Goal: Task Accomplishment & Management: Complete application form

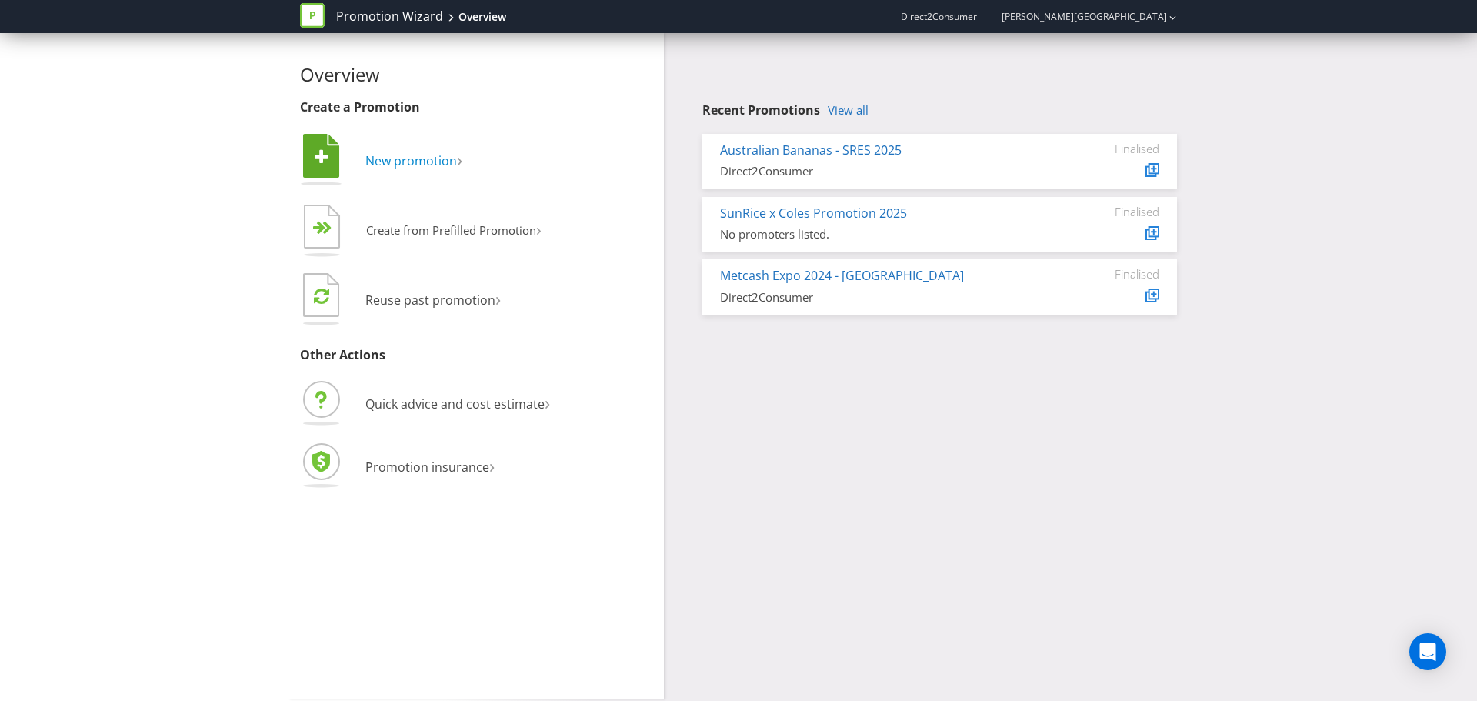
click at [414, 167] on span "New promotion" at bounding box center [411, 160] width 92 height 17
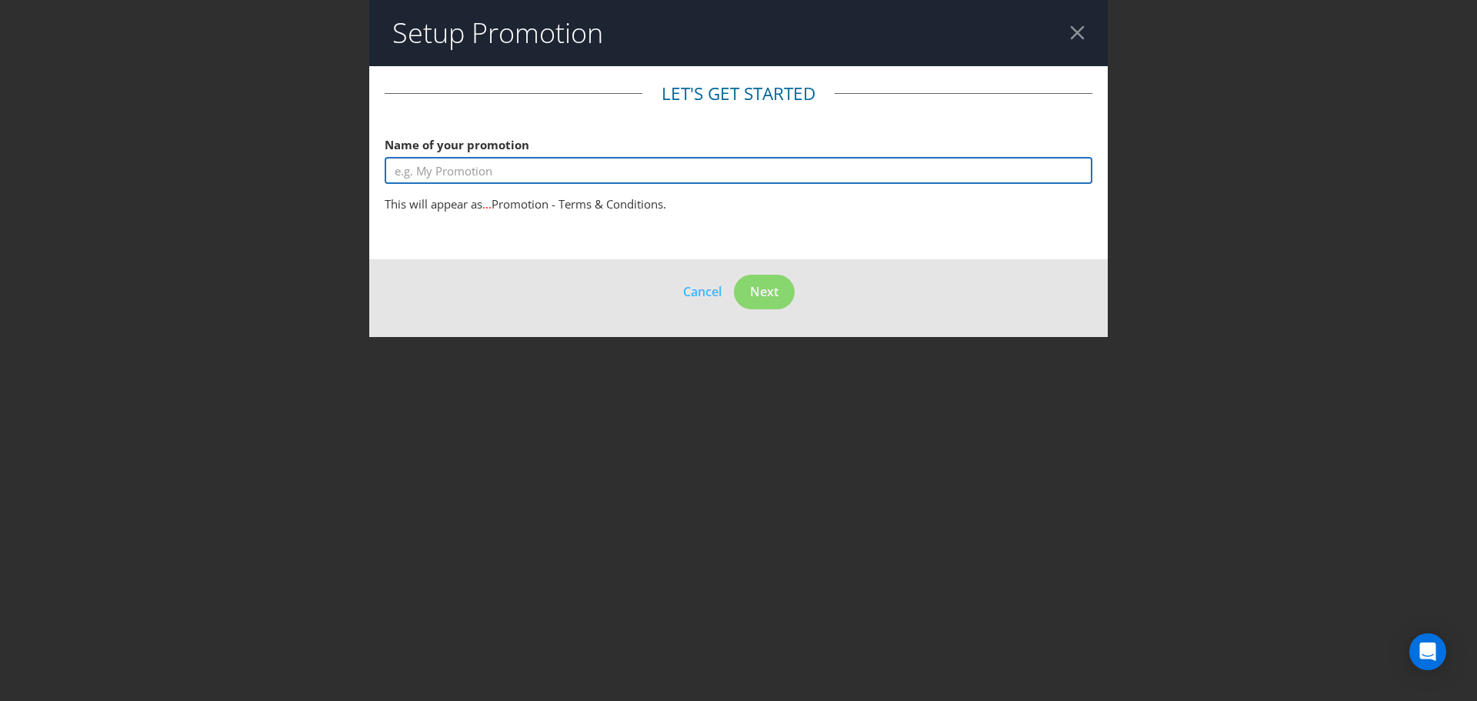
click at [605, 170] on input "text" at bounding box center [739, 170] width 708 height 27
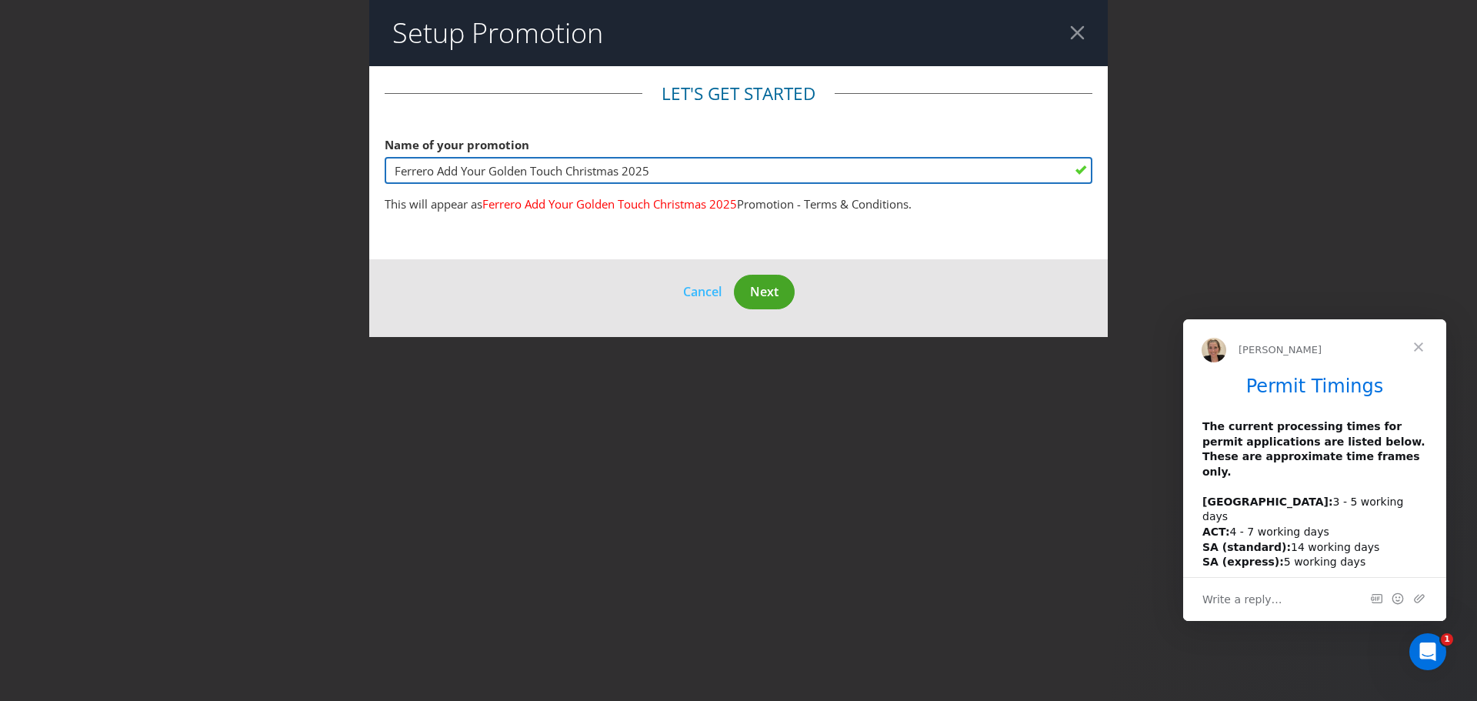
type input "Ferrero Add Your Golden Touch Christmas 2025"
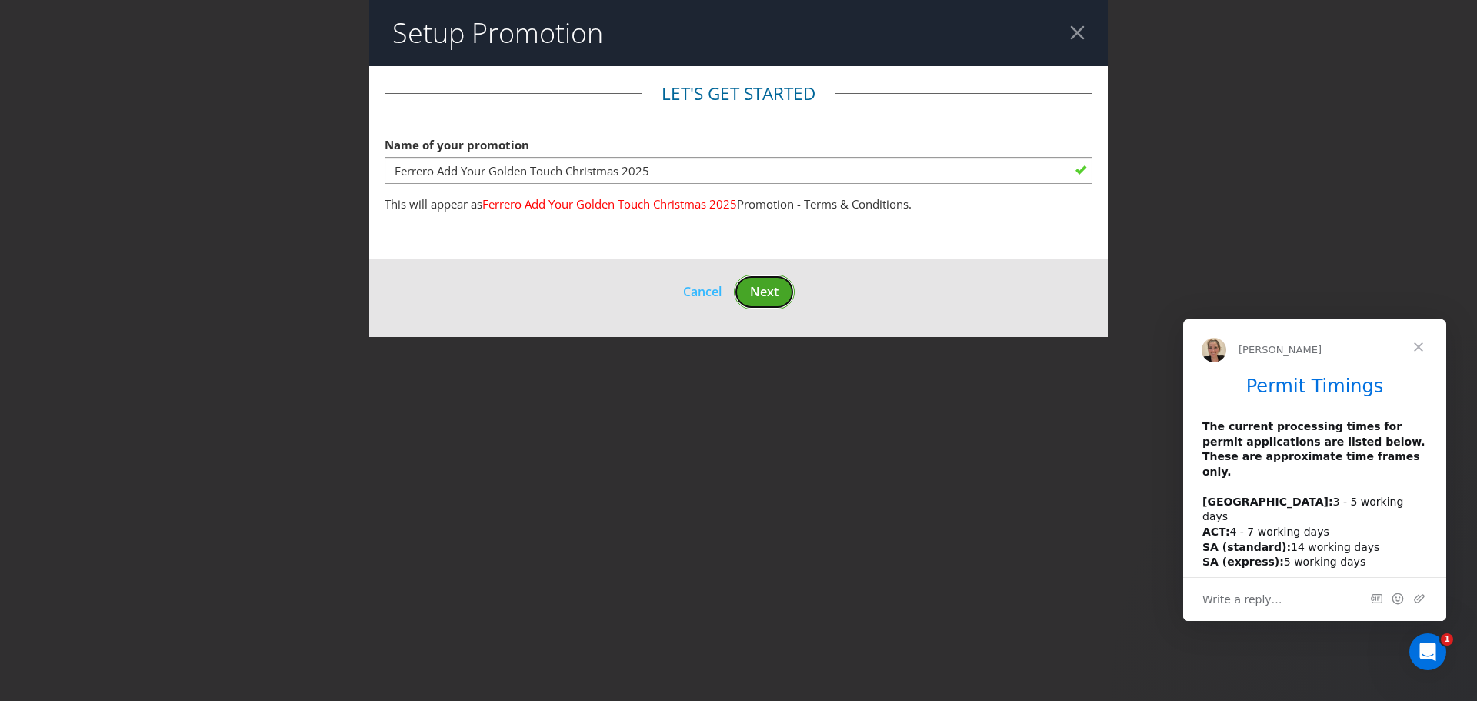
click at [763, 290] on span "Next" at bounding box center [764, 291] width 28 height 17
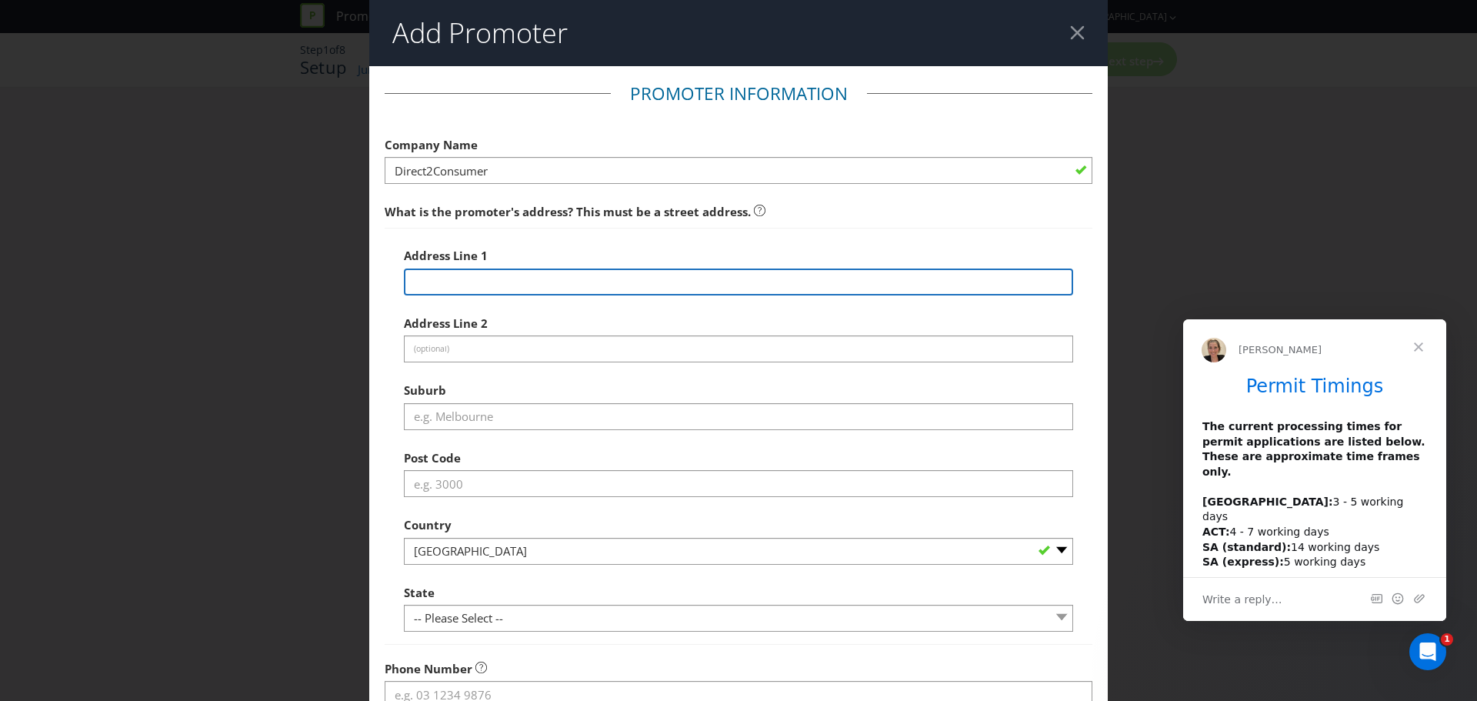
click at [436, 285] on input "text" at bounding box center [738, 282] width 669 height 27
type input "Suite 2.03 [STREET_ADDRESS]"
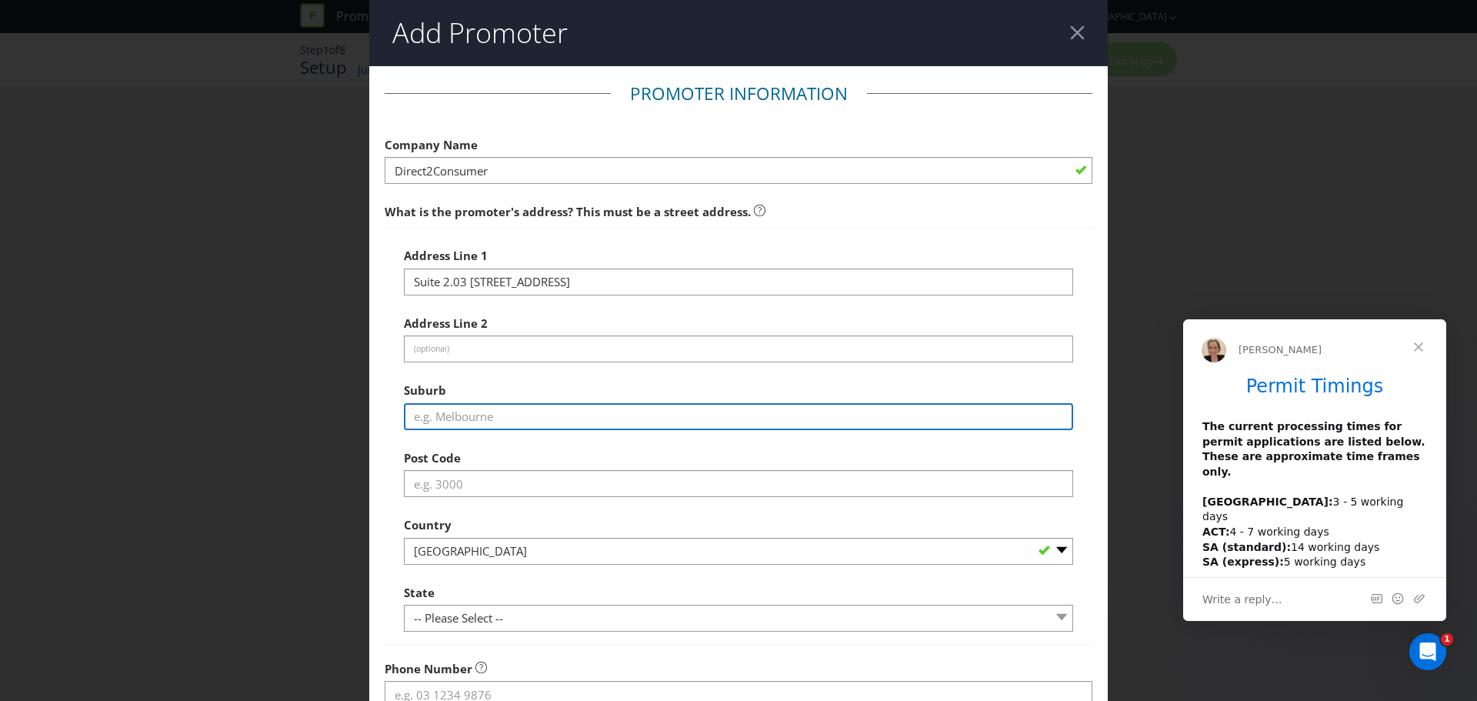
type input "[GEOGRAPHIC_DATA]"
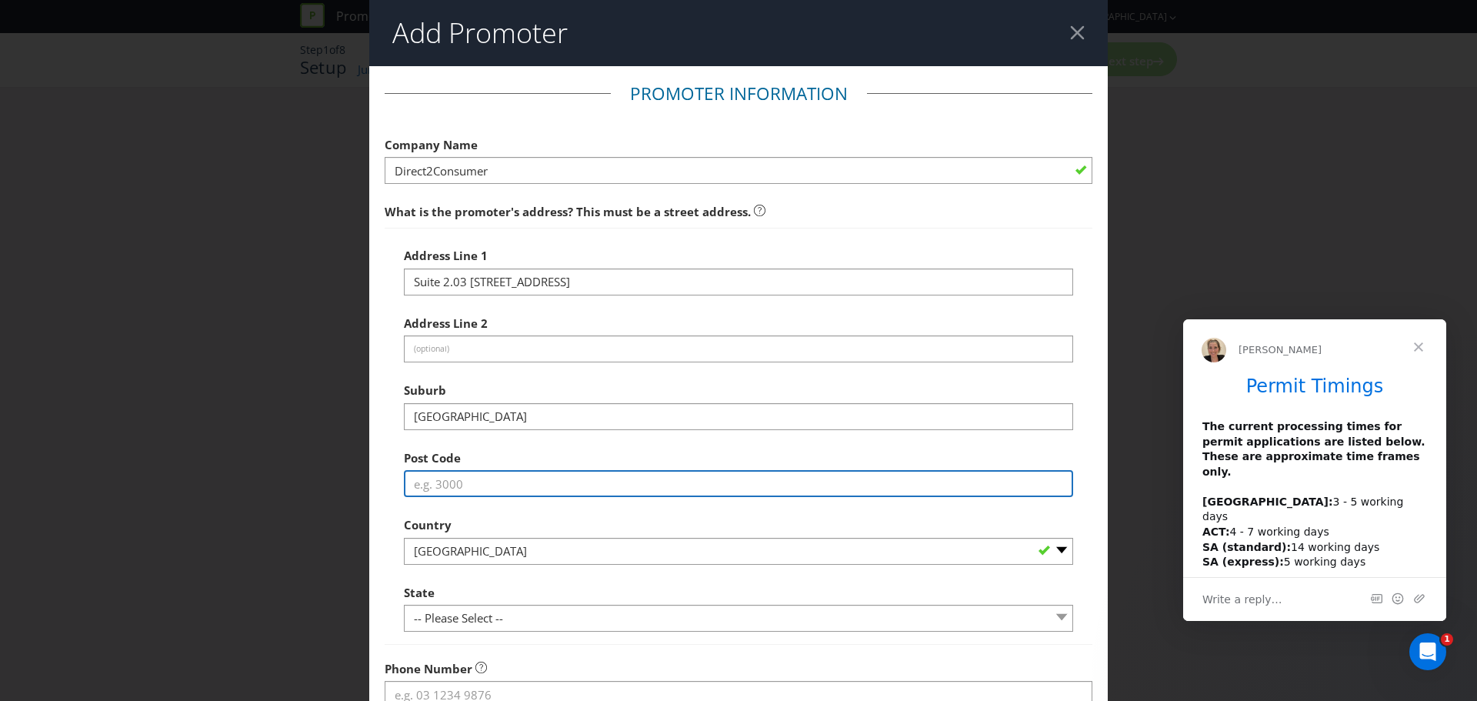
type input "2204"
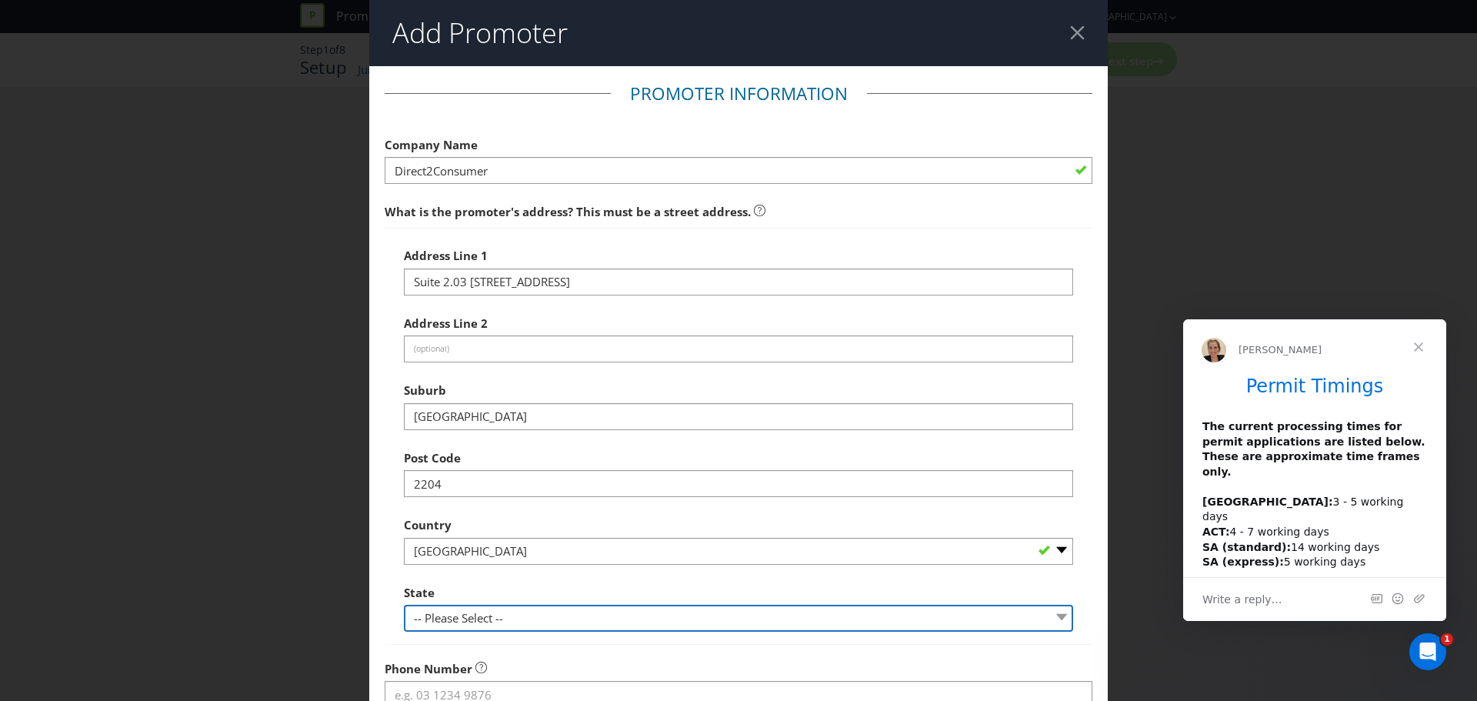
select select "[GEOGRAPHIC_DATA]"
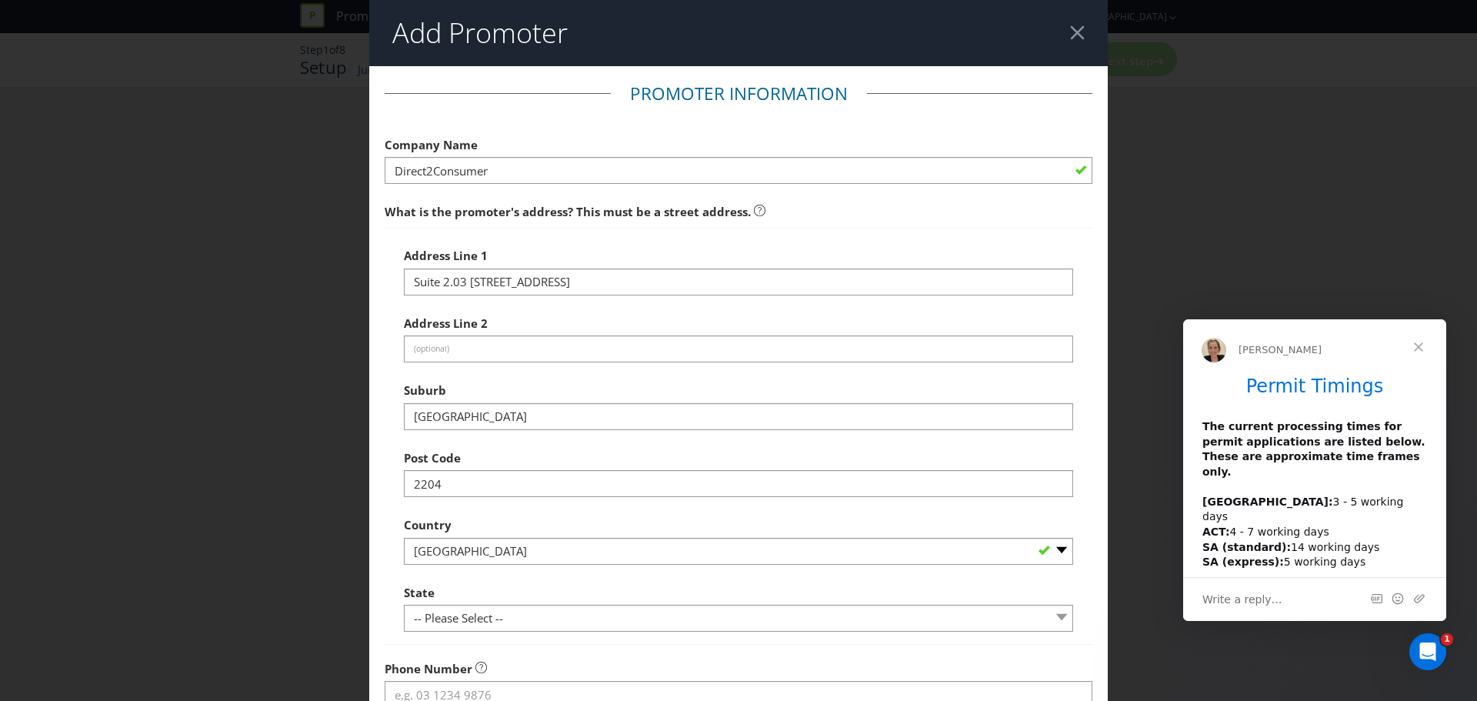
type input "[PERSON_NAME][EMAIL_ADDRESS][PERSON_NAME][DOMAIN_NAME]"
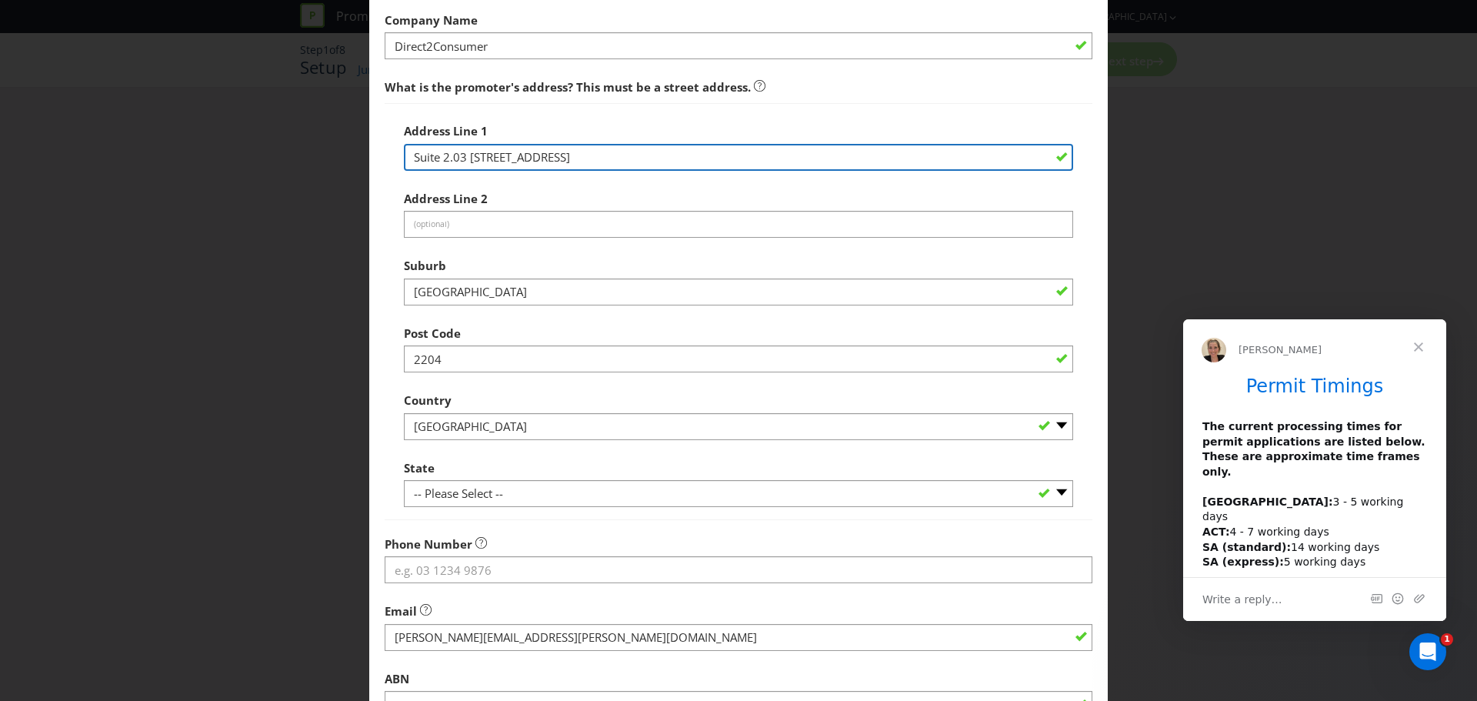
scroll to position [231, 0]
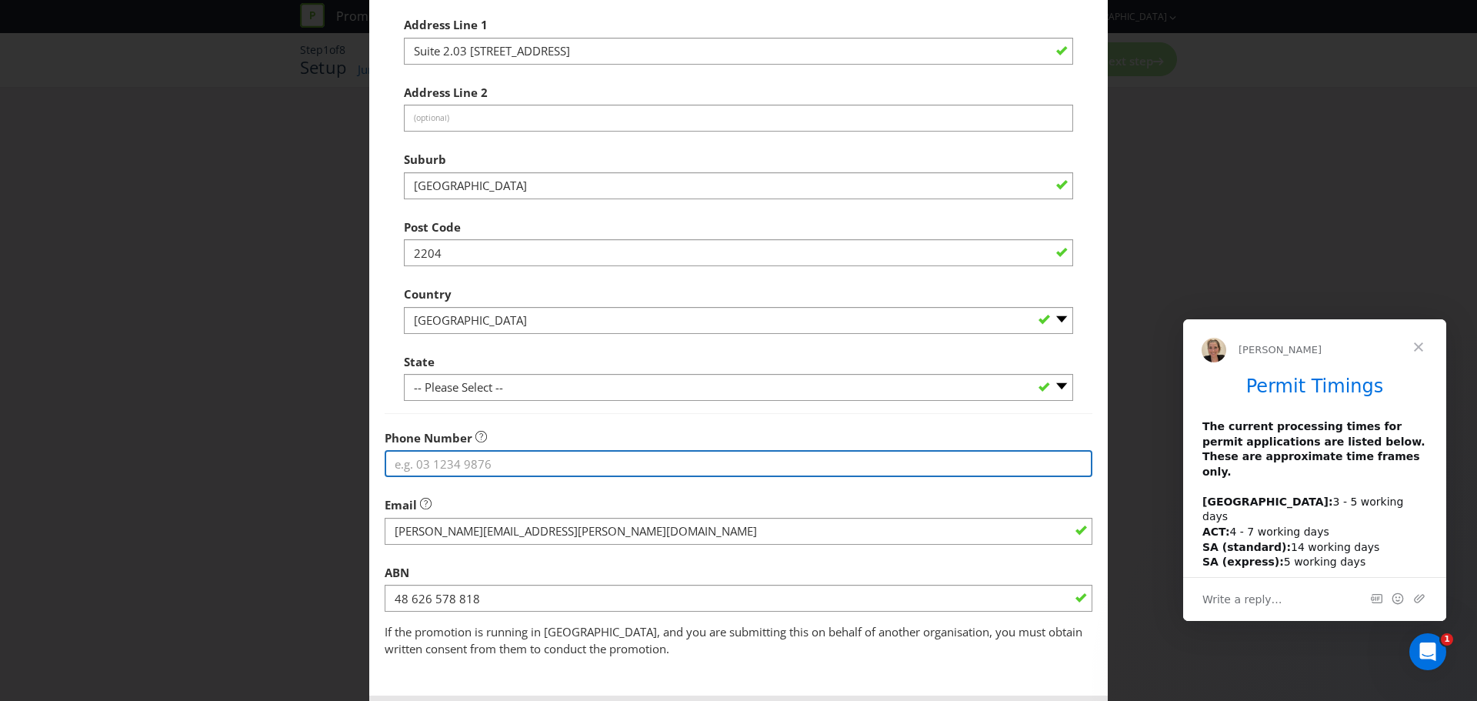
click at [438, 469] on input "tel" at bounding box center [739, 463] width 708 height 27
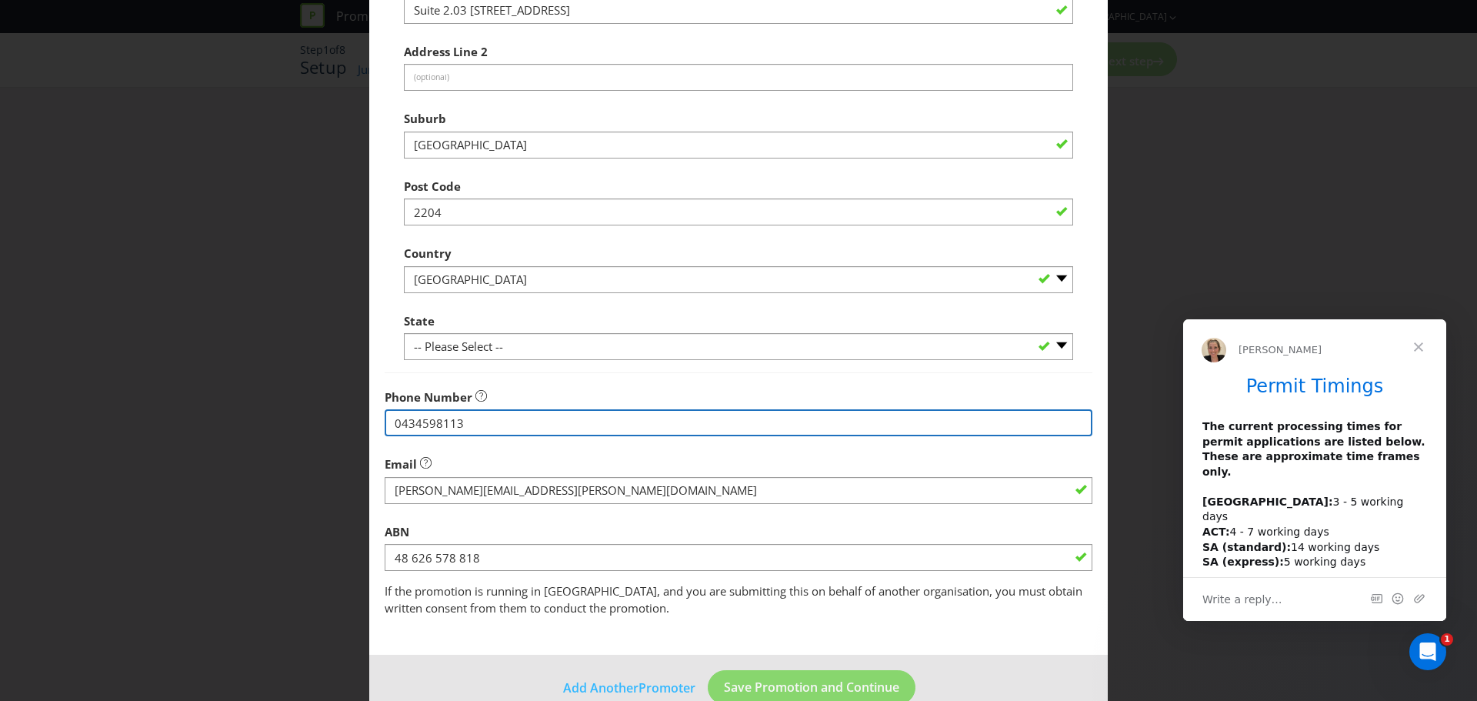
scroll to position [303, 0]
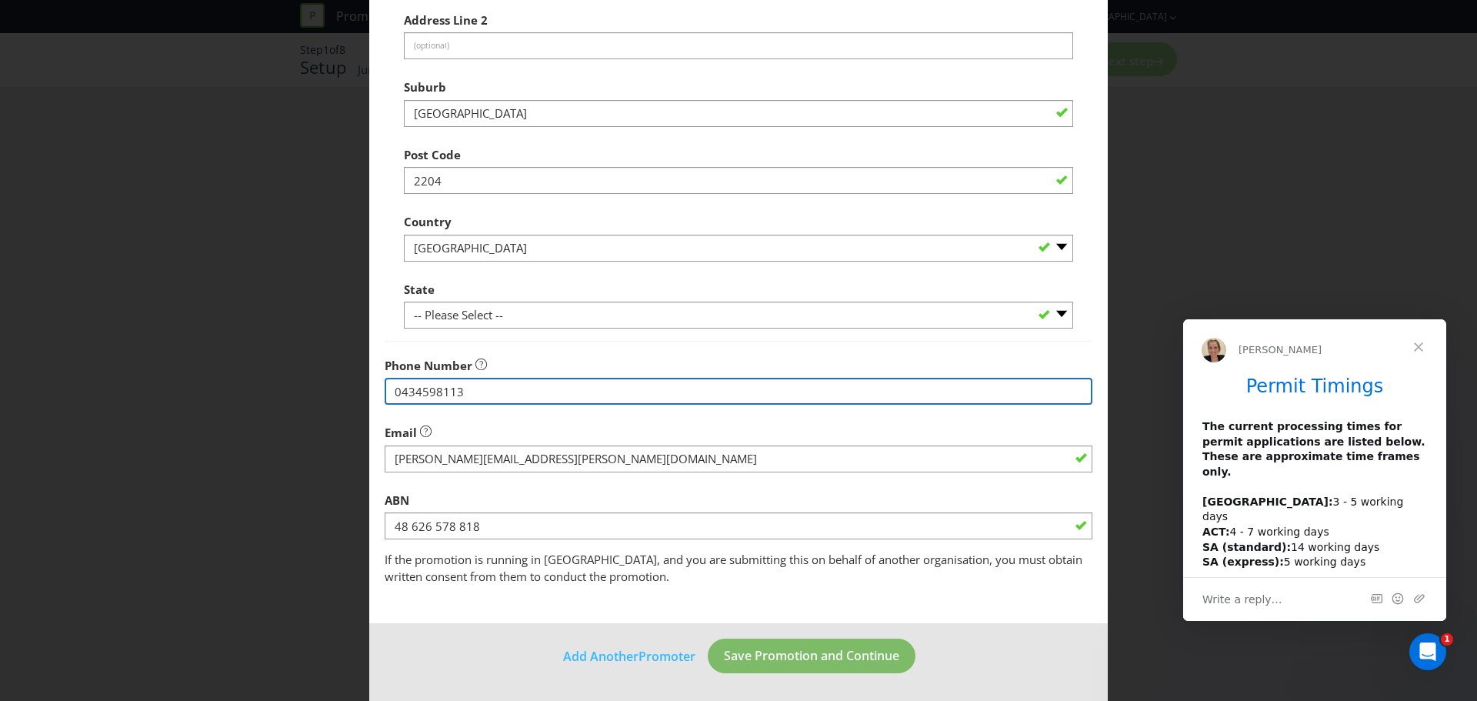
type input "0434598113"
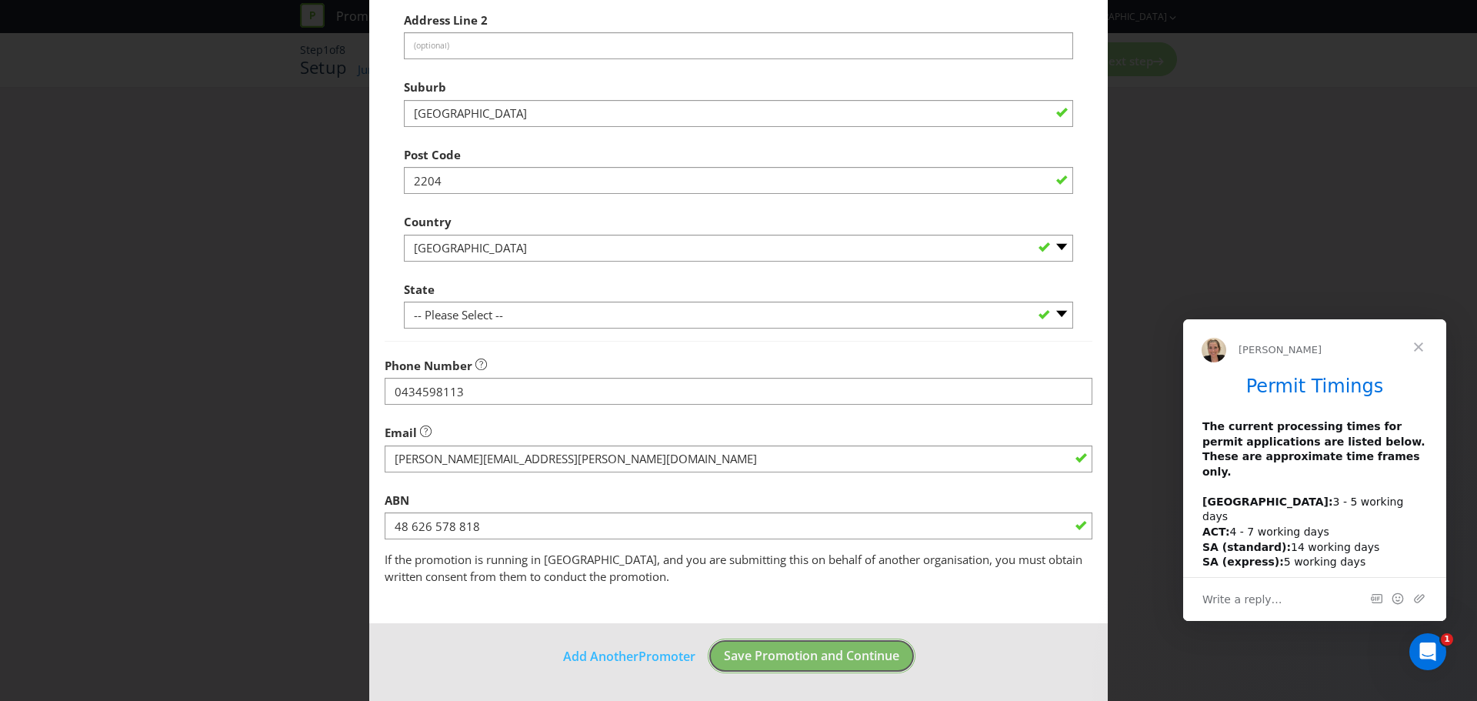
click at [781, 665] on button "Save Promotion and Continue" at bounding box center [812, 656] width 208 height 35
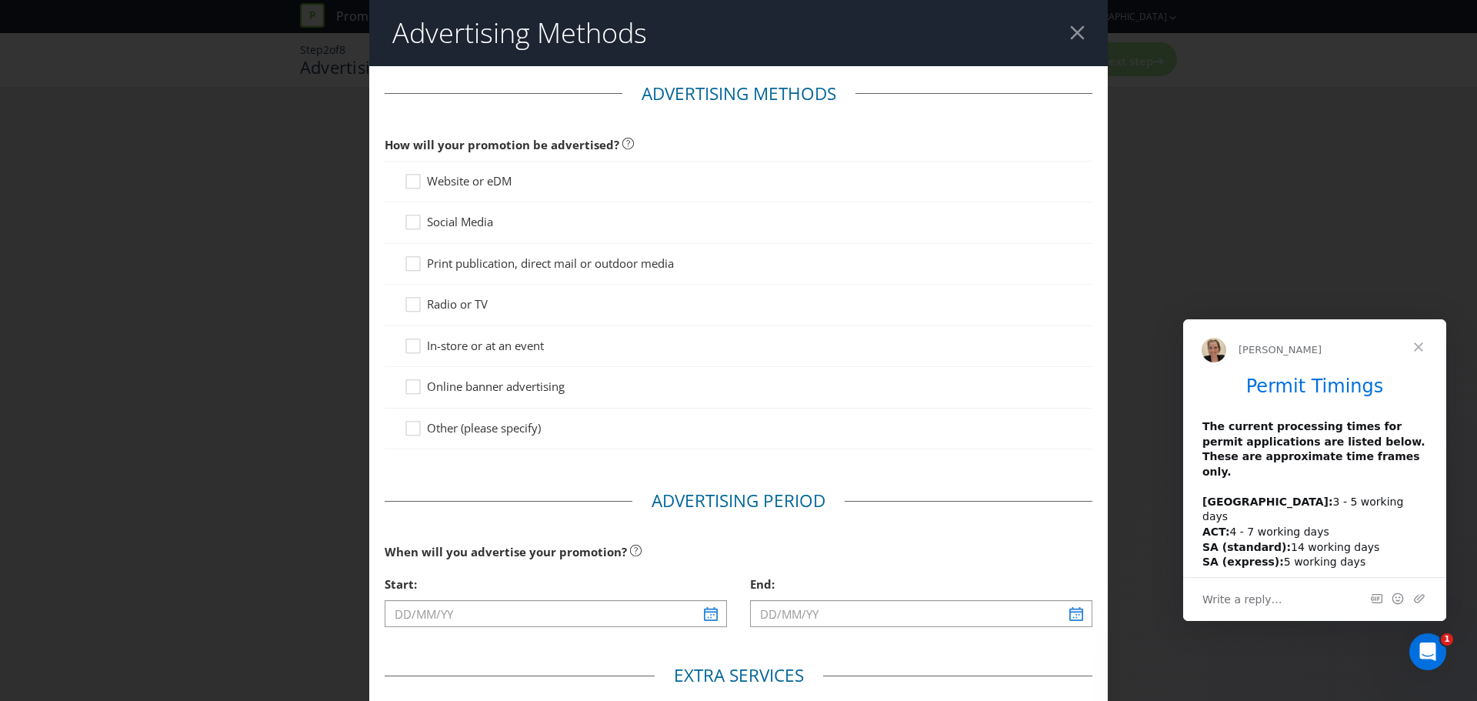
click at [436, 220] on span "Social Media" at bounding box center [460, 221] width 66 height 15
click at [0, 0] on input "Social Media" at bounding box center [0, 0] width 0 height 0
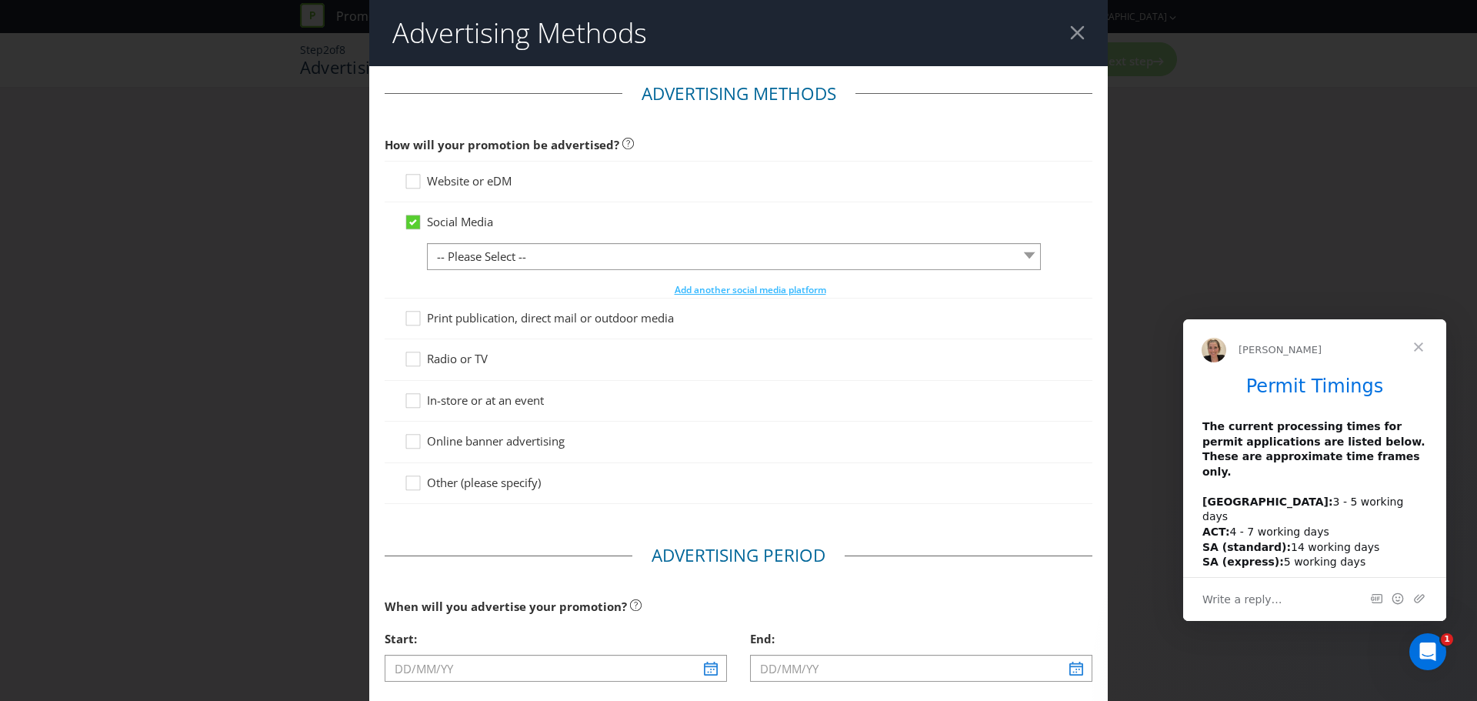
scroll to position [308, 0]
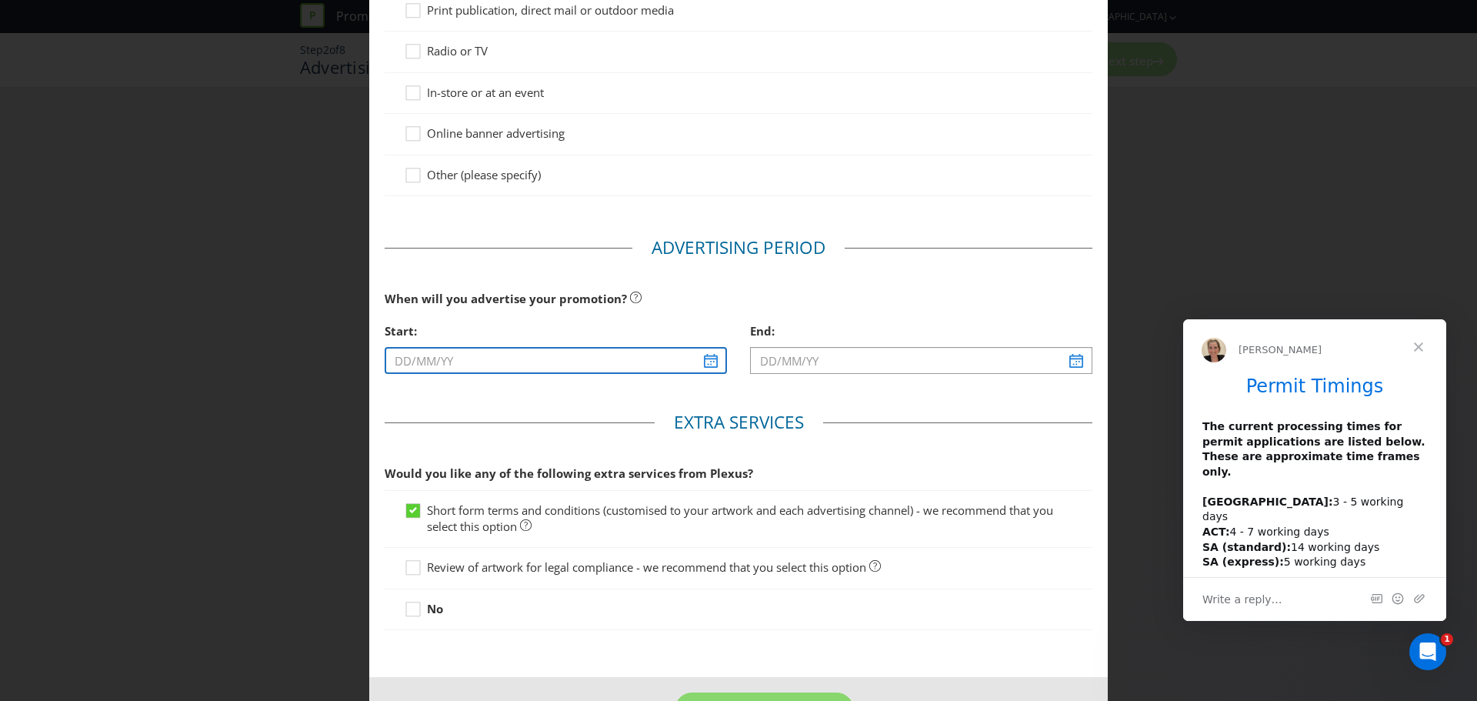
click at [606, 365] on input "text" at bounding box center [556, 360] width 342 height 27
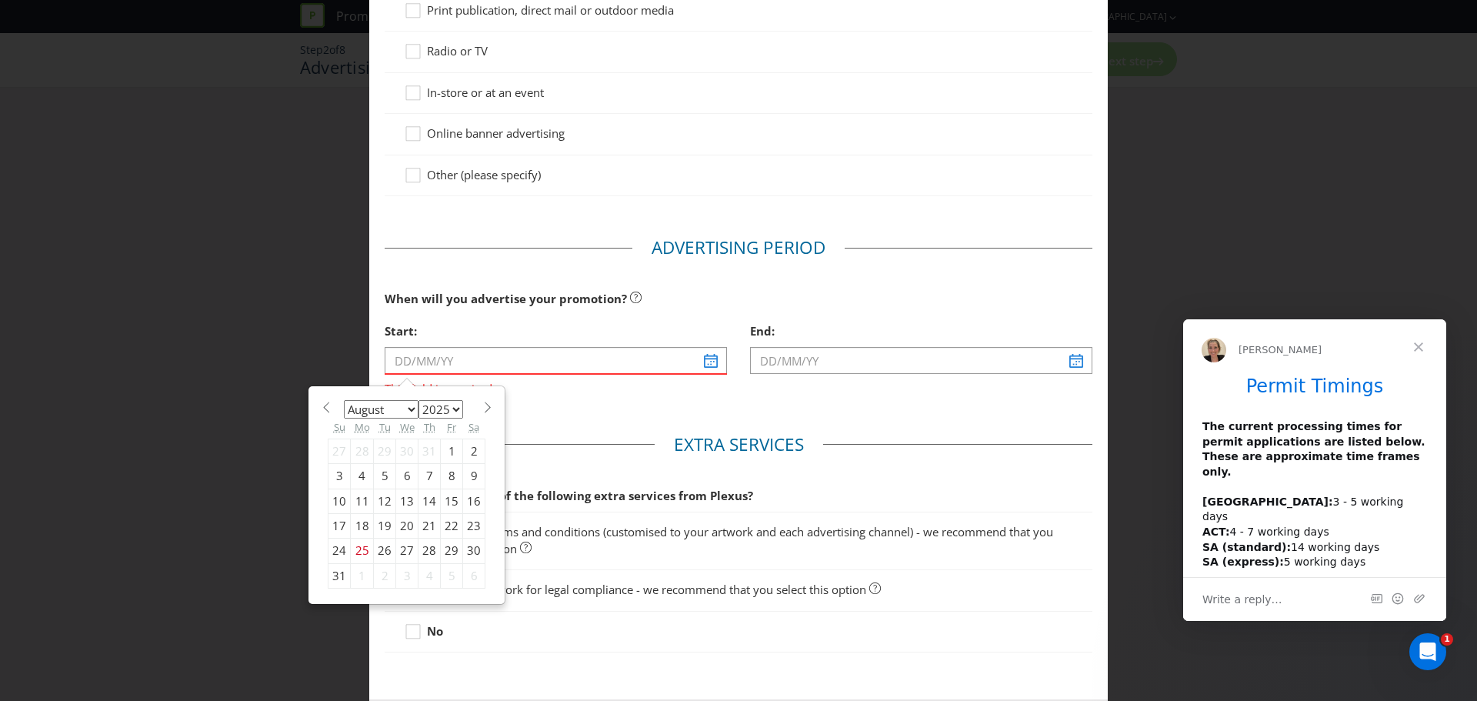
click at [482, 412] on span at bounding box center [488, 408] width 12 height 12
click at [482, 410] on span at bounding box center [488, 408] width 12 height 12
select select "10"
click at [375, 502] on div "11" at bounding box center [385, 501] width 22 height 25
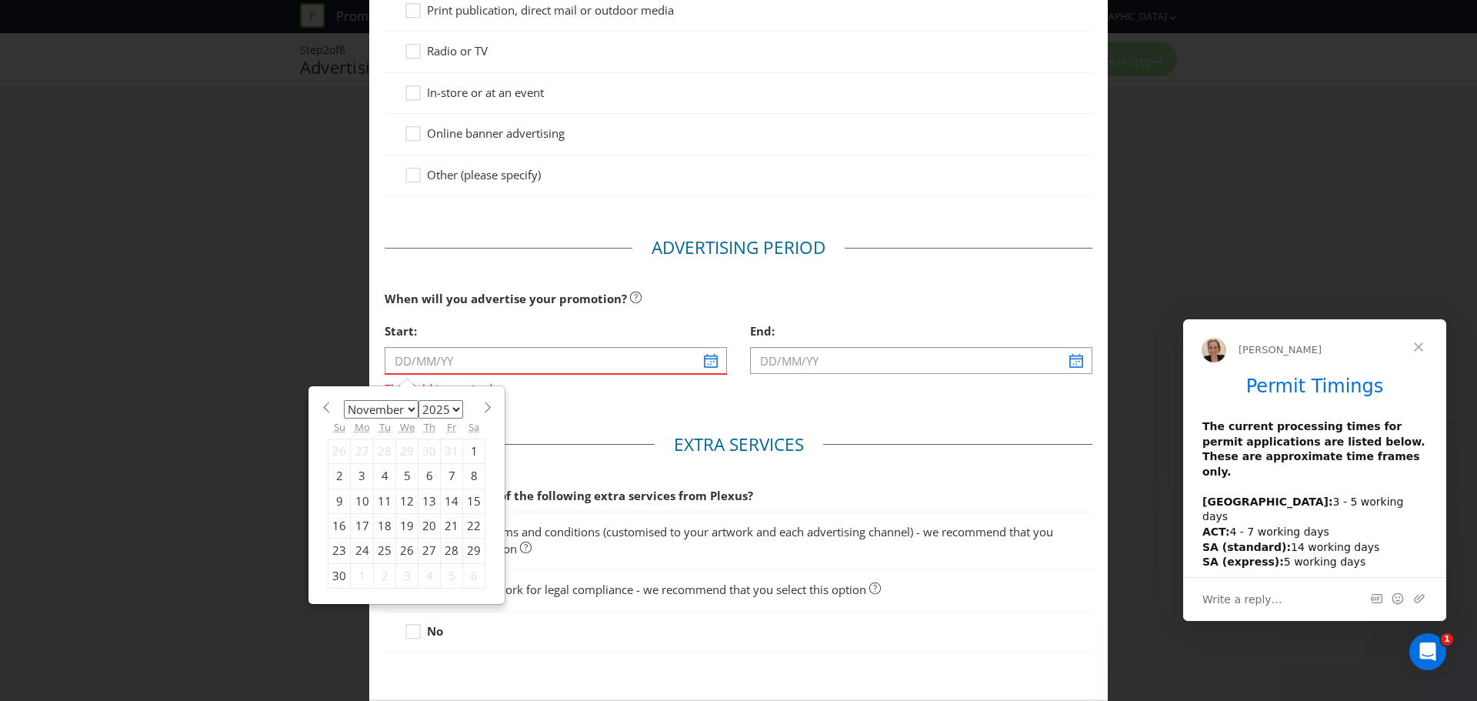
type input "[DATE]"
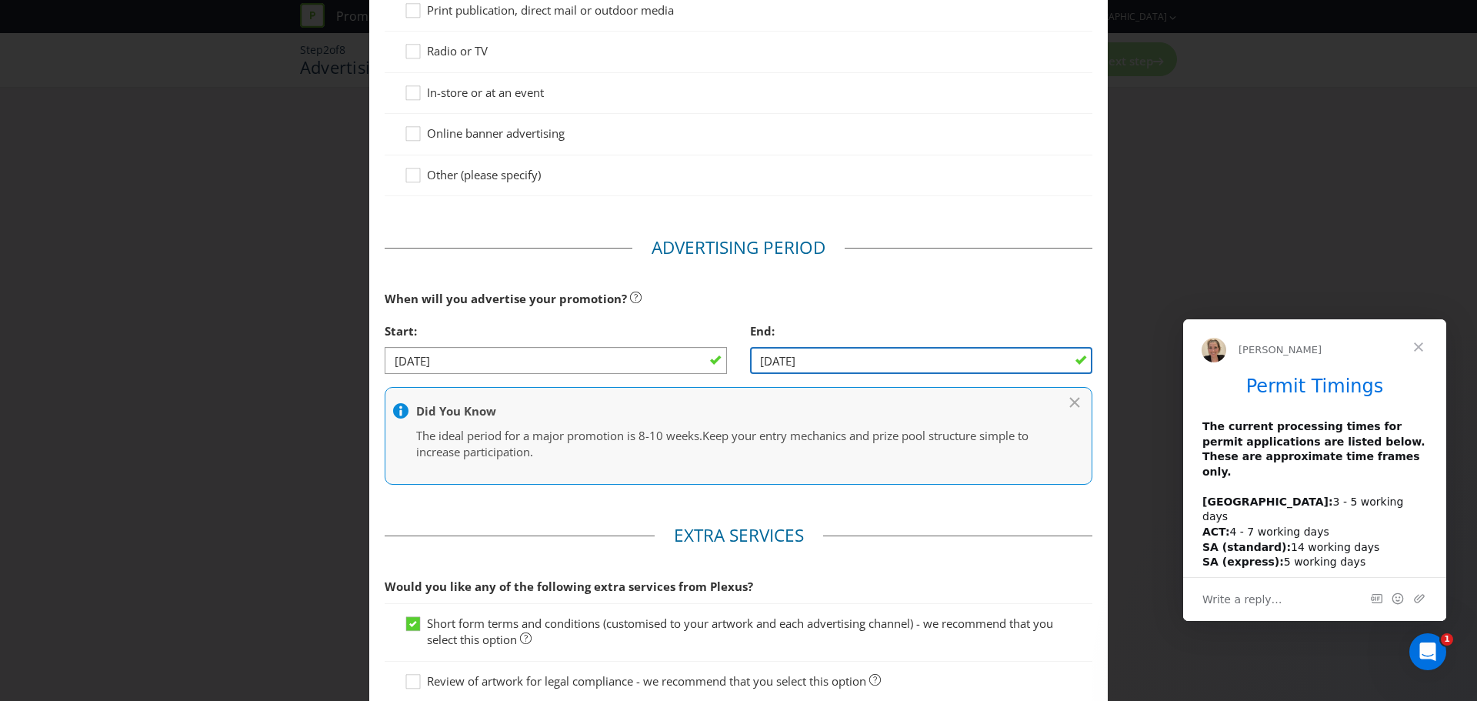
click at [982, 353] on input "[DATE]" at bounding box center [921, 360] width 342 height 27
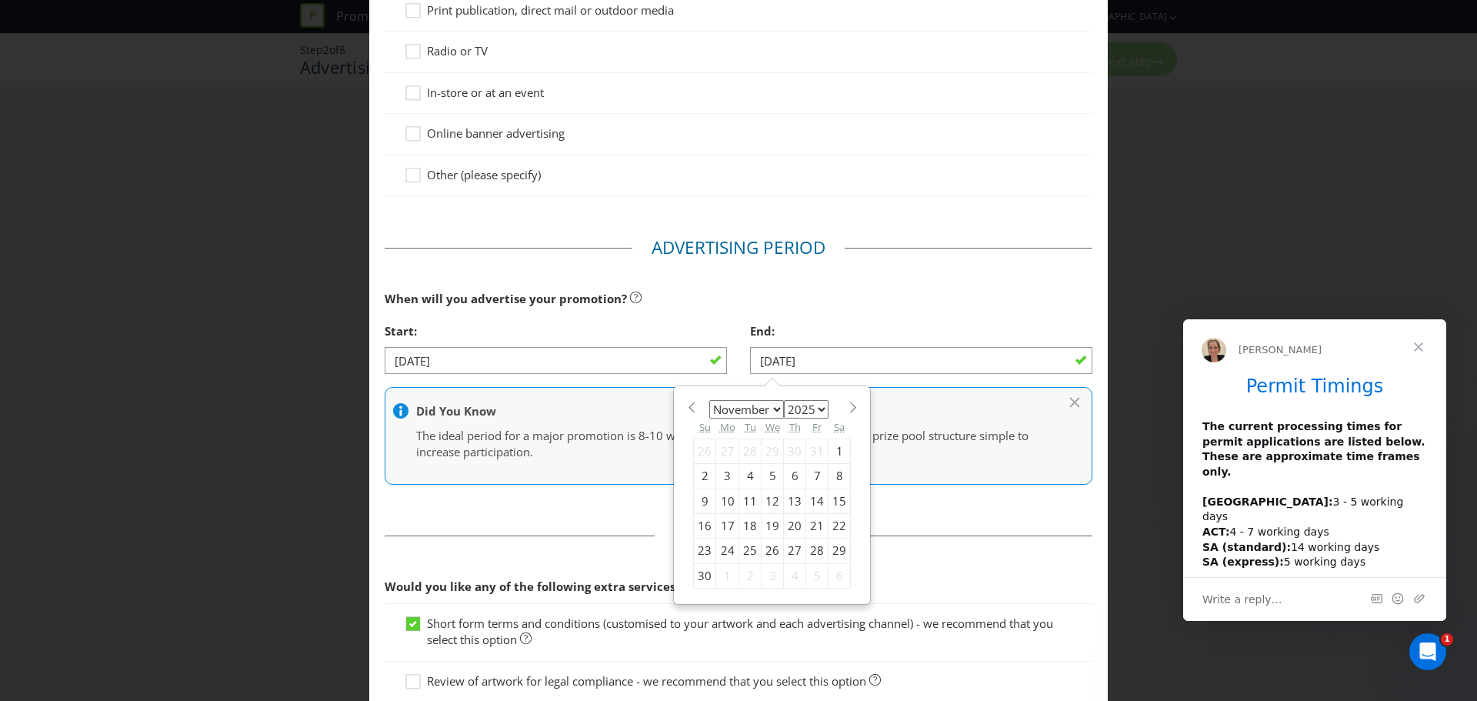
drag, startPoint x: 846, startPoint y: 407, endPoint x: 840, endPoint y: 415, distance: 9.4
click at [847, 407] on span at bounding box center [853, 408] width 12 height 12
select select "11"
click at [719, 504] on div "15" at bounding box center [727, 501] width 23 height 25
type input "[DATE]"
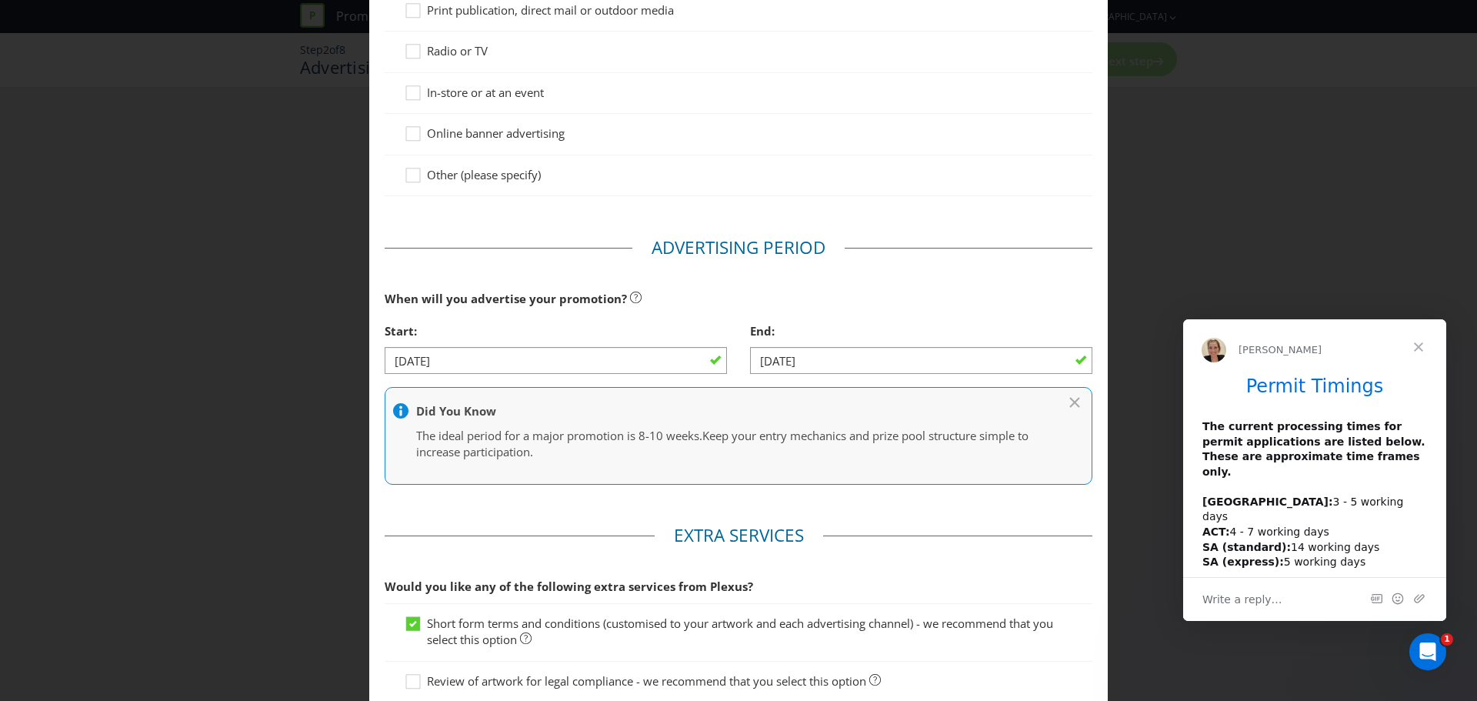
click at [896, 312] on div "When will you advertise your promotion?" at bounding box center [739, 299] width 708 height 32
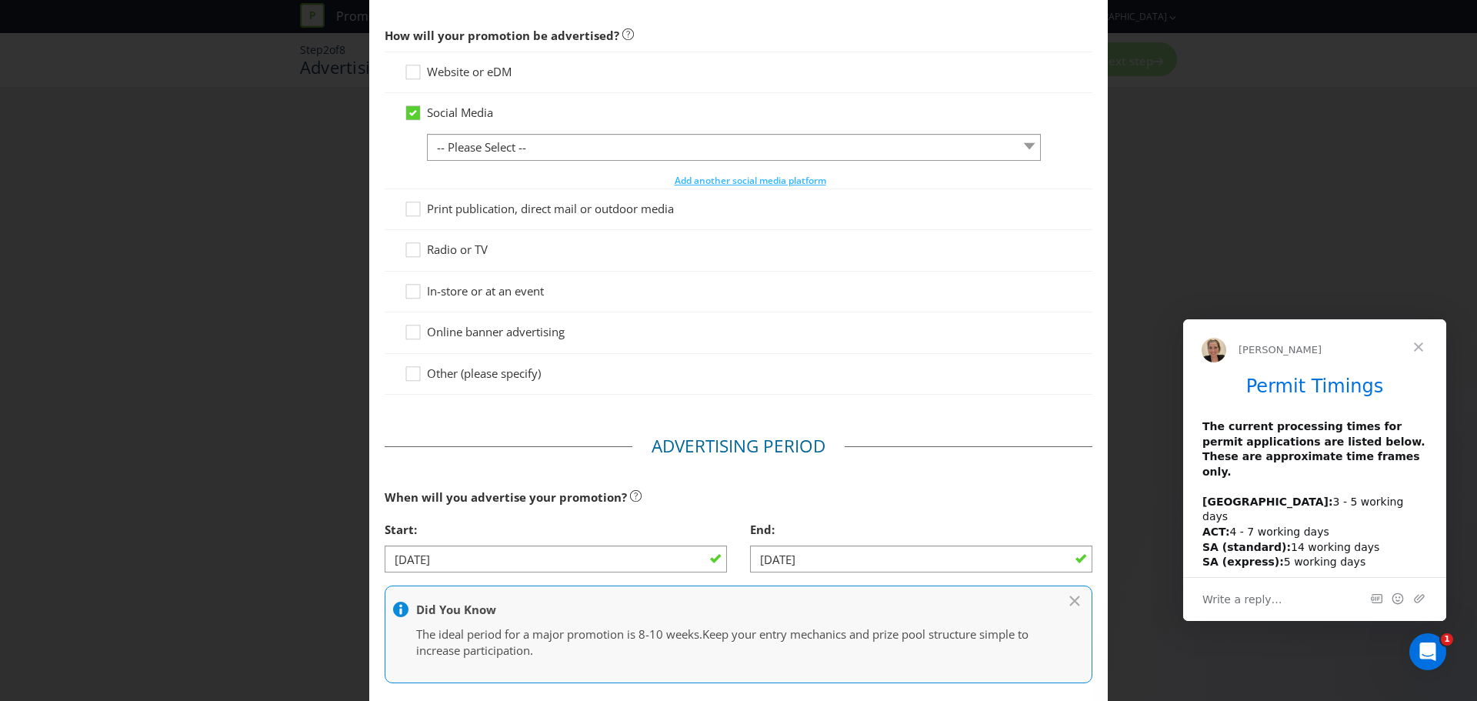
scroll to position [90, 0]
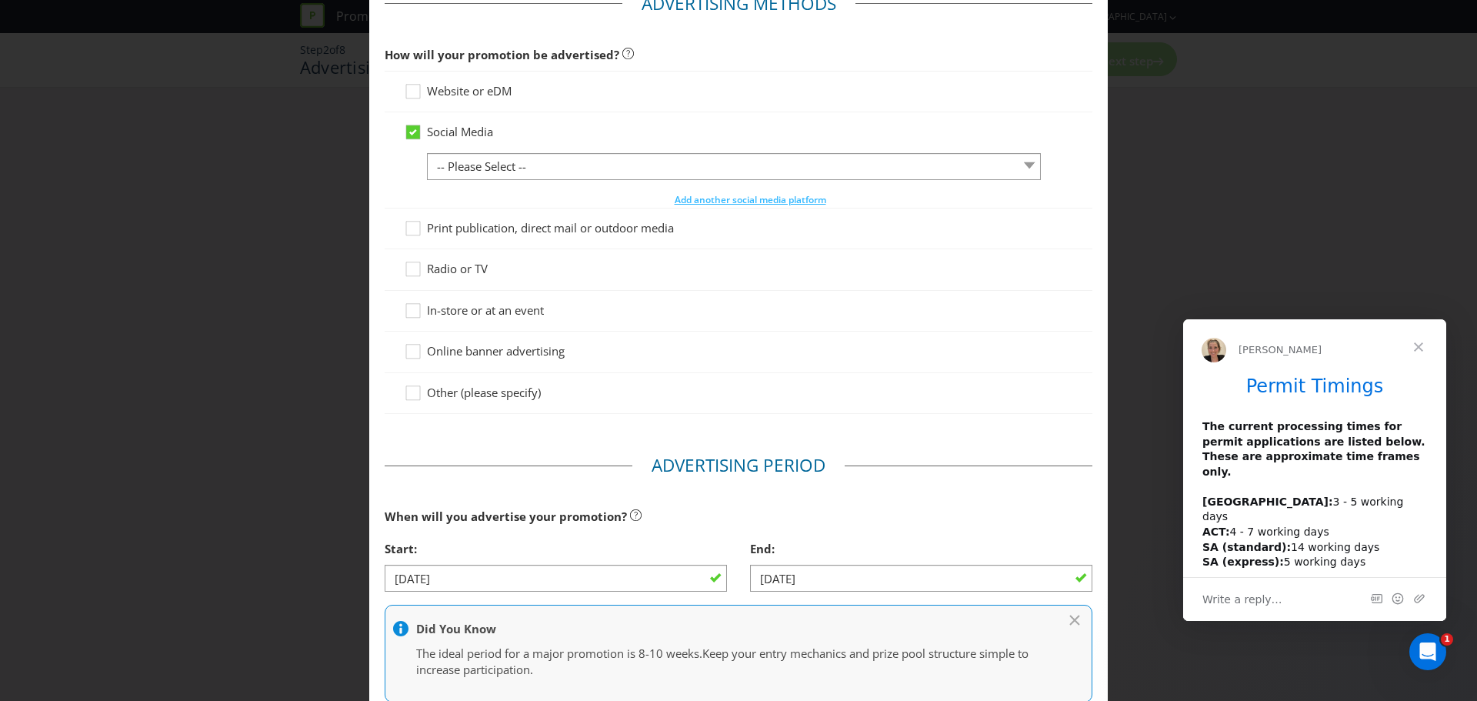
click at [568, 179] on div at bounding box center [734, 180] width 614 height 2
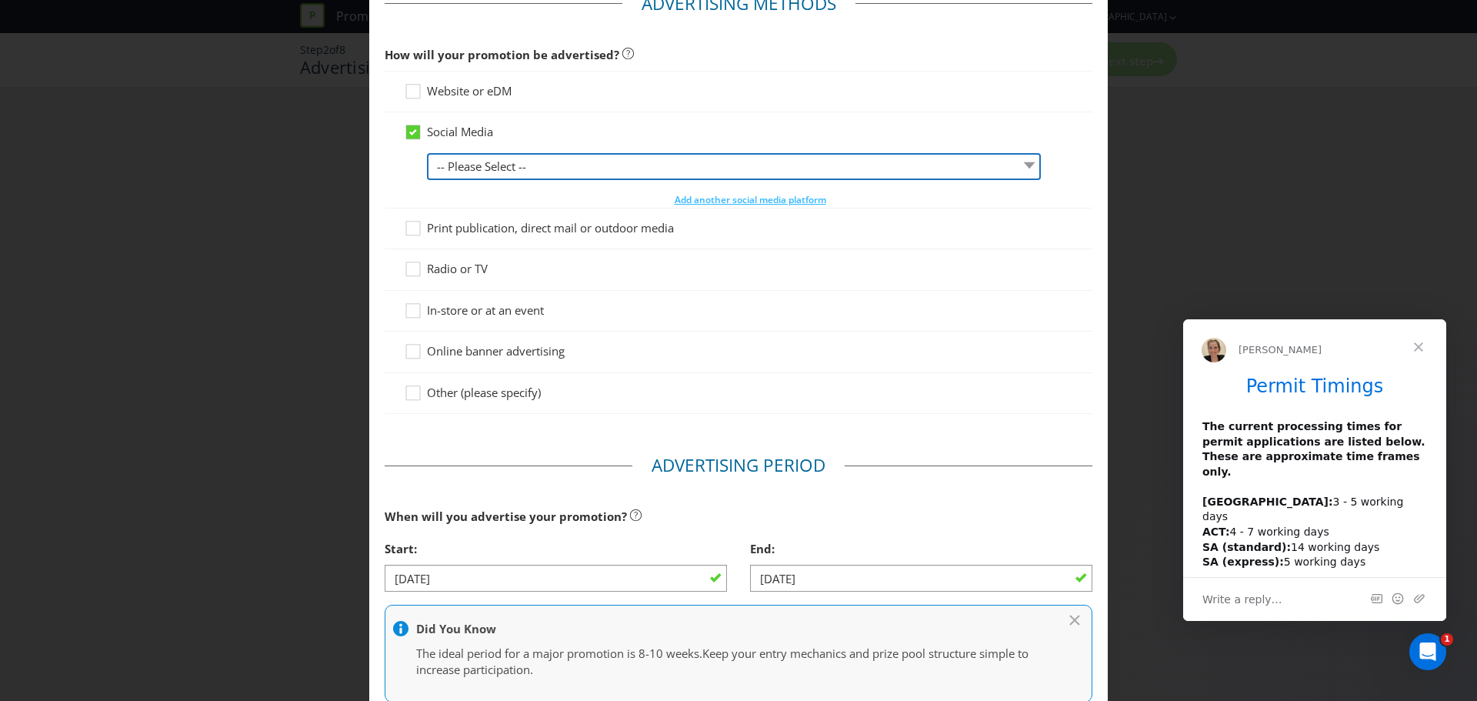
click at [542, 164] on select "-- Please Select -- Facebook X Instagram Snapchat LinkedIn Pinterest Tumblr You…" at bounding box center [734, 166] width 614 height 27
select select "INSTAGRAM"
click at [427, 153] on select "-- Please Select -- Facebook X Instagram Snapchat LinkedIn Pinterest Tumblr You…" at bounding box center [734, 166] width 614 height 27
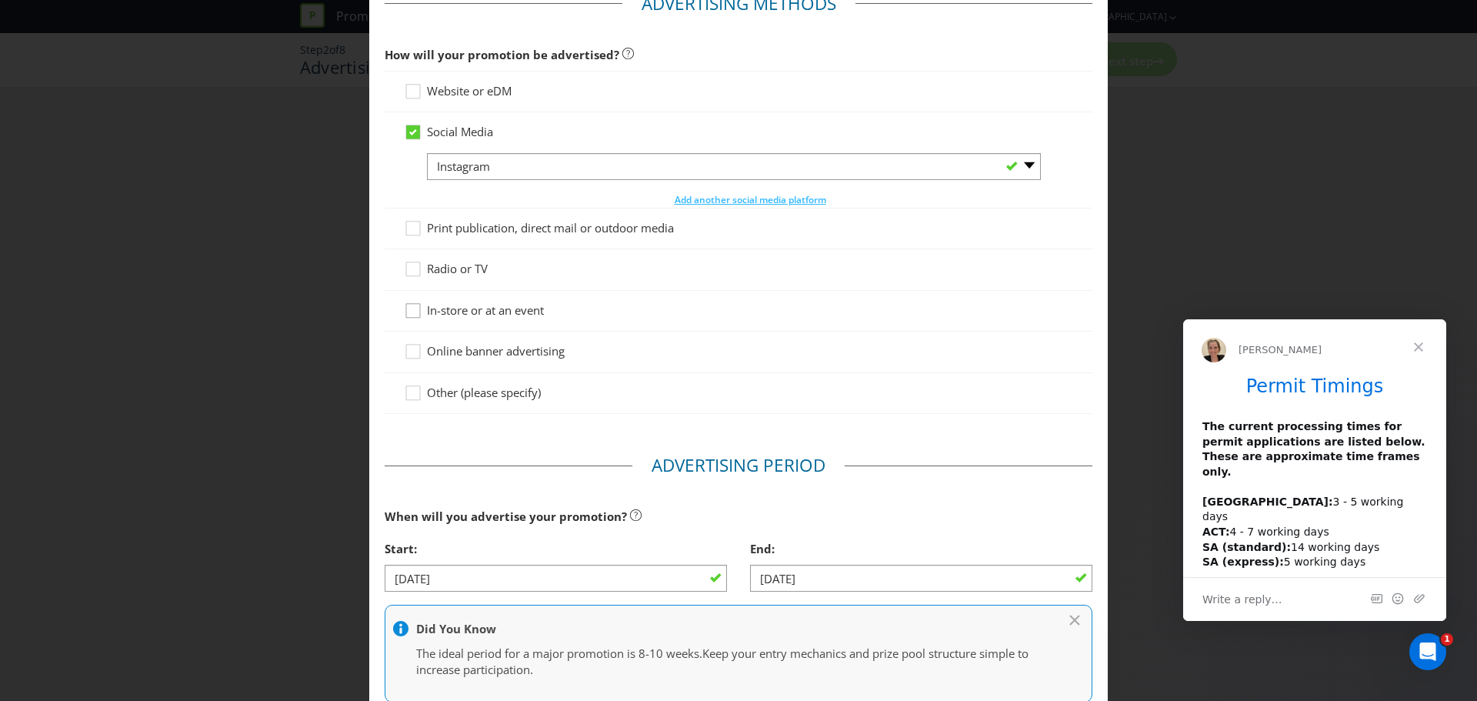
click at [406, 312] on icon at bounding box center [415, 313] width 23 height 23
click at [0, 0] on input "In-store or at an event" at bounding box center [0, 0] width 0 height 0
click at [417, 93] on icon at bounding box center [413, 92] width 14 height 14
click at [0, 0] on input "Website or eDM" at bounding box center [0, 0] width 0 height 0
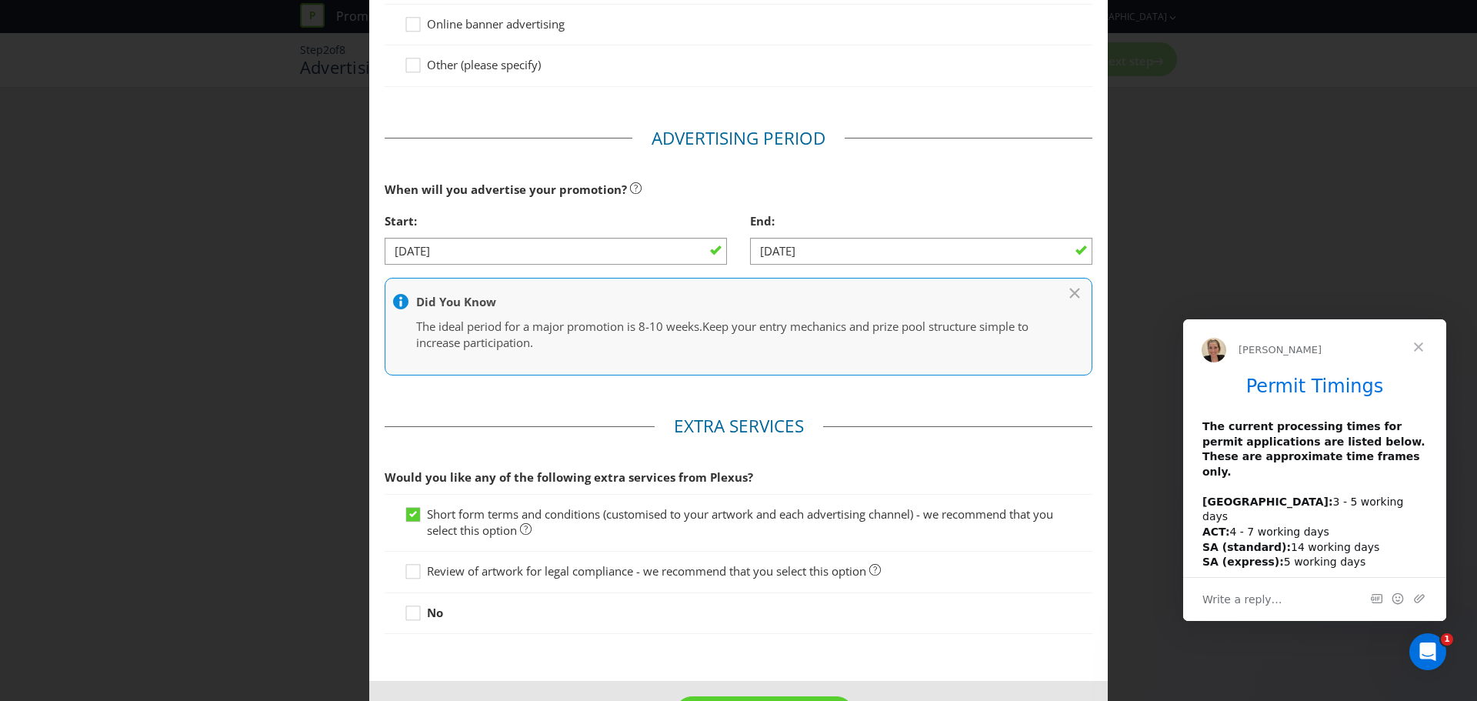
scroll to position [532, 0]
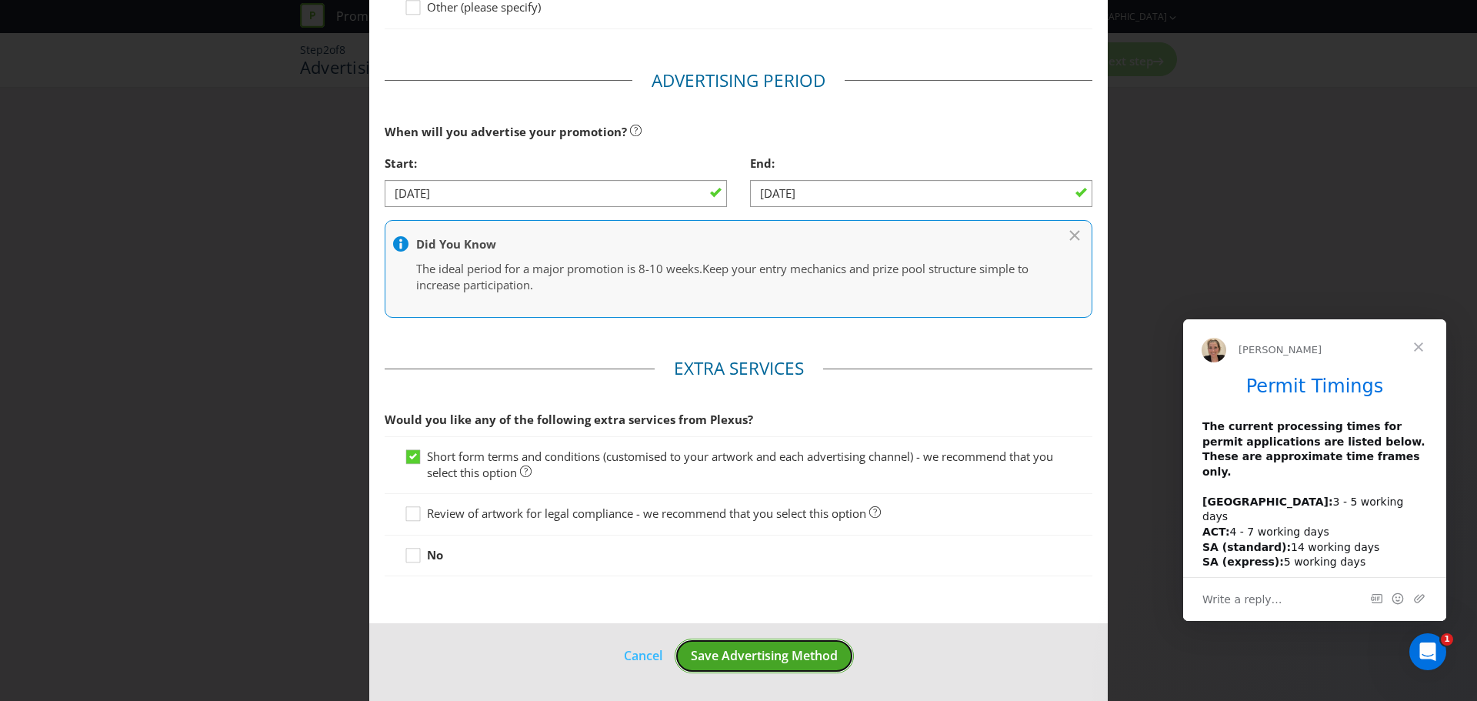
click at [769, 649] on span "Save Advertising Method" at bounding box center [764, 655] width 147 height 17
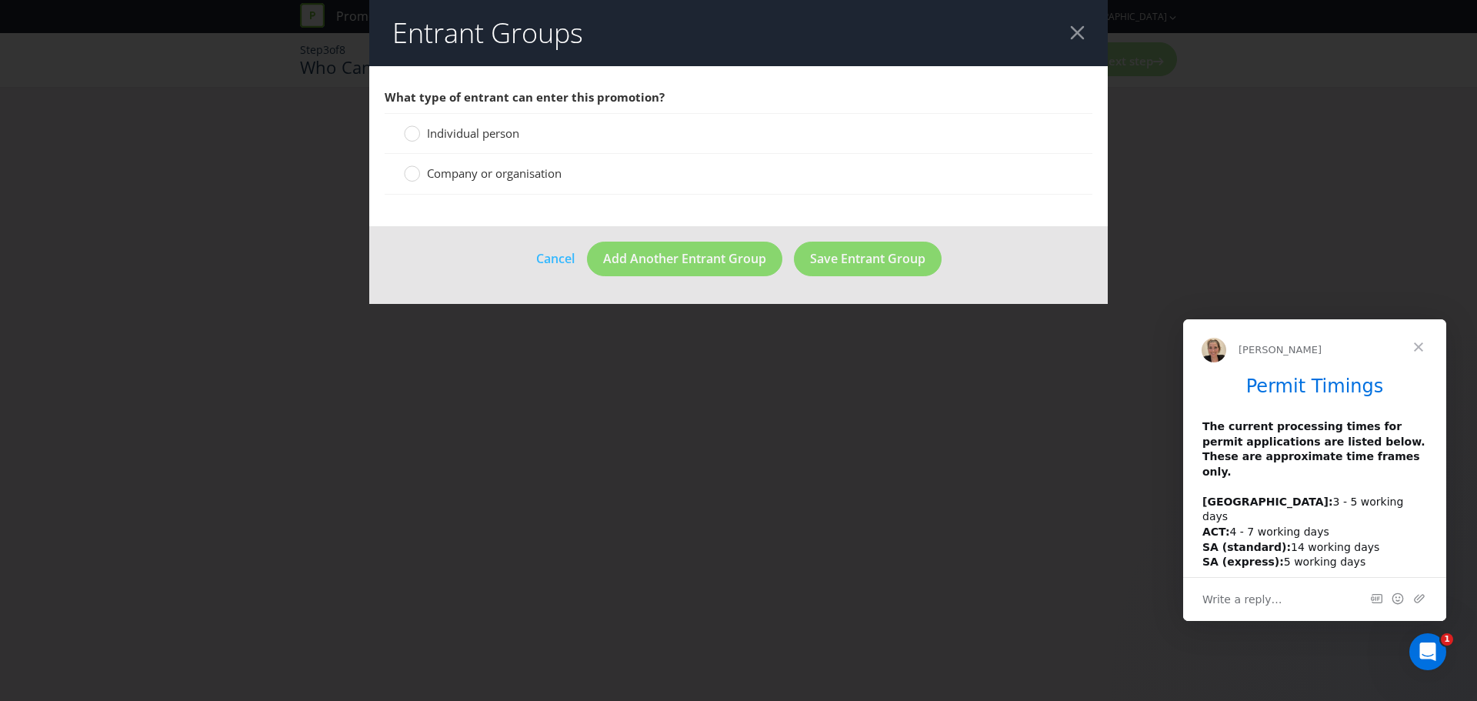
click at [436, 136] on span "Individual person" at bounding box center [473, 132] width 92 height 15
click at [0, 0] on input "Individual person" at bounding box center [0, 0] width 0 height 0
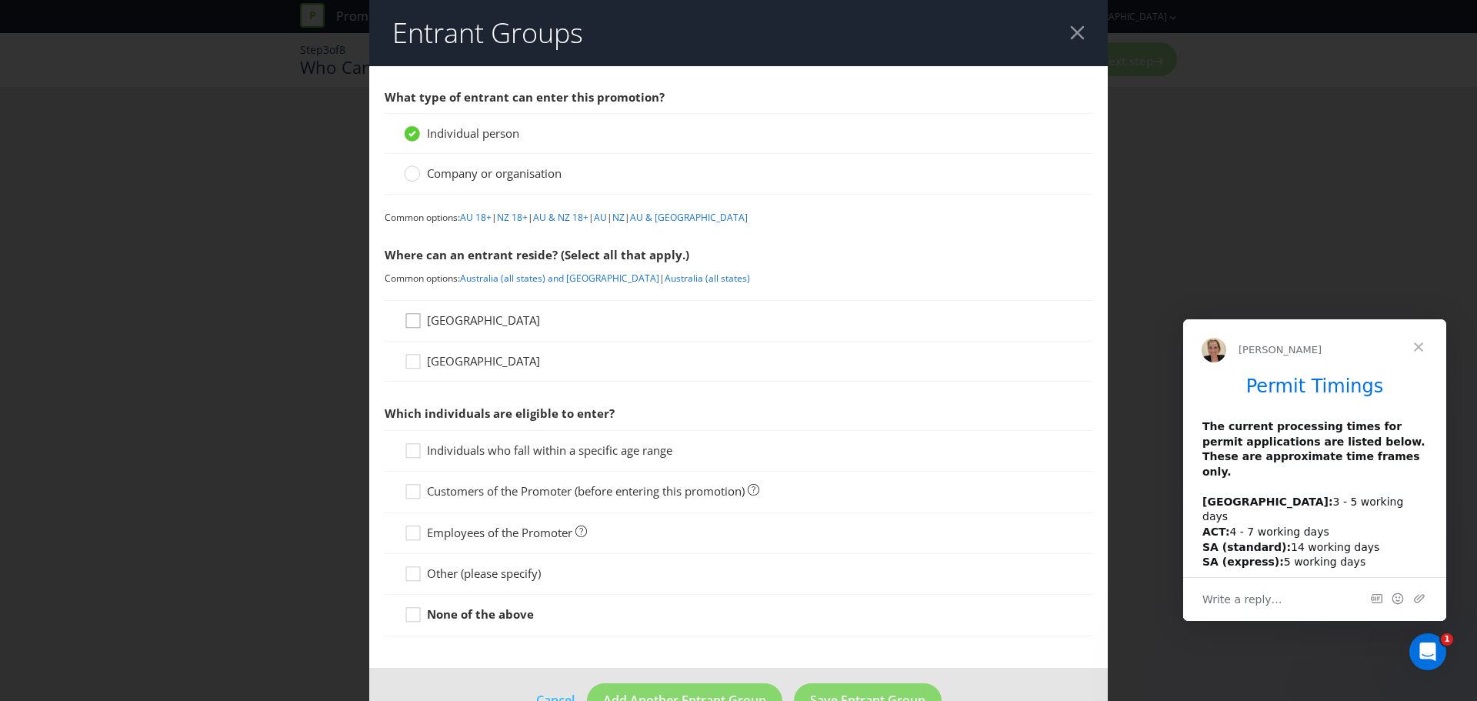
click at [409, 321] on icon at bounding box center [415, 323] width 23 height 23
click at [0, 0] on input "[GEOGRAPHIC_DATA]" at bounding box center [0, 0] width 0 height 0
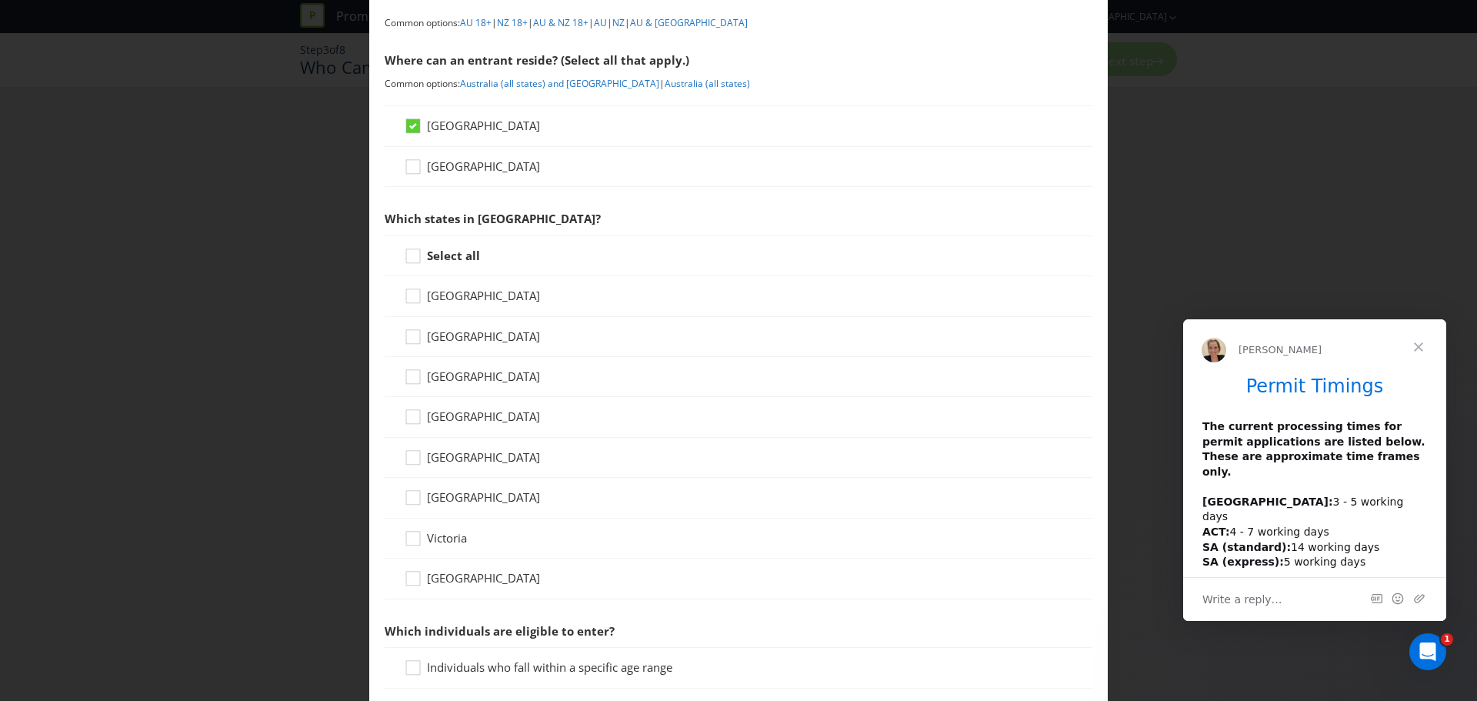
scroll to position [231, 0]
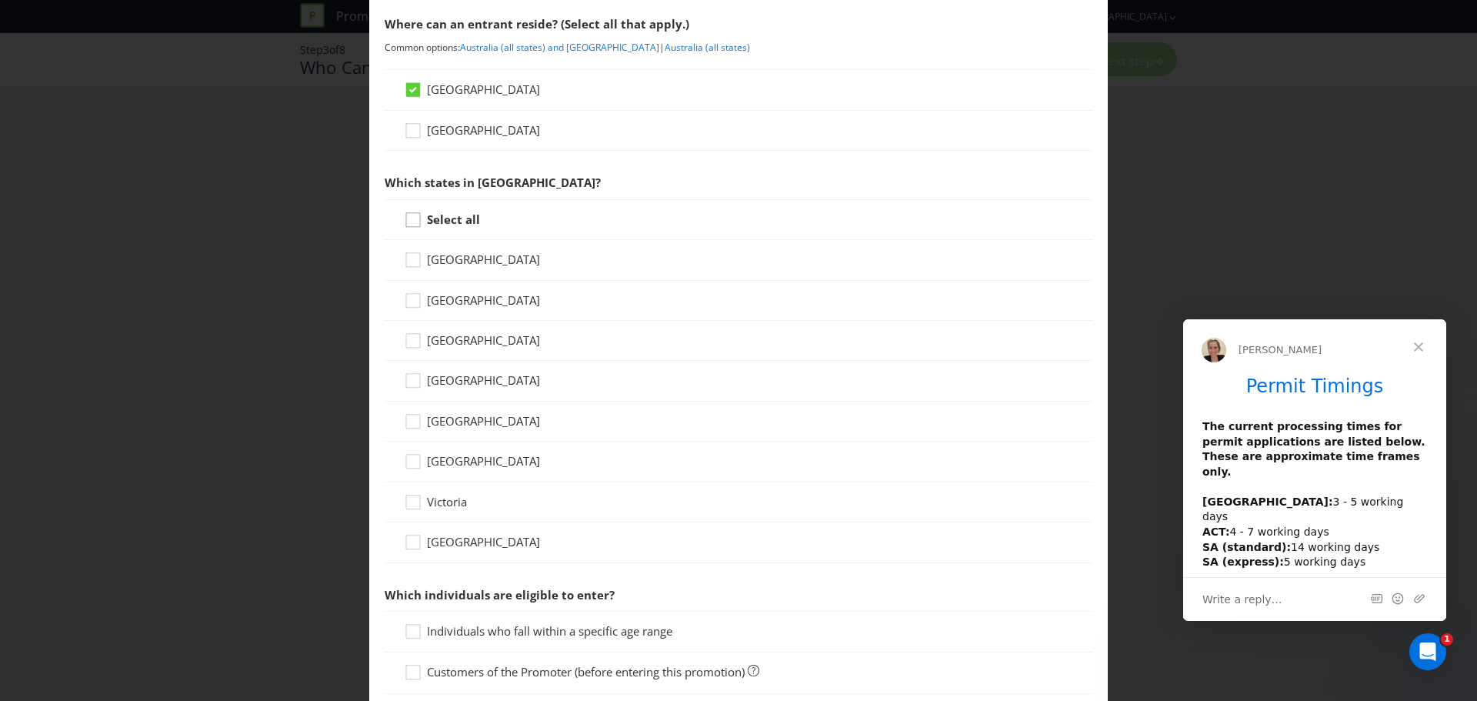
click at [406, 215] on icon at bounding box center [413, 220] width 14 height 14
click at [0, 0] on input "Select all" at bounding box center [0, 0] width 0 height 0
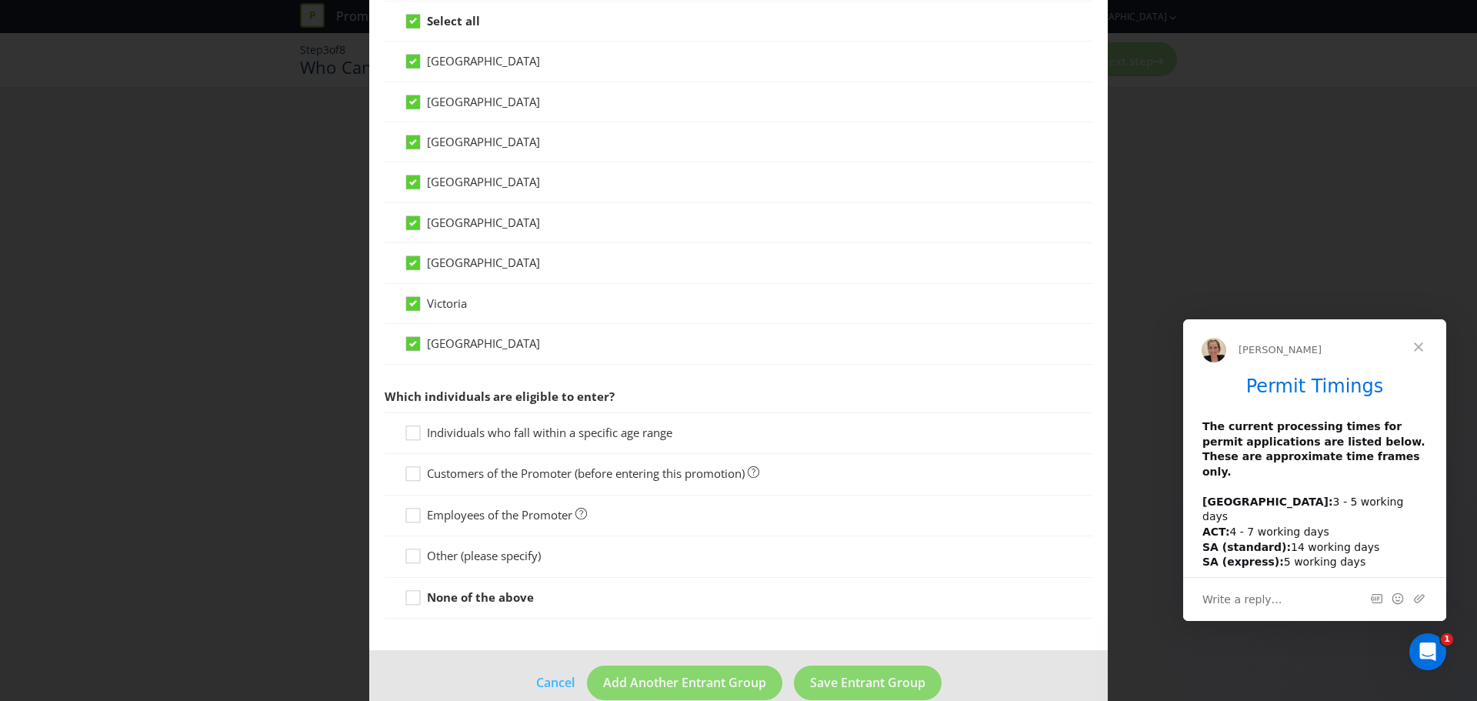
scroll to position [456, 0]
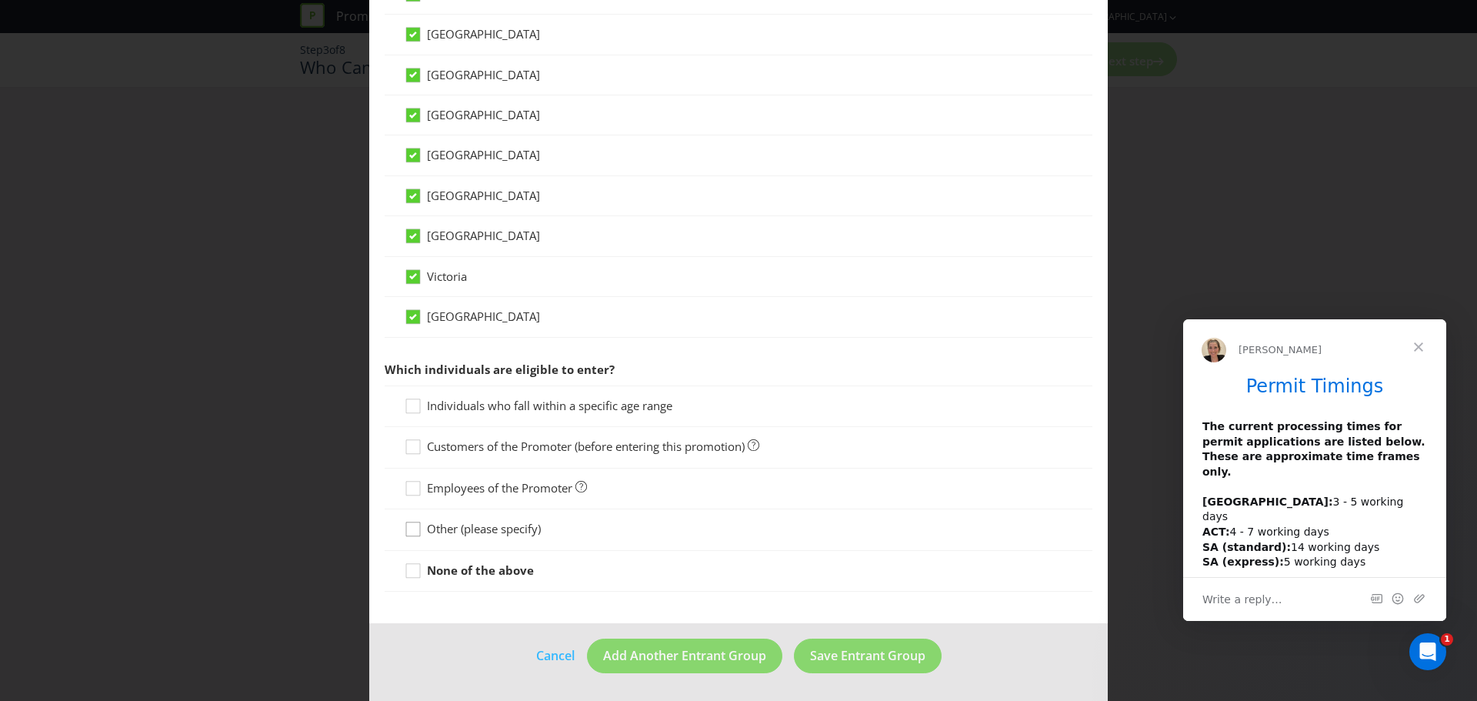
click at [410, 529] on icon at bounding box center [415, 532] width 23 height 23
click at [0, 0] on input "Other (please specify)" at bounding box center [0, 0] width 0 height 0
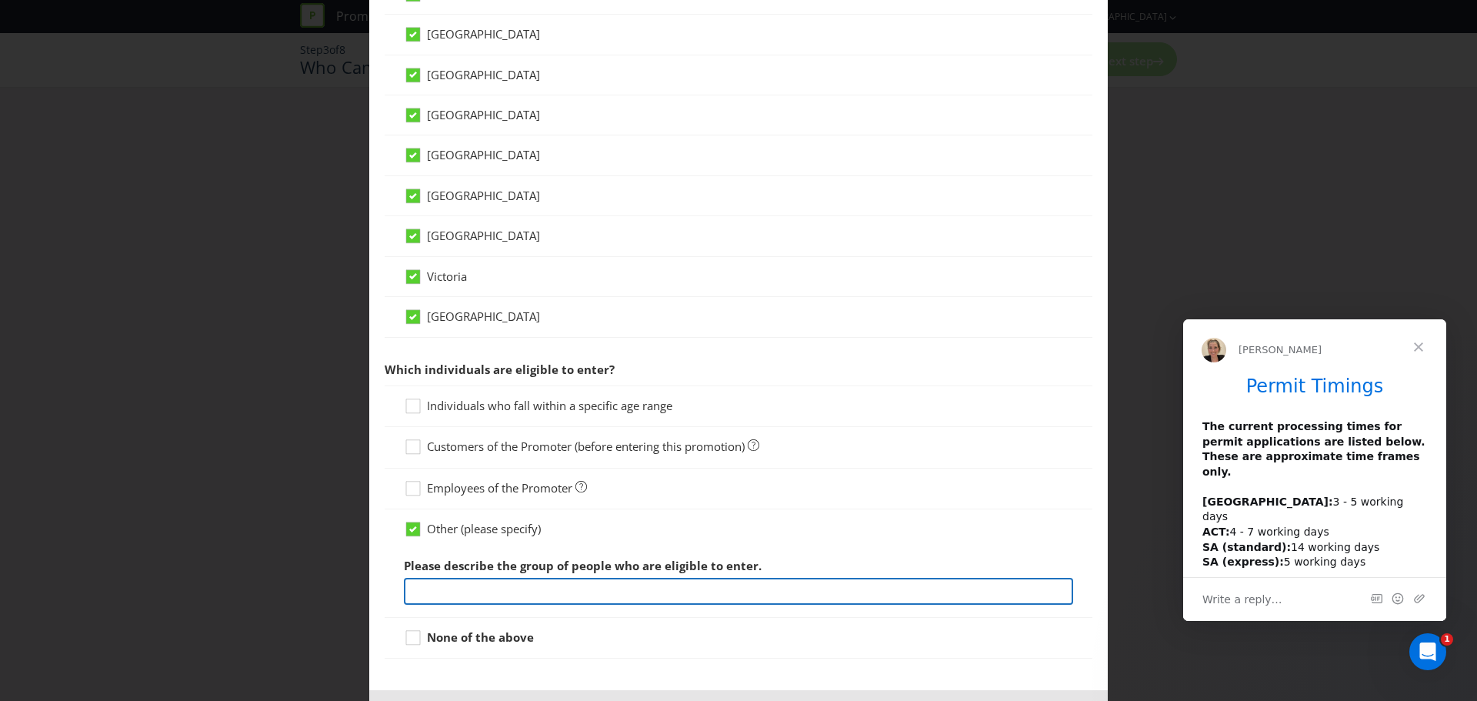
click at [489, 586] on input "text" at bounding box center [738, 591] width 669 height 27
type input "A"
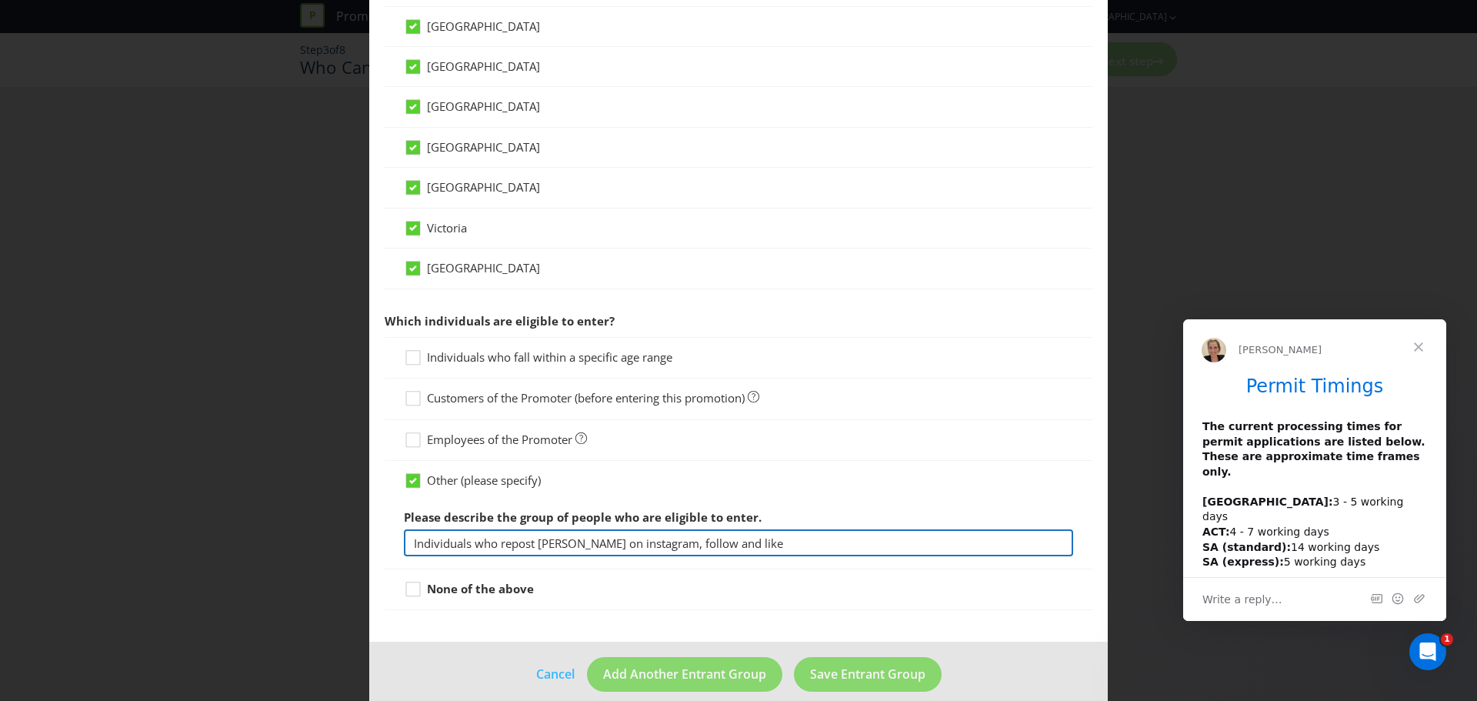
scroll to position [523, 0]
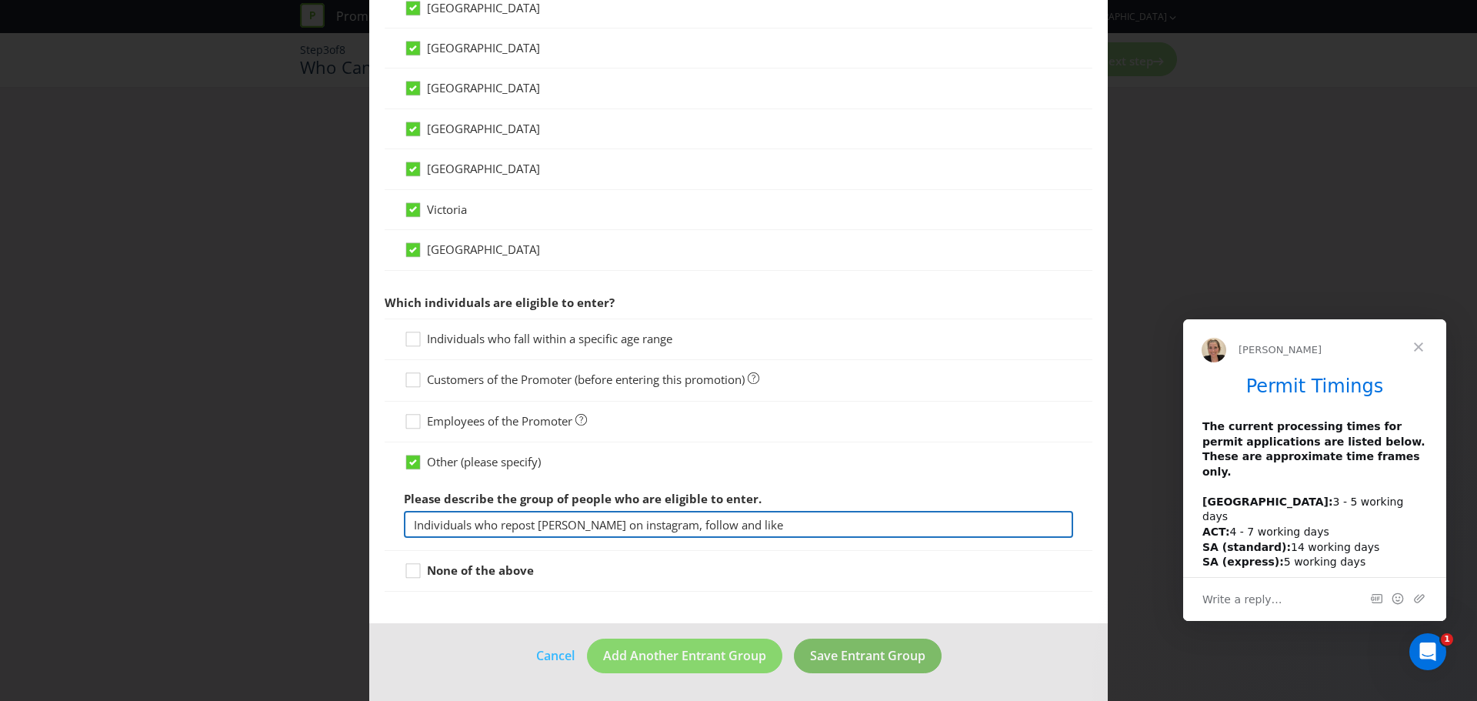
type input "Individuals who repost [PERSON_NAME] on instagram, follow and like"
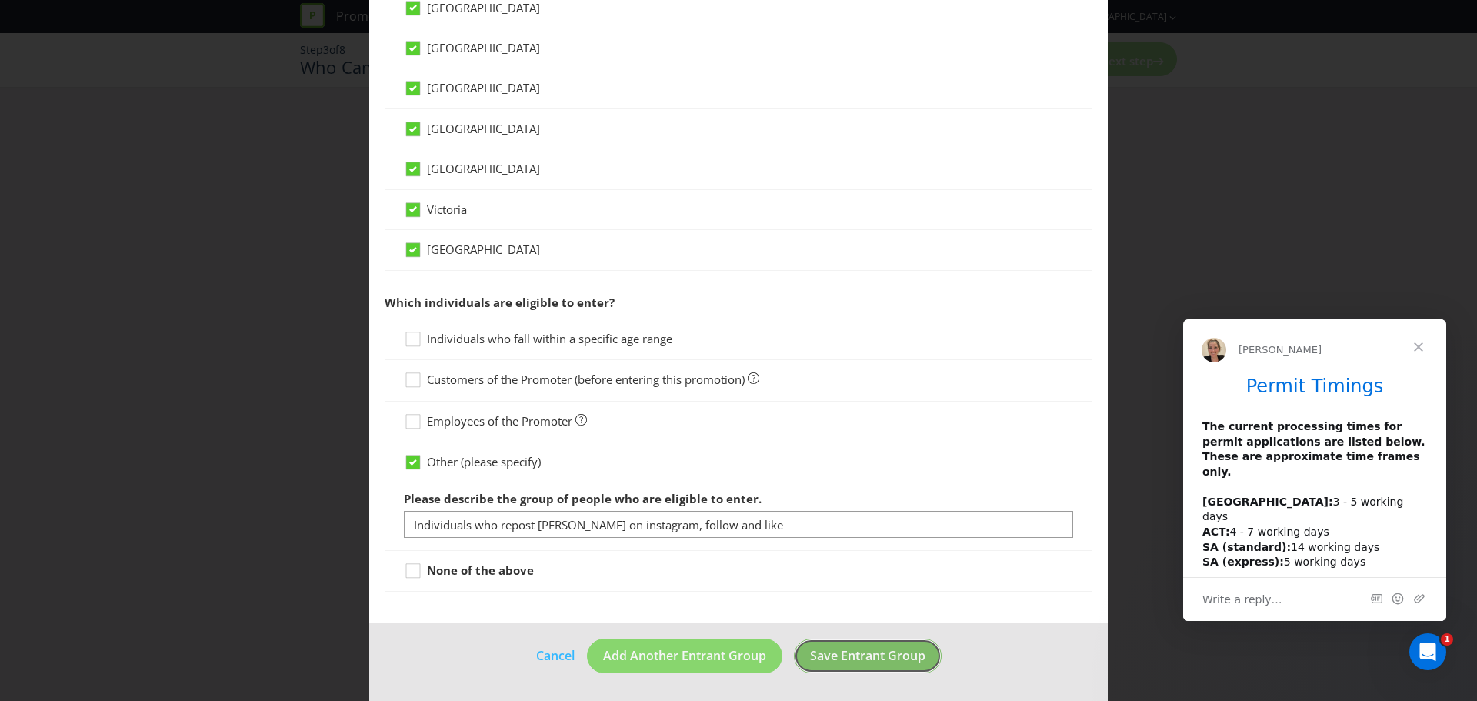
click at [928, 667] on button "Save Entrant Group" at bounding box center [868, 656] width 148 height 35
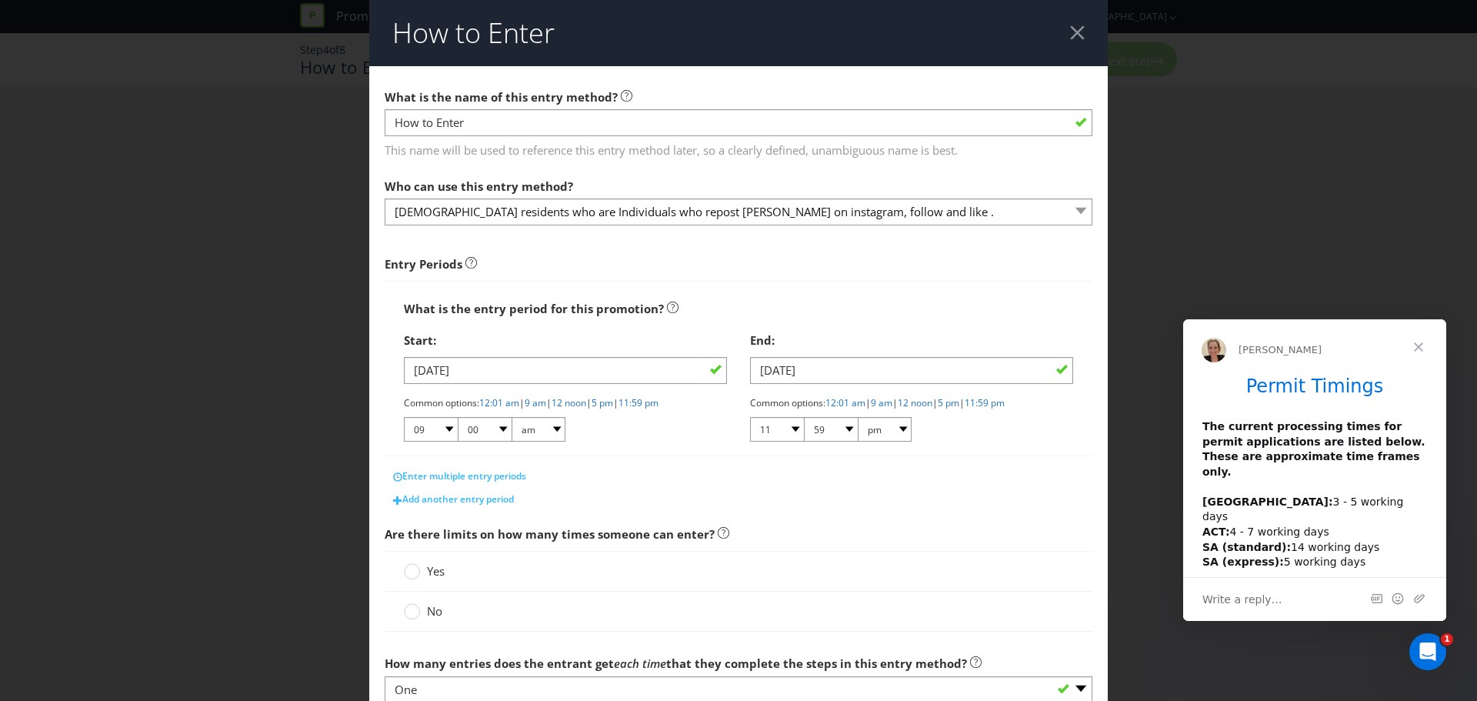
scroll to position [231, 0]
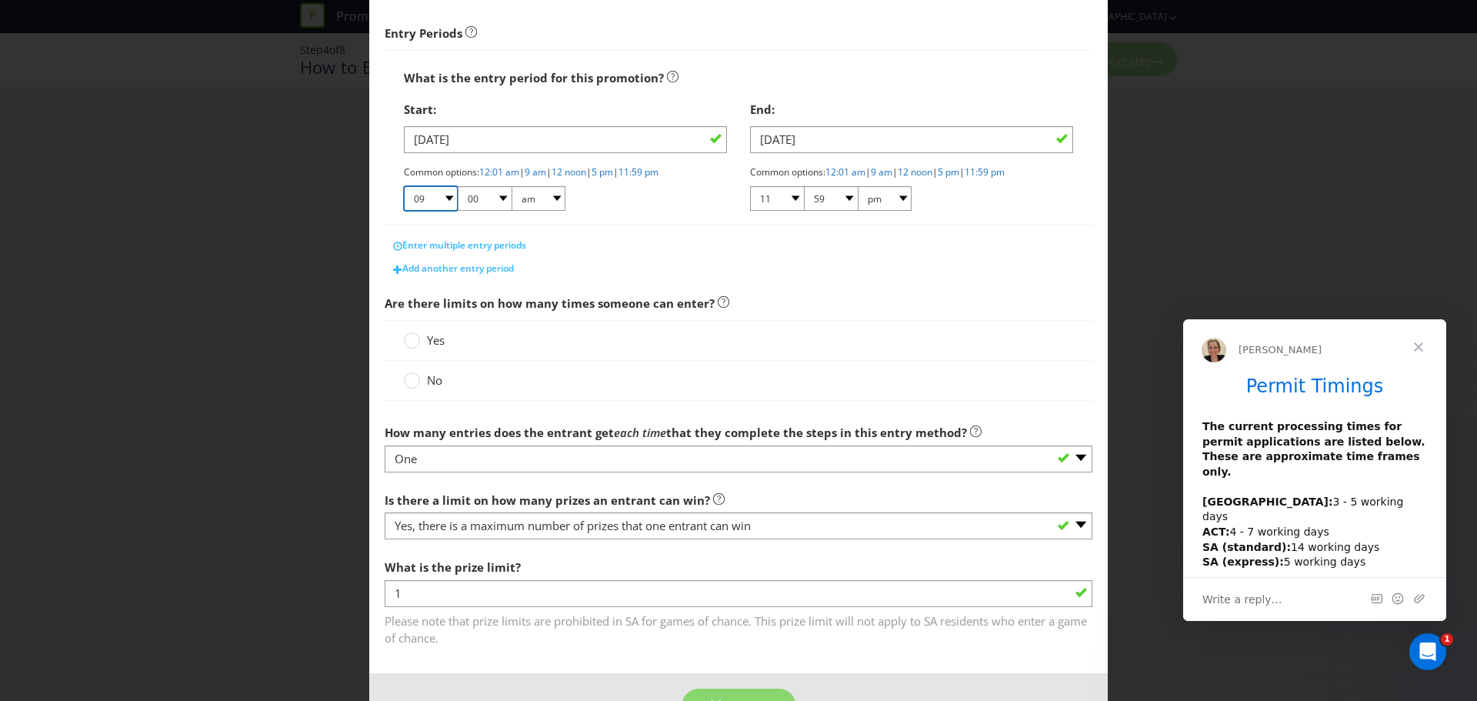
click at [423, 192] on select "01 02 03 04 05 06 07 08 09 10 11 12" at bounding box center [431, 198] width 54 height 25
select select "12"
click at [404, 186] on select "01 02 03 04 05 06 07 08 09 10 11 12" at bounding box center [431, 198] width 54 height 25
drag, startPoint x: 410, startPoint y: 335, endPoint x: 591, endPoint y: 361, distance: 182.6
click at [411, 335] on div at bounding box center [413, 336] width 8 height 8
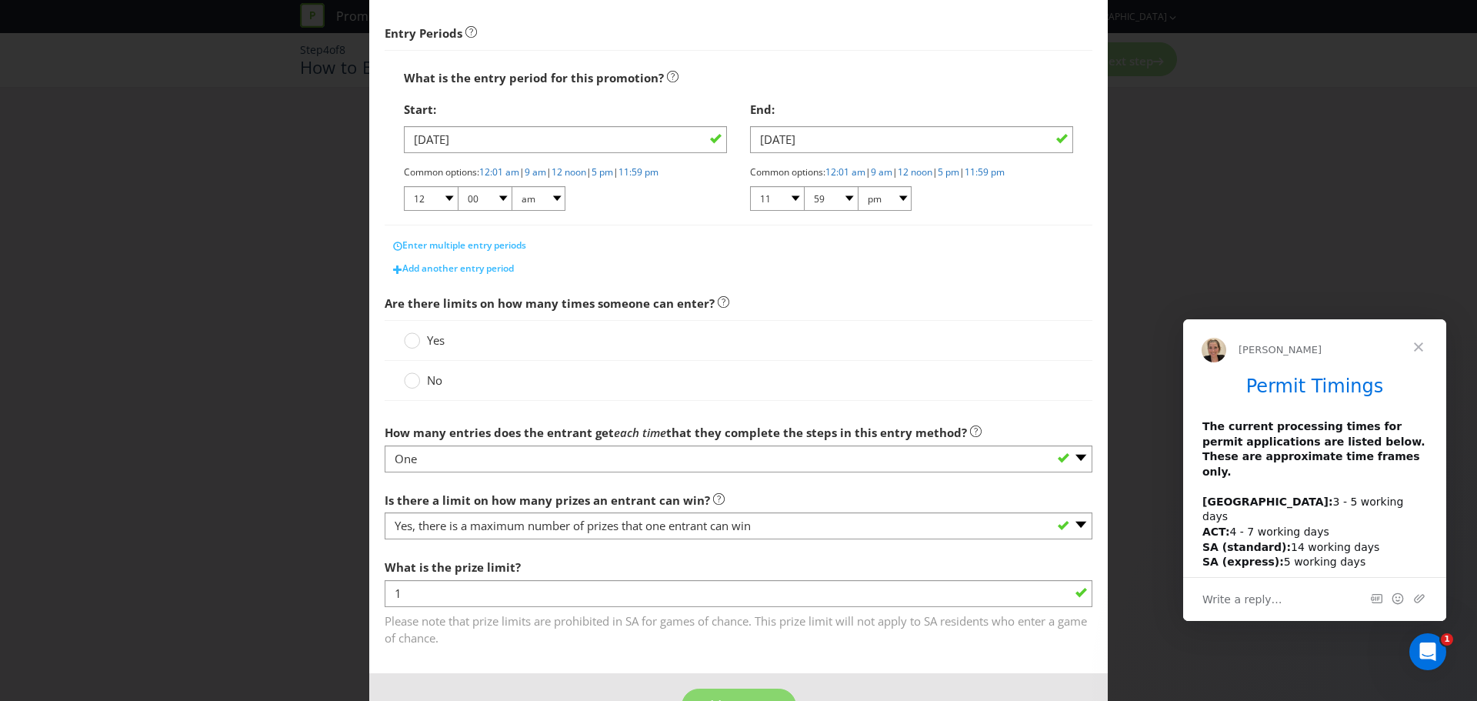
click at [0, 0] on input "Yes" at bounding box center [0, 0] width 0 height 0
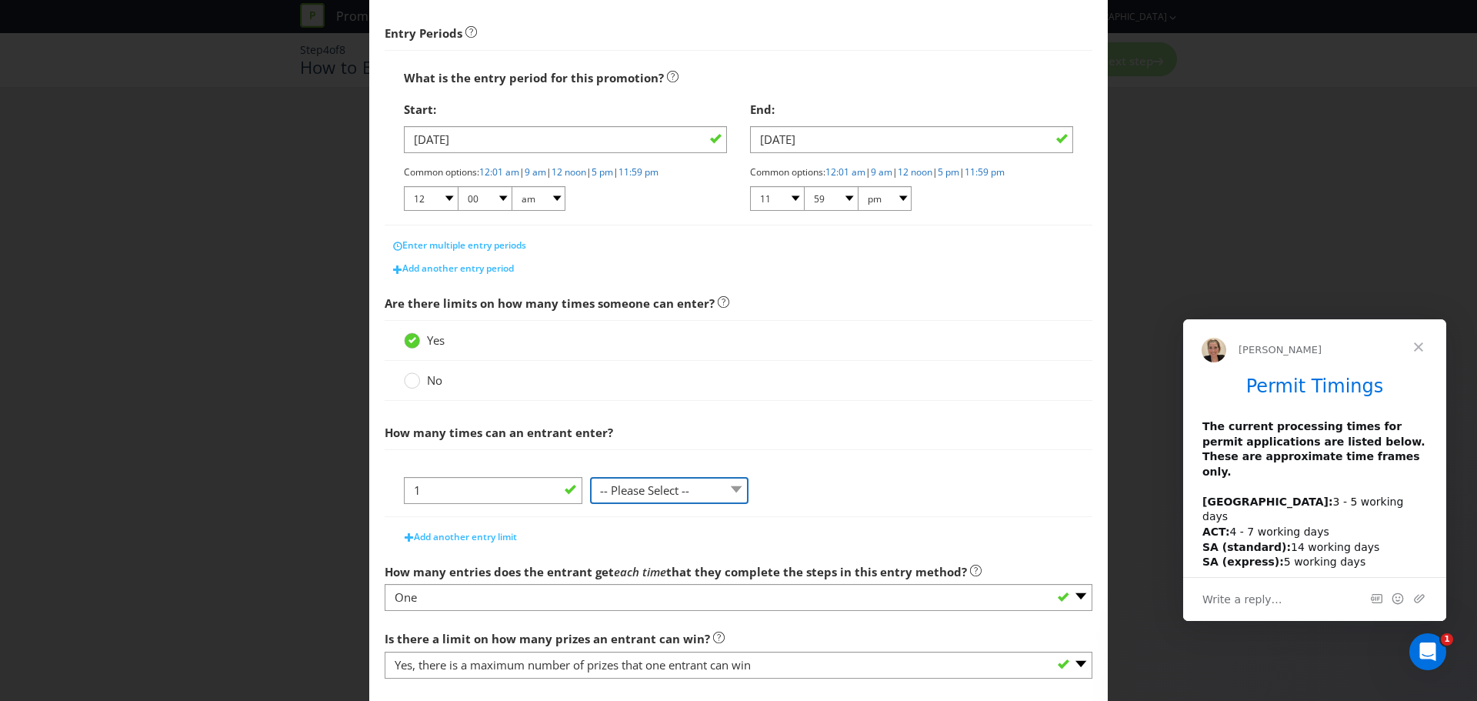
click at [691, 479] on select "-- Please Select -- per person per day per purchase per transaction Other (plea…" at bounding box center [669, 490] width 159 height 27
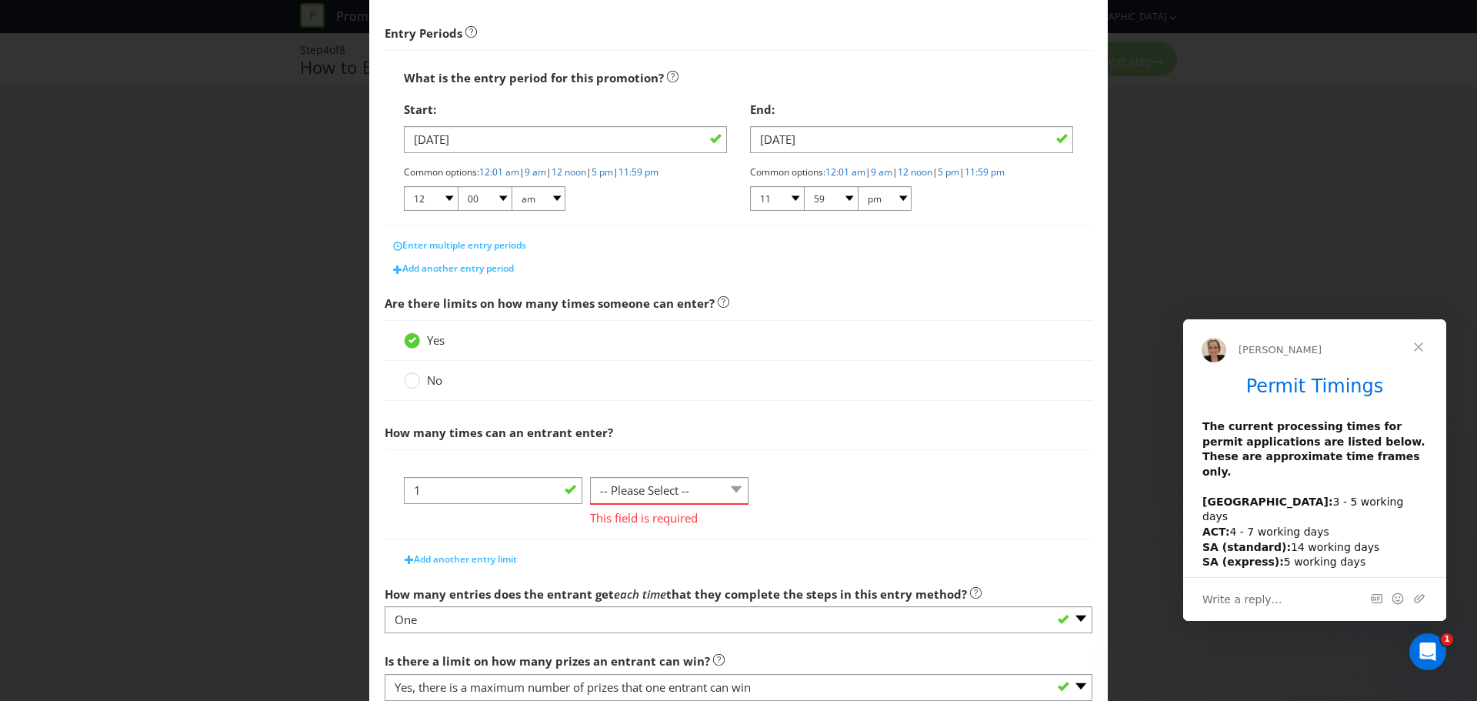
click at [815, 419] on span "How many times can an entrant enter?" at bounding box center [739, 433] width 708 height 32
click at [435, 381] on span "No" at bounding box center [434, 379] width 15 height 15
click at [0, 0] on input "No" at bounding box center [0, 0] width 0 height 0
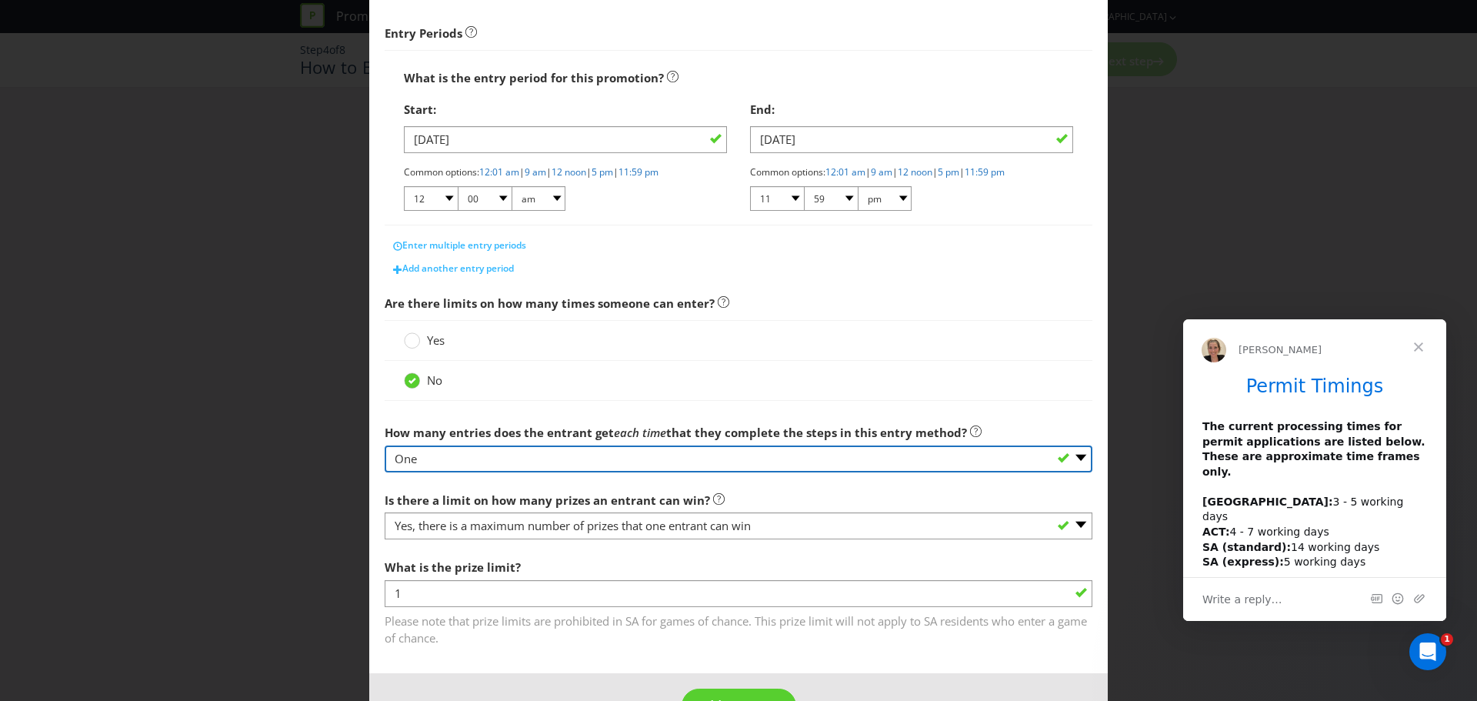
click at [452, 466] on select "-- Please select -- One More than one Other (please specify) Not applicable - g…" at bounding box center [739, 459] width 708 height 27
click at [385, 446] on select "-- Please select -- One More than one Other (please specify) Not applicable - g…" at bounding box center [739, 459] width 708 height 27
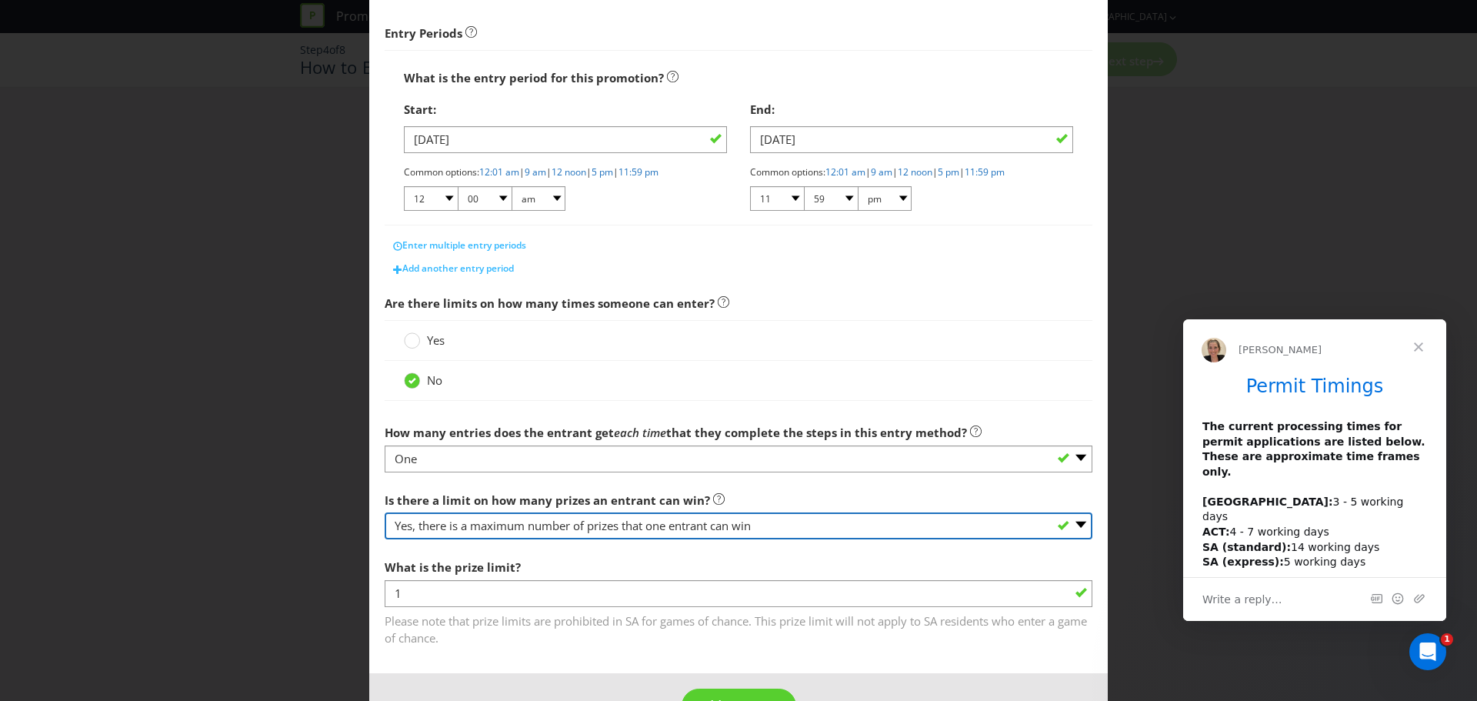
click at [452, 531] on select "-- Please select -- Yes, there is a maximum number of prizes that one entrant c…" at bounding box center [739, 525] width 708 height 27
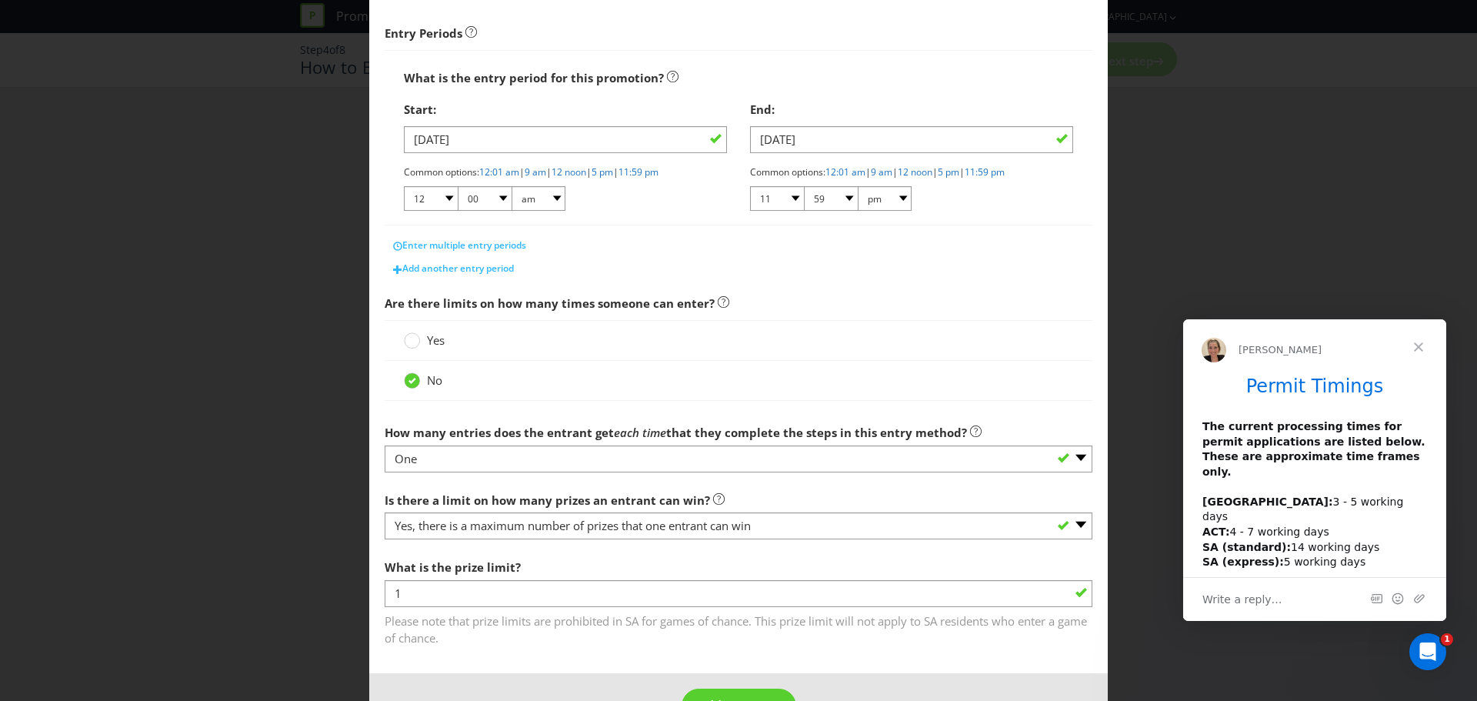
click at [980, 382] on div "No" at bounding box center [738, 380] width 669 height 16
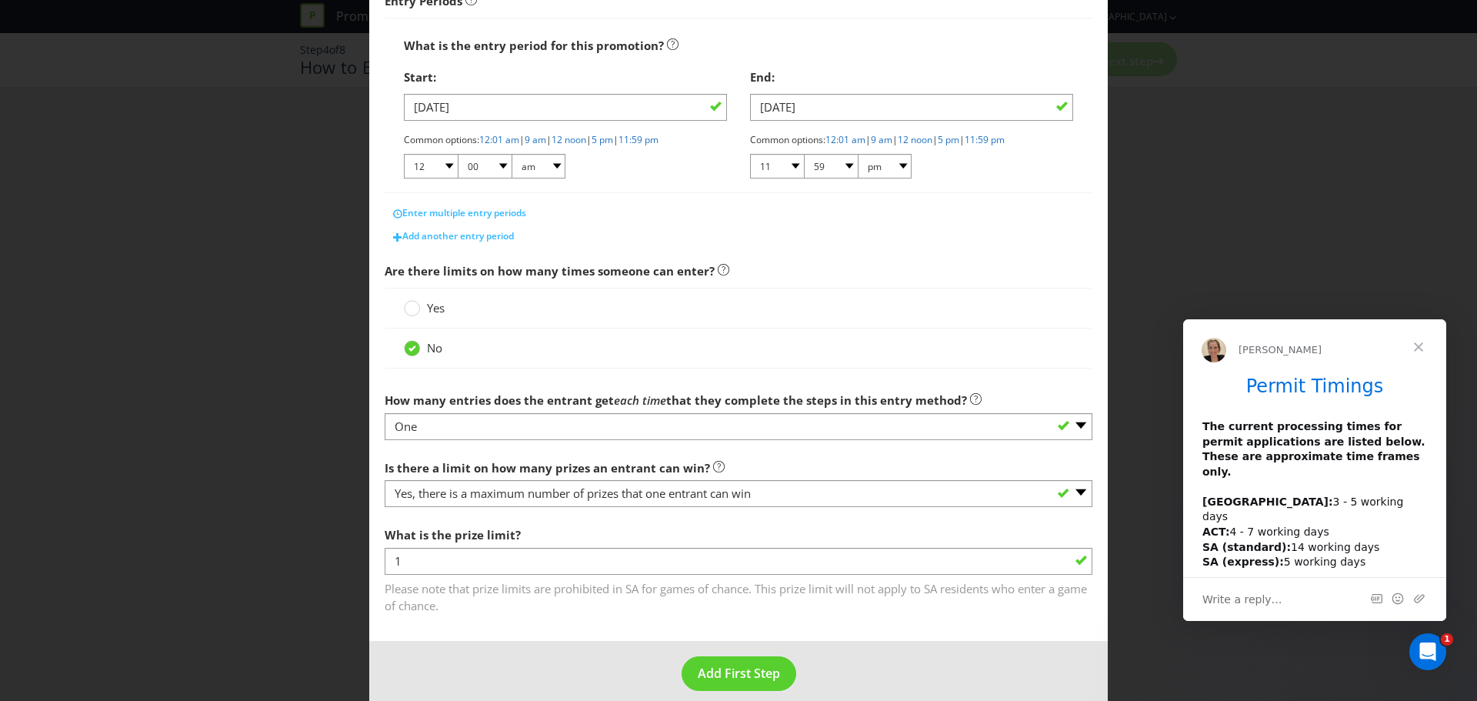
scroll to position [281, 0]
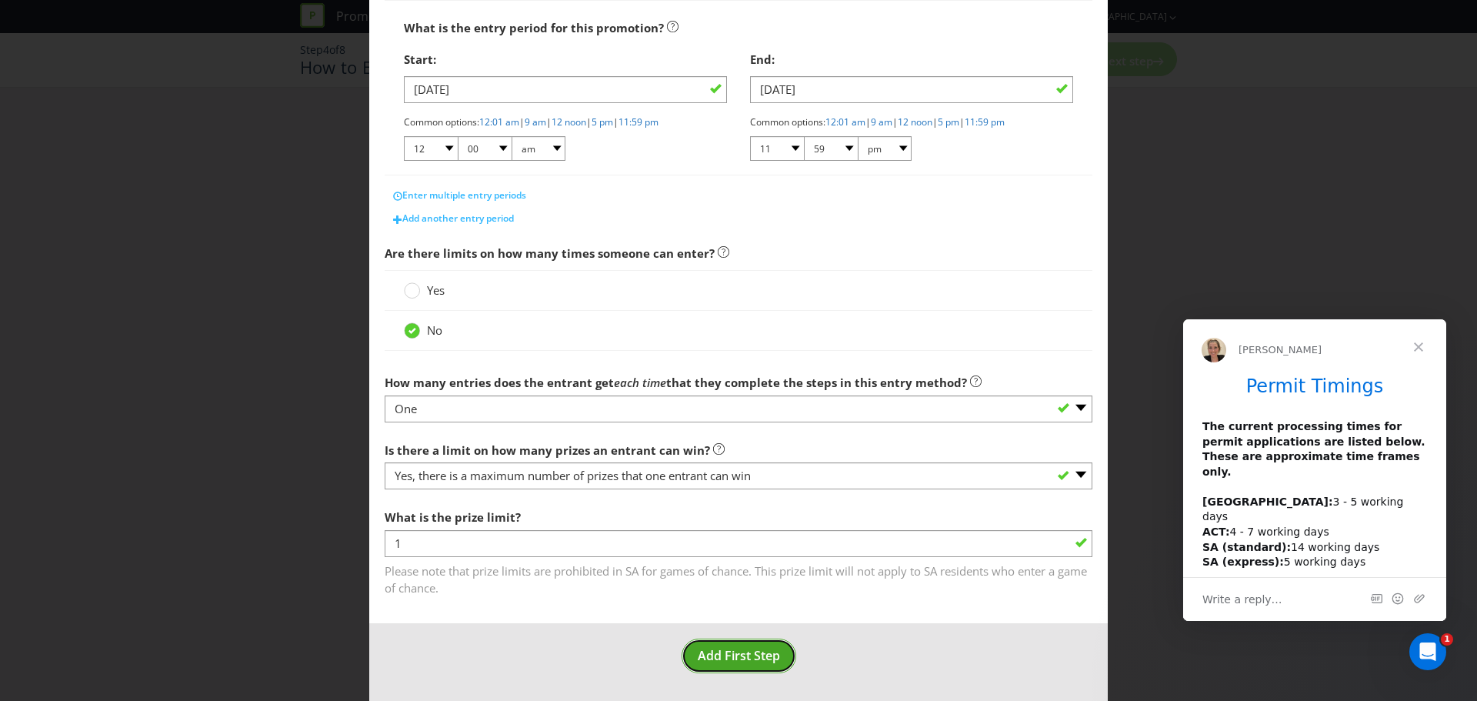
click at [729, 652] on span "Add First Step" at bounding box center [739, 655] width 82 height 17
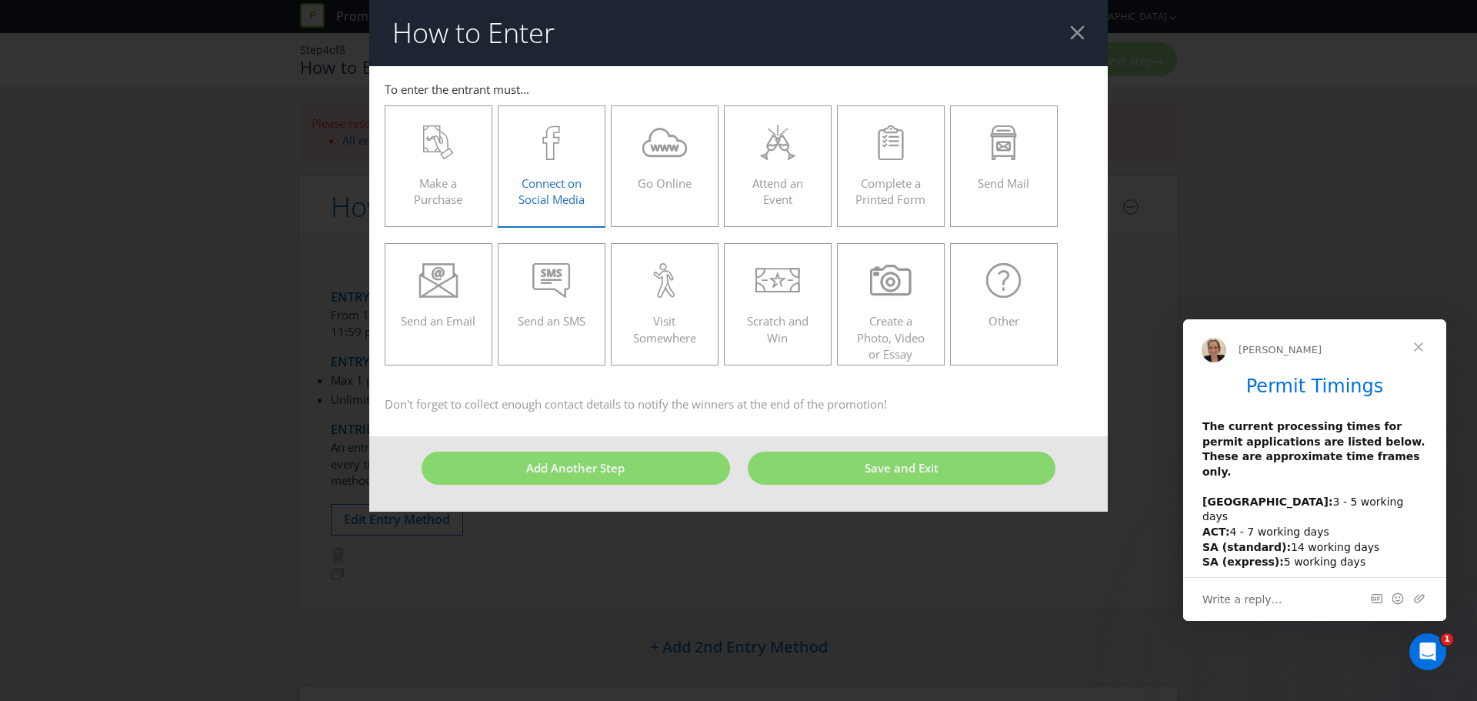
click at [576, 178] on span "Connect on Social Media" at bounding box center [552, 191] width 66 height 32
click at [0, 0] on input "Connect on Social Media" at bounding box center [0, 0] width 0 height 0
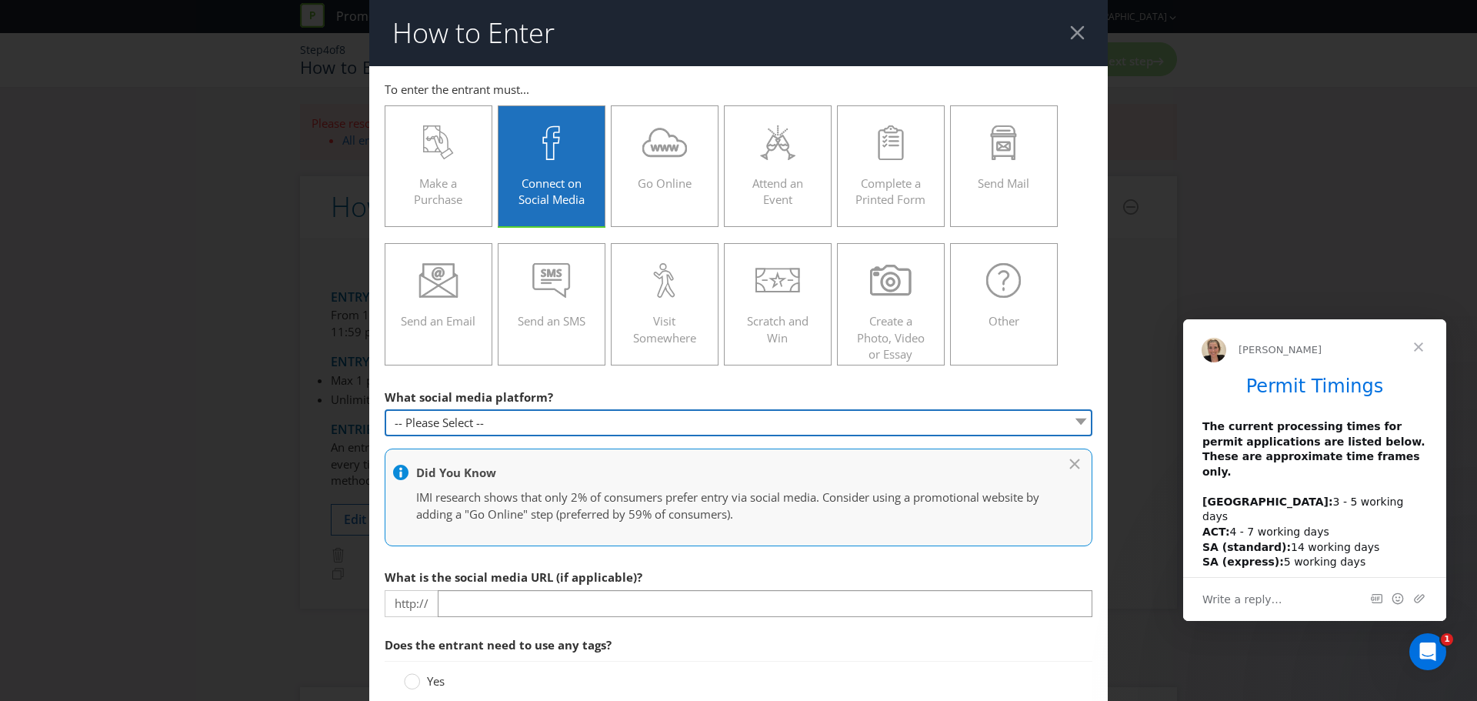
drag, startPoint x: 446, startPoint y: 429, endPoint x: 453, endPoint y: 435, distance: 9.9
click at [449, 429] on select "-- Please Select -- Facebook X Instagram Snapchat Pinterest Tumblr Youtube Othe…" at bounding box center [739, 422] width 708 height 27
select select "INSTAGRAM"
click at [385, 409] on select "-- Please Select -- Facebook X Instagram Snapchat Pinterest Tumblr Youtube Othe…" at bounding box center [739, 422] width 708 height 27
type input "[DOMAIN_NAME][URL]"
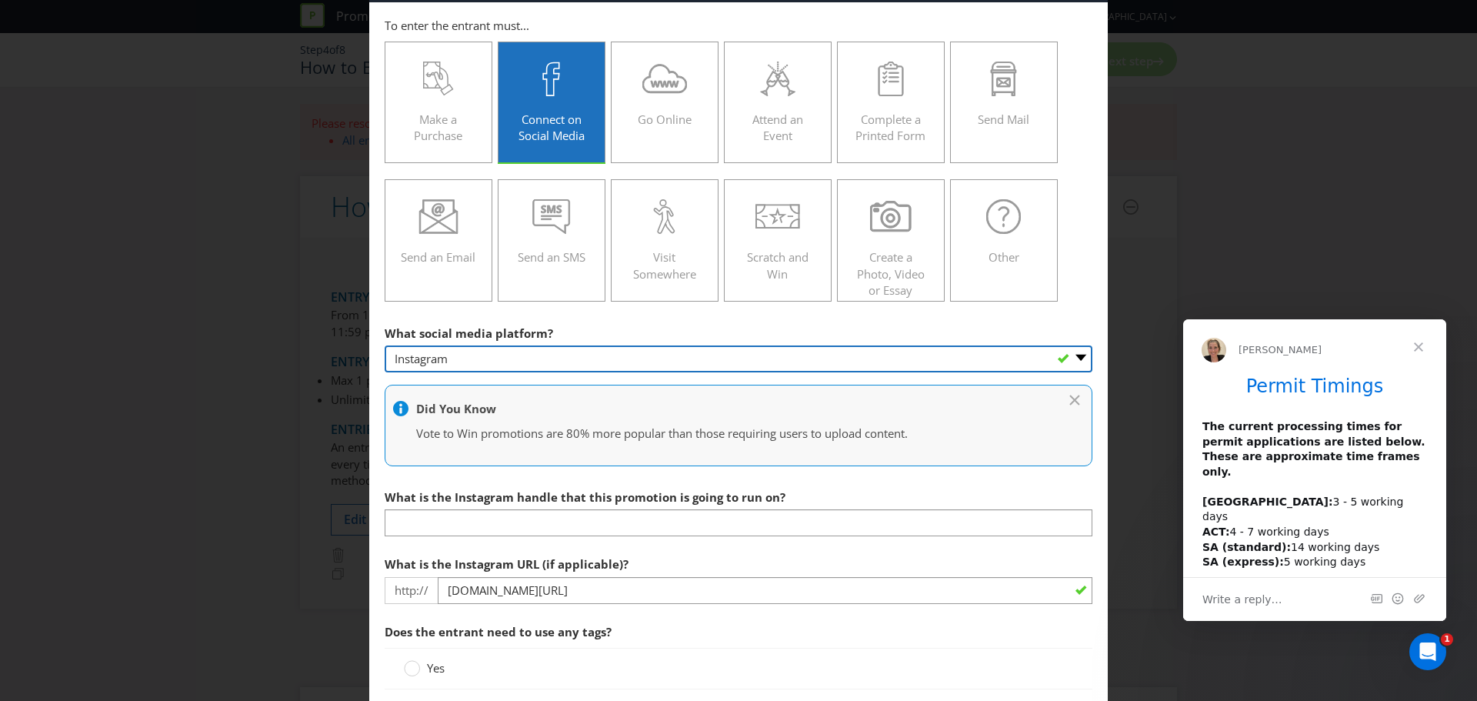
scroll to position [154, 0]
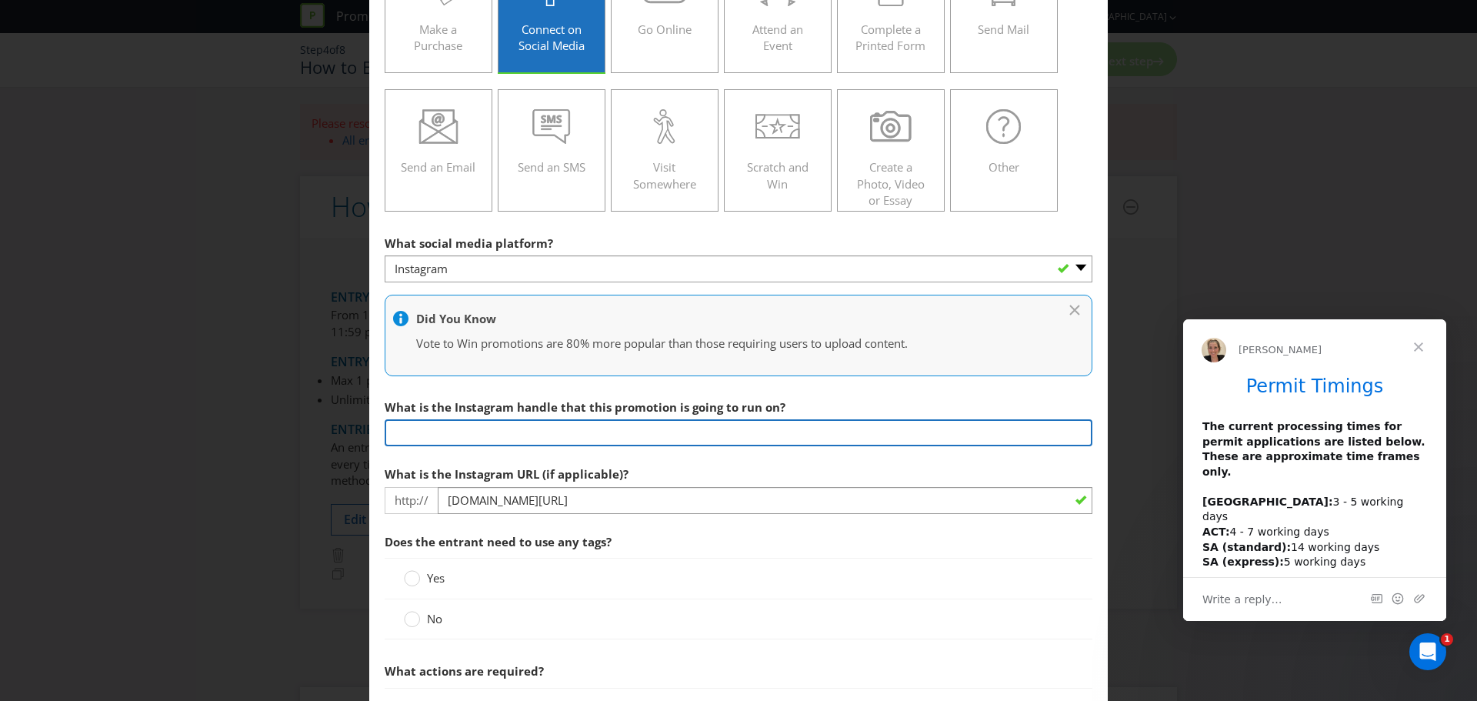
click at [552, 444] on input "text" at bounding box center [739, 432] width 708 height 27
type input "ferrerorocheranz"
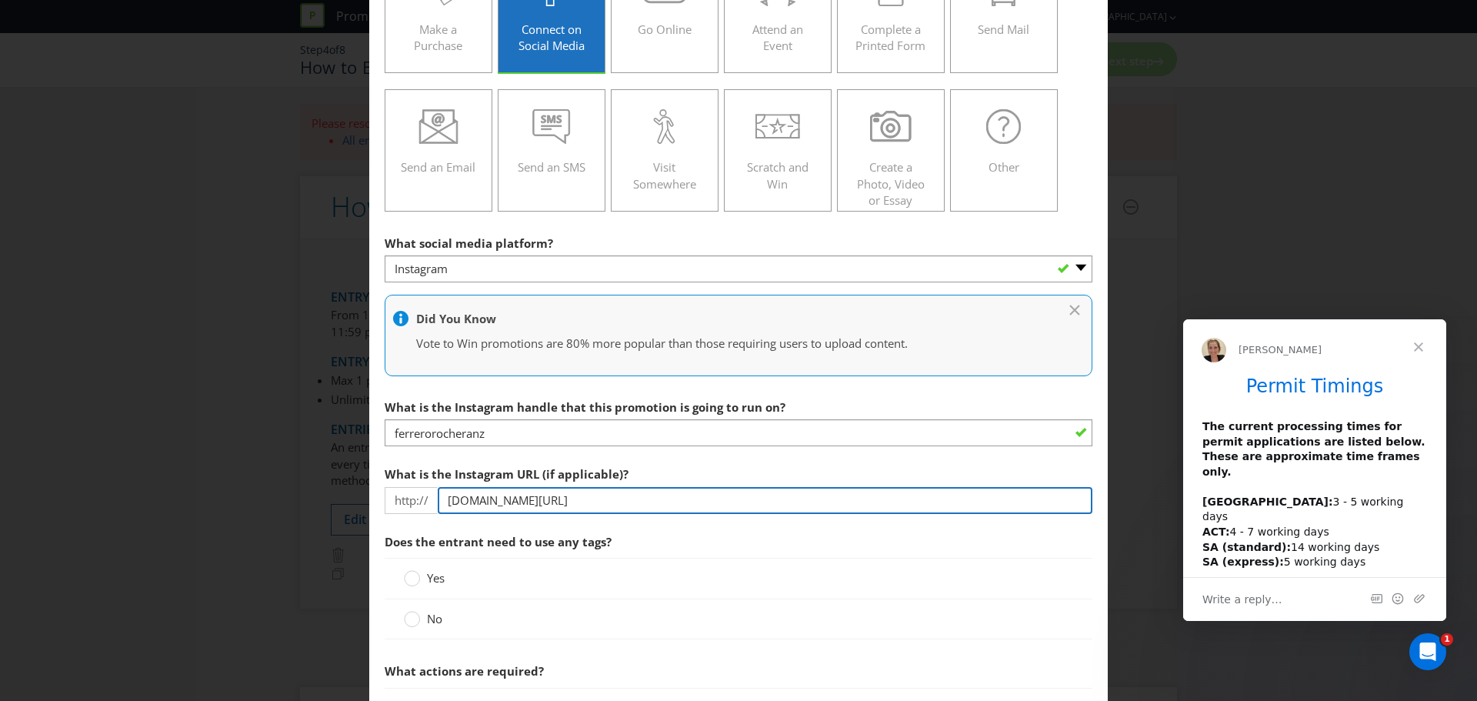
click at [632, 498] on input "[DOMAIN_NAME][URL]" at bounding box center [765, 500] width 655 height 27
type input "[DOMAIN_NAME][URL]"
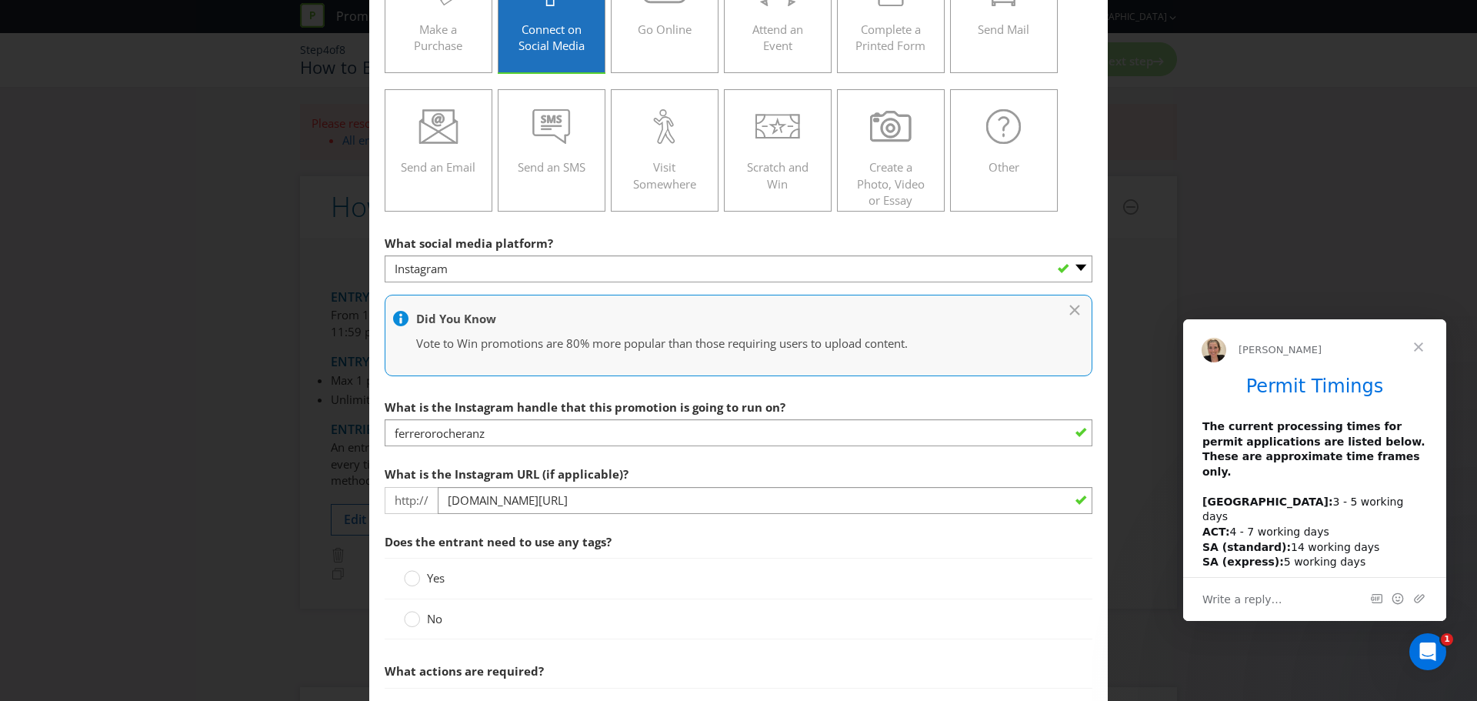
click at [423, 576] on label "Yes" at bounding box center [426, 578] width 44 height 16
click at [0, 0] on input "Yes" at bounding box center [0, 0] width 0 height 0
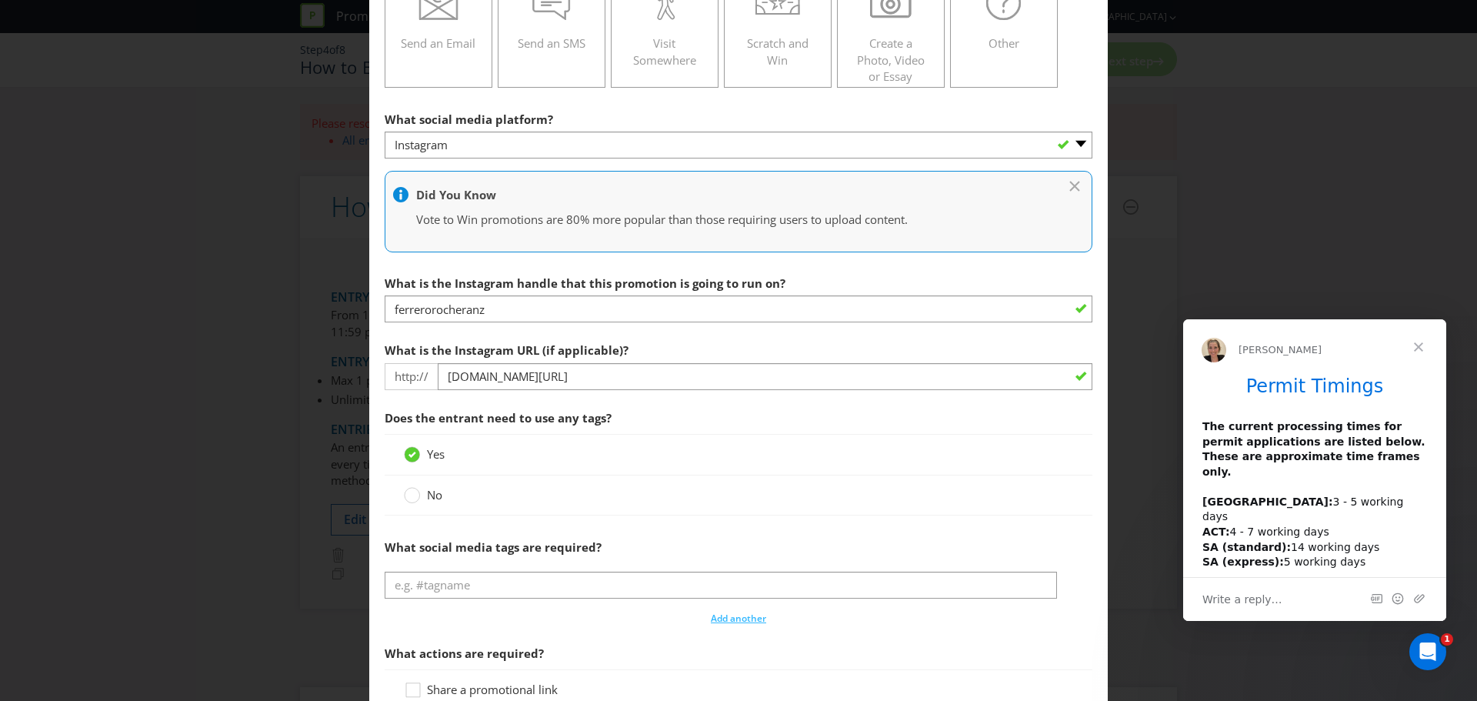
scroll to position [385, 0]
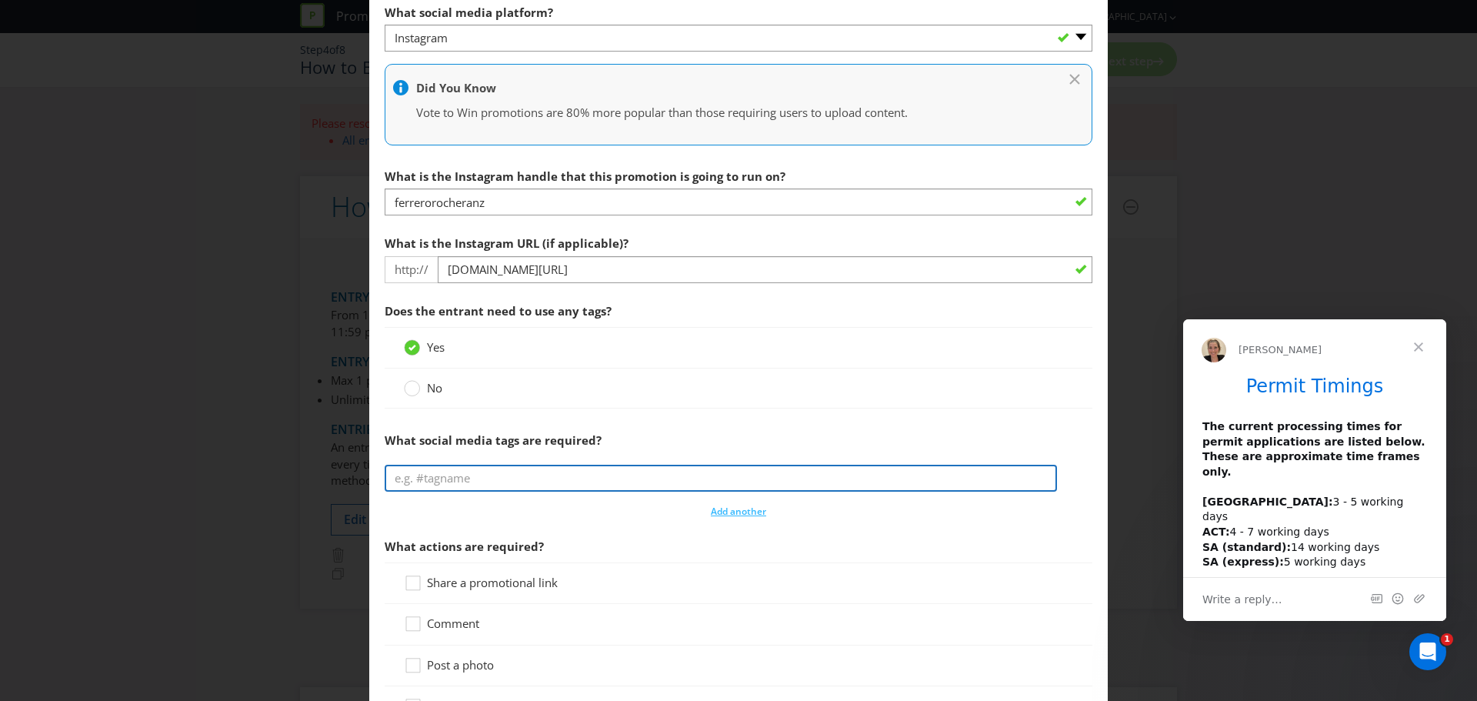
click at [517, 479] on input "text" at bounding box center [721, 478] width 673 height 27
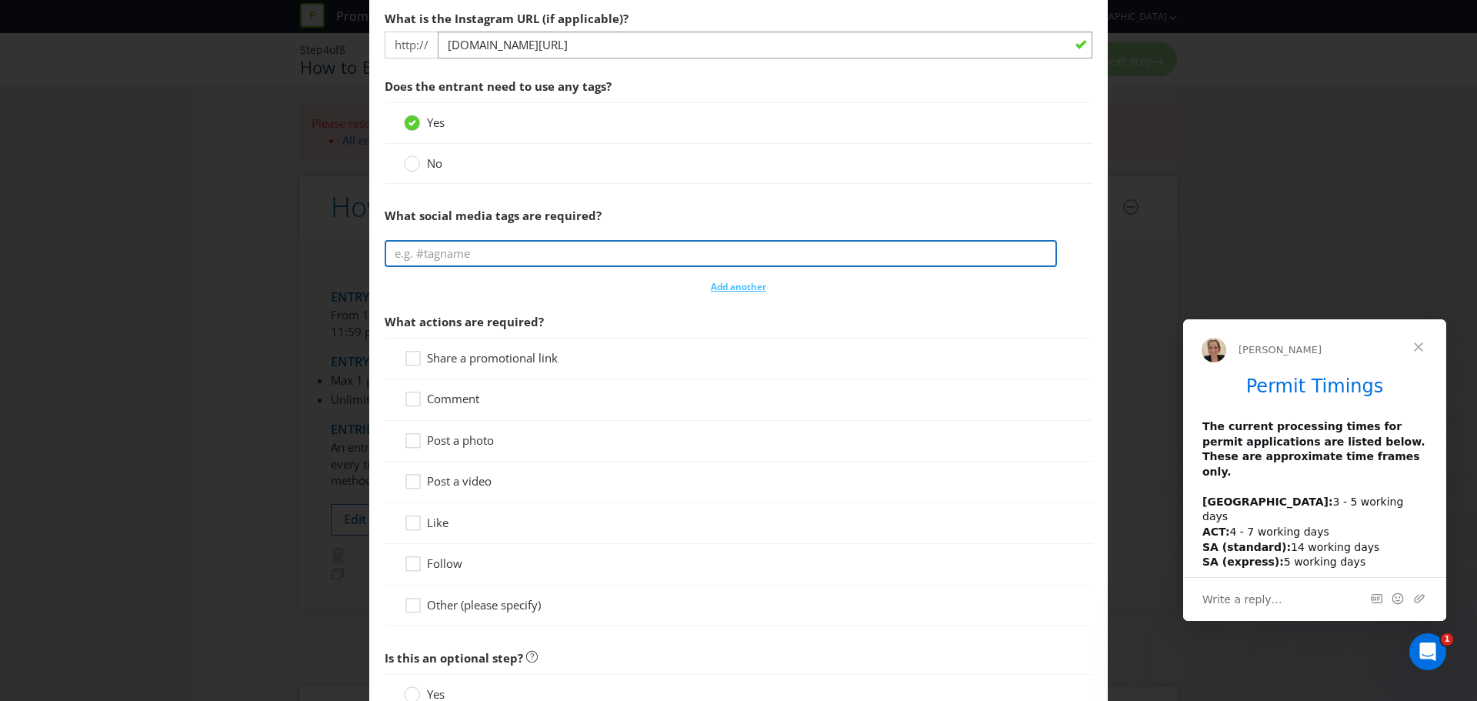
scroll to position [616, 0]
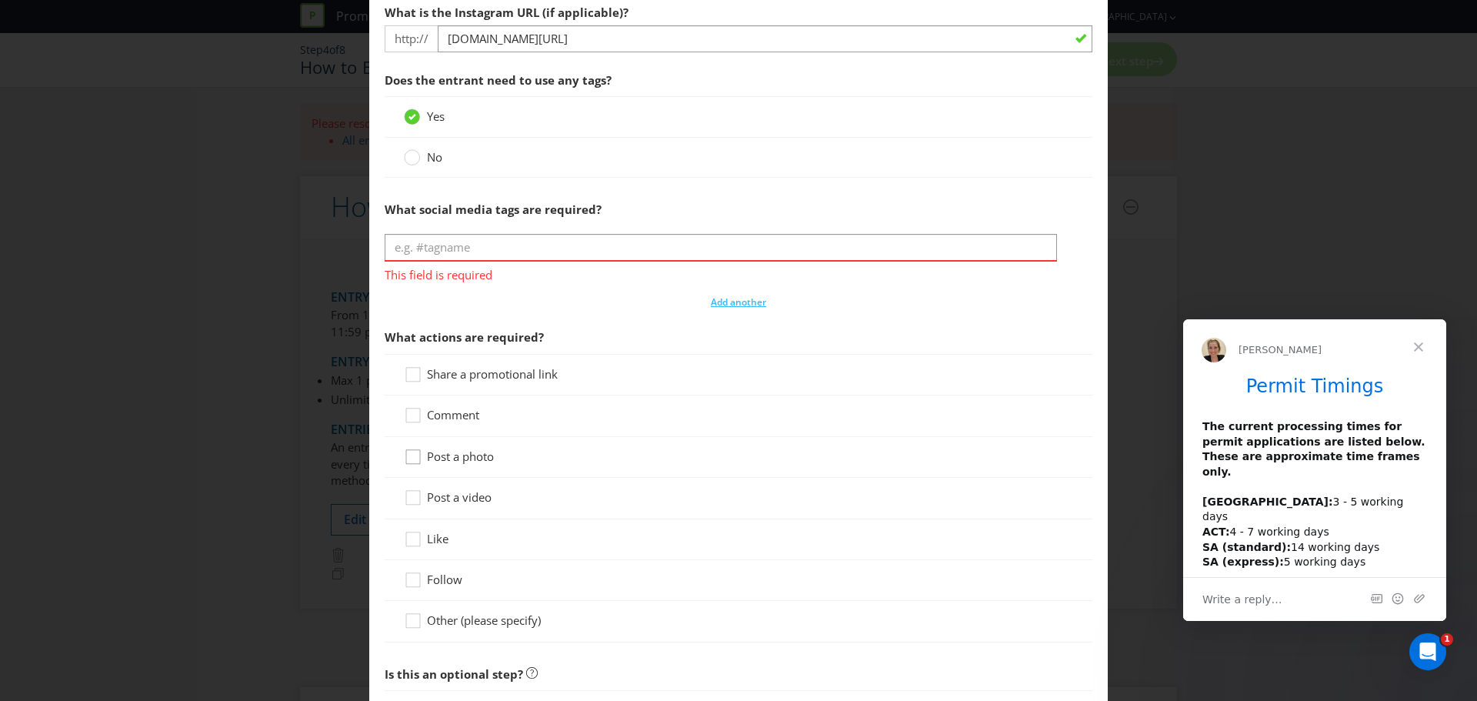
click at [405, 430] on div "Share a promotional link Comment Post a photo Post a video Like Follow Other (p…" at bounding box center [739, 498] width 708 height 289
click at [412, 532] on div at bounding box center [413, 534] width 8 height 8
click at [0, 0] on input "Like" at bounding box center [0, 0] width 0 height 0
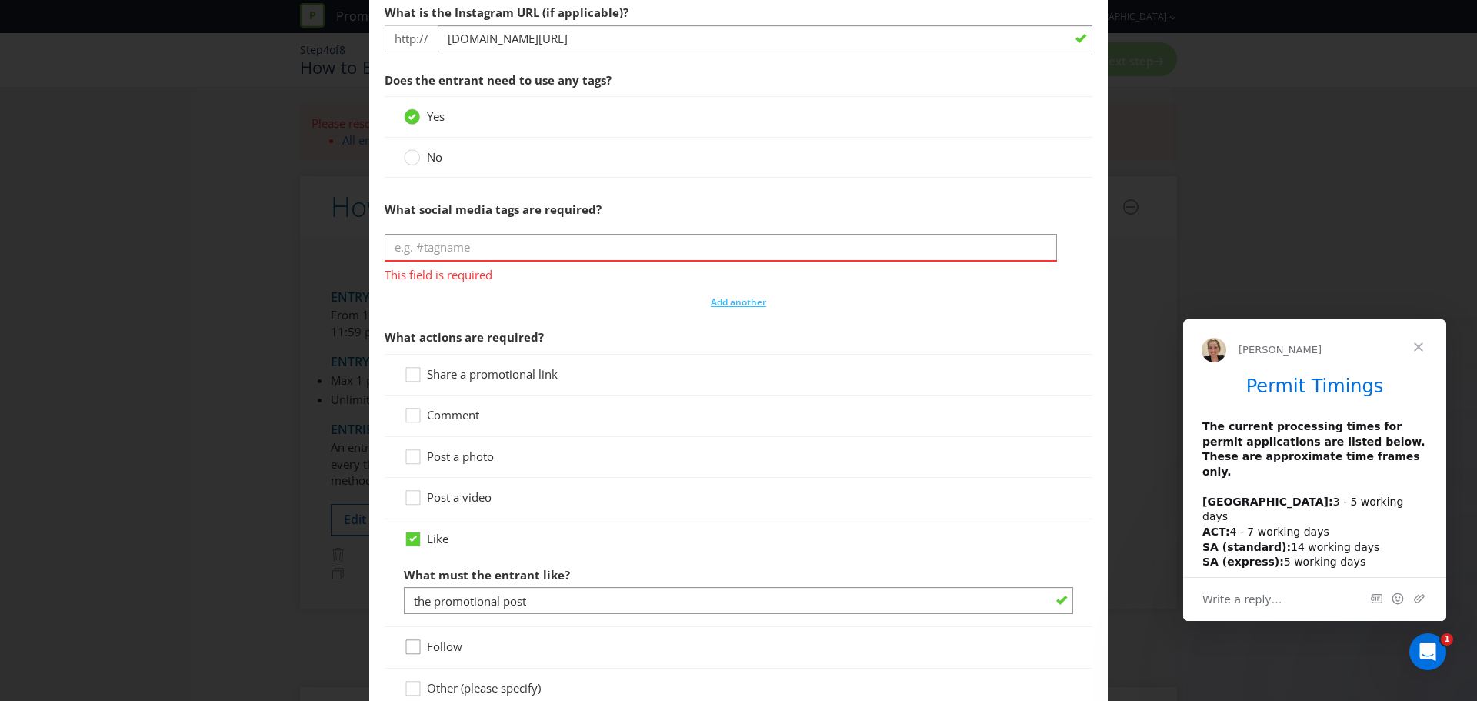
click at [416, 642] on icon at bounding box center [415, 650] width 23 height 23
click at [0, 0] on input "Follow" at bounding box center [0, 0] width 0 height 0
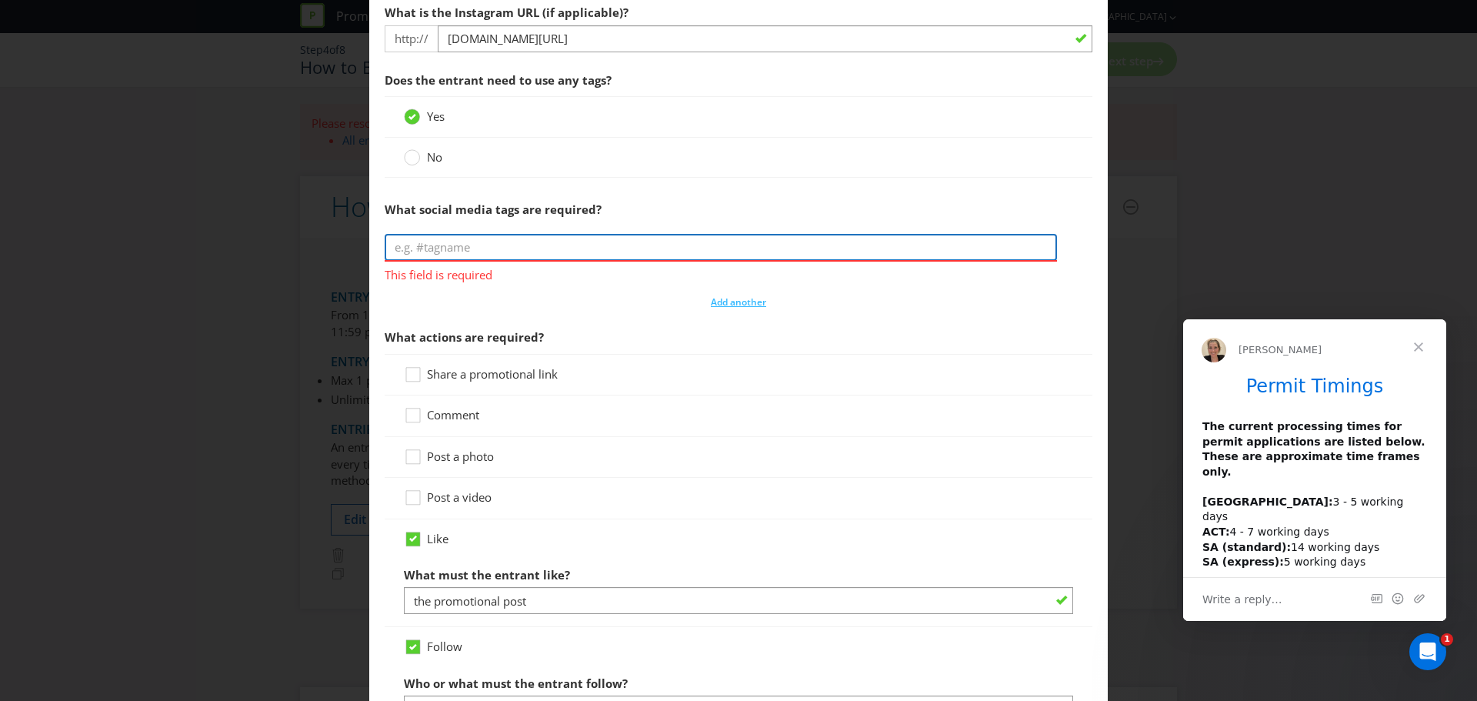
click at [440, 259] on input "text" at bounding box center [721, 247] width 673 height 27
type input "A"
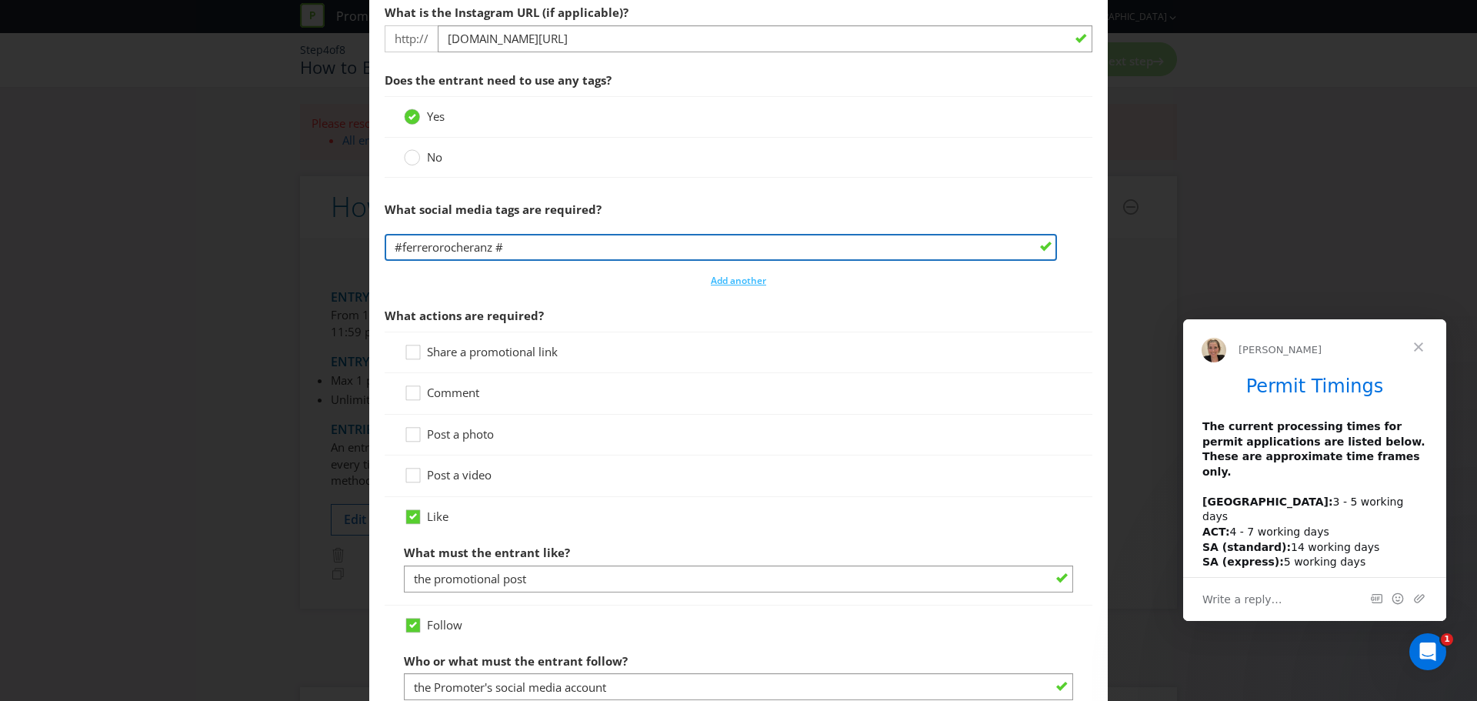
drag, startPoint x: 544, startPoint y: 242, endPoint x: 514, endPoint y: 219, distance: 37.9
click at [544, 242] on input "#ferrerorocheranz #" at bounding box center [721, 247] width 673 height 27
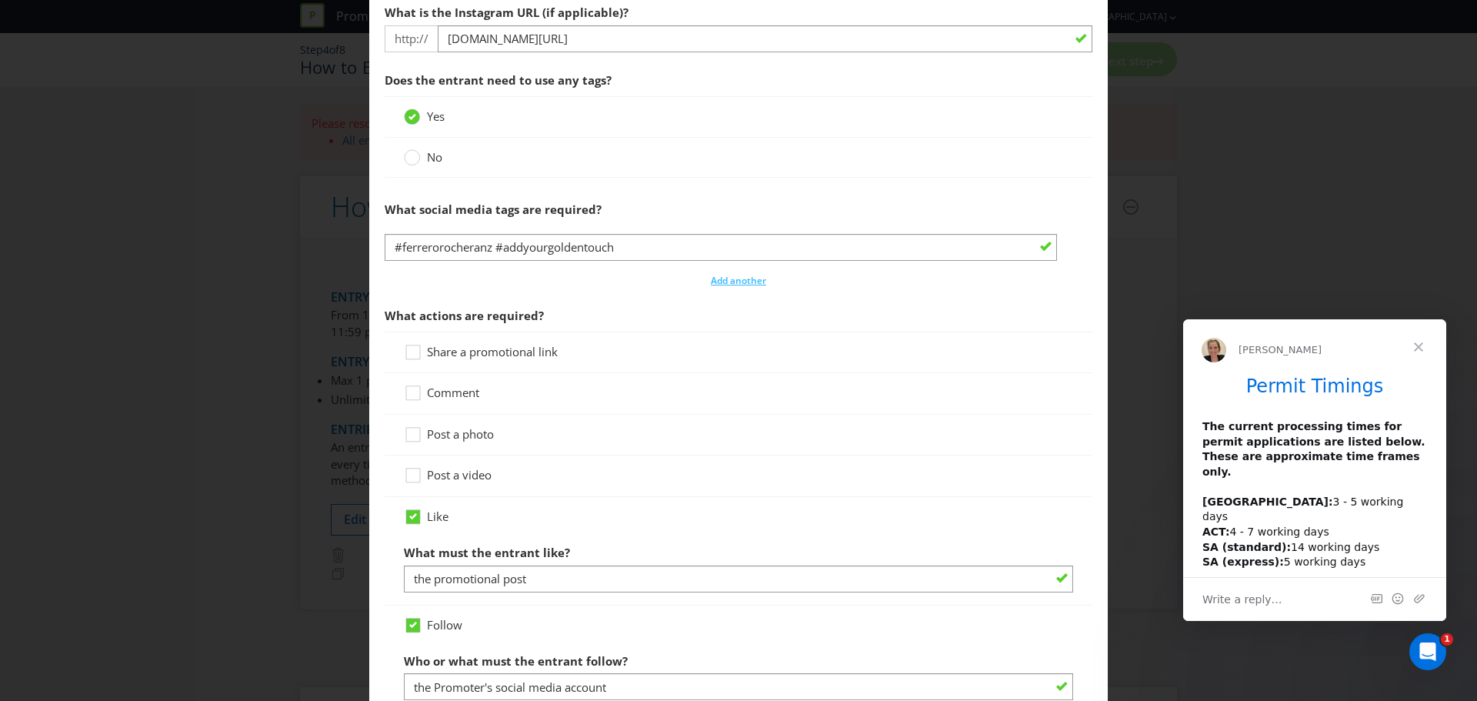
click at [488, 289] on section "What social media platform? -- Please Select -- Facebook X Instagram Snapchat P…" at bounding box center [739, 264] width 708 height 997
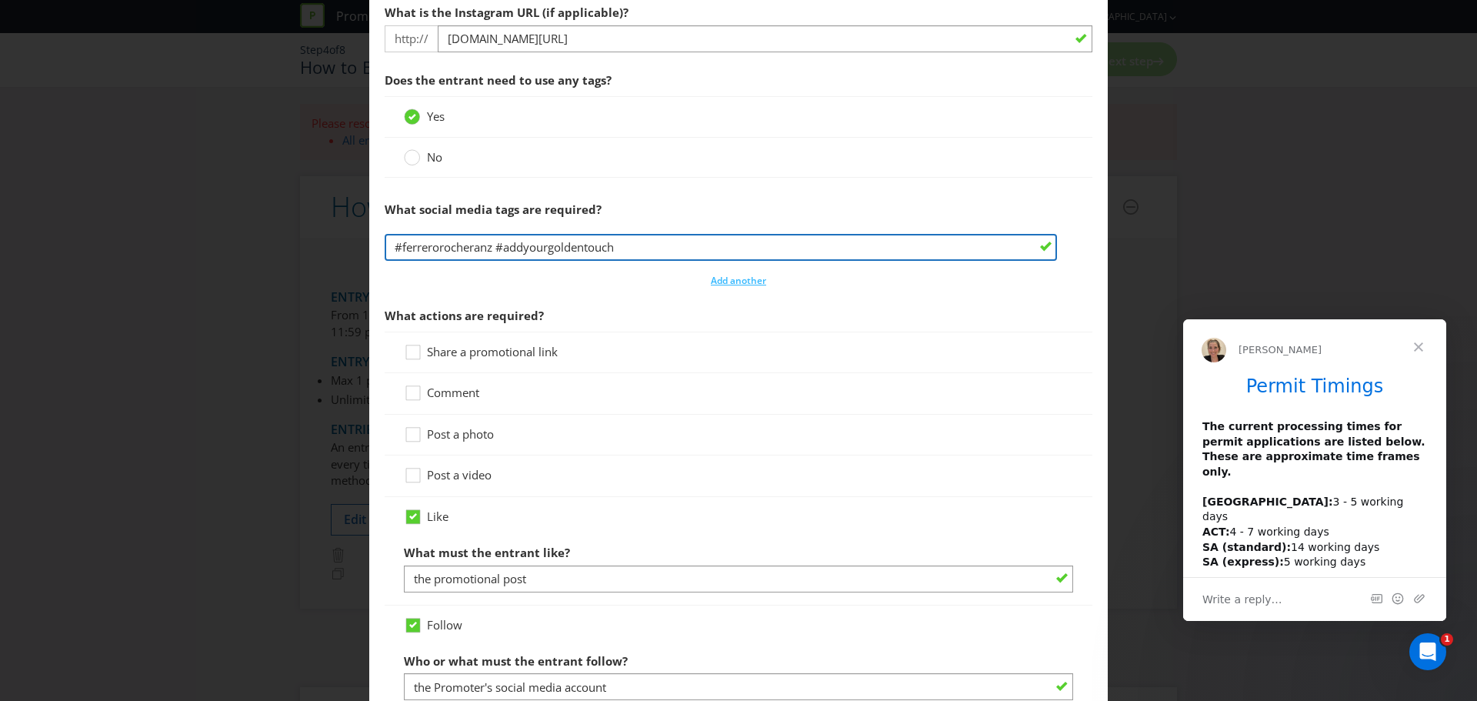
drag, startPoint x: 626, startPoint y: 243, endPoint x: 496, endPoint y: 253, distance: 130.4
click at [496, 253] on input "#ferrerorocheranz #addyourgoldentouch" at bounding box center [721, 247] width 673 height 27
type input "#ferrerorocheranz"
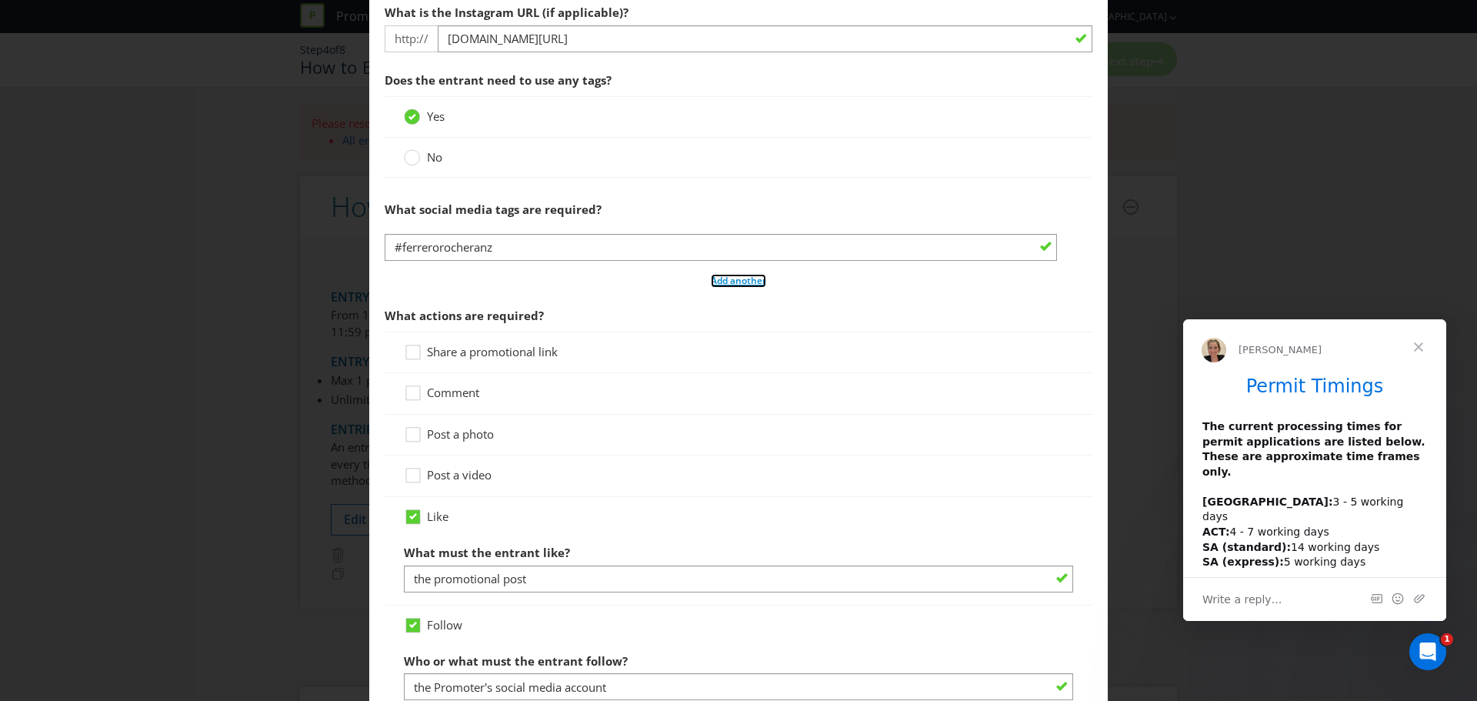
click at [747, 274] on span "Add another" at bounding box center [738, 280] width 55 height 13
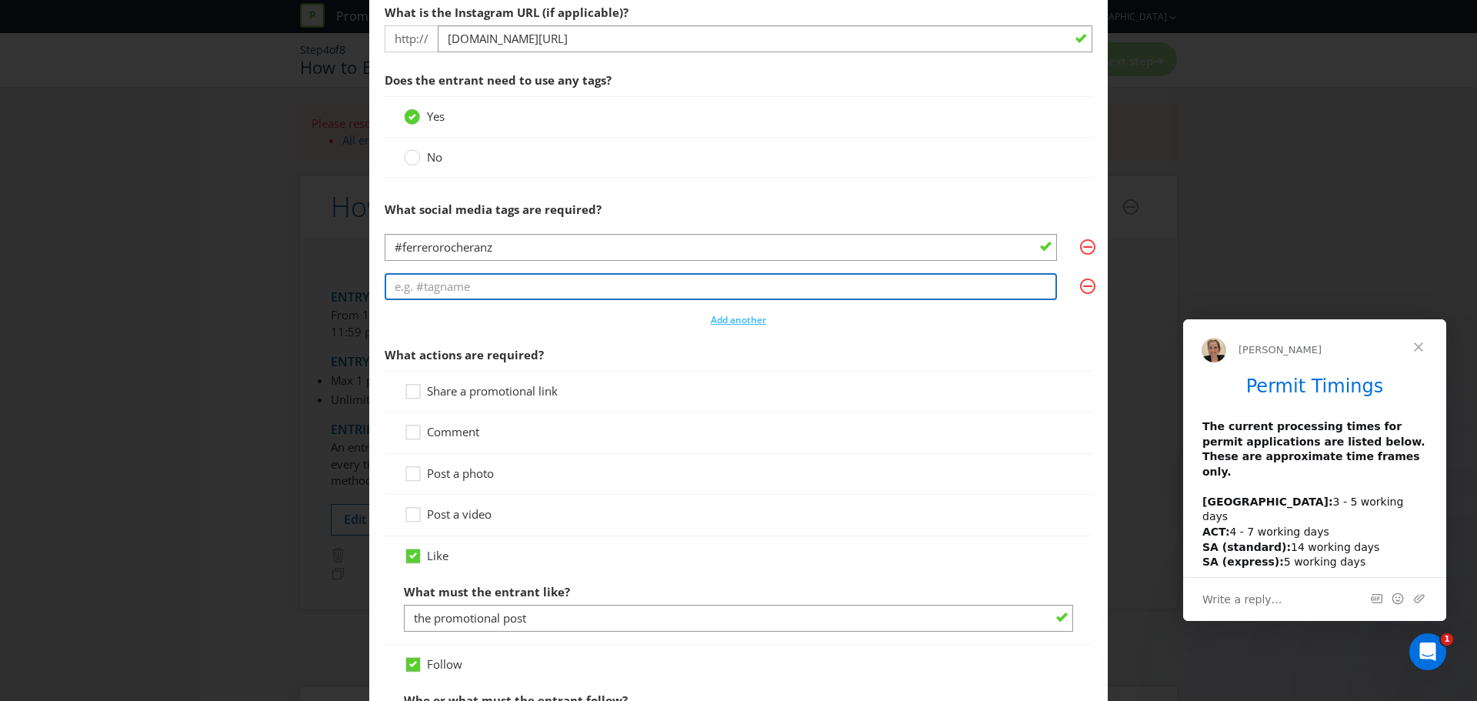
click at [559, 282] on input "text" at bounding box center [721, 286] width 673 height 27
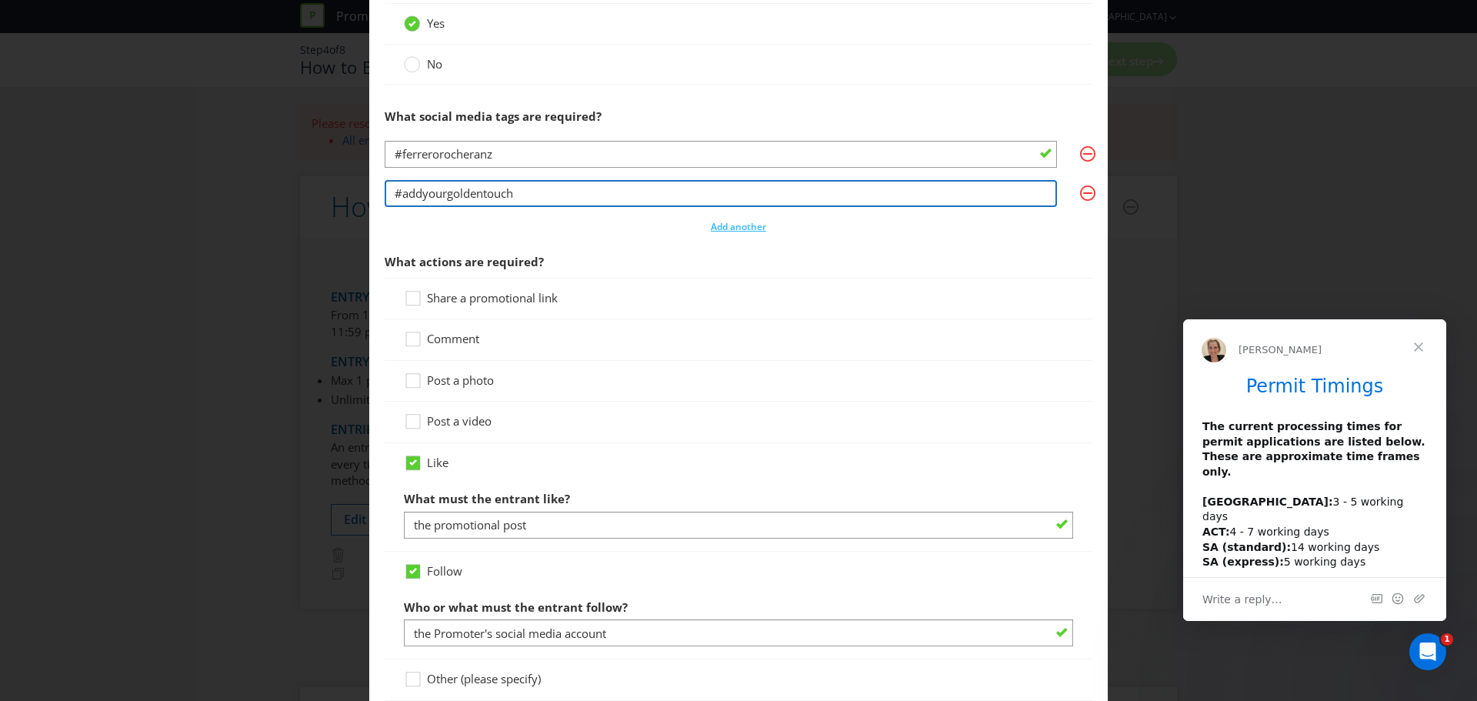
scroll to position [846, 0]
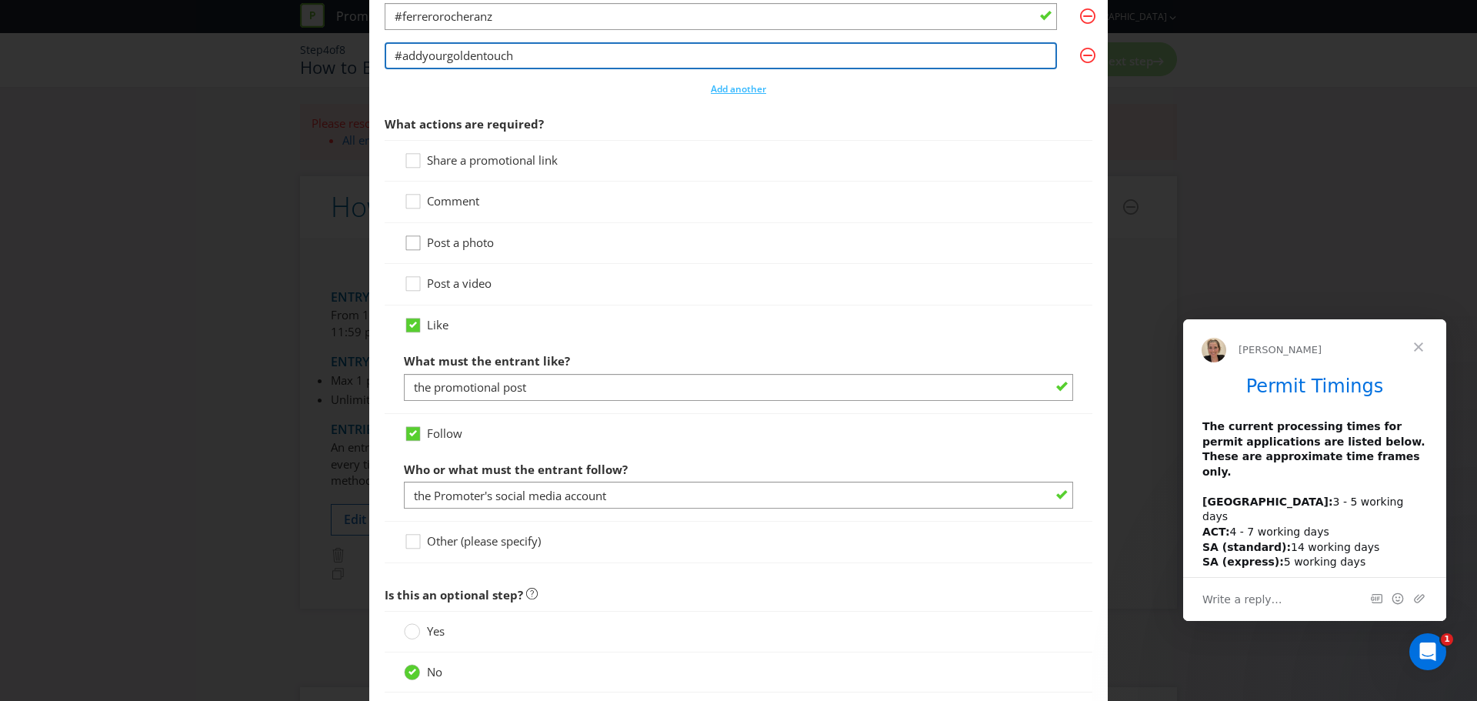
type input "#addyourgoldentouch"
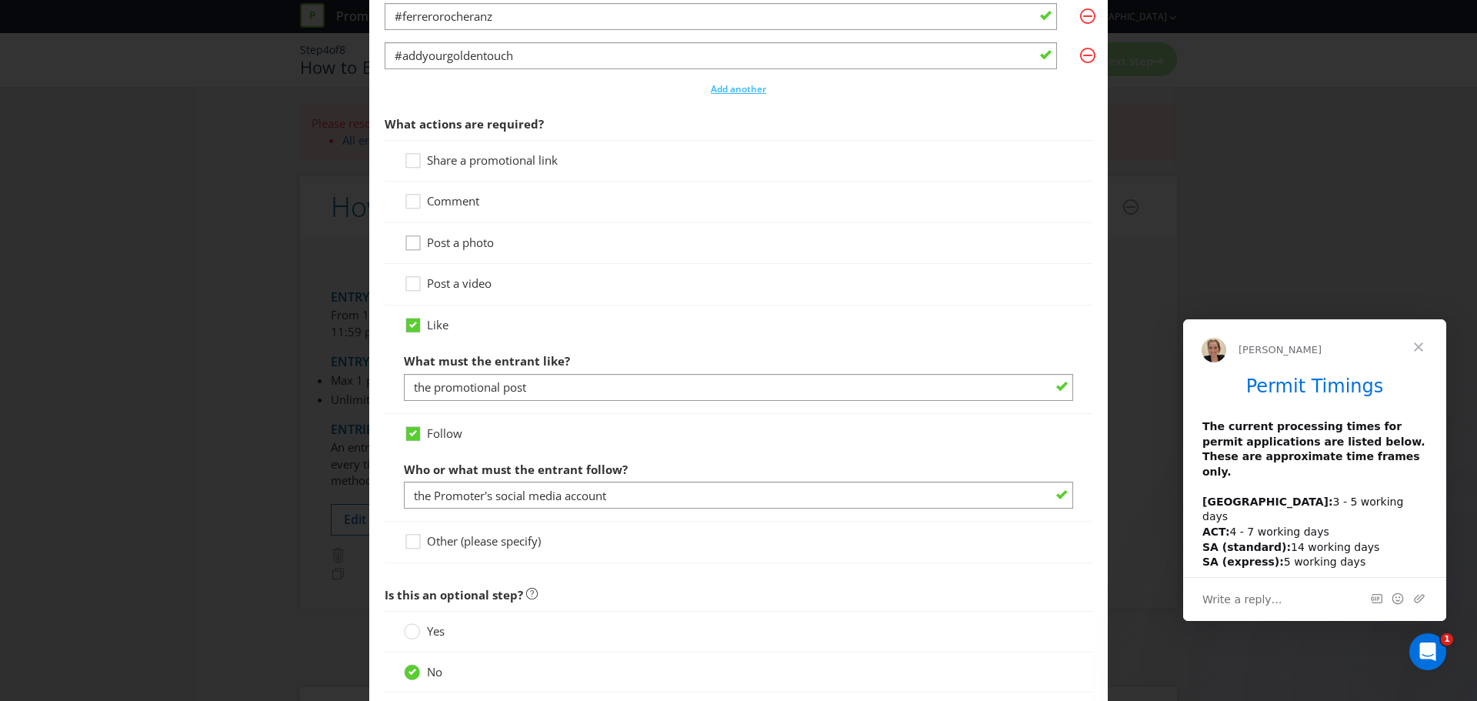
click at [416, 246] on icon at bounding box center [415, 246] width 23 height 23
click at [0, 0] on input "Post a photo" at bounding box center [0, 0] width 0 height 0
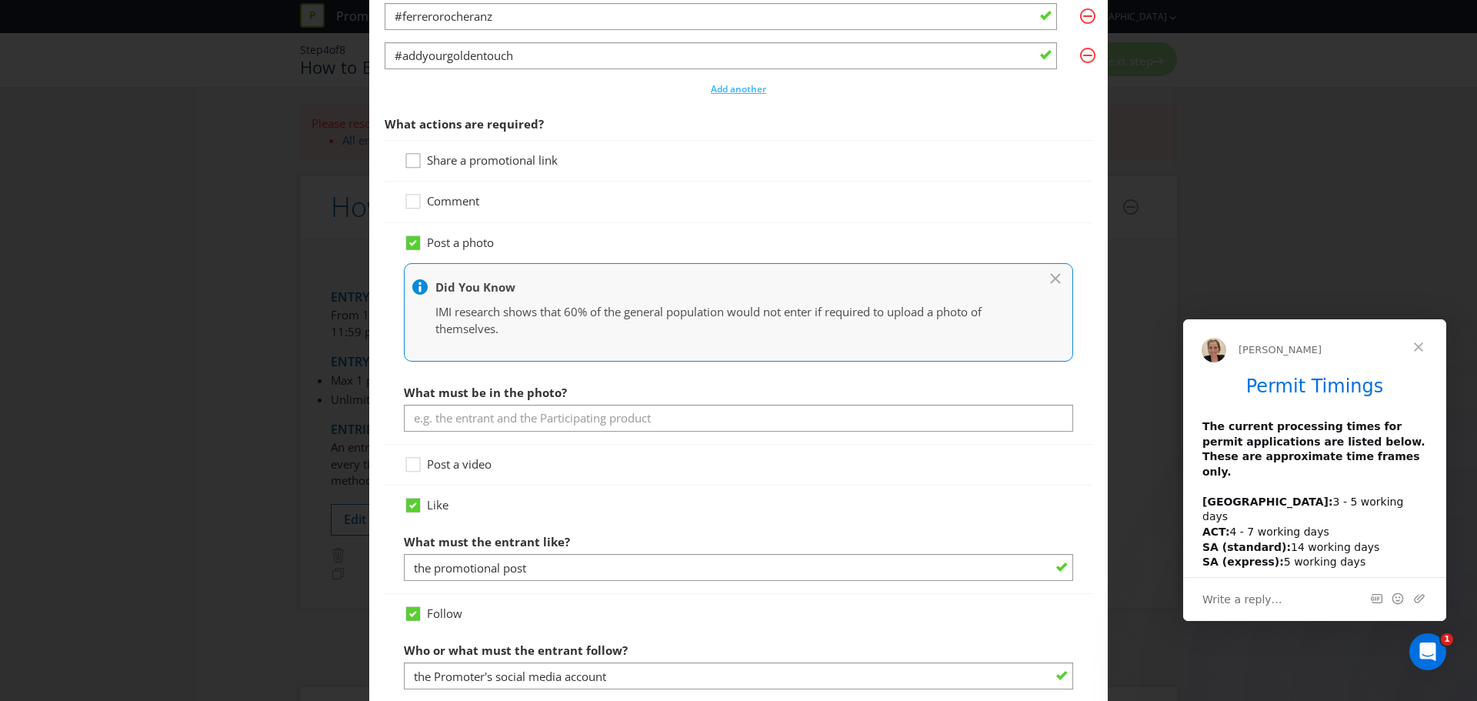
click at [412, 155] on div at bounding box center [413, 156] width 8 height 8
click at [0, 0] on input "Share a promotional link" at bounding box center [0, 0] width 0 height 0
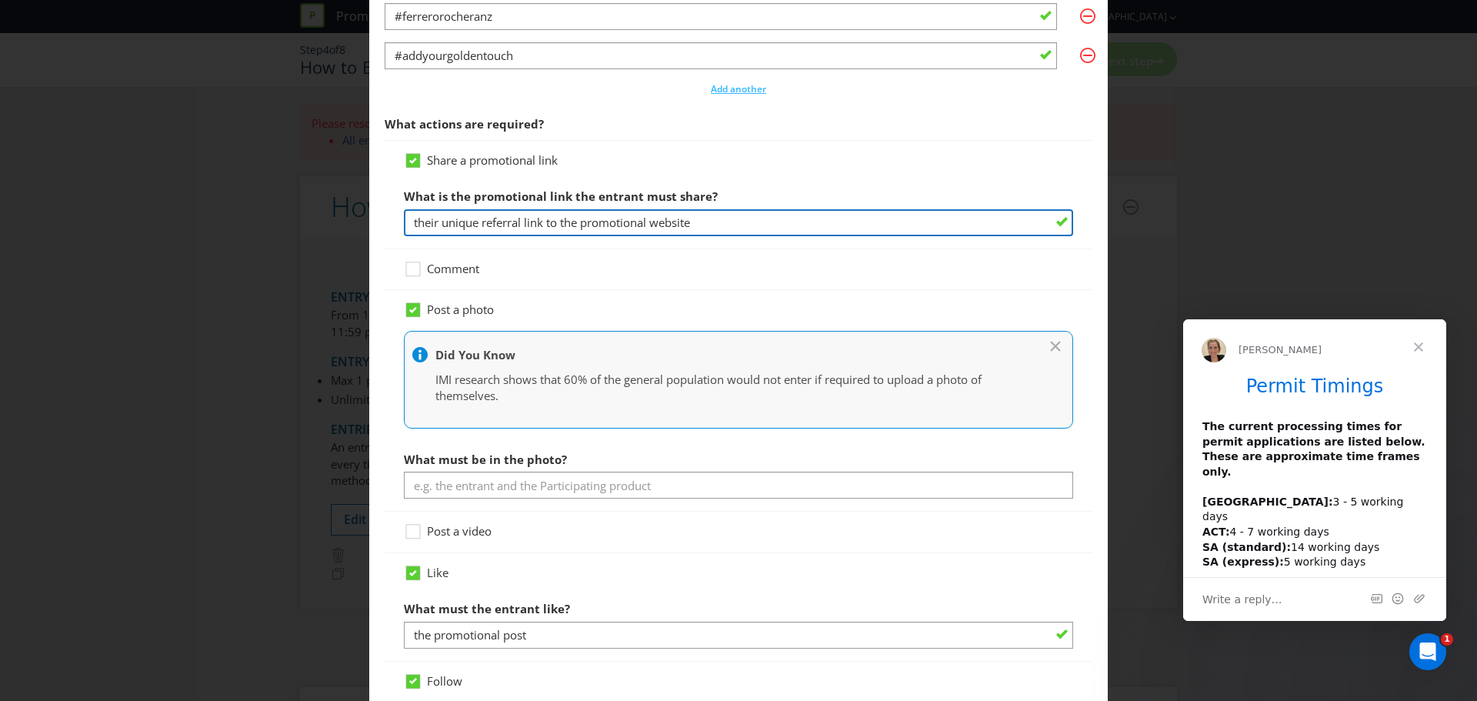
click at [495, 221] on input "their unique referral link to the promotional website" at bounding box center [738, 222] width 669 height 27
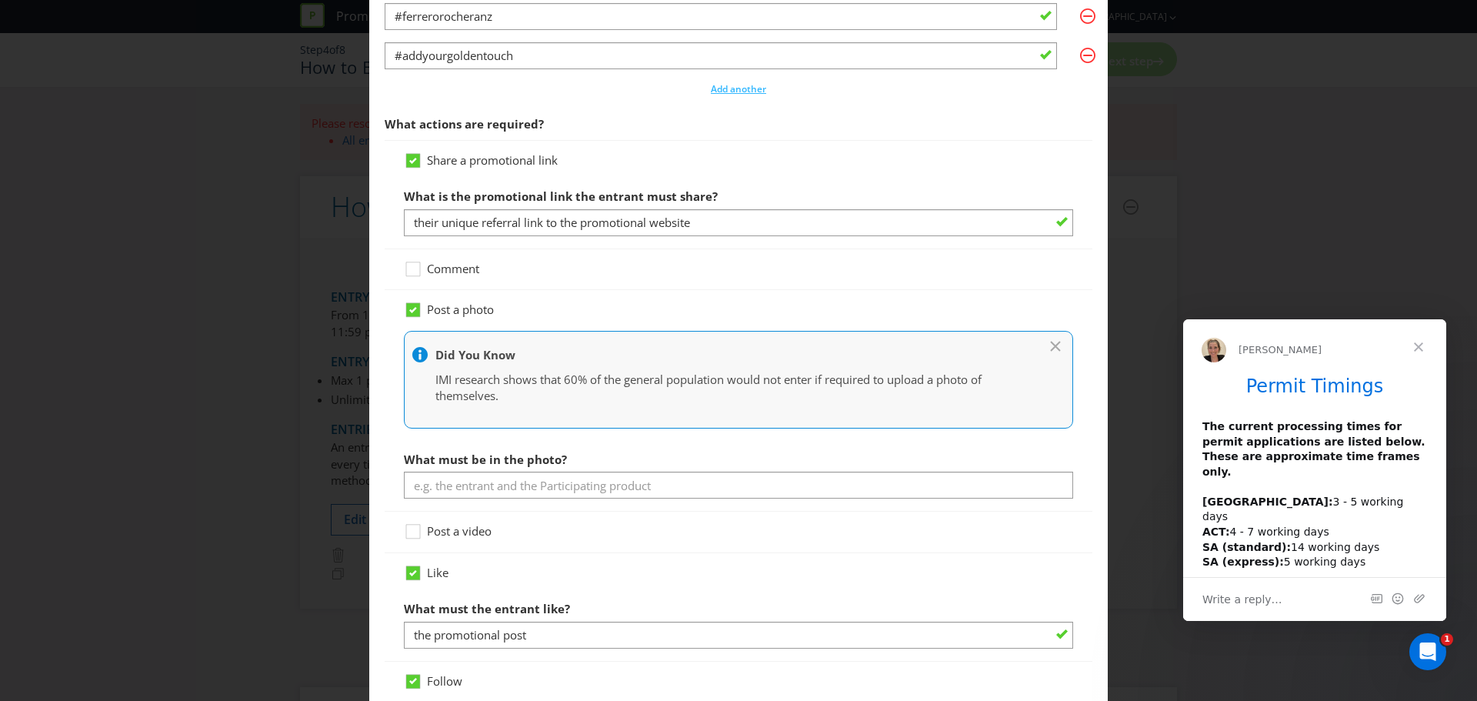
click at [882, 129] on span "What actions are required?" at bounding box center [739, 124] width 708 height 32
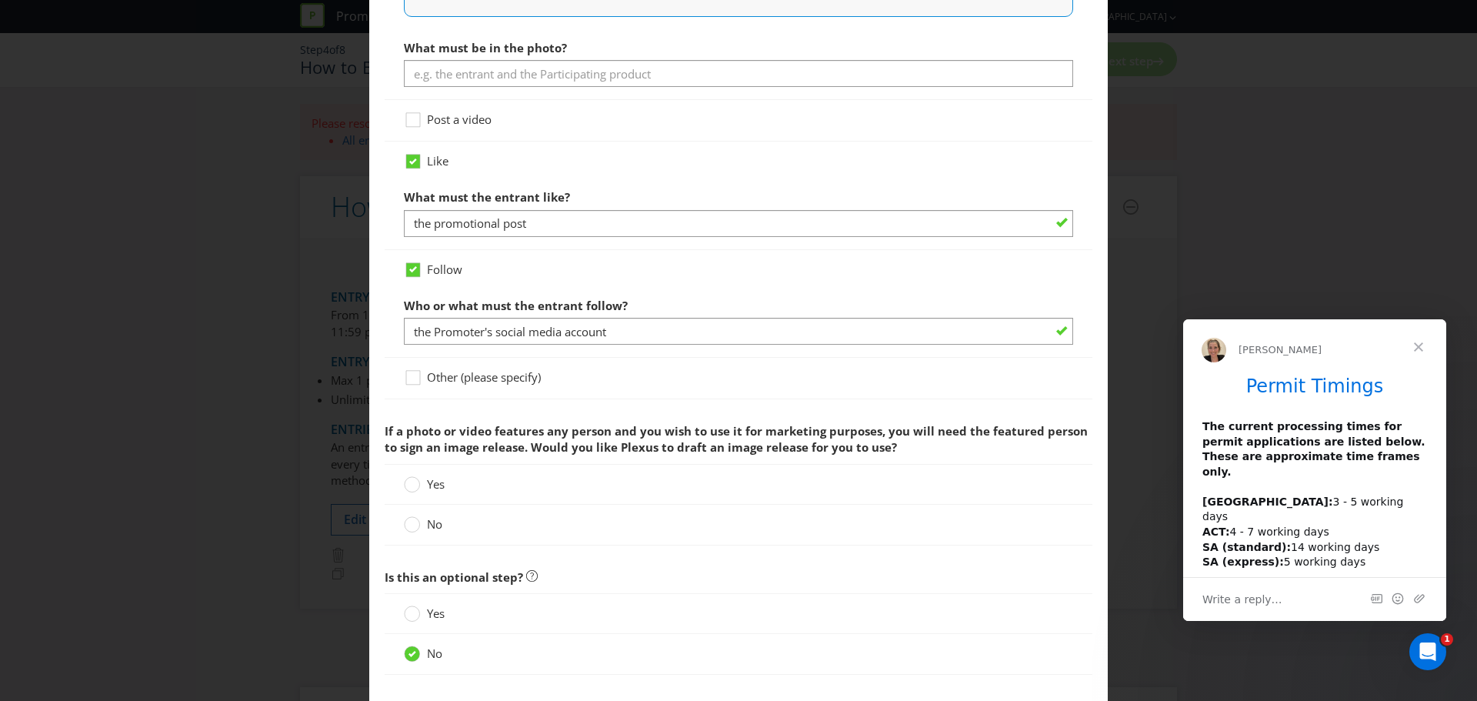
scroll to position [1308, 0]
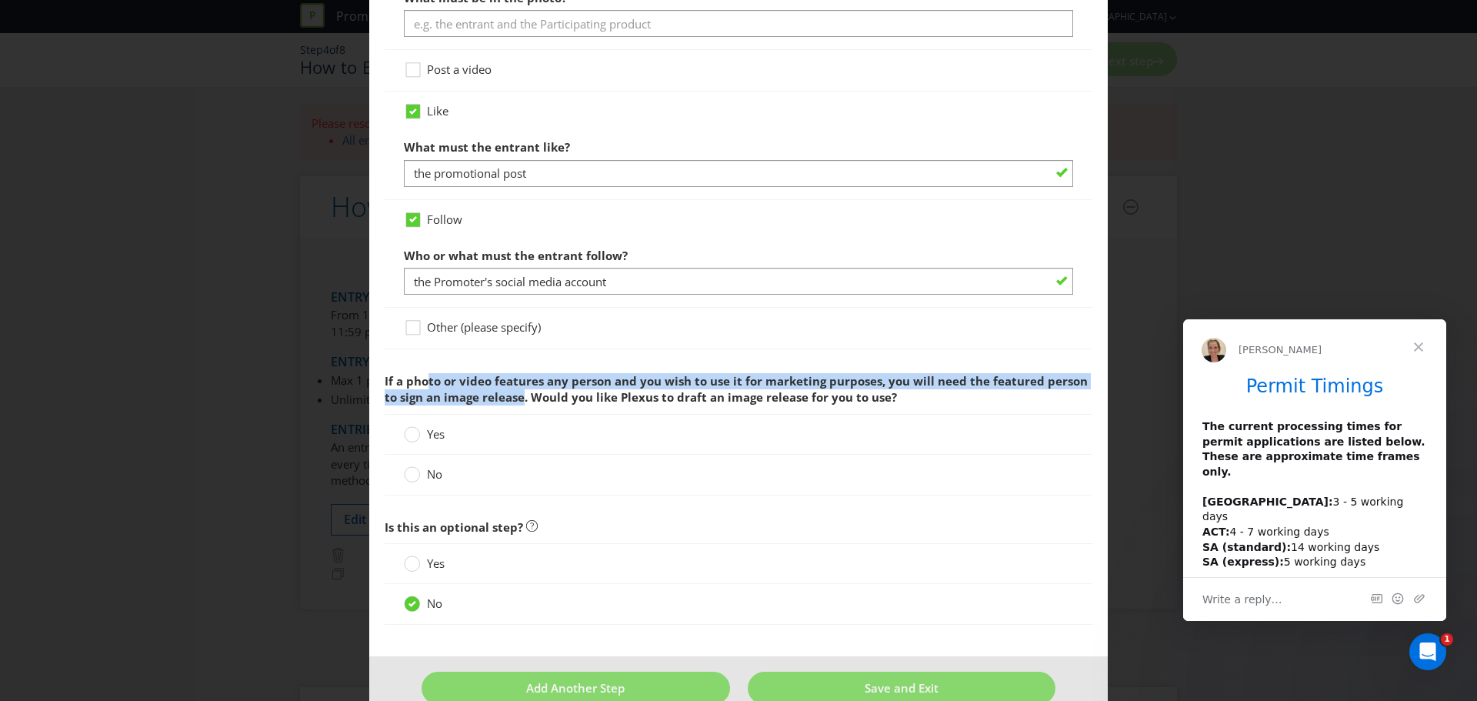
drag, startPoint x: 452, startPoint y: 388, endPoint x: 519, endPoint y: 408, distance: 70.6
click at [519, 408] on span "If a photo or video features any person and you wish to use it for marketing pu…" at bounding box center [739, 389] width 708 height 48
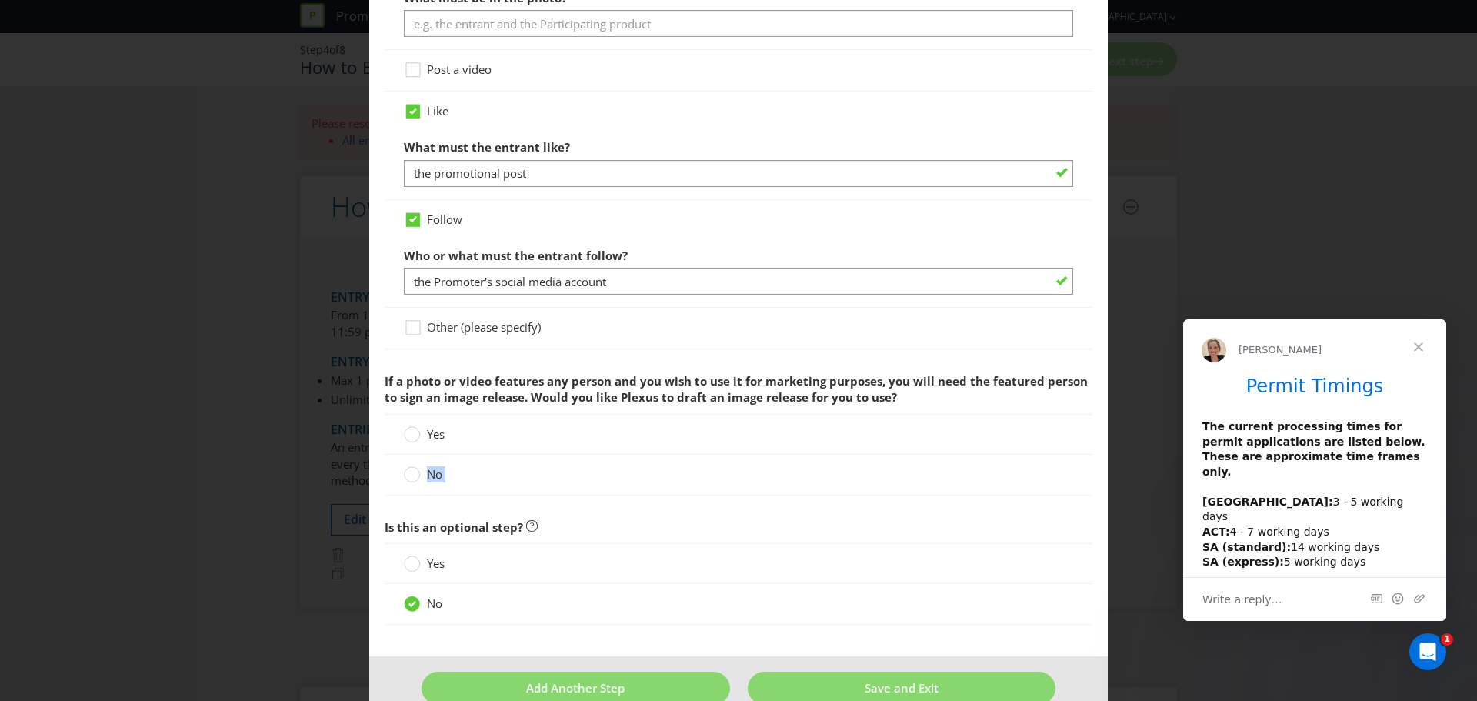
drag, startPoint x: 421, startPoint y: 486, endPoint x: 422, endPoint y: 476, distance: 9.3
click at [418, 479] on div "No" at bounding box center [739, 475] width 708 height 40
click at [422, 476] on label "No" at bounding box center [425, 474] width 42 height 16
click at [0, 0] on input "No" at bounding box center [0, 0] width 0 height 0
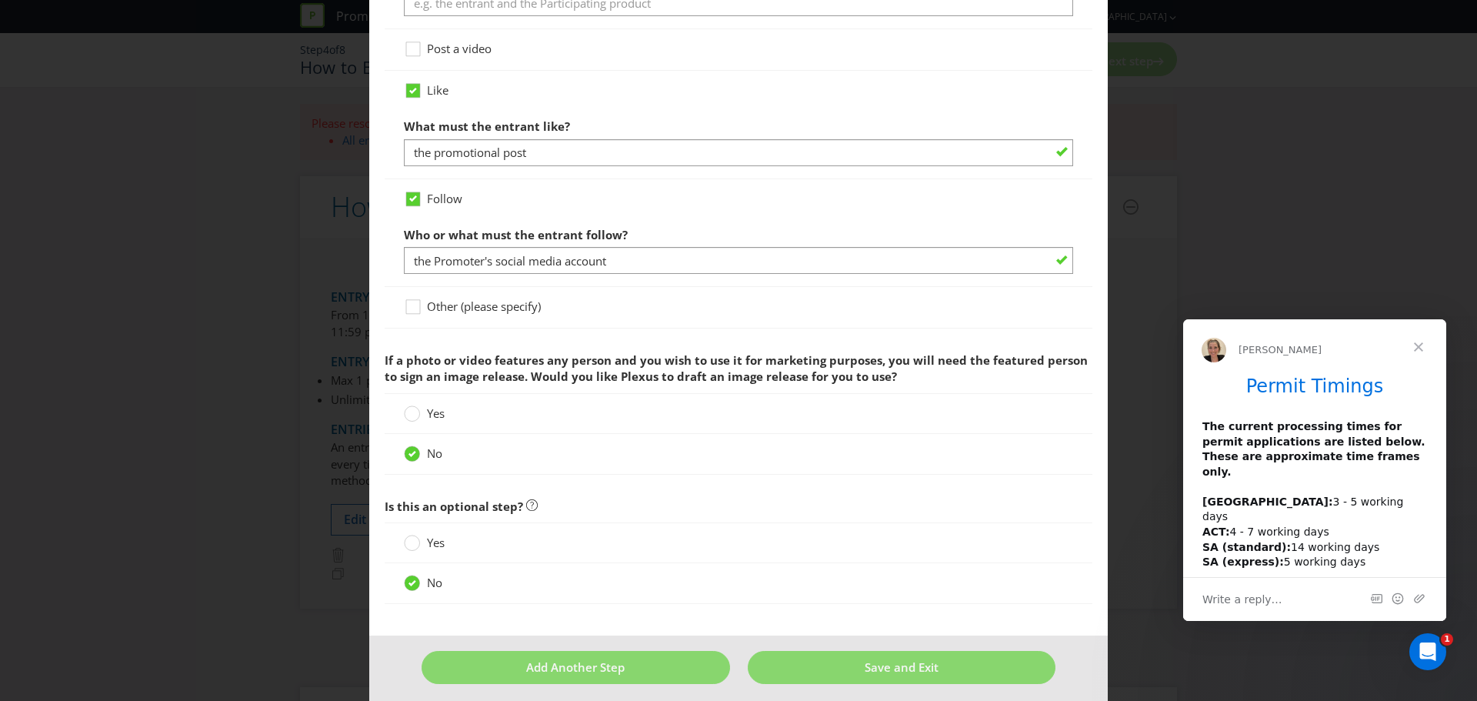
scroll to position [1339, 0]
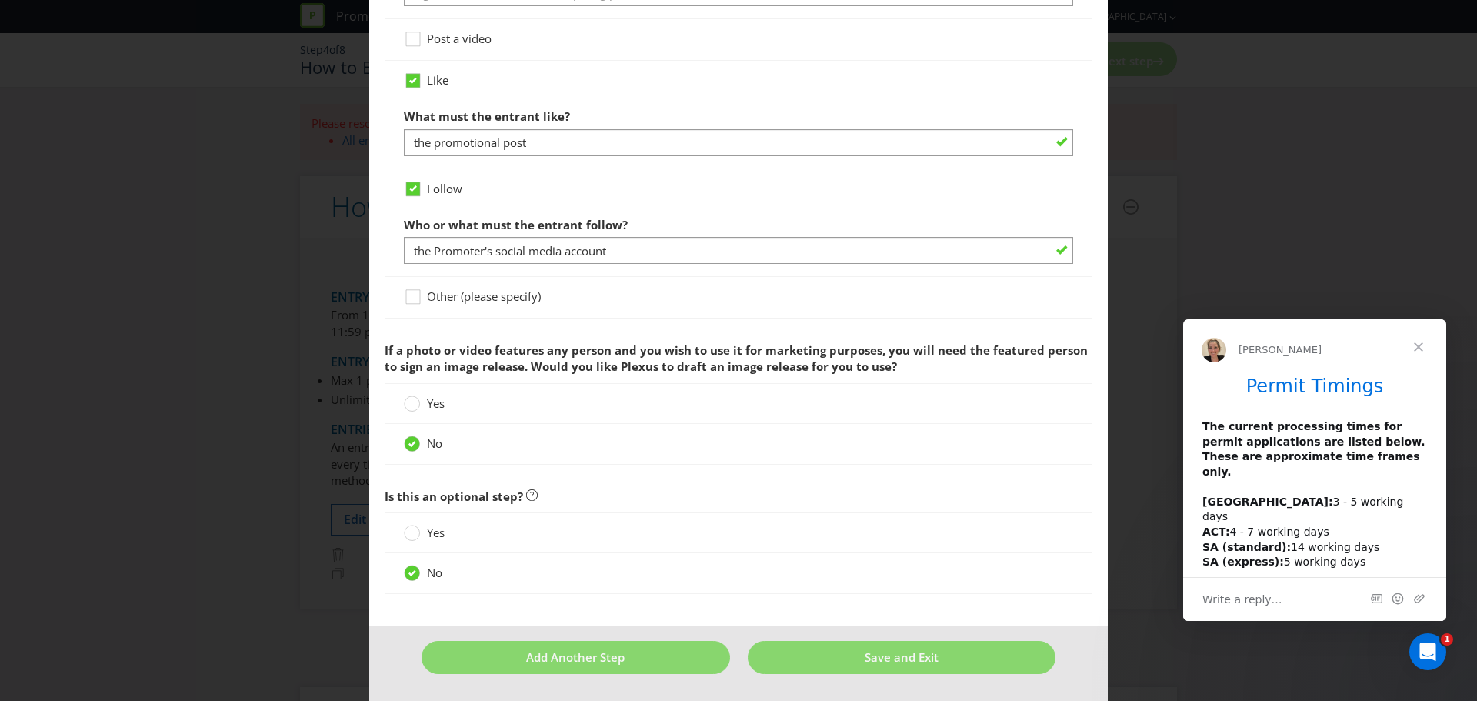
click at [763, 355] on span "If a photo or video features any person and you wish to use it for marketing pu…" at bounding box center [736, 358] width 703 height 32
click at [821, 663] on button "Save and Exit" at bounding box center [902, 657] width 309 height 33
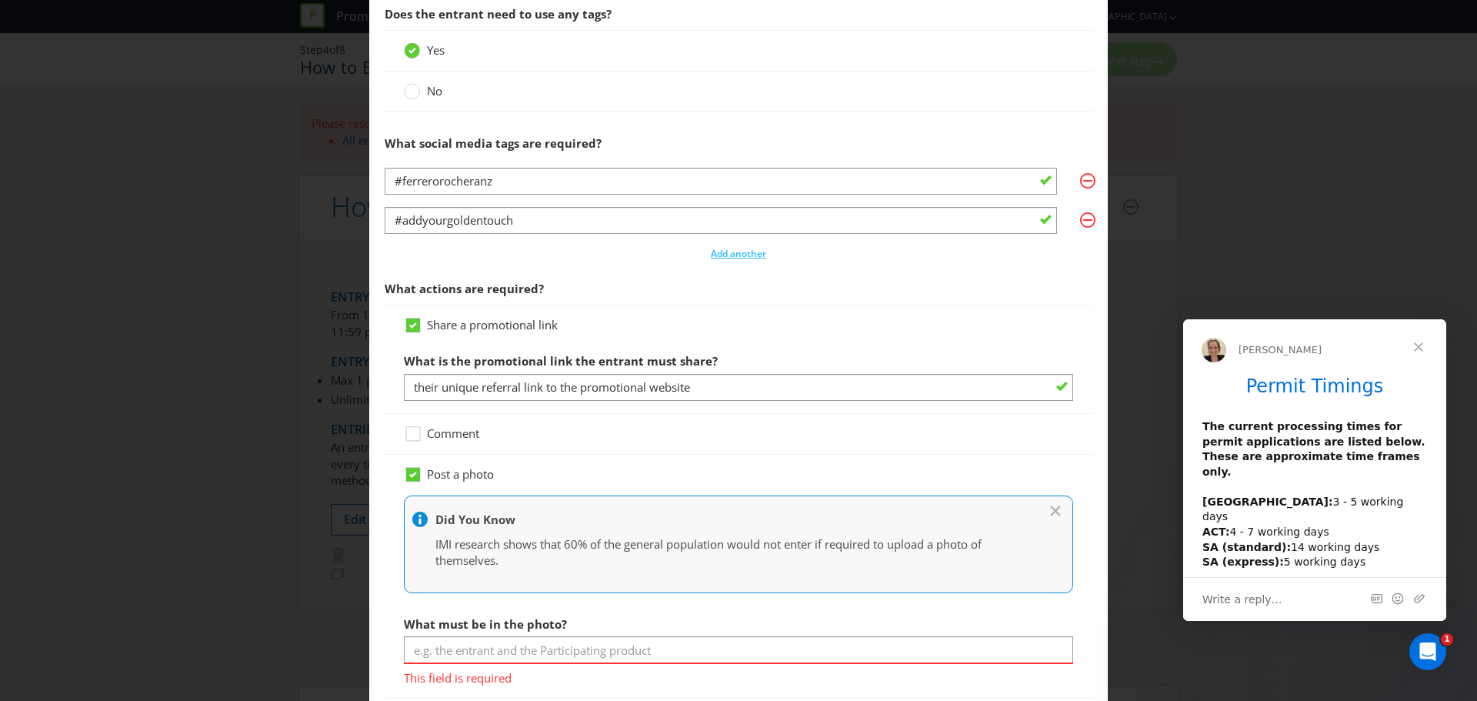
scroll to position [1066, 0]
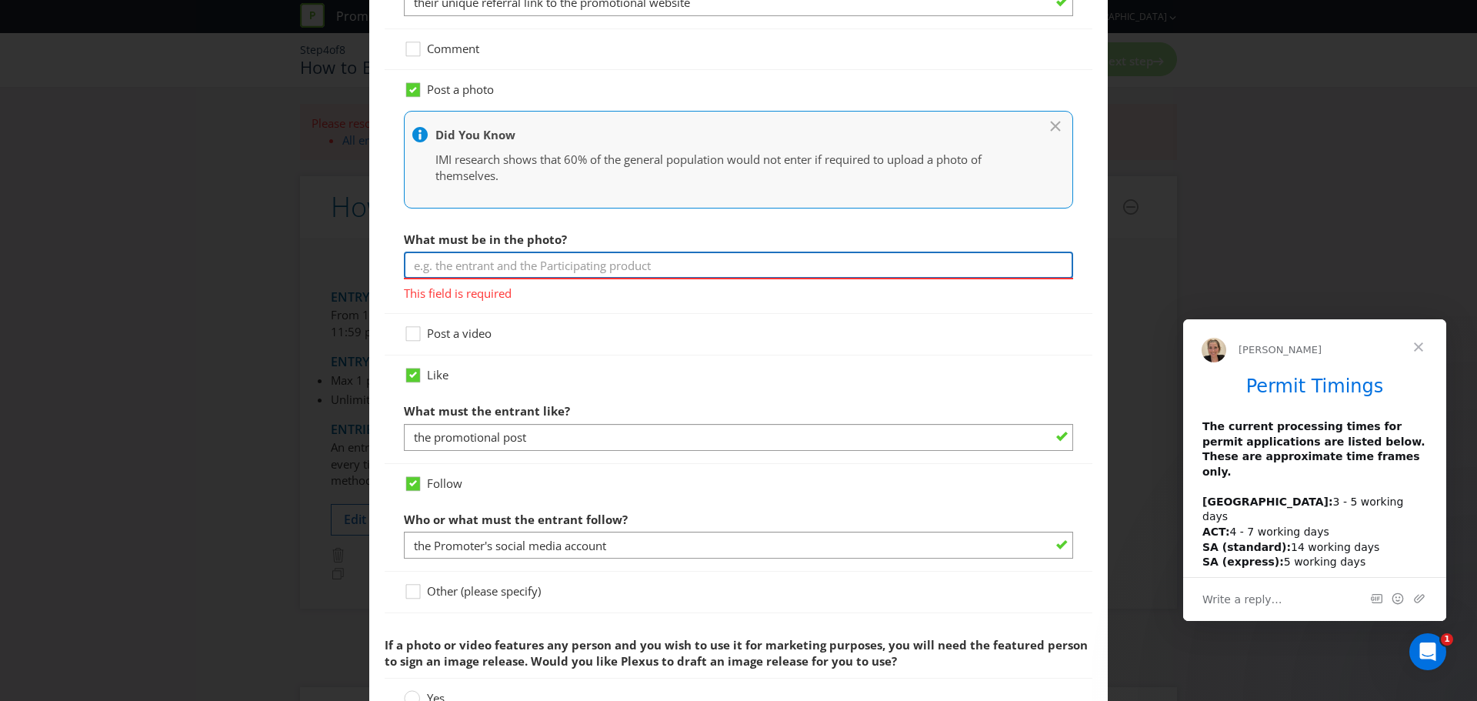
click at [519, 272] on input "text" at bounding box center [738, 265] width 669 height 27
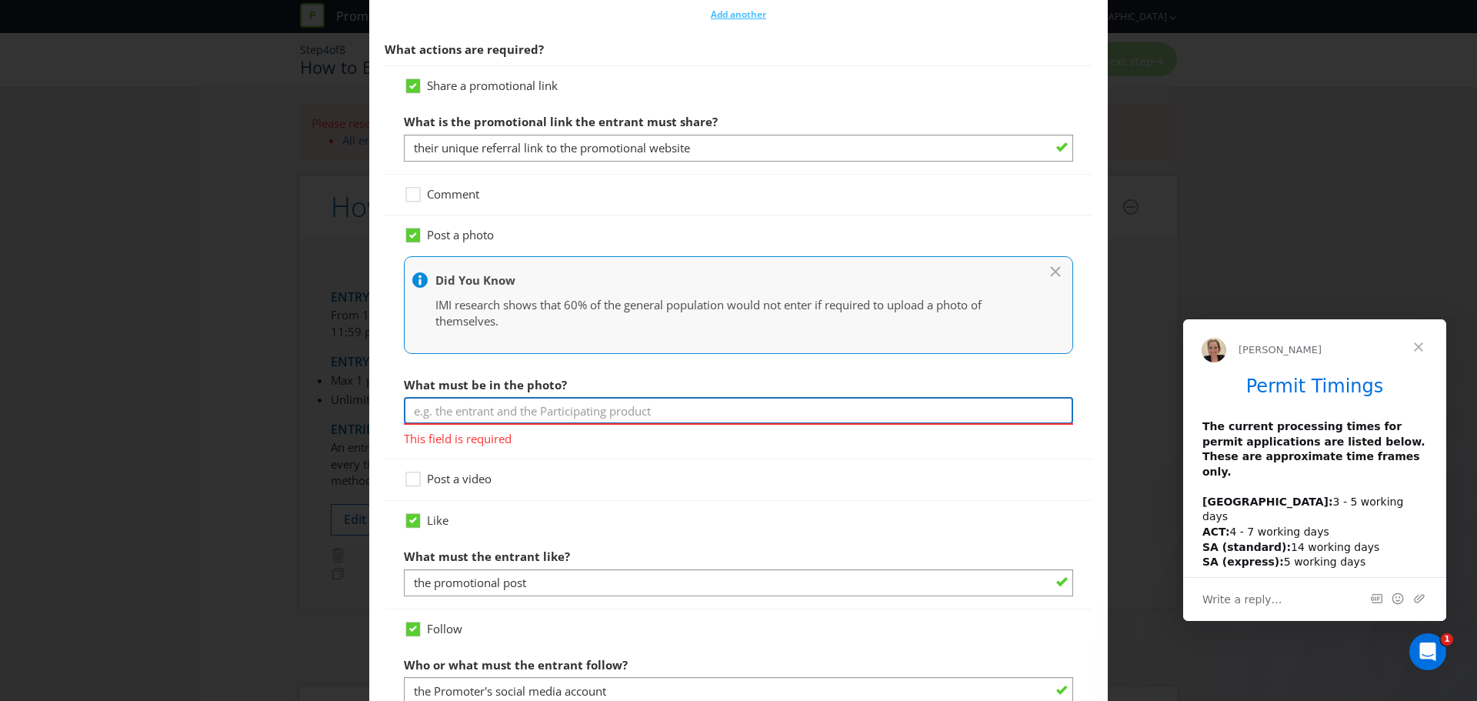
scroll to position [823, 0]
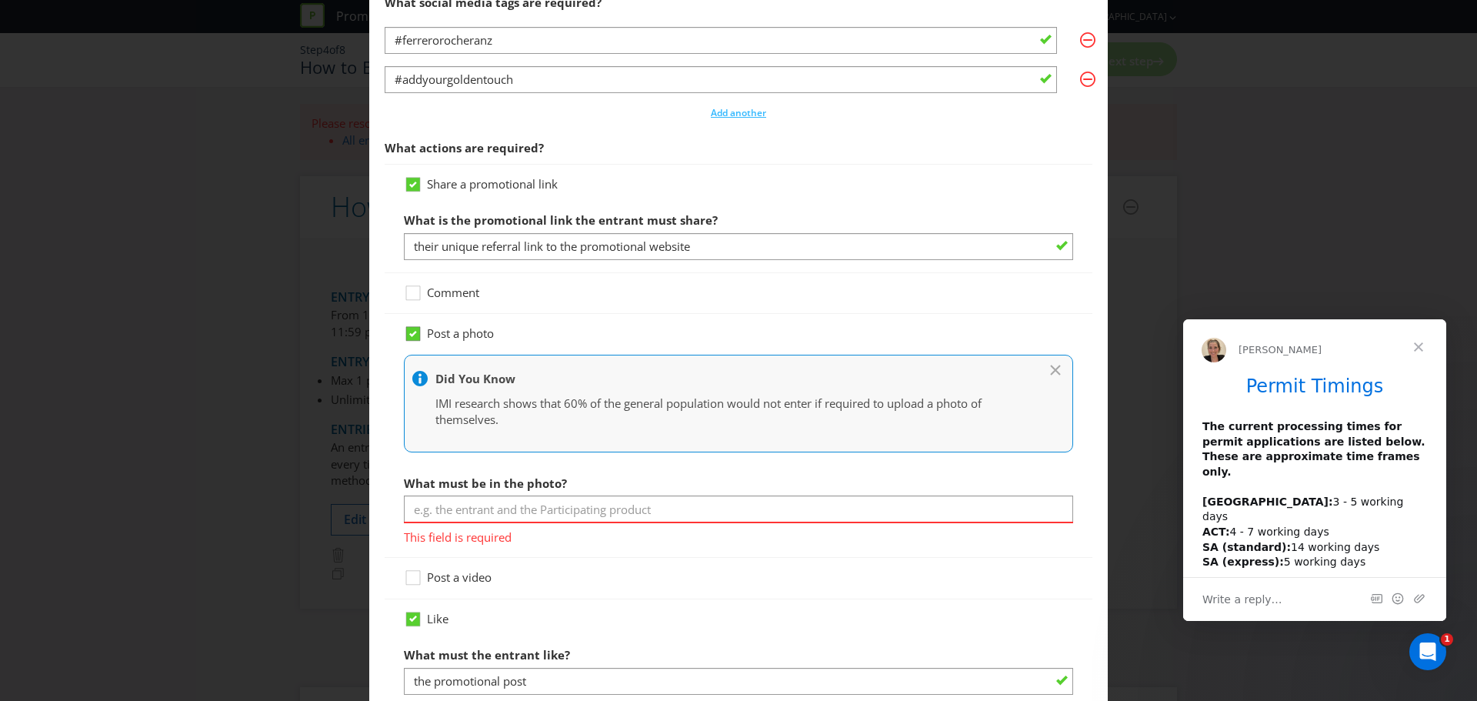
click at [406, 331] on icon at bounding box center [413, 334] width 14 height 14
click at [0, 0] on input "Post a photo" at bounding box center [0, 0] width 0 height 0
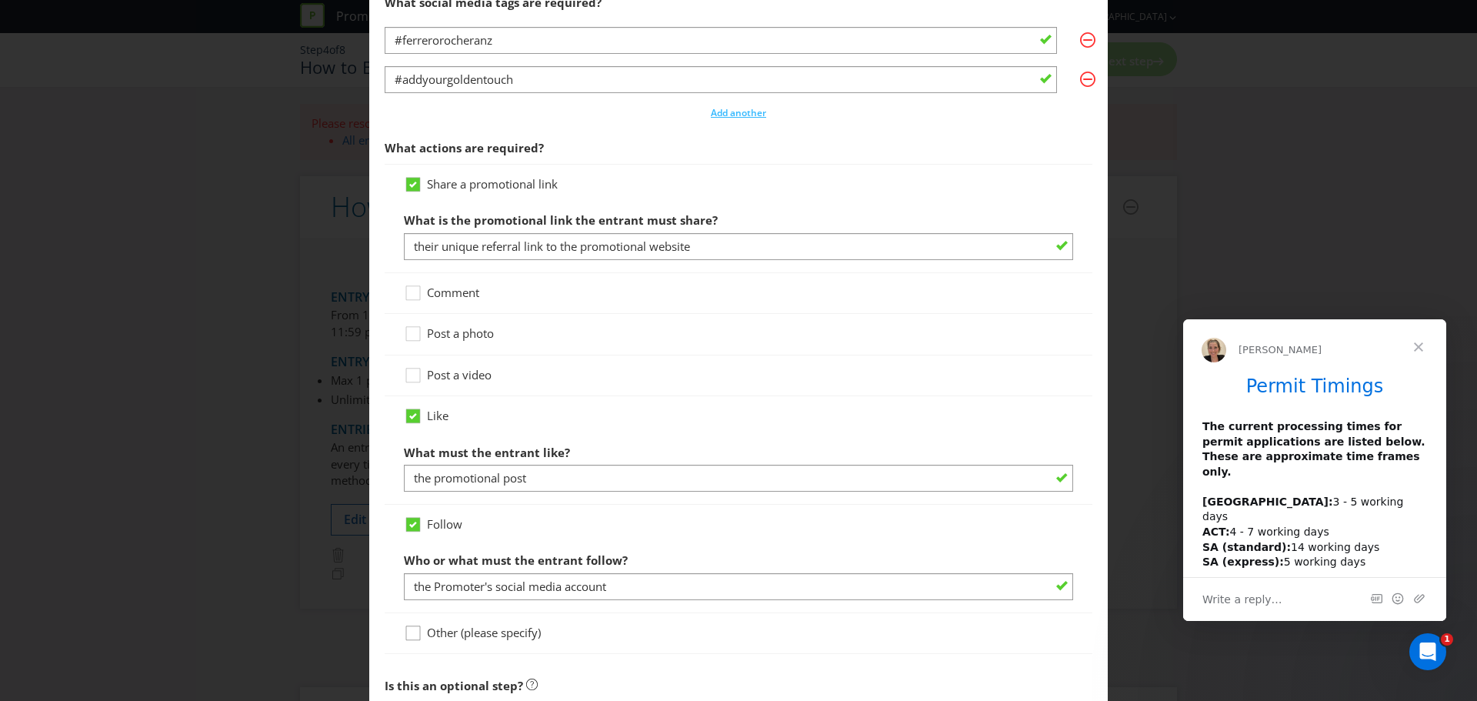
click at [412, 638] on icon at bounding box center [415, 636] width 23 height 23
click at [0, 0] on input "Other (please specify)" at bounding box center [0, 0] width 0 height 0
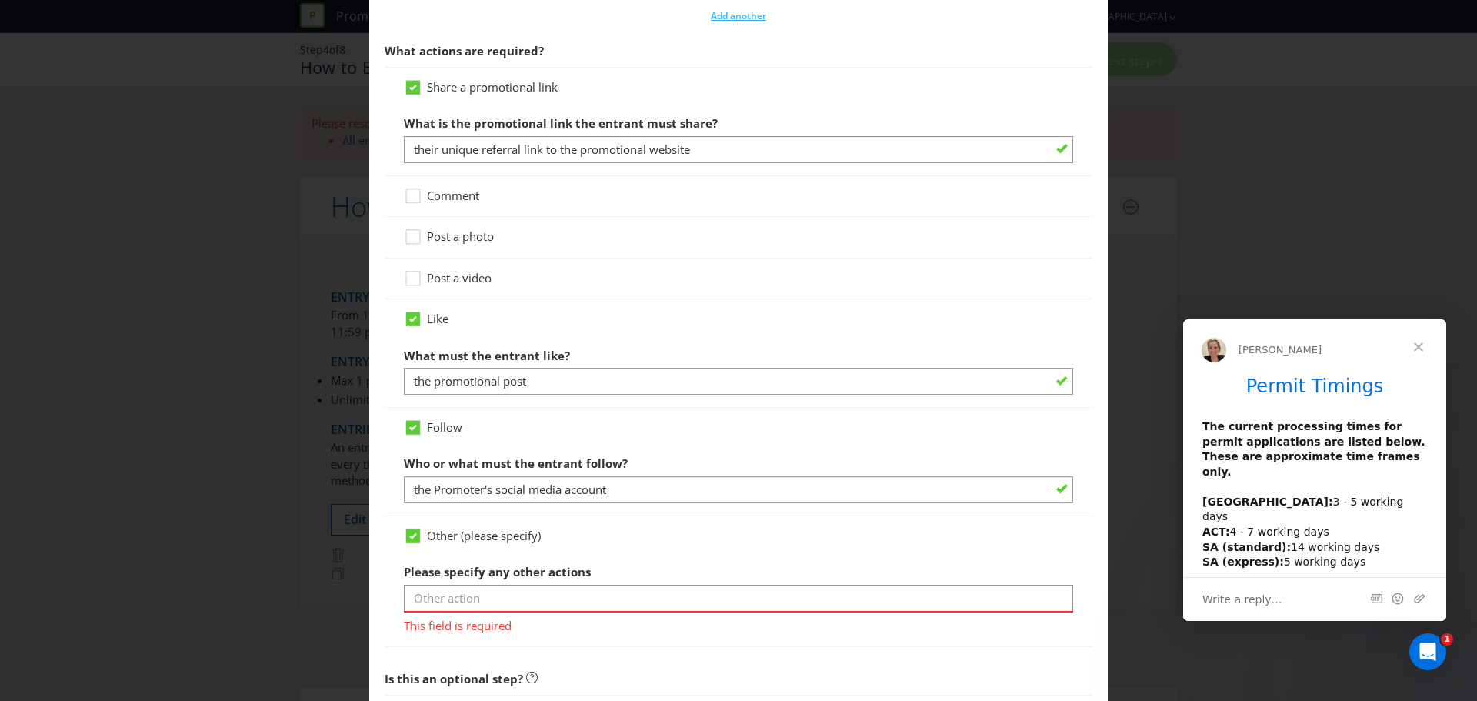
scroll to position [1053, 0]
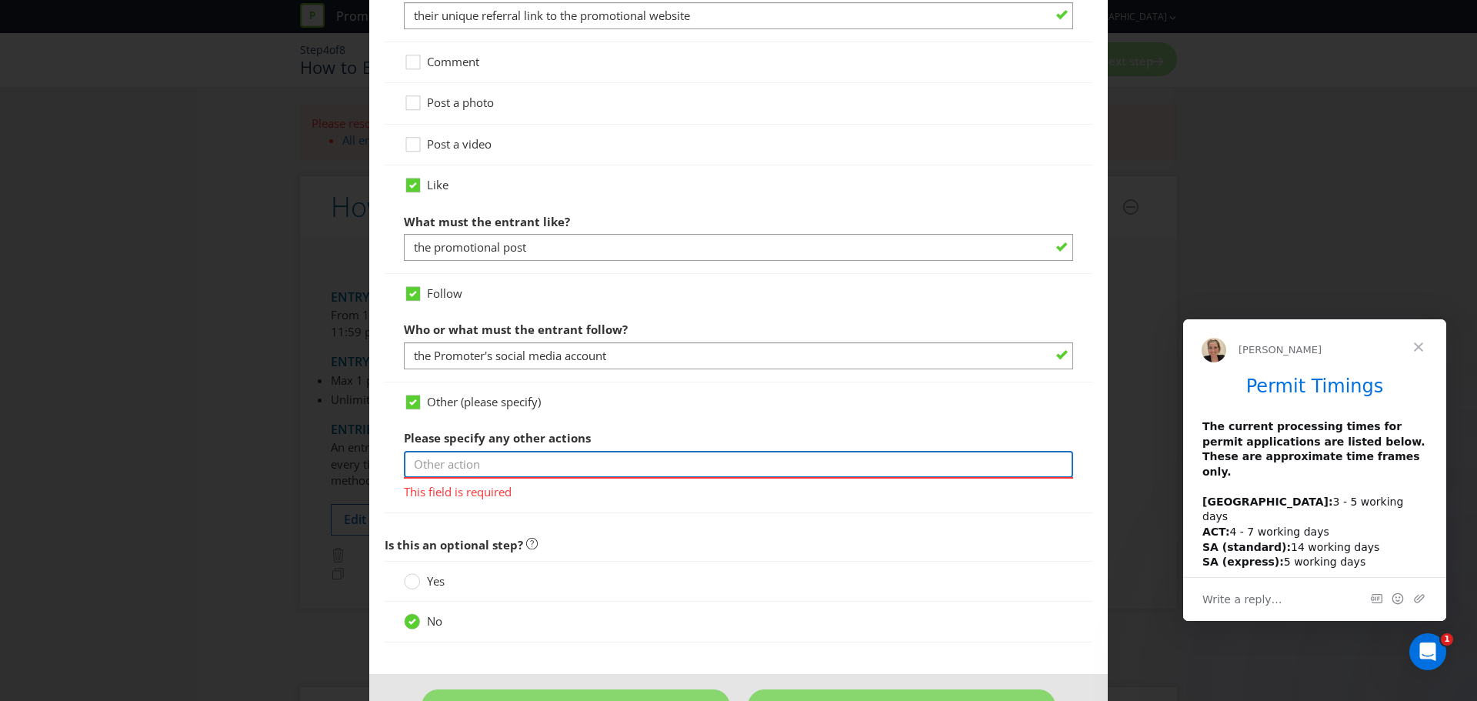
click at [471, 475] on input "text" at bounding box center [738, 464] width 669 height 27
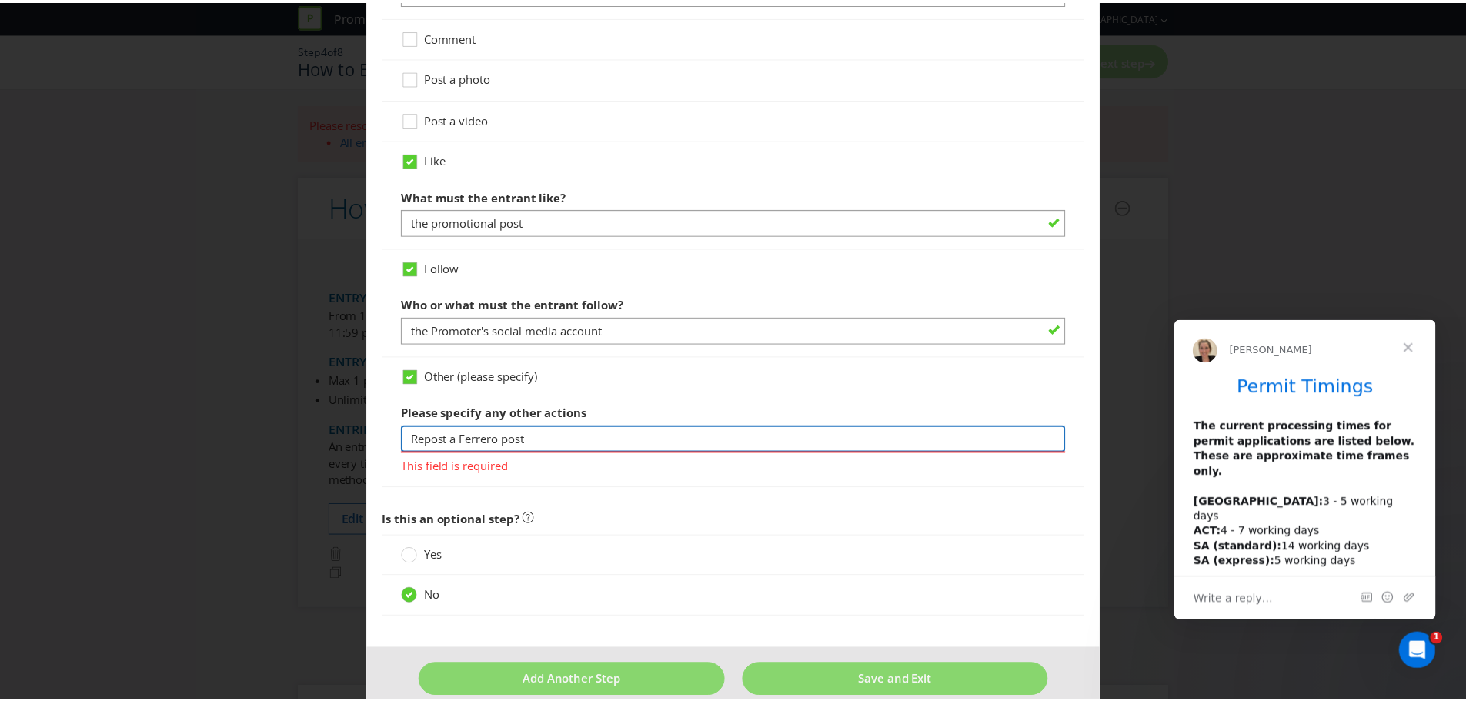
scroll to position [1102, 0]
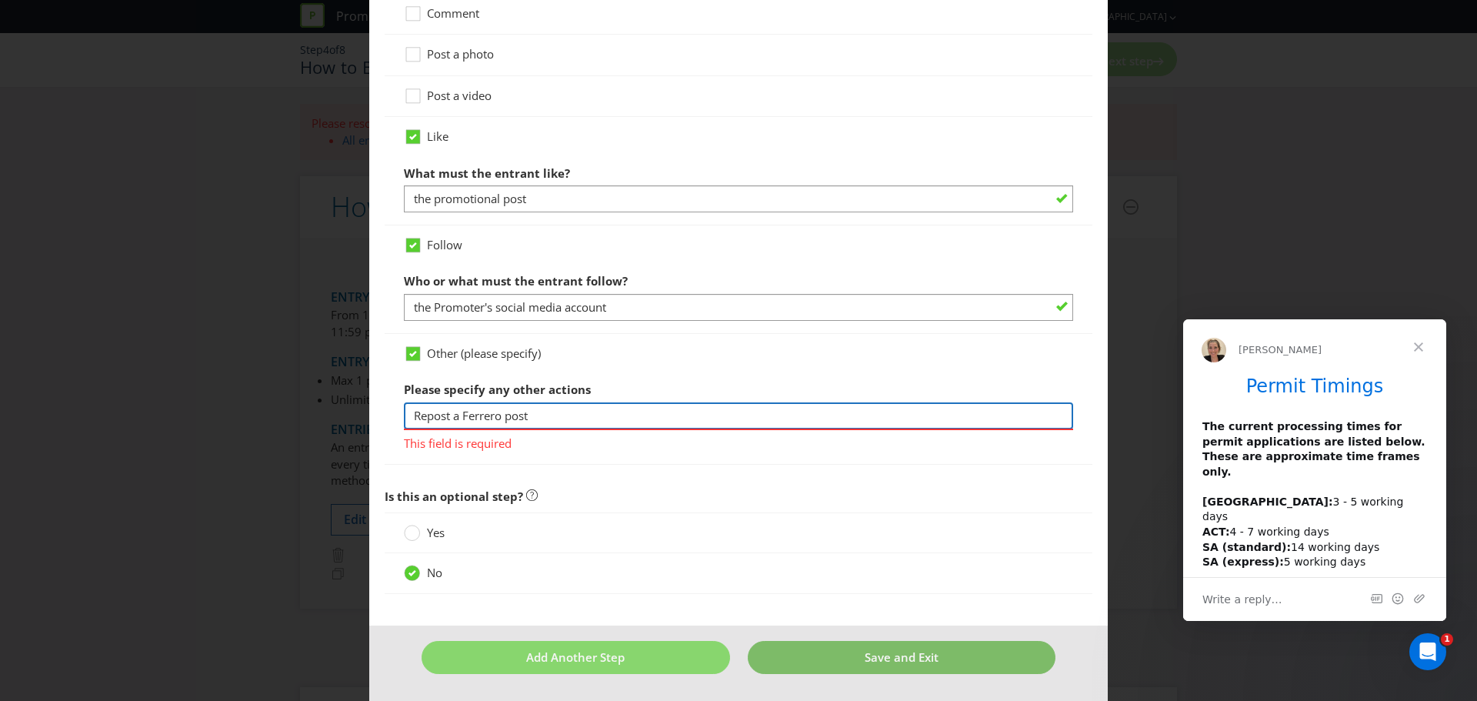
type input "Repost a Ferrero post"
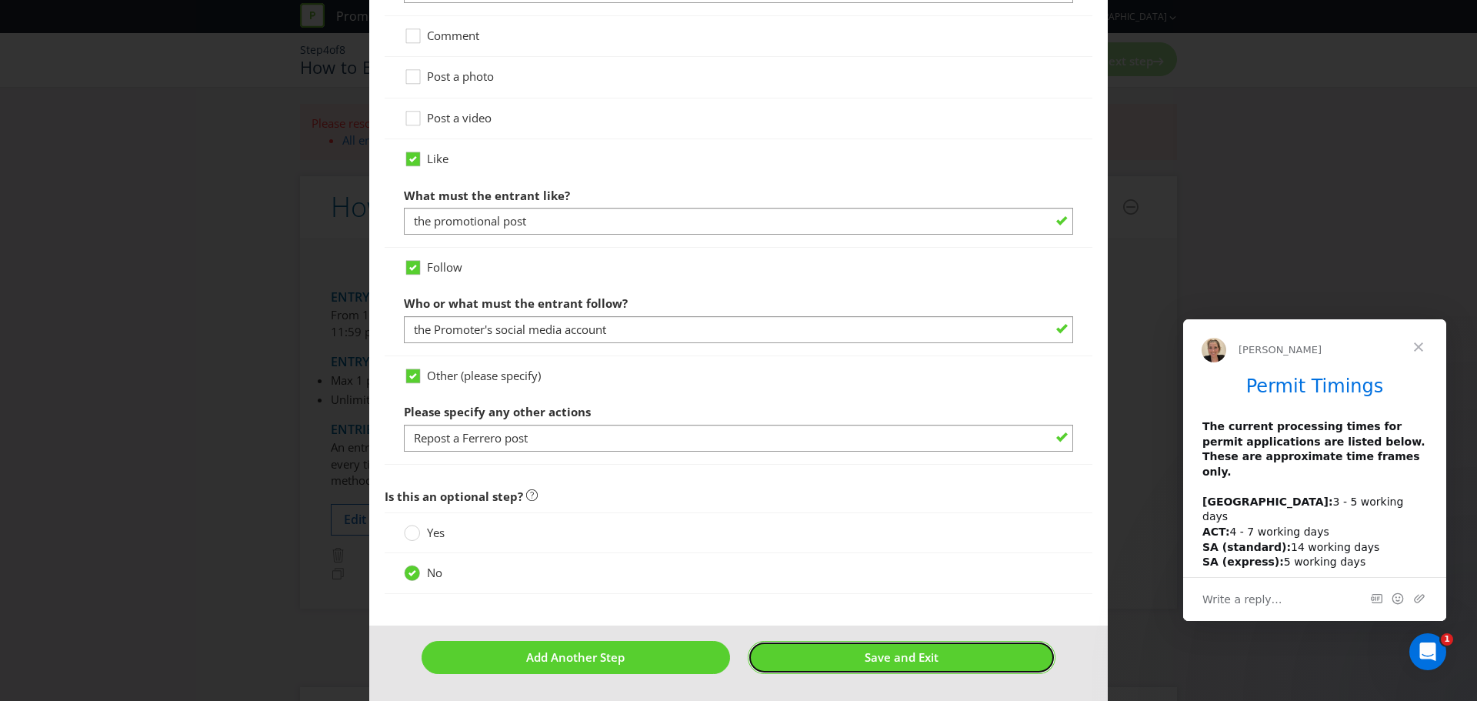
click at [931, 661] on span "Save and Exit" at bounding box center [902, 656] width 74 height 15
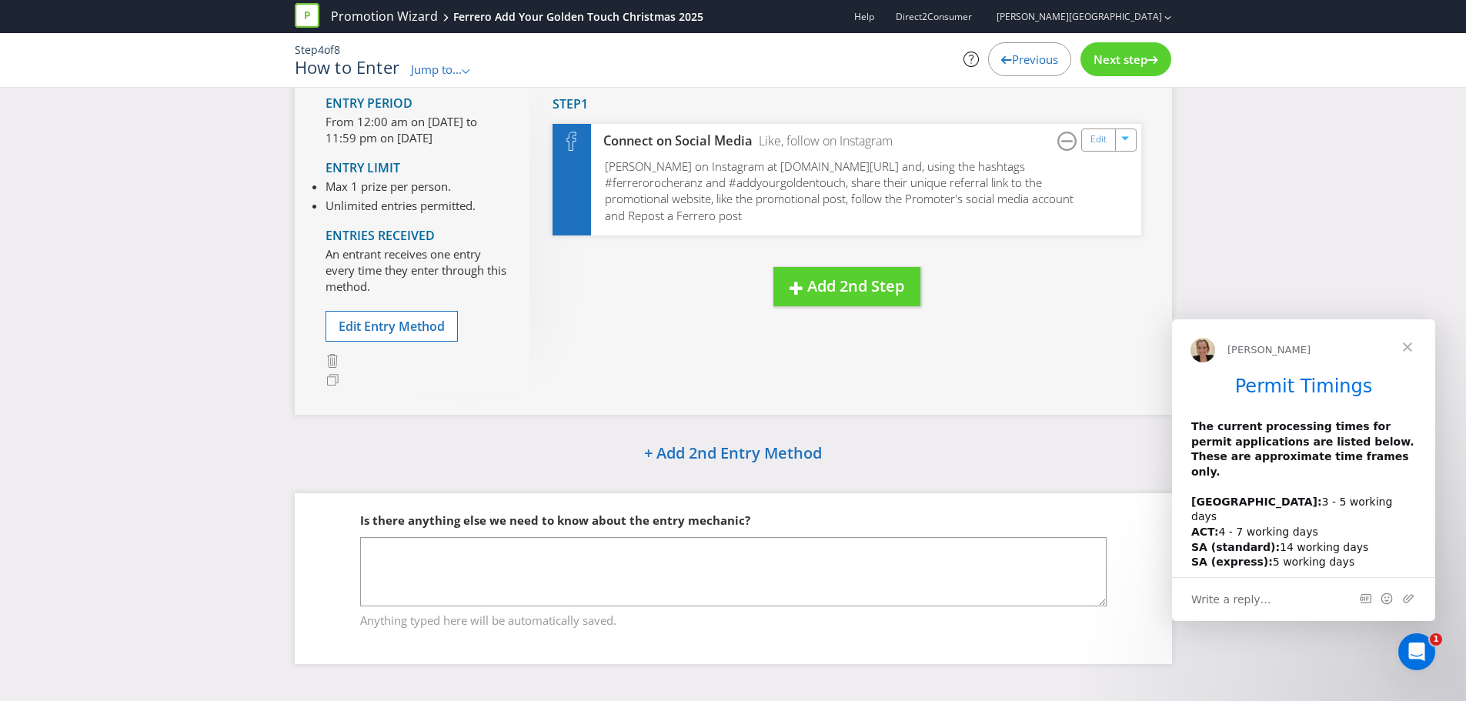
scroll to position [126, 0]
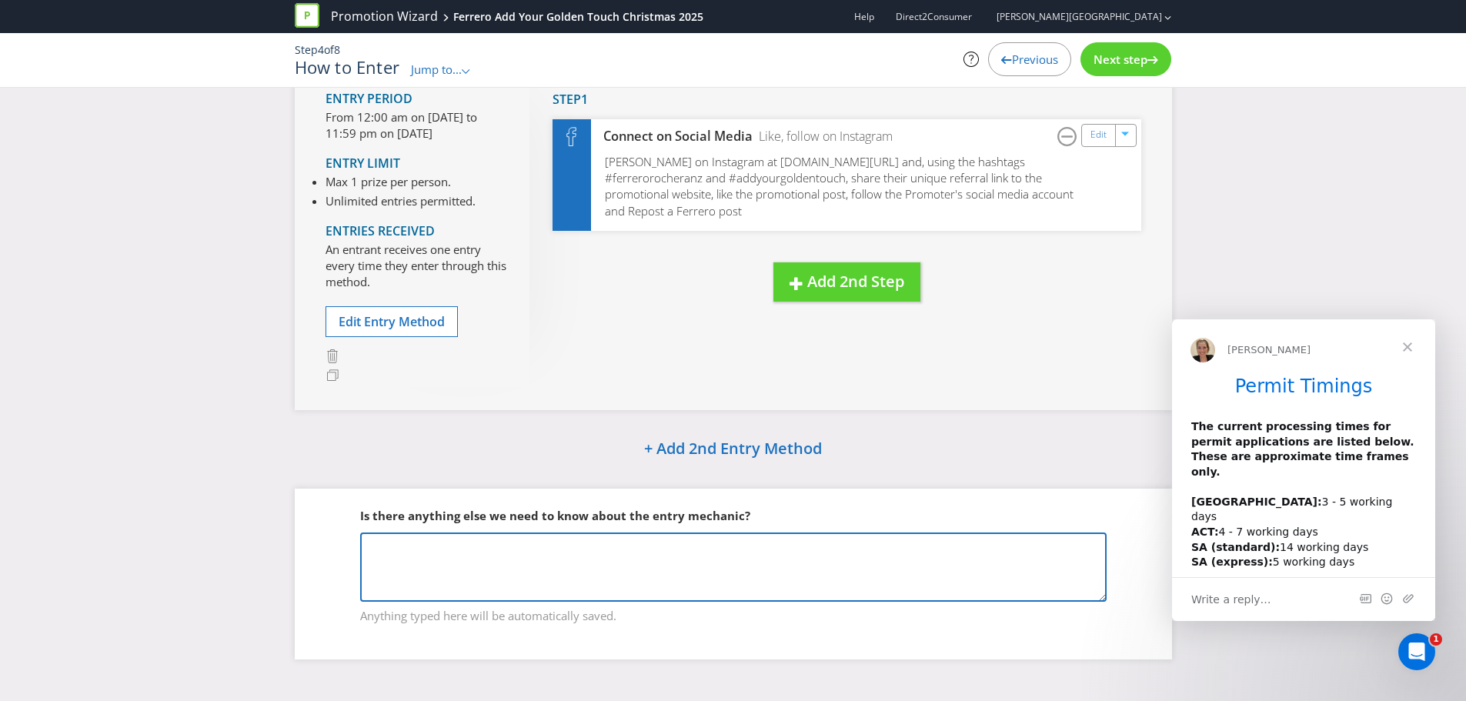
click at [491, 556] on textarea at bounding box center [733, 566] width 746 height 69
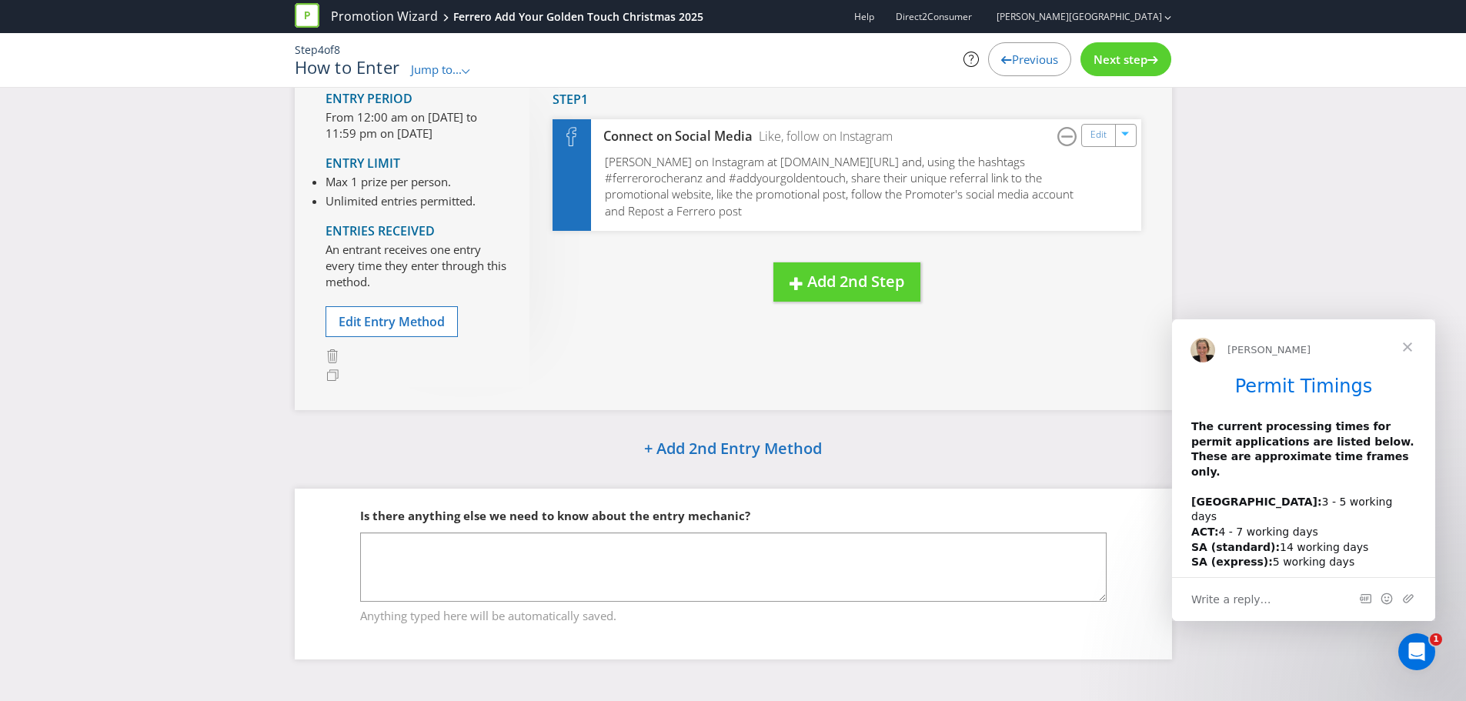
click at [449, 519] on span "Is there anything else we need to know about the entry mechanic?" at bounding box center [555, 515] width 390 height 15
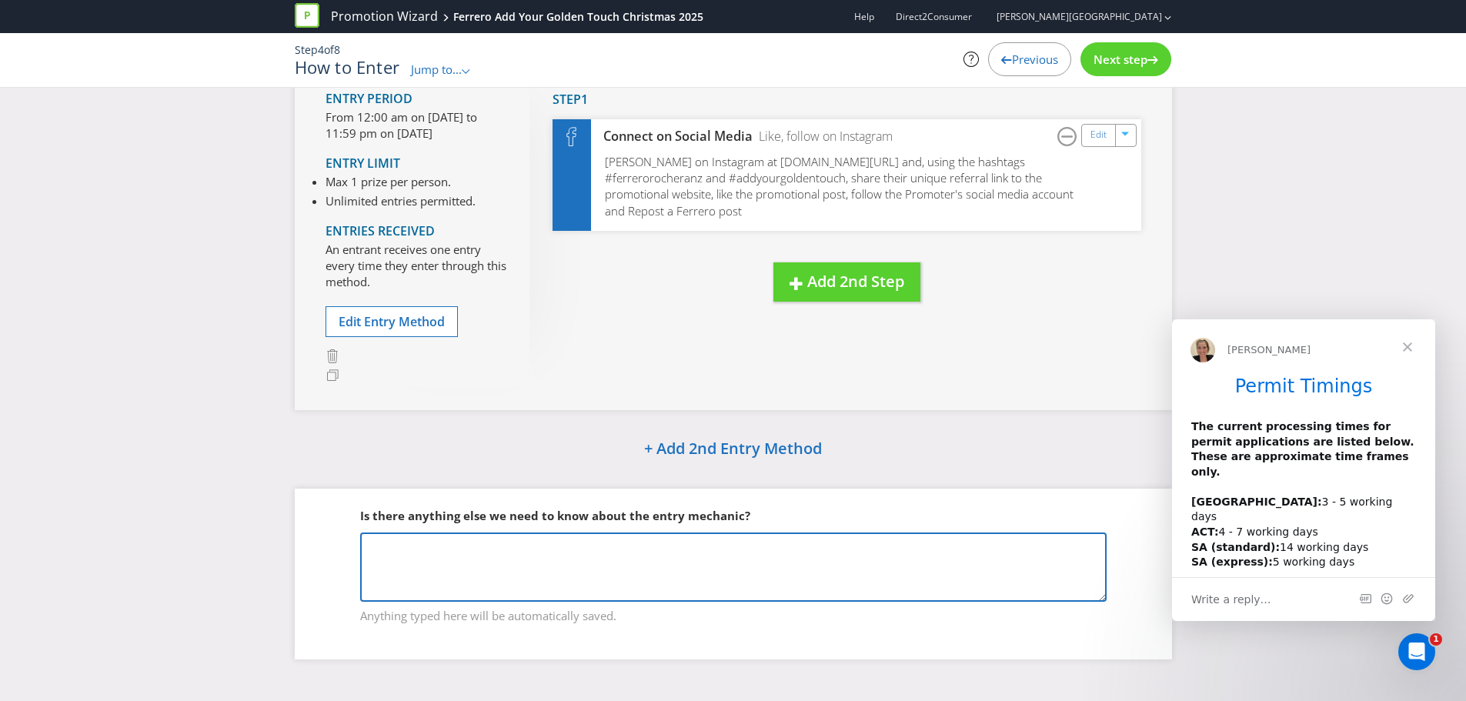
click at [422, 556] on textarea at bounding box center [733, 566] width 746 height 69
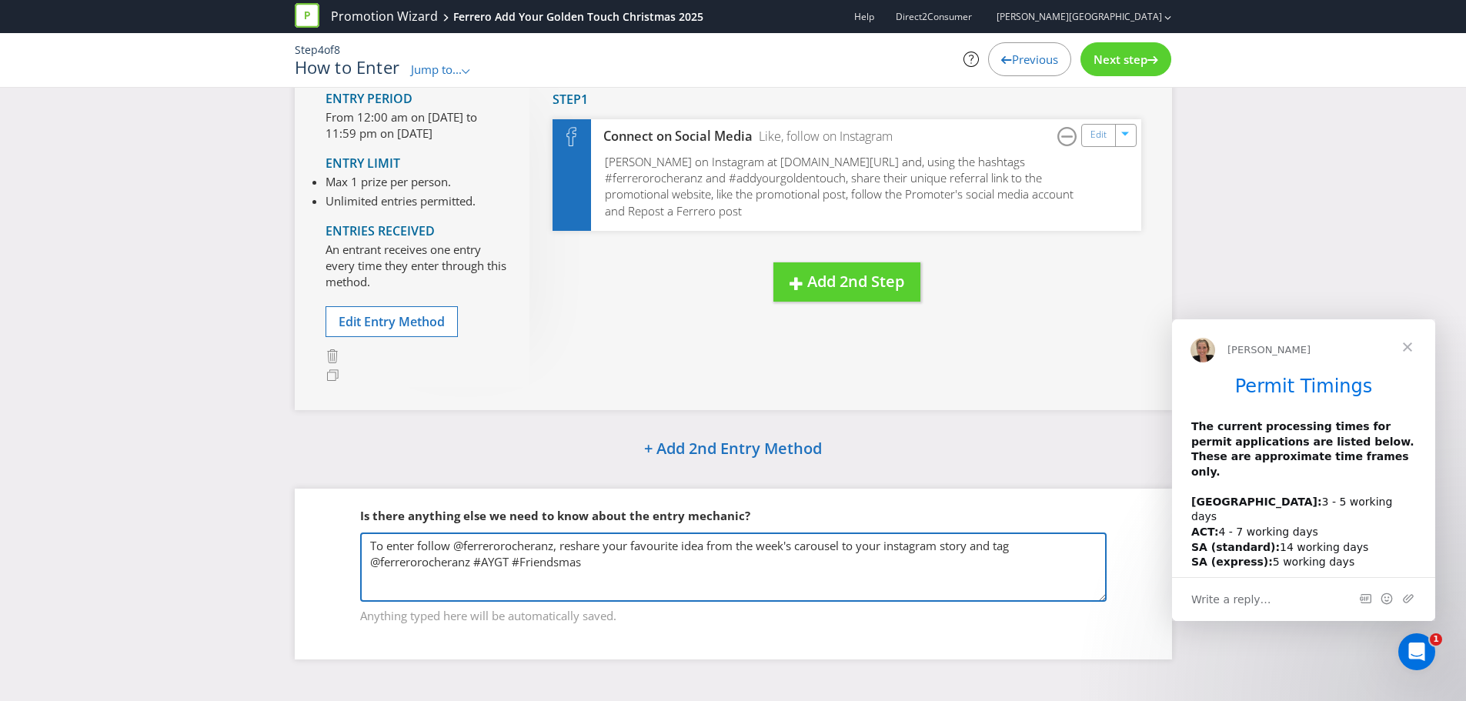
type textarea "To enter follow @ferrerorocheranz, reshare your favourite idea from the week's …"
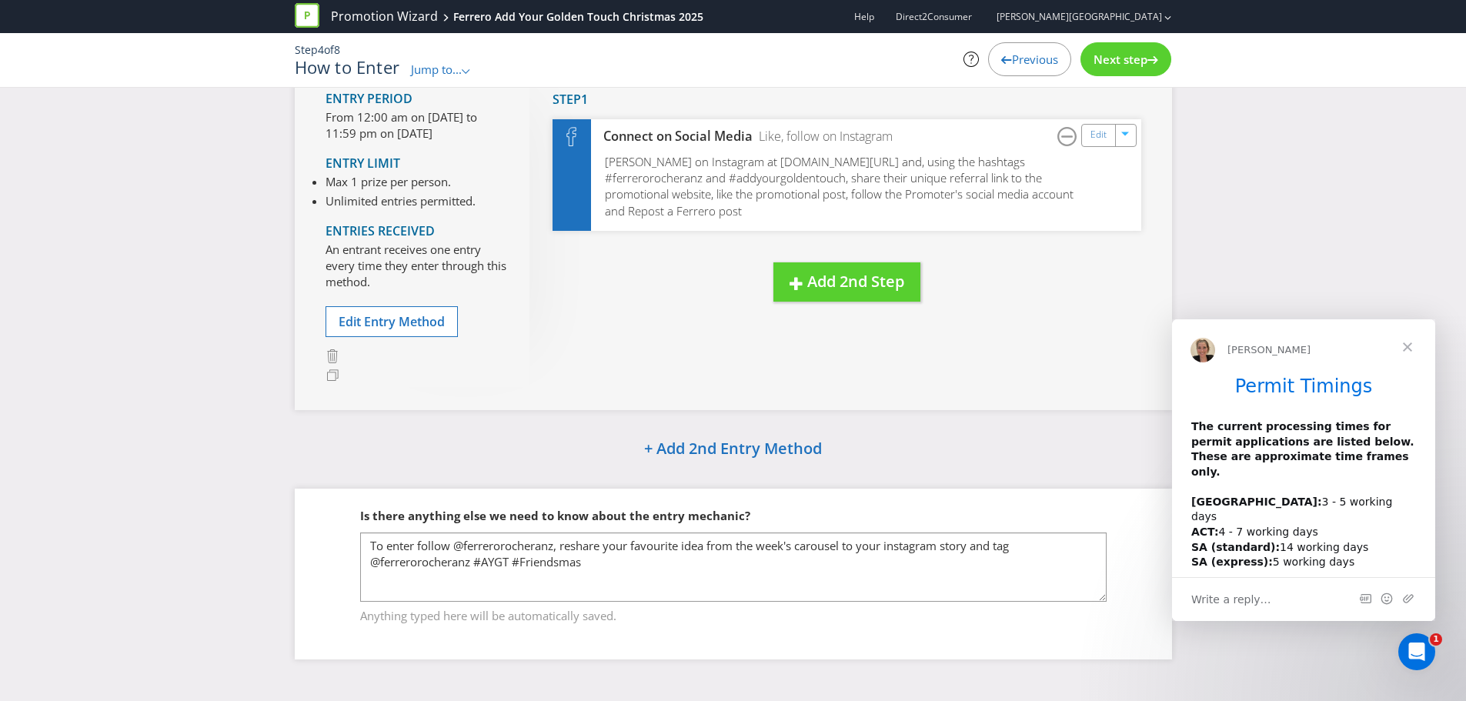
click at [1409, 348] on span "Close" at bounding box center [1407, 346] width 55 height 55
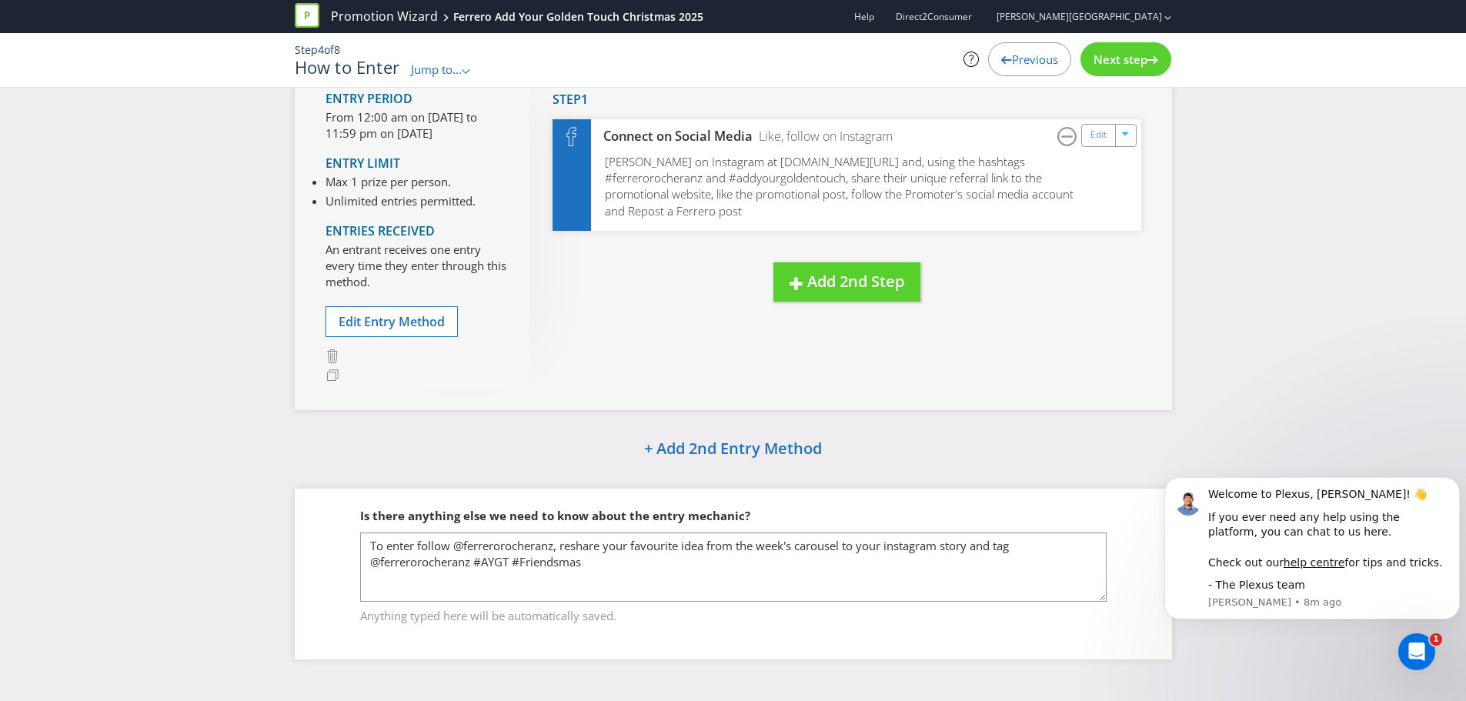
scroll to position [0, 0]
click at [1034, 649] on div "Is there anything else we need to know about the entry mechanic? To enter follo…" at bounding box center [733, 574] width 877 height 170
click at [720, 449] on span "+ Add 2nd Entry Method" at bounding box center [733, 448] width 178 height 21
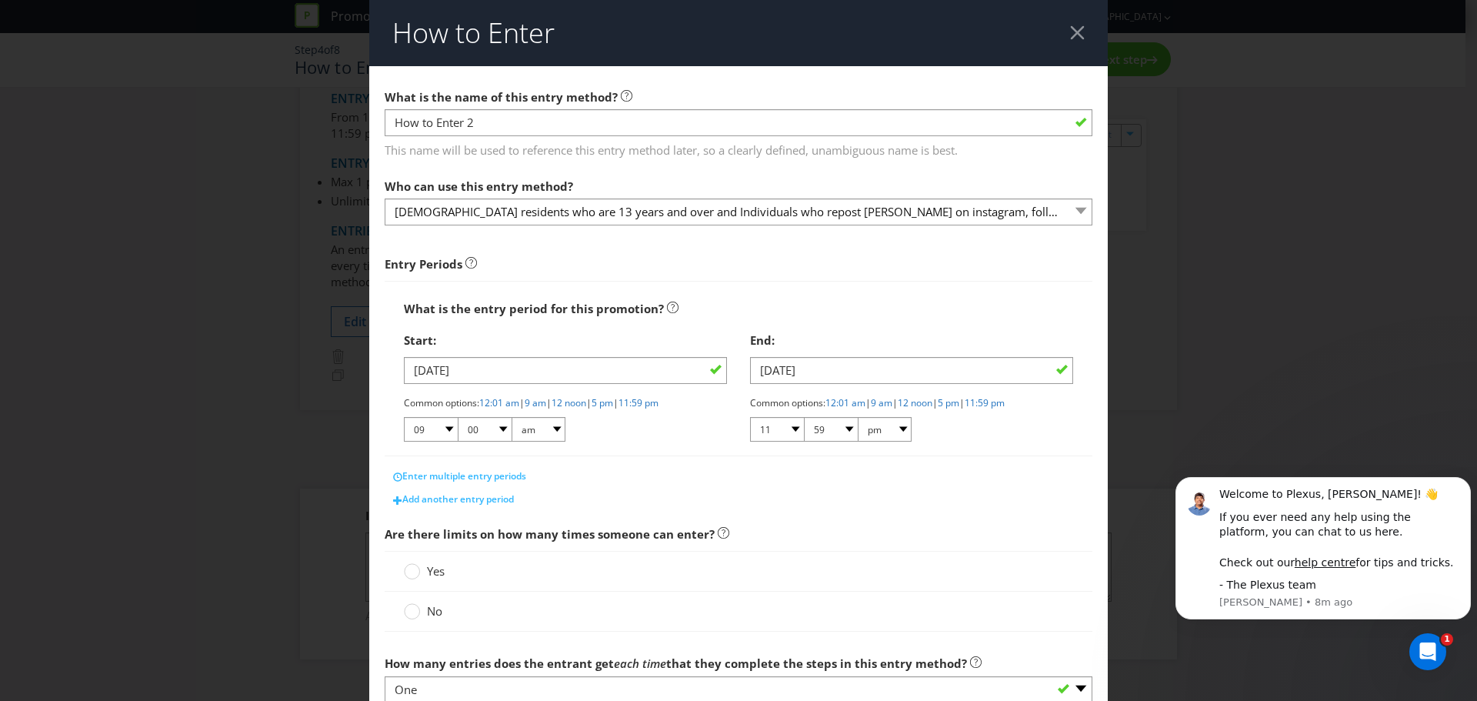
click at [1076, 28] on div at bounding box center [1077, 32] width 15 height 15
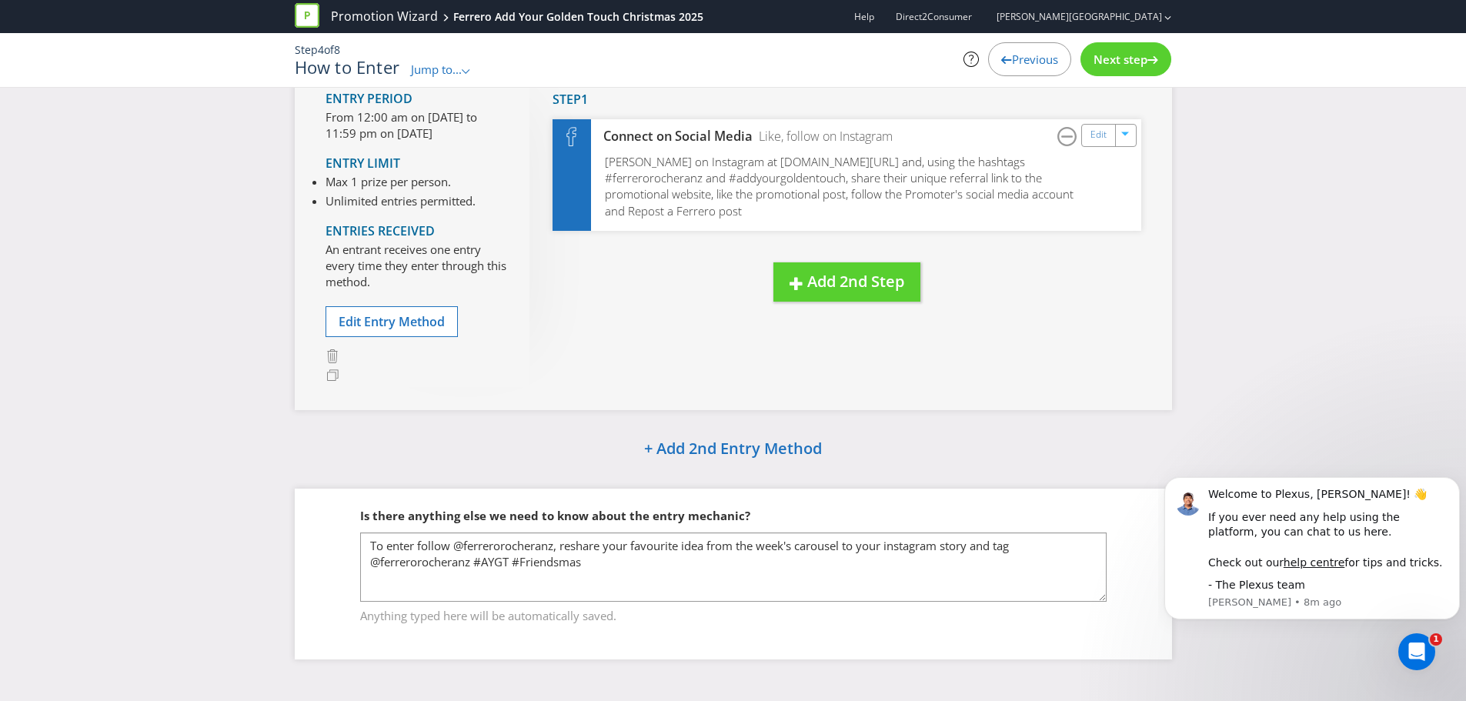
click at [1127, 48] on div "Next step" at bounding box center [1125, 59] width 91 height 34
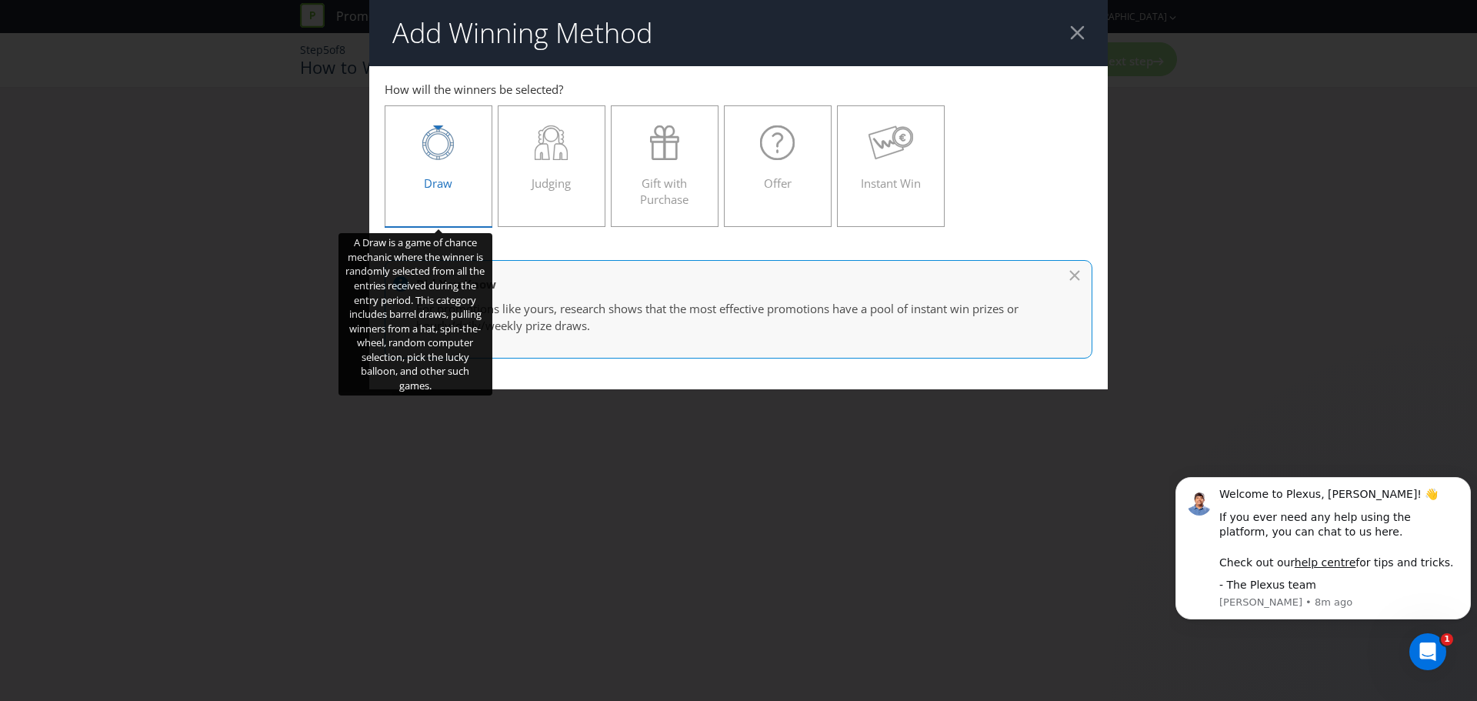
click at [439, 146] on icon at bounding box center [438, 142] width 32 height 35
click at [0, 0] on input "Draw" at bounding box center [0, 0] width 0 height 0
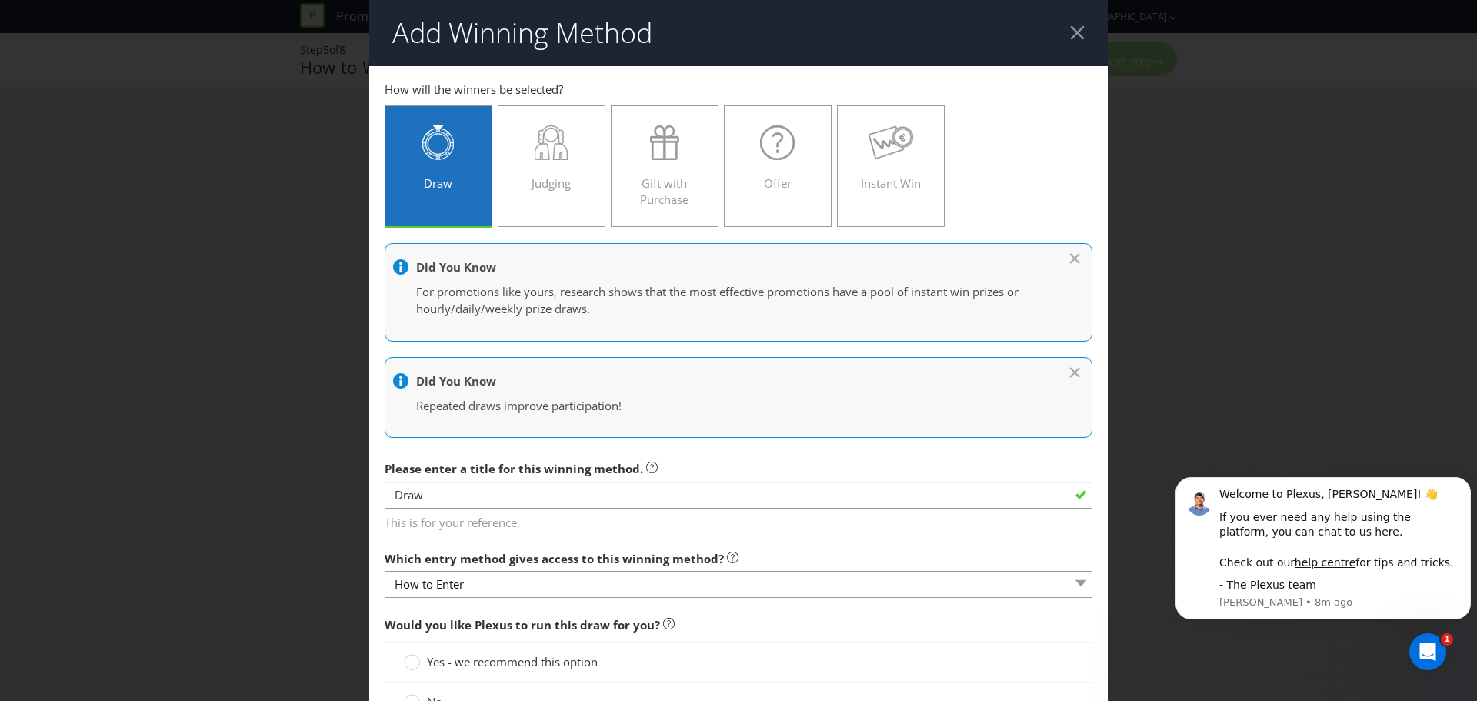
scroll to position [231, 0]
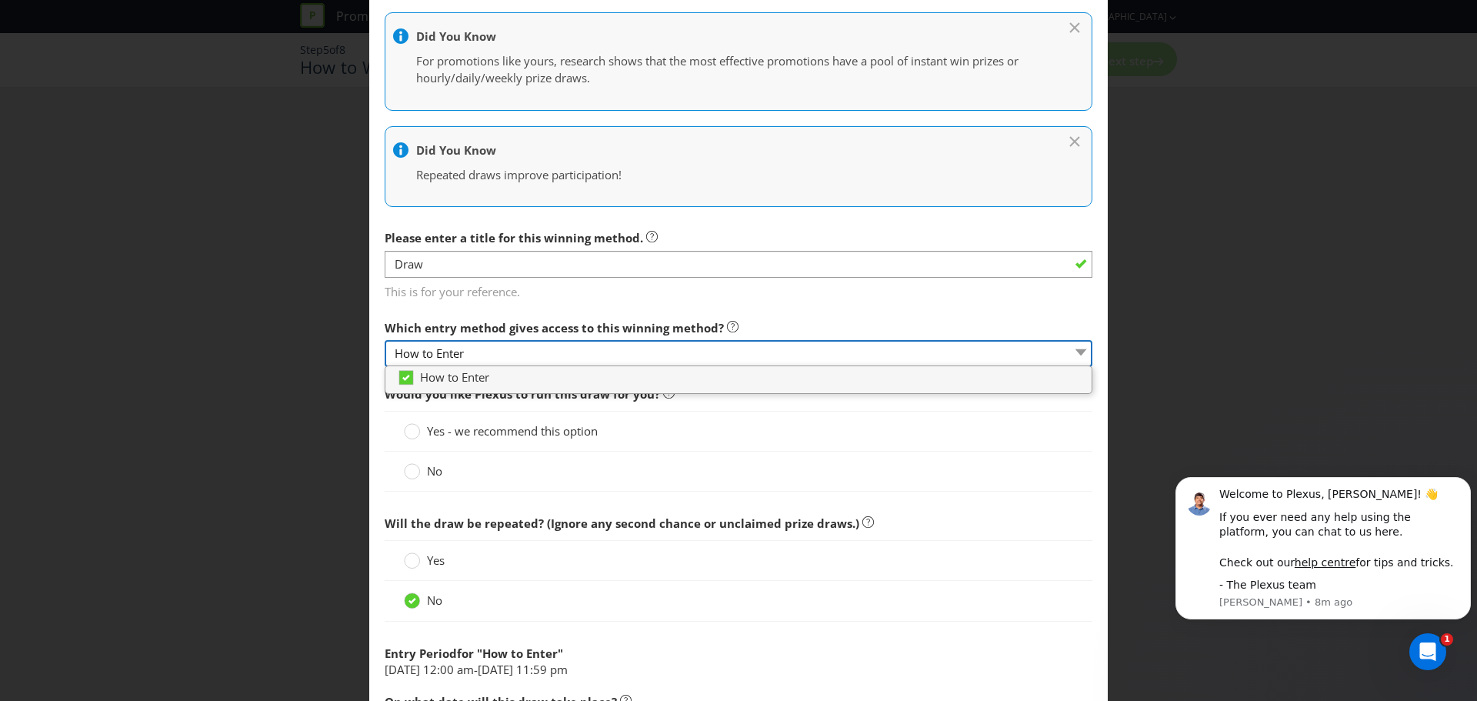
click at [513, 350] on select "How to Enter" at bounding box center [739, 353] width 708 height 27
click at [983, 313] on div "Which entry method gives access to this winning method? How to Enter" at bounding box center [739, 339] width 708 height 55
click at [526, 507] on div "Would you like Plexus to run this draw for you? Yes - we recommend this option …" at bounding box center [739, 674] width 708 height 590
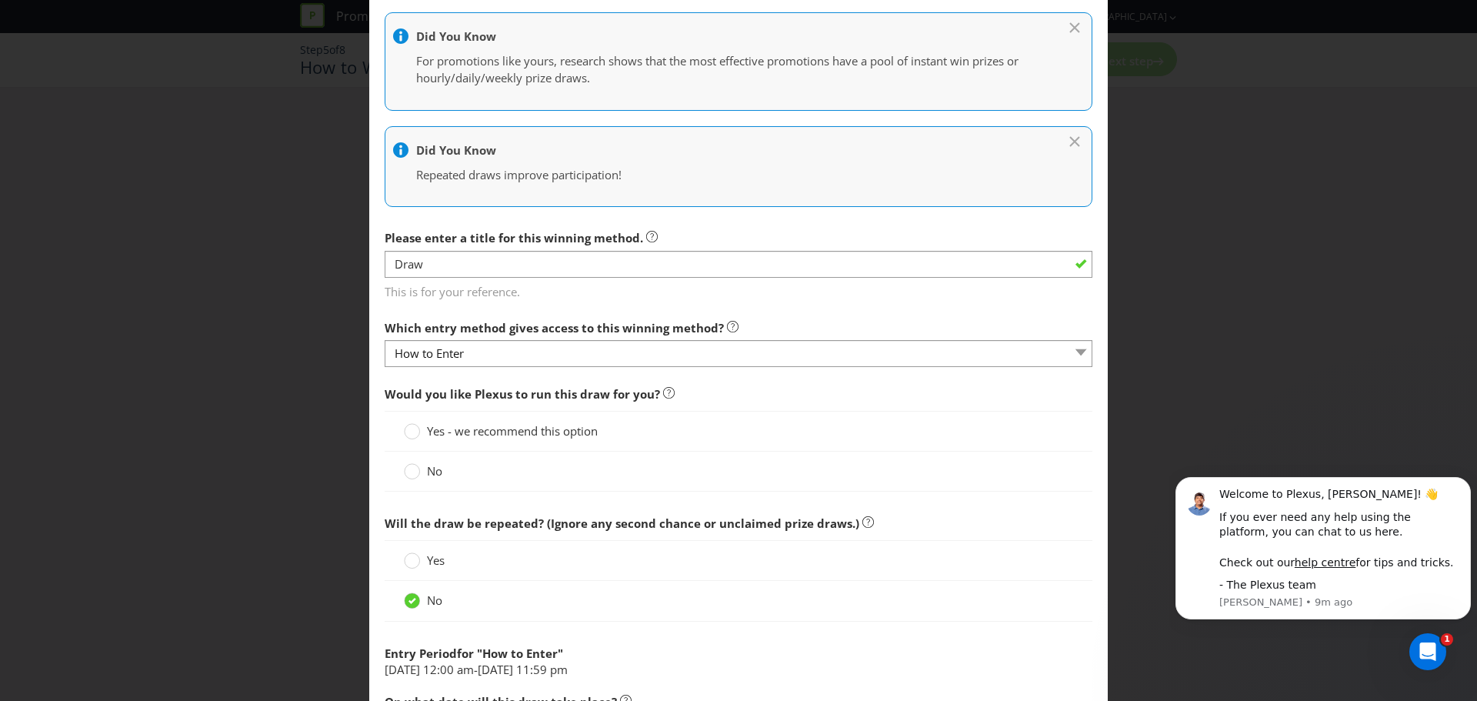
click at [486, 473] on div "No" at bounding box center [738, 471] width 669 height 16
click at [409, 473] on circle at bounding box center [412, 471] width 15 height 15
click at [0, 0] on input "No" at bounding box center [0, 0] width 0 height 0
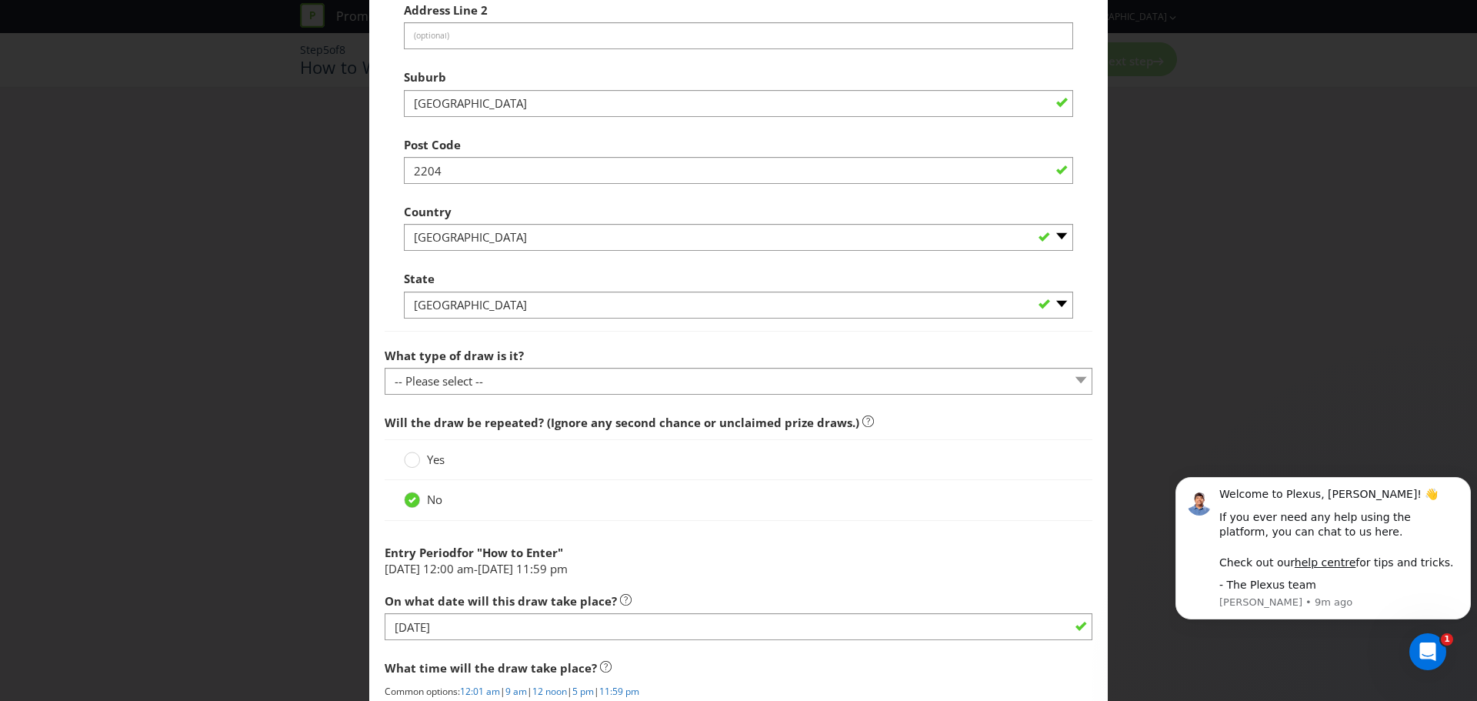
scroll to position [616, 0]
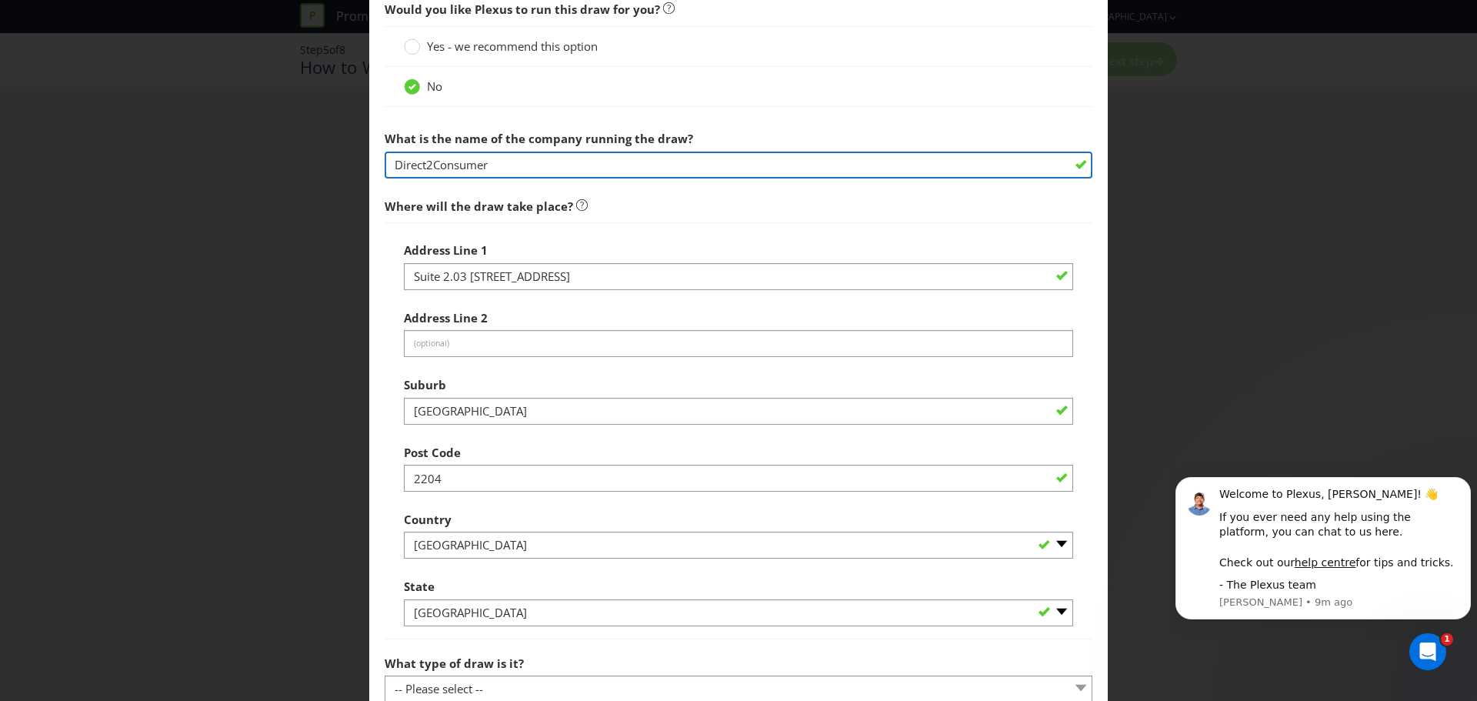
click at [426, 162] on input "Direct2Consumer" at bounding box center [739, 165] width 708 height 27
drag, startPoint x: 532, startPoint y: 169, endPoint x: 359, endPoint y: 168, distance: 173.1
click at [359, 168] on div "Add Winning Method How to Enter How will the winners be selected? Draw Judging …" at bounding box center [738, 350] width 1477 height 701
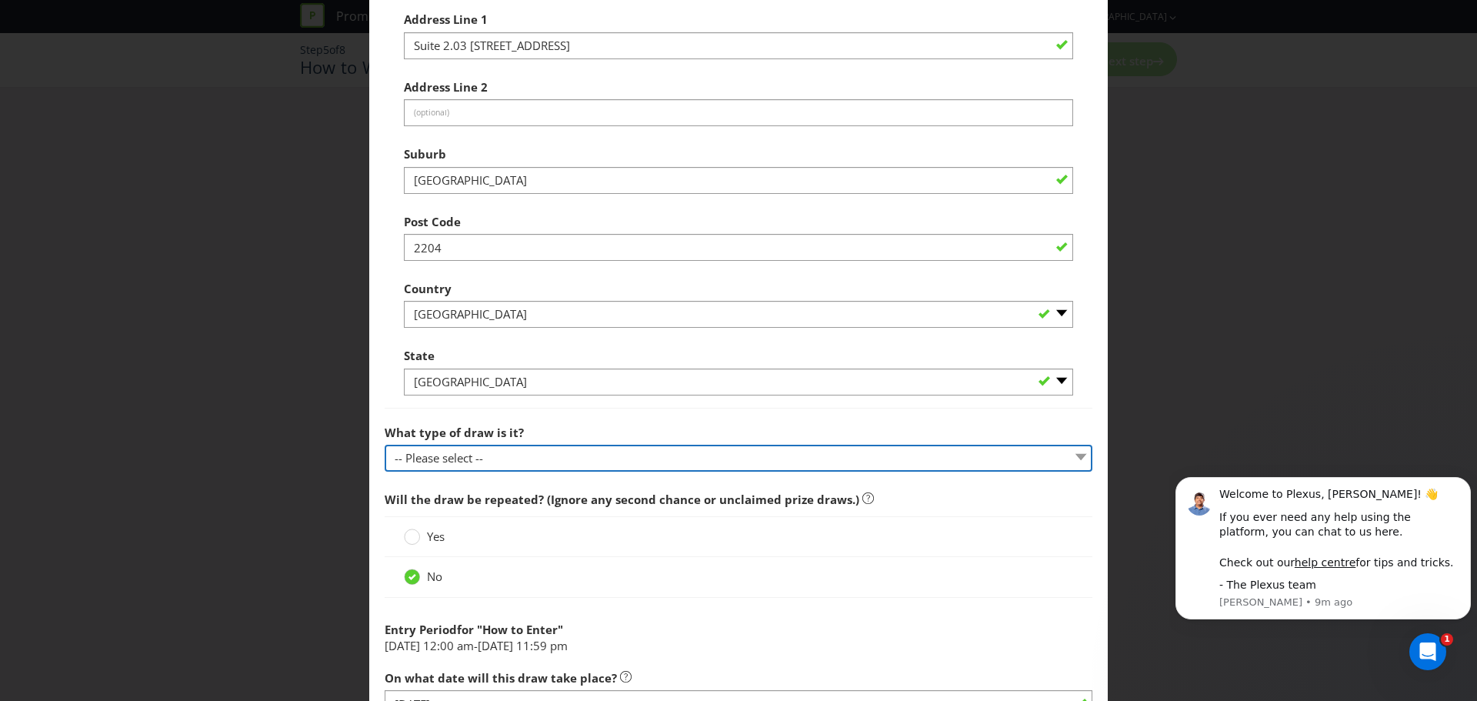
click at [517, 454] on select "-- Please select -- Computerised random selection Barrel draw Don't specify Oth…" at bounding box center [739, 458] width 708 height 27
select select "COMPUTERISED"
click at [385, 445] on select "-- Please select -- Computerised random selection Barrel draw Don't specify Oth…" at bounding box center [739, 458] width 708 height 27
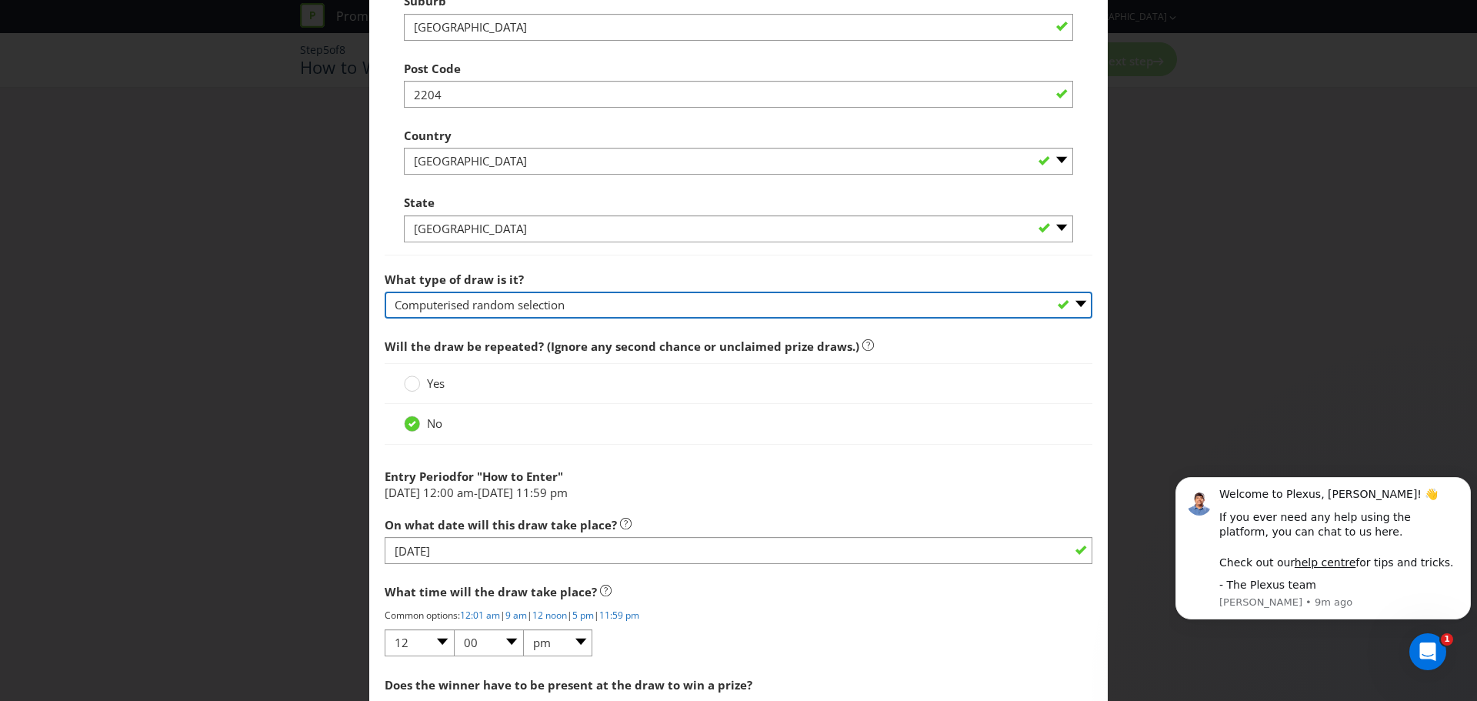
scroll to position [1000, 0]
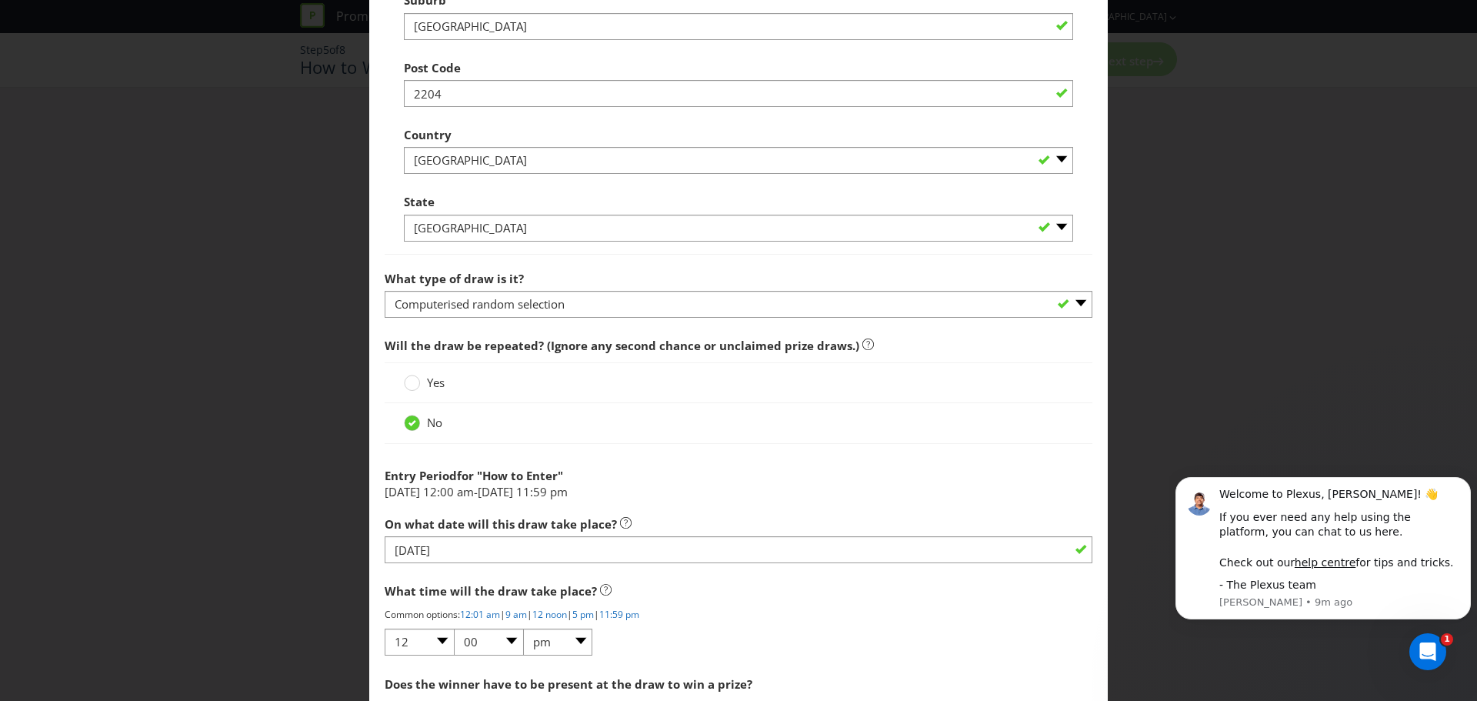
click at [419, 389] on label "Yes" at bounding box center [426, 383] width 44 height 16
click at [0, 0] on input "Yes" at bounding box center [0, 0] width 0 height 0
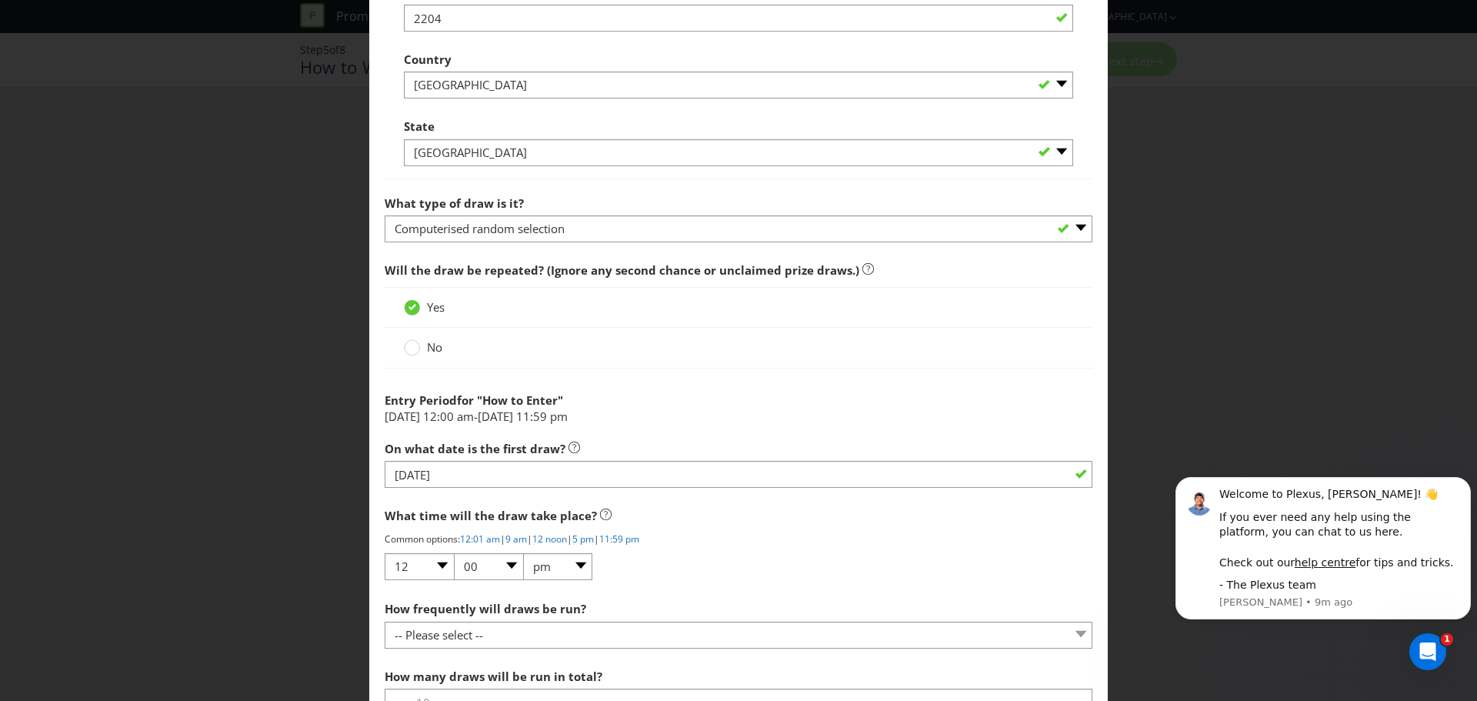
scroll to position [1154, 0]
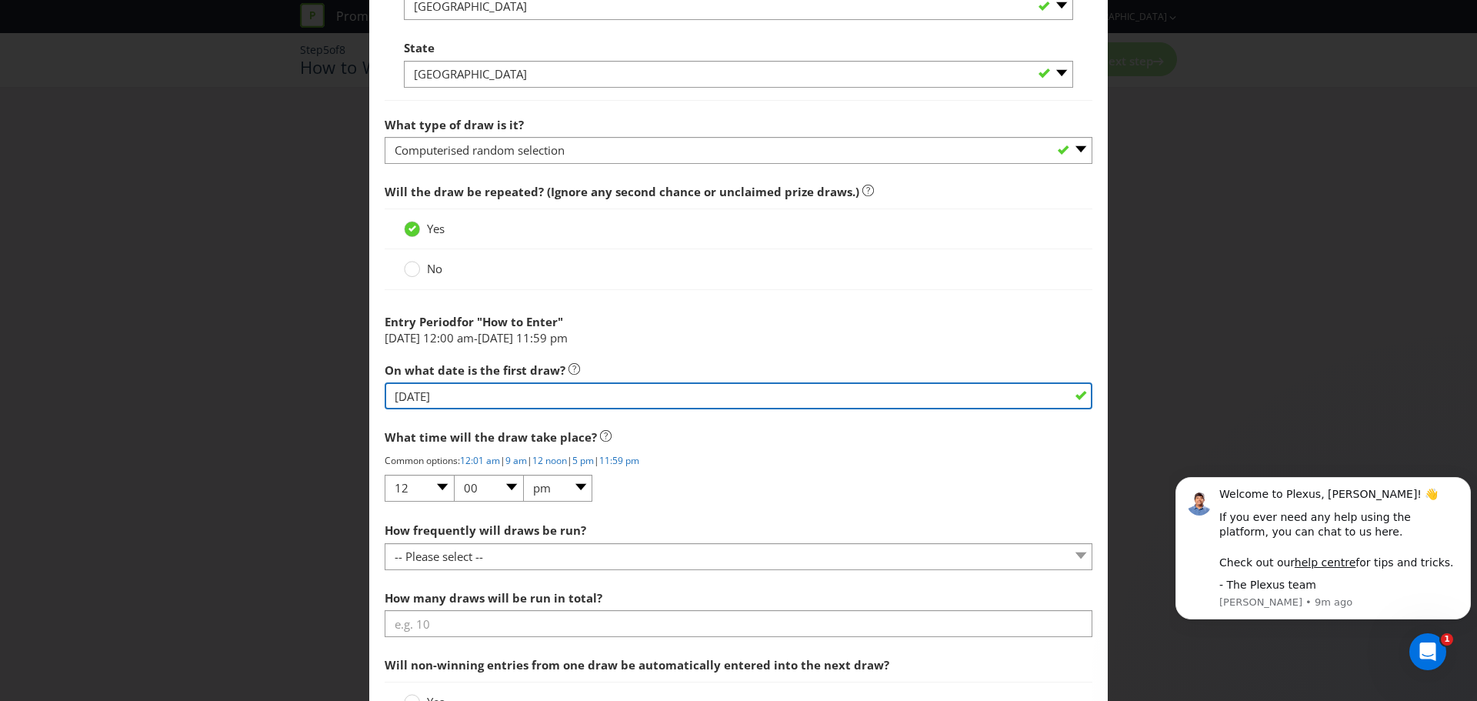
click at [478, 398] on input "[DATE]" at bounding box center [739, 395] width 708 height 27
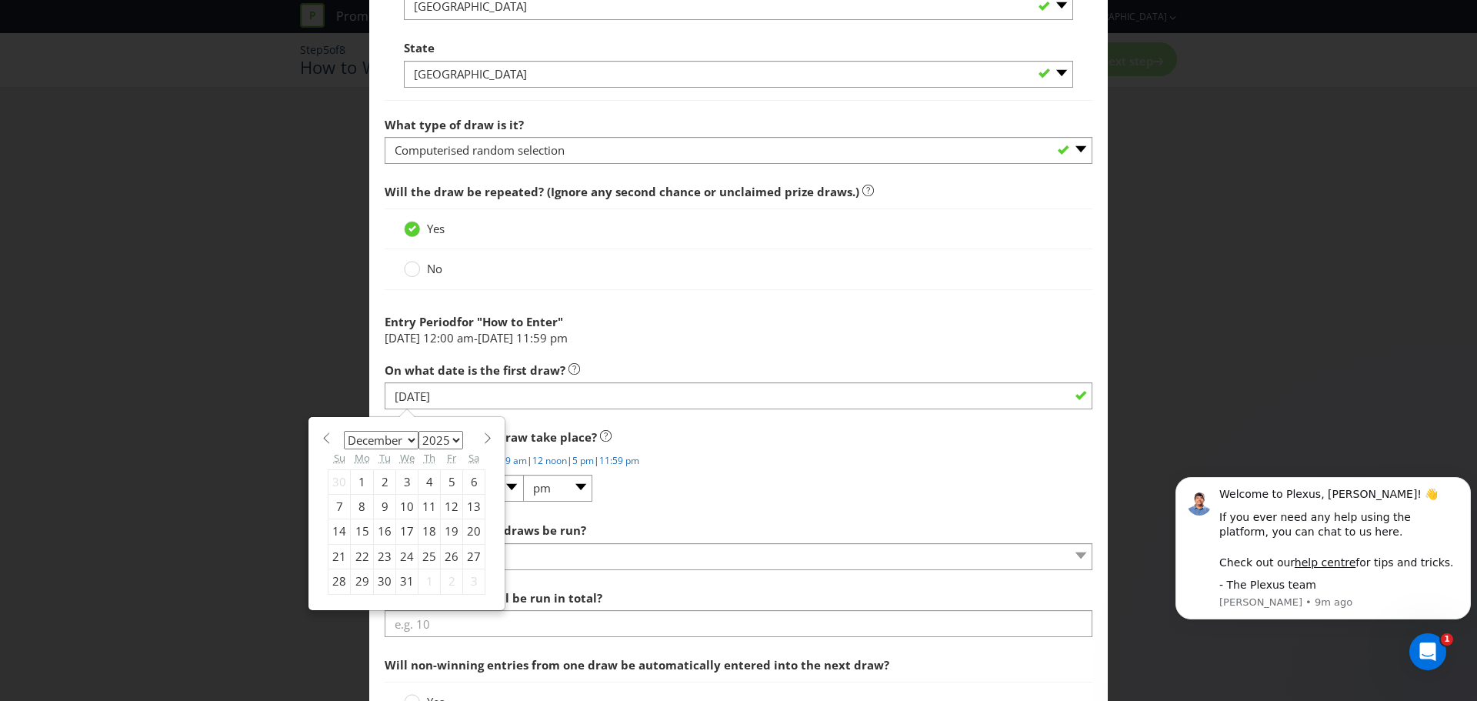
click at [325, 439] on span at bounding box center [326, 438] width 12 height 12
select select "10"
click at [378, 582] on div "25" at bounding box center [385, 581] width 22 height 25
type input "[DATE]"
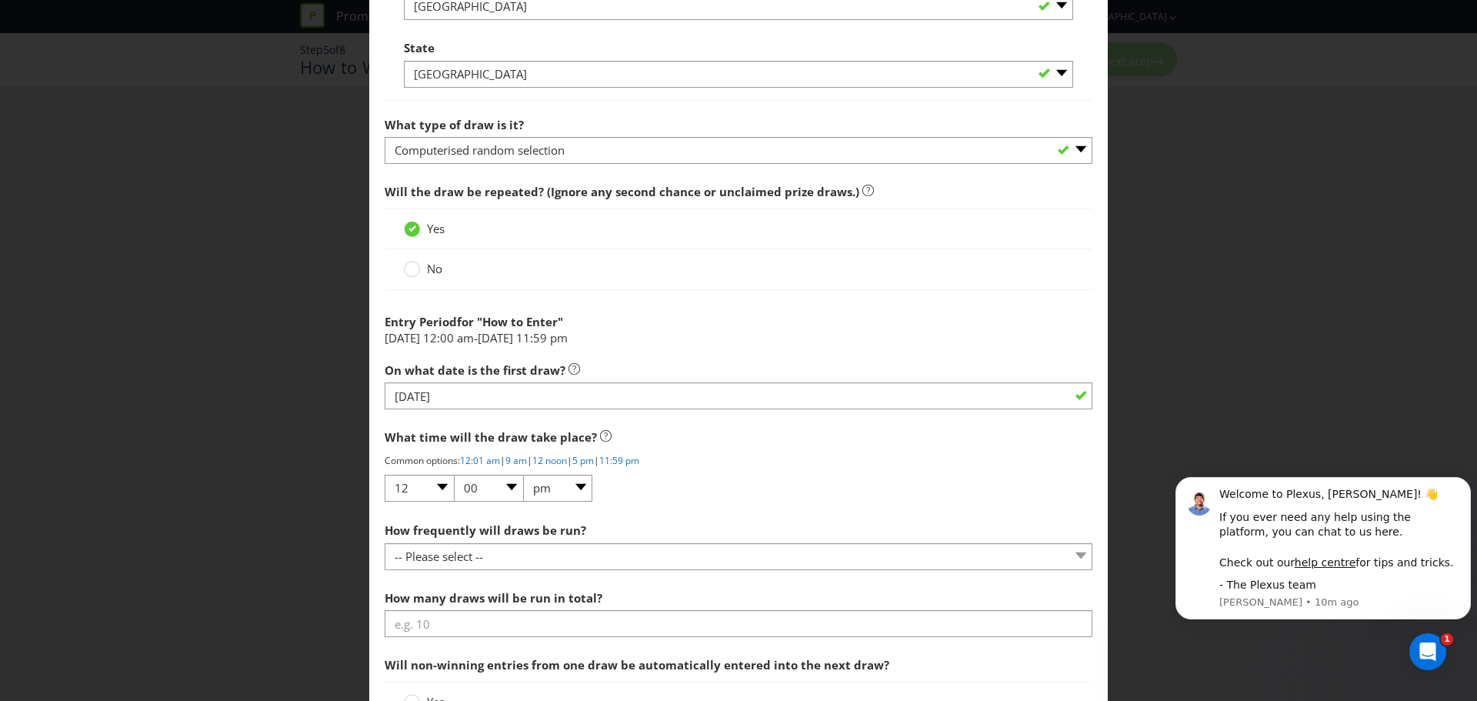
click at [829, 475] on div "What time will the draw take place? Common options: 12:01 am | 9 am | 12 noon |…" at bounding box center [739, 463] width 708 height 82
click at [920, 470] on div "What time will the draw take place? Common options: 12:01 am | 9 am | 12 noon |…" at bounding box center [739, 463] width 708 height 82
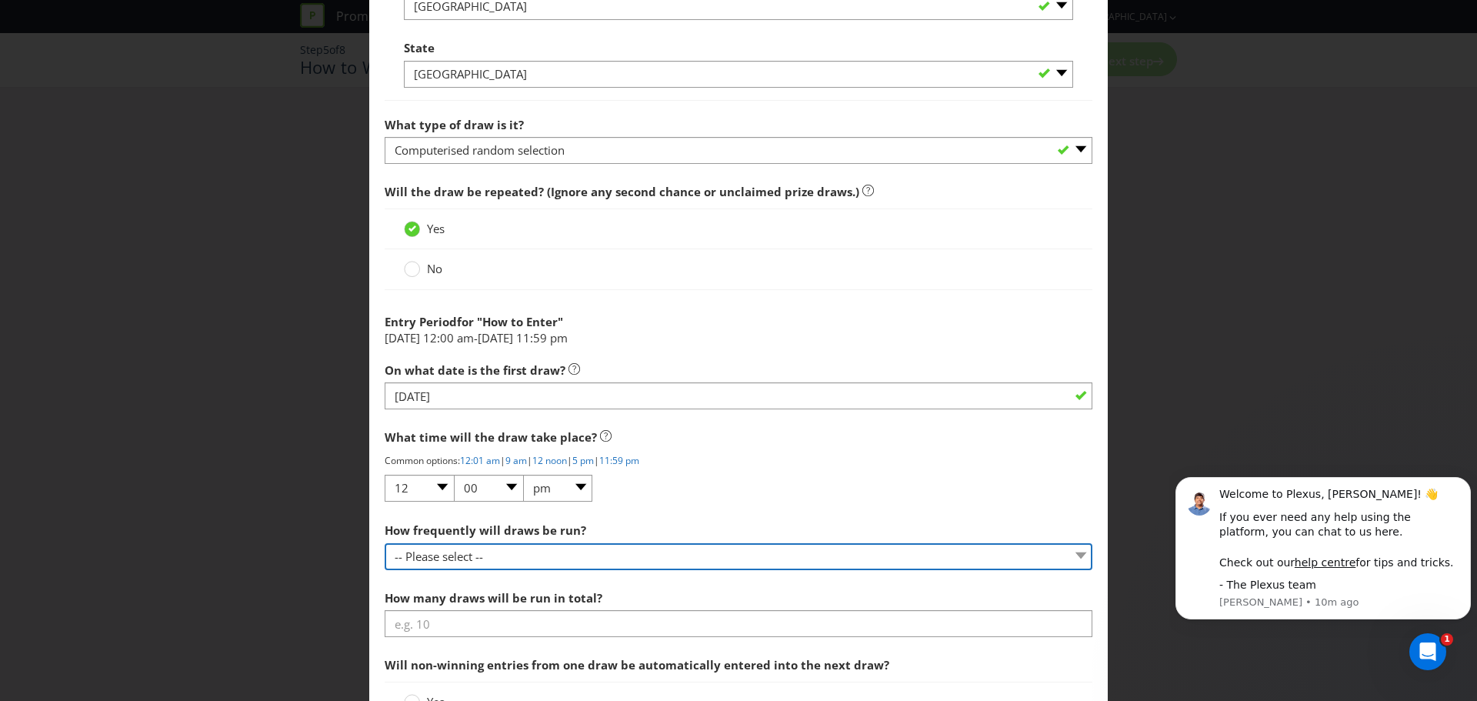
click at [484, 549] on select "-- Please select -- Hourly Daily Weekly Fortnightly Monthly Every 3 Months Irre…" at bounding box center [739, 556] width 708 height 27
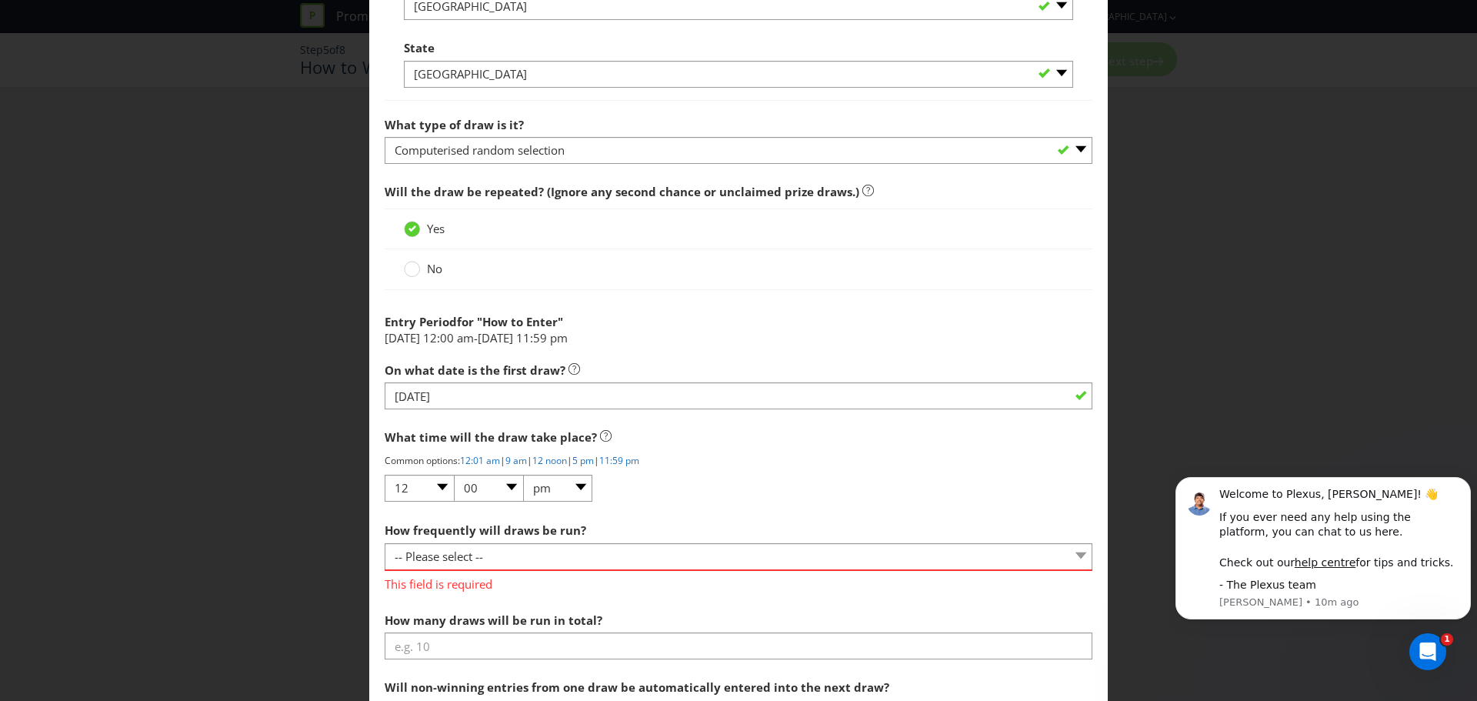
click at [911, 337] on li "[DATE] 12:00 am - [DATE] 11:59 pm" at bounding box center [739, 338] width 708 height 16
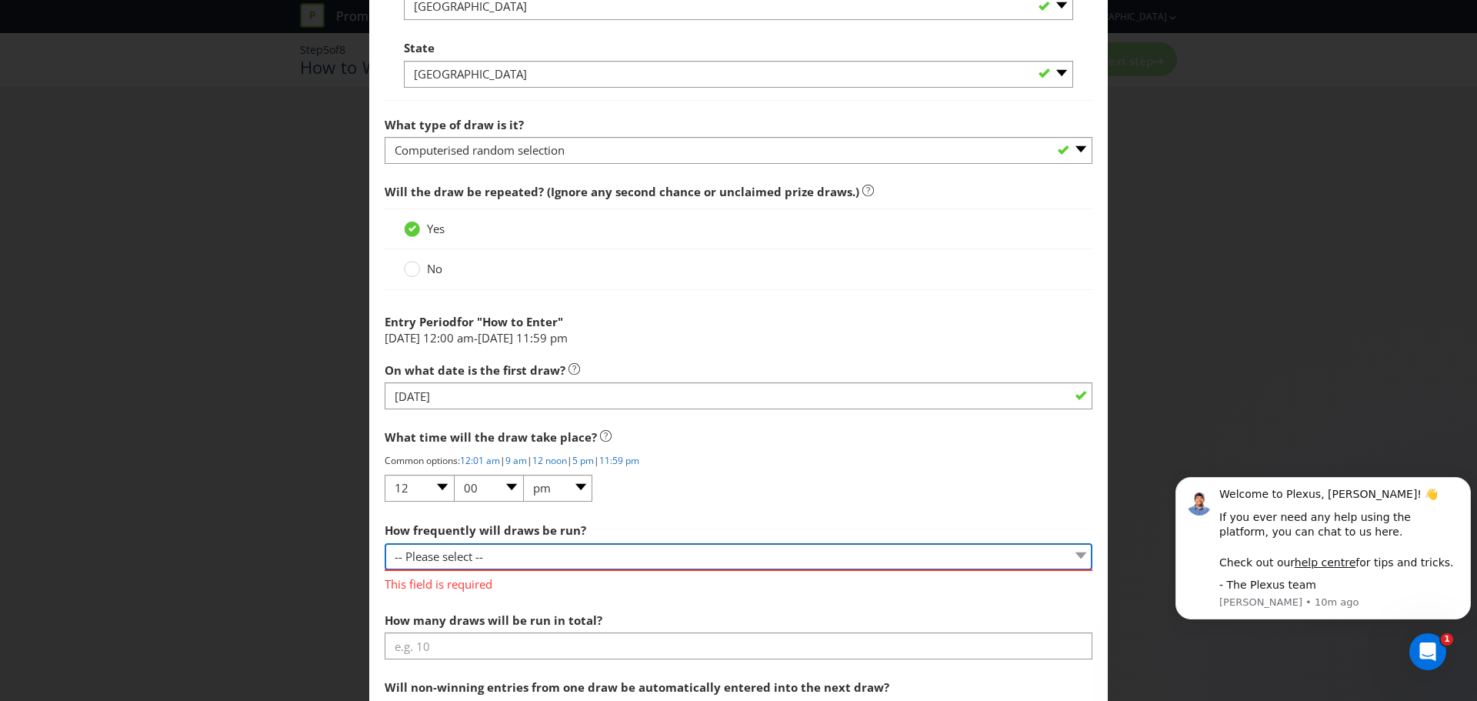
click at [451, 546] on select "-- Please select -- Hourly Daily Weekly Fortnightly Monthly Every 3 Months Irre…" at bounding box center [739, 556] width 708 height 27
select select "FORTNIGHTLY"
click at [385, 543] on select "-- Please select -- Hourly Daily Weekly Fortnightly Monthly Every 3 Months Irre…" at bounding box center [739, 556] width 708 height 27
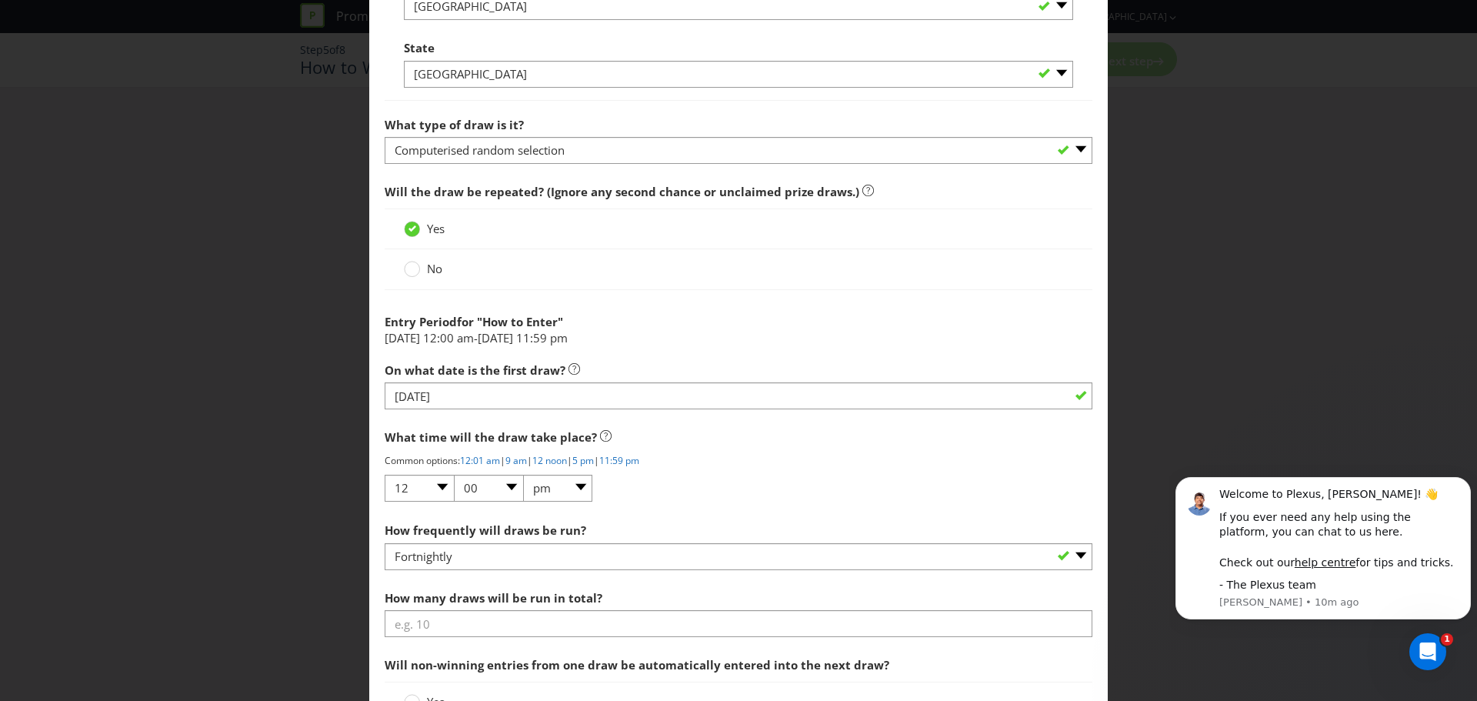
click at [823, 509] on div "Would you like Plexus to run this draw for you? Yes - we recommend this option …" at bounding box center [739, 178] width 708 height 1446
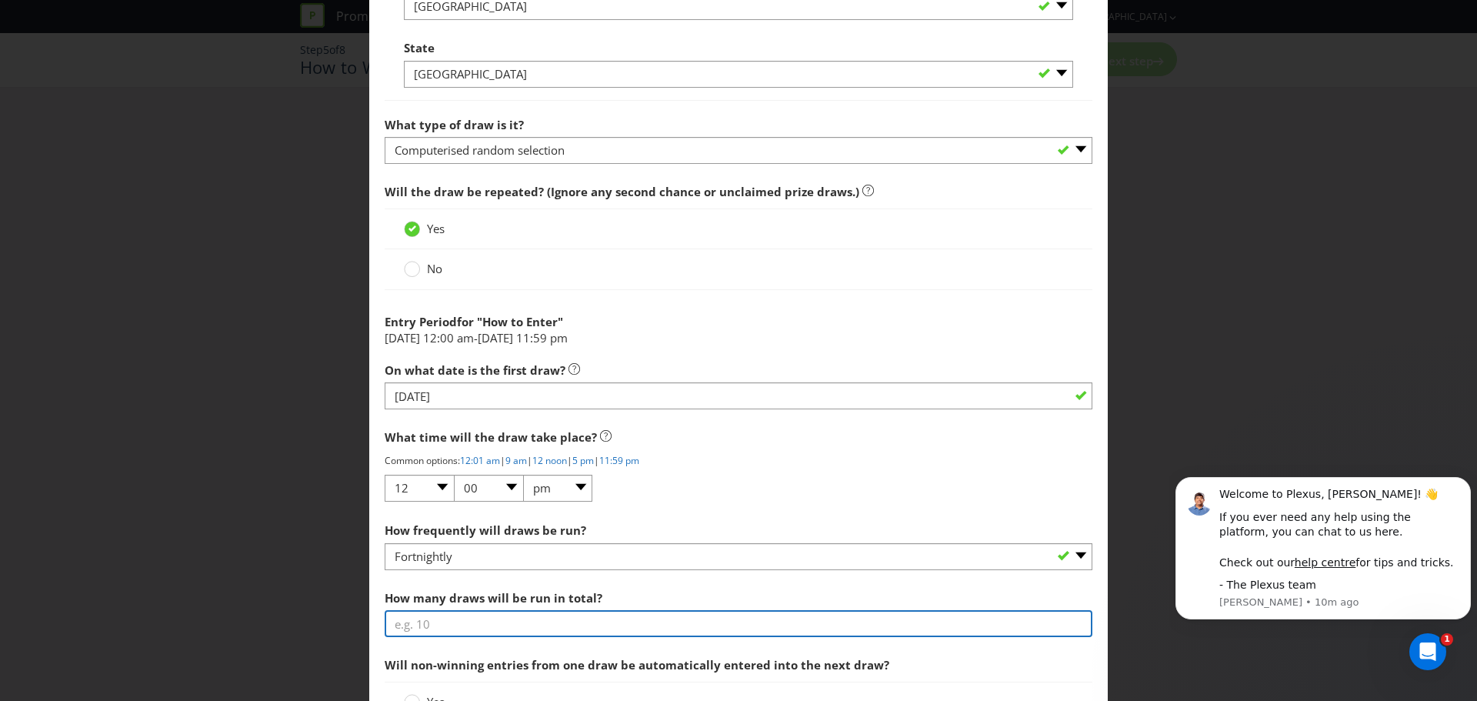
click at [562, 626] on input "number" at bounding box center [739, 623] width 708 height 27
type input "3"
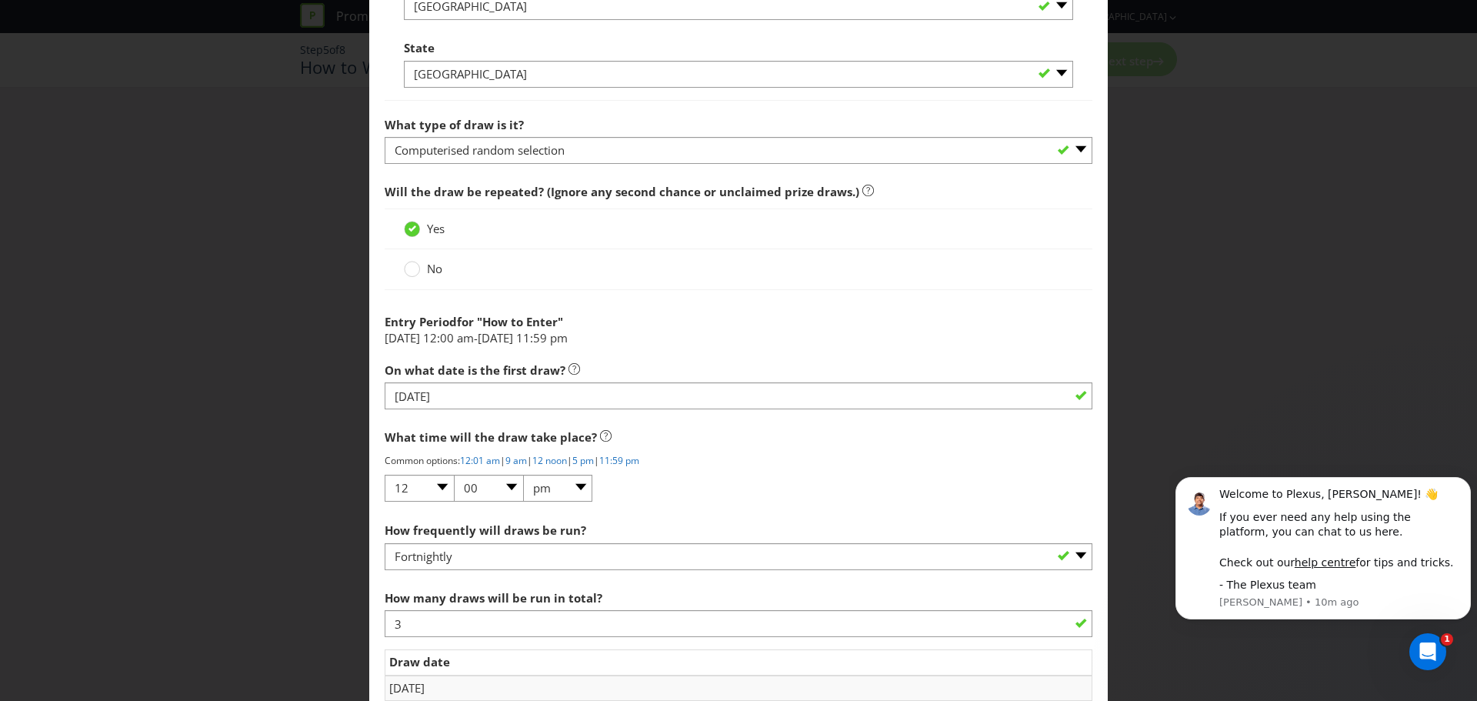
click at [821, 485] on div "What time will the draw take place? Common options: 12:01 am | 9 am | 12 noon |…" at bounding box center [739, 463] width 708 height 82
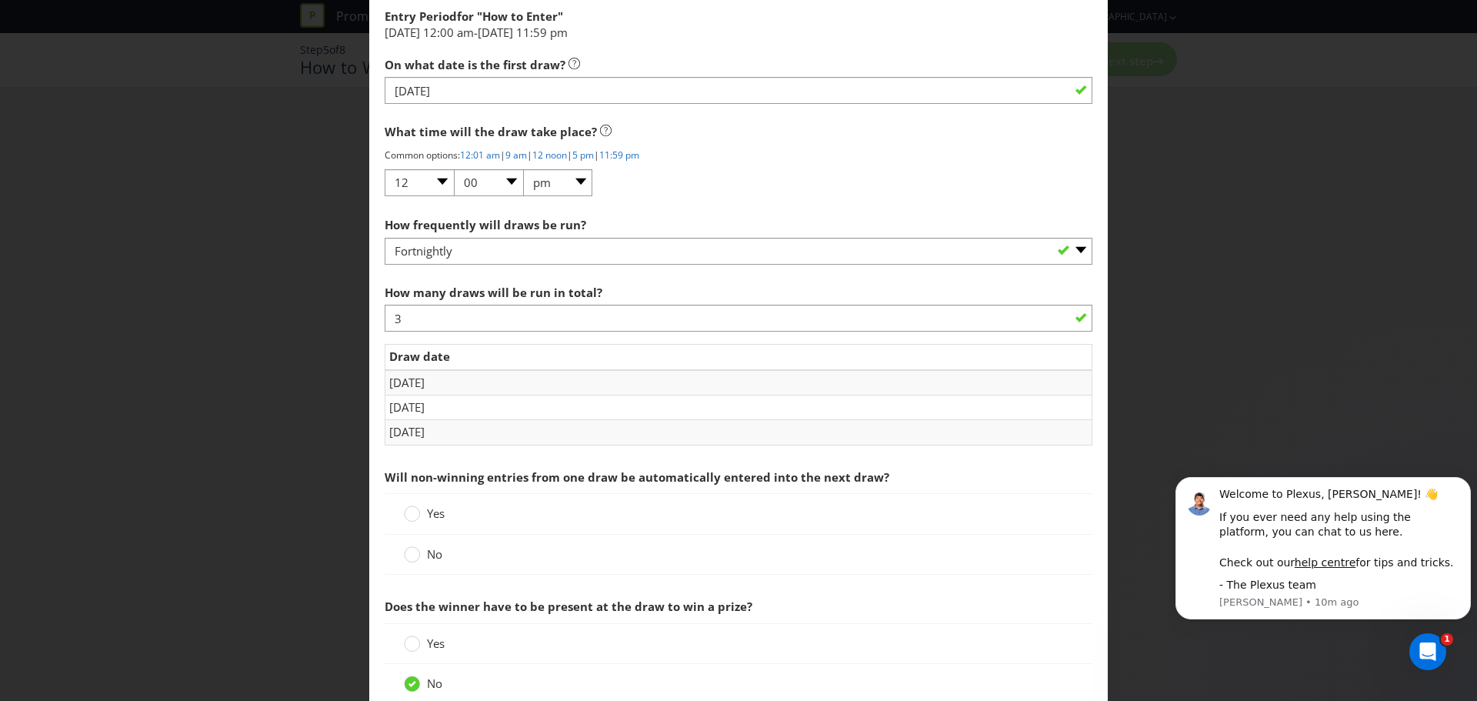
scroll to position [1462, 0]
click at [598, 439] on td "[DATE]" at bounding box center [738, 430] width 707 height 25
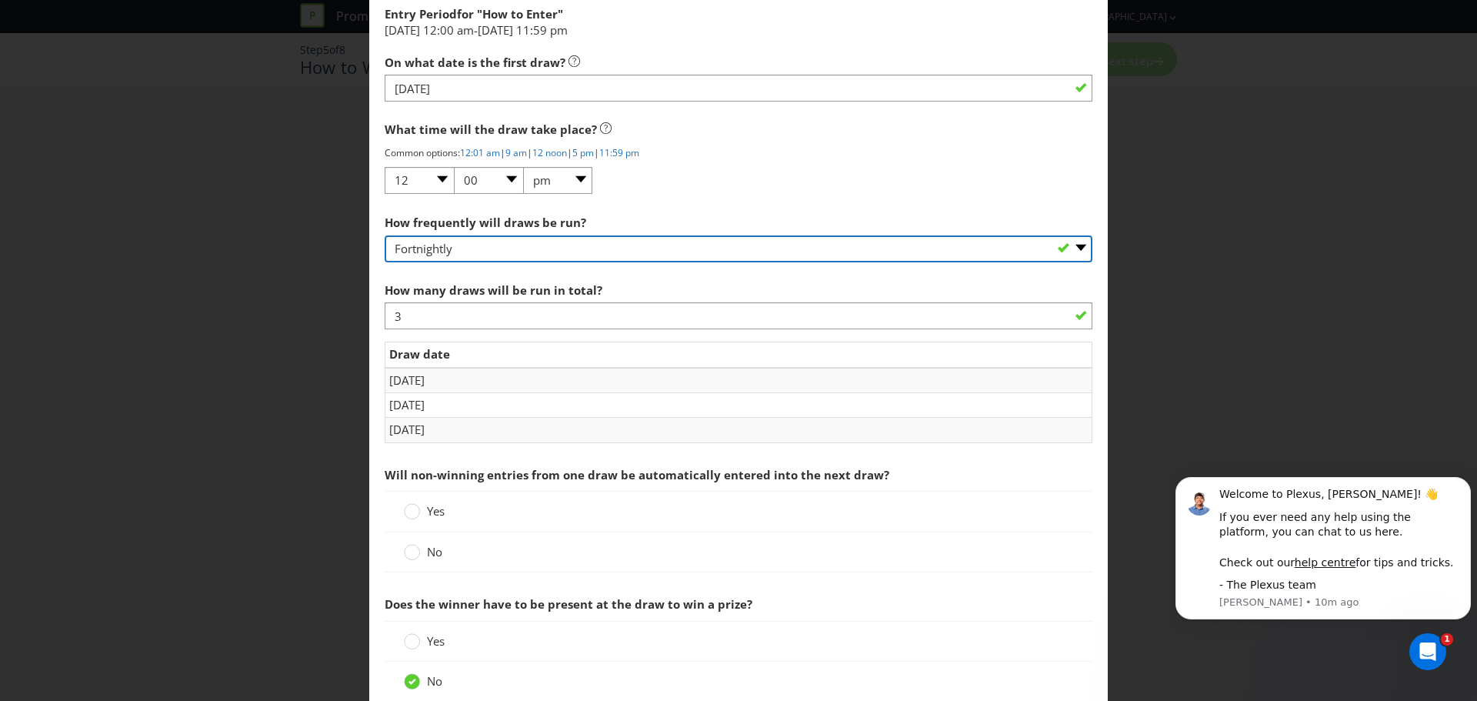
click at [452, 251] on select "-- Please select -- Hourly Daily Weekly Fortnightly Monthly Every 3 Months Irre…" at bounding box center [739, 248] width 708 height 27
select select "IRREGULAR"
click at [385, 235] on select "-- Please select -- Hourly Daily Weekly Fortnightly Monthly Every 3 Months Irre…" at bounding box center [739, 248] width 708 height 27
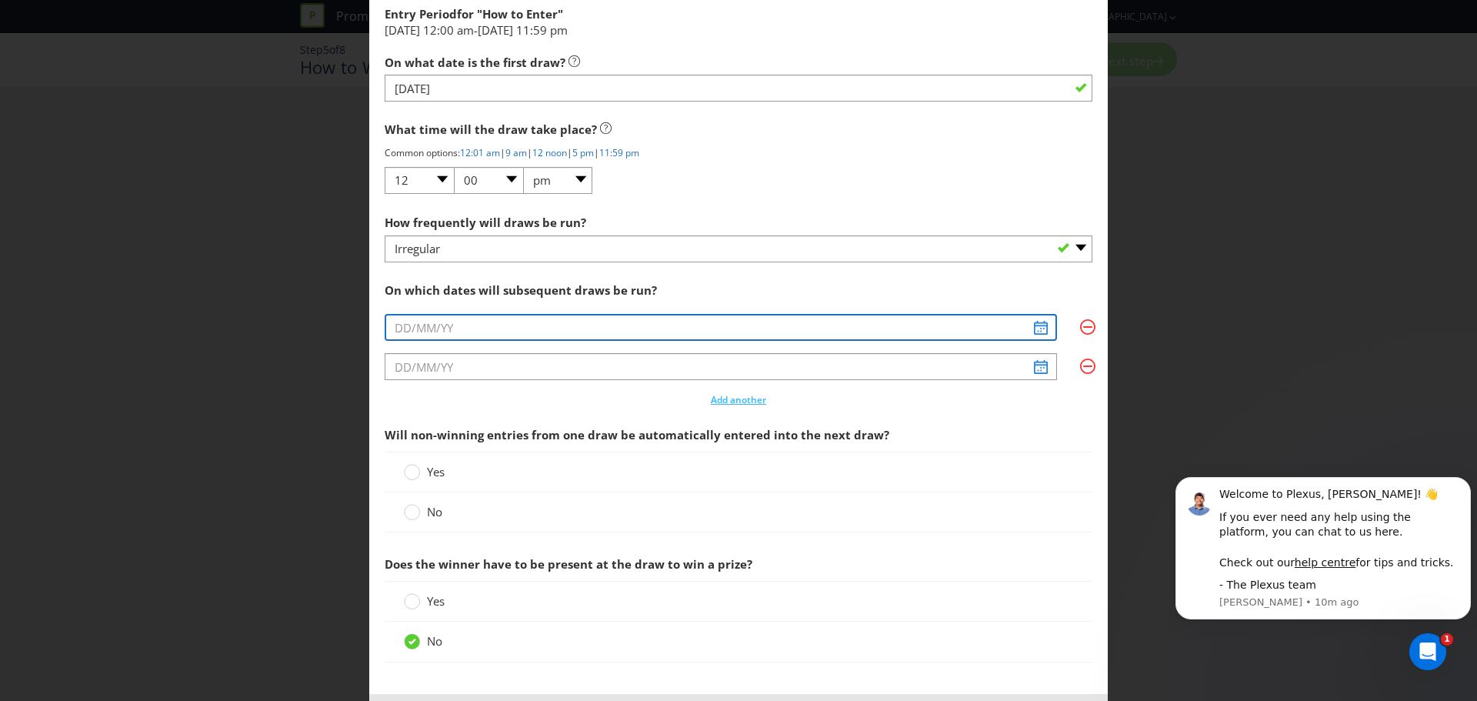
click at [459, 324] on input "text" at bounding box center [721, 327] width 673 height 27
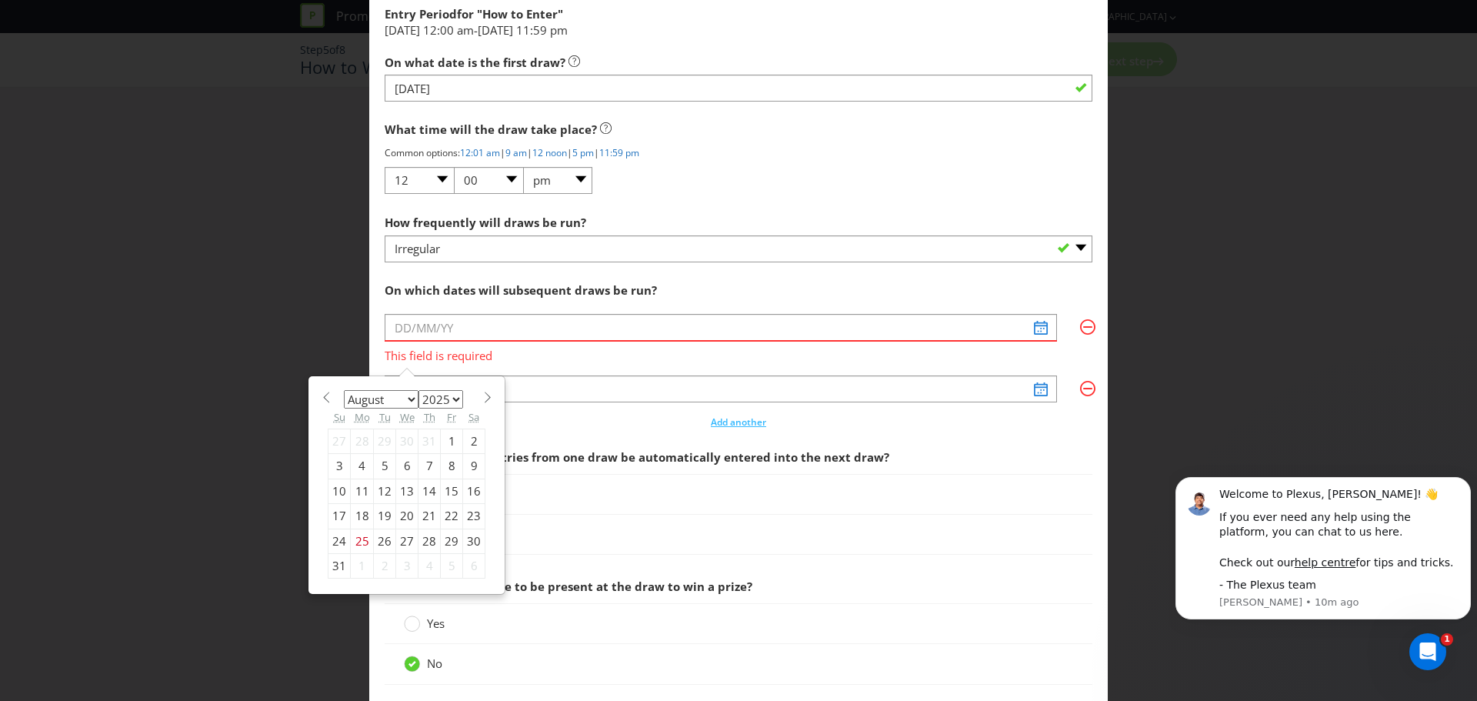
click at [482, 399] on span at bounding box center [488, 398] width 12 height 12
click at [320, 402] on span at bounding box center [326, 398] width 12 height 12
click at [320, 397] on span at bounding box center [326, 398] width 12 height 12
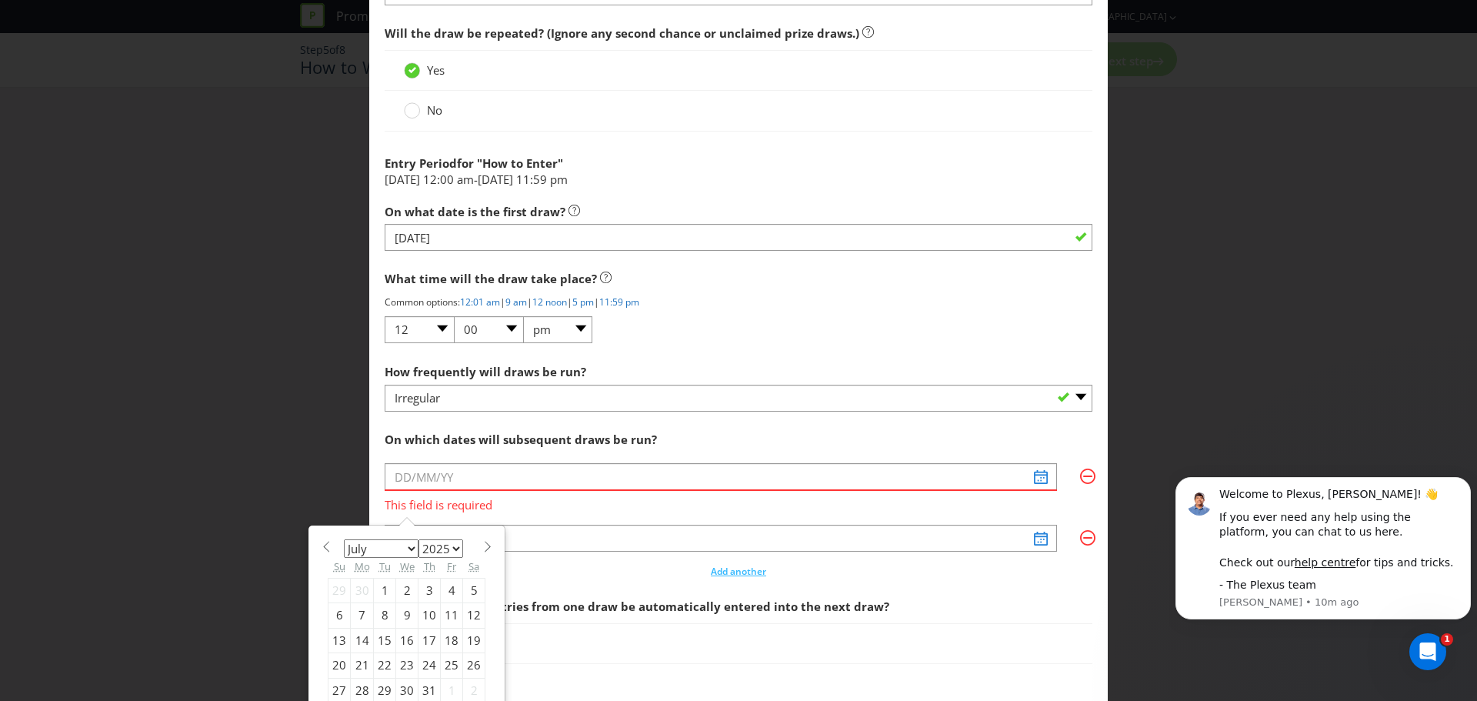
scroll to position [1308, 0]
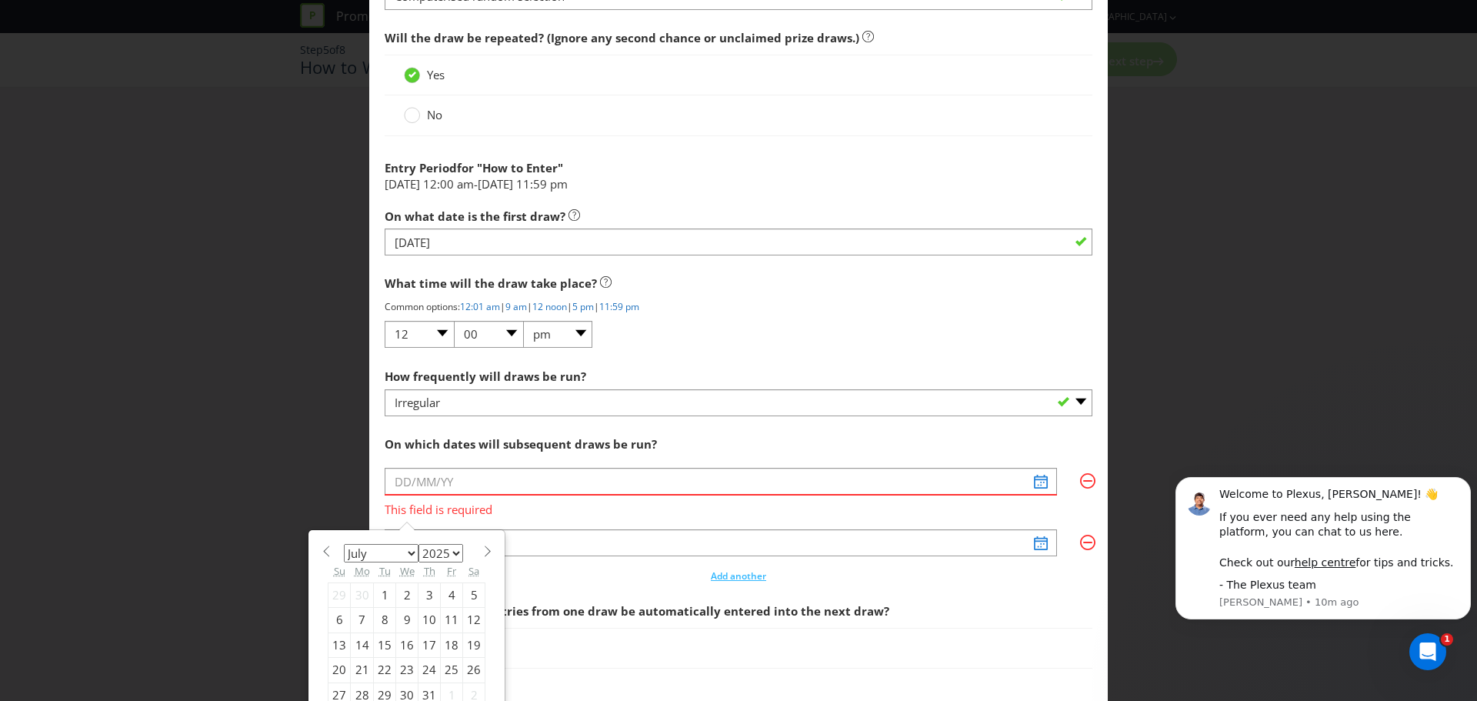
click at [486, 552] on span at bounding box center [488, 552] width 12 height 12
click at [486, 551] on span at bounding box center [488, 552] width 12 height 12
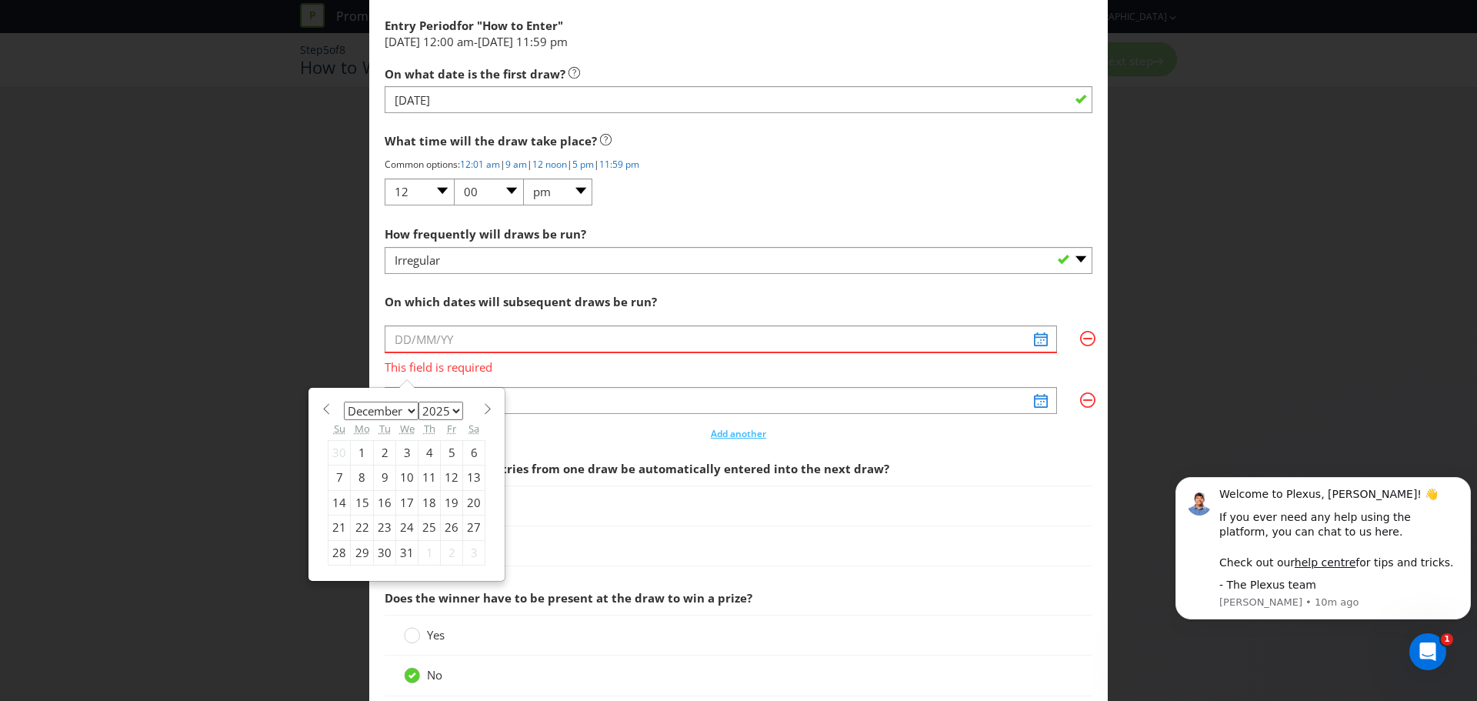
scroll to position [1462, 0]
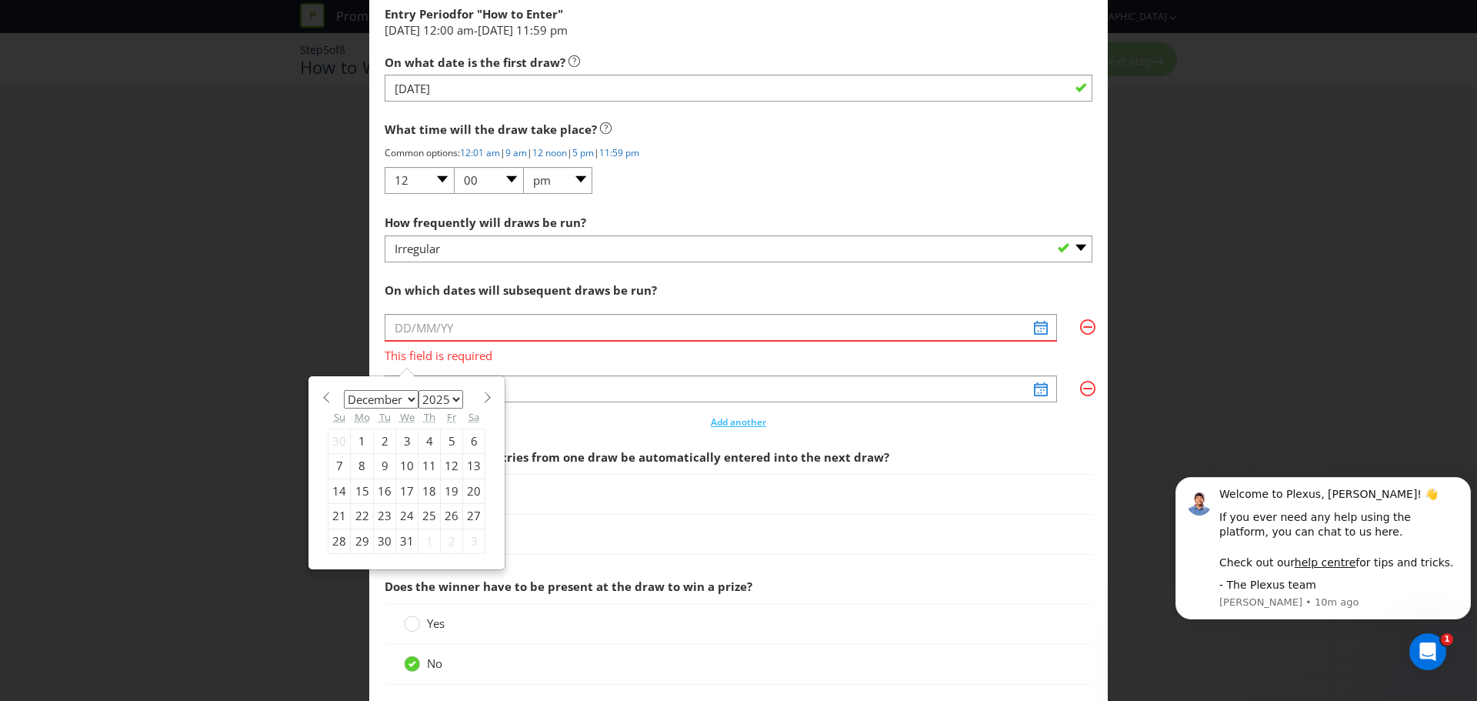
click at [330, 400] on section "January February March April May June July August September October November [D…" at bounding box center [407, 396] width 158 height 12
click at [315, 397] on div "January February March April May June July August September October November [D…" at bounding box center [406, 473] width 195 height 192
click at [328, 402] on span at bounding box center [326, 398] width 12 height 12
click at [489, 397] on div "January February March April May June July August September October November [D…" at bounding box center [406, 485] width 195 height 216
click at [484, 397] on span at bounding box center [488, 398] width 12 height 12
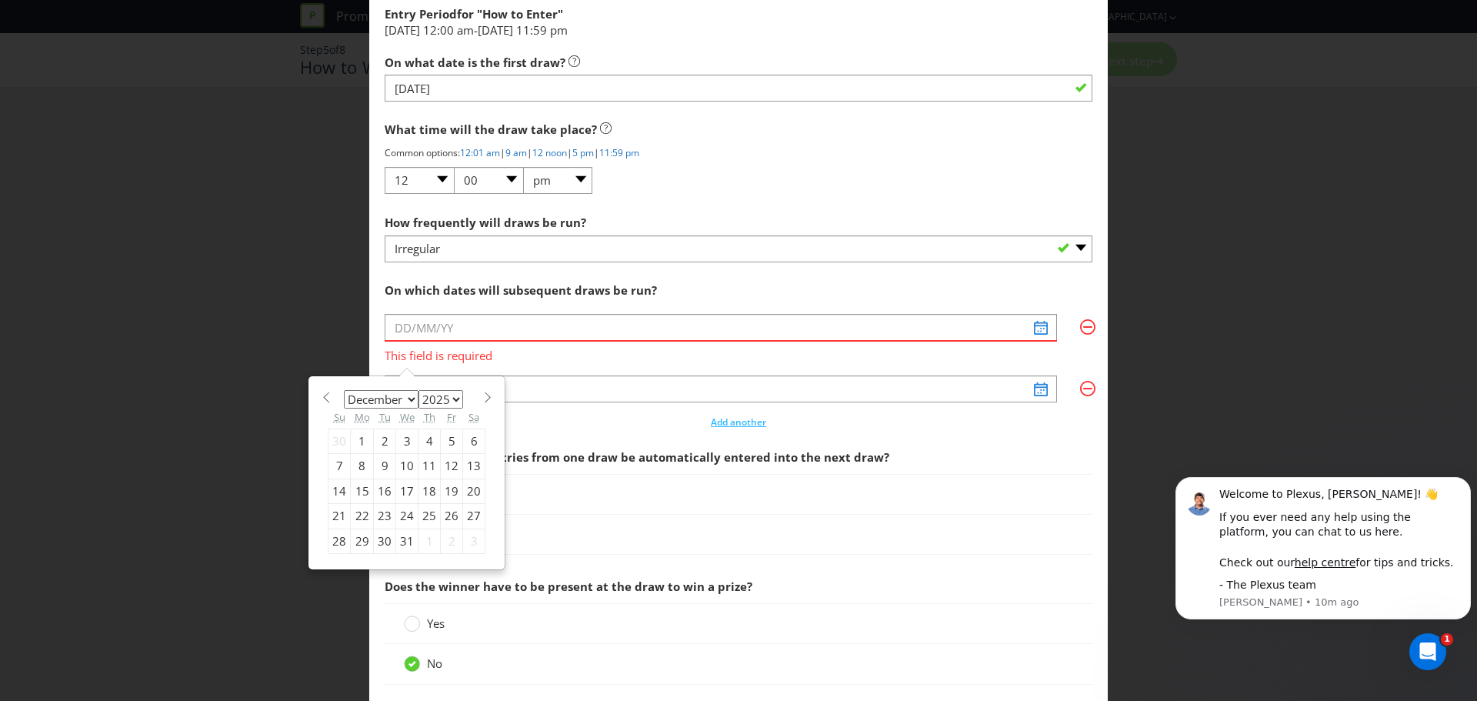
click at [326, 397] on span at bounding box center [326, 398] width 12 height 12
click at [482, 399] on span at bounding box center [488, 398] width 12 height 12
select select "11"
click at [376, 465] on div "9" at bounding box center [385, 466] width 22 height 25
type input "[DATE]"
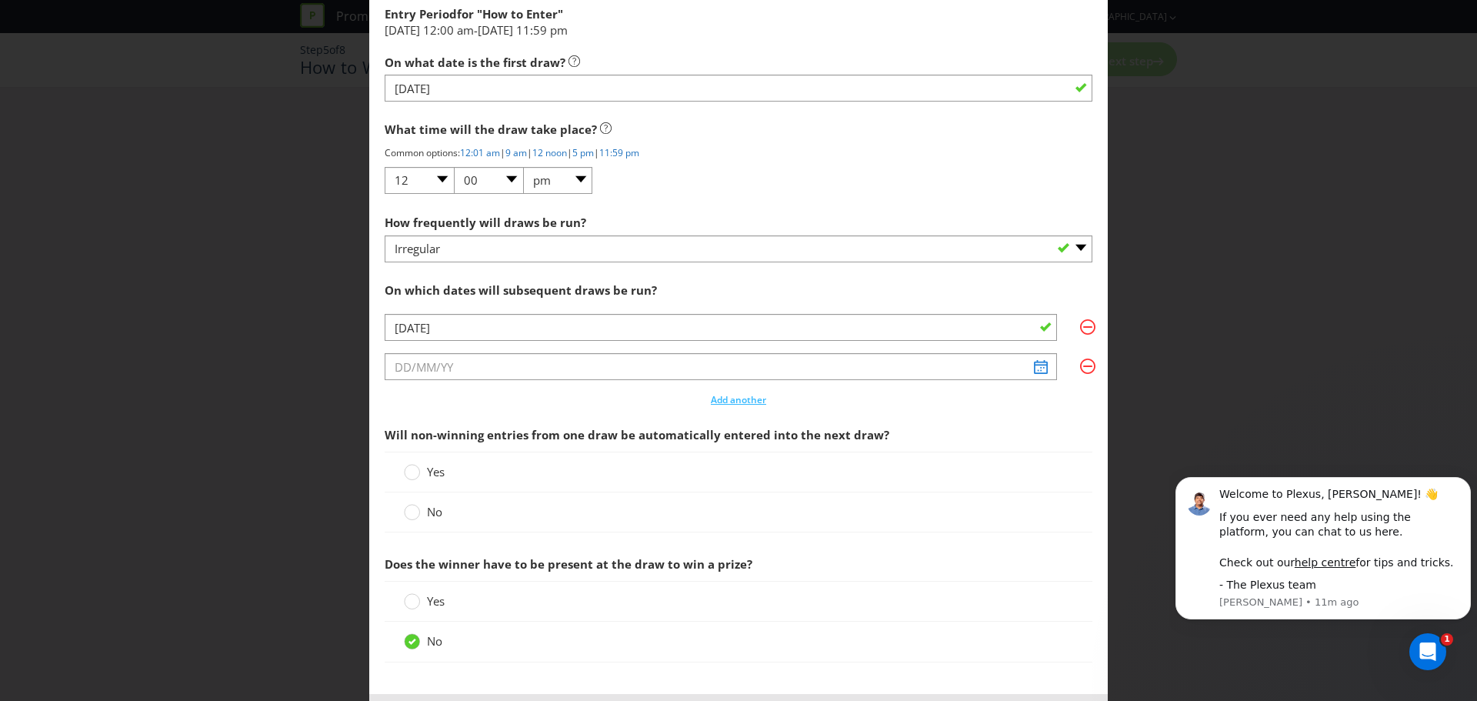
drag, startPoint x: 833, startPoint y: 300, endPoint x: 738, endPoint y: 318, distance: 97.0
click at [833, 302] on div "On which dates will subsequent draws be run?" at bounding box center [739, 291] width 708 height 32
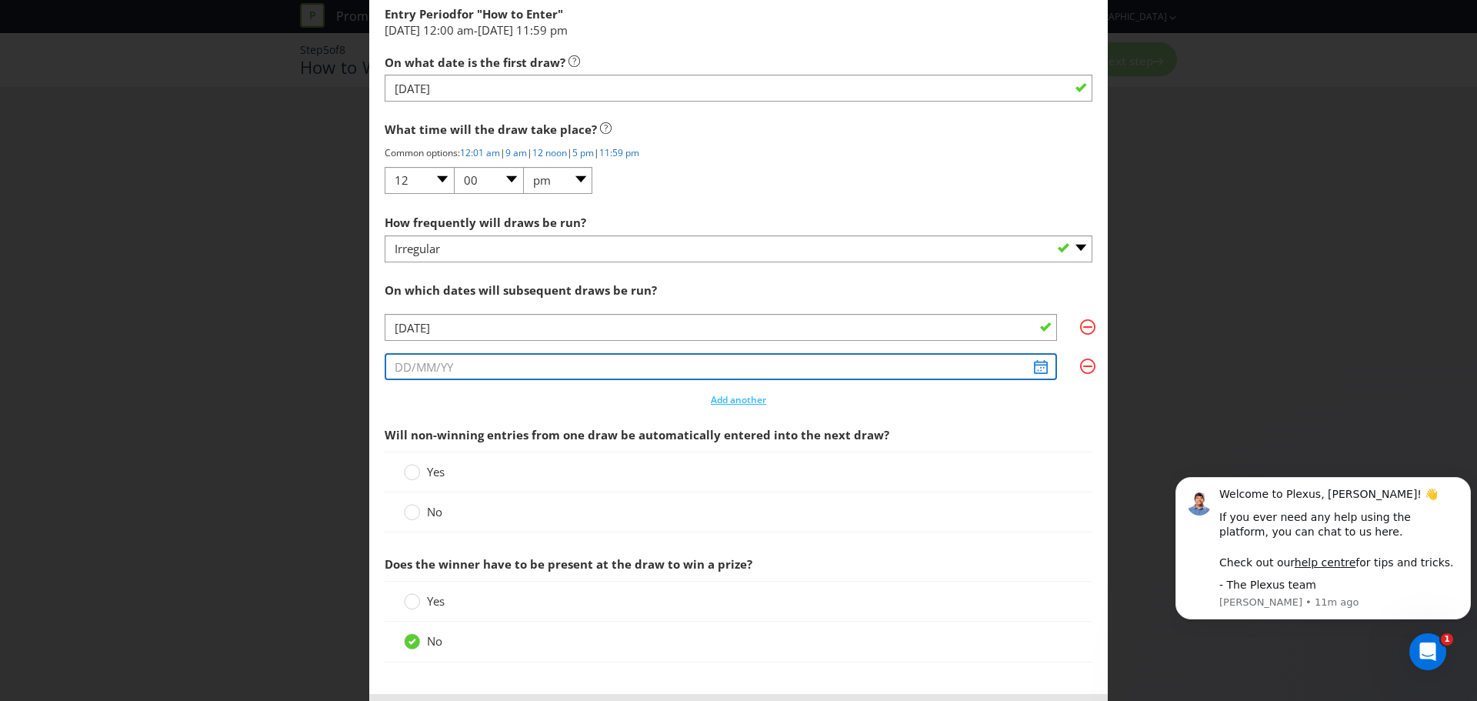
click at [471, 367] on input "text" at bounding box center [721, 366] width 673 height 27
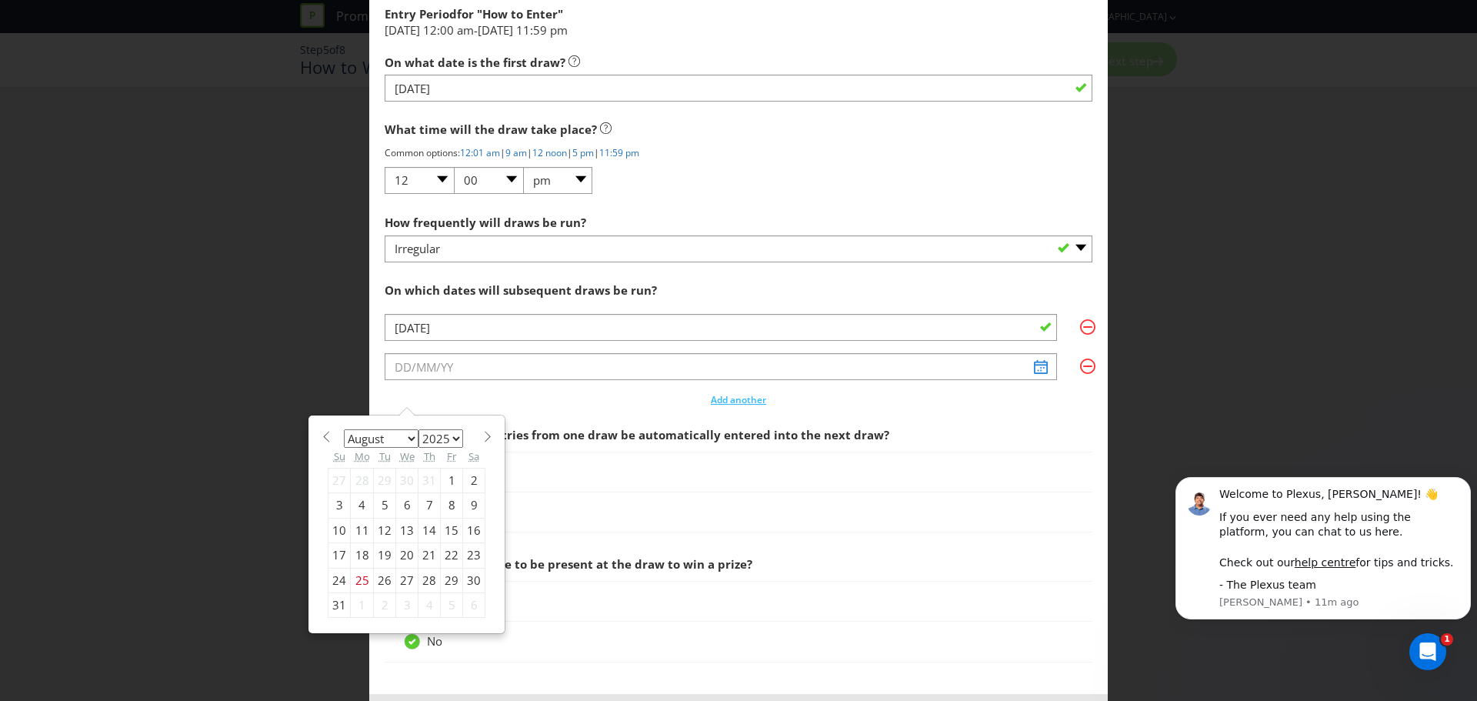
click at [485, 434] on span at bounding box center [488, 437] width 12 height 12
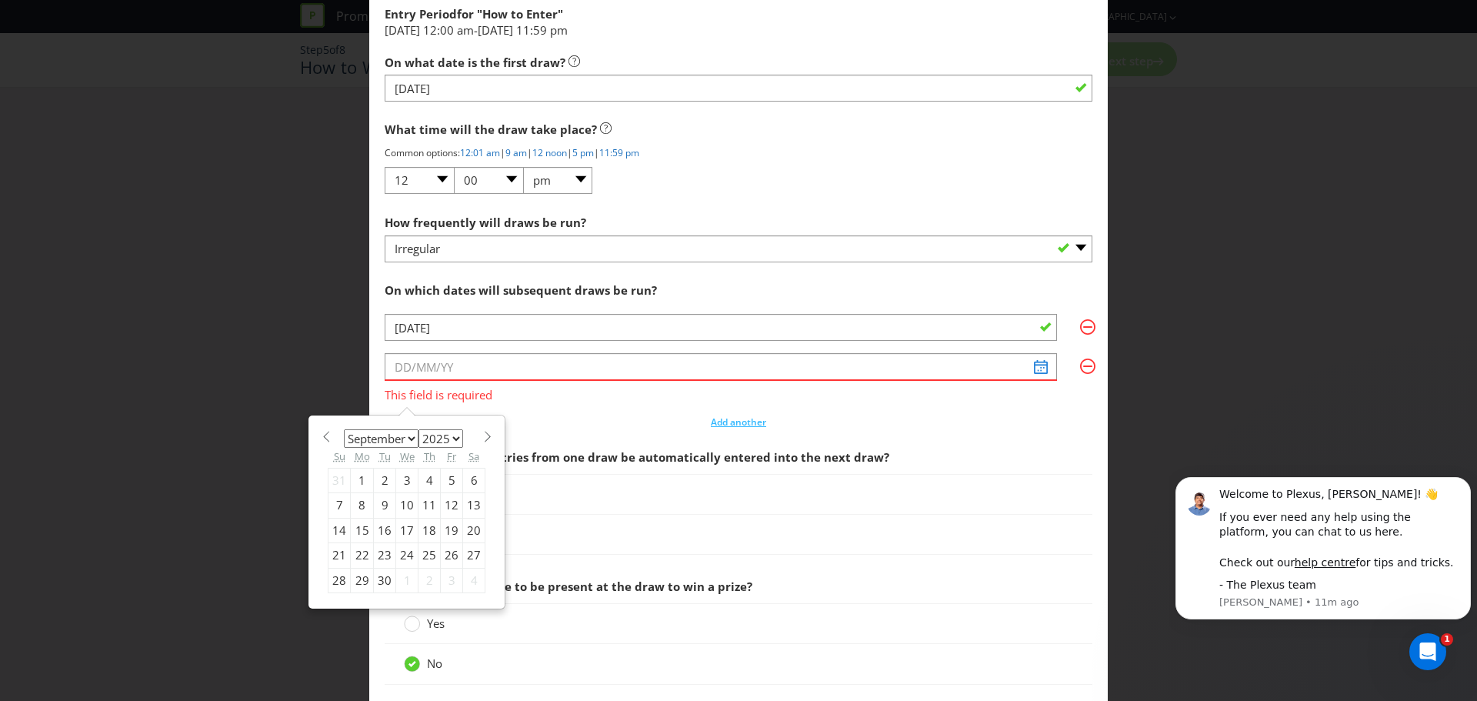
click at [485, 434] on span at bounding box center [488, 437] width 12 height 12
select select "11"
click at [714, 195] on div "What time will the draw take place? Common options: 12:01 am | 9 am | 12 noon |…" at bounding box center [739, 155] width 708 height 82
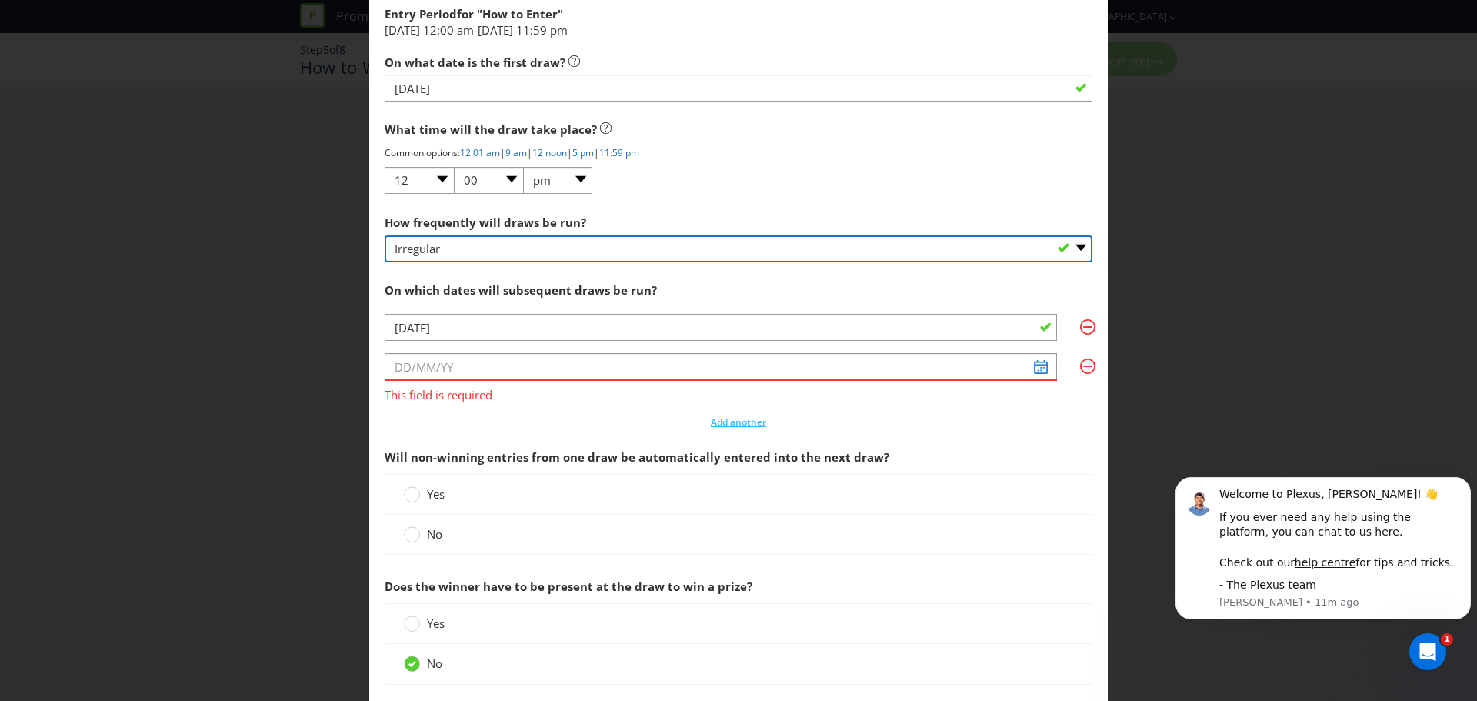
drag, startPoint x: 434, startPoint y: 252, endPoint x: 439, endPoint y: 259, distance: 8.3
click at [436, 252] on select "-- Please select -- Hourly Daily Weekly Fortnightly Monthly Every 3 Months Irre…" at bounding box center [739, 248] width 708 height 27
select select "FORTNIGHTLY"
click at [385, 235] on select "-- Please select -- Hourly Daily Weekly Fortnightly Monthly Every 3 Months Irre…" at bounding box center [739, 248] width 708 height 27
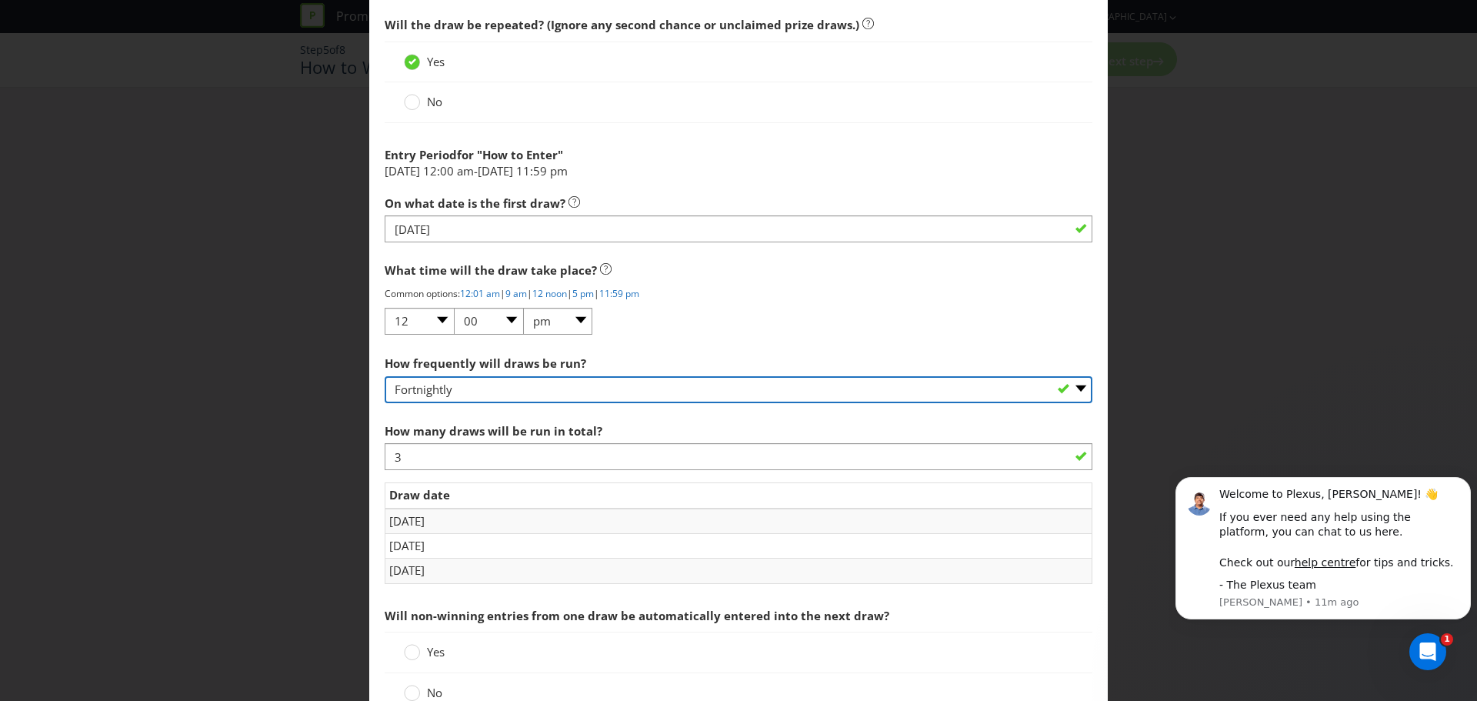
scroll to position [1308, 0]
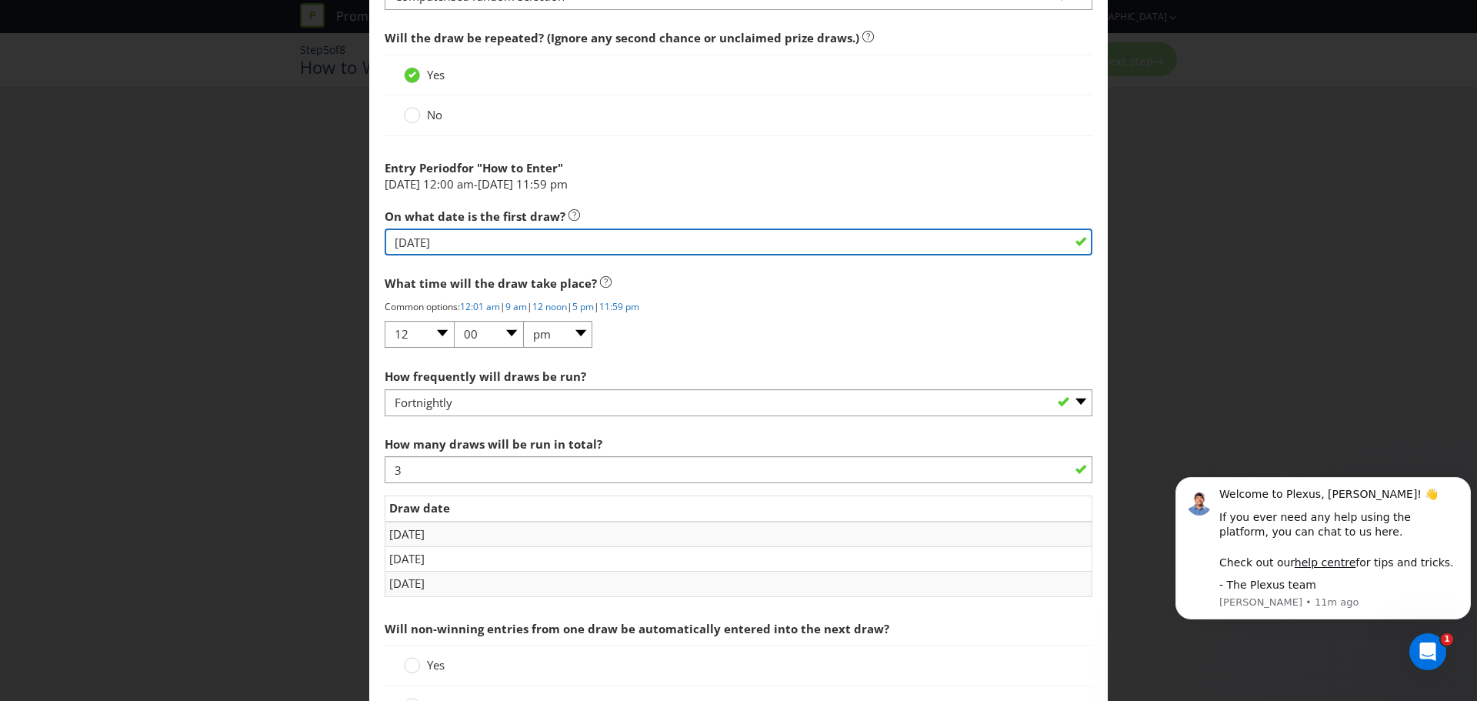
click at [482, 249] on input "[DATE]" at bounding box center [739, 242] width 708 height 27
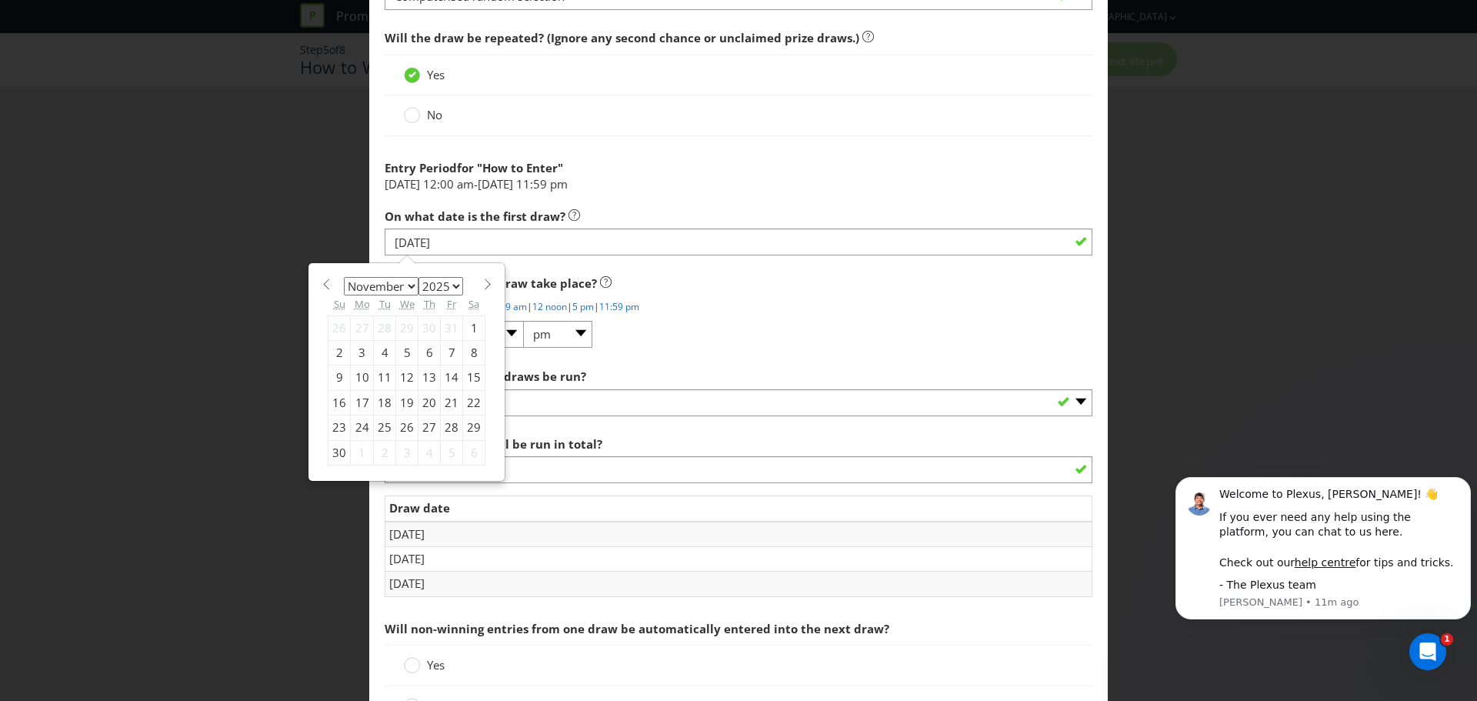
click at [382, 400] on div "18" at bounding box center [385, 402] width 22 height 25
type input "[DATE]"
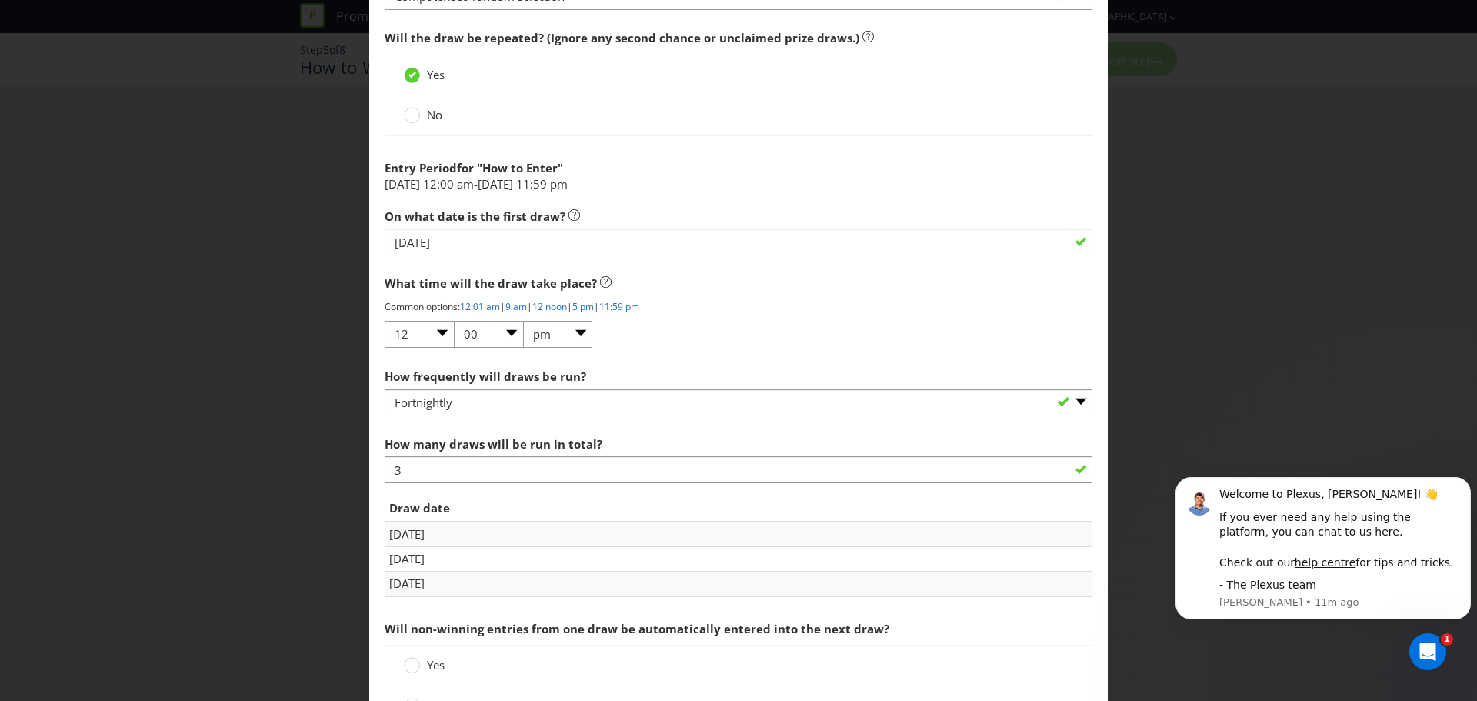
click at [728, 304] on p "Common options: 12:01 am | 9 am | 12 noon | 5 pm | 11:59 pm" at bounding box center [739, 306] width 708 height 13
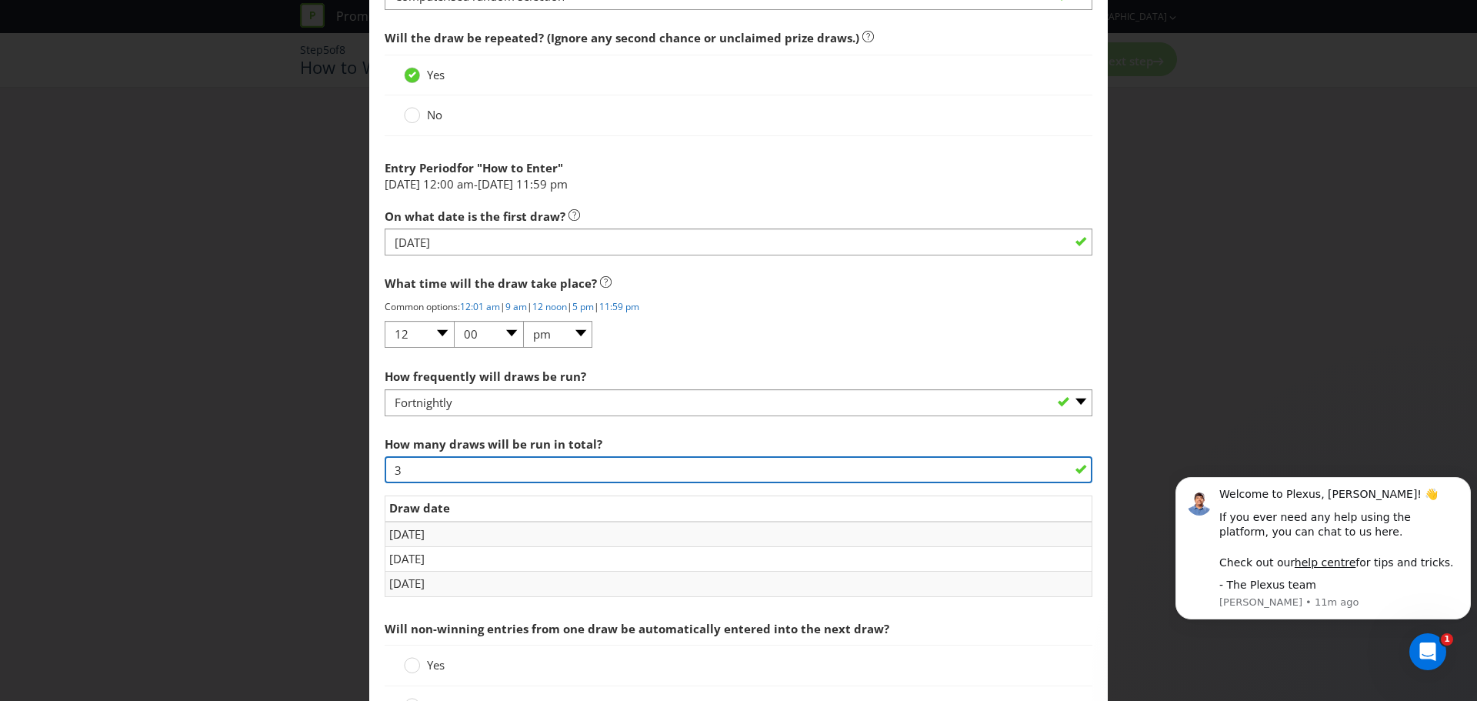
click at [438, 461] on input "3" at bounding box center [739, 469] width 708 height 27
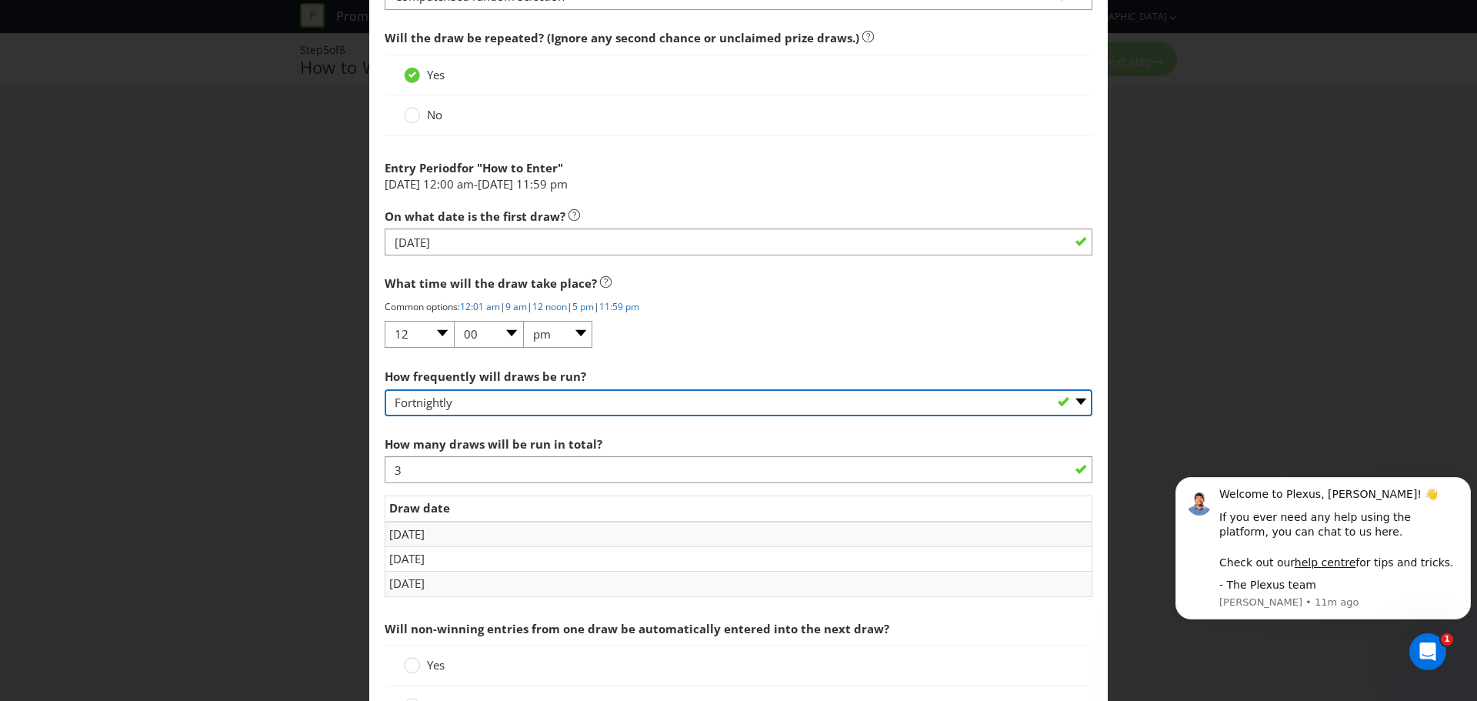
click at [882, 401] on select "-- Please select -- Hourly Daily Weekly Fortnightly Monthly Every 3 Months Irre…" at bounding box center [739, 402] width 708 height 27
click at [385, 389] on select "-- Please select -- Hourly Daily Weekly Fortnightly Monthly Every 3 Months Irre…" at bounding box center [739, 402] width 708 height 27
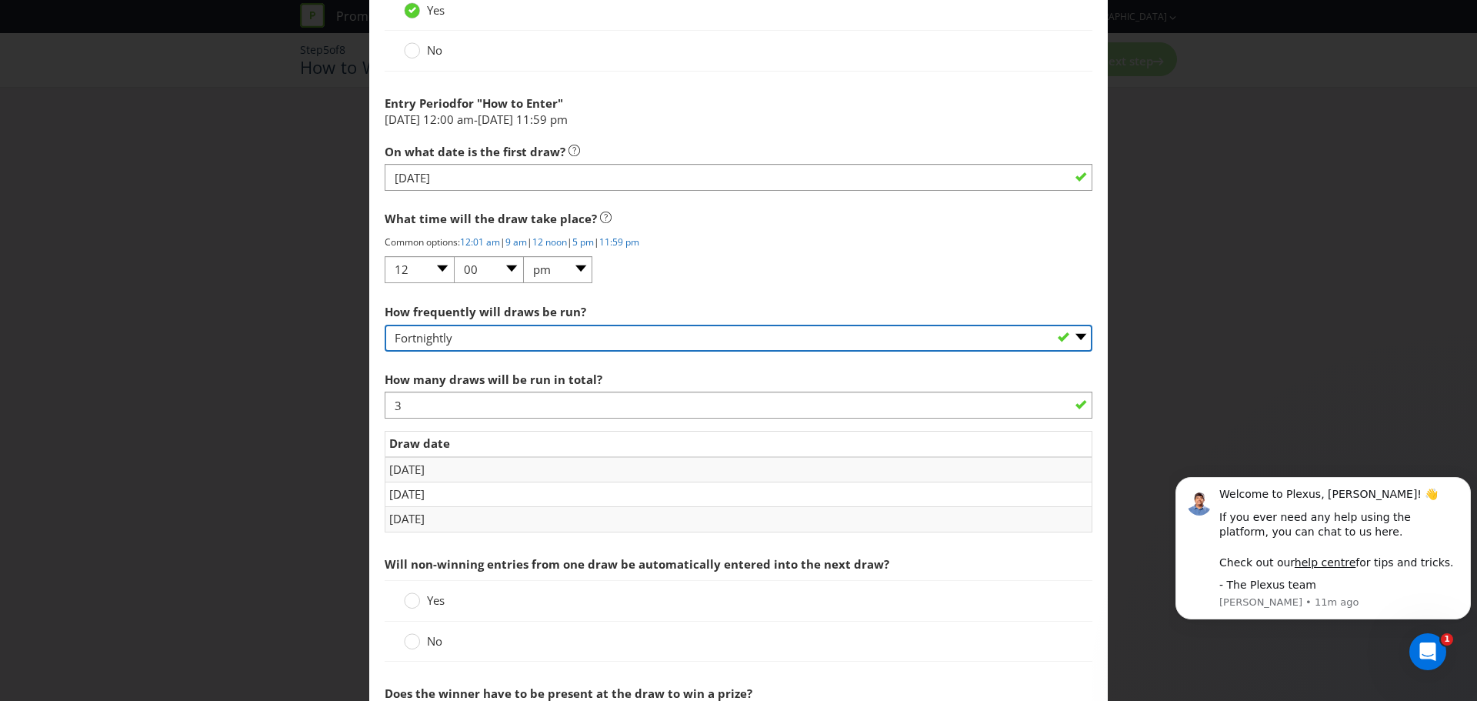
scroll to position [1462, 0]
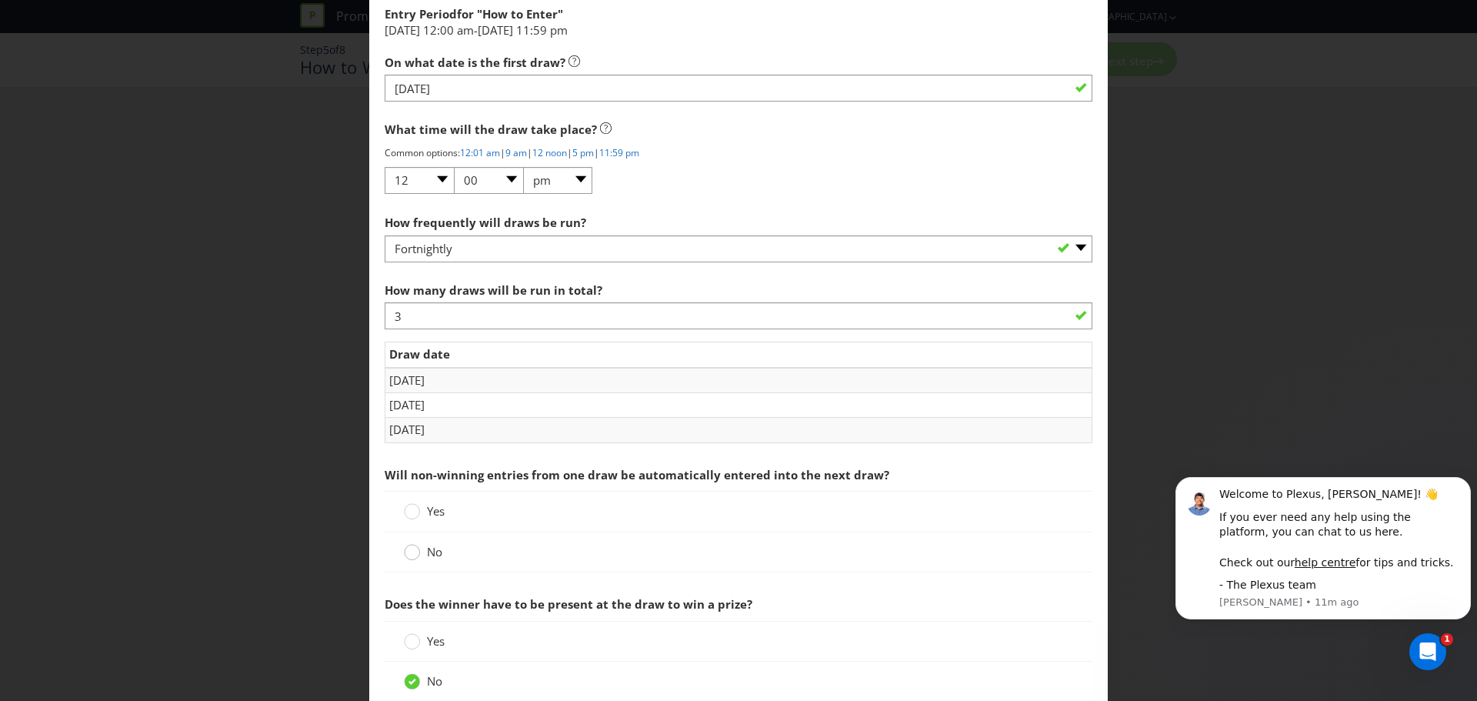
click at [415, 554] on circle at bounding box center [412, 552] width 15 height 15
click at [0, 0] on input "No" at bounding box center [0, 0] width 0 height 0
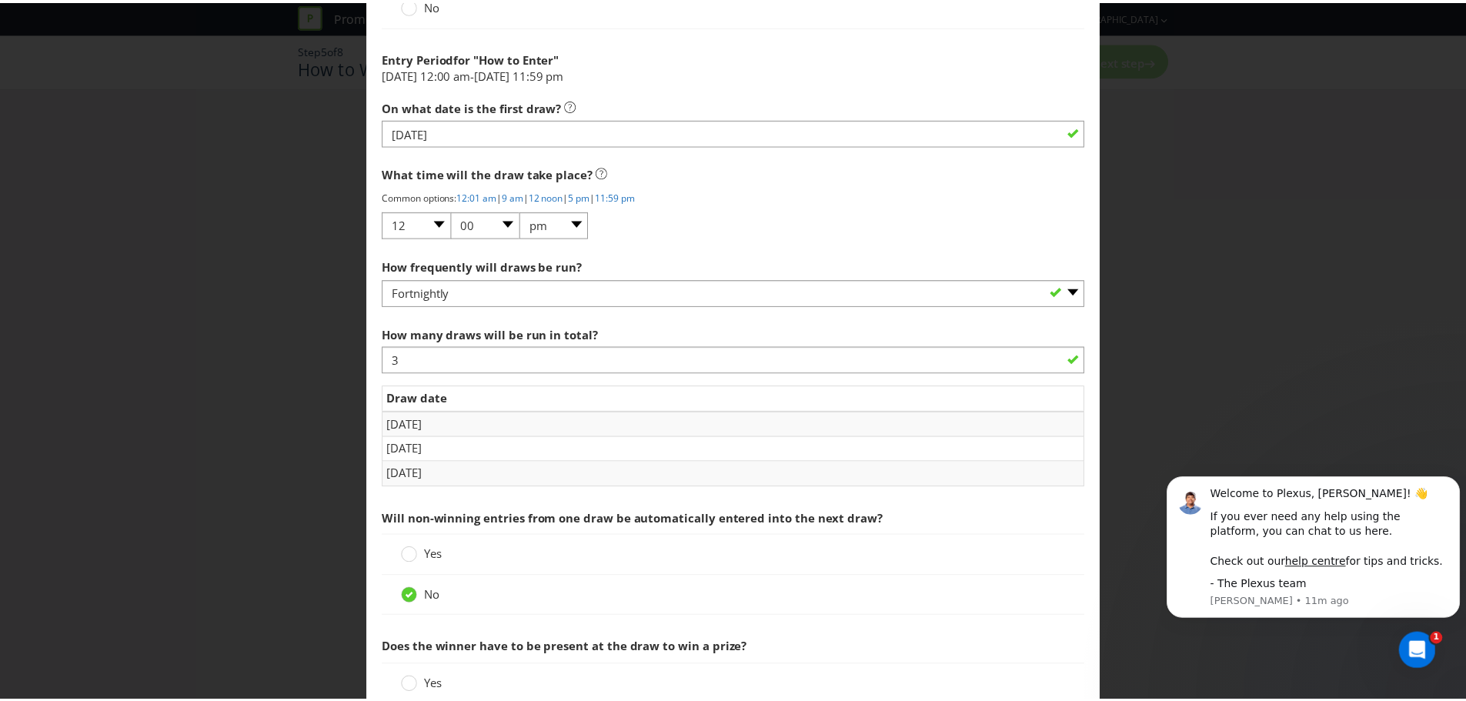
scroll to position [1572, 0]
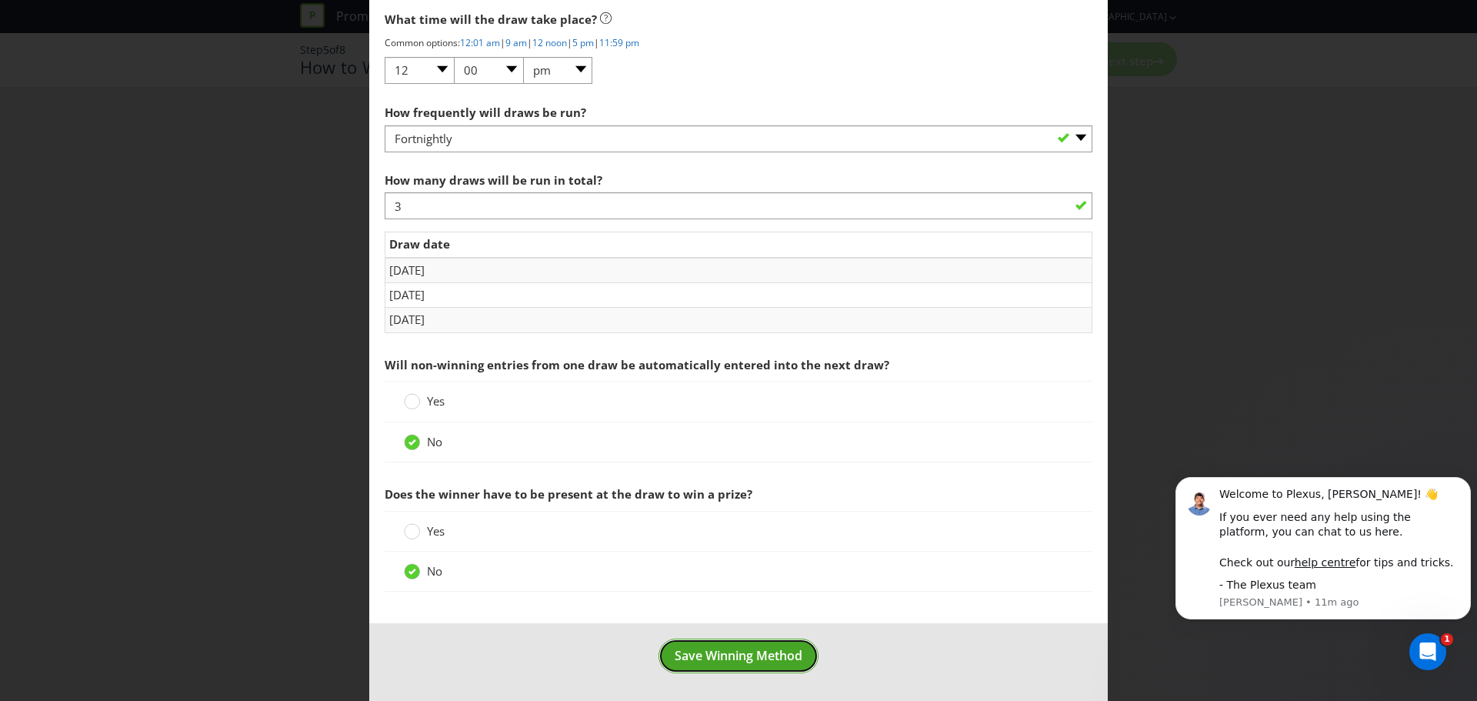
click at [768, 659] on span "Save Winning Method" at bounding box center [739, 655] width 128 height 17
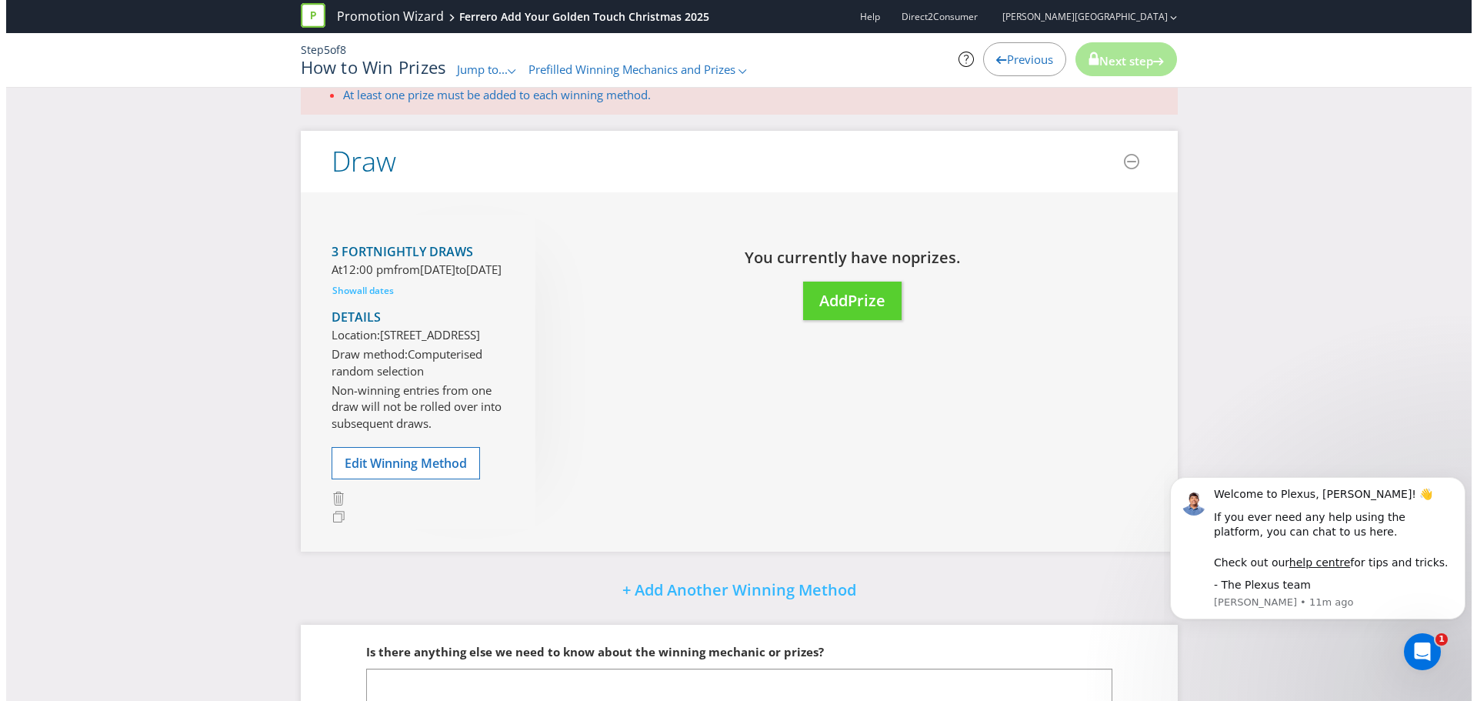
scroll to position [229, 0]
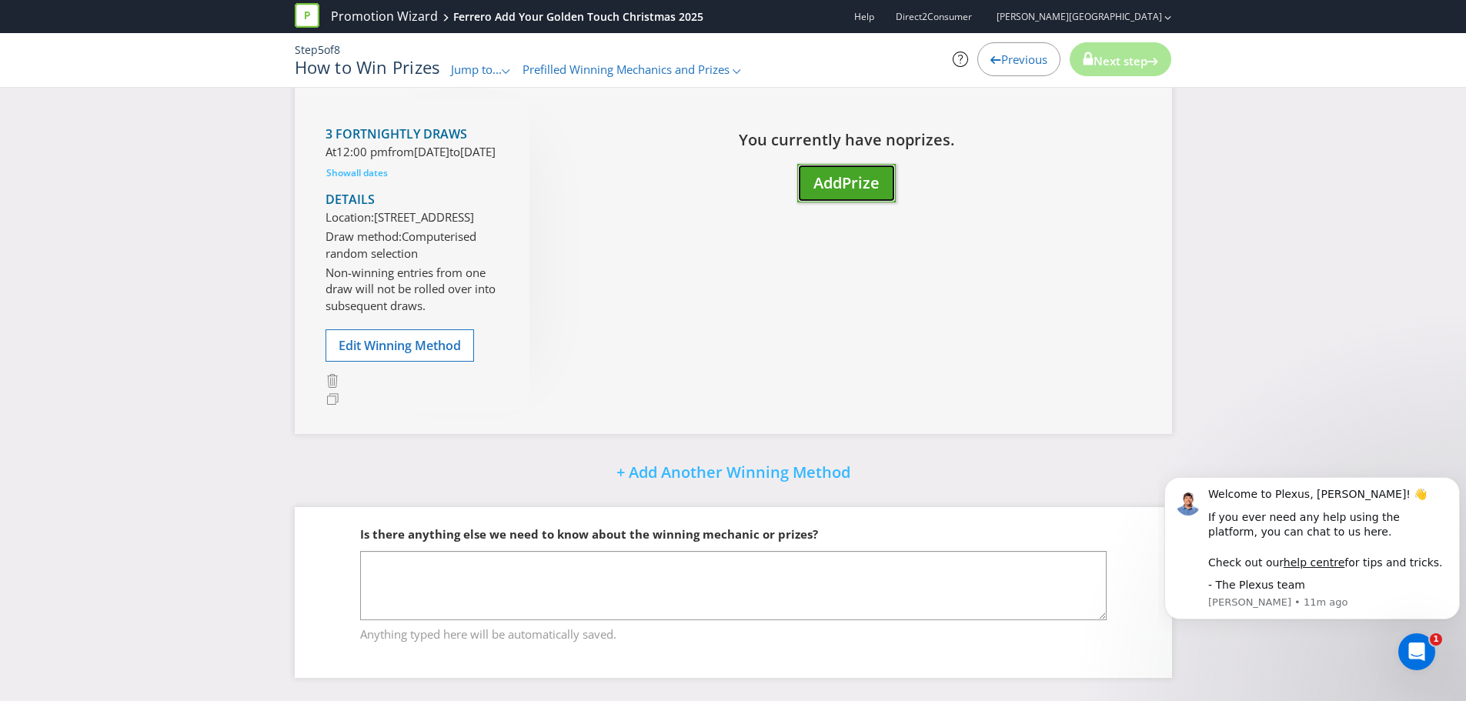
click at [833, 172] on span "Add" at bounding box center [827, 182] width 28 height 21
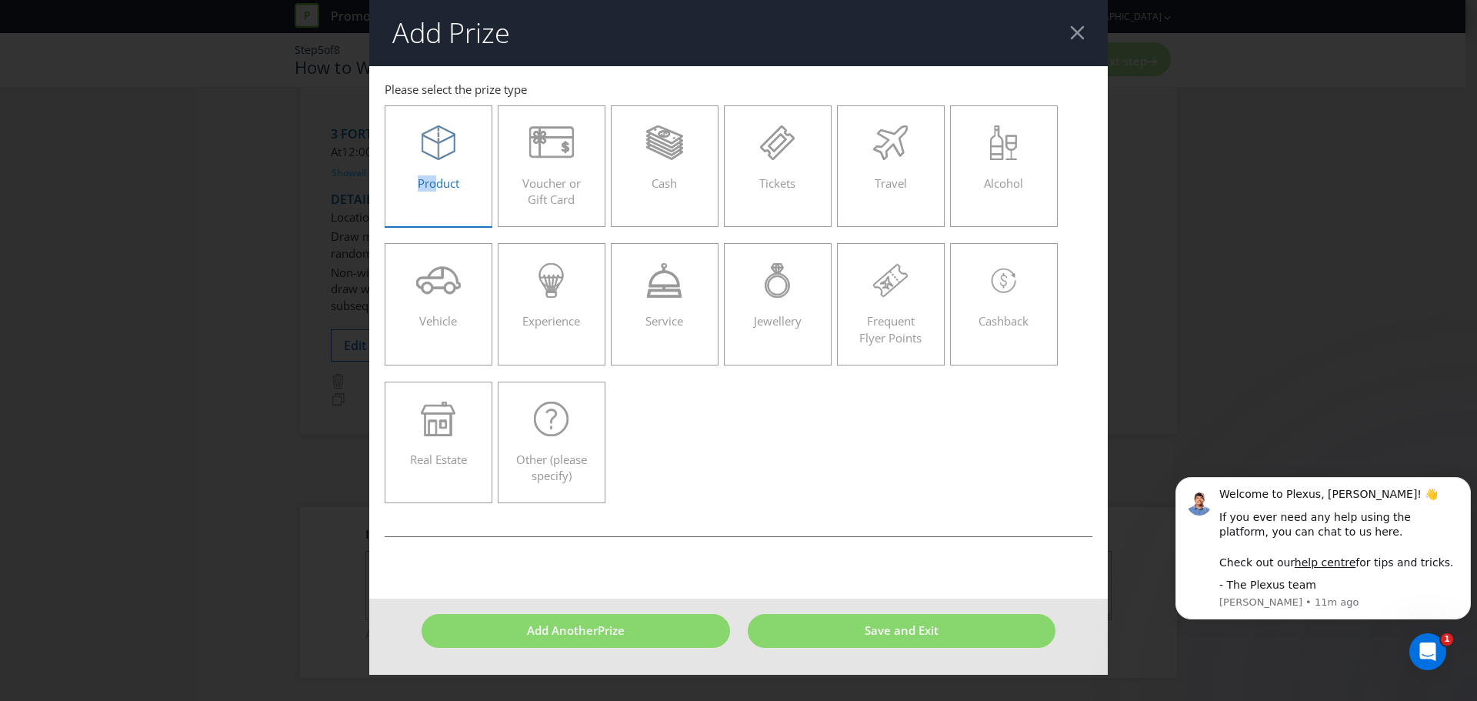
click at [436, 162] on div "Product" at bounding box center [438, 159] width 75 height 69
click at [456, 160] on div "Product" at bounding box center [438, 159] width 75 height 69
click at [0, 0] on input "Product" at bounding box center [0, 0] width 0 height 0
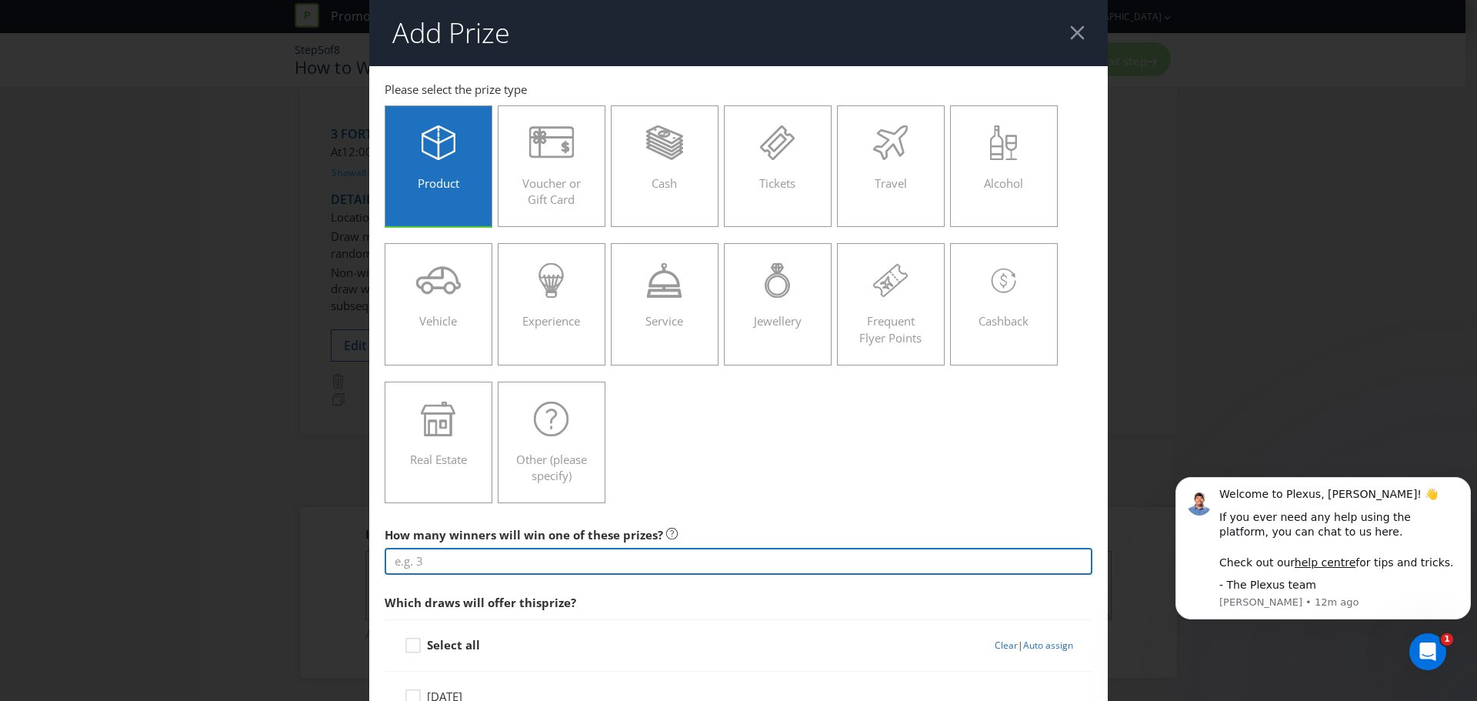
click at [463, 551] on input "number" at bounding box center [739, 561] width 708 height 27
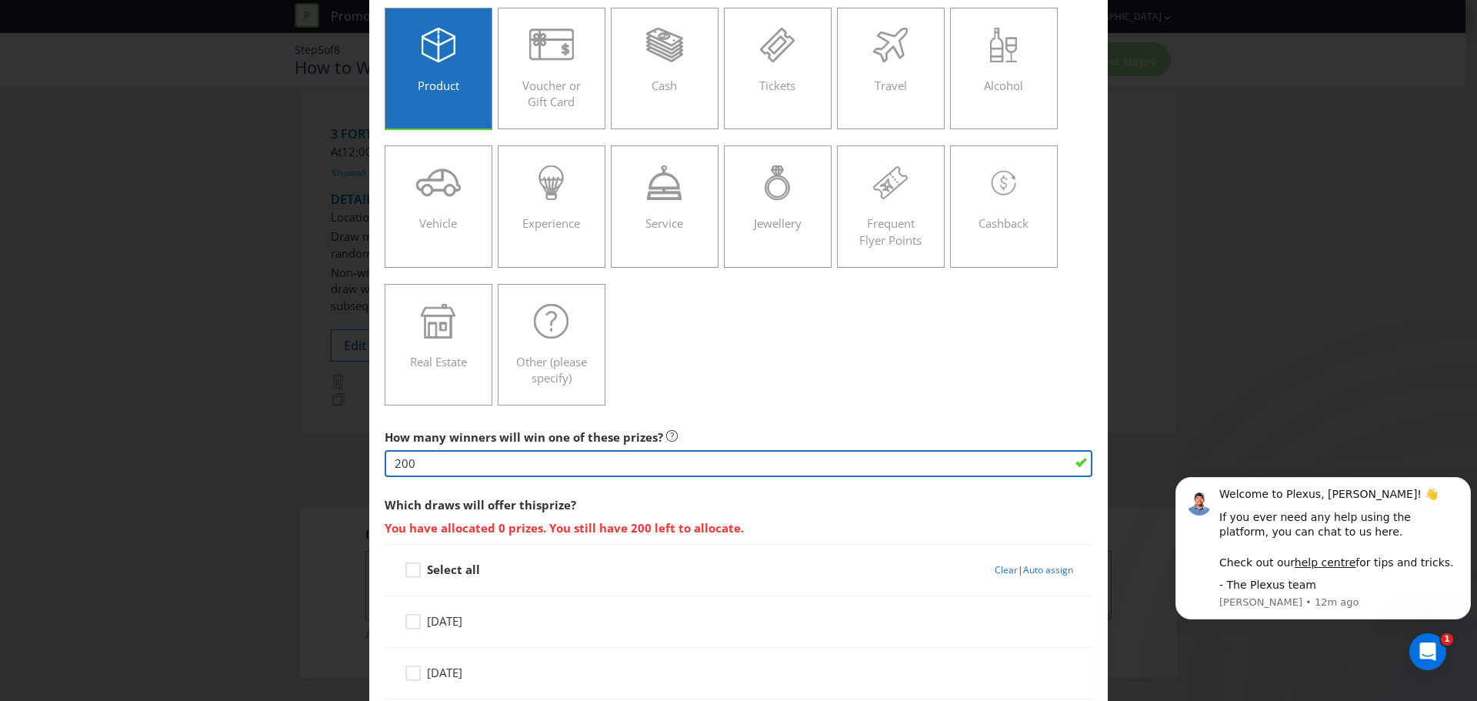
scroll to position [308, 0]
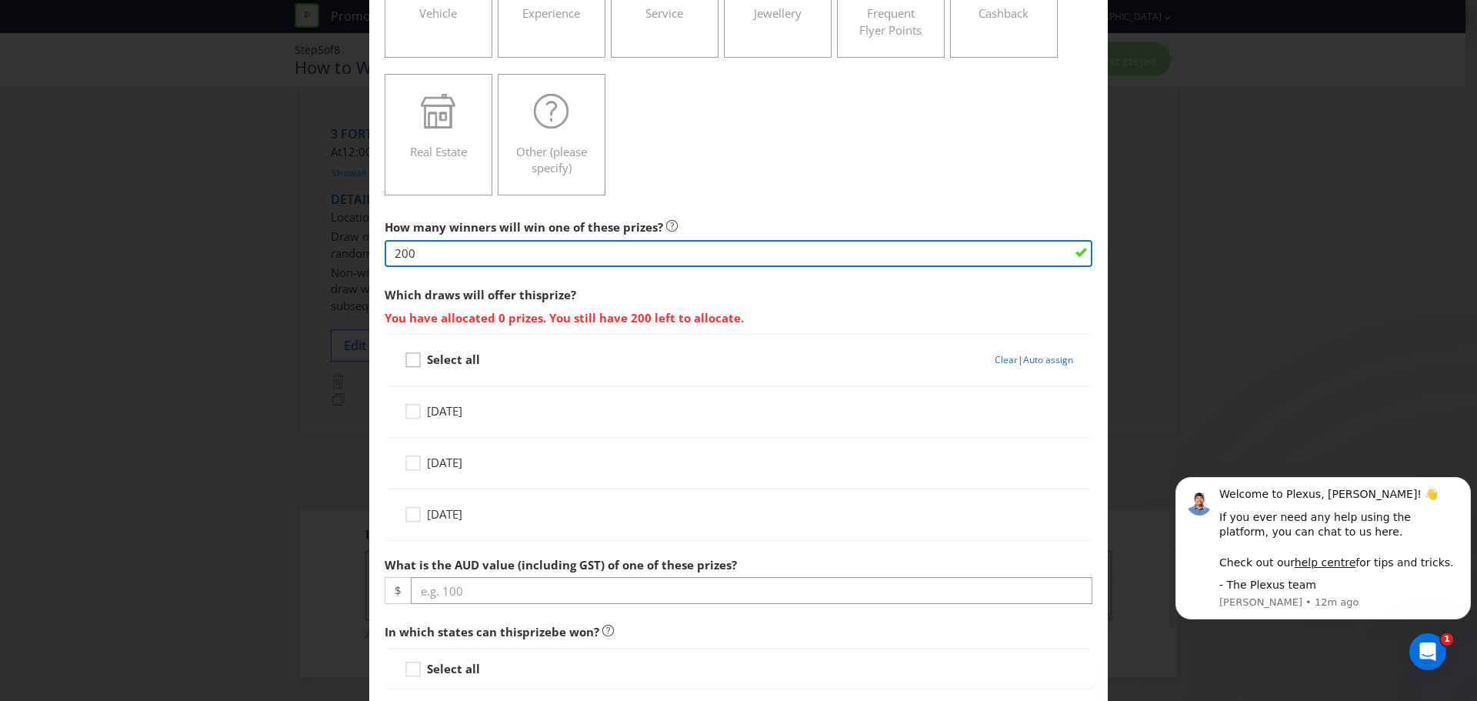
type input "200"
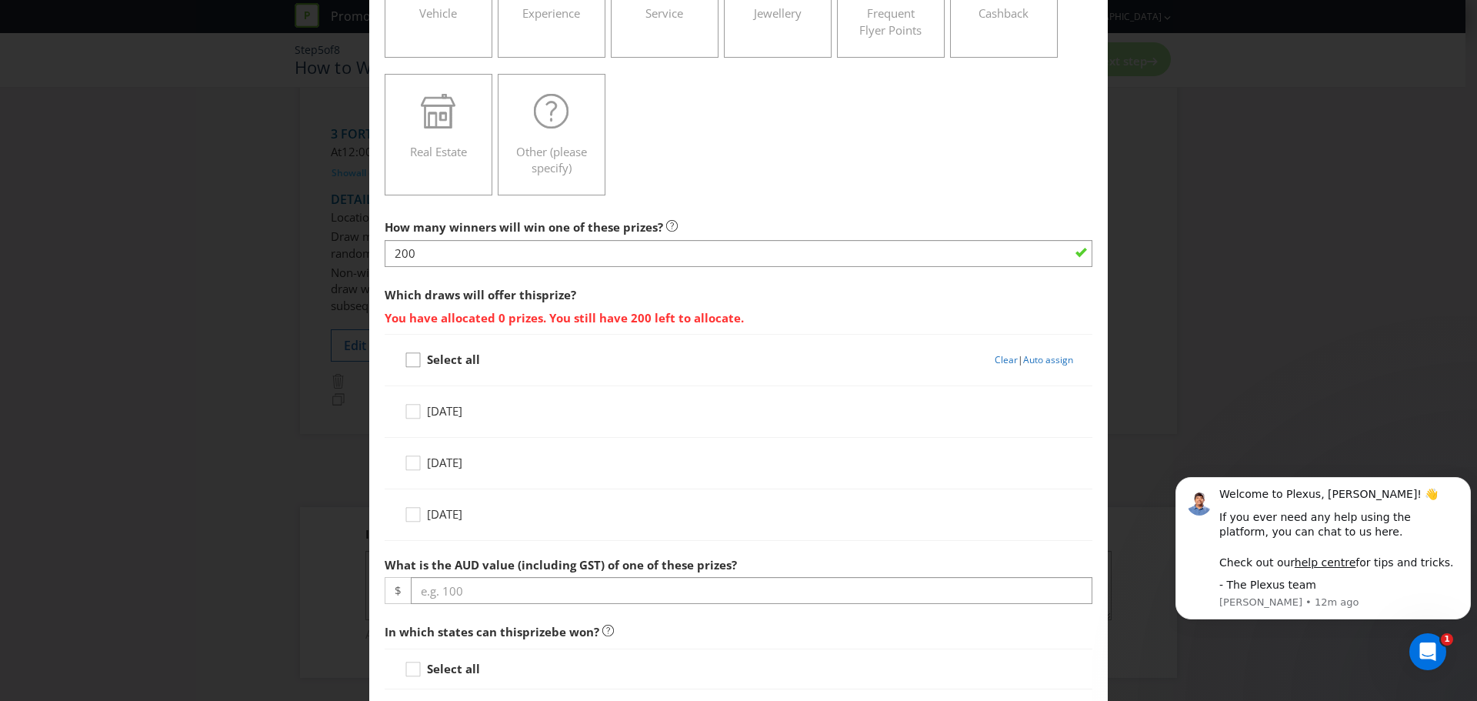
click at [406, 358] on icon at bounding box center [415, 363] width 23 height 23
click at [0, 0] on input "Select all" at bounding box center [0, 0] width 0 height 0
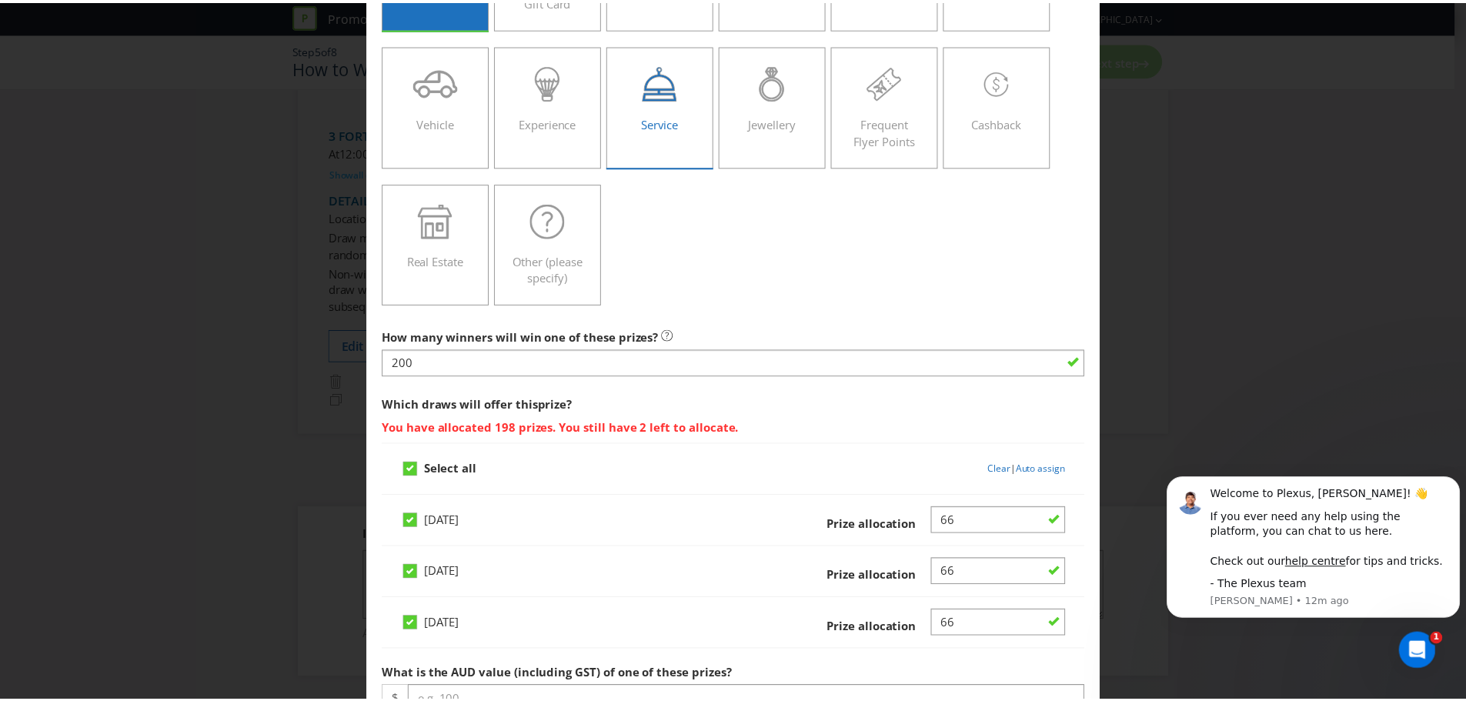
scroll to position [0, 0]
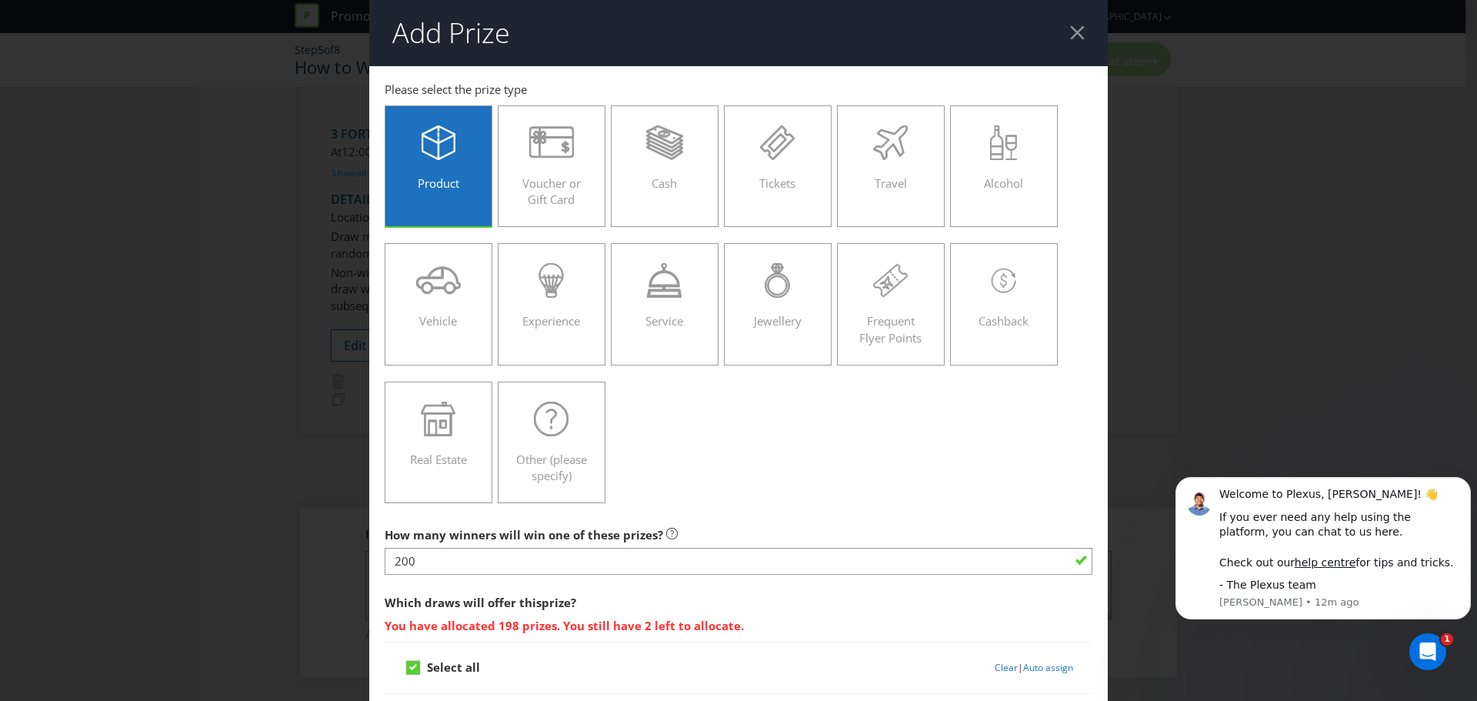
drag, startPoint x: 1072, startPoint y: 38, endPoint x: 854, endPoint y: 123, distance: 233.6
click at [1072, 38] on div at bounding box center [1077, 32] width 15 height 15
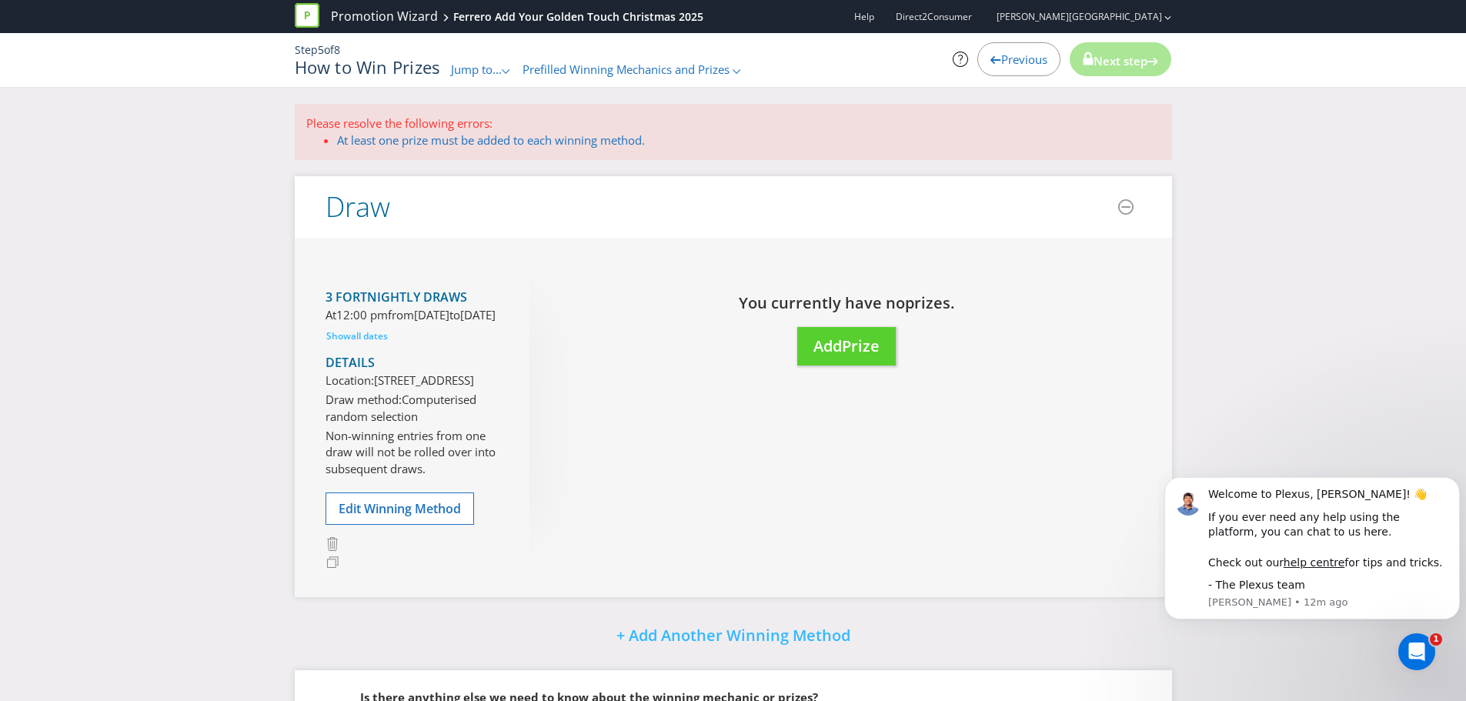
click at [1006, 64] on span "Previous" at bounding box center [1024, 59] width 46 height 15
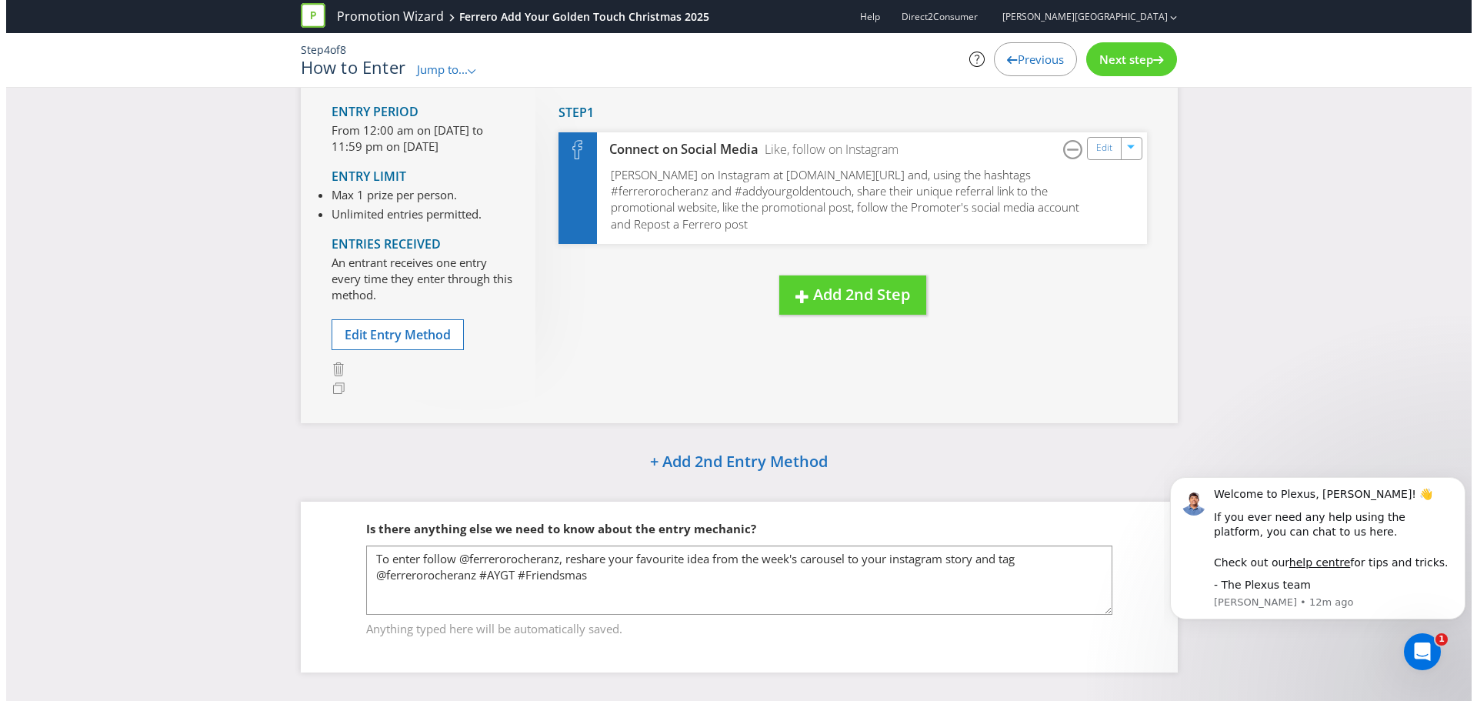
scroll to position [126, 0]
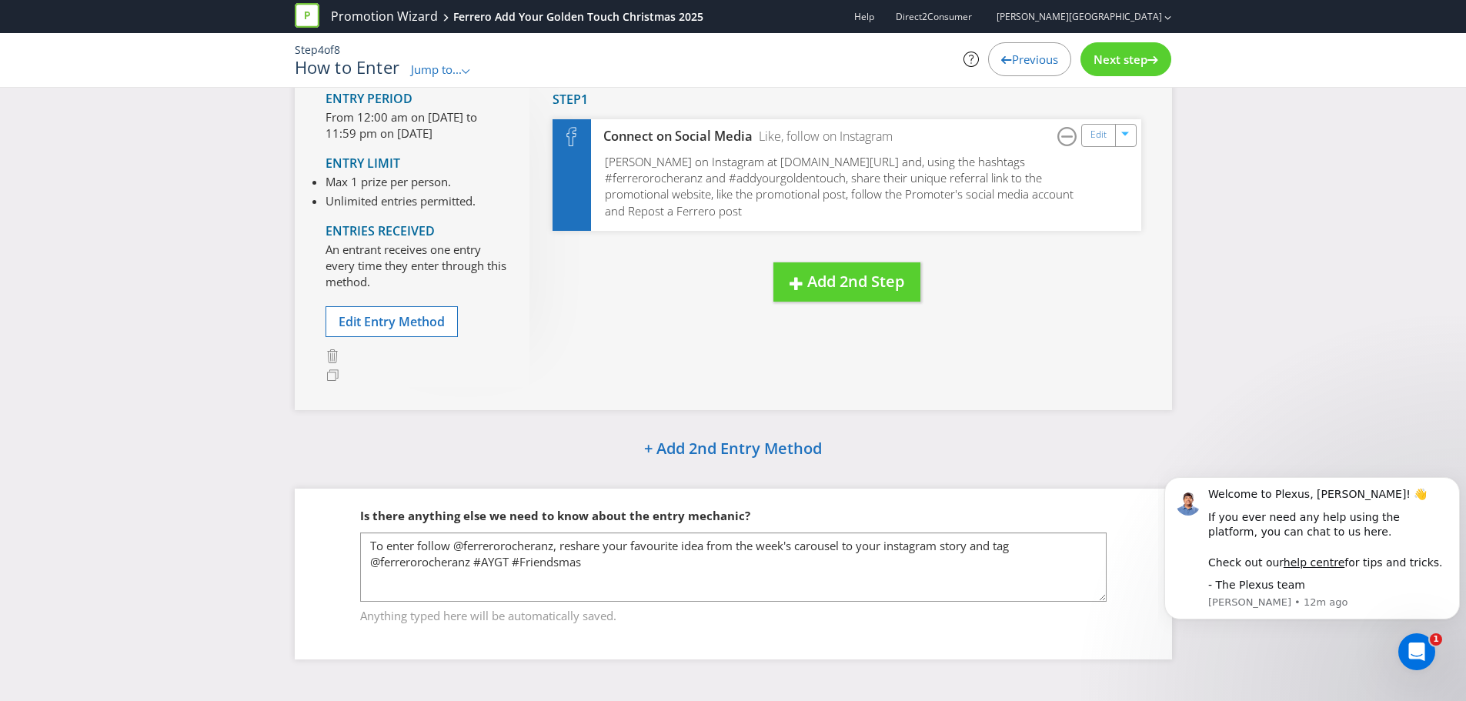
click at [1140, 68] on div "Next step" at bounding box center [1125, 59] width 91 height 34
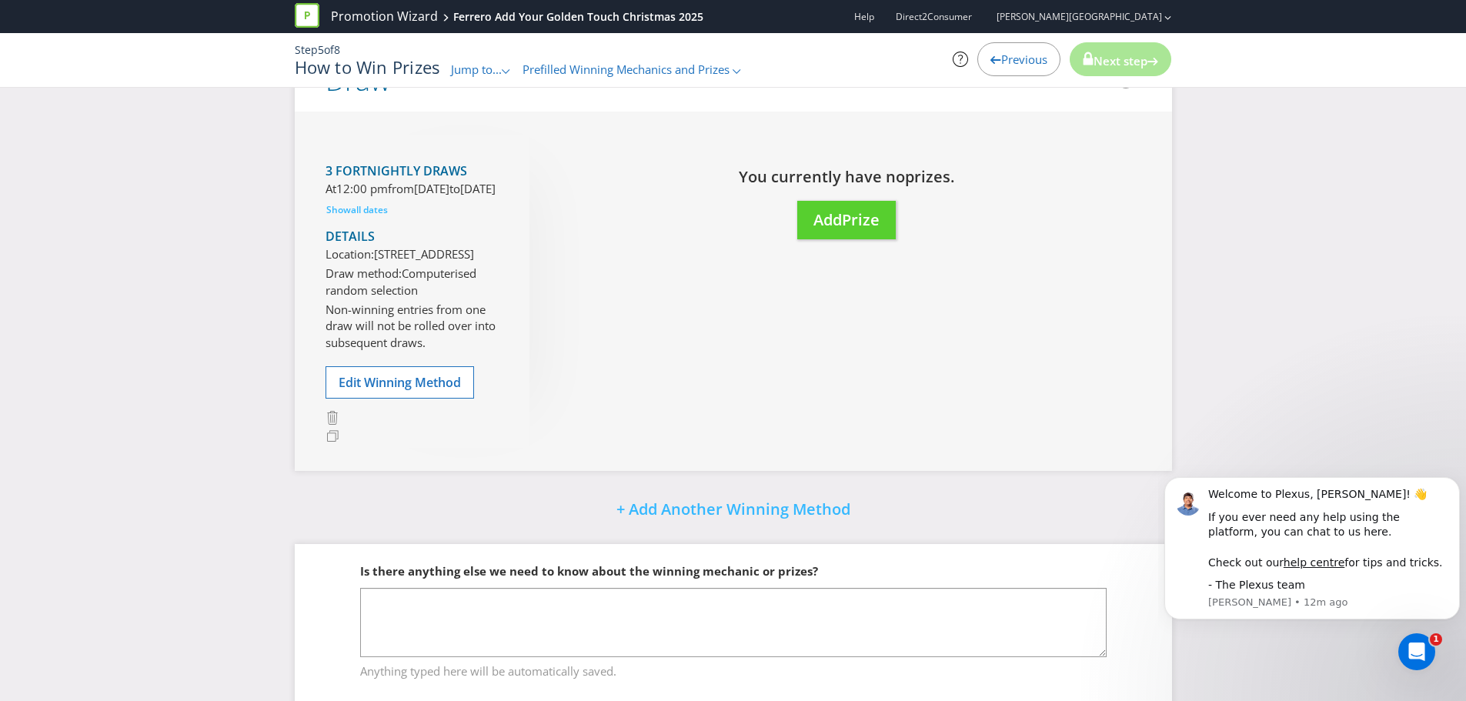
click at [1018, 60] on span "Previous" at bounding box center [1024, 59] width 46 height 15
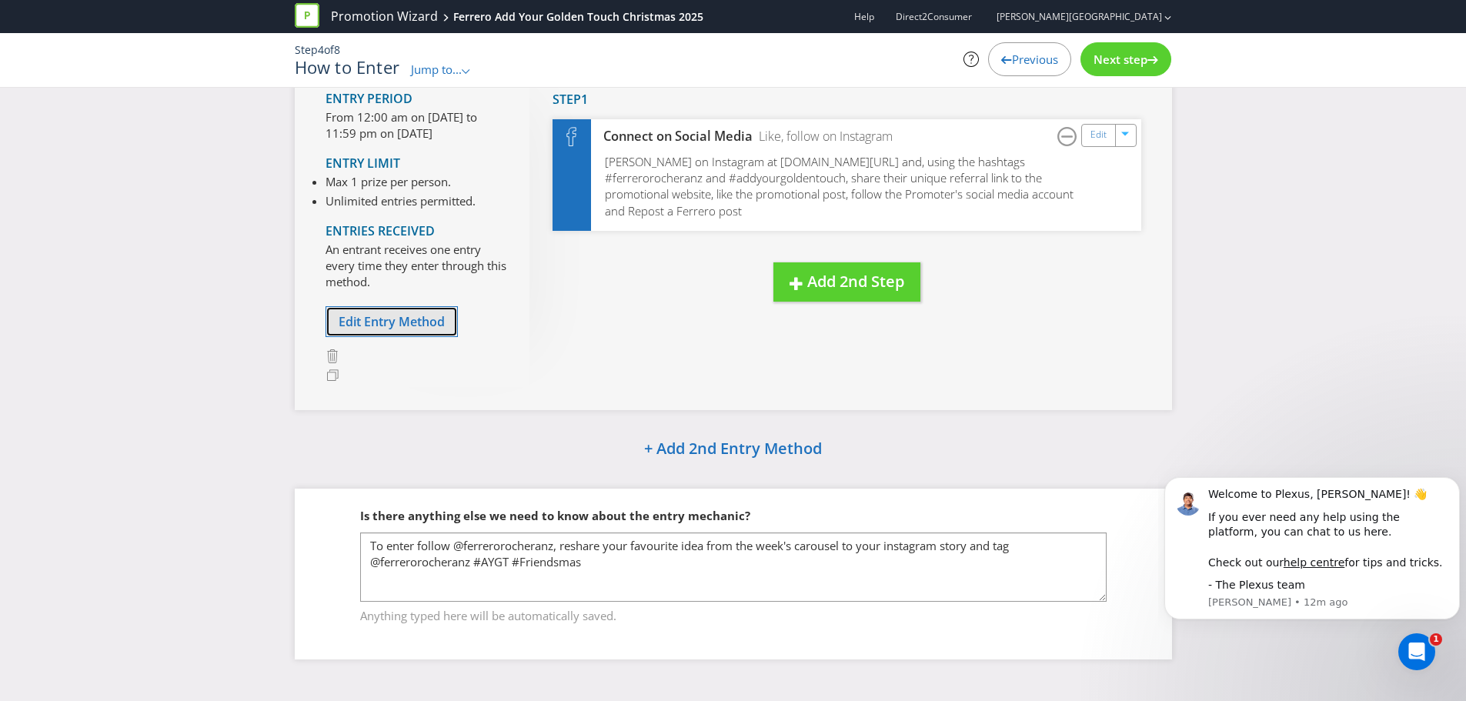
click at [412, 319] on span "Edit Entry Method" at bounding box center [392, 321] width 106 height 17
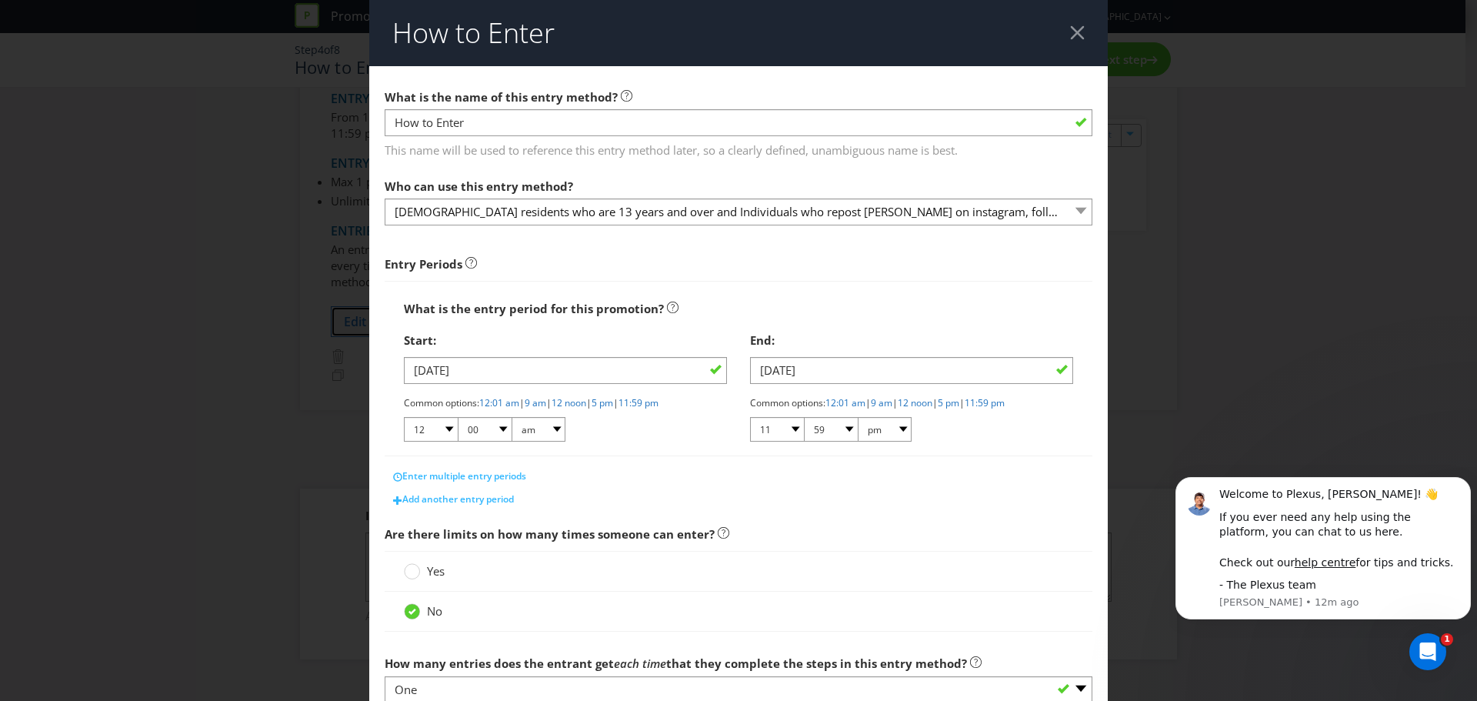
scroll to position [281, 0]
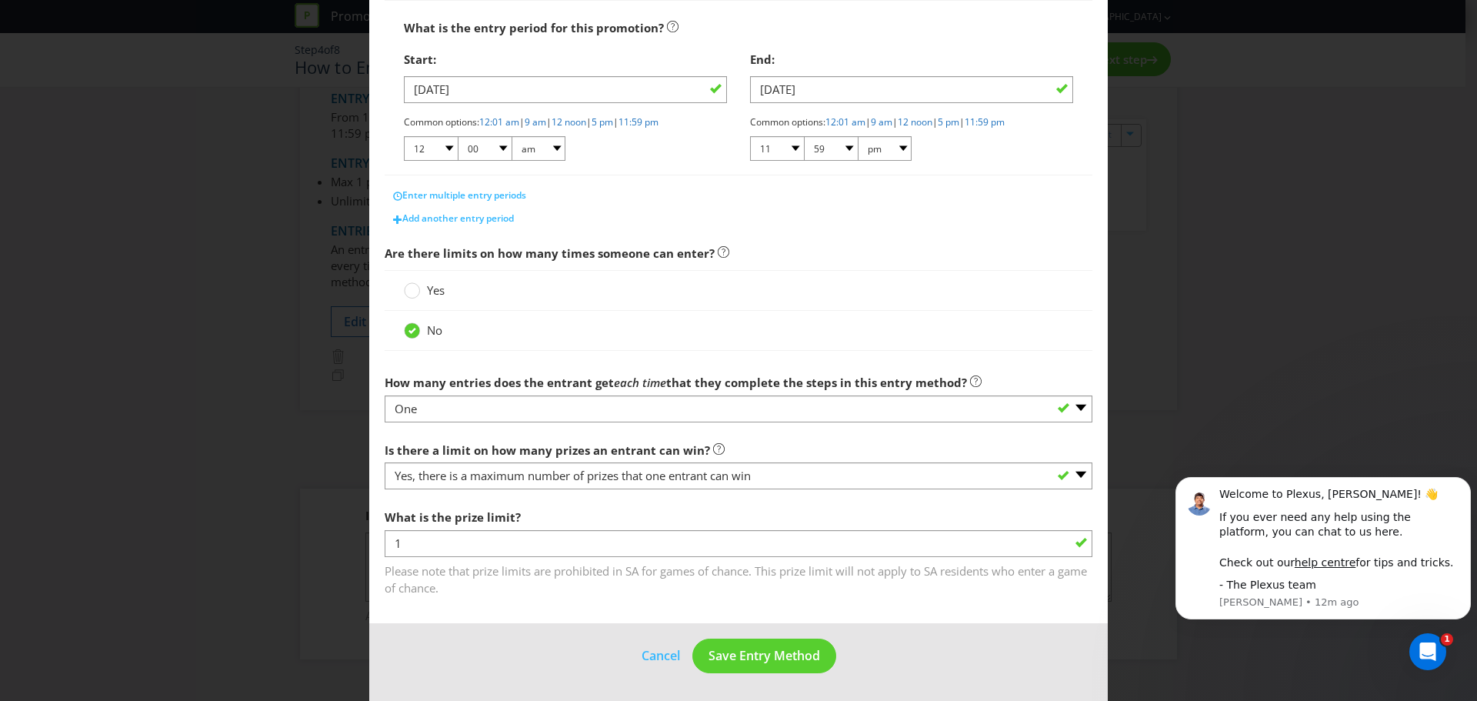
click at [1390, 184] on div "How to Enter What is the name of this entry method? How to Enter This name will…" at bounding box center [738, 350] width 1477 height 701
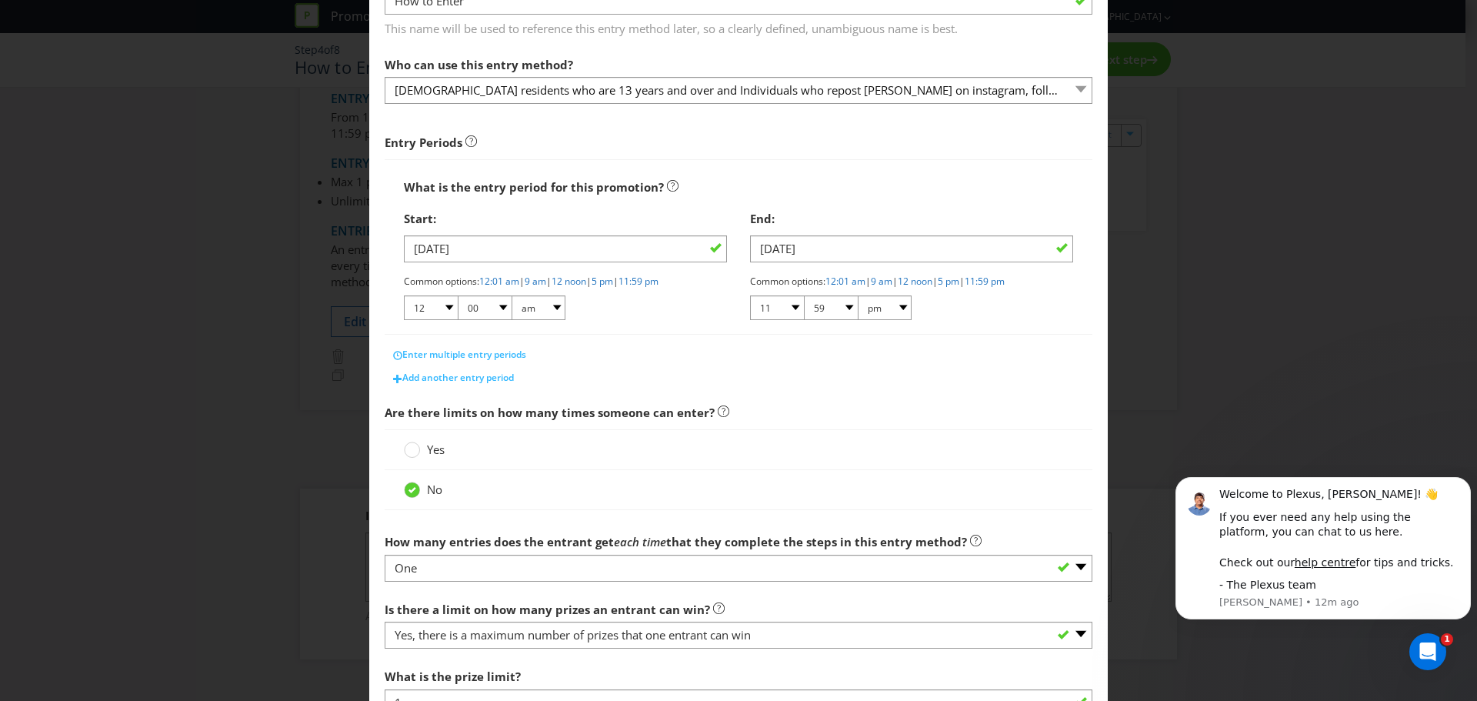
scroll to position [0, 0]
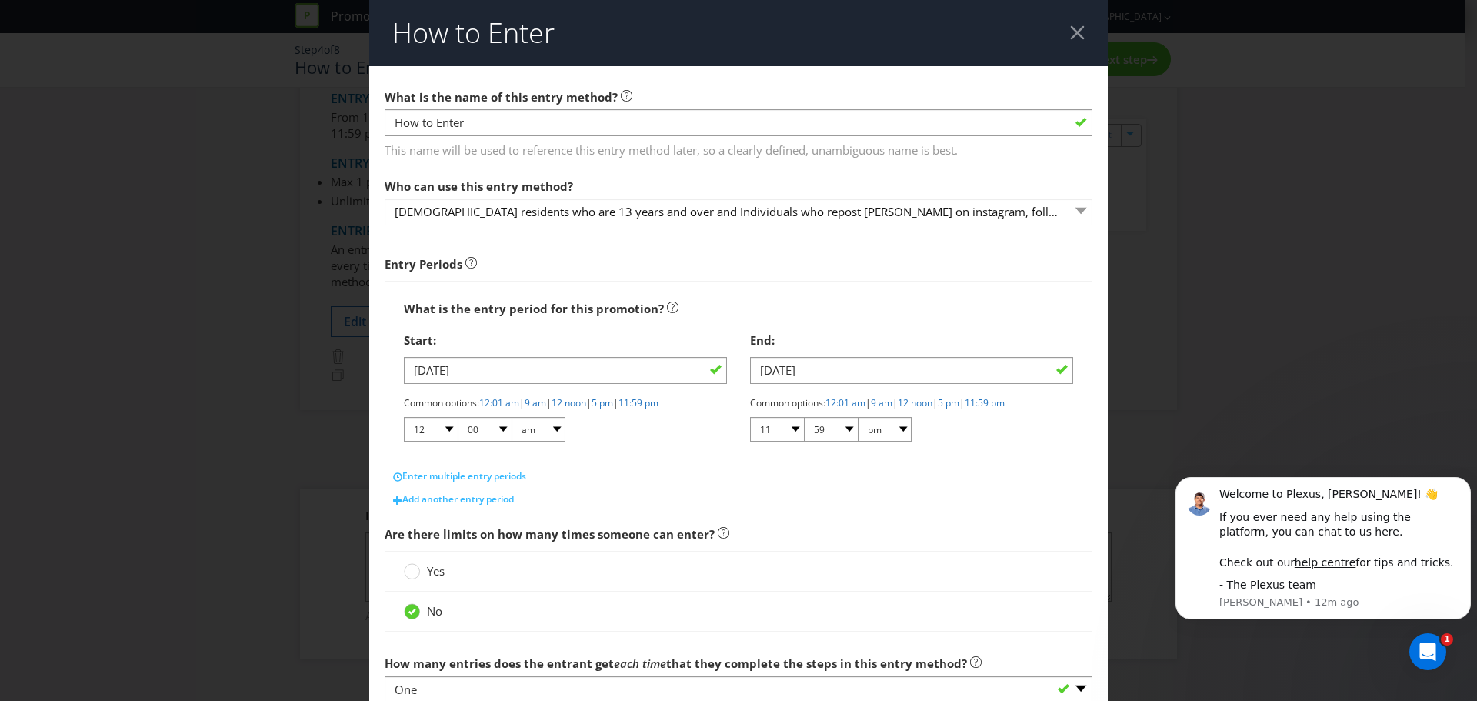
click at [1079, 38] on header "How to Enter" at bounding box center [738, 33] width 739 height 66
click at [1060, 33] on header "How to Enter" at bounding box center [738, 33] width 739 height 66
click at [1073, 38] on div at bounding box center [1077, 32] width 15 height 15
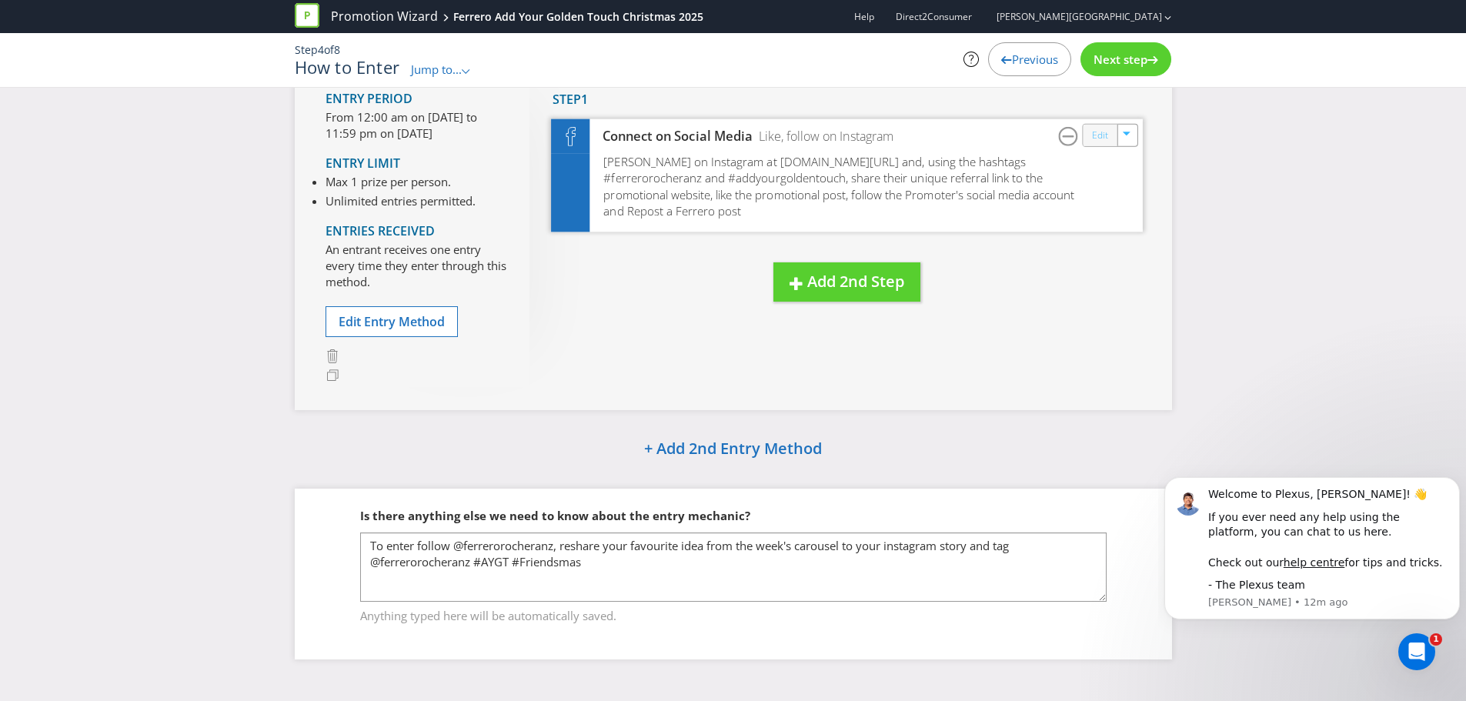
click at [1104, 129] on link "Edit" at bounding box center [1099, 135] width 16 height 18
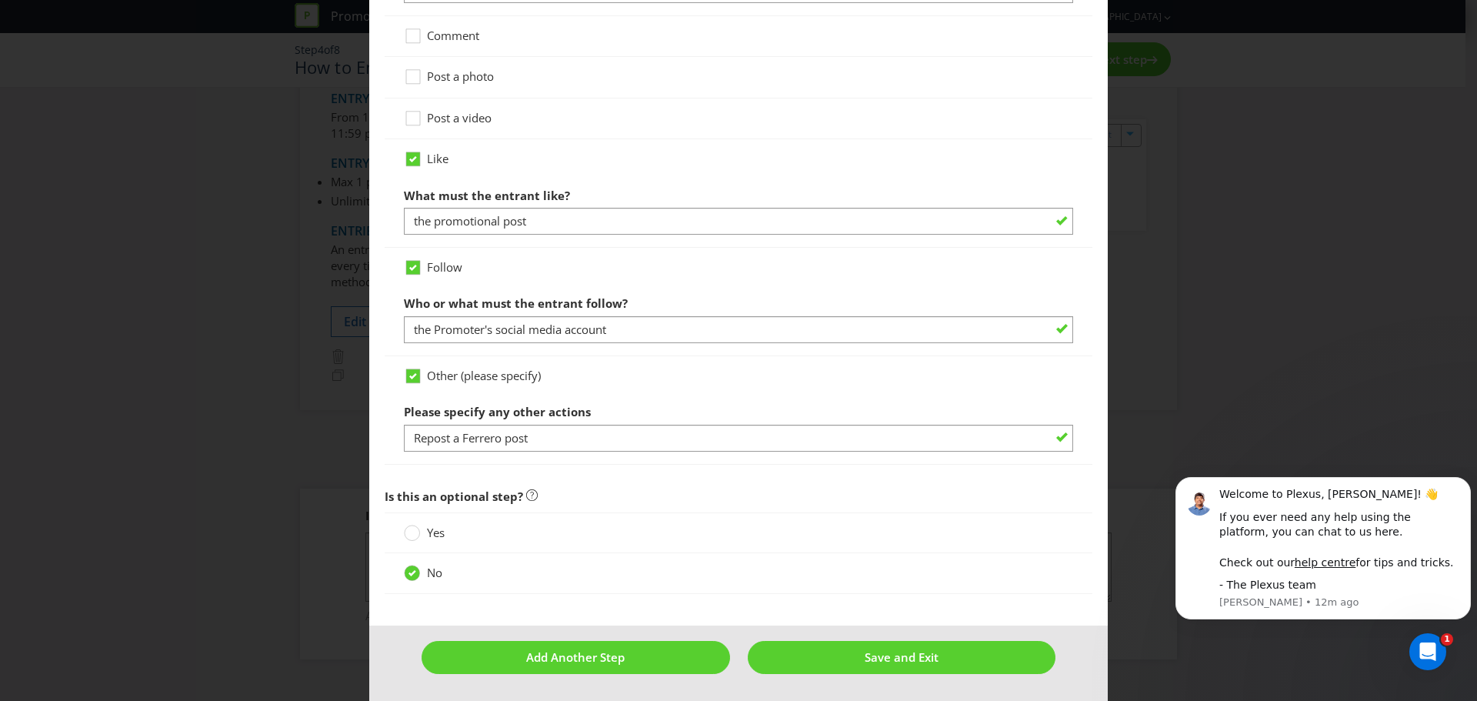
drag, startPoint x: 1282, startPoint y: 115, endPoint x: 1271, endPoint y: 132, distance: 20.1
click at [1282, 117] on div "How to Enter To enter the entrant must... Make a Purchase Connect on Social Med…" at bounding box center [738, 350] width 1477 height 701
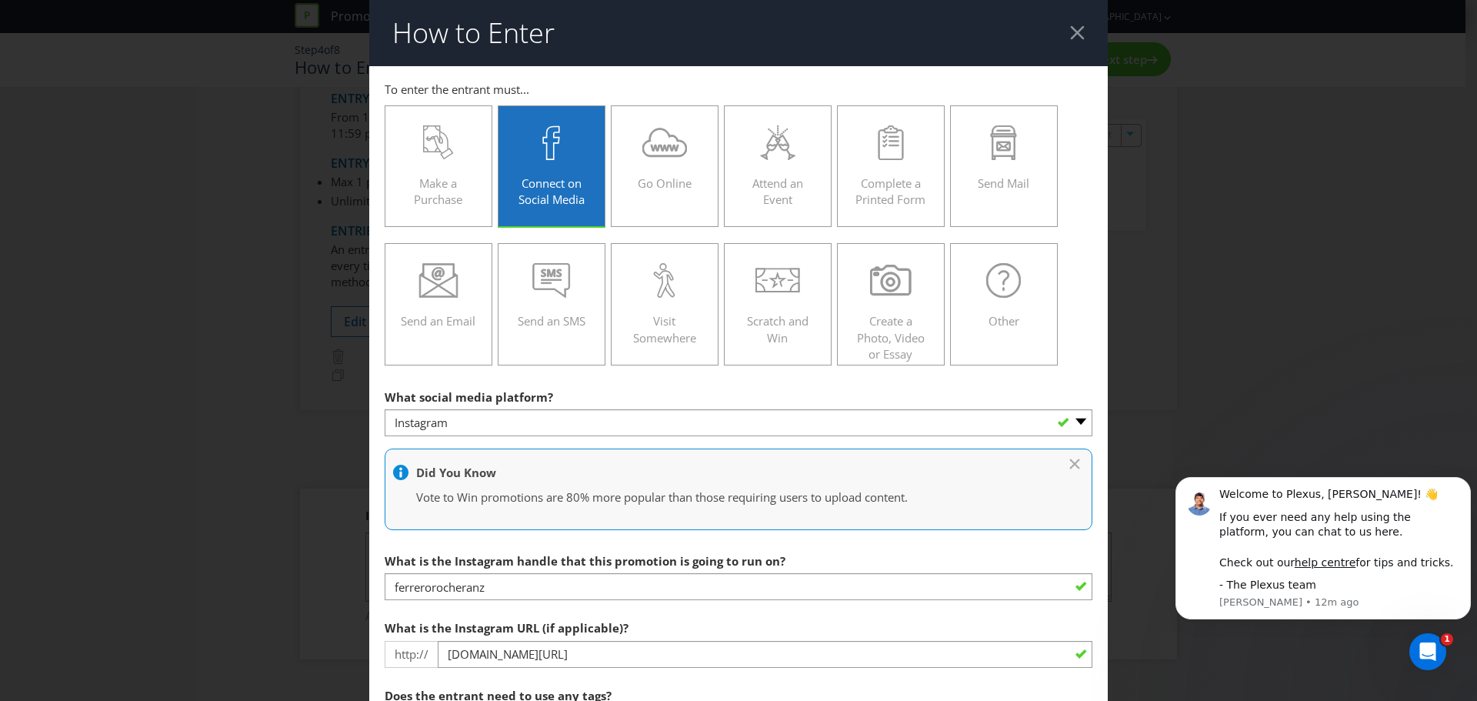
click at [1071, 38] on div at bounding box center [1077, 32] width 15 height 15
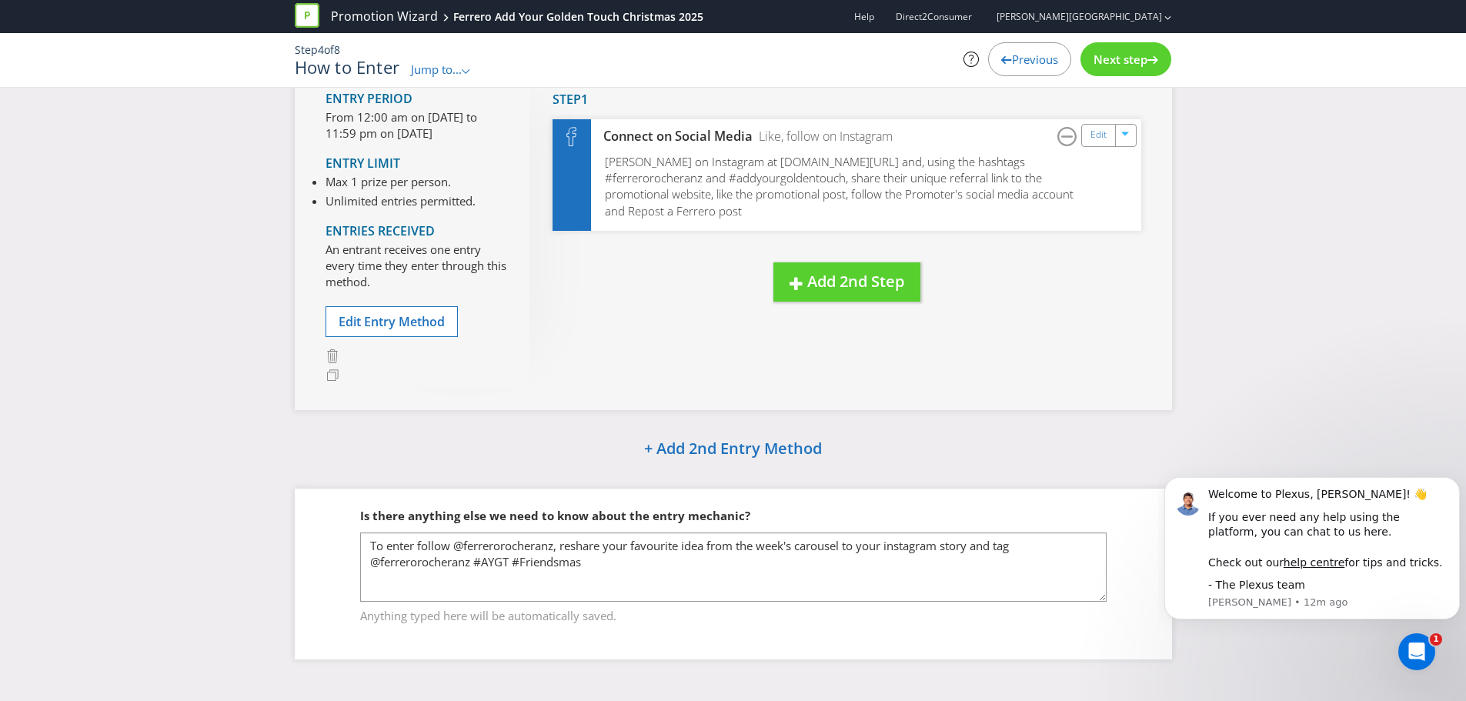
click at [1117, 54] on span "Next step" at bounding box center [1120, 59] width 54 height 15
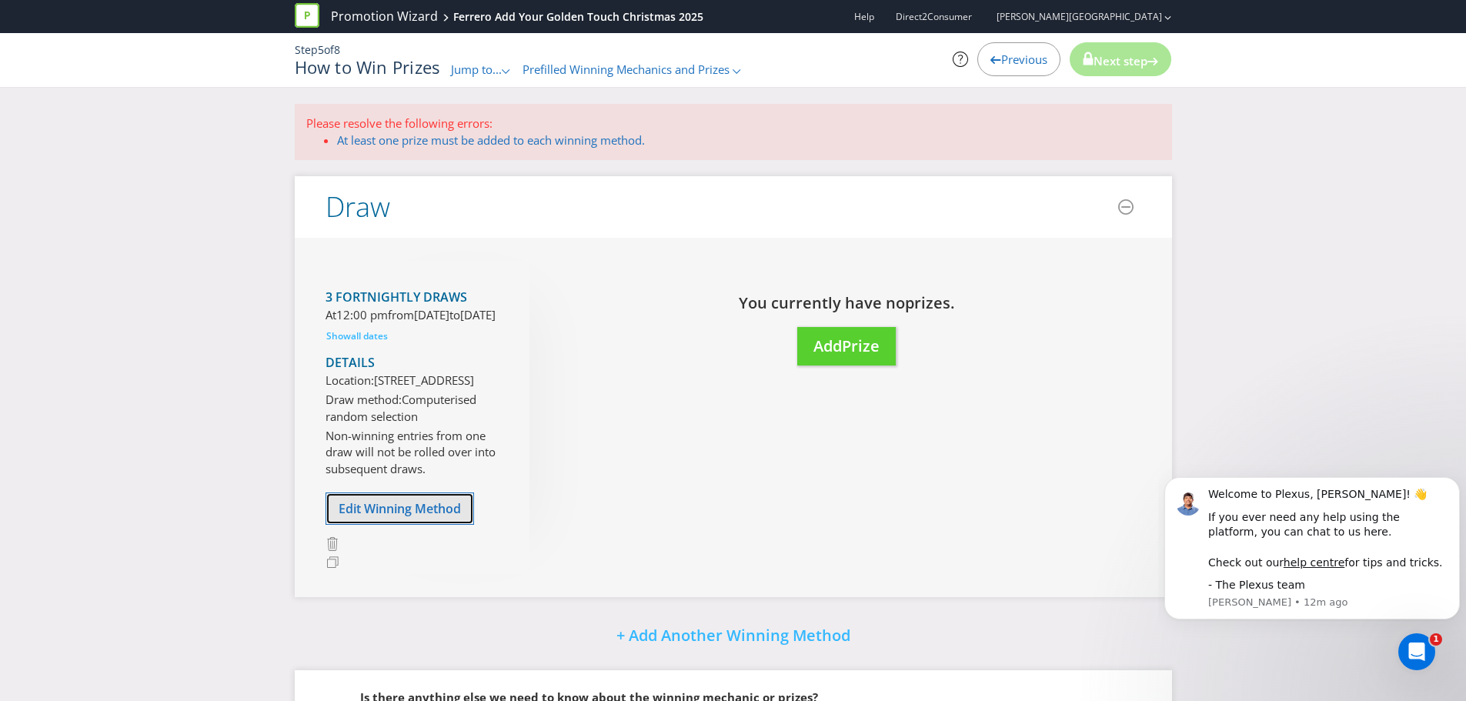
click at [415, 517] on span "Edit Winning Method" at bounding box center [400, 508] width 122 height 17
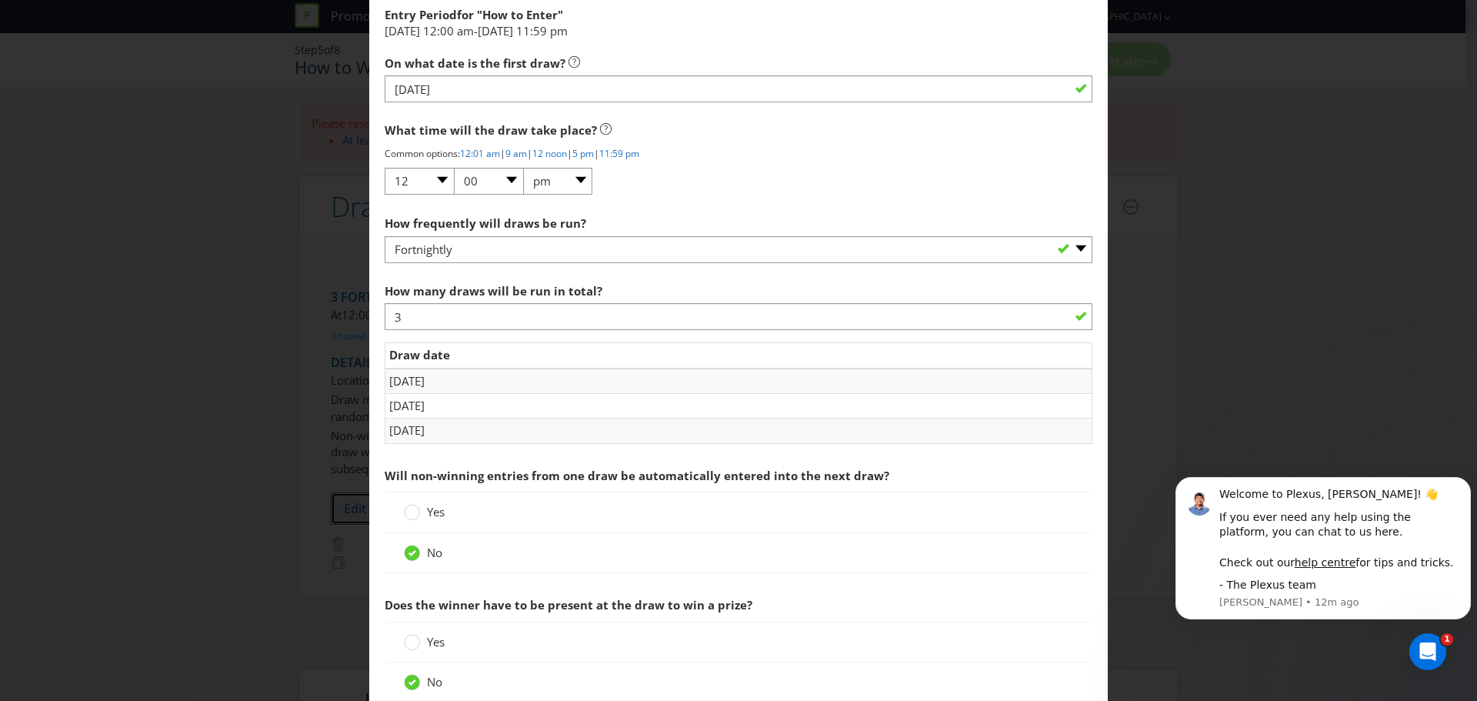
scroll to position [1462, 0]
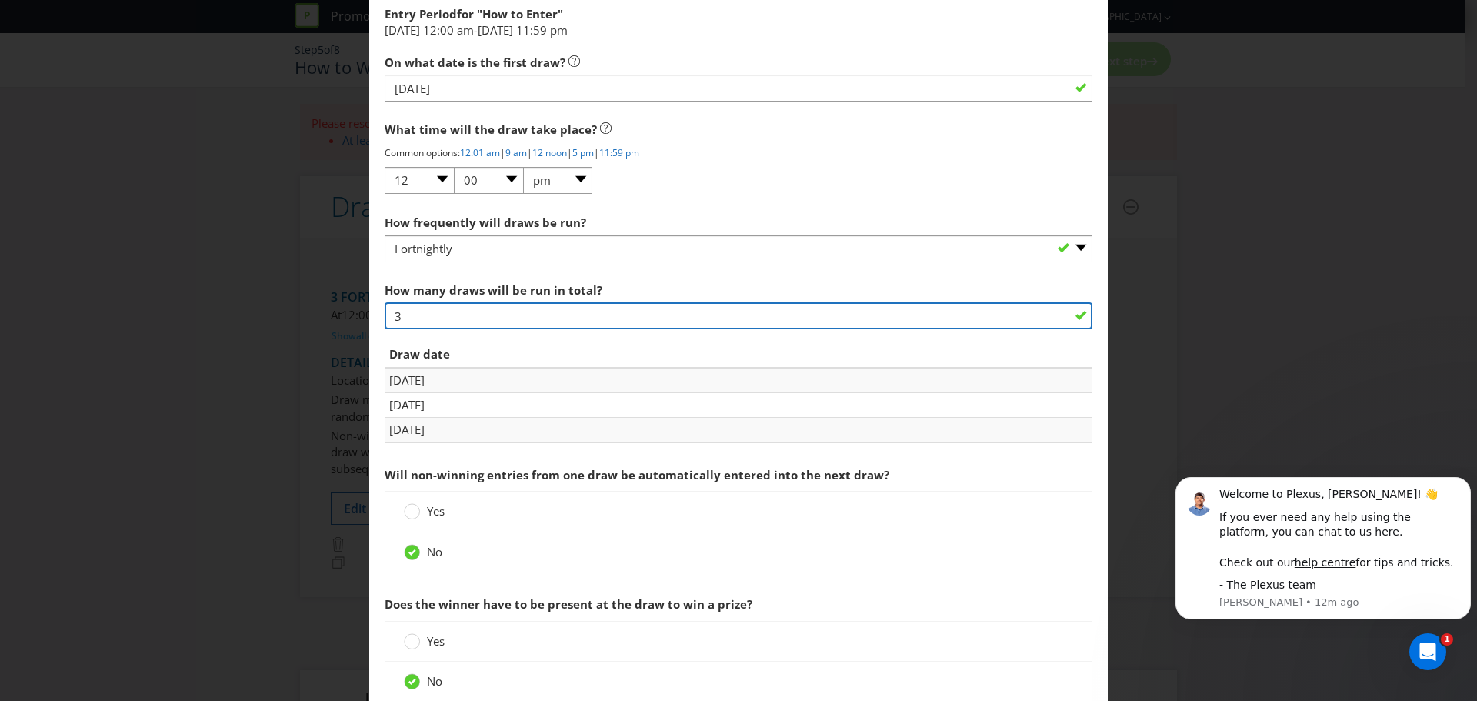
click at [419, 316] on input "3" at bounding box center [739, 315] width 708 height 27
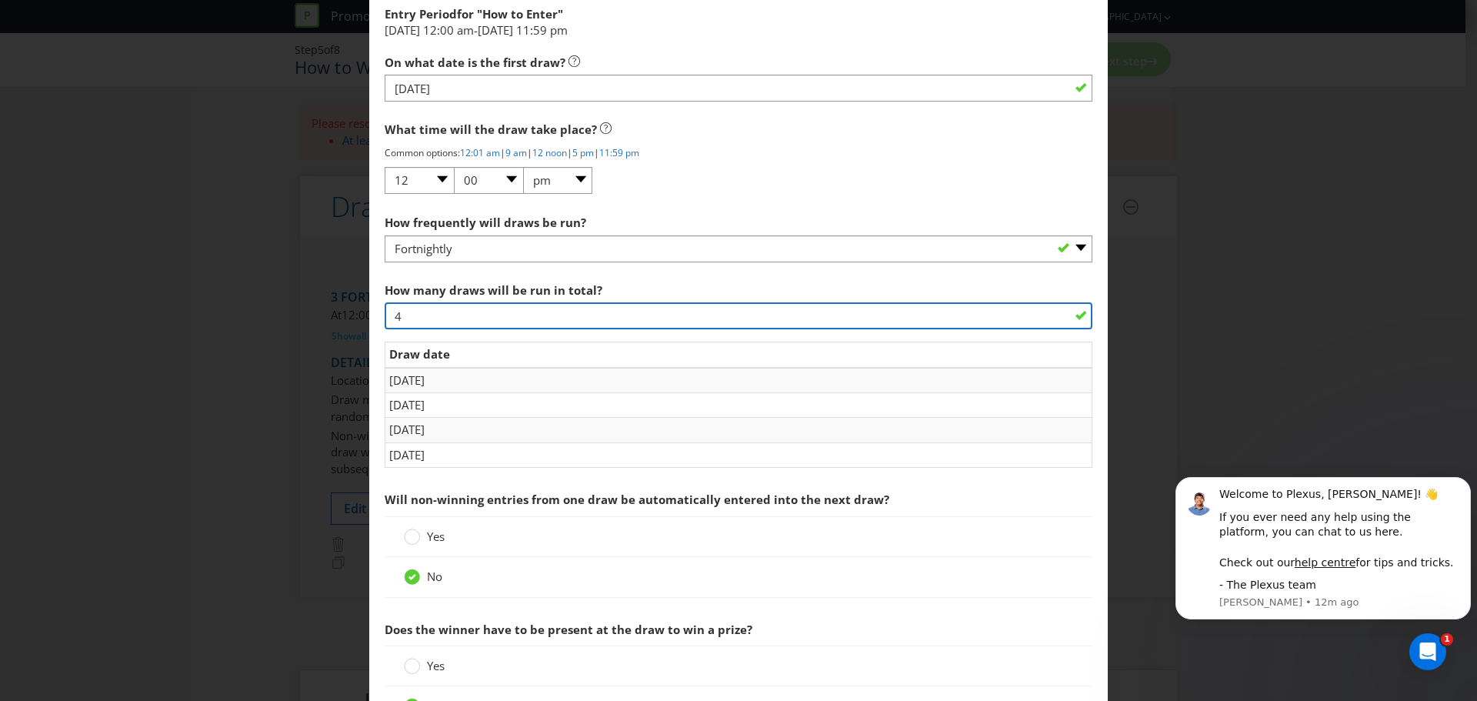
type input "4"
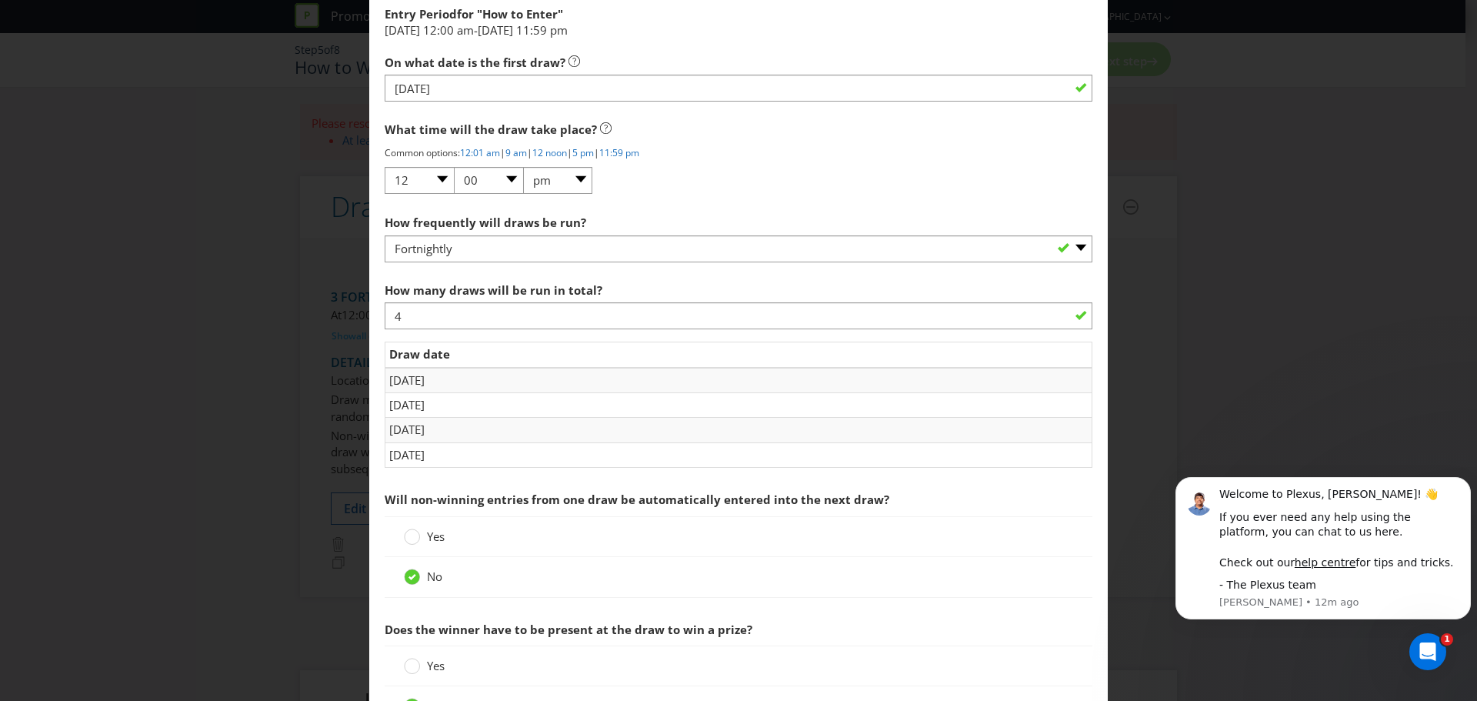
click at [1171, 356] on div "Edit Winning Method How to Enter How will the winners be selected? Draw Judging…" at bounding box center [738, 350] width 1477 height 701
click at [601, 273] on div "How frequently will draws be run? -- Please select -- Hourly Daily Weekly Fortn…" at bounding box center [739, 406] width 708 height 399
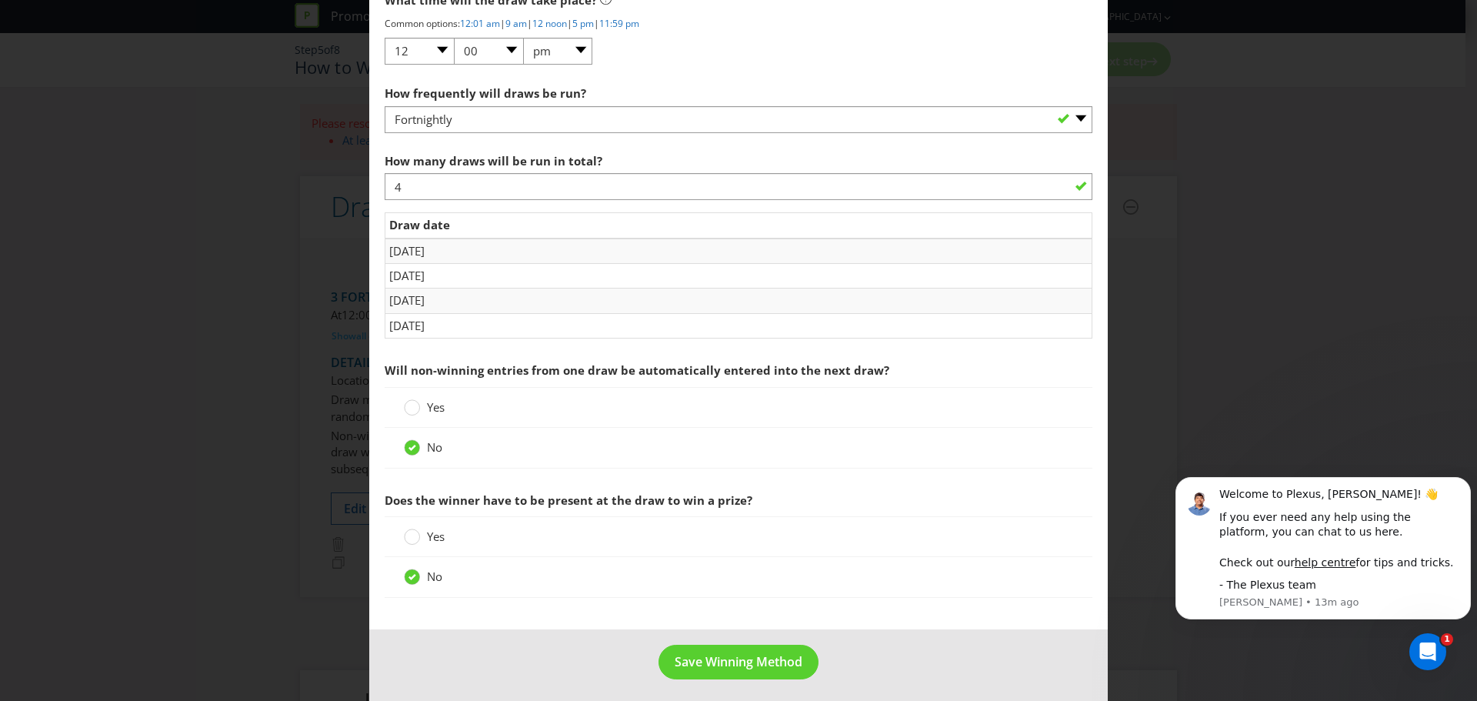
scroll to position [1597, 0]
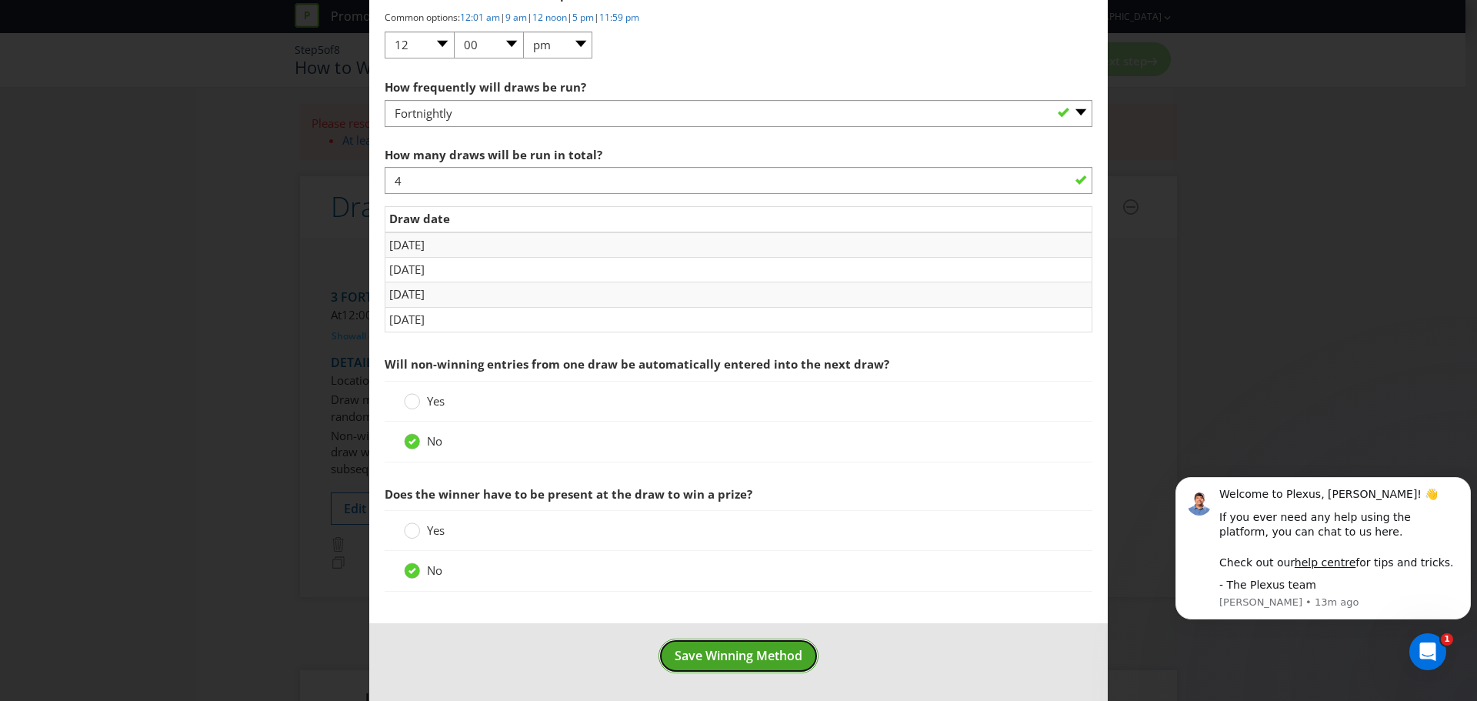
click at [688, 647] on span "Save Winning Method" at bounding box center [739, 655] width 128 height 17
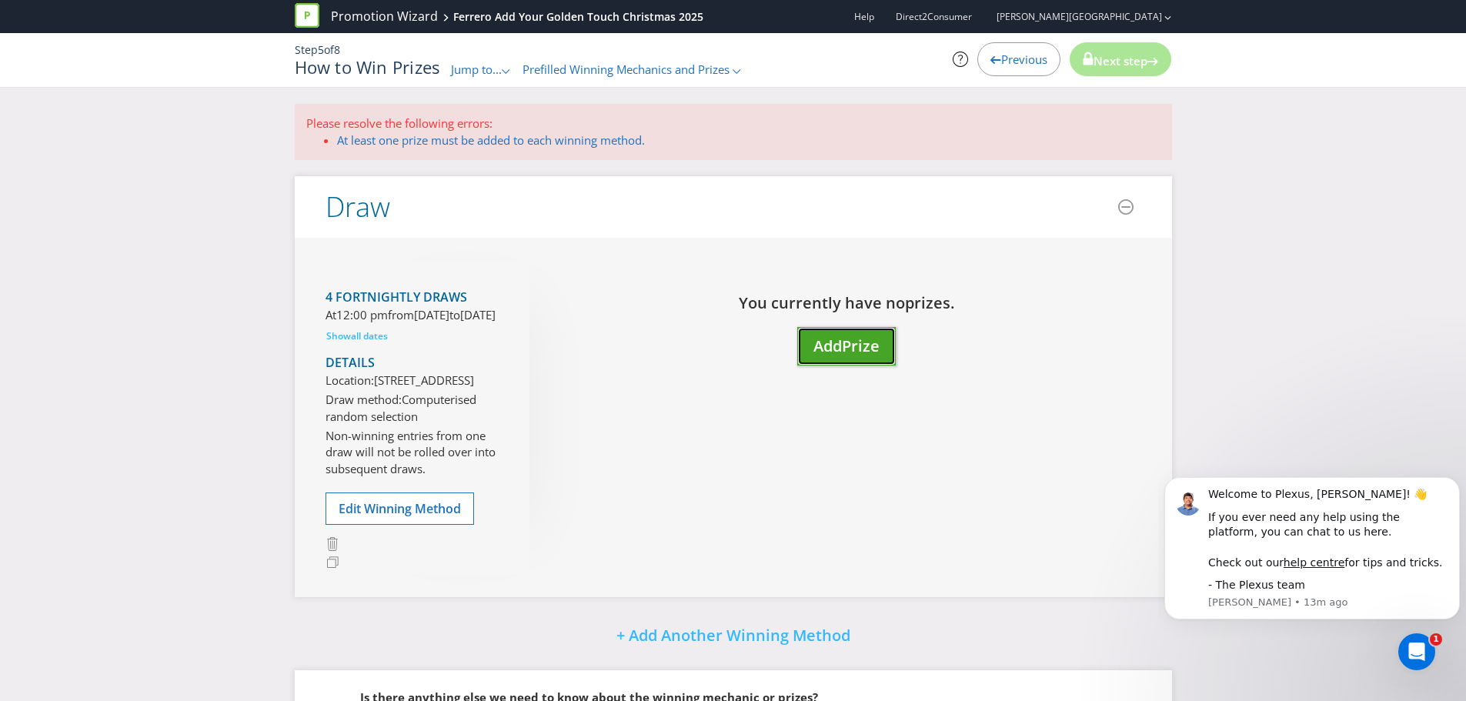
click at [850, 344] on span "Prize" at bounding box center [861, 345] width 38 height 21
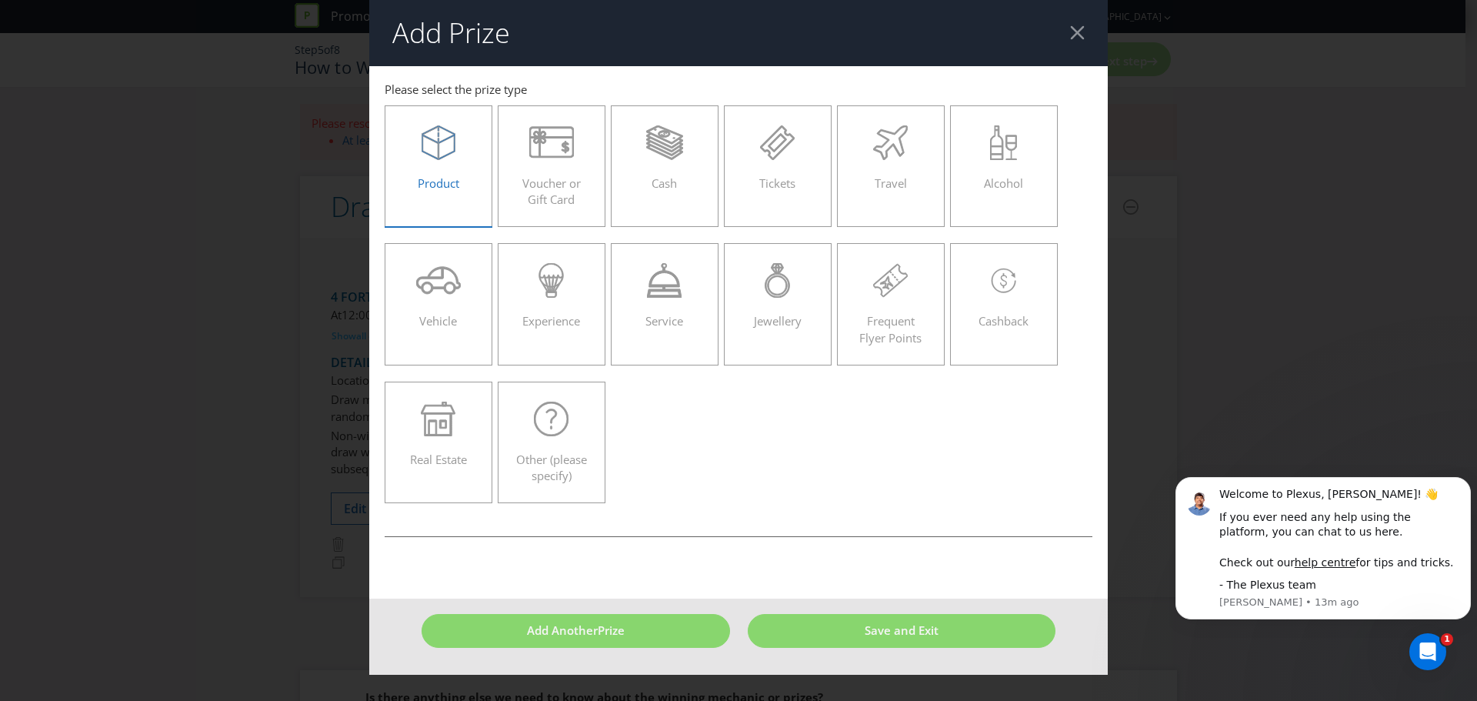
click at [443, 134] on icon at bounding box center [439, 142] width 34 height 35
click at [0, 0] on input "Product" at bounding box center [0, 0] width 0 height 0
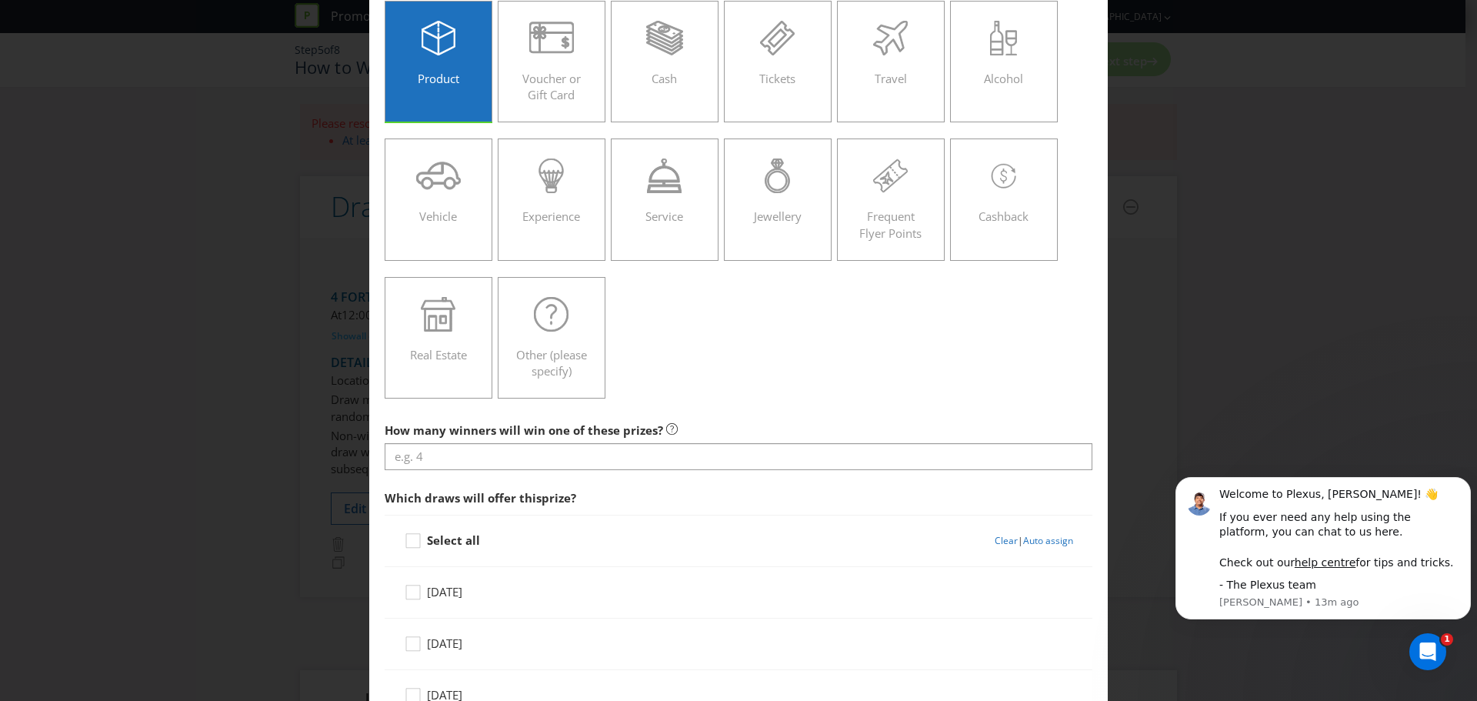
scroll to position [231, 0]
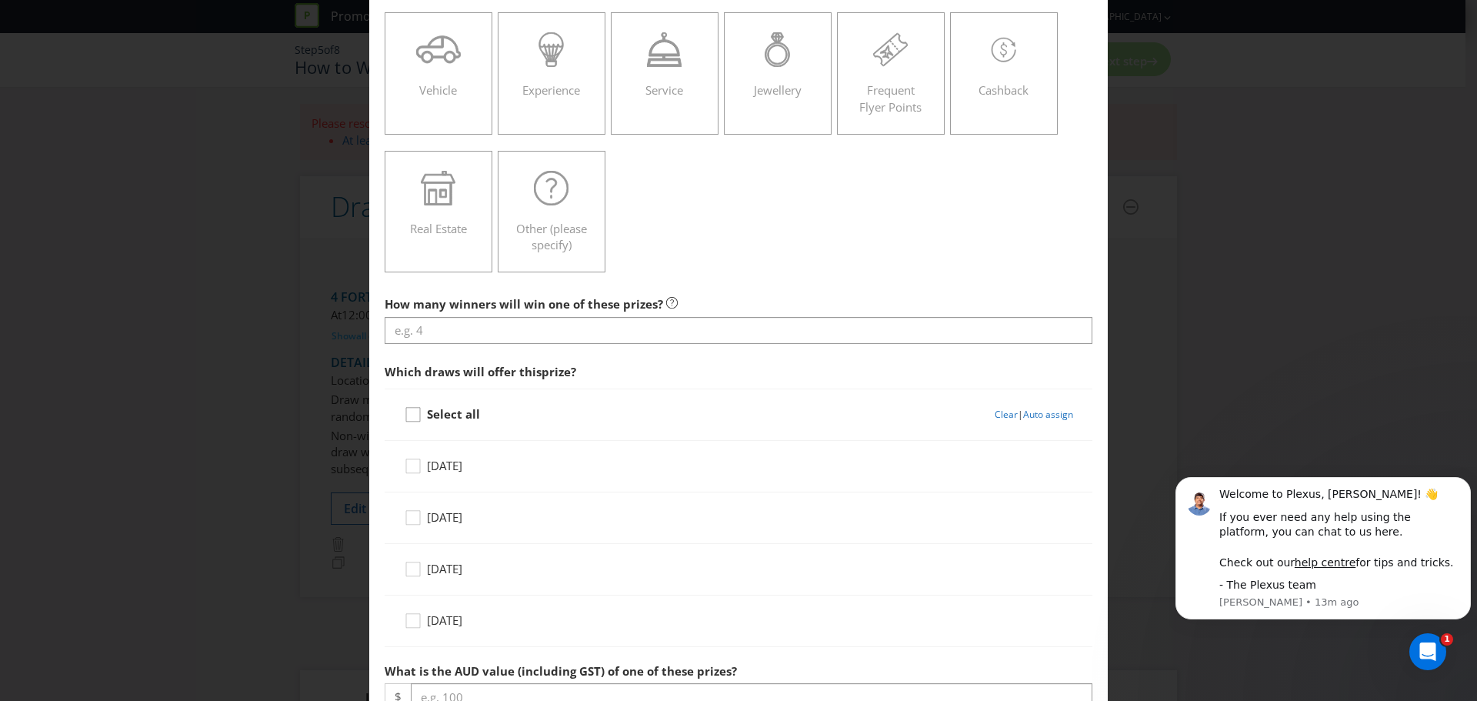
click at [415, 415] on icon at bounding box center [415, 417] width 23 height 23
click at [0, 0] on input "Select all" at bounding box center [0, 0] width 0 height 0
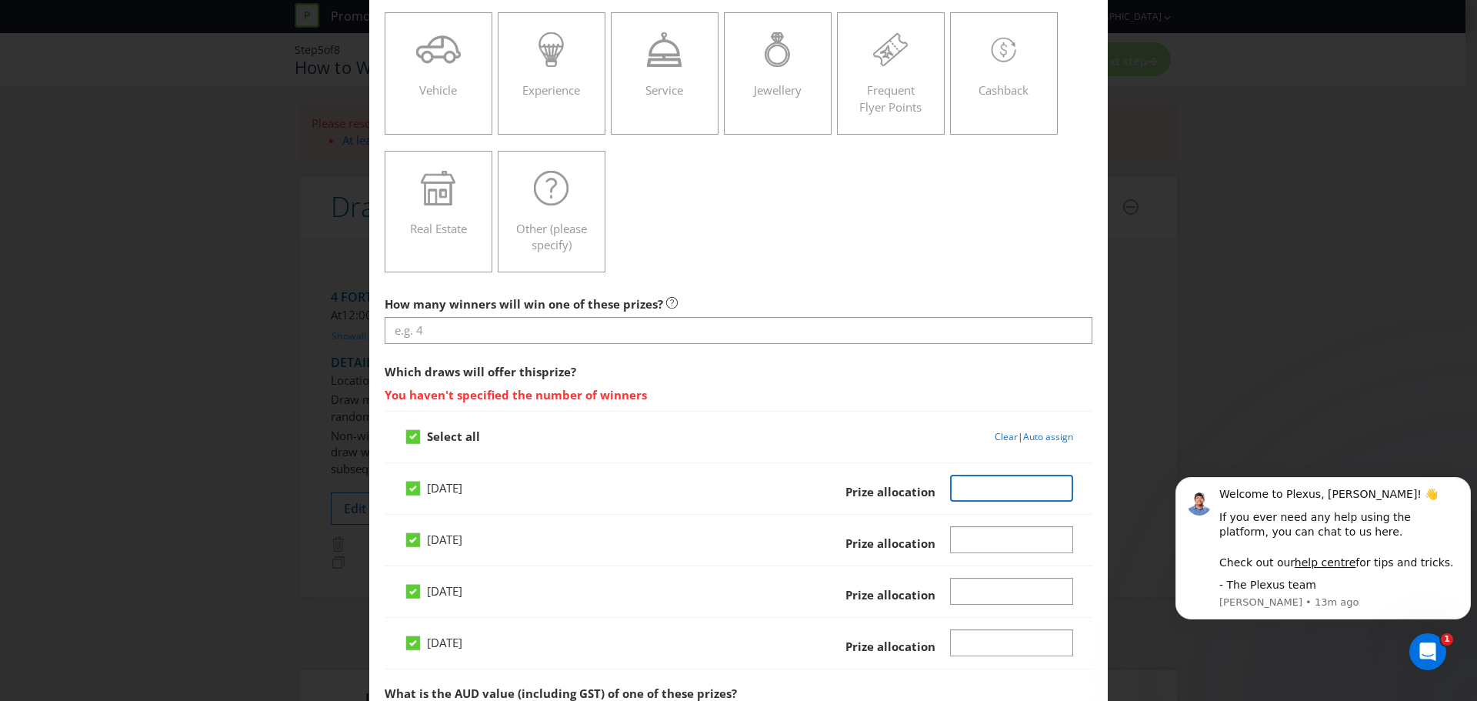
click at [968, 490] on input "Number" at bounding box center [1012, 488] width 124 height 27
type input "3"
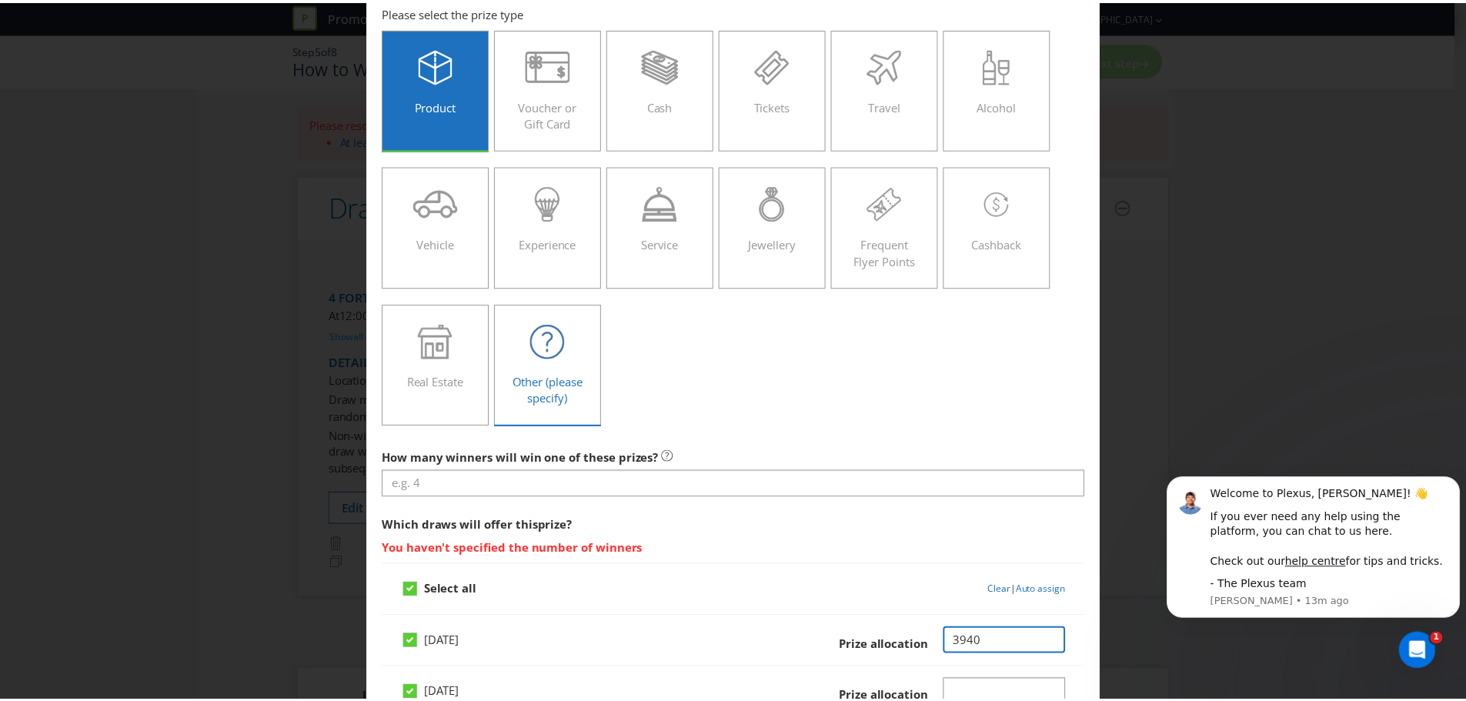
scroll to position [0, 0]
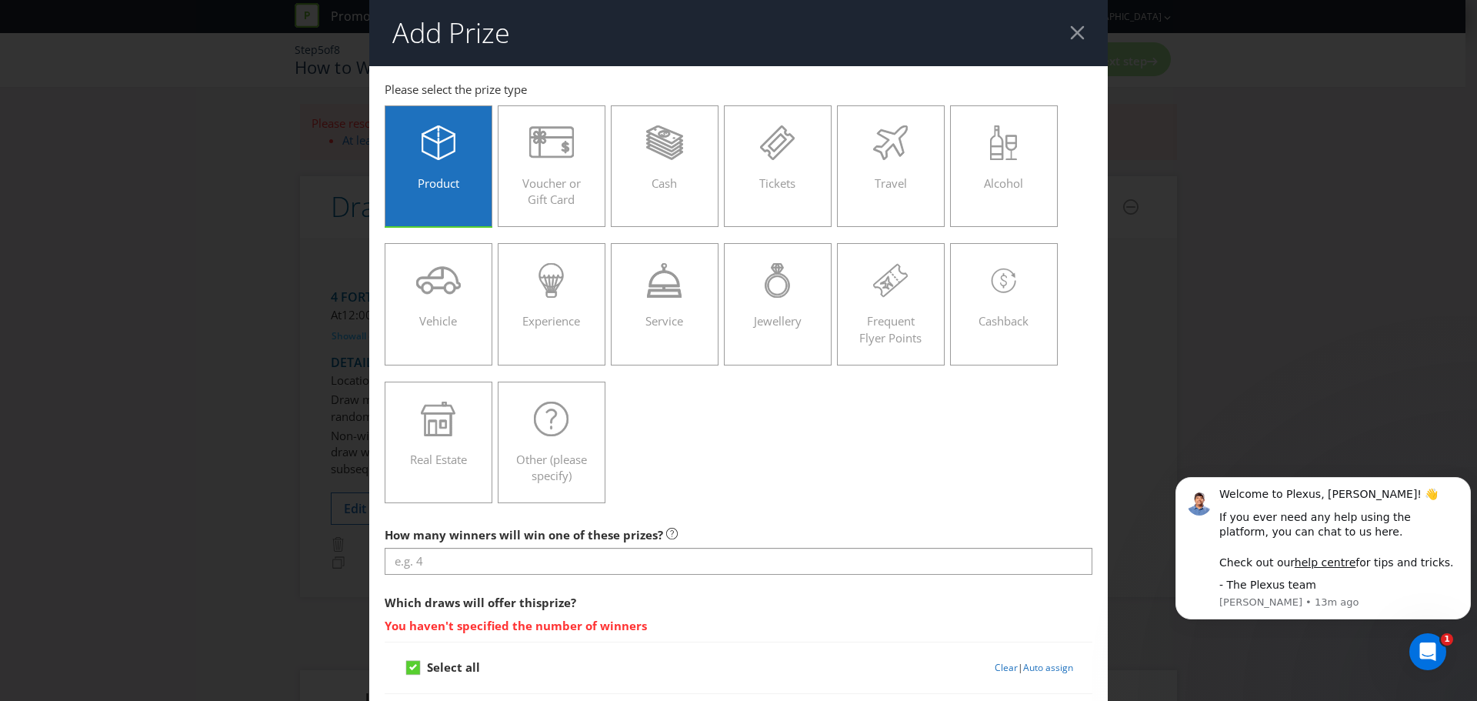
type input "3940"
click at [1070, 33] on div at bounding box center [1077, 32] width 15 height 15
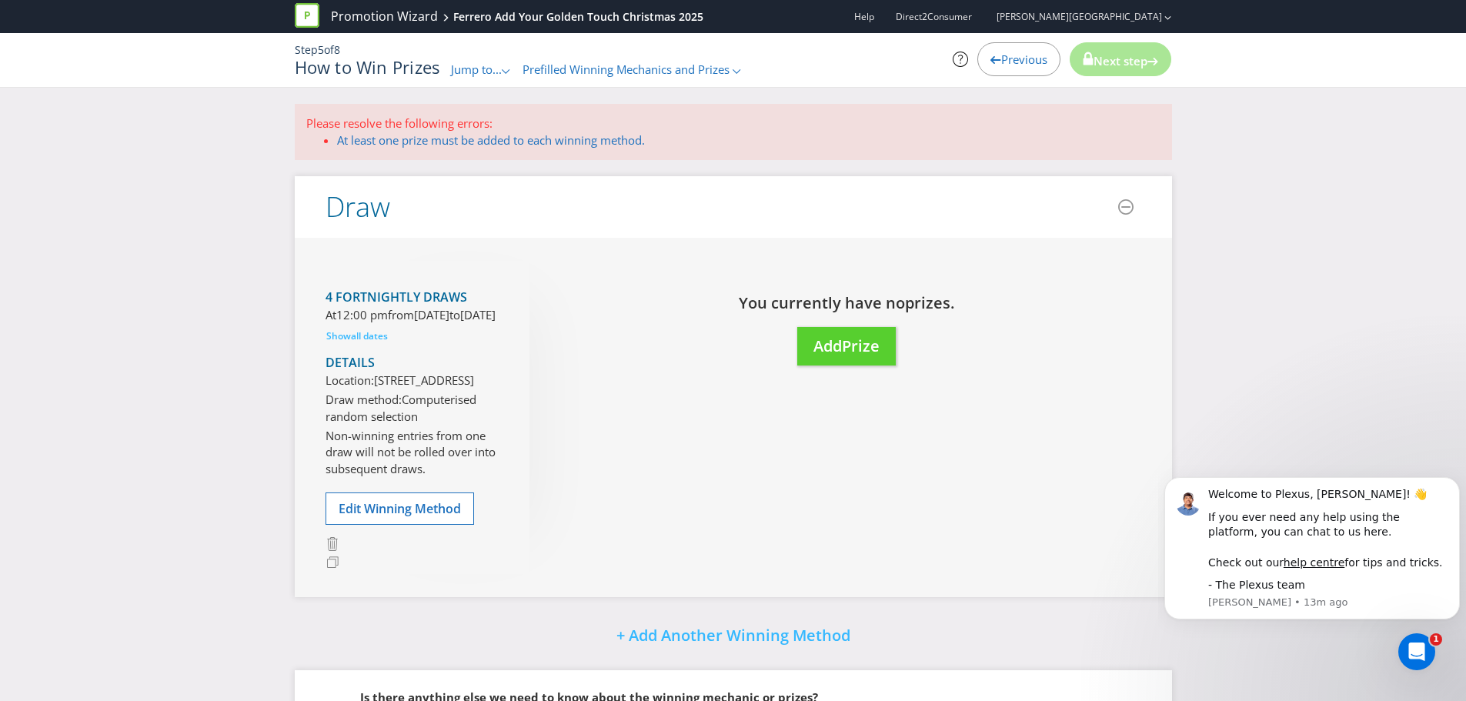
click at [1001, 55] on span "Previous" at bounding box center [1024, 59] width 46 height 15
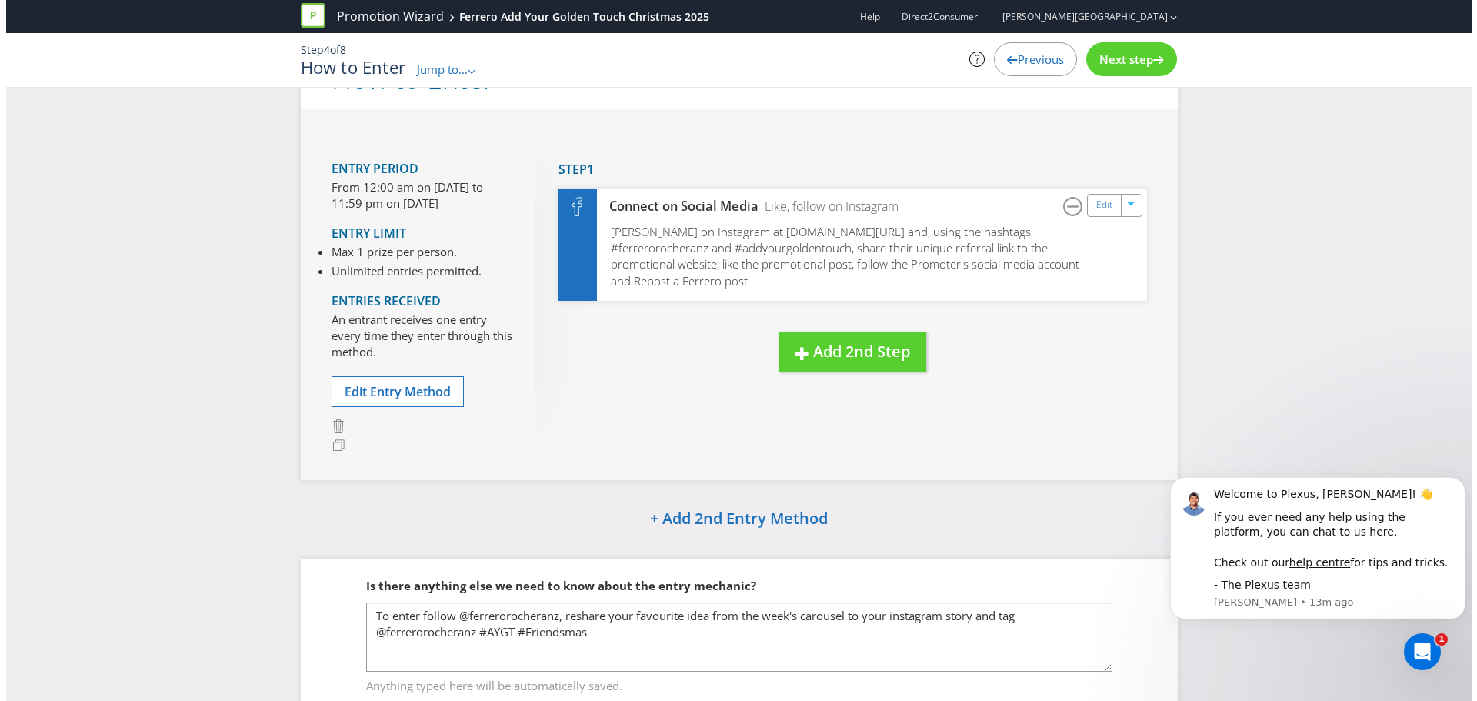
scroll to position [126, 0]
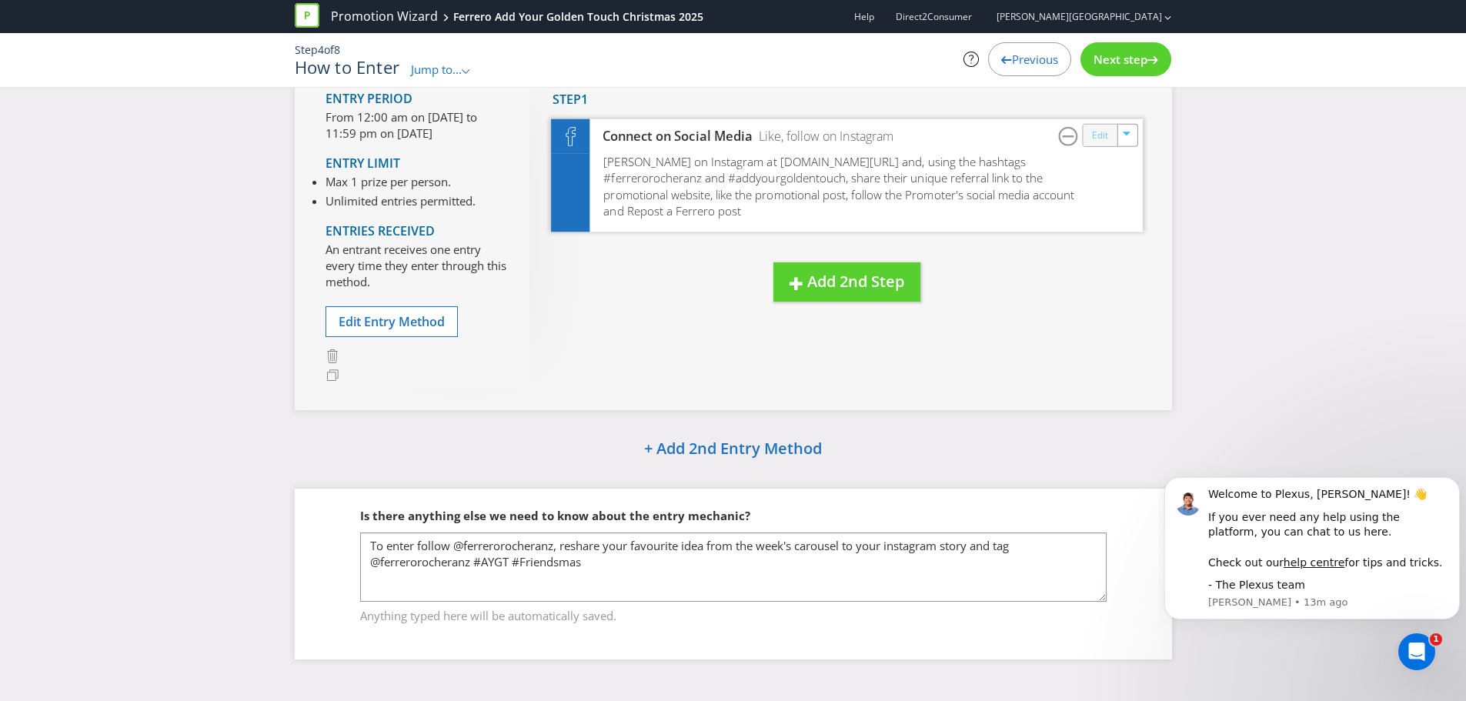
click at [1106, 140] on link "Edit" at bounding box center [1099, 135] width 16 height 18
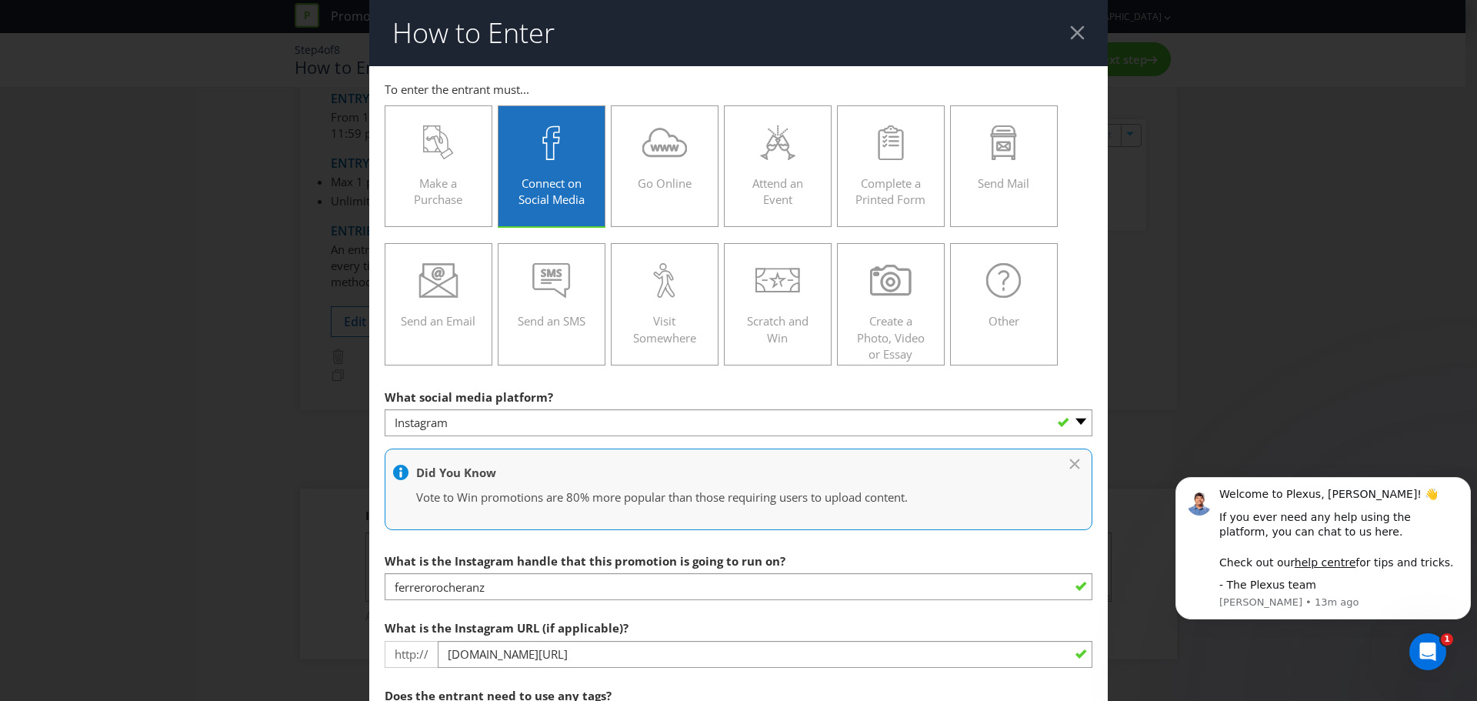
click at [1063, 24] on header "How to Enter" at bounding box center [738, 33] width 739 height 66
click at [1070, 32] on div at bounding box center [1077, 32] width 15 height 15
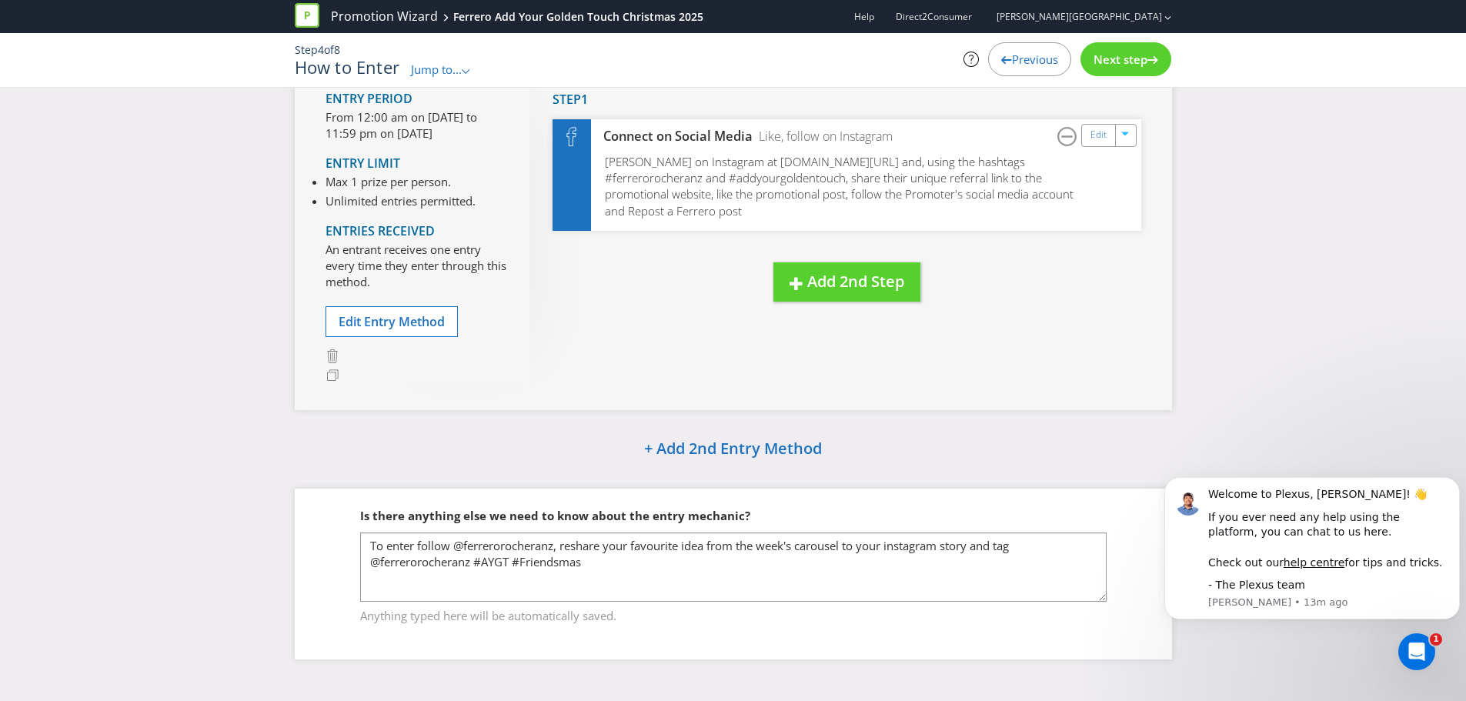
click at [1150, 56] on icon at bounding box center [1152, 60] width 11 height 8
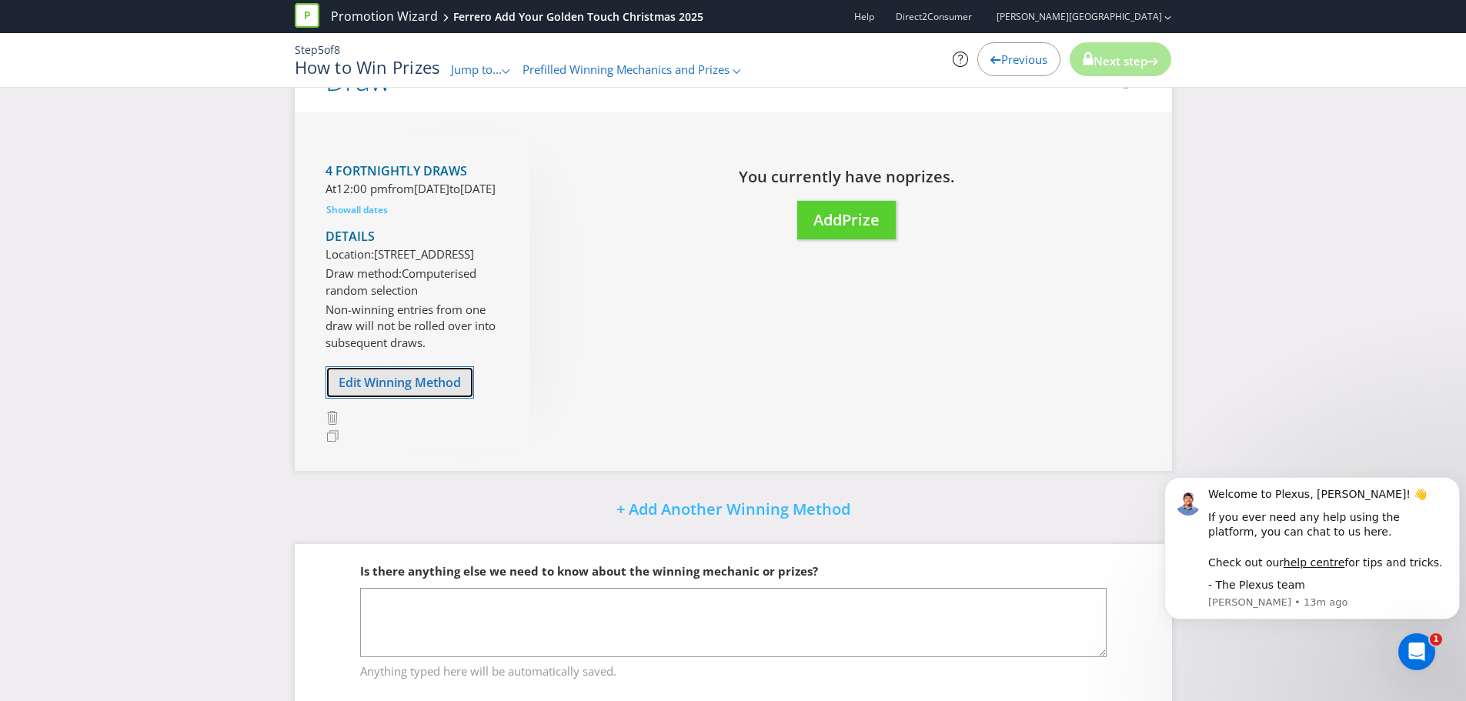
click at [452, 399] on button "Edit Winning Method" at bounding box center [399, 382] width 149 height 32
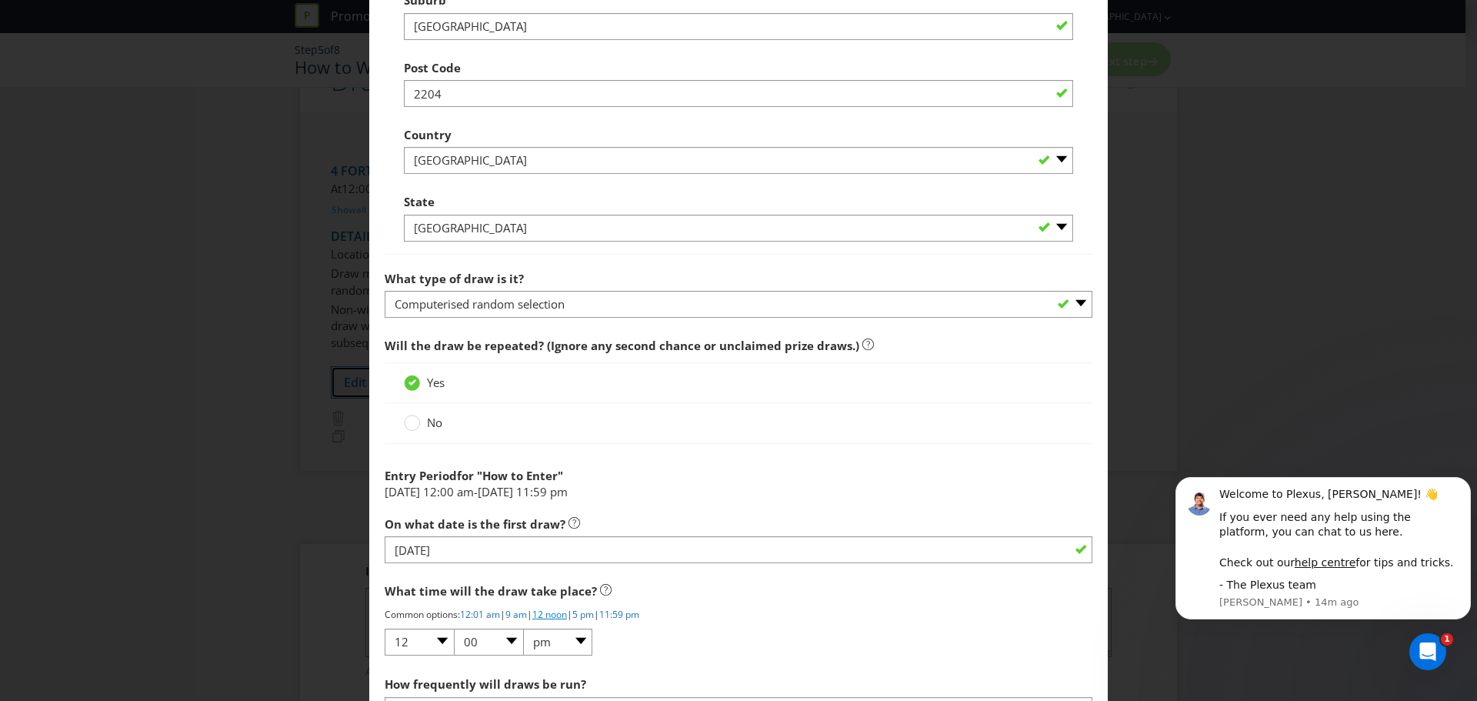
scroll to position [1385, 0]
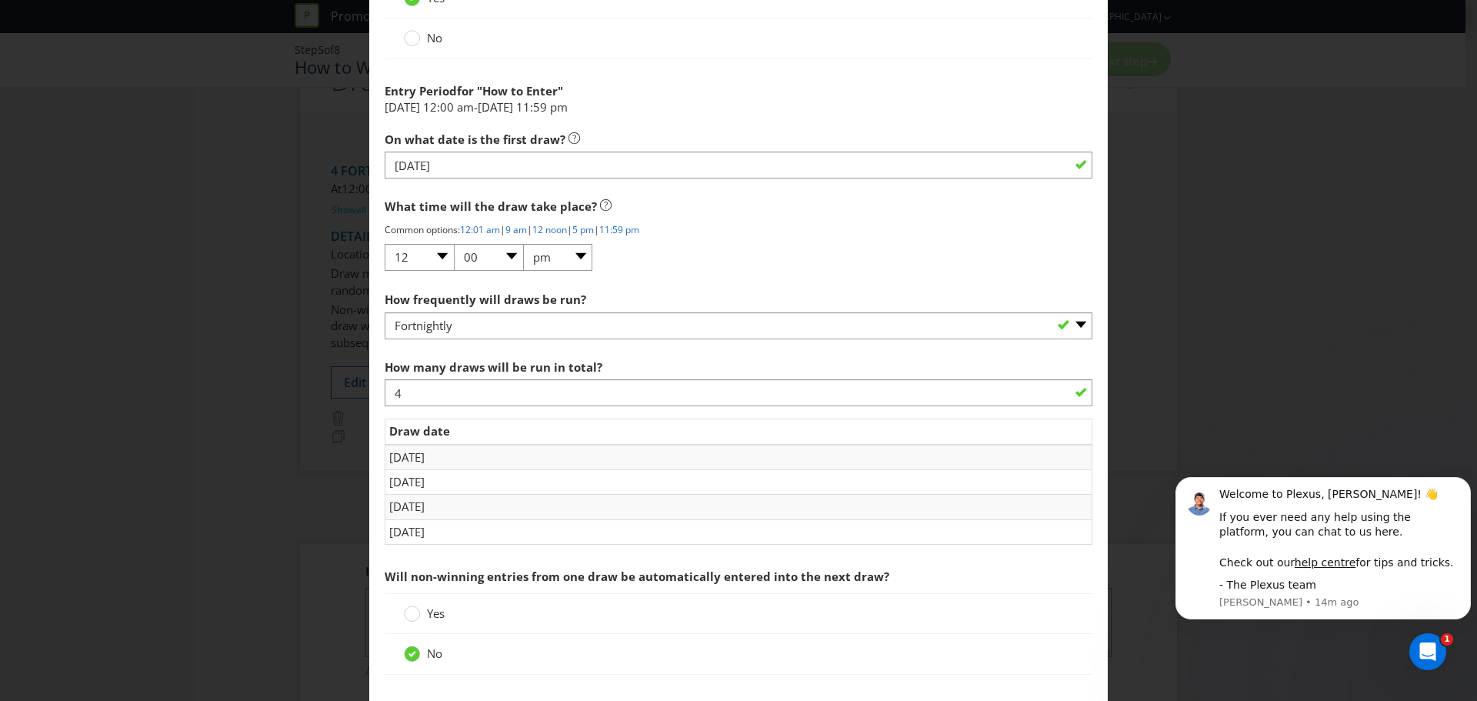
click at [521, 378] on div "How many draws will be run in total? 4" at bounding box center [739, 379] width 708 height 55
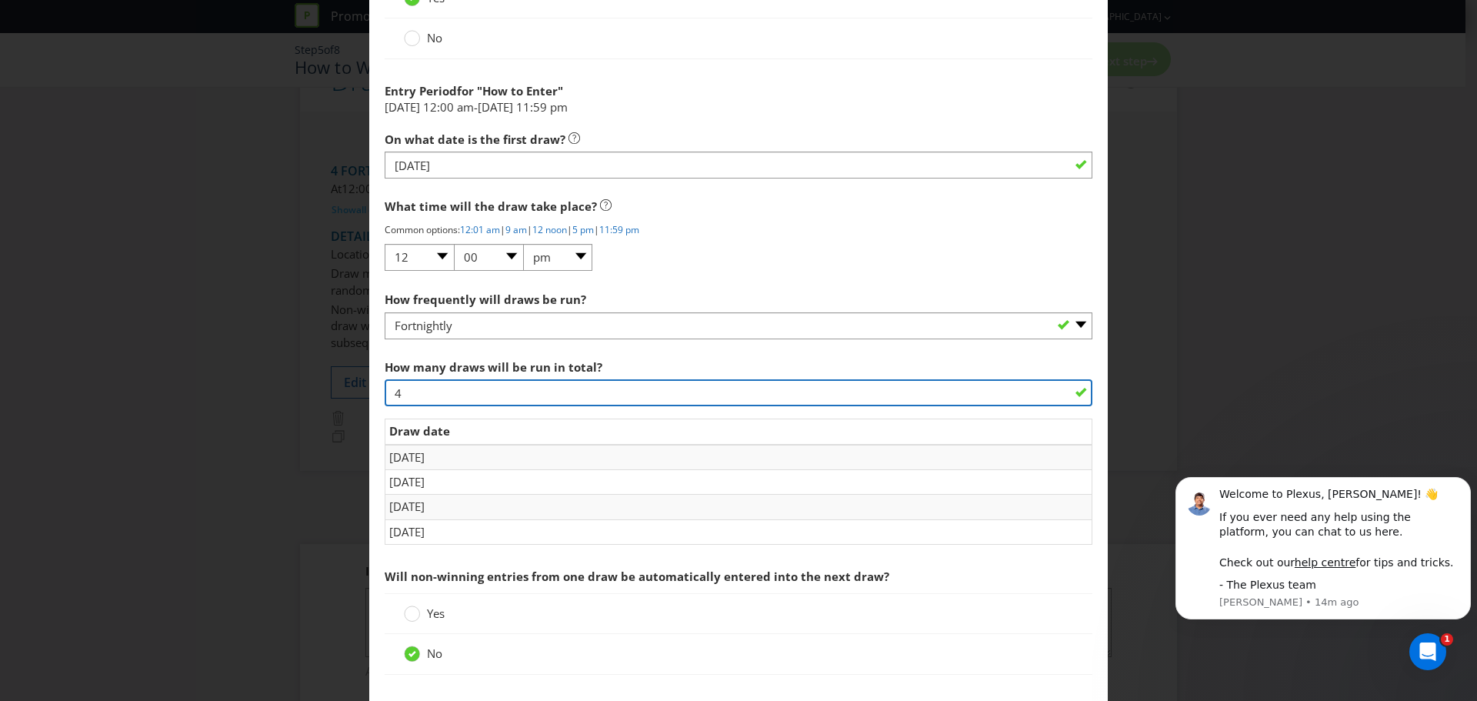
click at [518, 393] on input "4" at bounding box center [739, 392] width 708 height 27
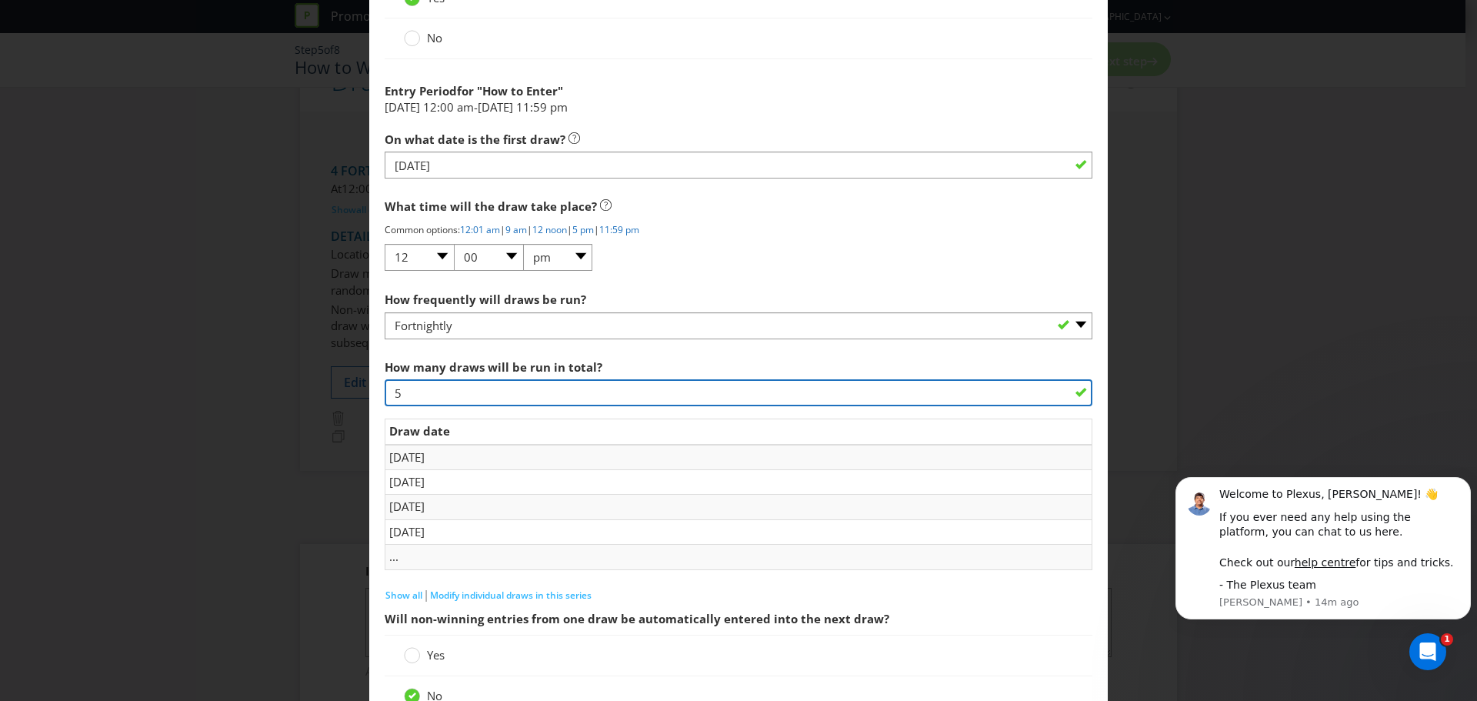
type input "5"
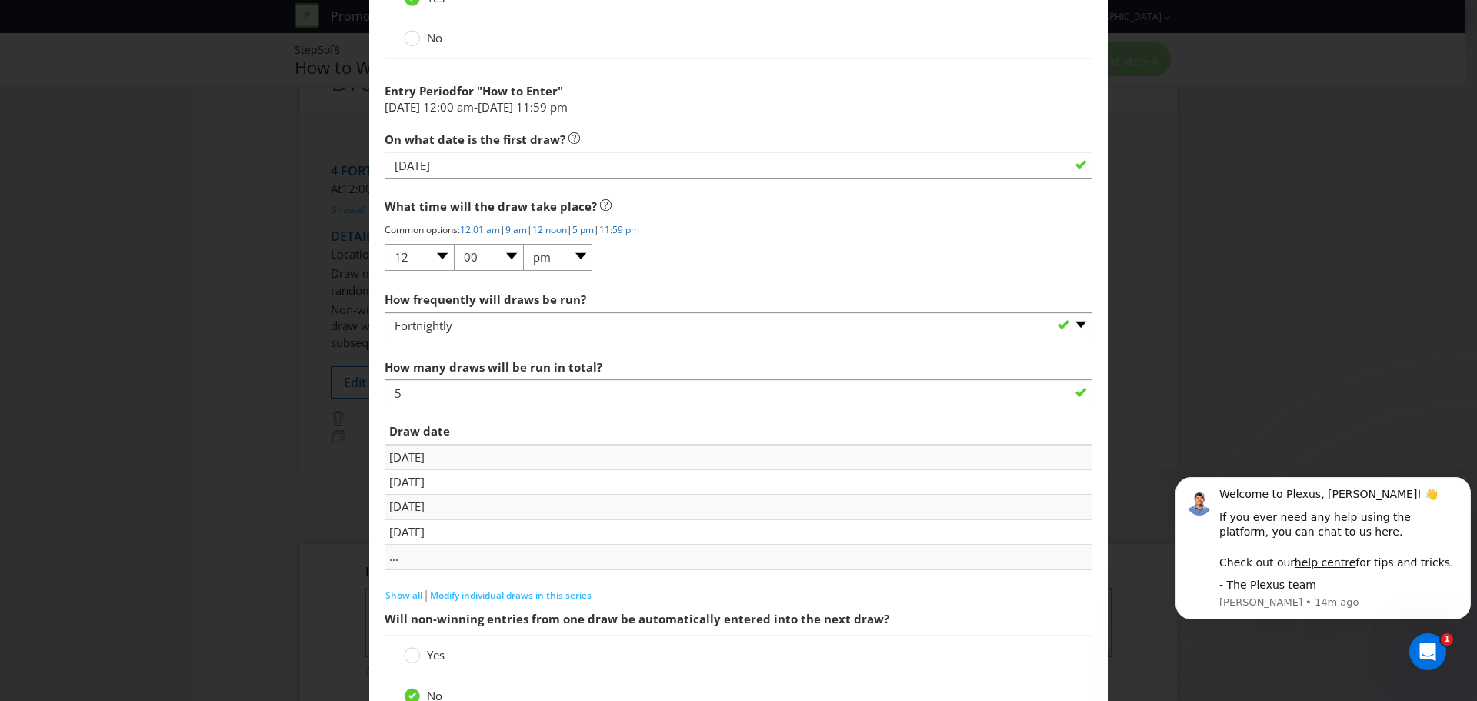
click at [1109, 549] on div "Edit Winning Method How to Enter How will the winners be selected? Draw Judging…" at bounding box center [738, 350] width 1477 height 701
click at [1017, 559] on td "..." at bounding box center [738, 557] width 707 height 25
click at [385, 558] on td "..." at bounding box center [738, 557] width 707 height 25
click at [393, 559] on td "..." at bounding box center [738, 557] width 707 height 25
click at [399, 593] on span "Show all" at bounding box center [403, 595] width 37 height 13
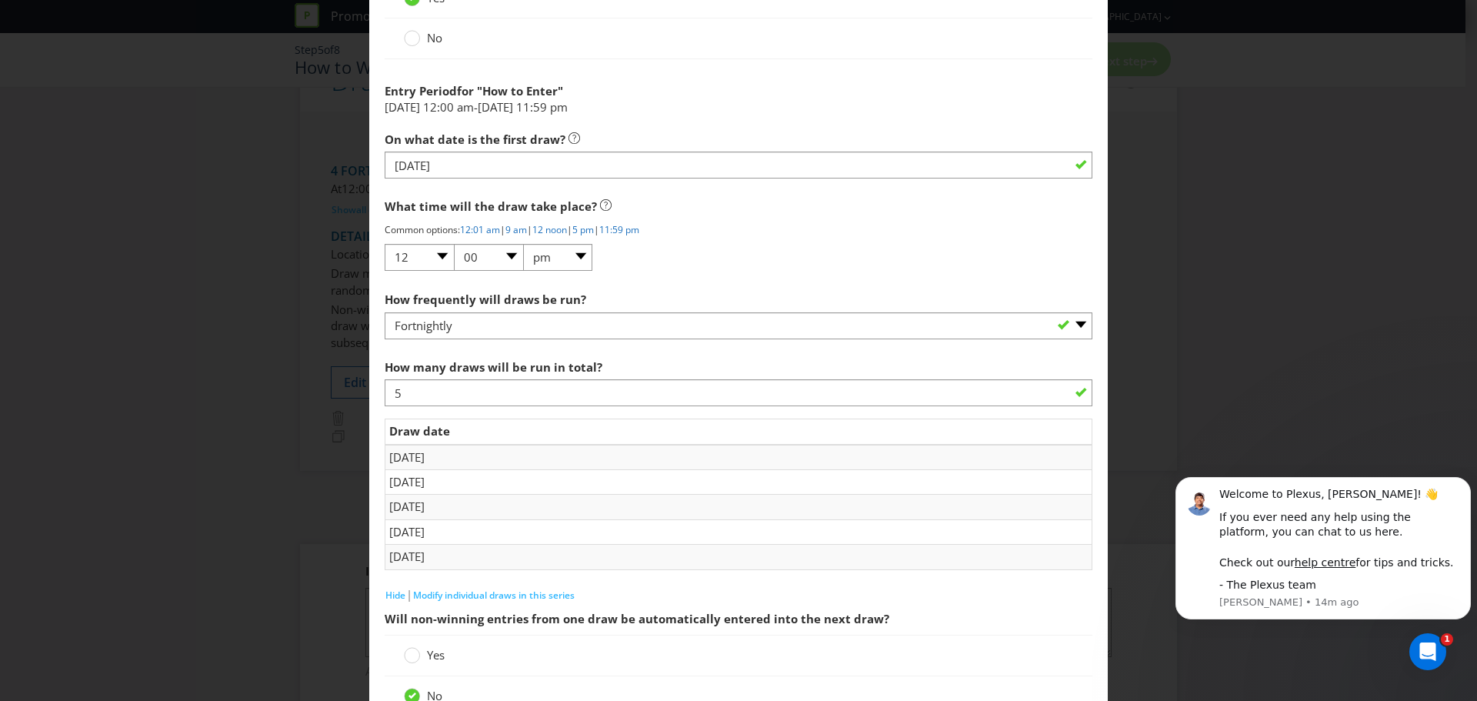
click at [877, 242] on div "What time will the draw take place? Common options: 12:01 am | 9 am | 12 noon |…" at bounding box center [739, 232] width 708 height 82
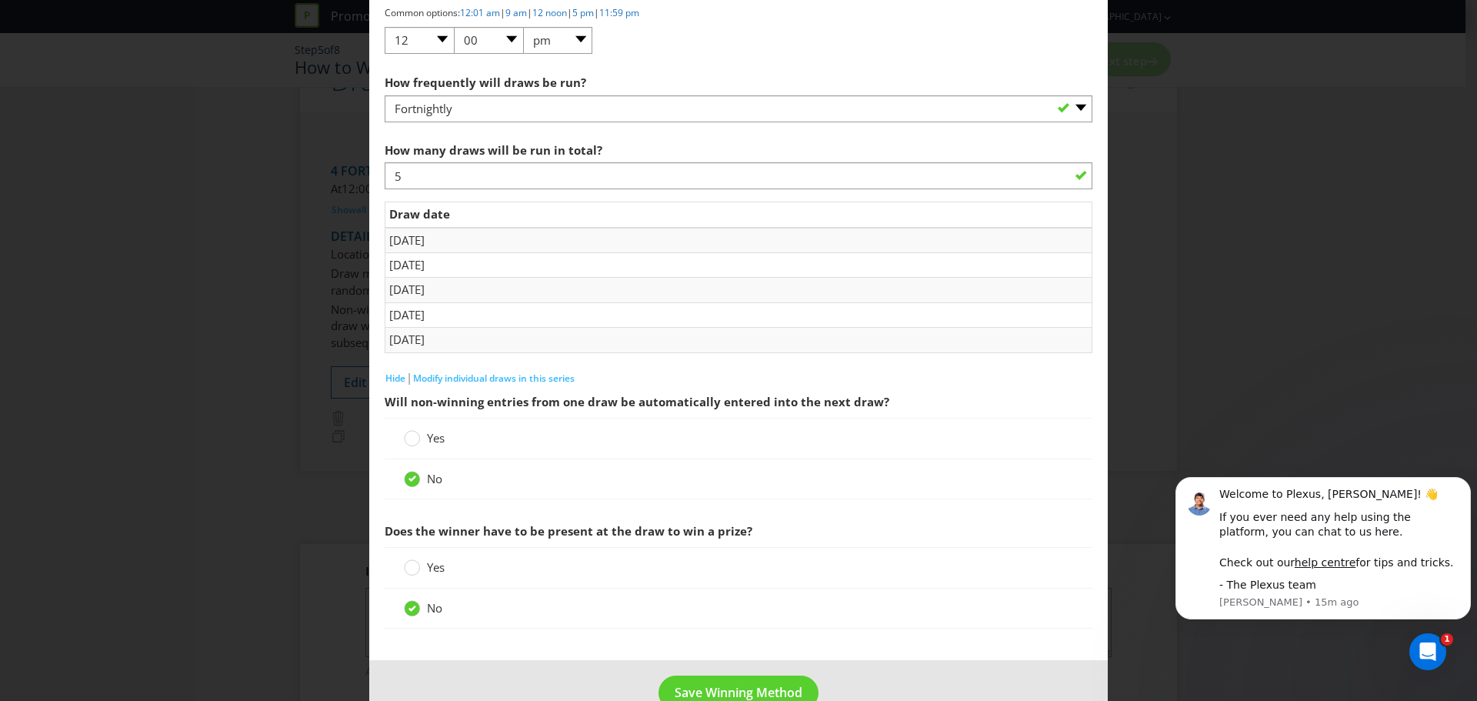
scroll to position [1639, 0]
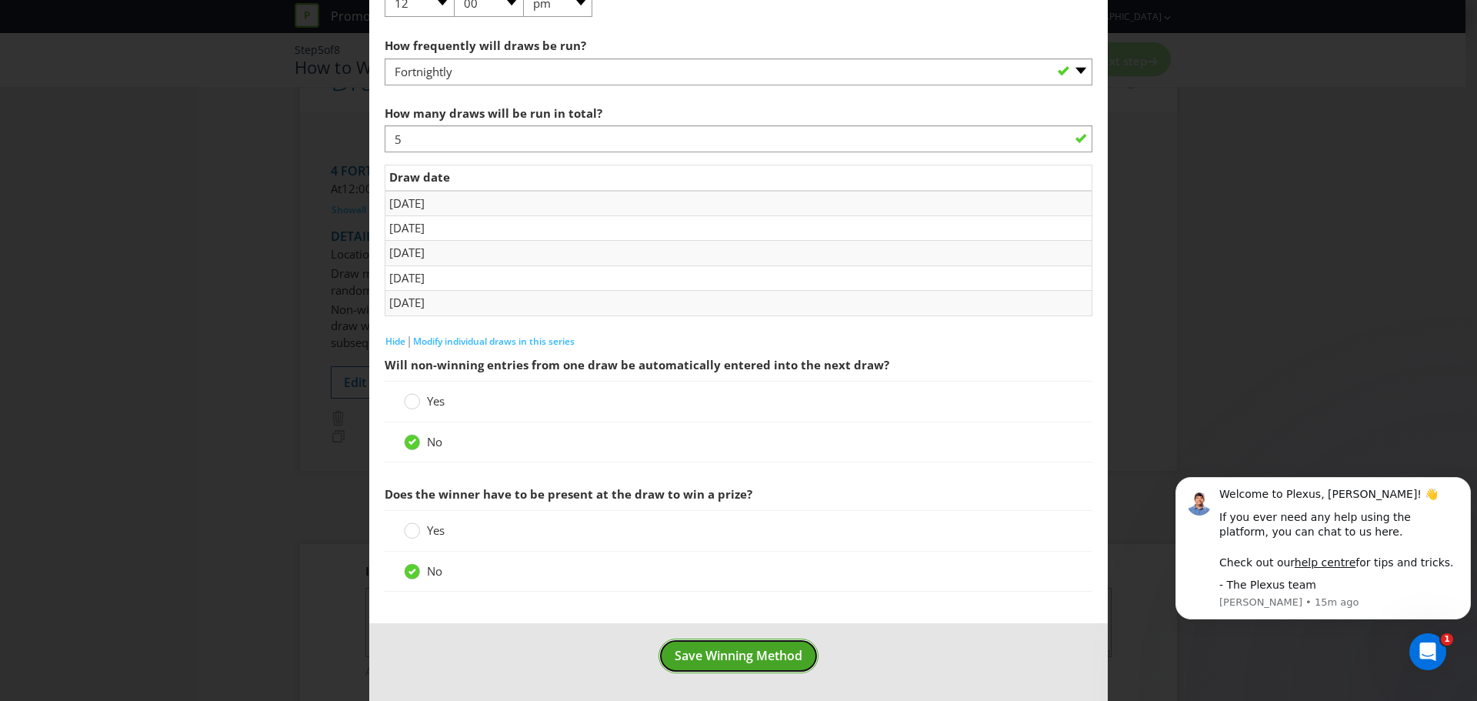
click at [739, 654] on span "Save Winning Method" at bounding box center [739, 655] width 128 height 17
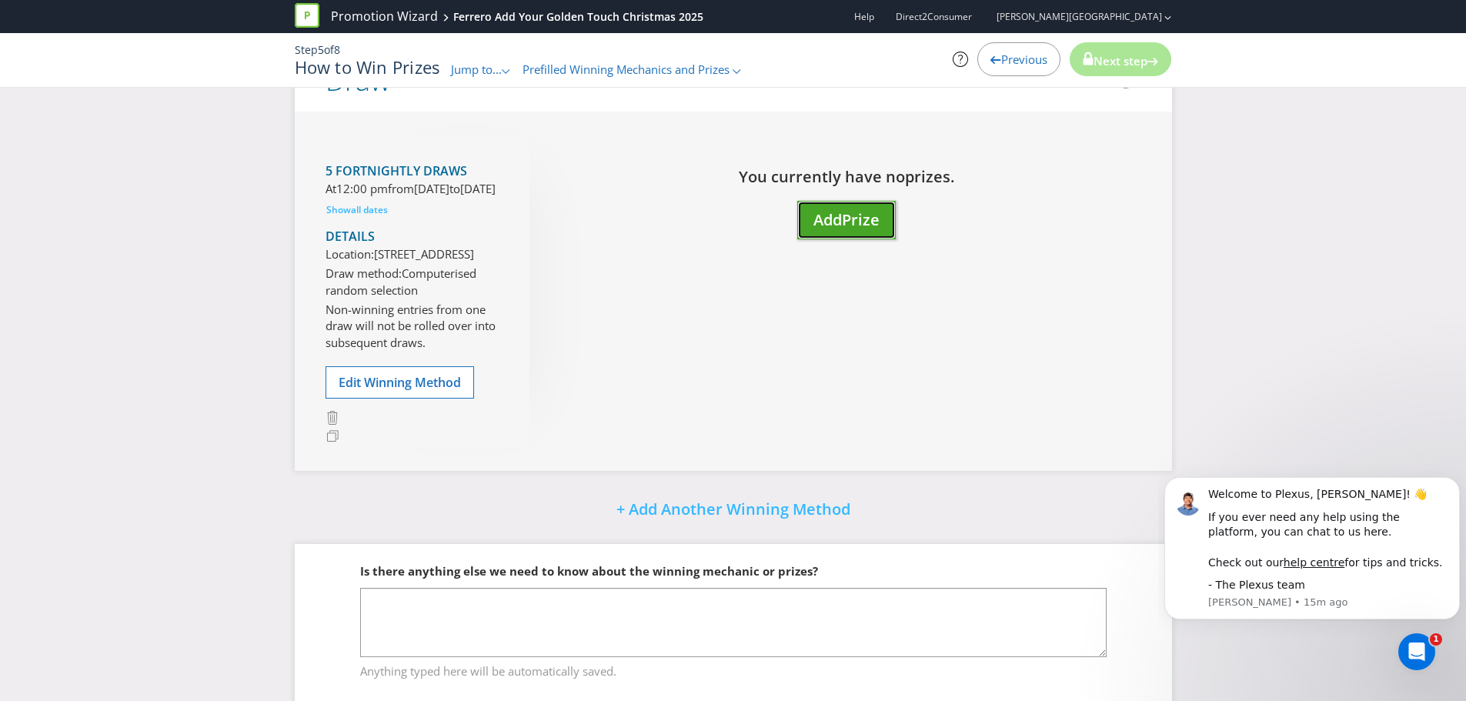
click at [844, 219] on span "Prize" at bounding box center [861, 219] width 38 height 21
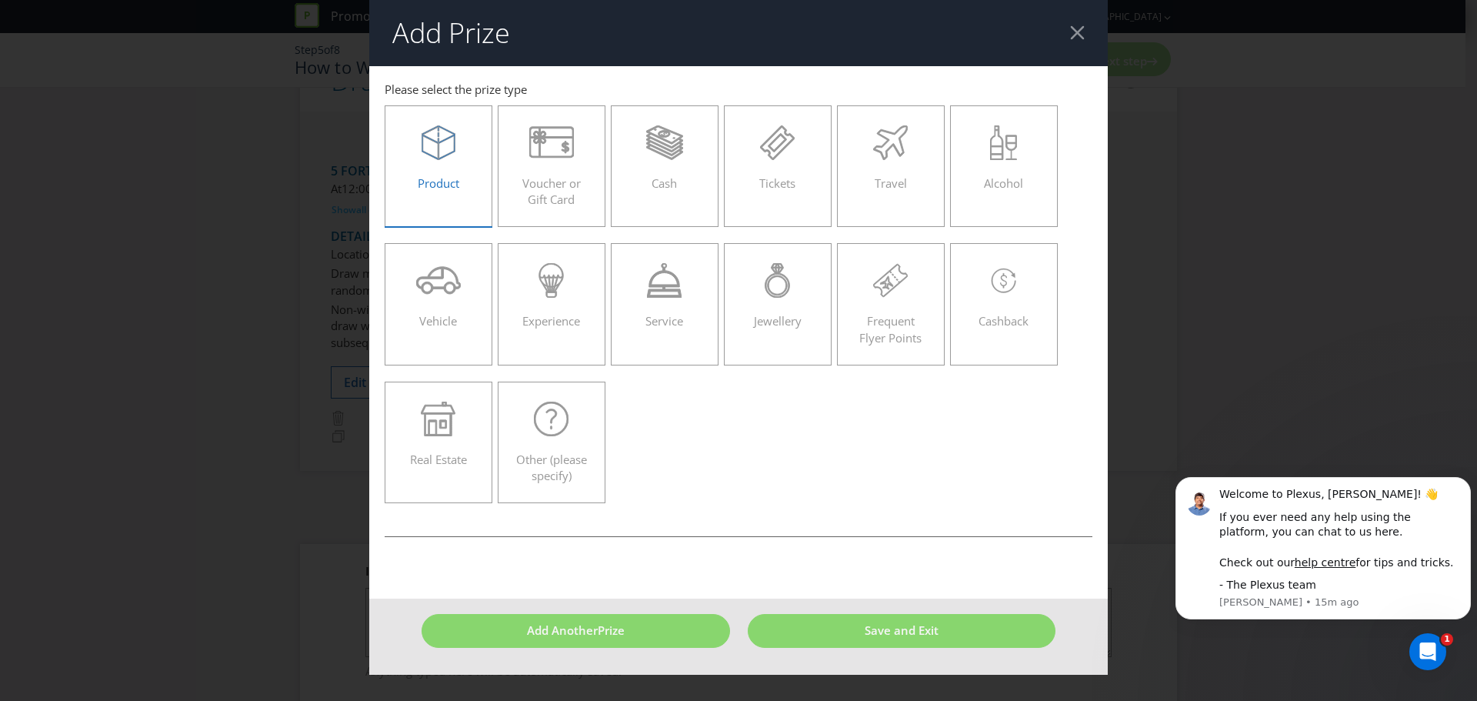
click at [465, 147] on div at bounding box center [438, 142] width 75 height 35
click at [0, 0] on input "Product" at bounding box center [0, 0] width 0 height 0
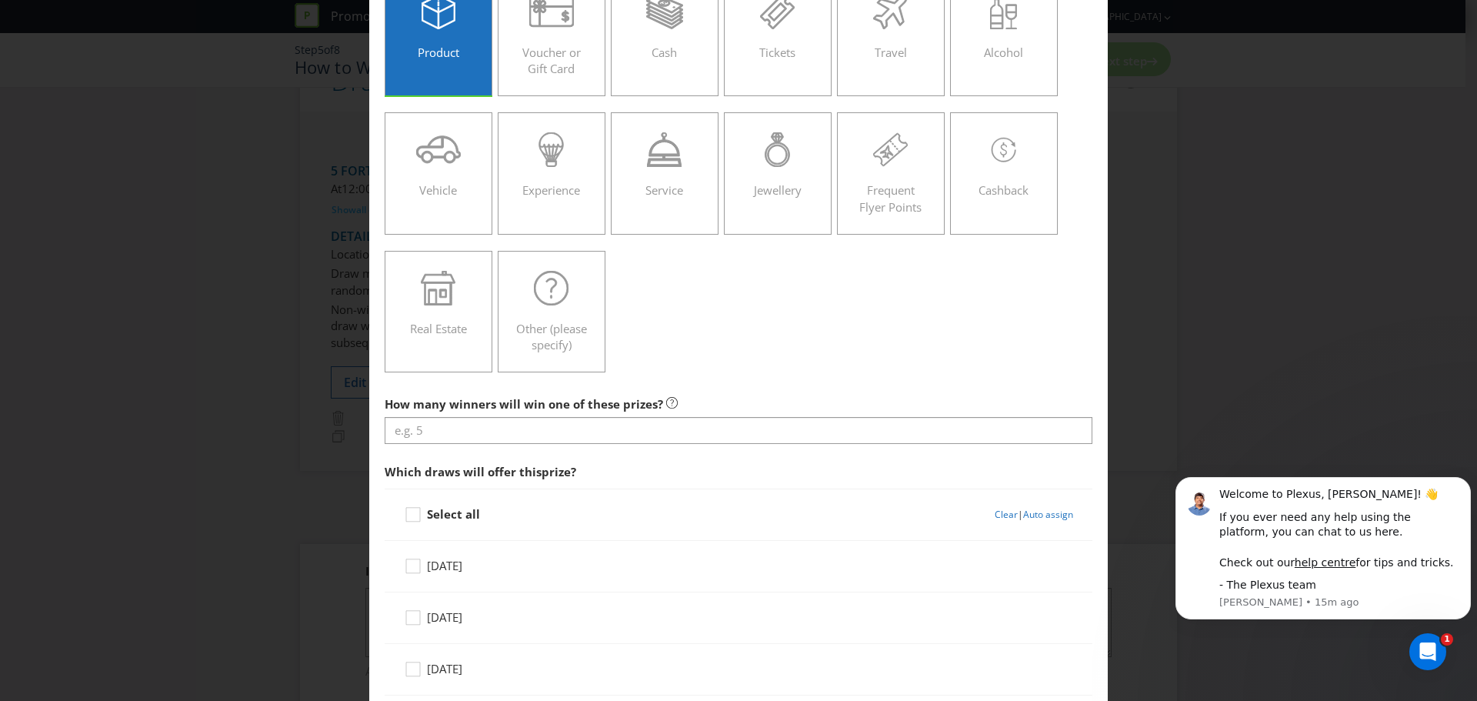
scroll to position [308, 0]
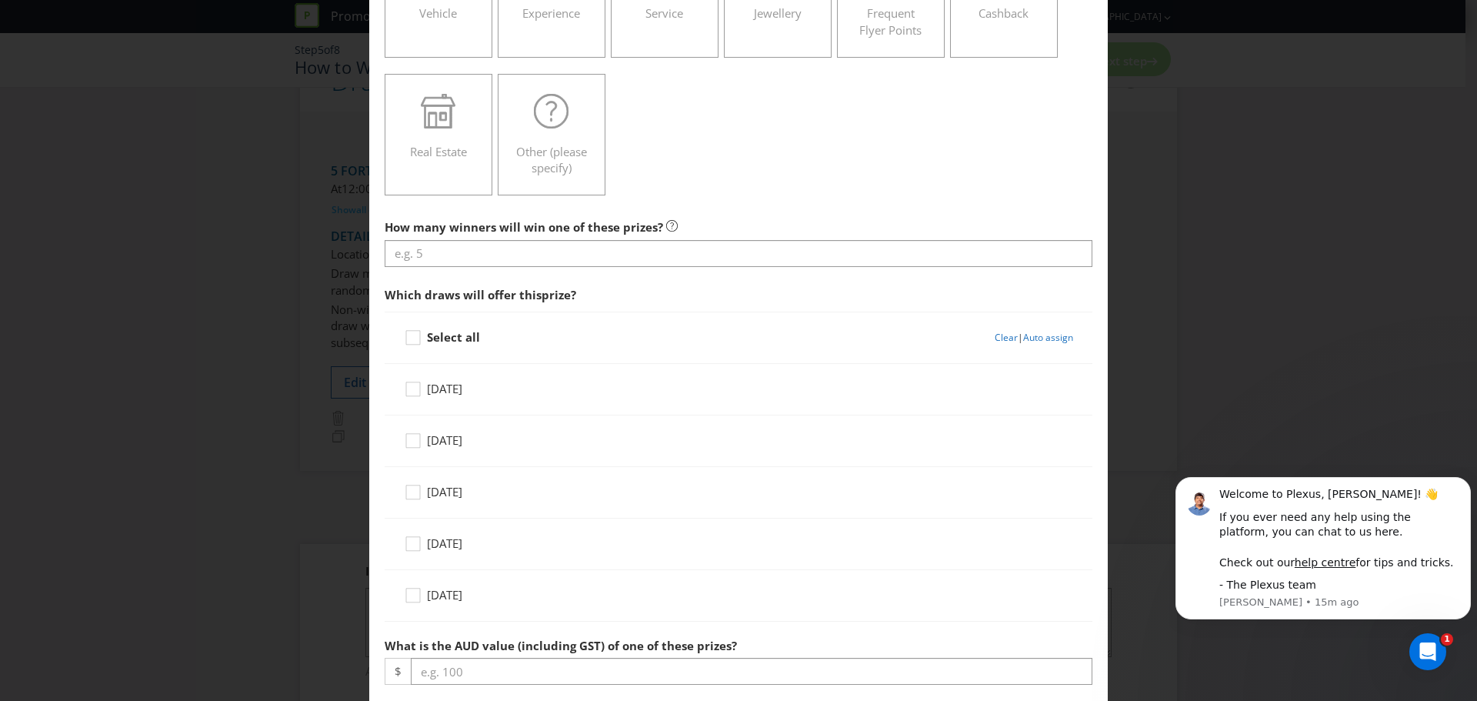
click at [441, 329] on strong "Select all" at bounding box center [453, 336] width 53 height 15
click at [0, 0] on input "Select all" at bounding box center [0, 0] width 0 height 0
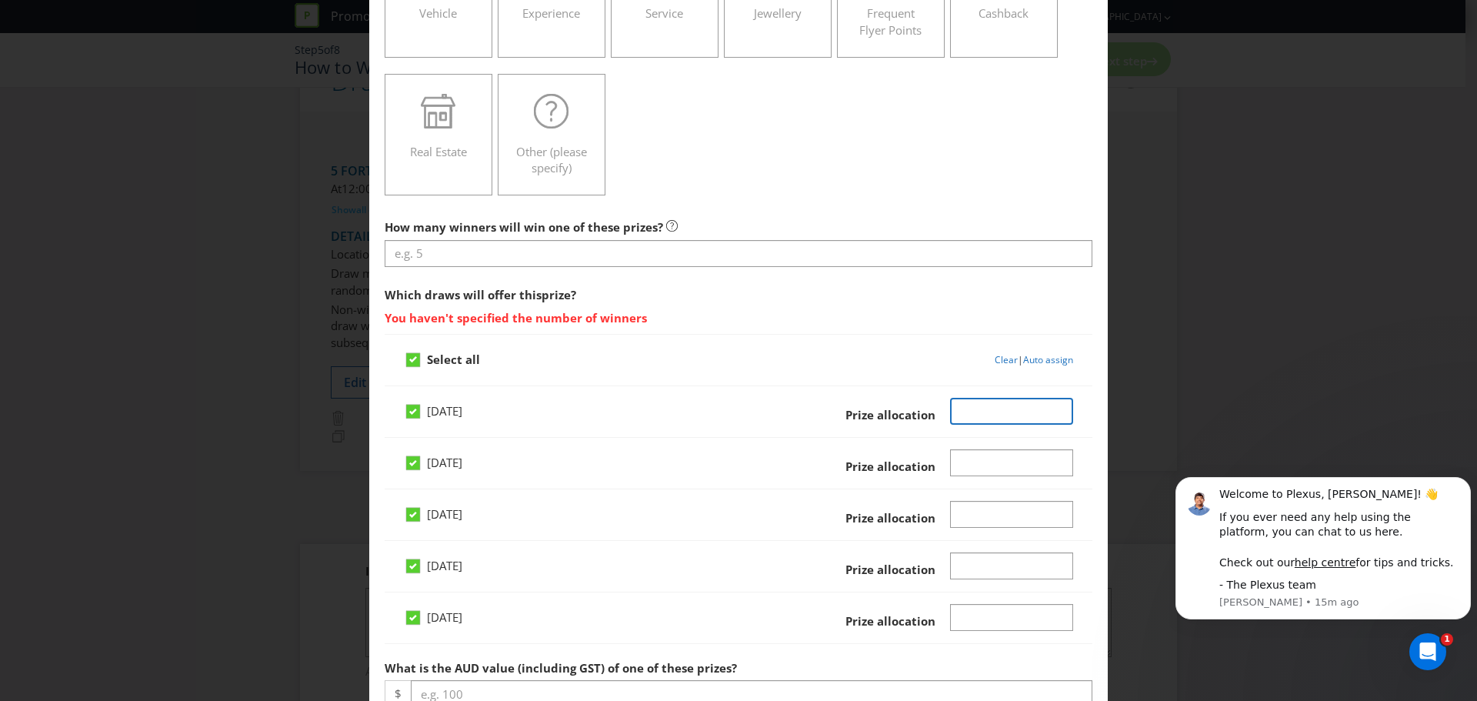
click at [975, 414] on input "Number" at bounding box center [1012, 411] width 124 height 27
type input "40"
click at [1018, 473] on input "Number" at bounding box center [1012, 462] width 124 height 27
type input "40"
click at [1009, 531] on div "[DATE] Prize allocation" at bounding box center [738, 520] width 669 height 39
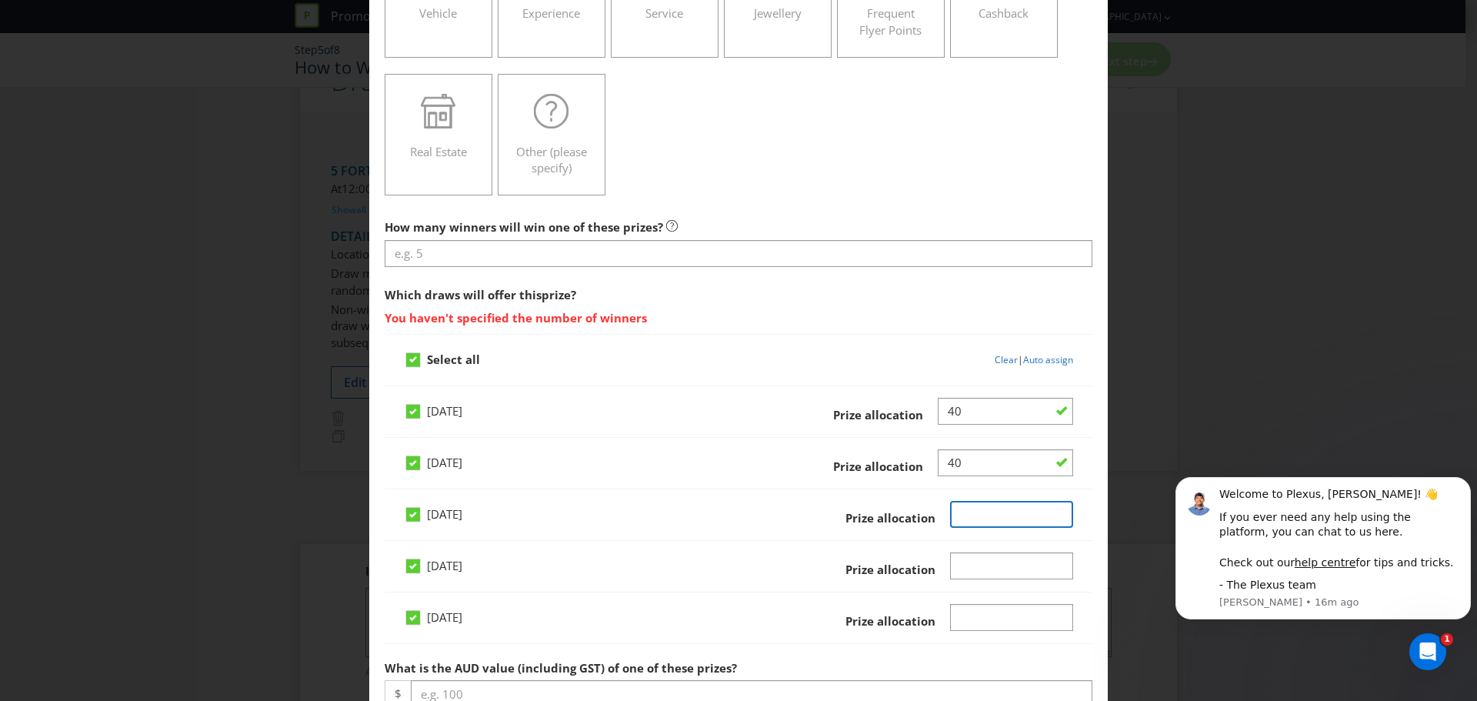
click at [1013, 522] on input "Number" at bounding box center [1012, 514] width 124 height 27
type input "40"
click at [990, 575] on input "Number" at bounding box center [1012, 565] width 124 height 27
type input "40"
click at [994, 611] on input "Number" at bounding box center [1012, 617] width 124 height 27
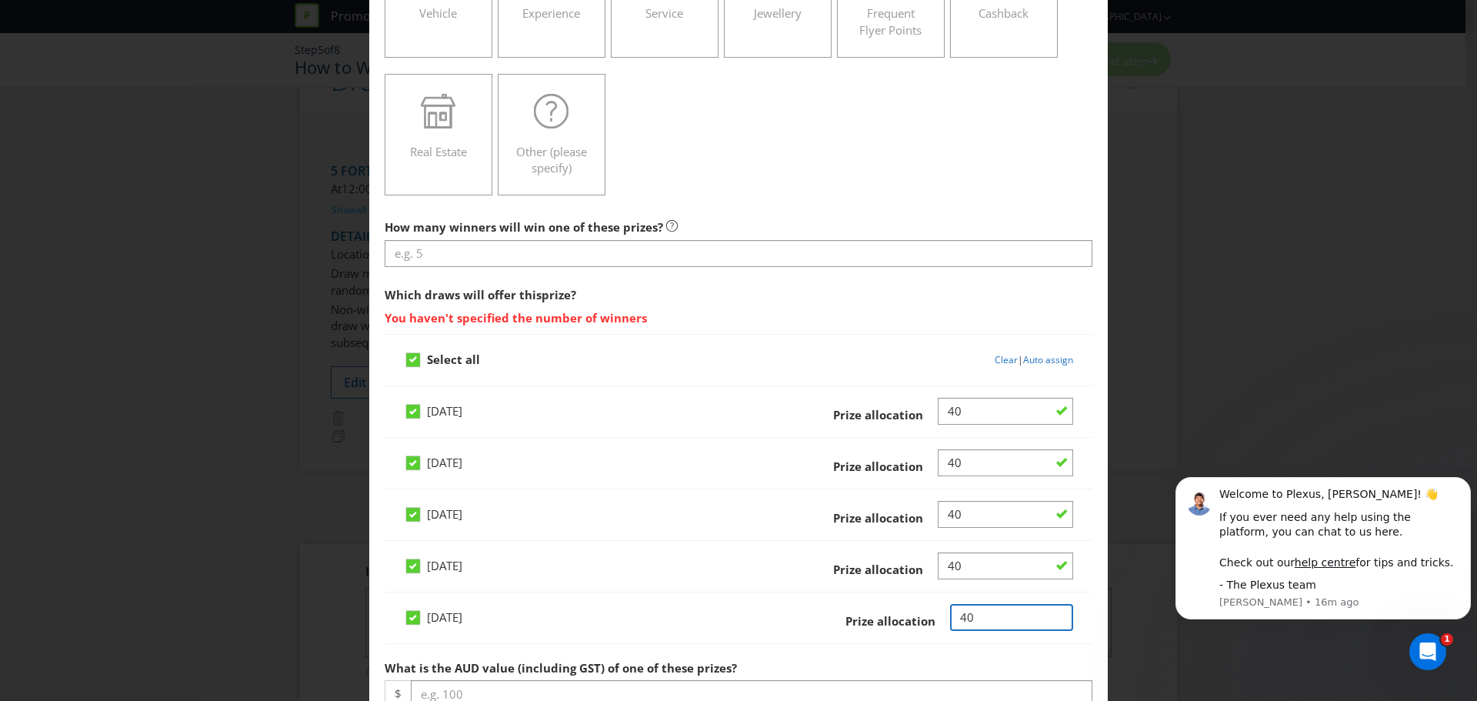
type input "40"
click at [1110, 380] on div "Add Prize [GEOGRAPHIC_DATA] [GEOGRAPHIC_DATA] [GEOGRAPHIC_DATA] [GEOGRAPHIC_DAT…" at bounding box center [738, 350] width 1477 height 701
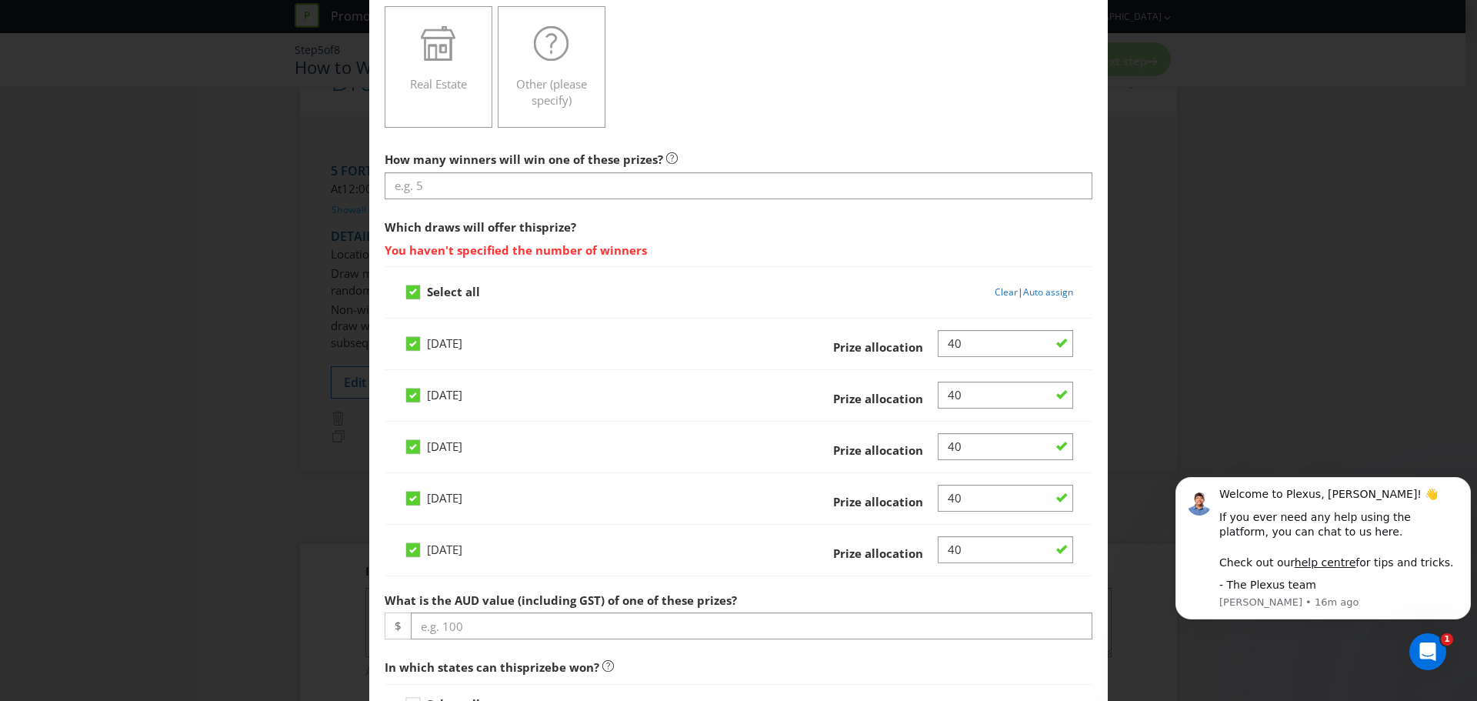
scroll to position [539, 0]
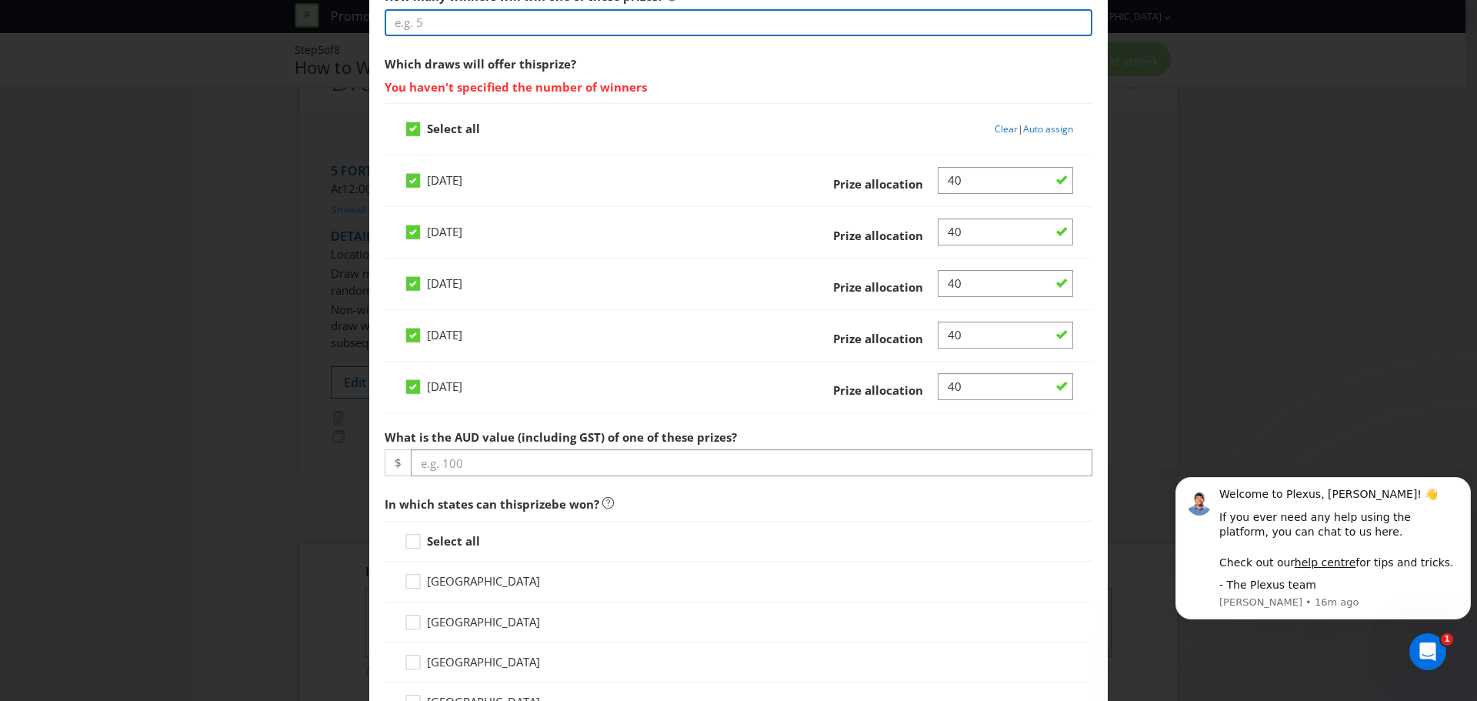
click at [458, 12] on input "number" at bounding box center [739, 22] width 708 height 27
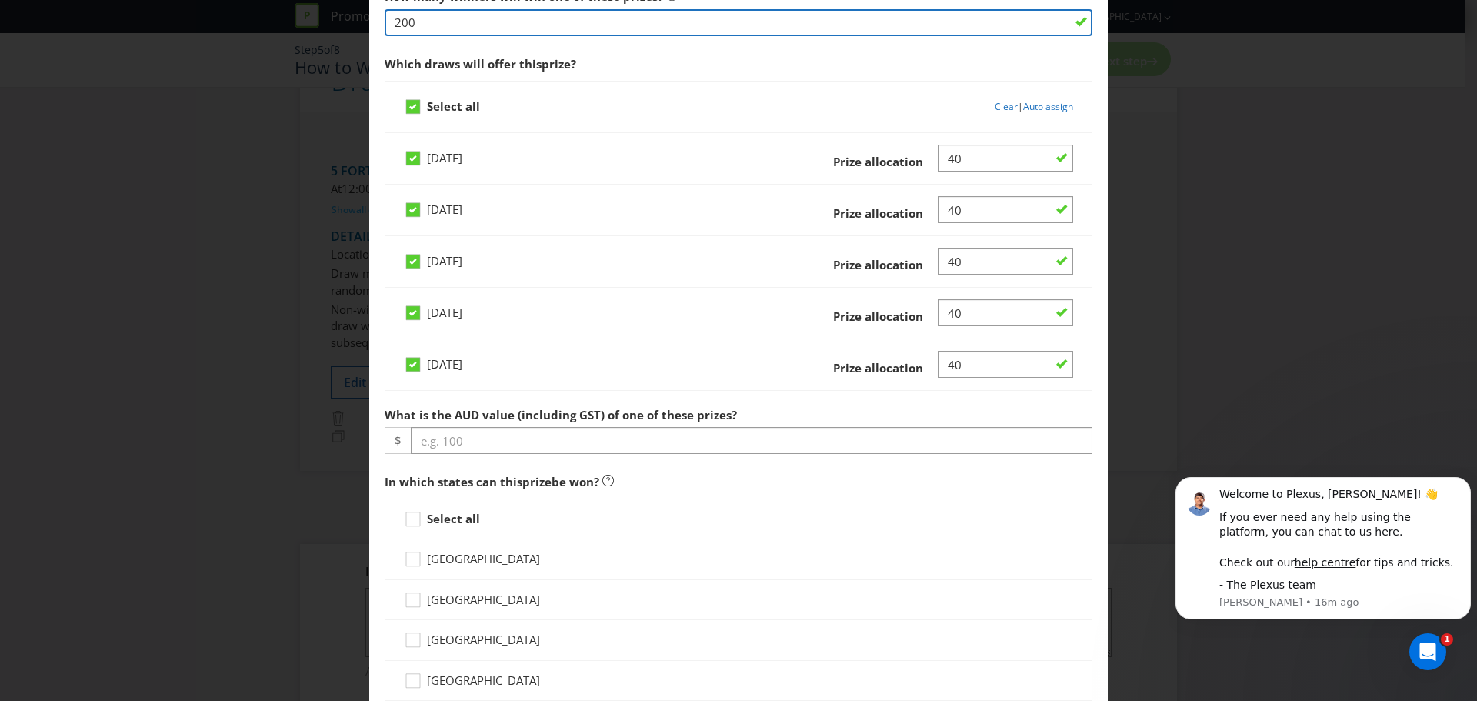
type input "200"
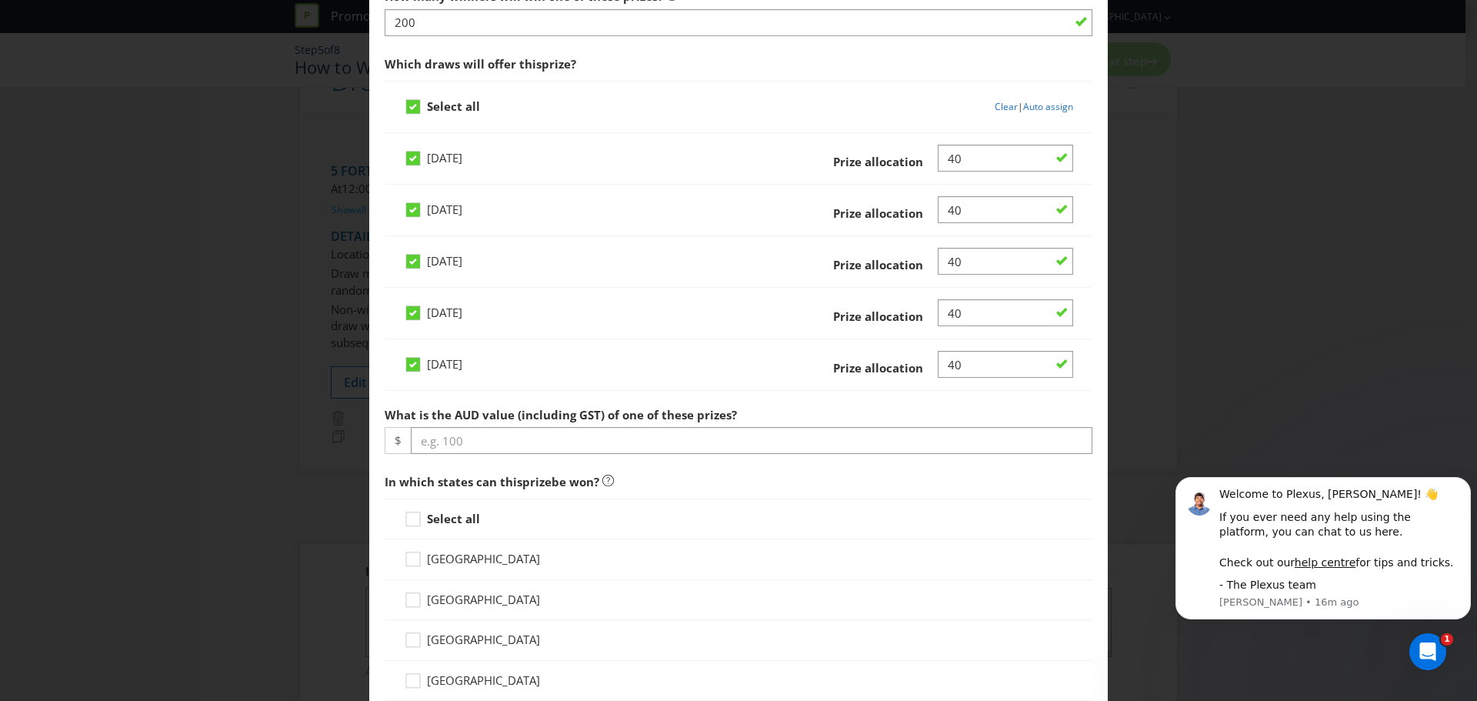
click at [894, 70] on span "Which draws will offer this prize ?" at bounding box center [739, 64] width 708 height 32
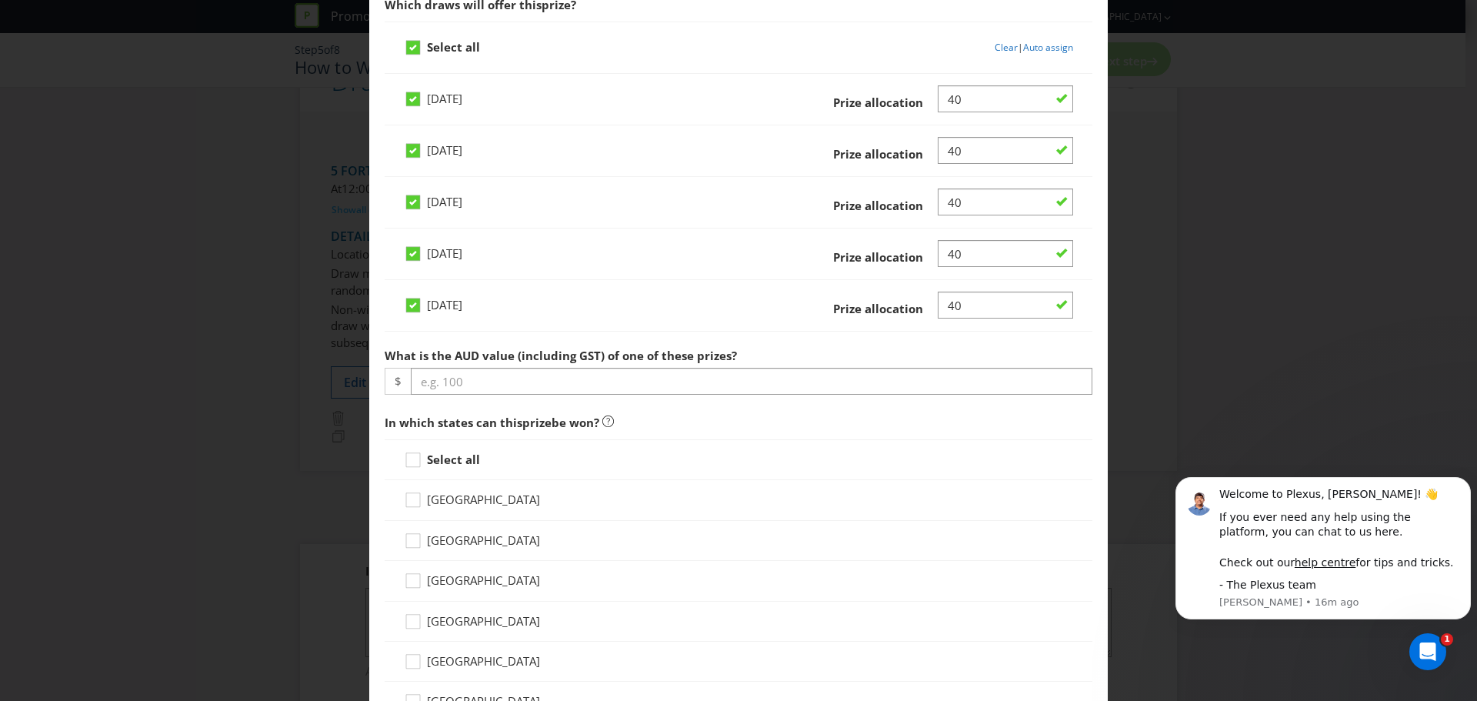
scroll to position [693, 0]
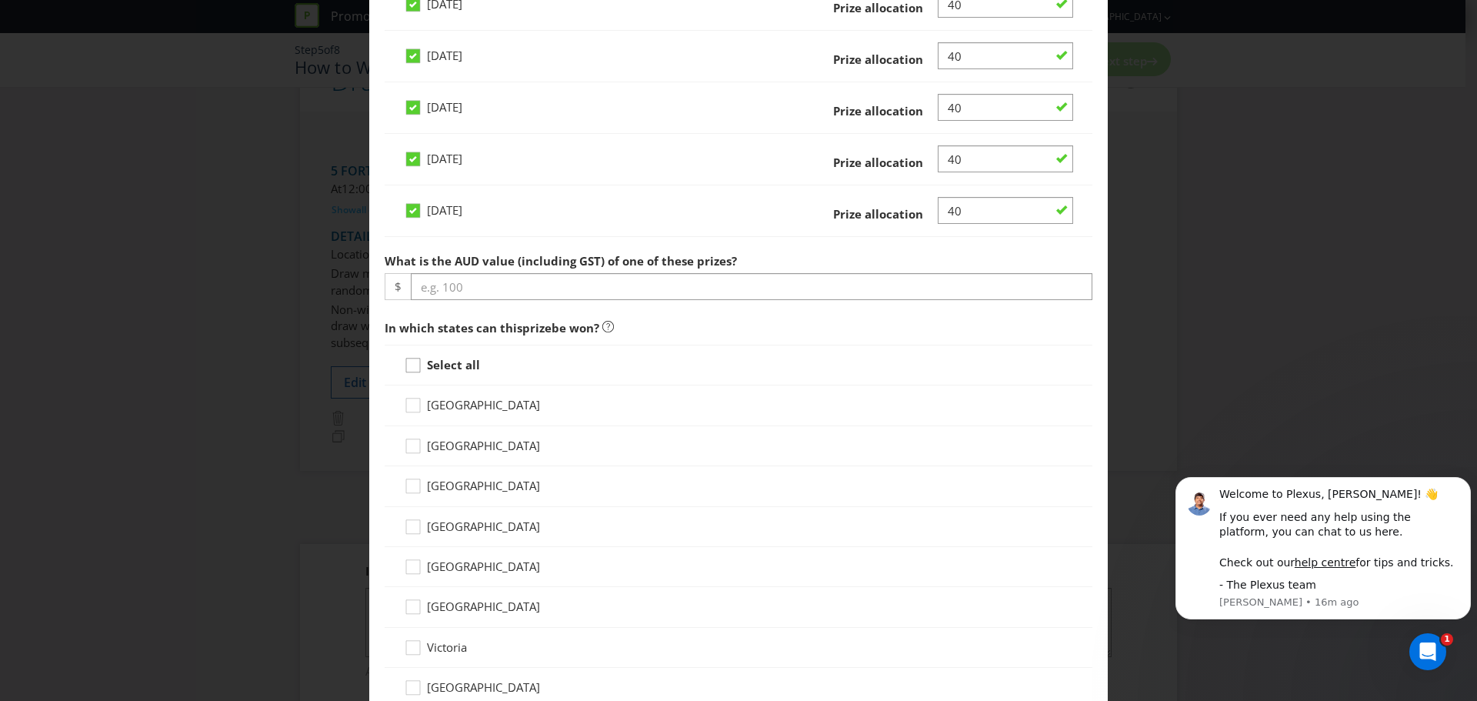
click at [420, 373] on icon at bounding box center [415, 368] width 23 height 23
click at [0, 0] on input "Select all" at bounding box center [0, 0] width 0 height 0
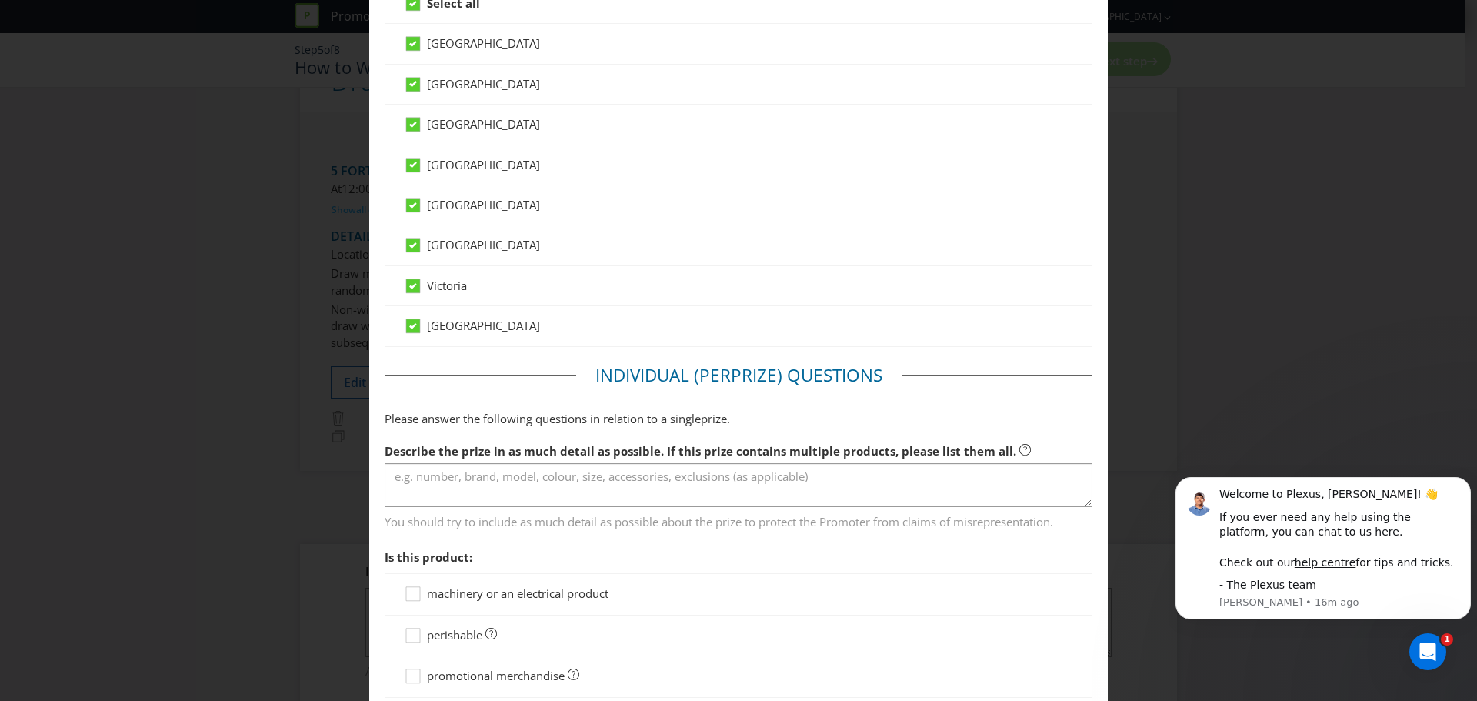
scroll to position [1077, 0]
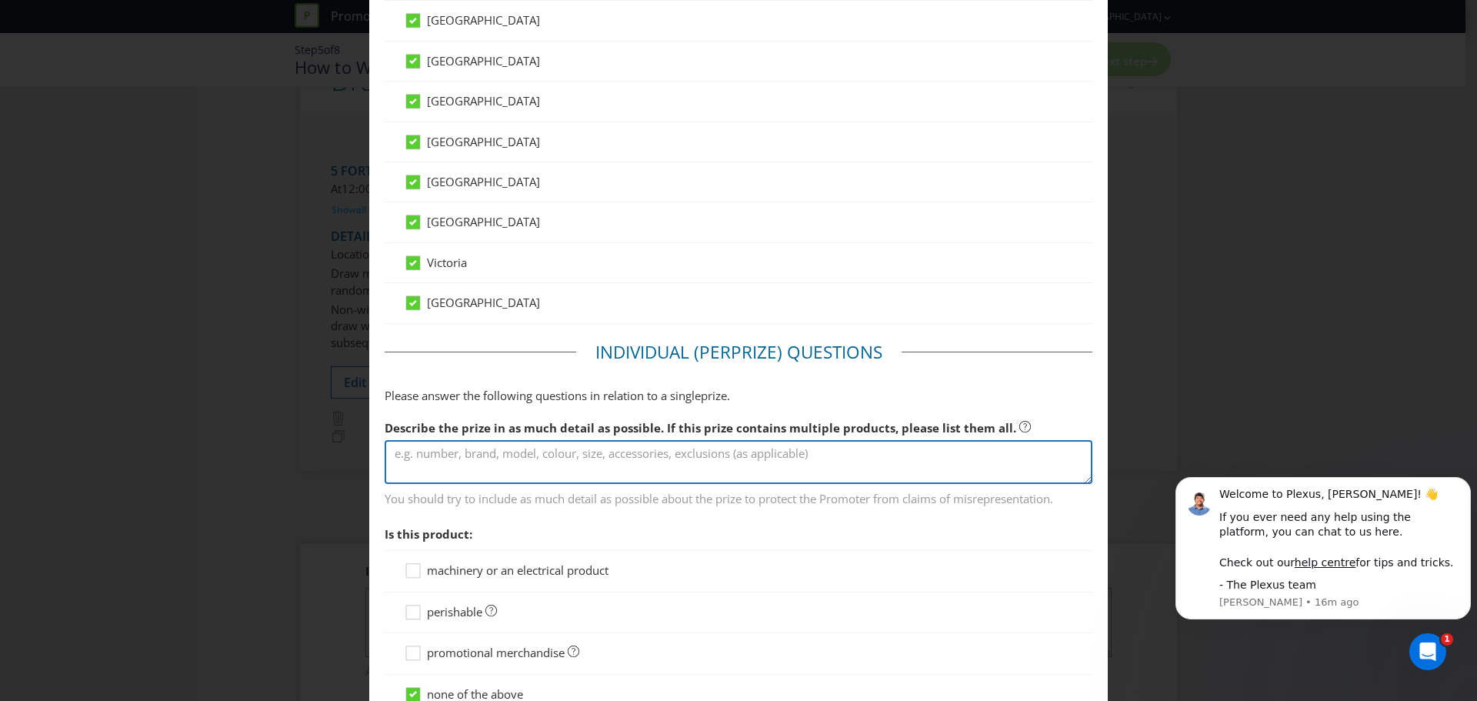
click at [503, 453] on textarea at bounding box center [739, 462] width 708 height 44
type textarea "L"
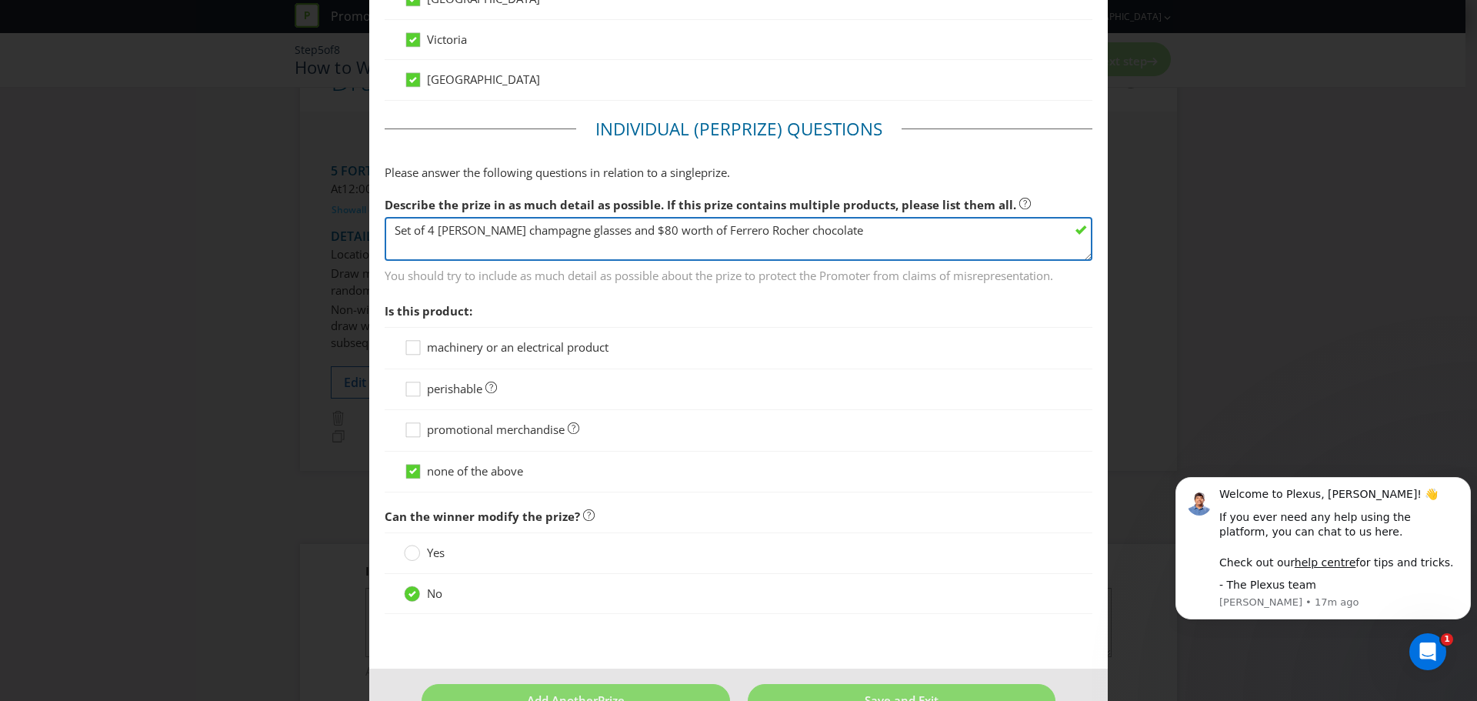
scroll to position [1308, 0]
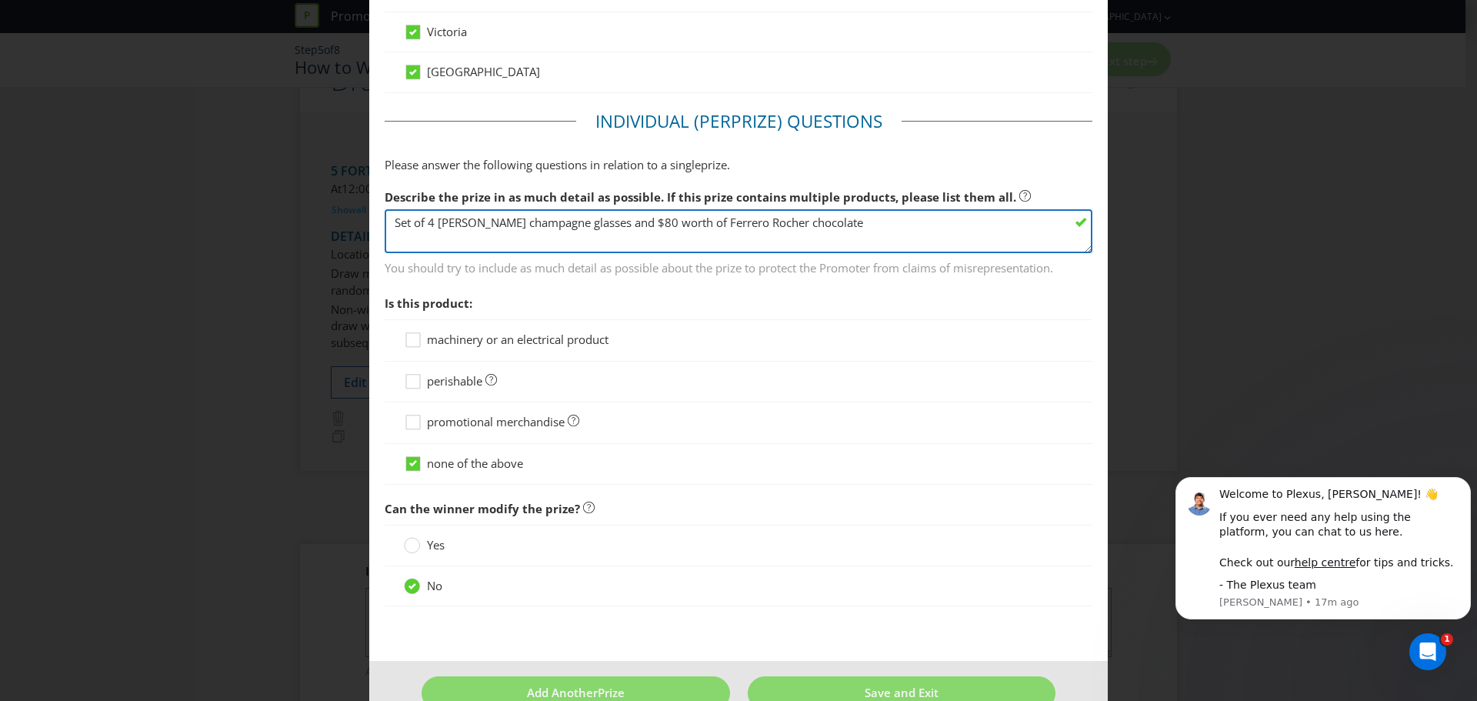
type textarea "Set of 4 [PERSON_NAME] champagne glasses and $80 worth of Ferrero Rocher chocol…"
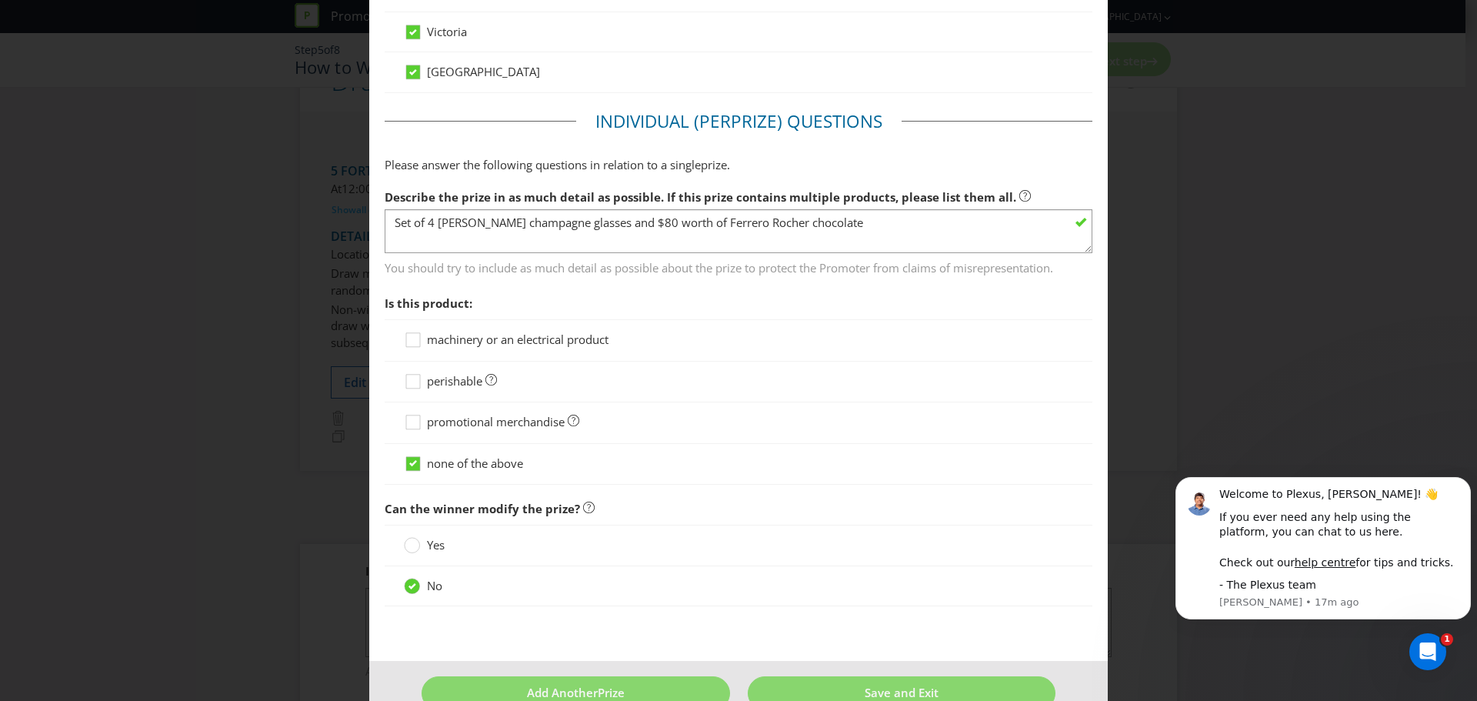
click at [443, 386] on span "perishable" at bounding box center [454, 380] width 55 height 15
click at [0, 0] on input "perishable" at bounding box center [0, 0] width 0 height 0
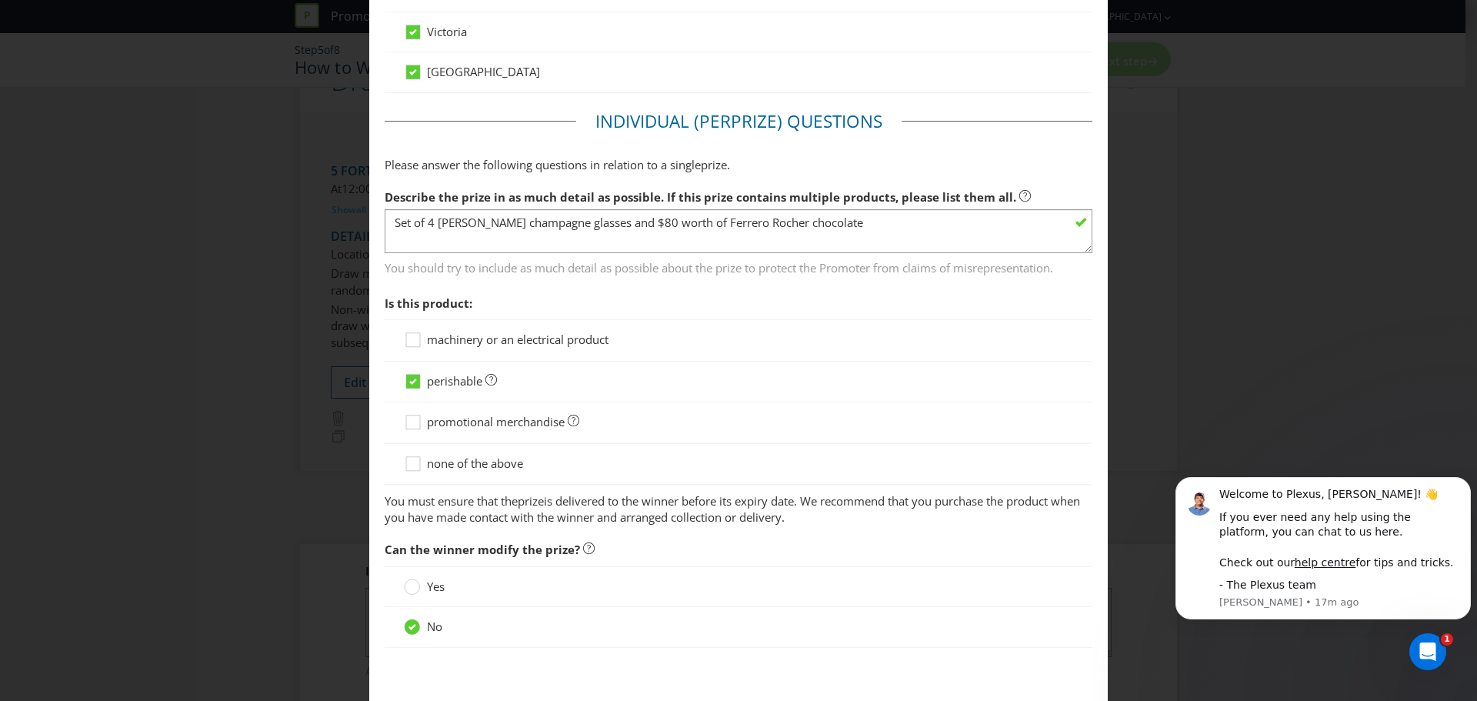
click at [862, 402] on div at bounding box center [739, 402] width 708 height 2
click at [446, 462] on span "none of the above" at bounding box center [475, 463] width 96 height 15
click at [0, 0] on input "none of the above" at bounding box center [0, 0] width 0 height 0
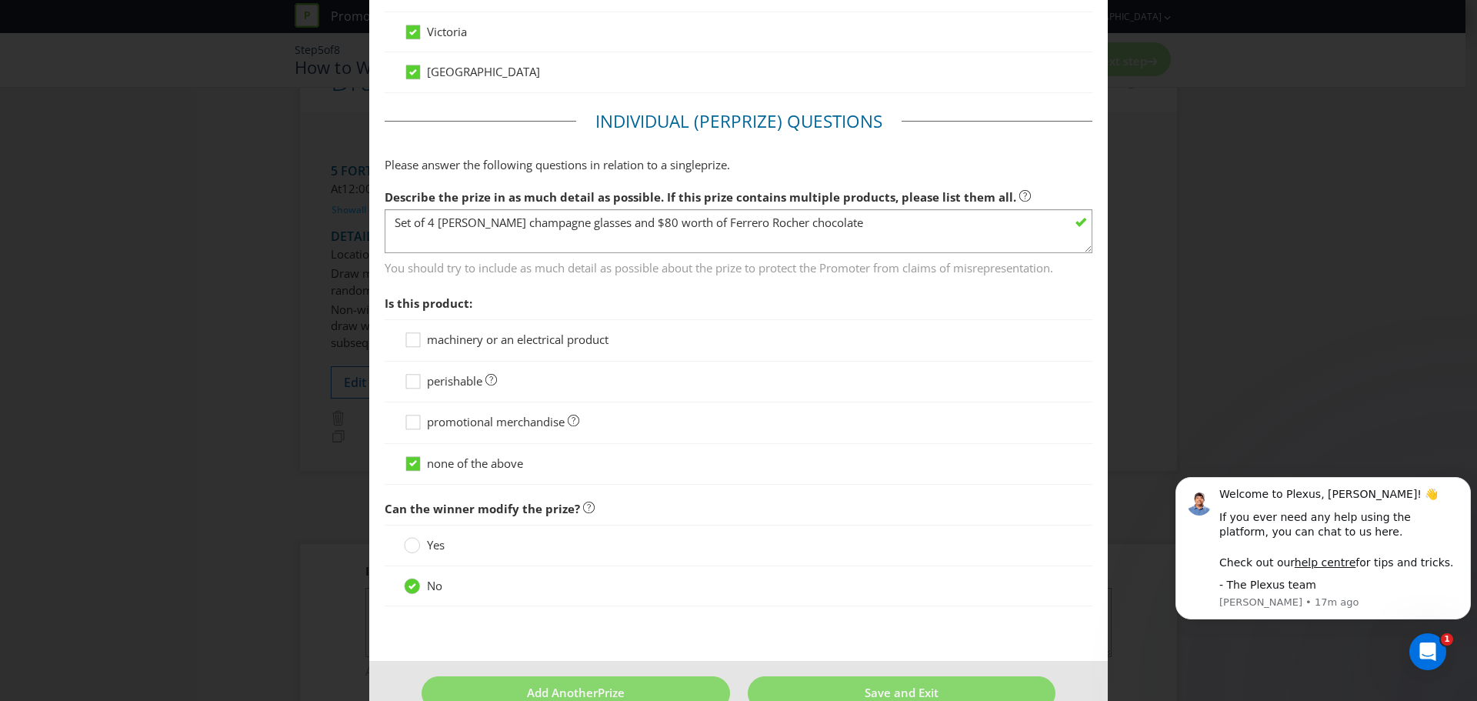
click at [455, 385] on span "perishable" at bounding box center [454, 380] width 55 height 15
click at [0, 0] on input "perishable" at bounding box center [0, 0] width 0 height 0
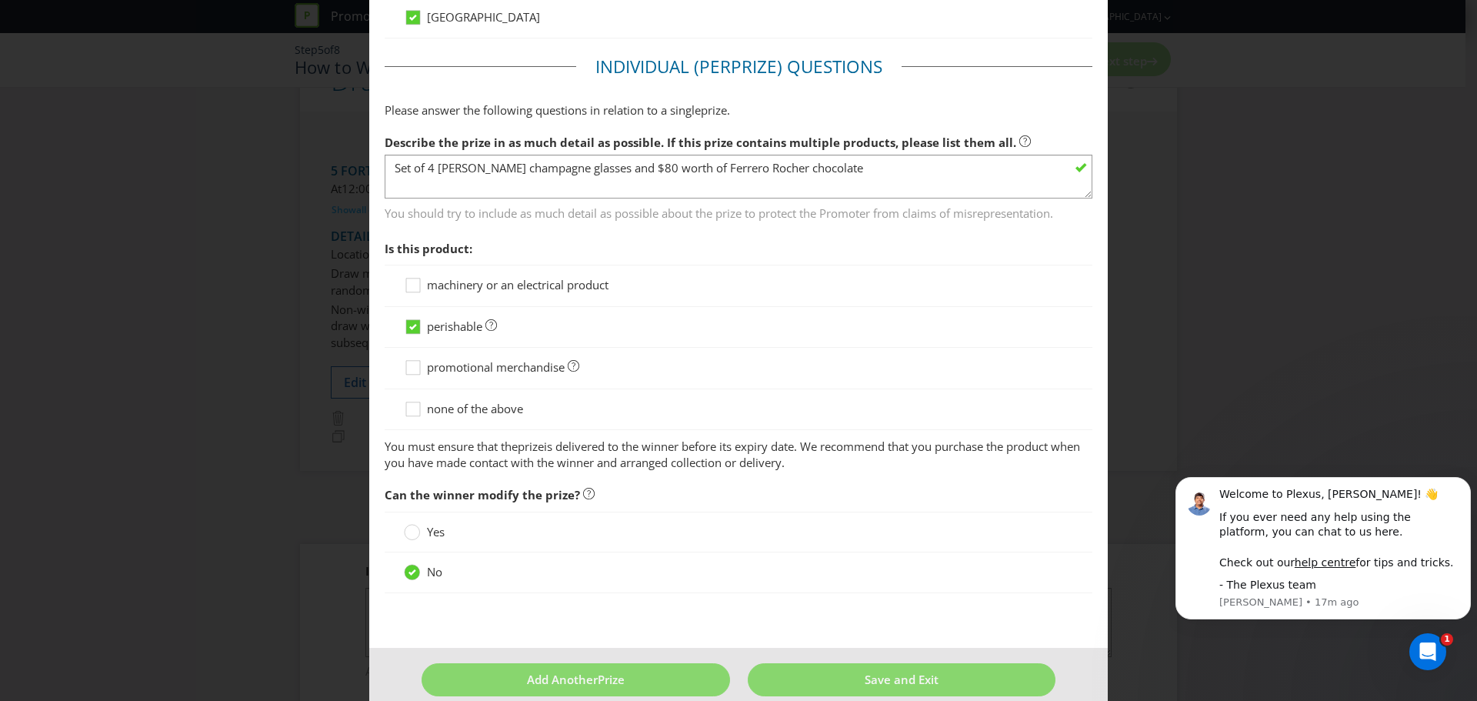
scroll to position [1385, 0]
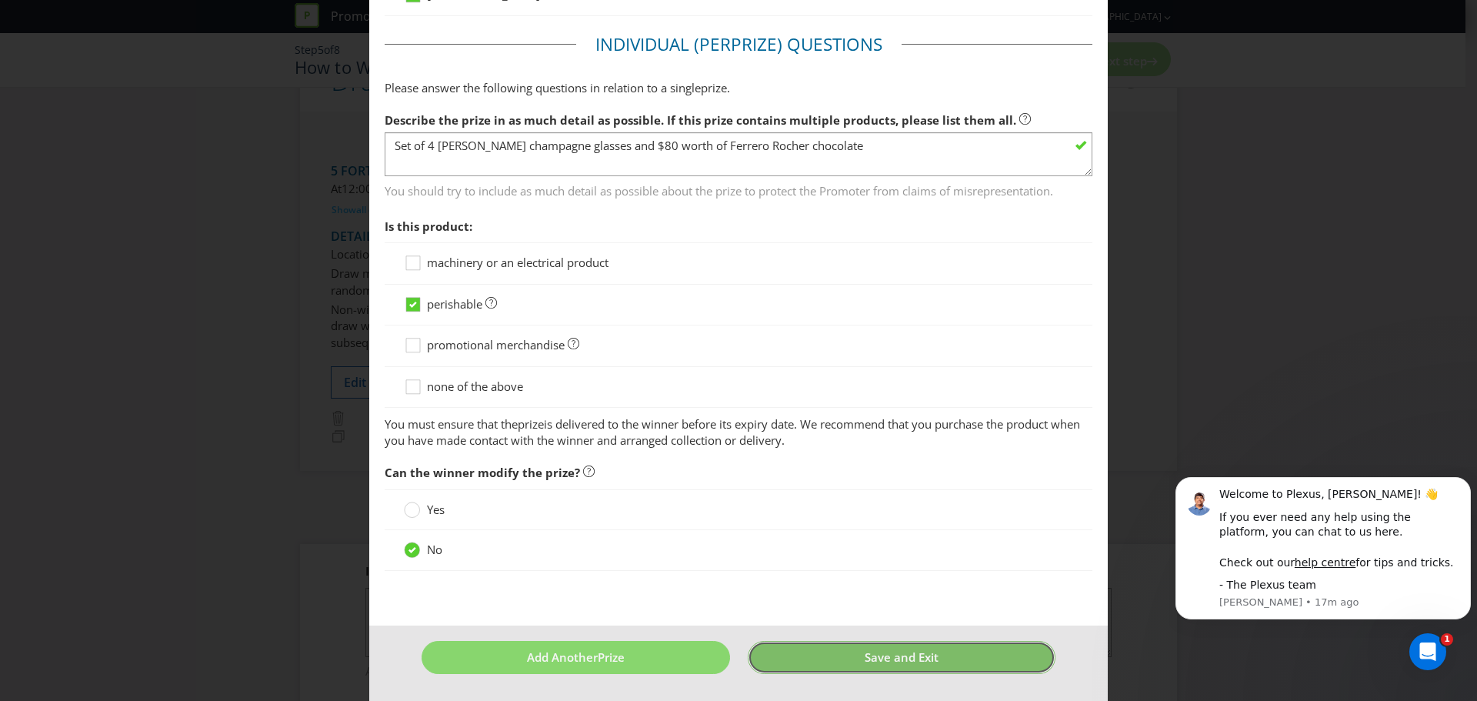
click at [901, 659] on span "Save and Exit" at bounding box center [902, 656] width 74 height 15
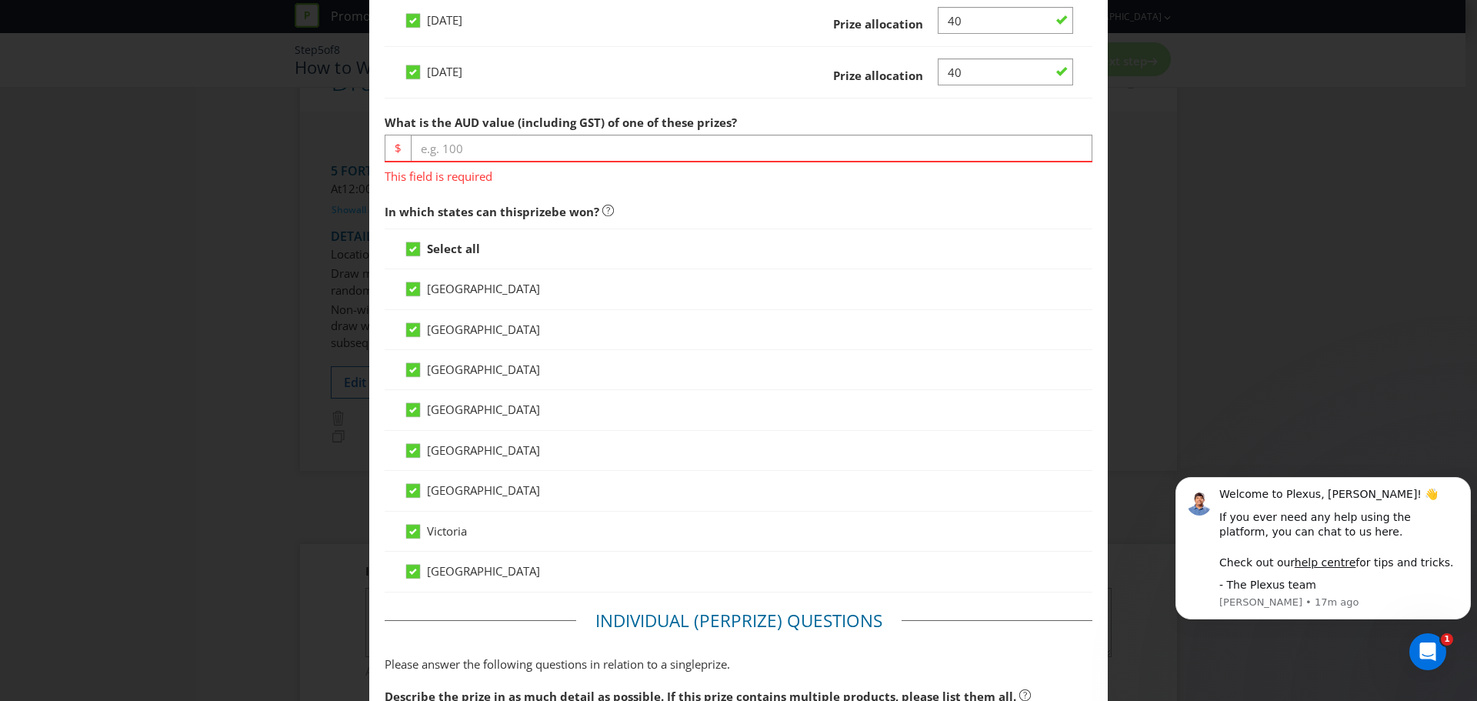
scroll to position [682, 0]
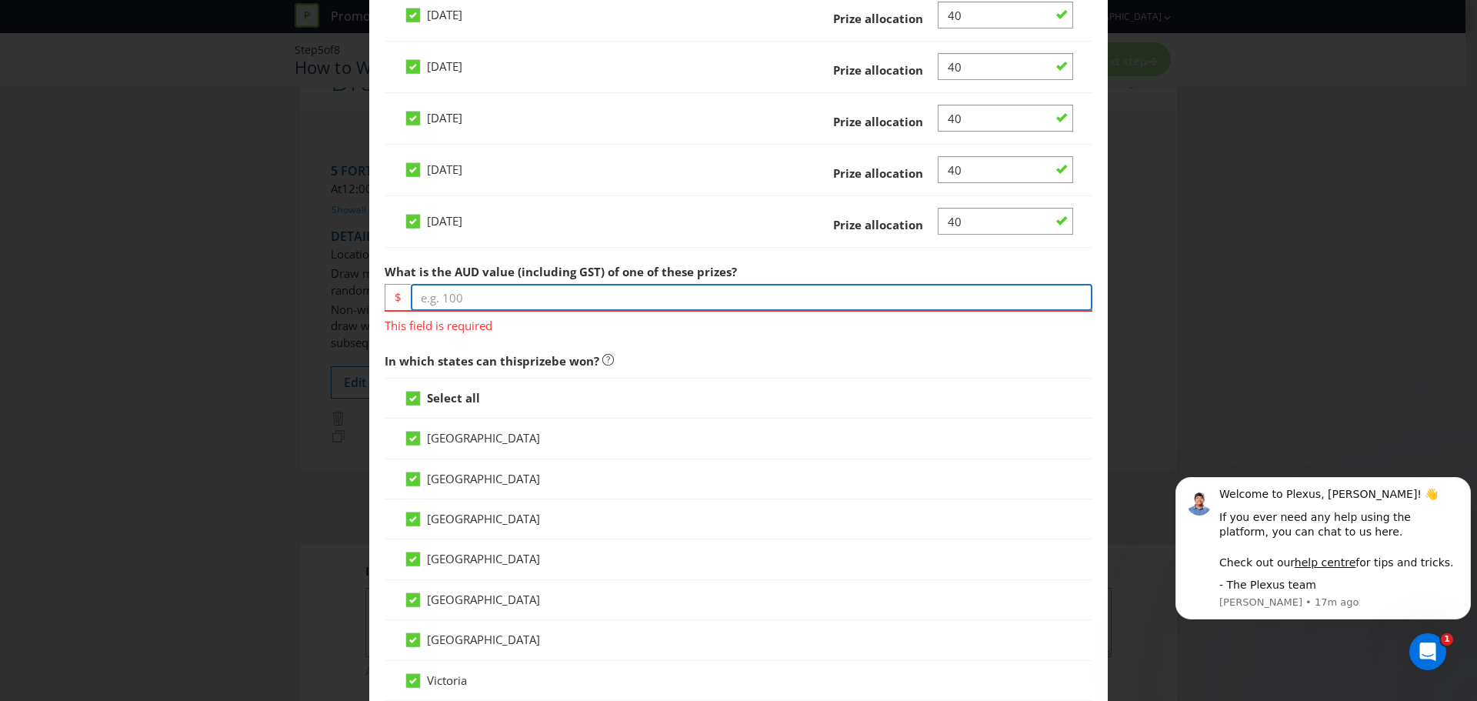
click at [458, 295] on input "number" at bounding box center [752, 297] width 682 height 27
click at [480, 296] on input "number" at bounding box center [752, 297] width 682 height 27
type input "150"
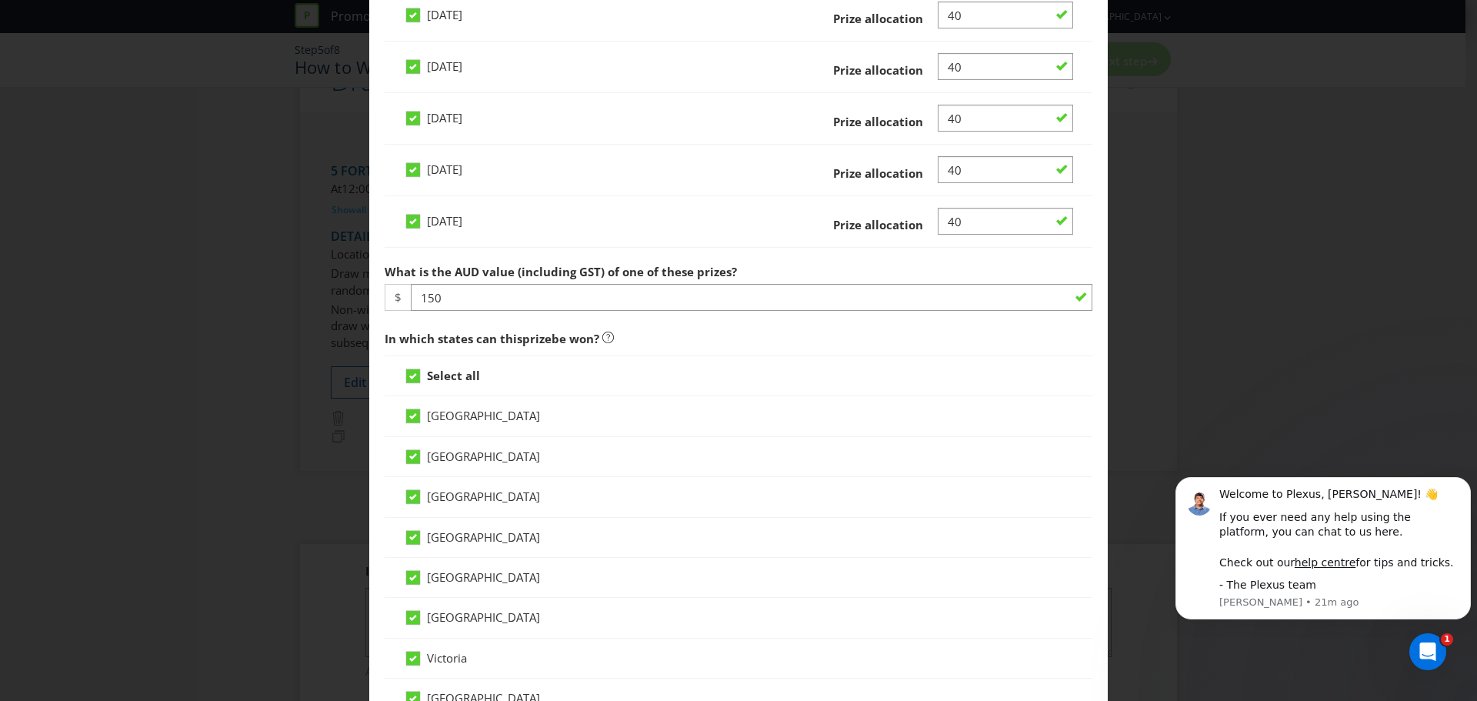
drag, startPoint x: 707, startPoint y: 269, endPoint x: 665, endPoint y: 225, distance: 60.4
click at [707, 266] on span "What is the AUD value (including GST) of one of these prizes?" at bounding box center [561, 271] width 352 height 15
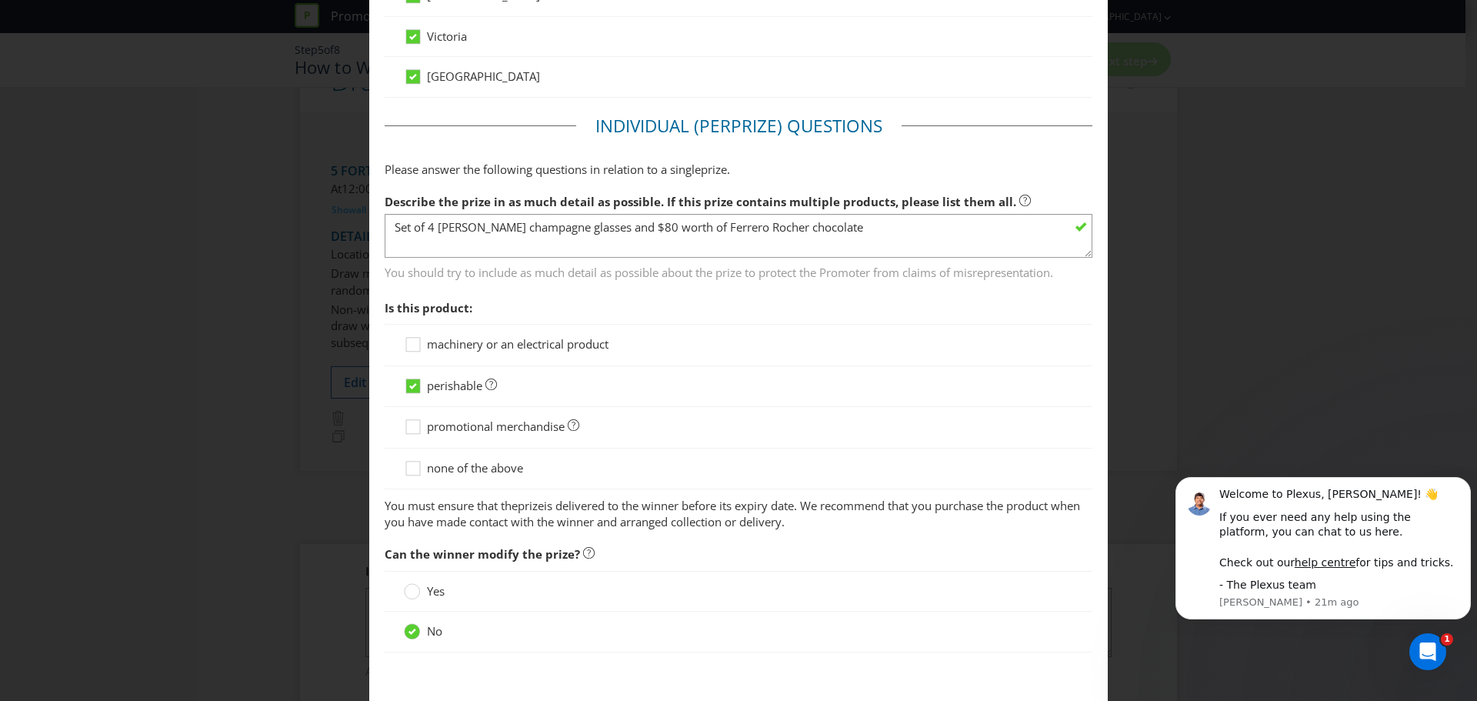
scroll to position [1385, 0]
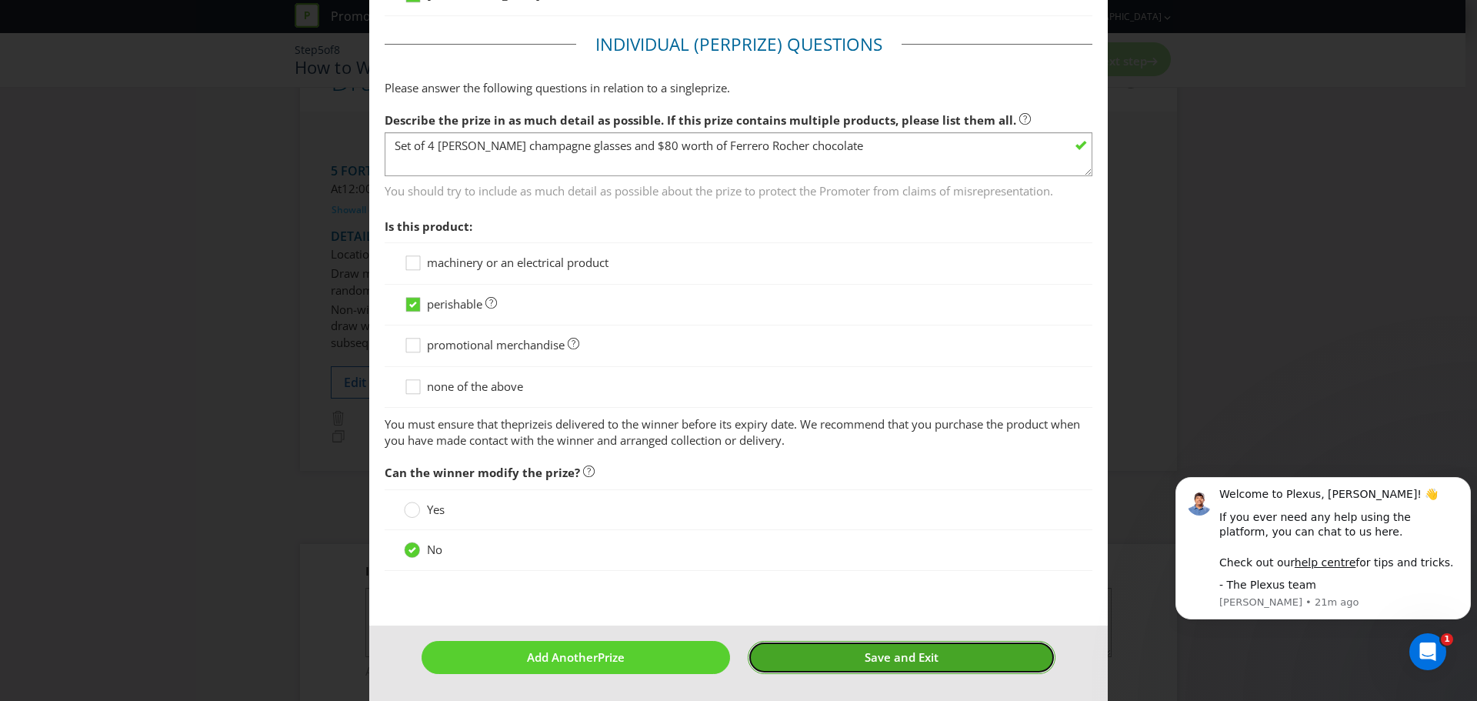
click at [865, 649] on span "Save and Exit" at bounding box center [902, 656] width 74 height 15
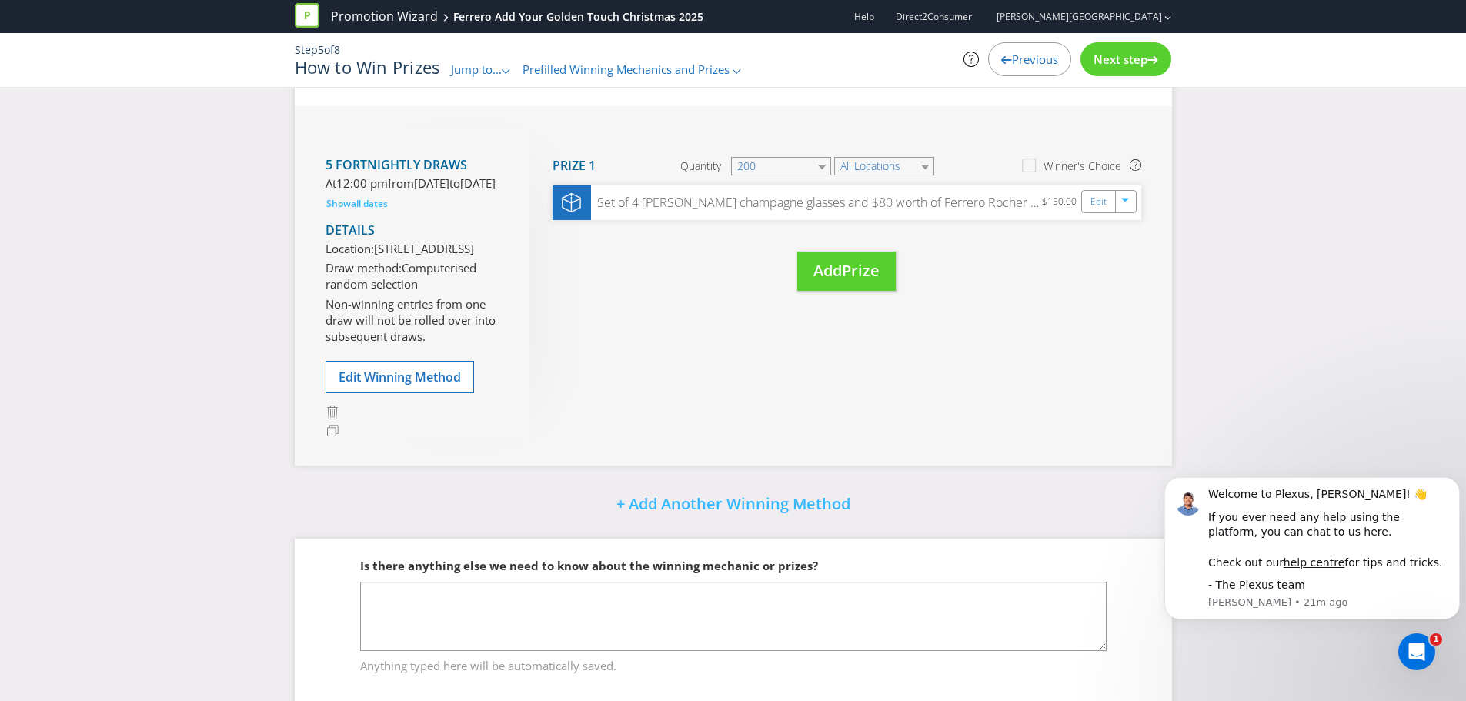
scroll to position [152, 0]
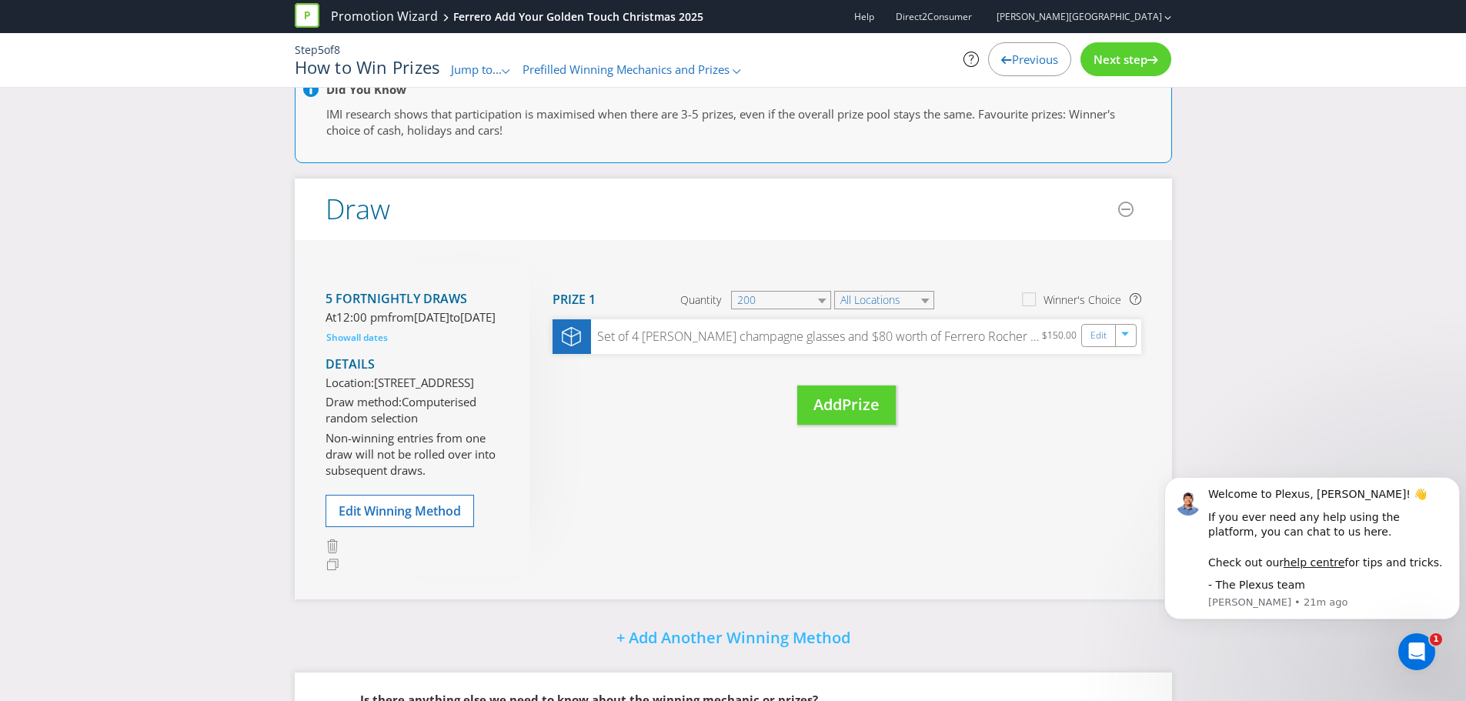
click at [1119, 58] on span "Next step" at bounding box center [1120, 59] width 54 height 15
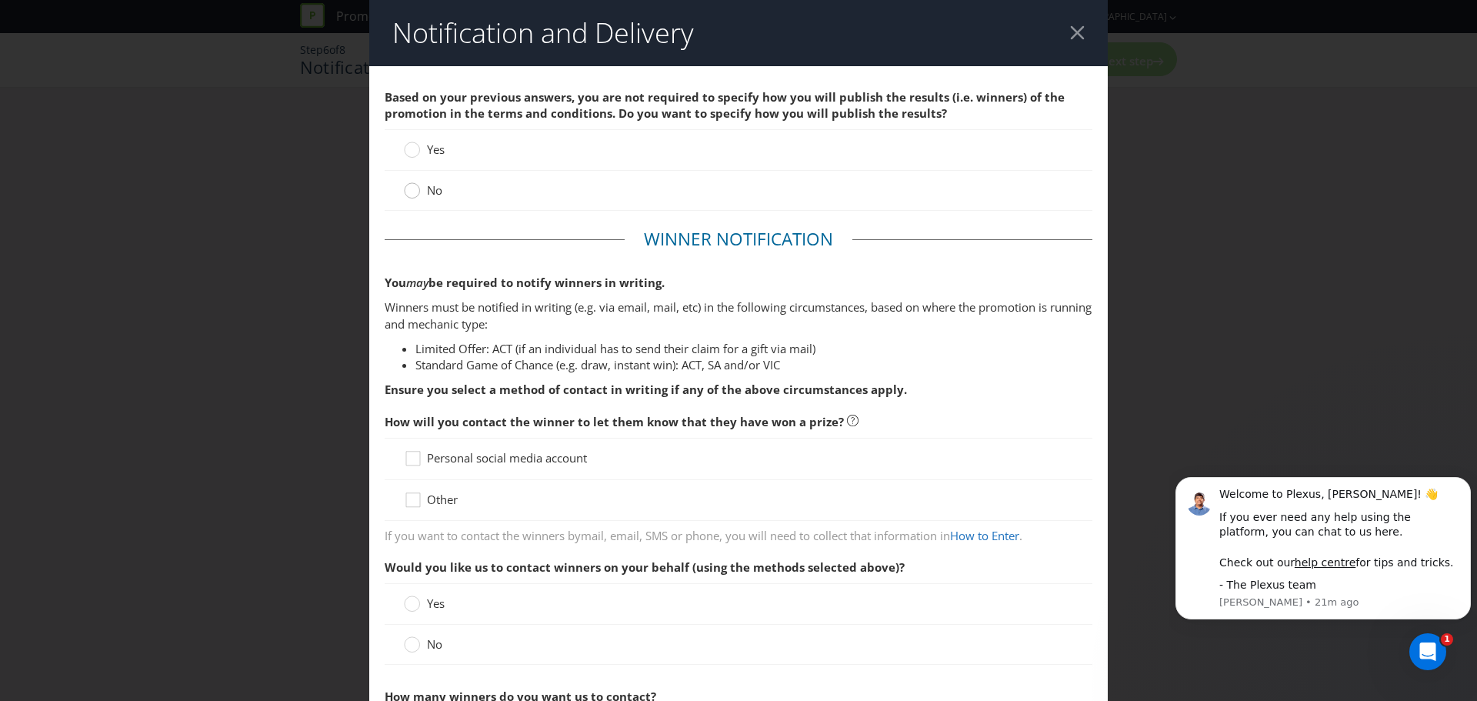
click at [409, 189] on div at bounding box center [413, 186] width 8 height 8
click at [0, 0] on input "No" at bounding box center [0, 0] width 0 height 0
drag, startPoint x: 388, startPoint y: 312, endPoint x: 594, endPoint y: 315, distance: 206.2
click at [594, 315] on p "Winners must be notified in writing (e.g. via email, mail, etc) in the followin…" at bounding box center [739, 315] width 708 height 33
click at [404, 459] on icon at bounding box center [415, 461] width 23 height 23
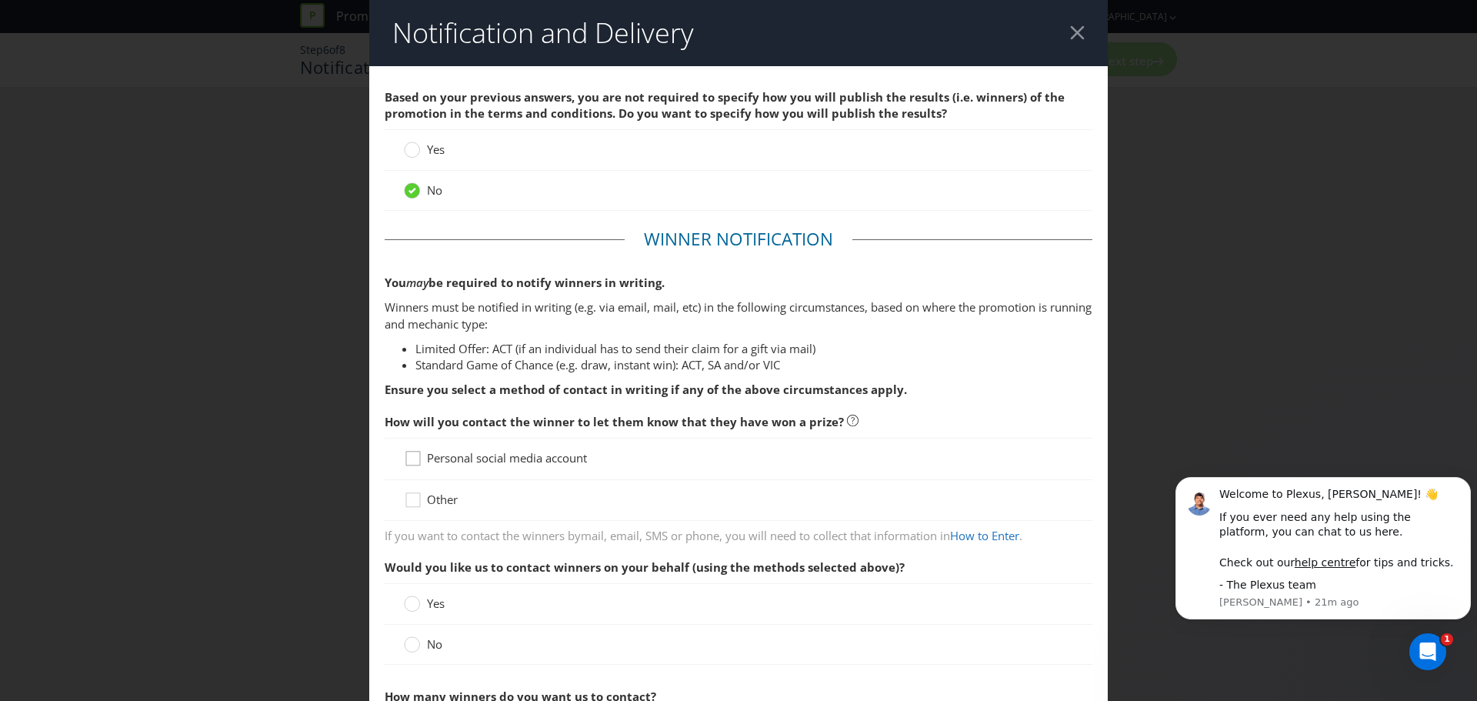
click at [0, 0] on input "Personal social media account" at bounding box center [0, 0] width 0 height 0
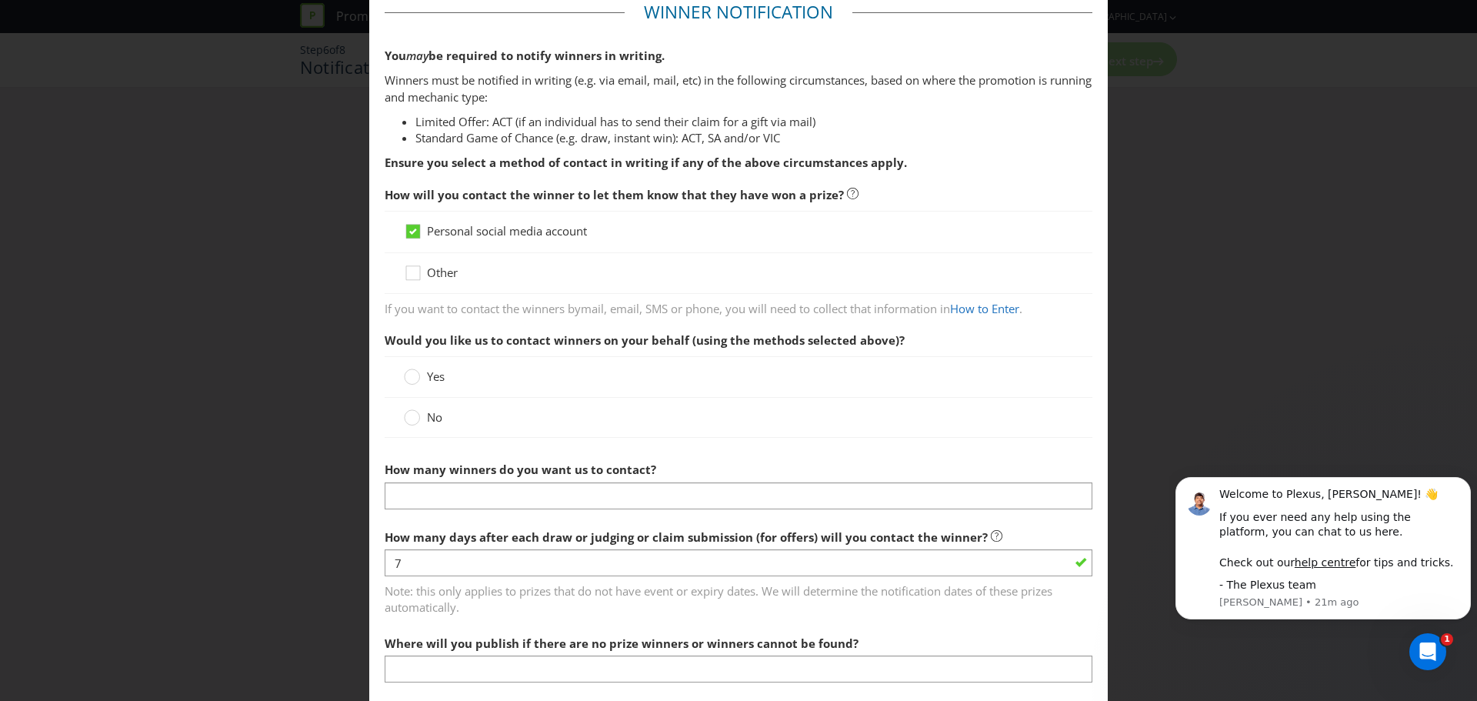
scroll to position [231, 0]
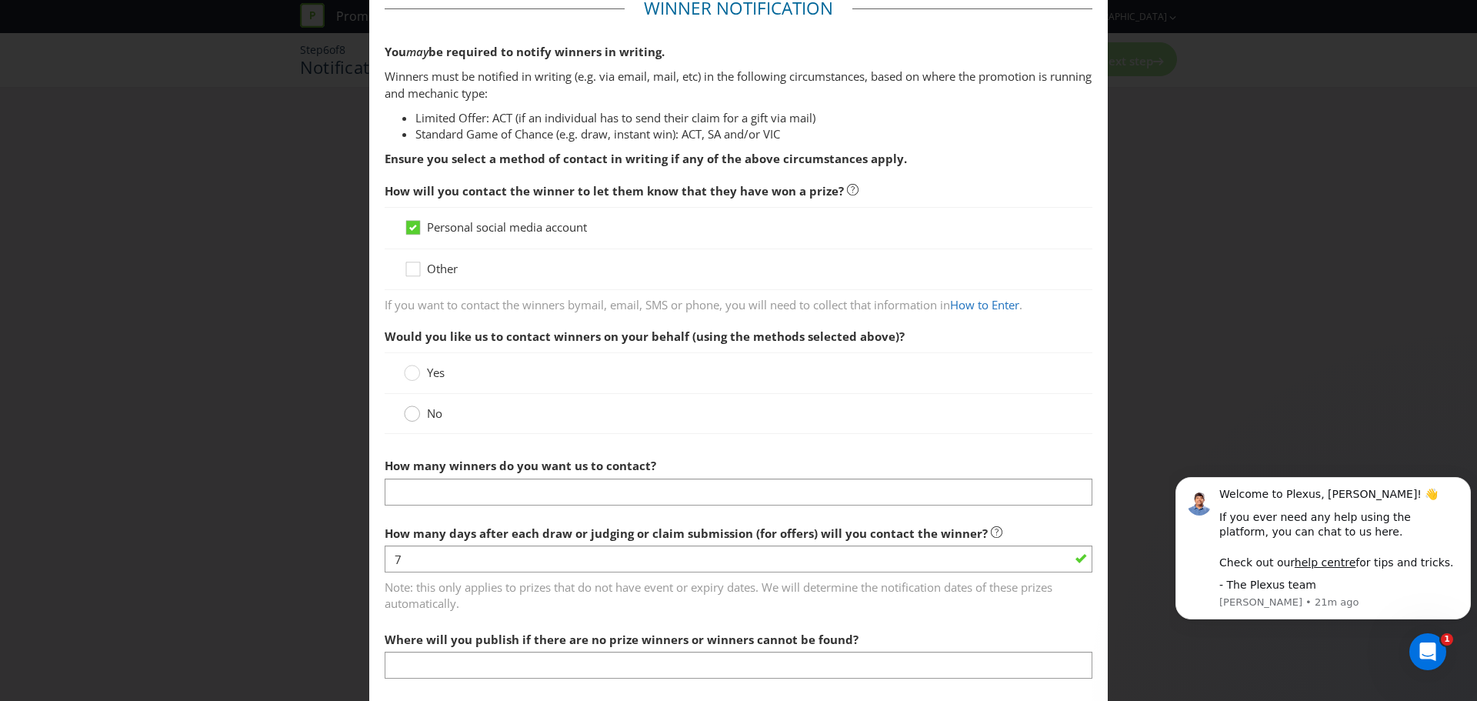
click at [409, 407] on div at bounding box center [413, 409] width 8 height 8
click at [0, 0] on input "No" at bounding box center [0, 0] width 0 height 0
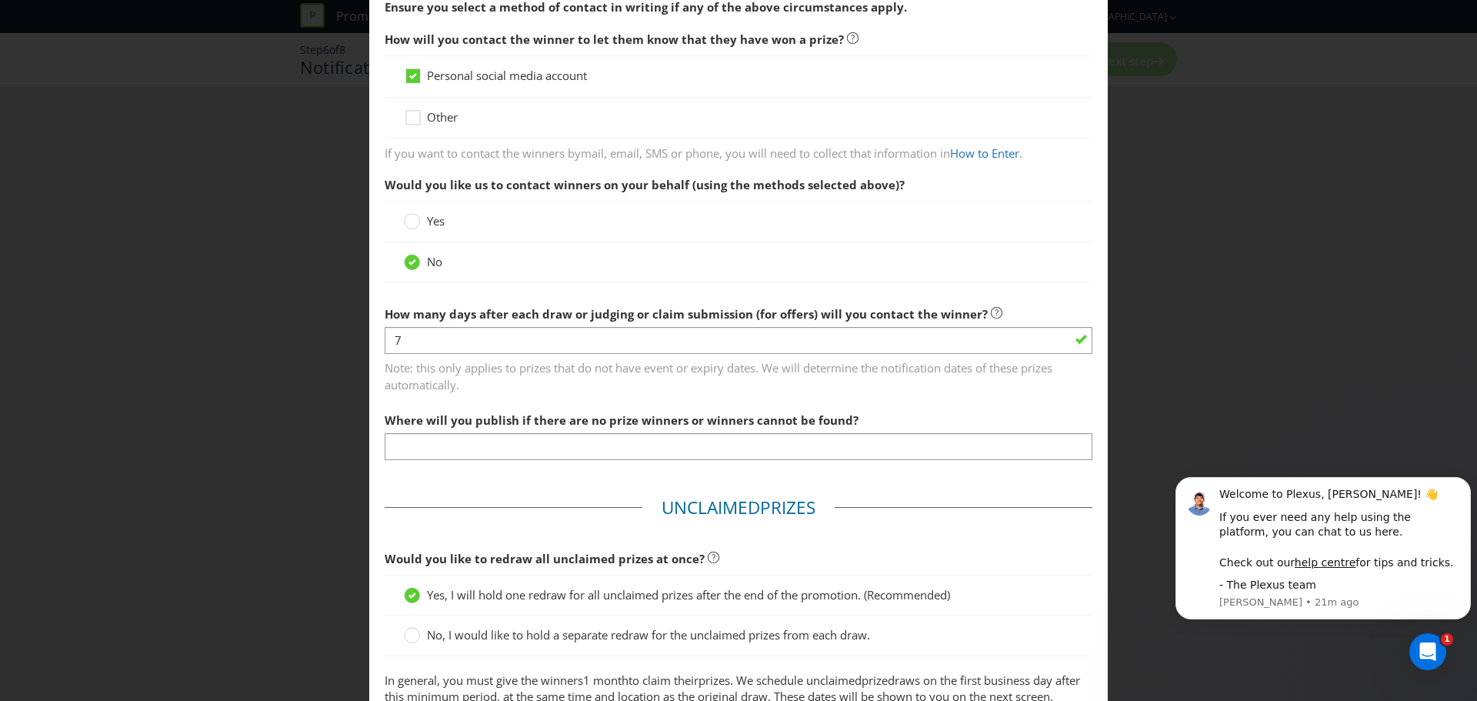
scroll to position [385, 0]
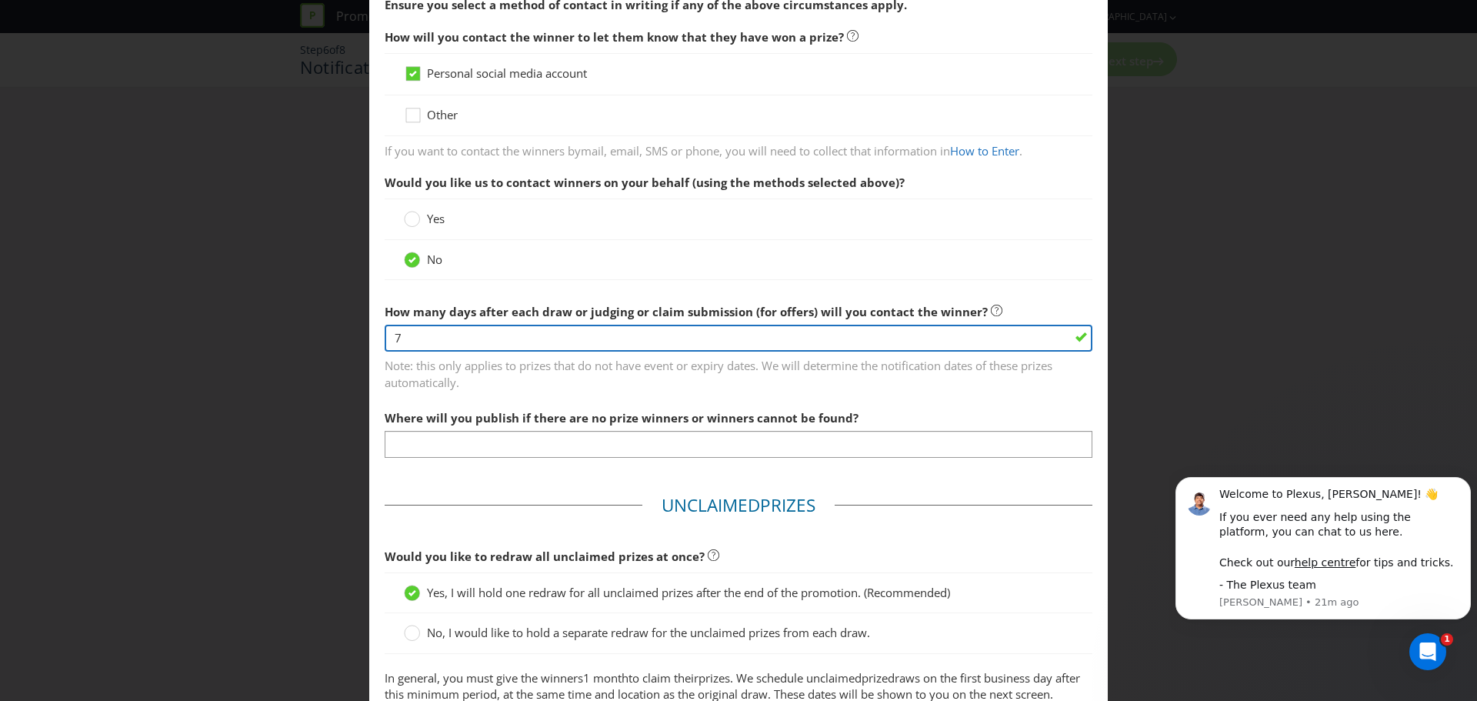
click at [634, 338] on input "7" at bounding box center [739, 338] width 708 height 27
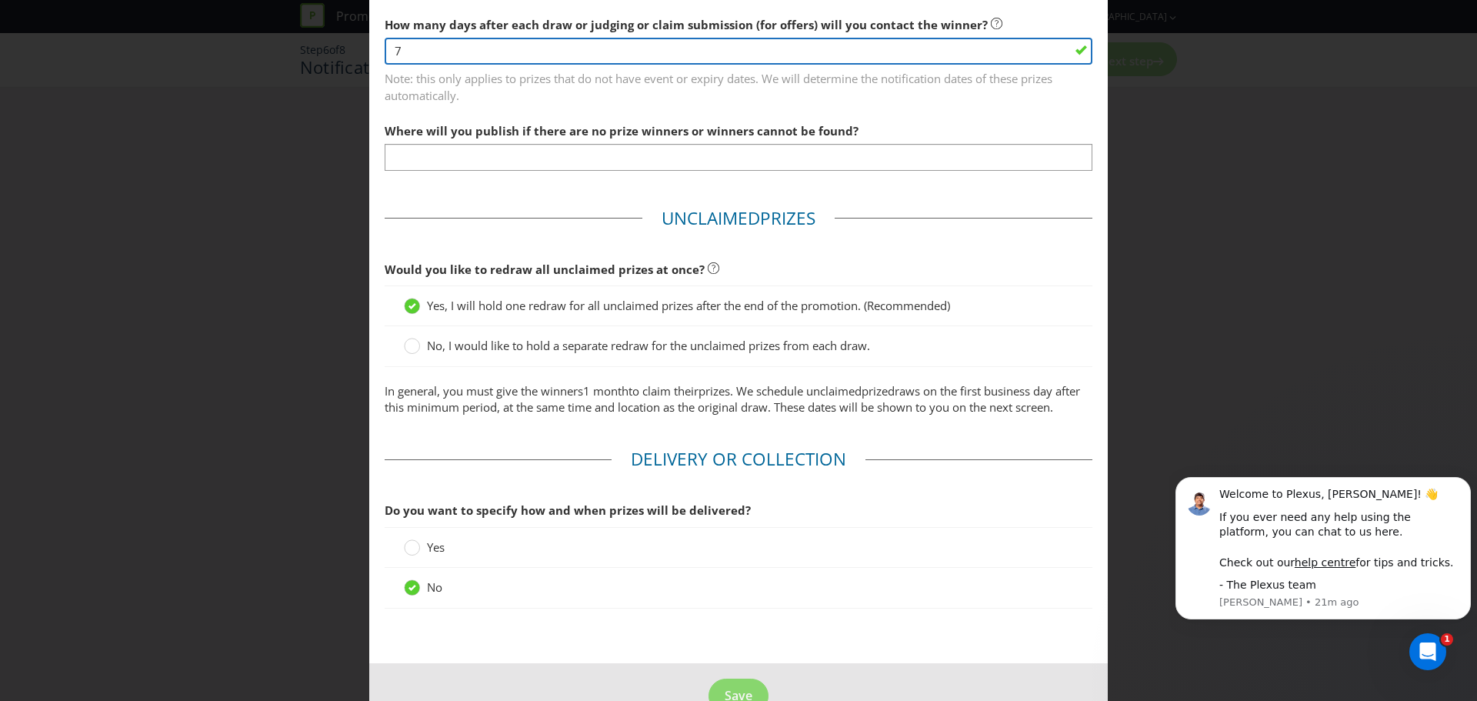
scroll to position [728, 0]
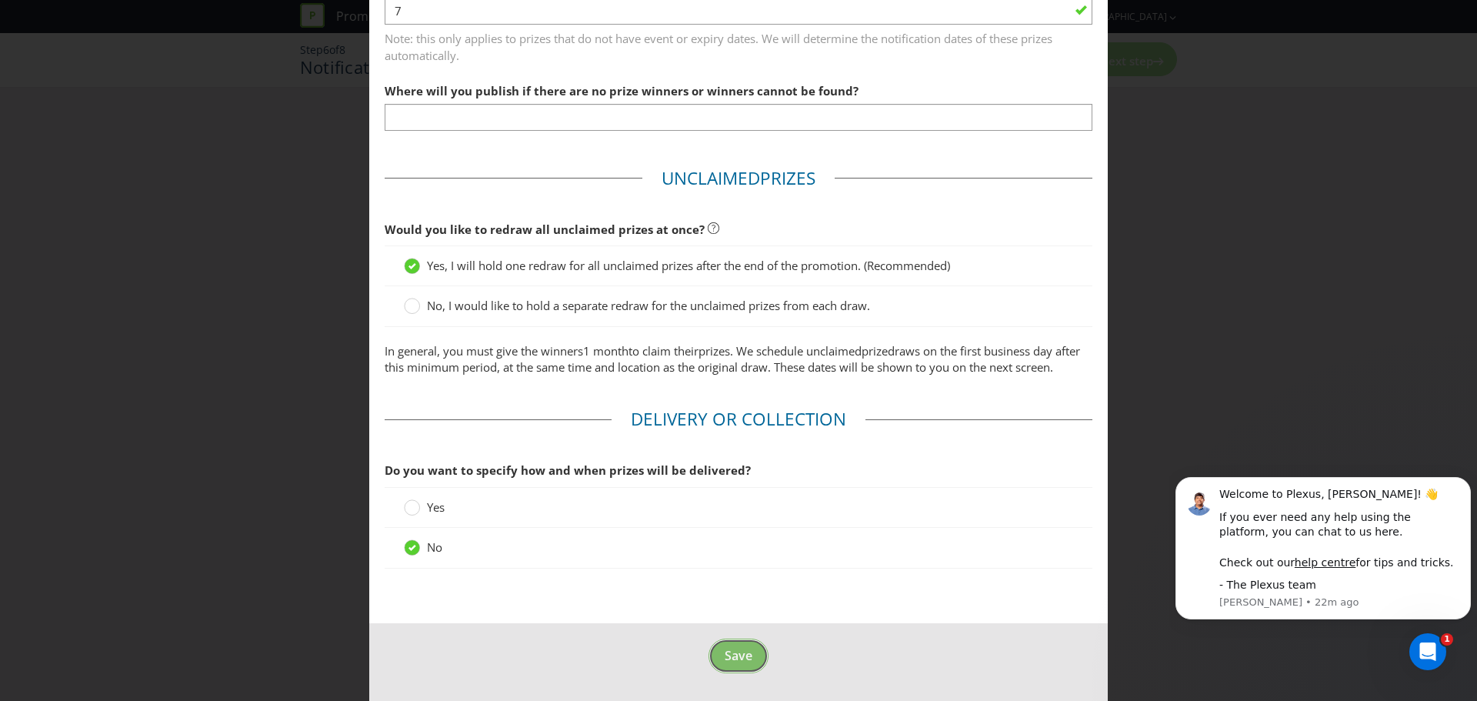
click at [733, 670] on button "Save" at bounding box center [739, 656] width 60 height 35
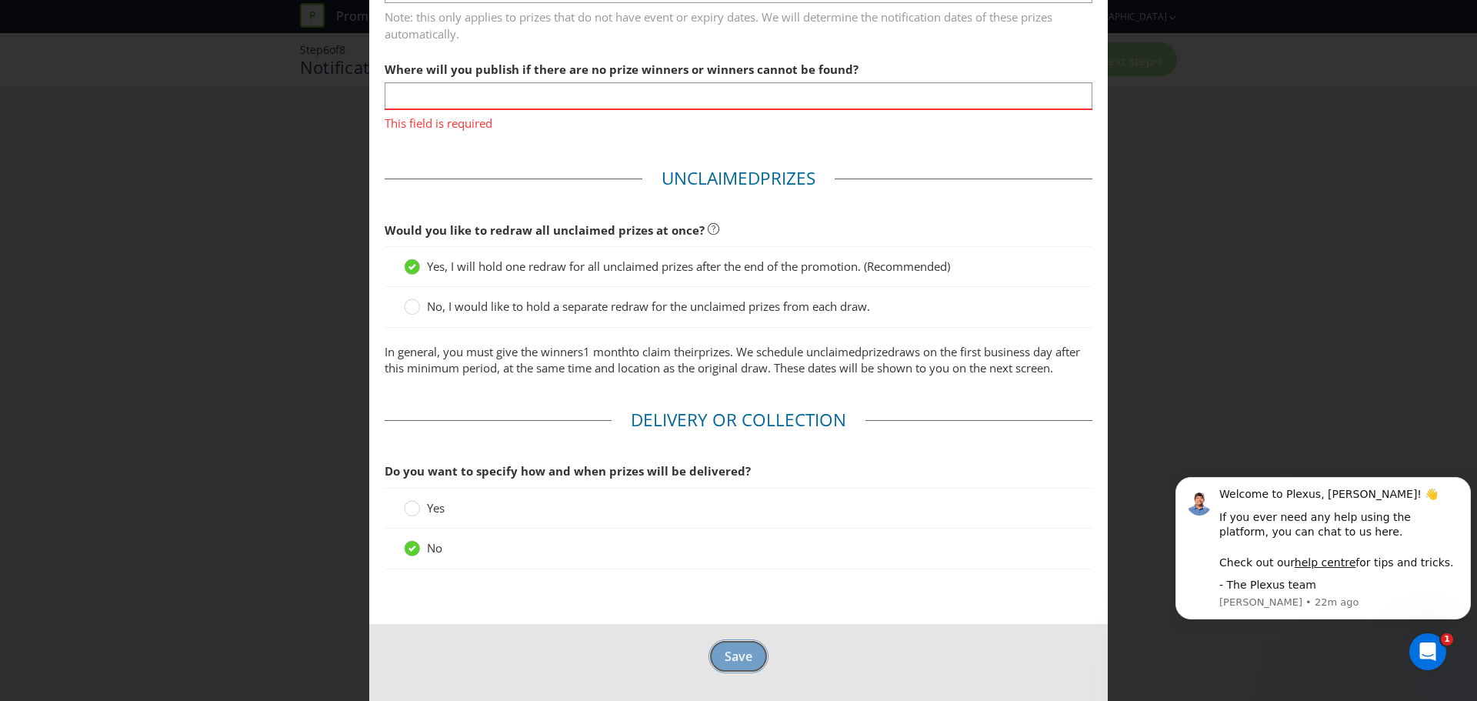
scroll to position [442, 0]
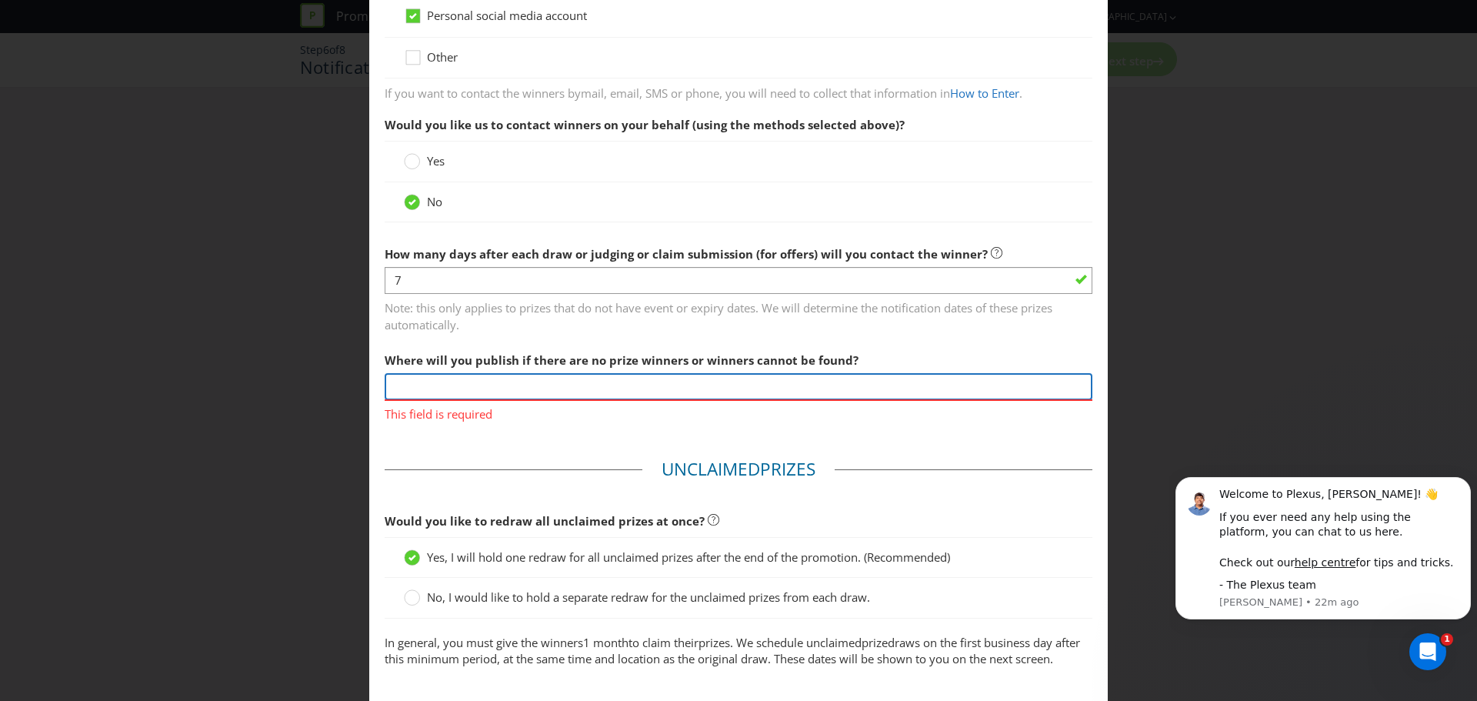
click at [562, 392] on input "text" at bounding box center [739, 386] width 708 height 27
type input "i"
type input "M"
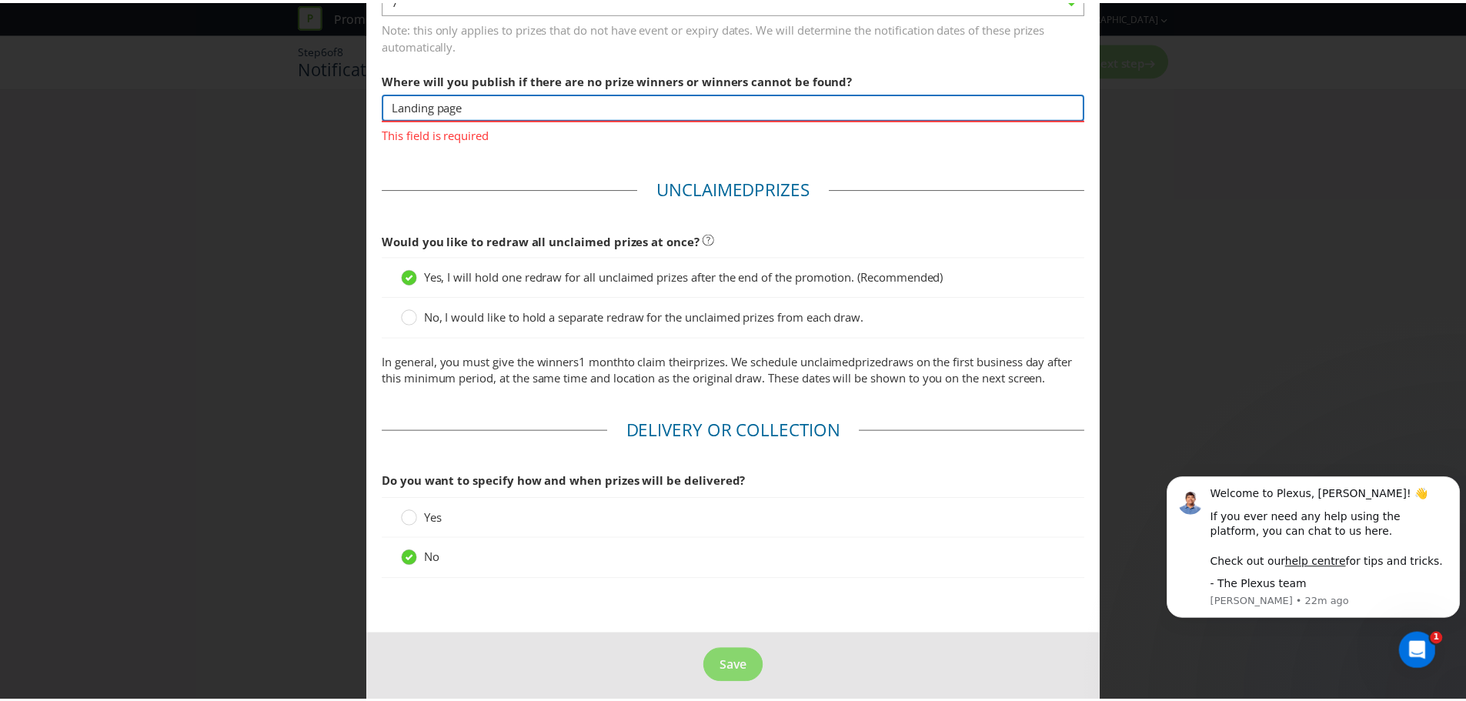
scroll to position [750, 0]
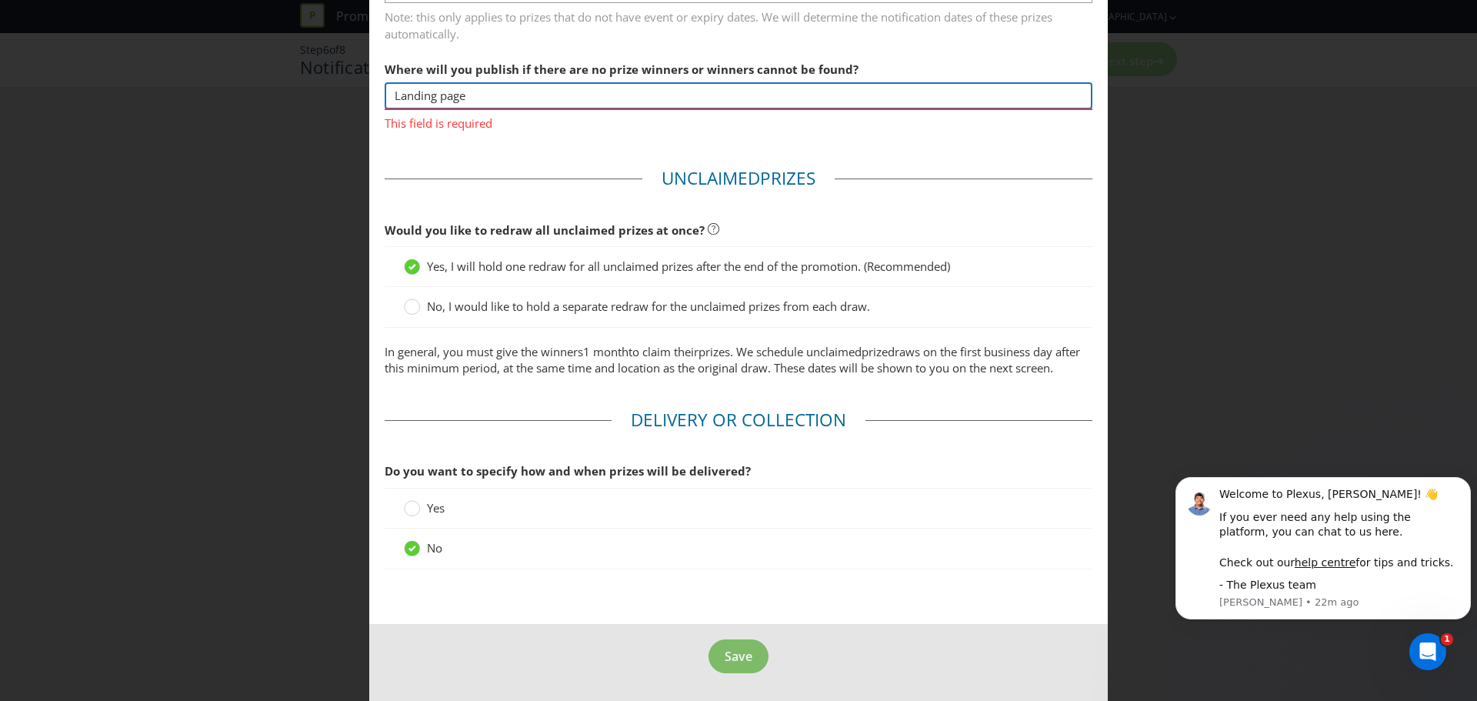
type input "Landing page"
click at [737, 654] on span "Save" at bounding box center [739, 656] width 28 height 17
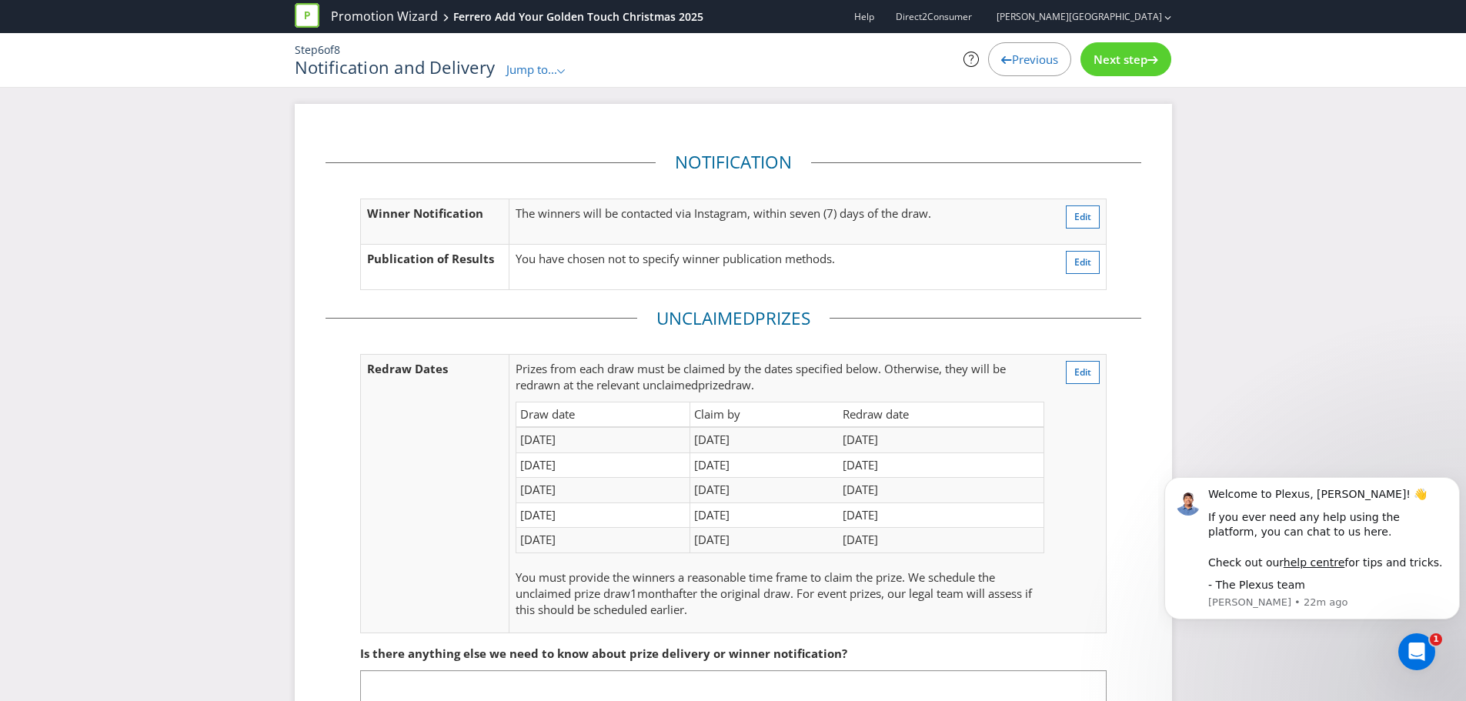
click at [1119, 65] on span "Next step" at bounding box center [1120, 59] width 54 height 15
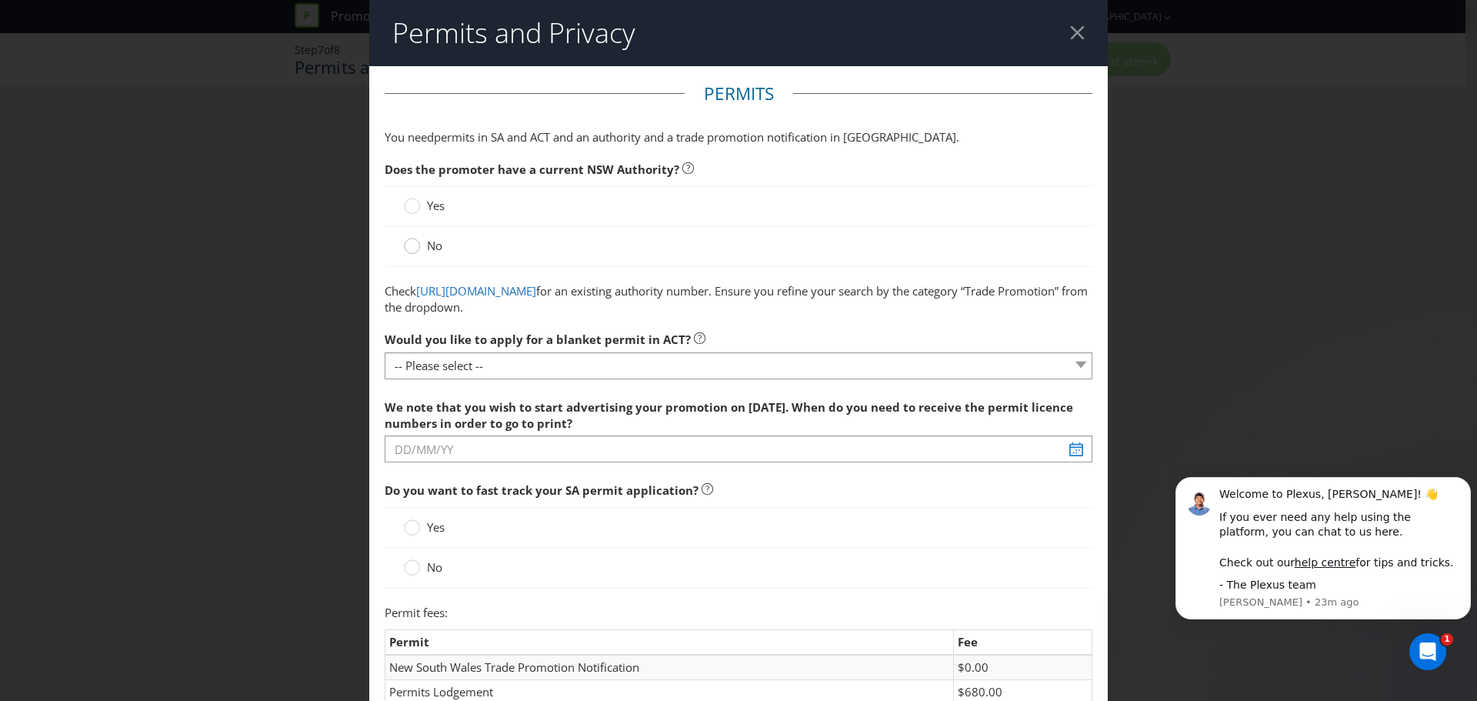
click at [404, 242] on icon at bounding box center [412, 246] width 16 height 16
click at [0, 0] on input "No" at bounding box center [0, 0] width 0 height 0
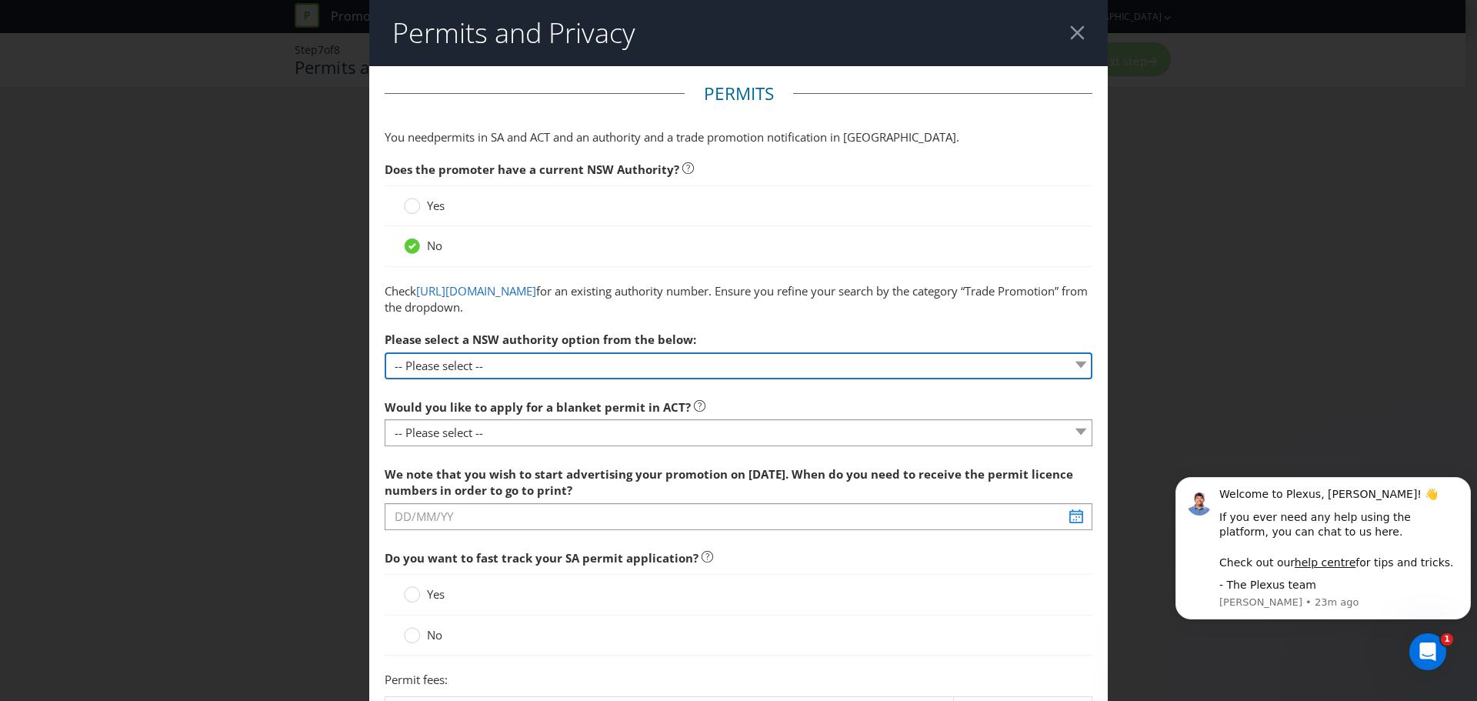
click at [506, 366] on select "-- Please select -- 1 year authority ($468) 3 year authority ($722) 5 year auth…" at bounding box center [739, 365] width 708 height 27
select select "PERMIT_NSW_1_YEAR_AUTHORITY"
click at [385, 352] on select "-- Please select -- 1 year authority ($468) 3 year authority ($722) 5 year auth…" at bounding box center [739, 365] width 708 height 27
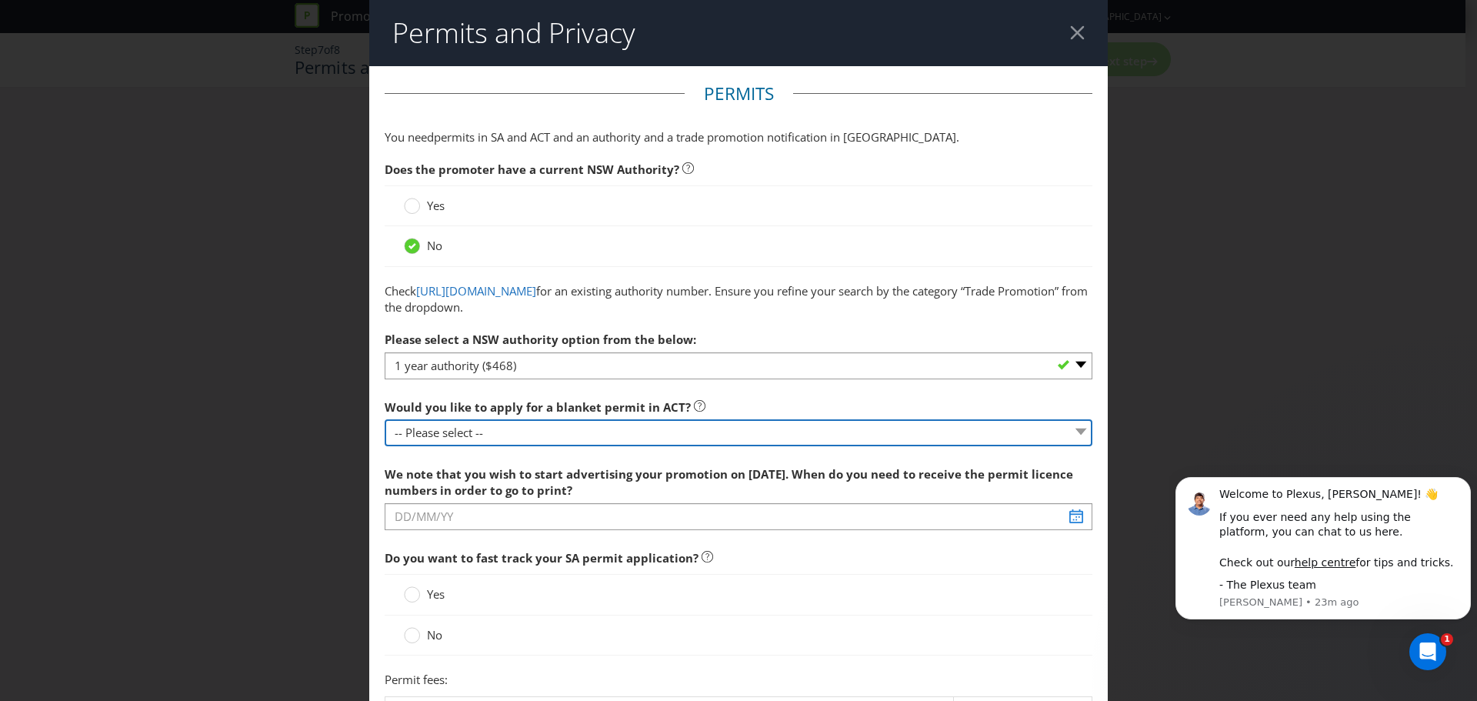
click at [546, 434] on select "-- Please select -- Yes, please apply for a new blanket permit No, this promoti…" at bounding box center [739, 432] width 708 height 27
select select "NO_NONE"
click at [385, 419] on select "-- Please select -- Yes, please apply for a new blanket permit No, this promoti…" at bounding box center [739, 432] width 708 height 27
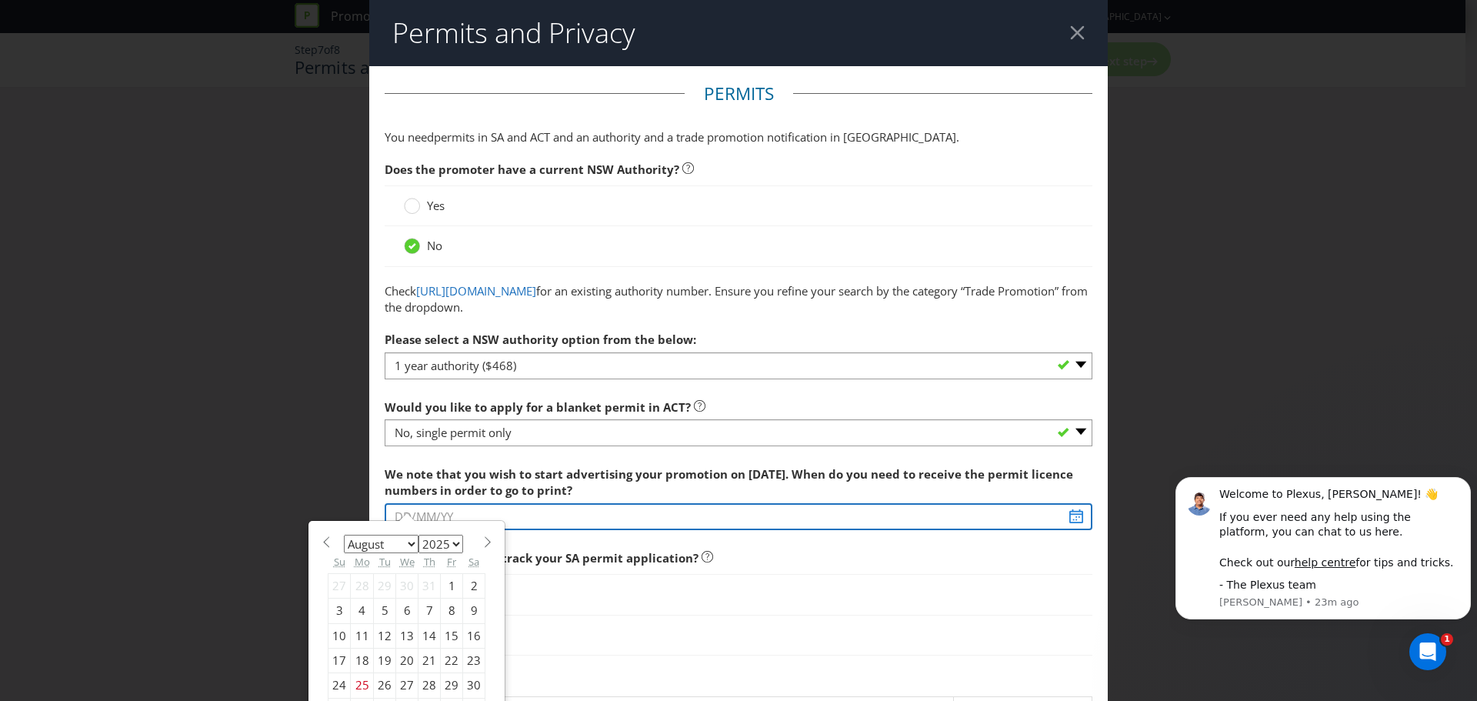
click at [455, 524] on div "We note that you wish to start advertising your promotion on [DATE]. When do yo…" at bounding box center [739, 495] width 708 height 72
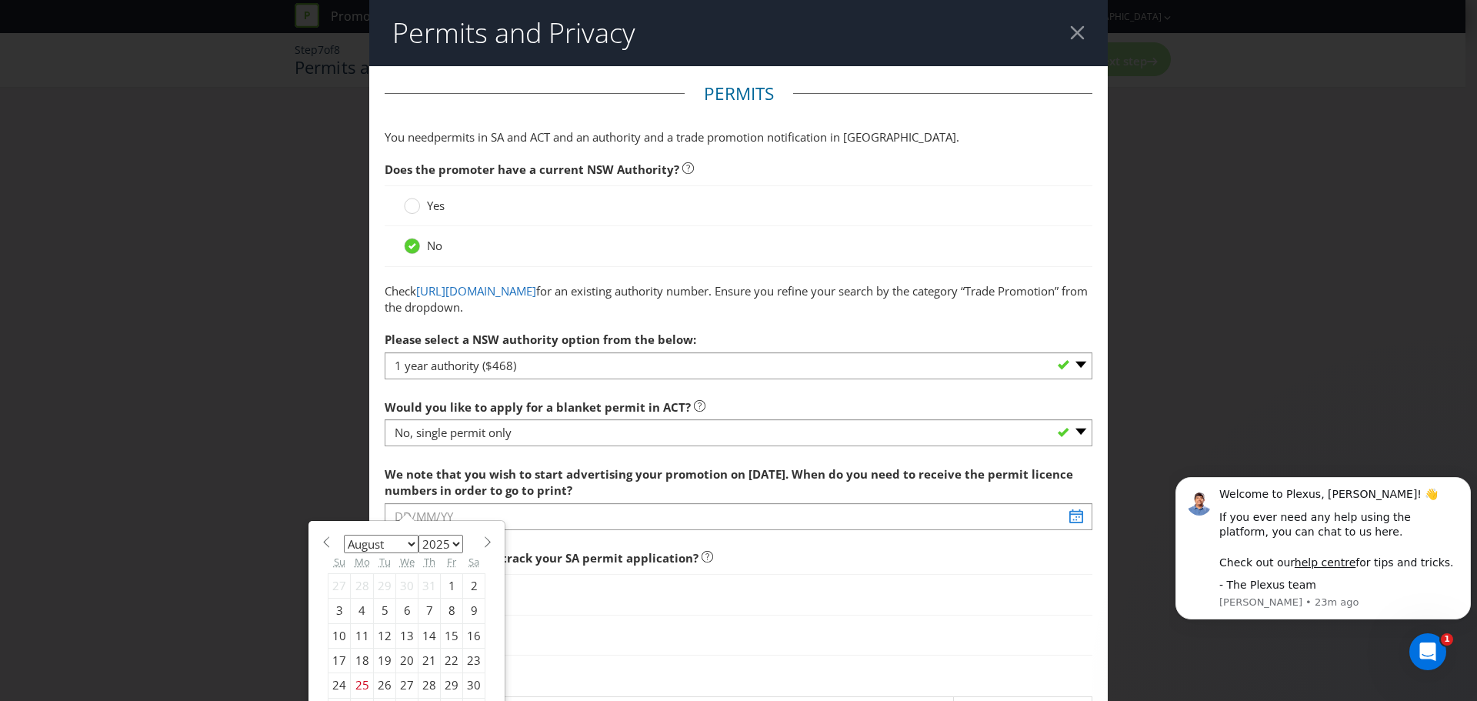
click at [479, 550] on div "January February March April May June July August September October November [D…" at bounding box center [407, 629] width 158 height 187
click at [482, 542] on span at bounding box center [488, 542] width 12 height 12
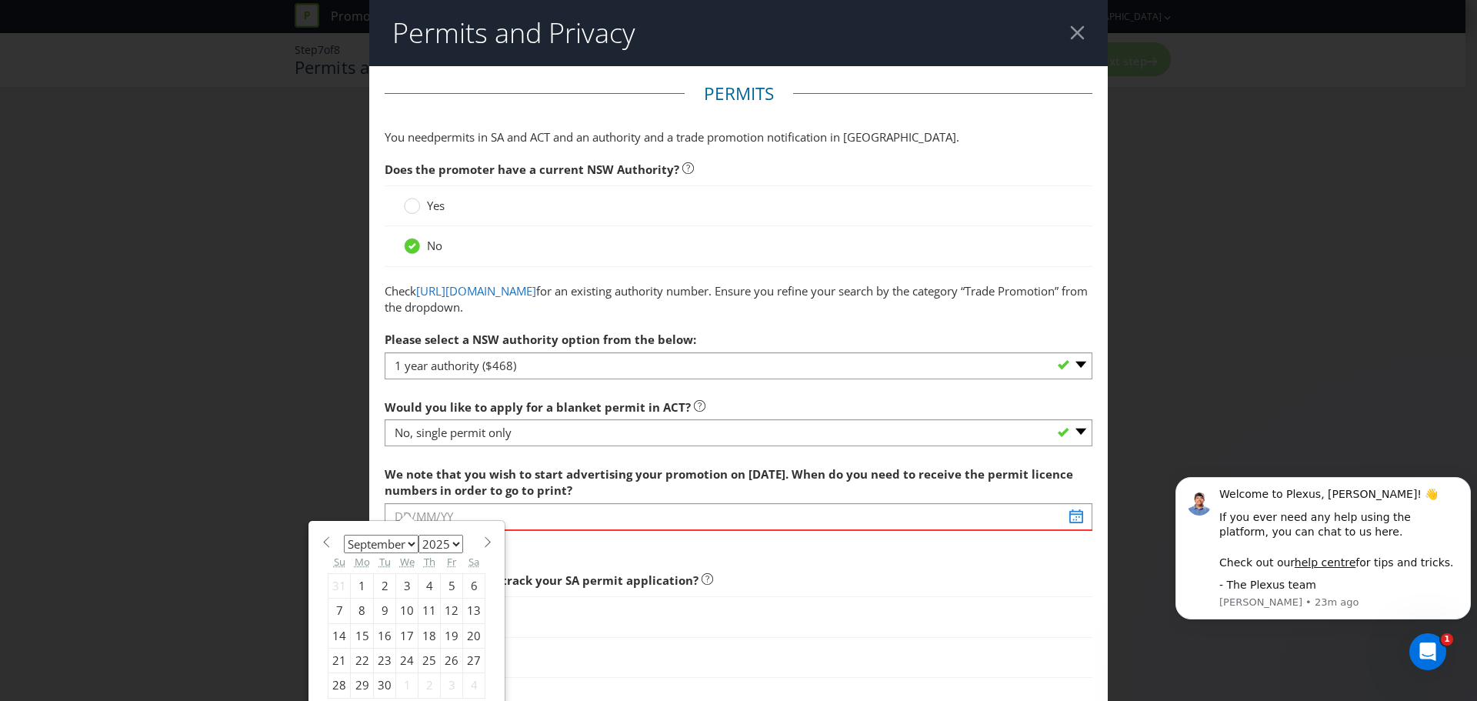
click at [482, 542] on span at bounding box center [488, 542] width 12 height 12
drag, startPoint x: 326, startPoint y: 538, endPoint x: 329, endPoint y: 561, distance: 23.2
click at [326, 539] on span at bounding box center [326, 542] width 12 height 12
click at [321, 539] on span at bounding box center [326, 542] width 12 height 12
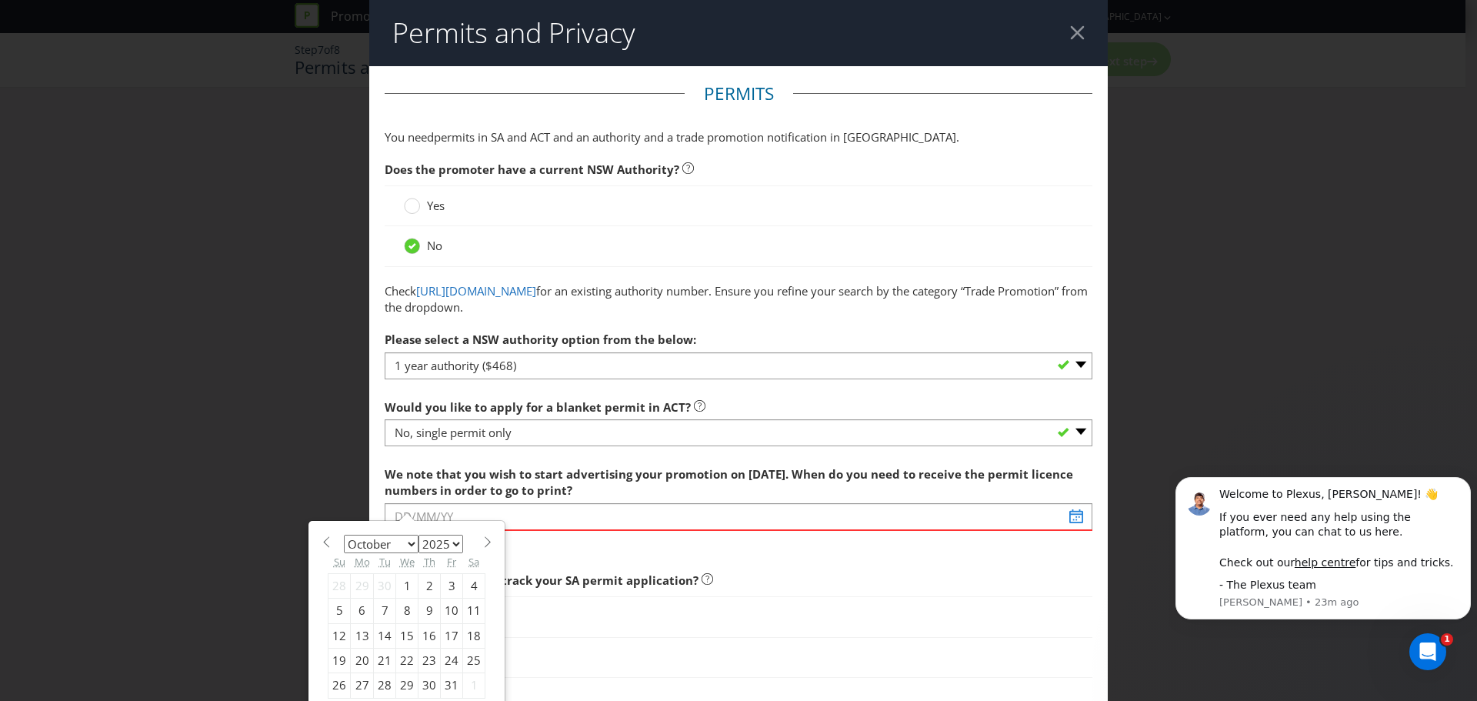
select select "8"
click at [386, 689] on div "30" at bounding box center [385, 685] width 22 height 25
type input "[DATE]"
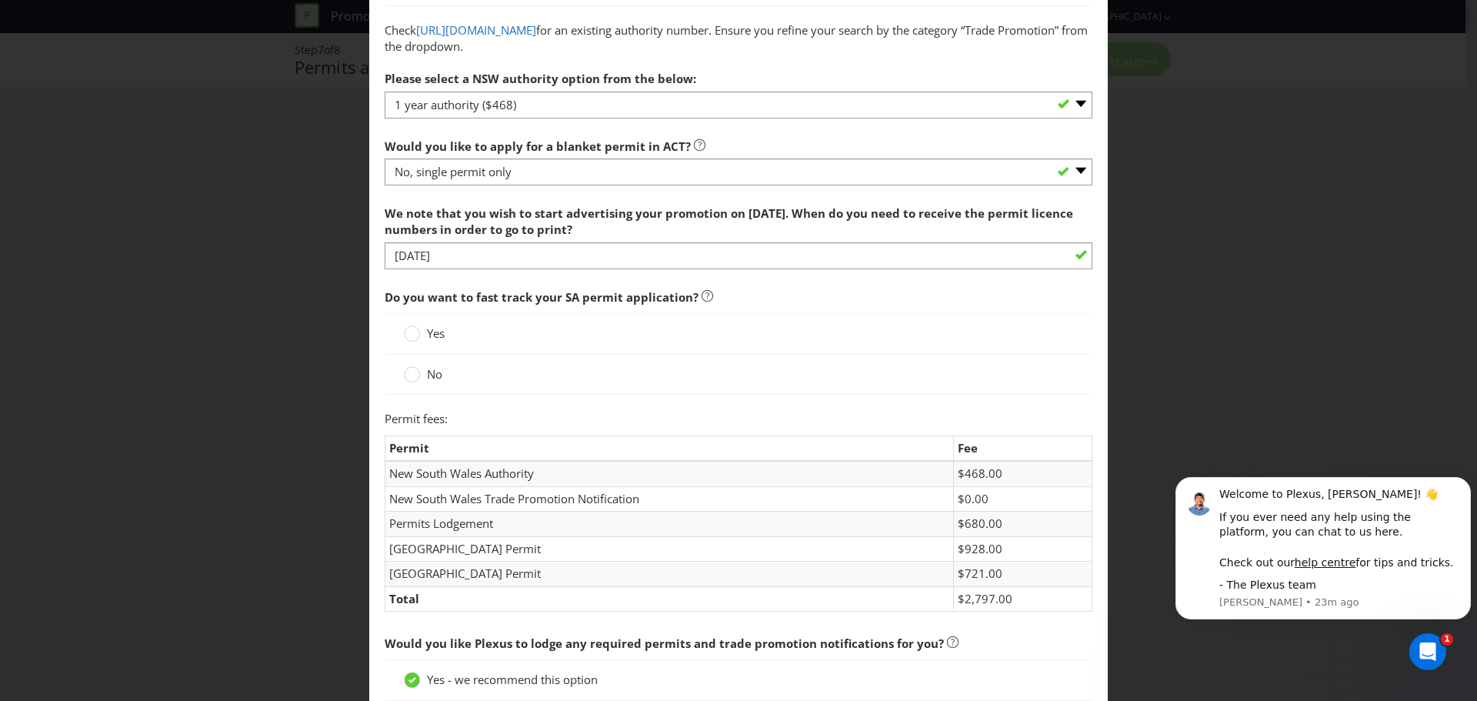
scroll to position [308, 0]
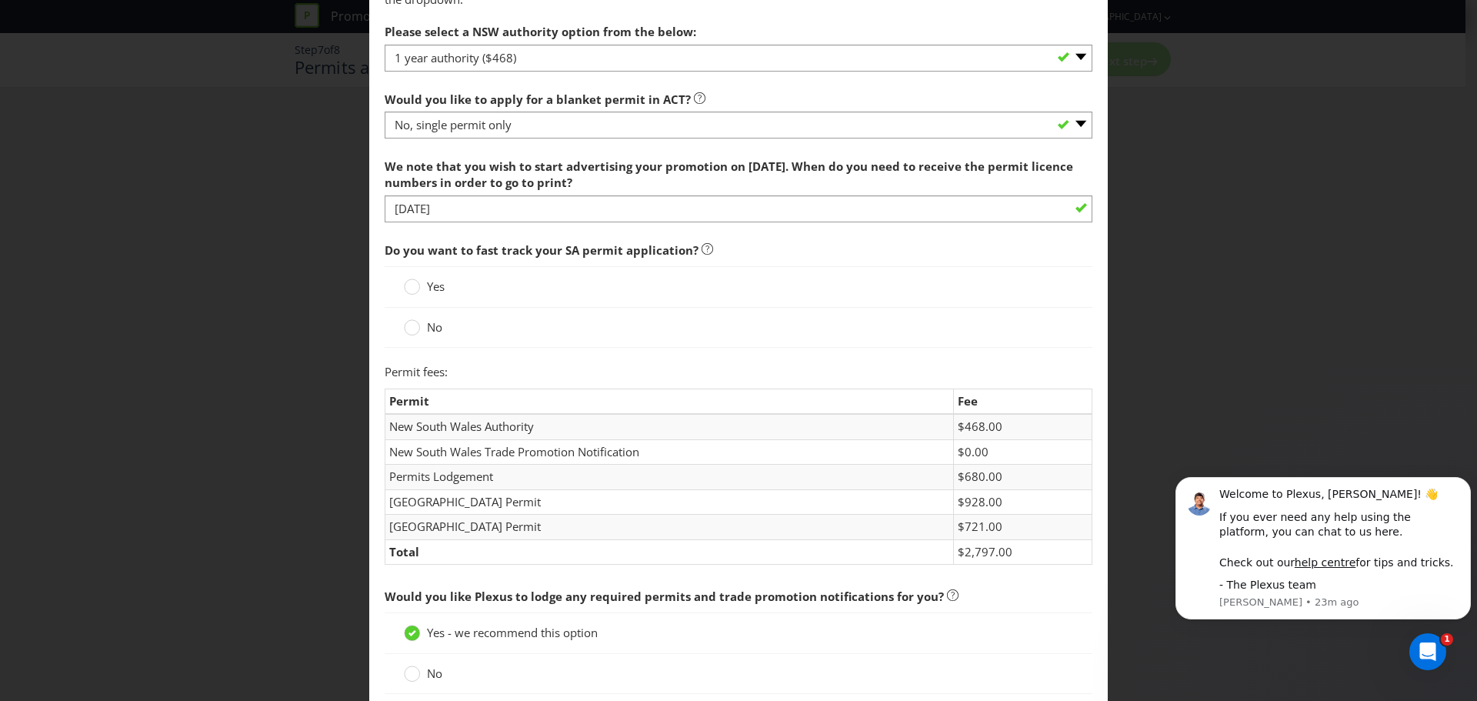
click at [523, 332] on div "No" at bounding box center [738, 327] width 669 height 16
click at [402, 325] on div "No" at bounding box center [739, 328] width 708 height 40
click at [405, 325] on circle at bounding box center [412, 327] width 15 height 15
click at [0, 0] on input "No" at bounding box center [0, 0] width 0 height 0
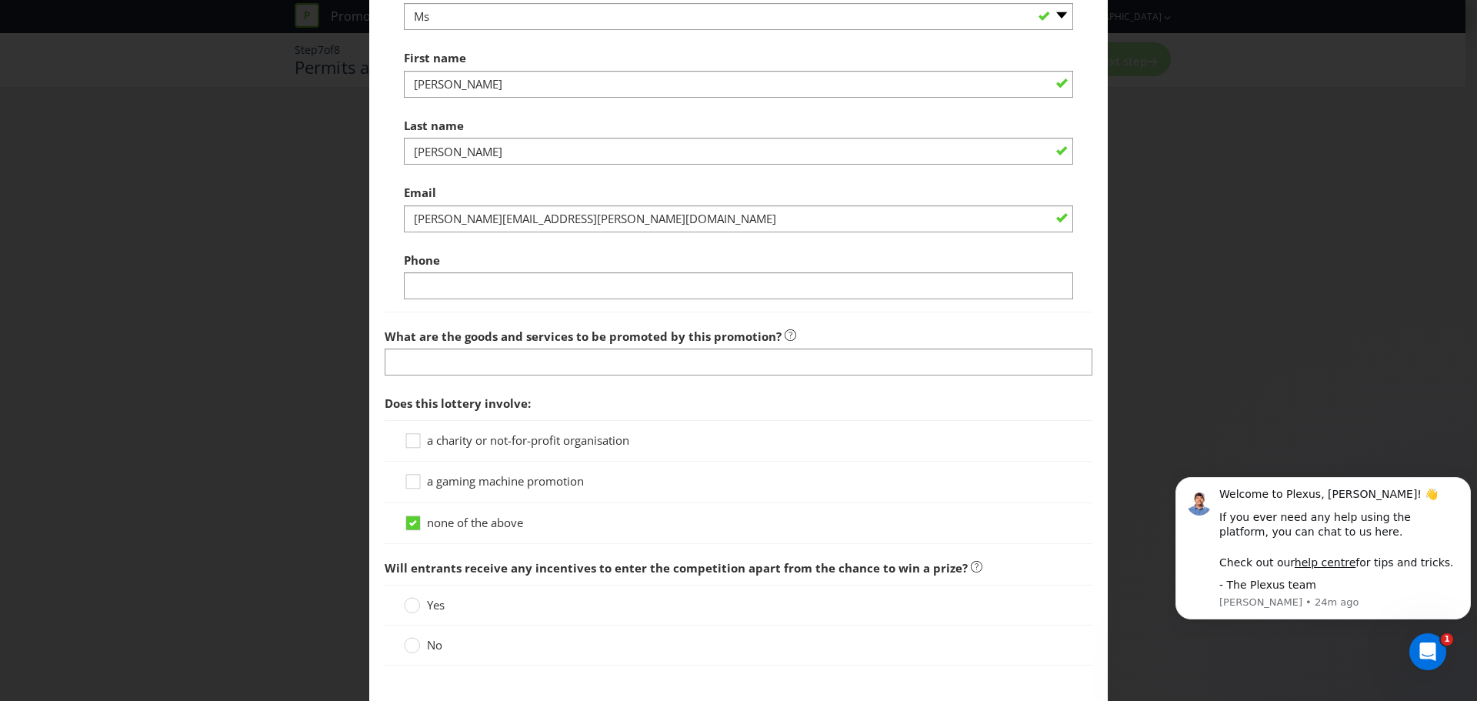
scroll to position [1154, 0]
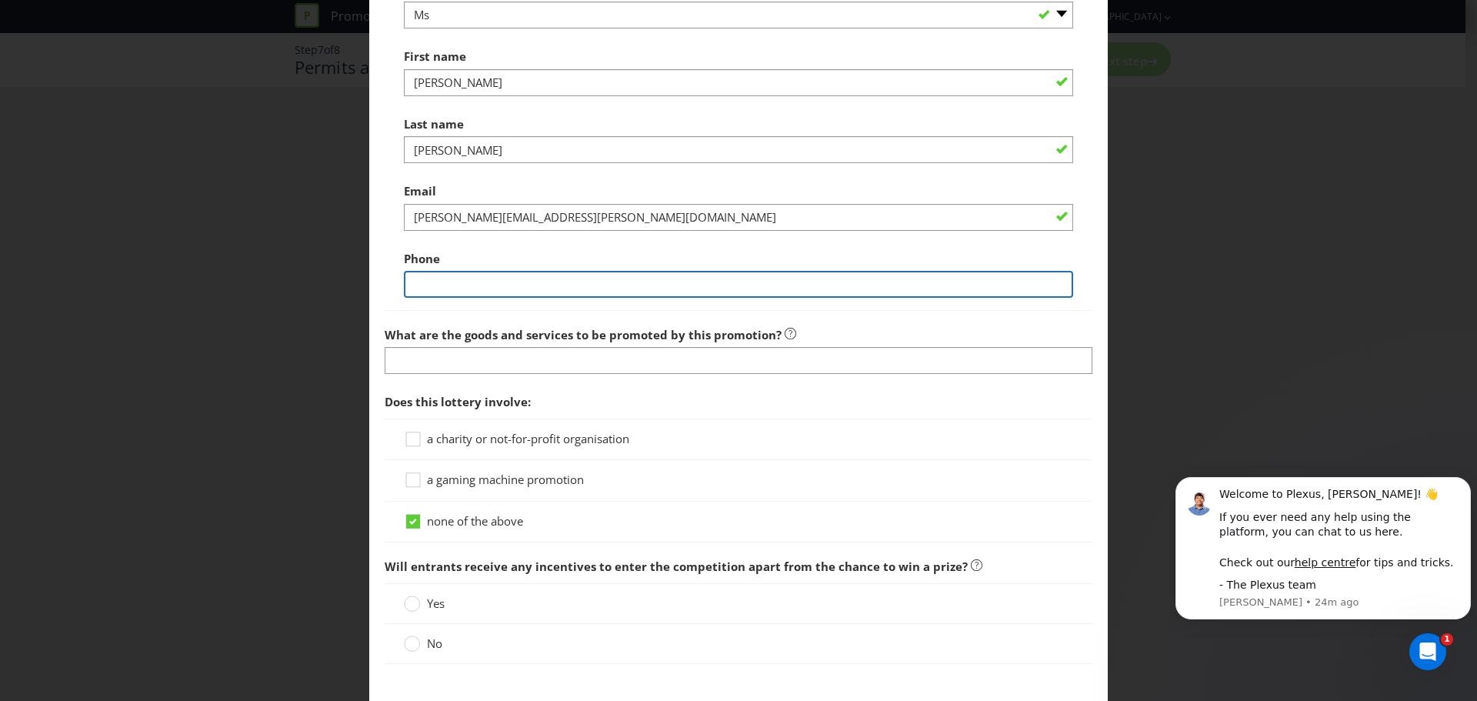
click at [750, 272] on input "text" at bounding box center [738, 284] width 669 height 27
type input "0434598113"
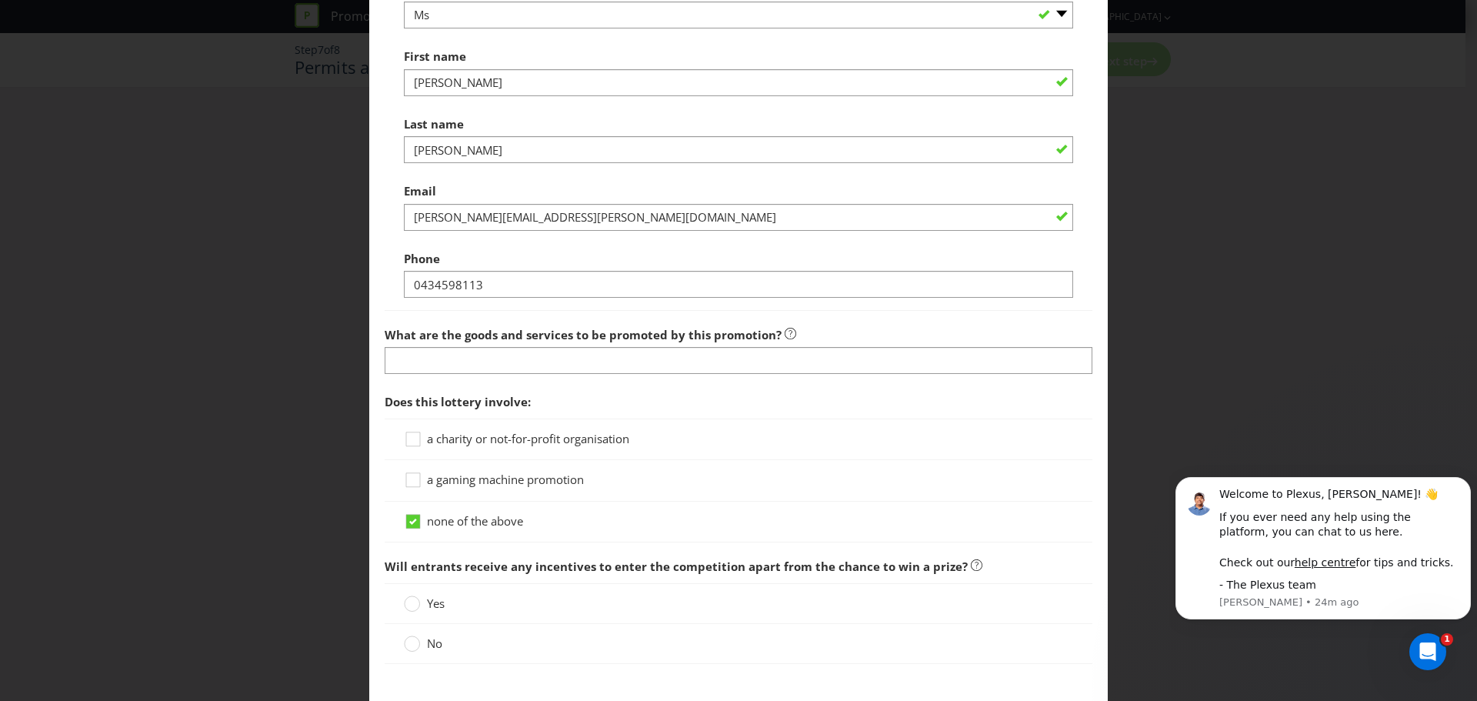
click at [831, 322] on div "What are the goods and services to be promoted by this promotion?" at bounding box center [739, 346] width 708 height 55
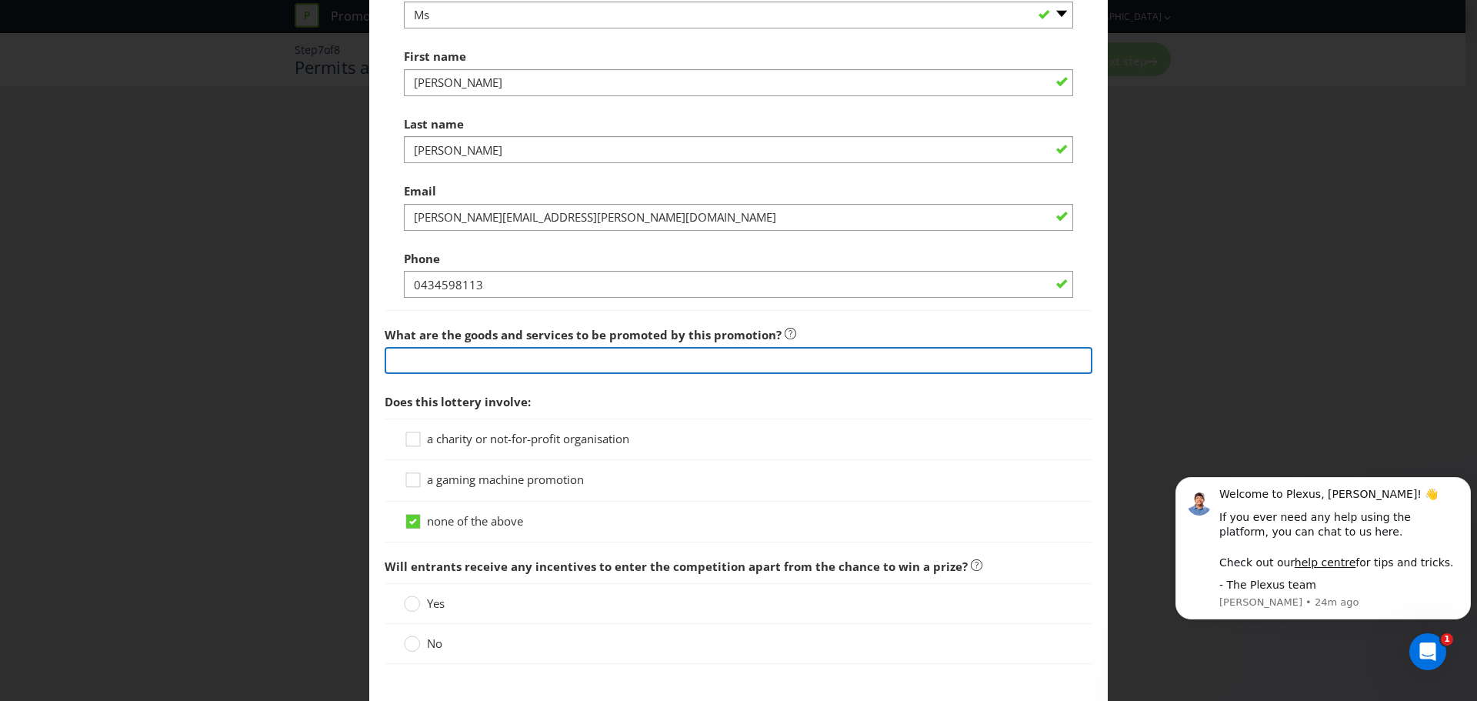
click at [583, 362] on input "text" at bounding box center [739, 360] width 708 height 27
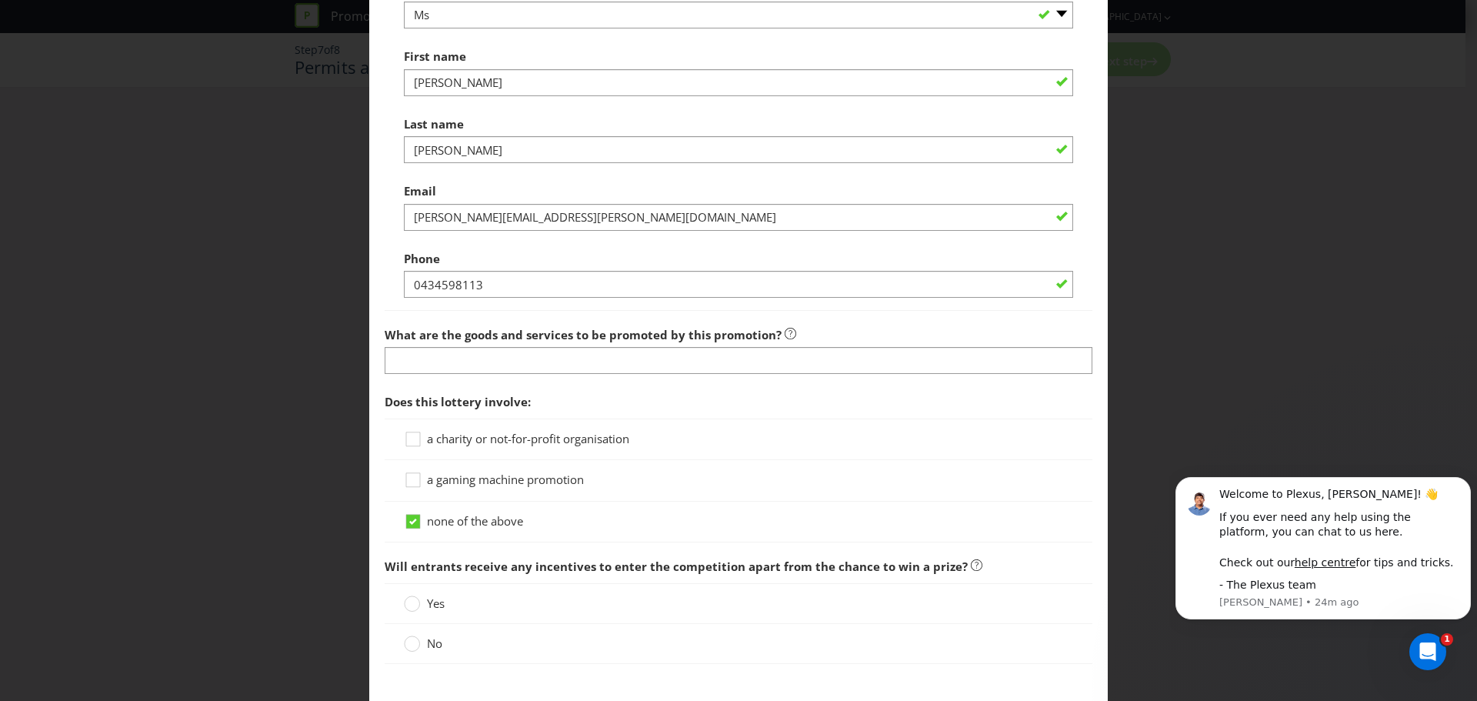
click at [839, 512] on div "a charity or not-for-profit organisation a gaming machine promotion none of the…" at bounding box center [739, 481] width 708 height 124
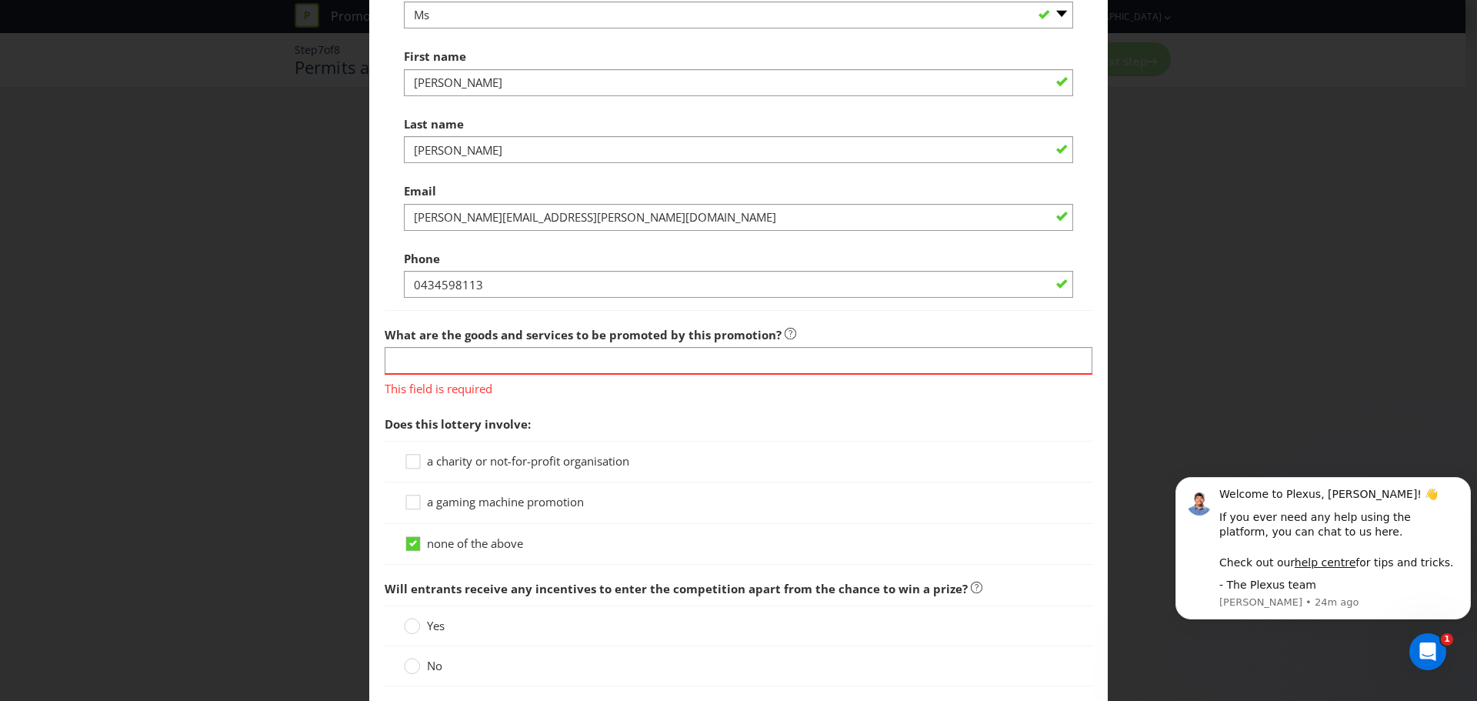
click at [549, 374] on div "This field is required" at bounding box center [739, 385] width 708 height 24
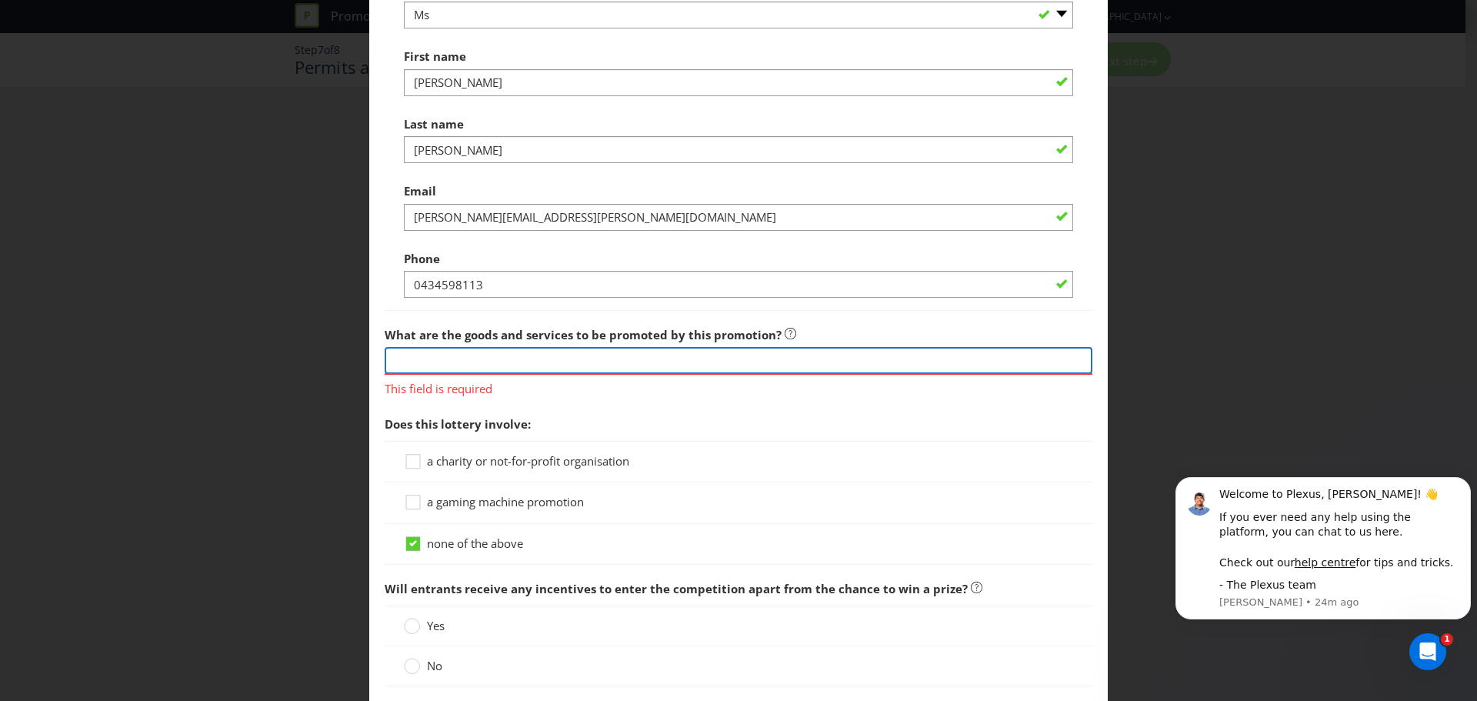
click at [555, 369] on input "text" at bounding box center [739, 360] width 708 height 27
type input "Ferrero Rocher chocolate"
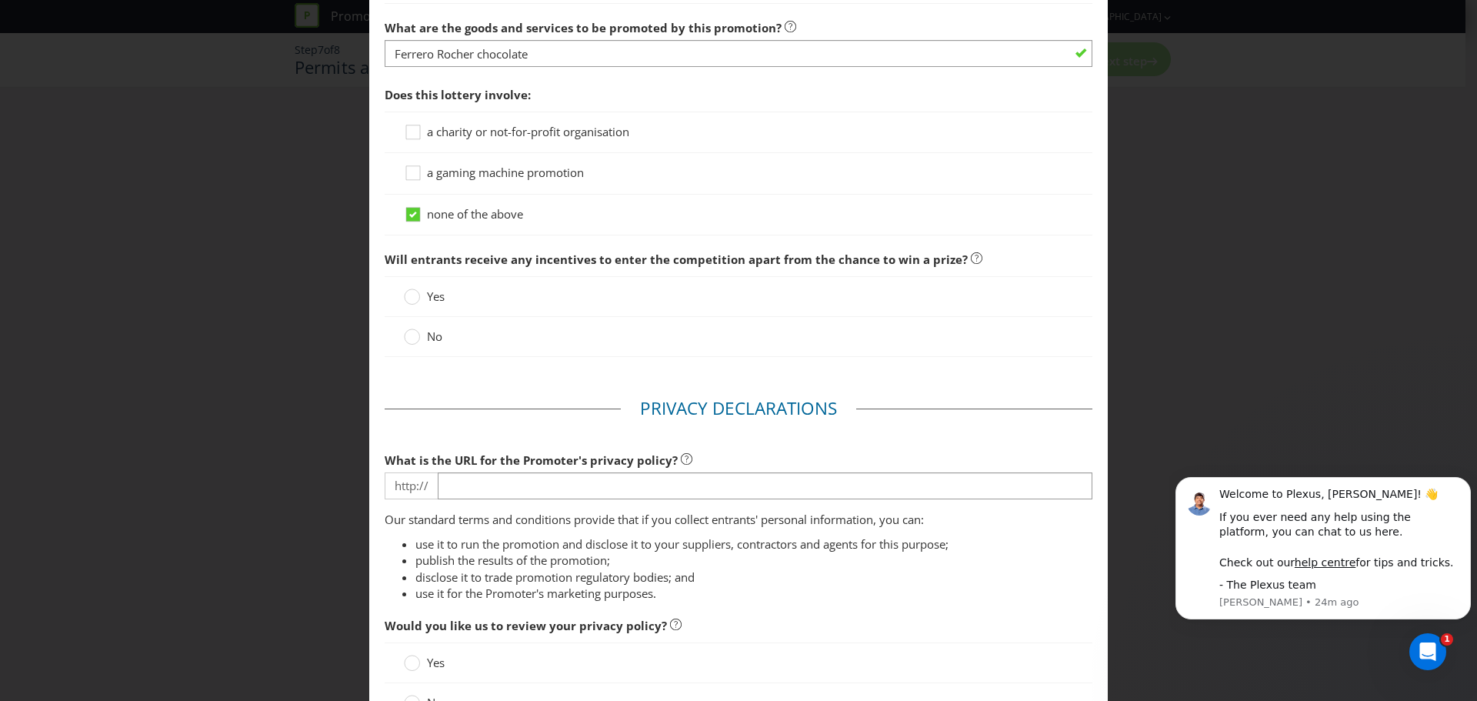
scroll to position [1462, 0]
click at [427, 335] on span "No" at bounding box center [434, 335] width 15 height 15
click at [0, 0] on input "No" at bounding box center [0, 0] width 0 height 0
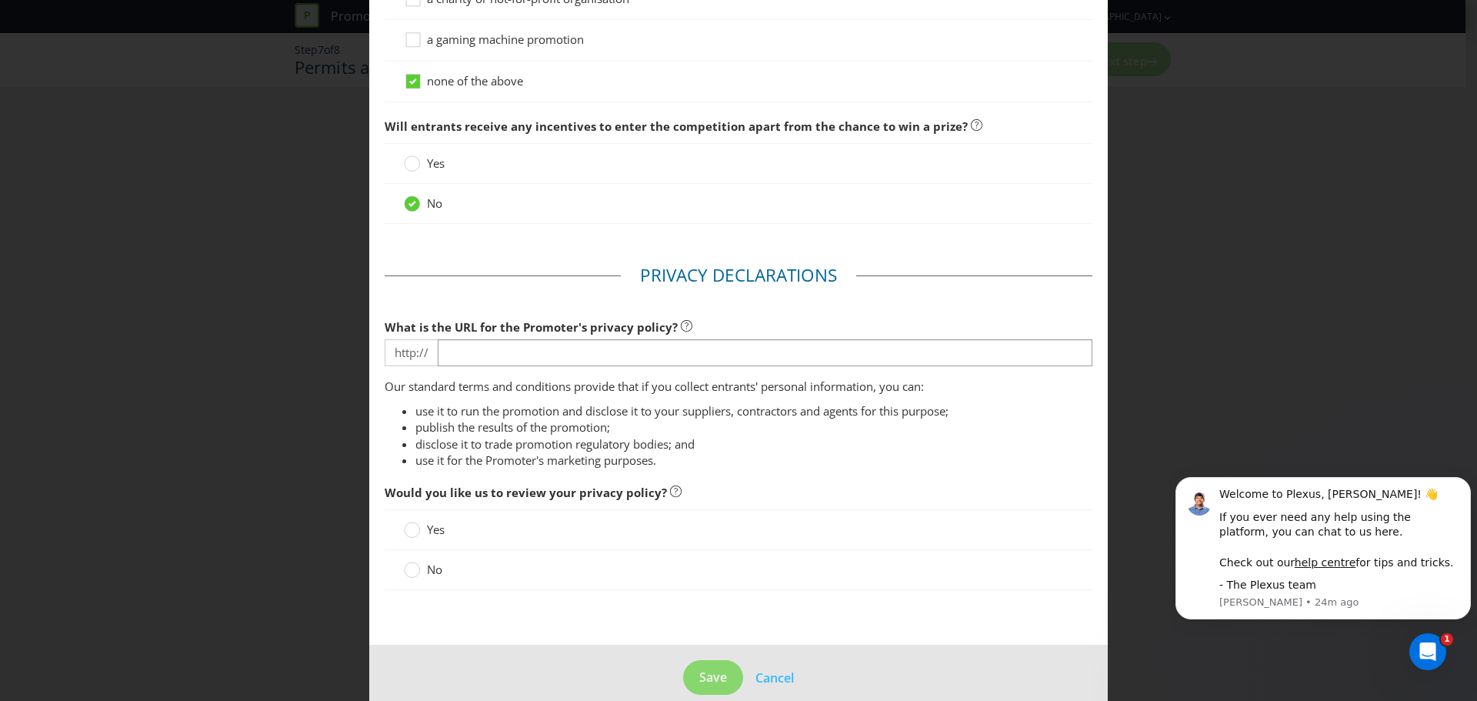
scroll to position [1616, 0]
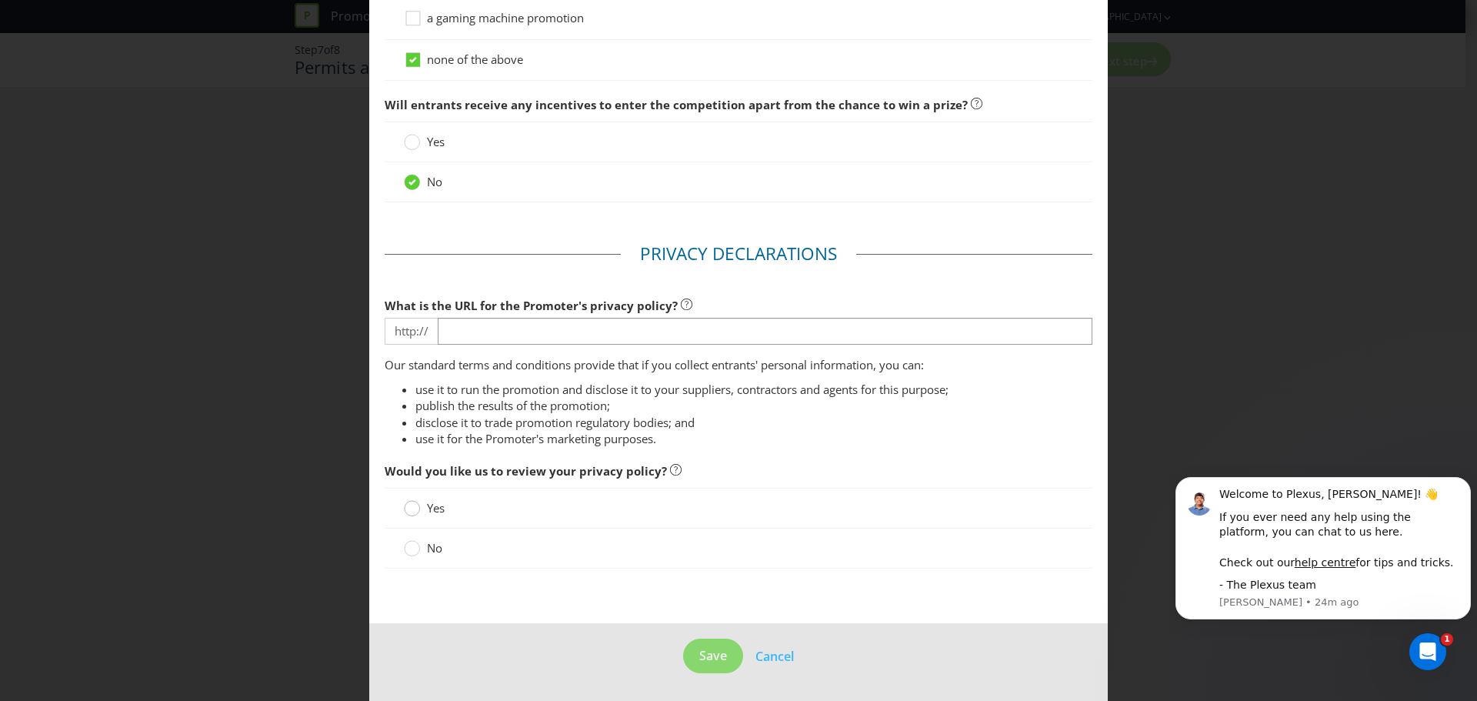
click at [413, 504] on div at bounding box center [413, 503] width 8 height 8
click at [0, 0] on input "Yes" at bounding box center [0, 0] width 0 height 0
click at [427, 508] on span "Yes" at bounding box center [436, 507] width 18 height 15
click at [0, 0] on input "Yes" at bounding box center [0, 0] width 0 height 0
click at [686, 653] on button "Save" at bounding box center [713, 656] width 60 height 35
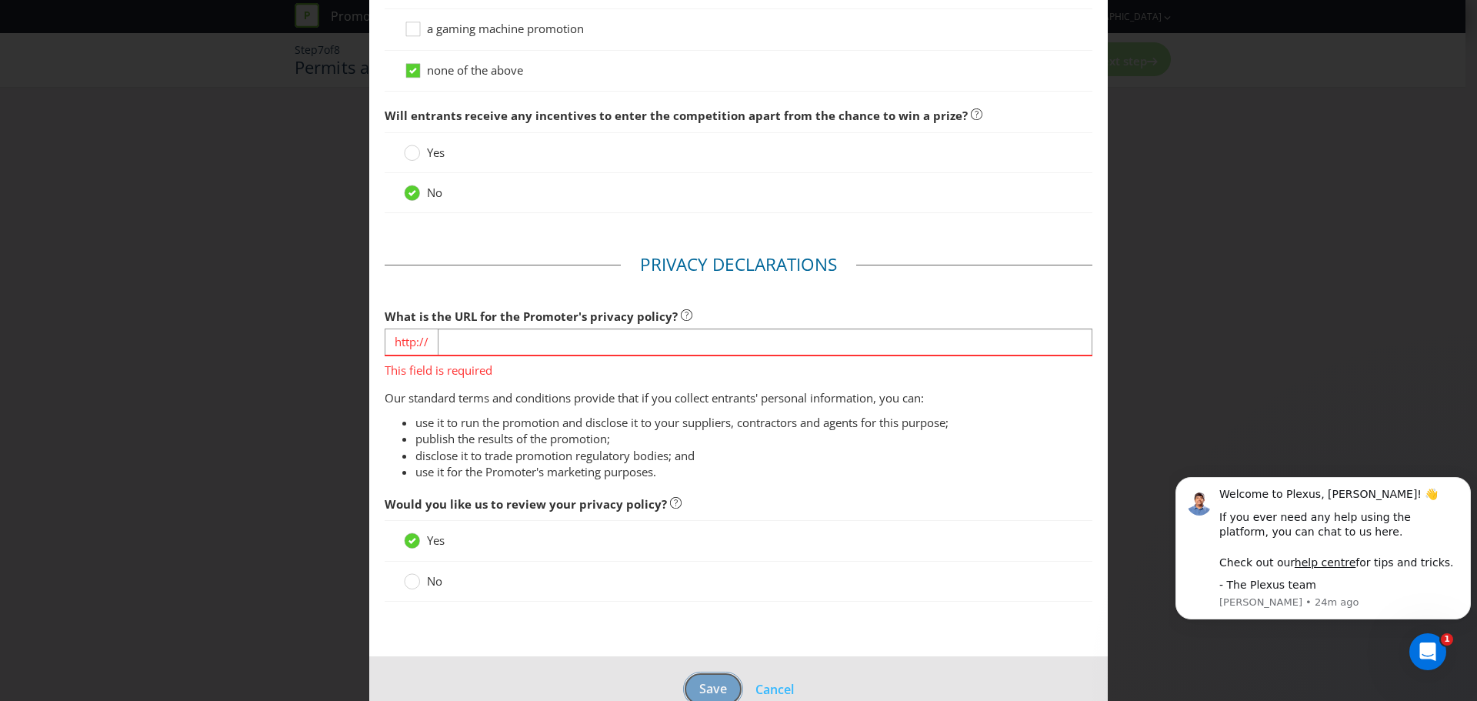
scroll to position [1638, 0]
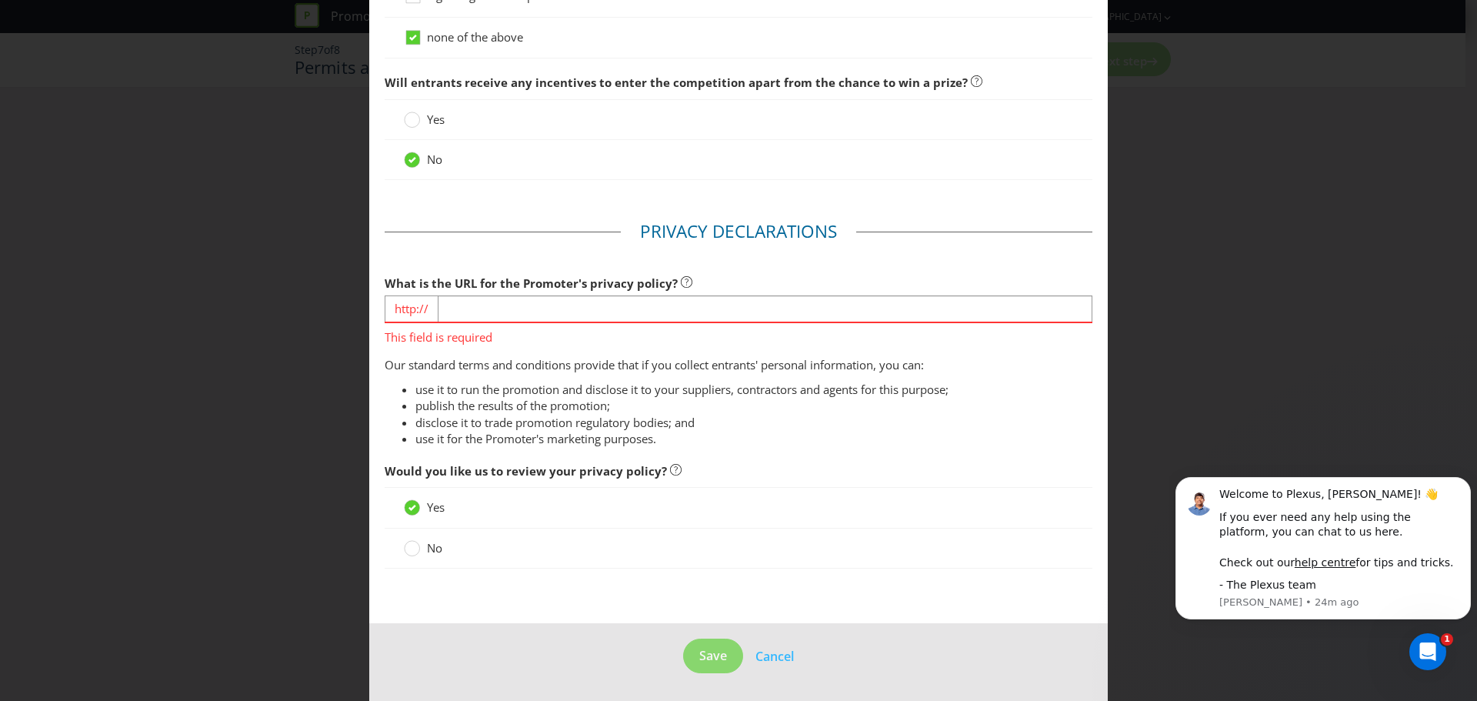
click at [484, 322] on div "This field is required" at bounding box center [739, 334] width 708 height 24
click at [484, 319] on input "text" at bounding box center [765, 308] width 655 height 27
paste input "[URL][DOMAIN_NAME]"
drag, startPoint x: 514, startPoint y: 310, endPoint x: 284, endPoint y: 297, distance: 230.4
click at [284, 297] on div "Permits and Privacy Permits You need permits in SA and ACT and an authority and…" at bounding box center [738, 350] width 1477 height 701
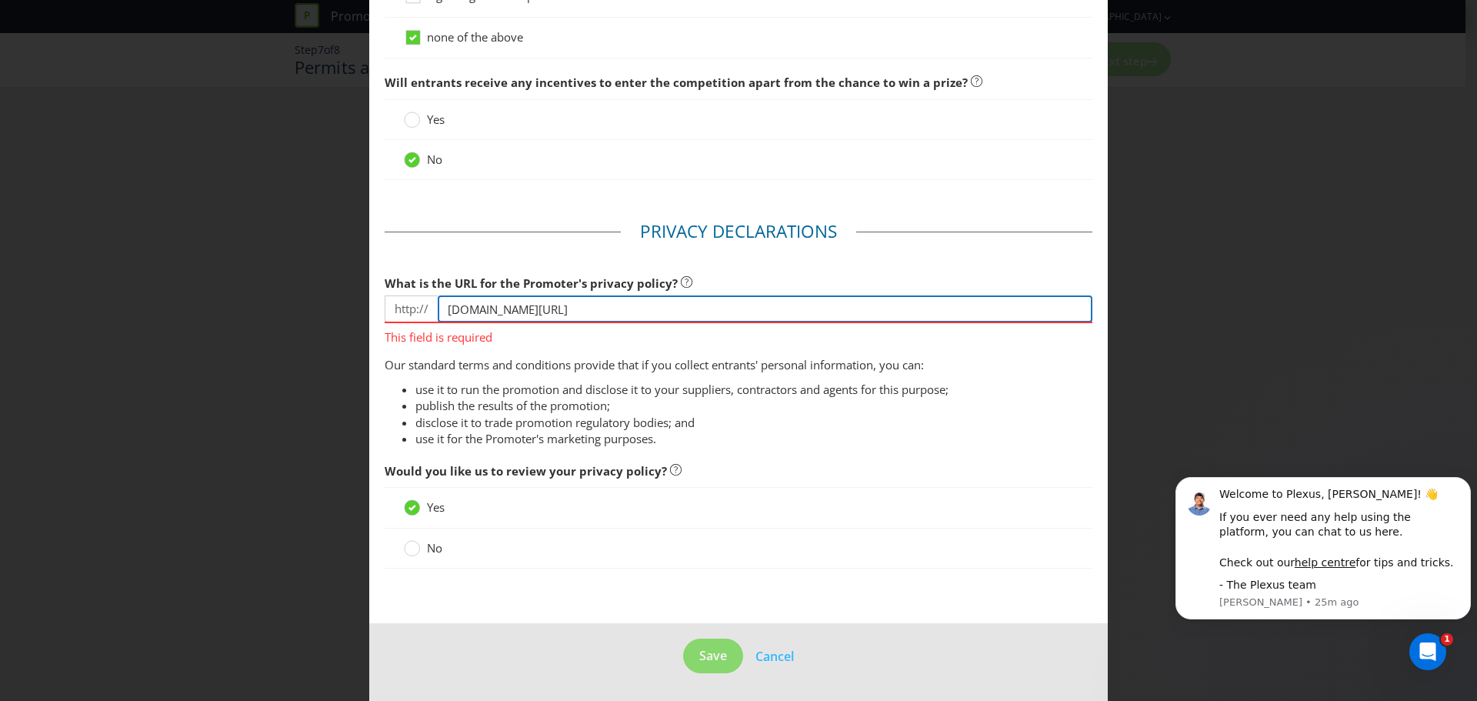
type input "[DOMAIN_NAME][URL]"
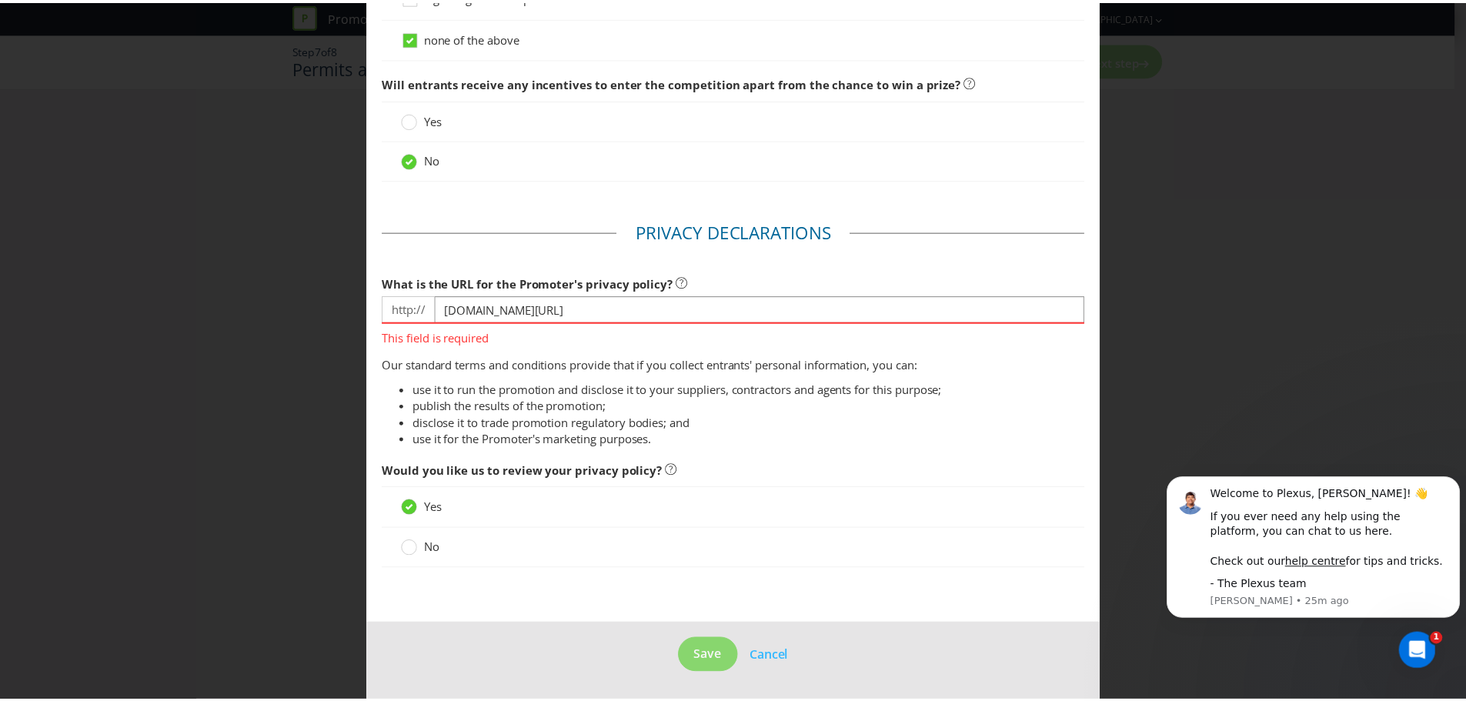
scroll to position [1616, 0]
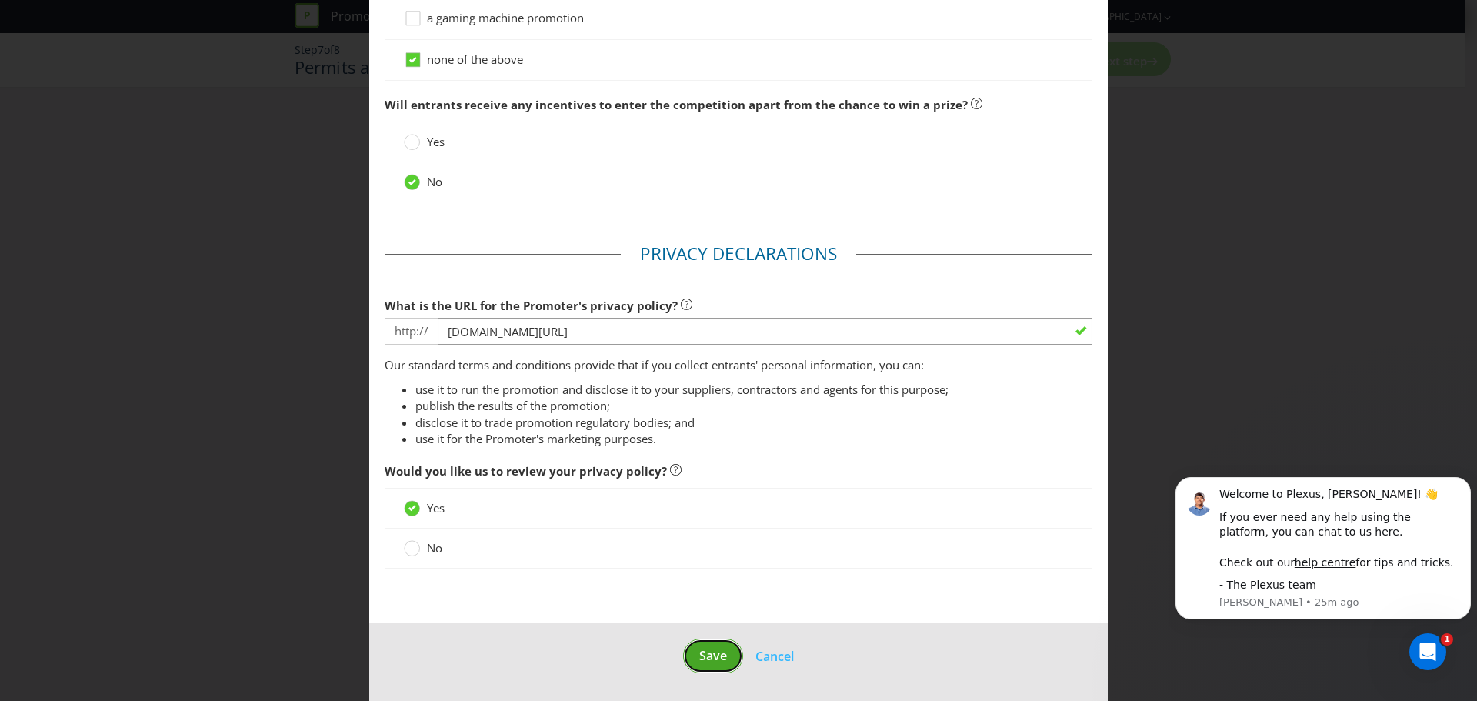
click at [706, 656] on span "Save" at bounding box center [713, 655] width 28 height 17
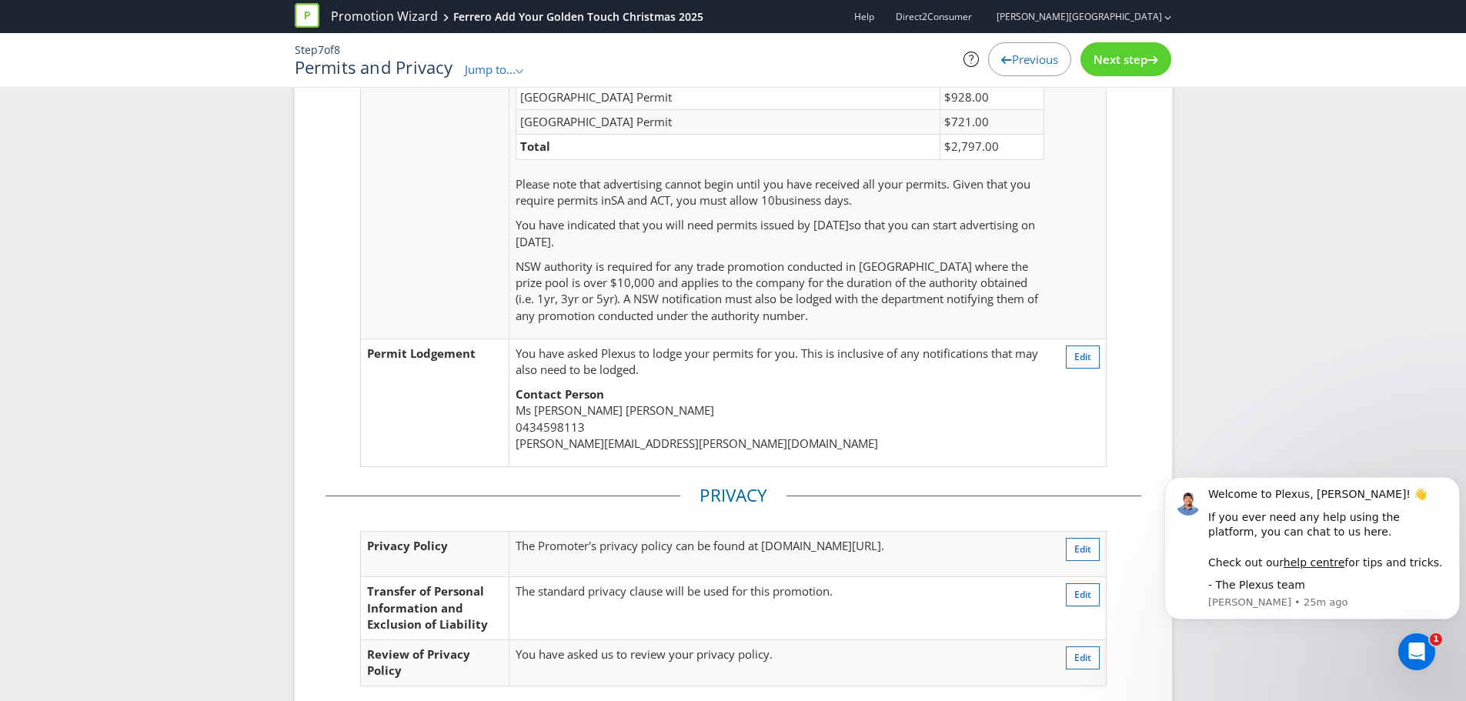
scroll to position [411, 0]
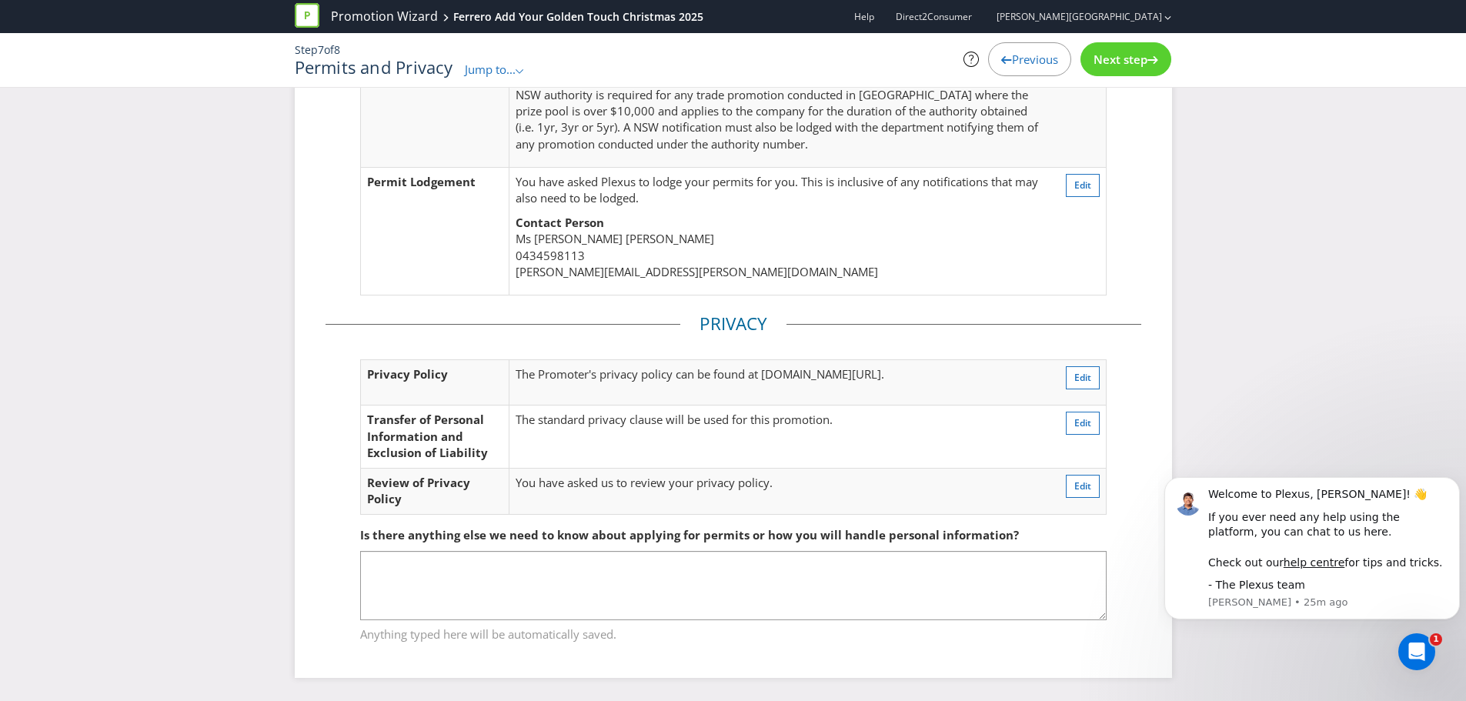
click at [1130, 58] on span "Next step" at bounding box center [1120, 59] width 54 height 15
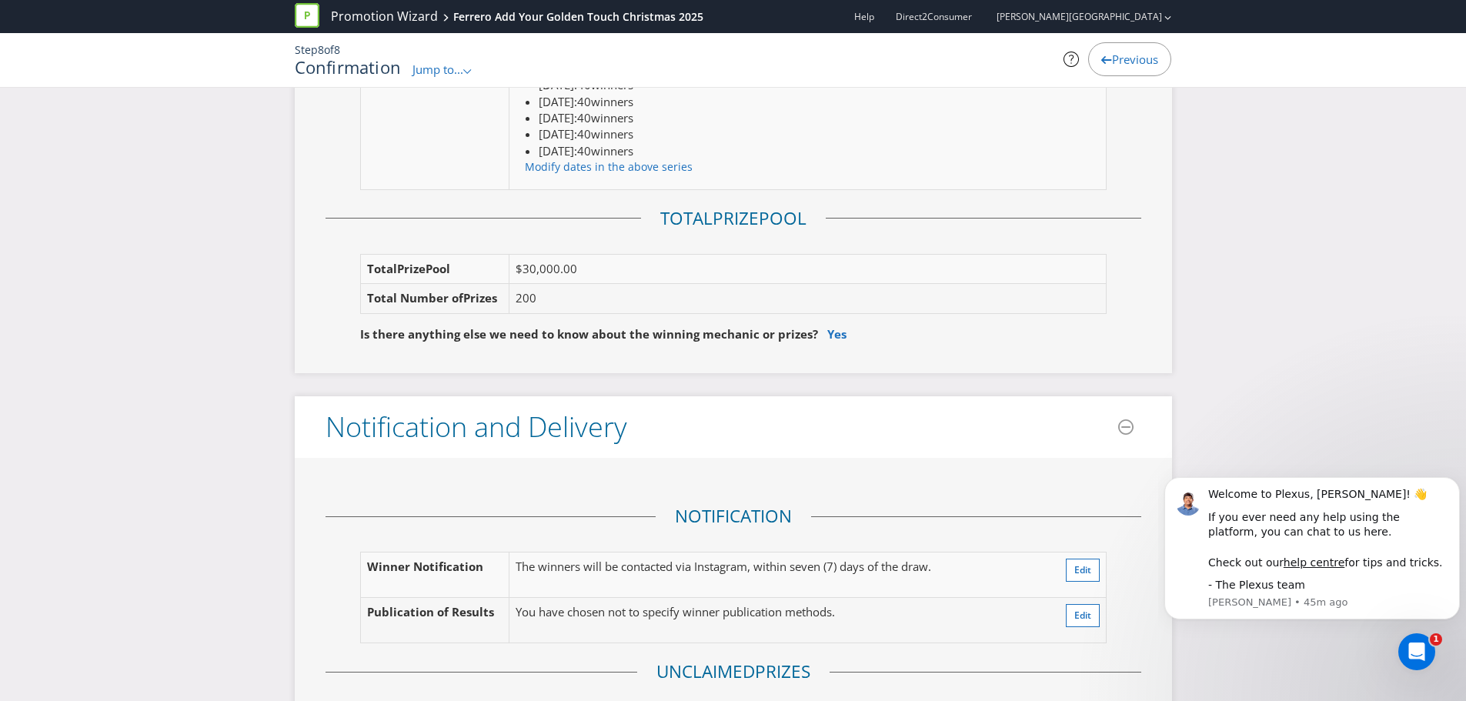
scroll to position [2001, 0]
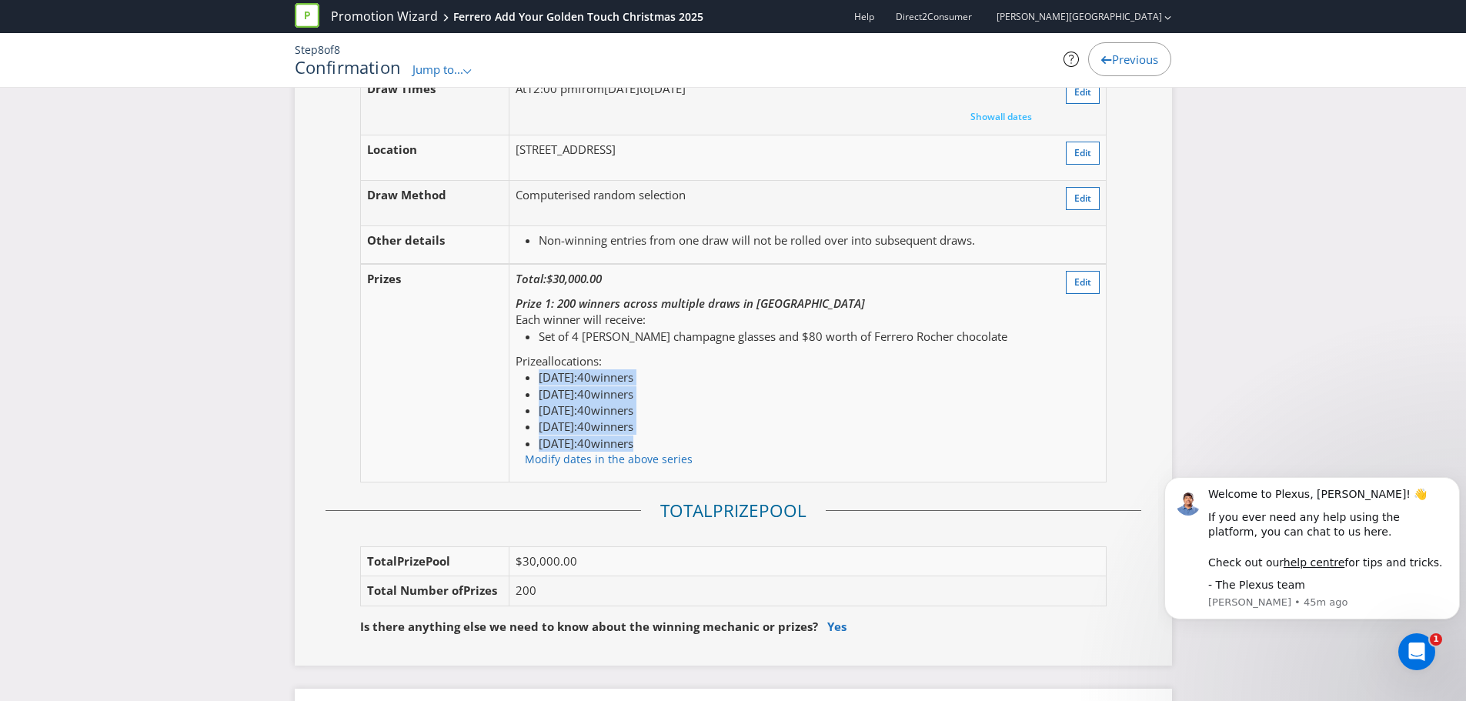
drag, startPoint x: 671, startPoint y: 443, endPoint x: 517, endPoint y: 376, distance: 167.8
click at [517, 376] on ul "[DATE] : 40 winner s [DATE] : 40 winner s [DATE] : 40 winner s [DATE] : 40 winn…" at bounding box center [778, 418] width 525 height 98
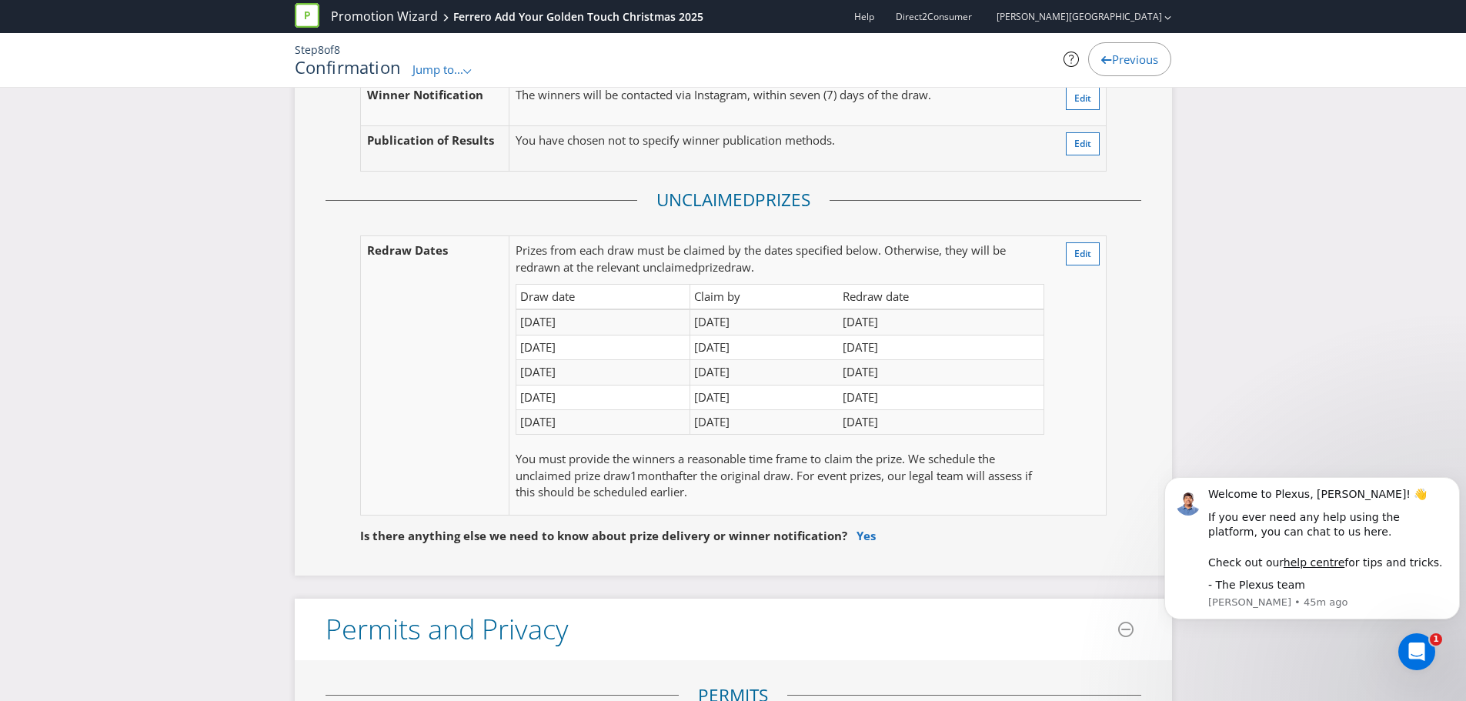
scroll to position [2924, 0]
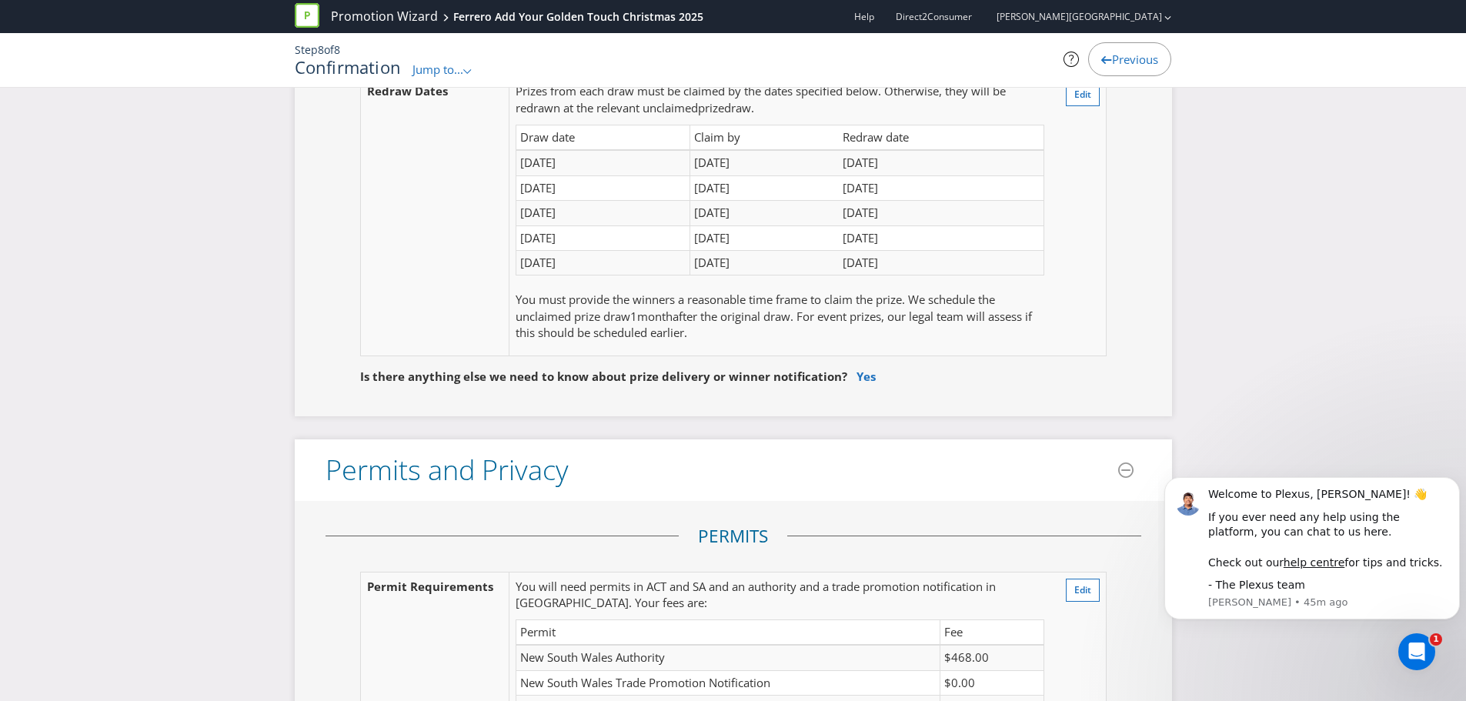
drag, startPoint x: 1018, startPoint y: 182, endPoint x: 934, endPoint y: 252, distance: 109.3
click at [1018, 182] on td "[DATE]" at bounding box center [941, 187] width 205 height 25
drag, startPoint x: 930, startPoint y: 264, endPoint x: 518, endPoint y: 134, distance: 432.4
click at [518, 134] on table "Draw date Claim by Redraw date [DATE] [DATE] [DATE] [DATE] [DATE] [DATE] [DATE]…" at bounding box center [780, 201] width 528 height 152
copy table "Draw date Claim by Redraw date [DATE] [DATE] [DATE] [DATE] [DATE] [DATE] [DATE]…"
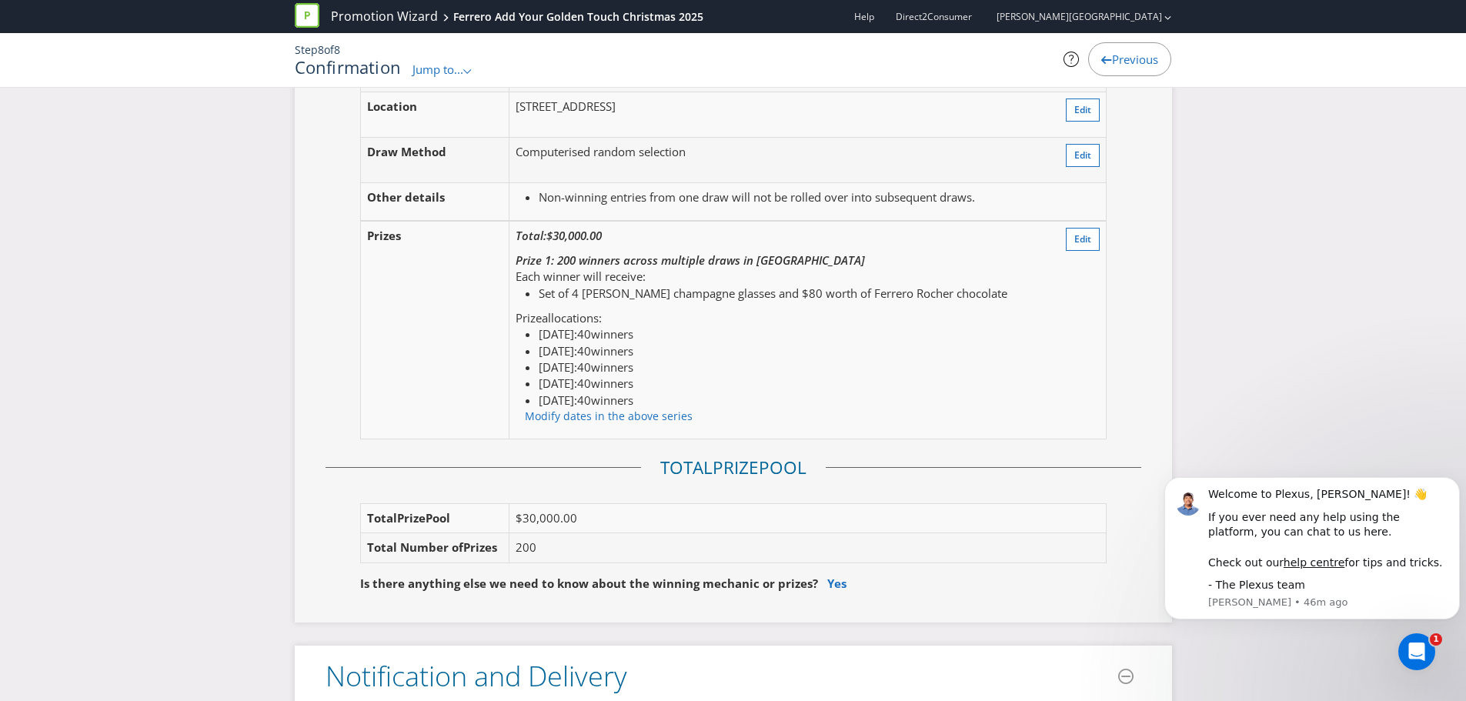
scroll to position [2001, 0]
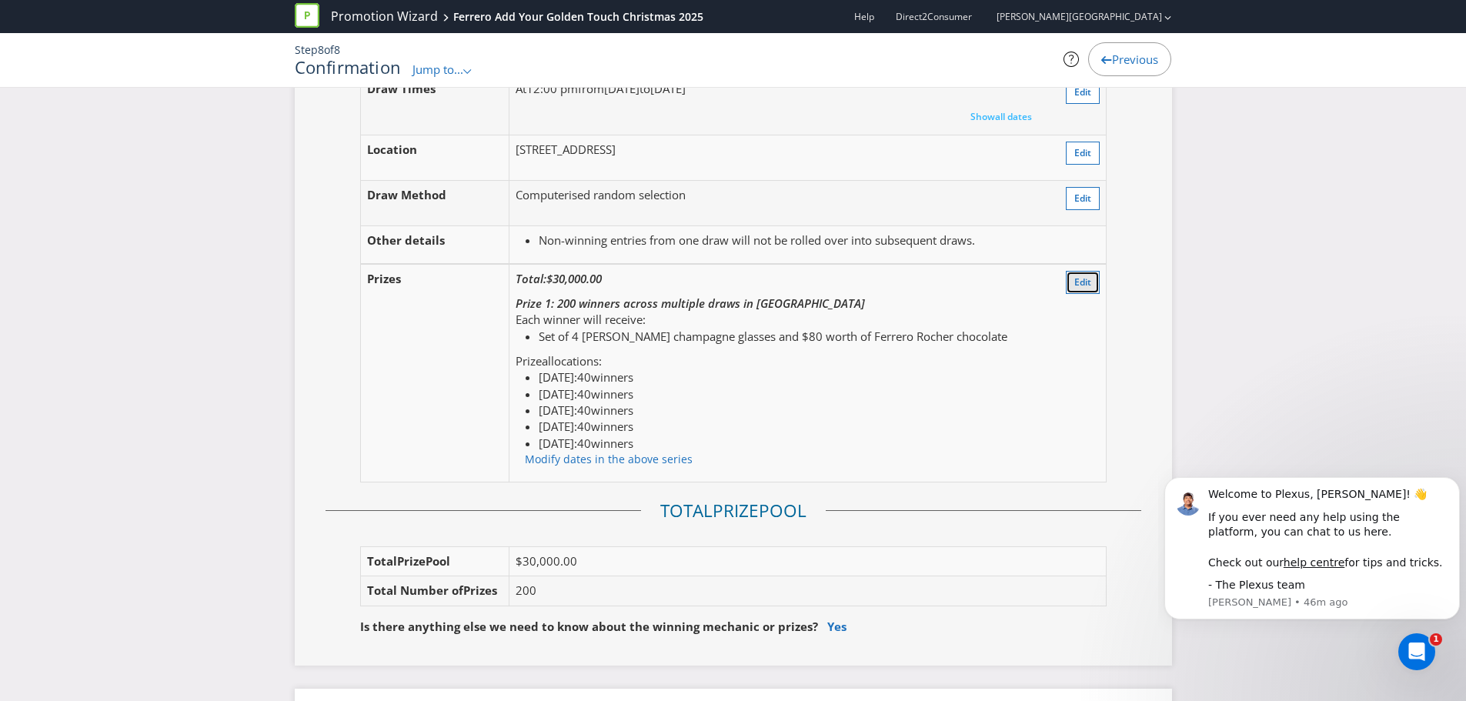
click at [1086, 272] on button "Edit" at bounding box center [1083, 282] width 34 height 23
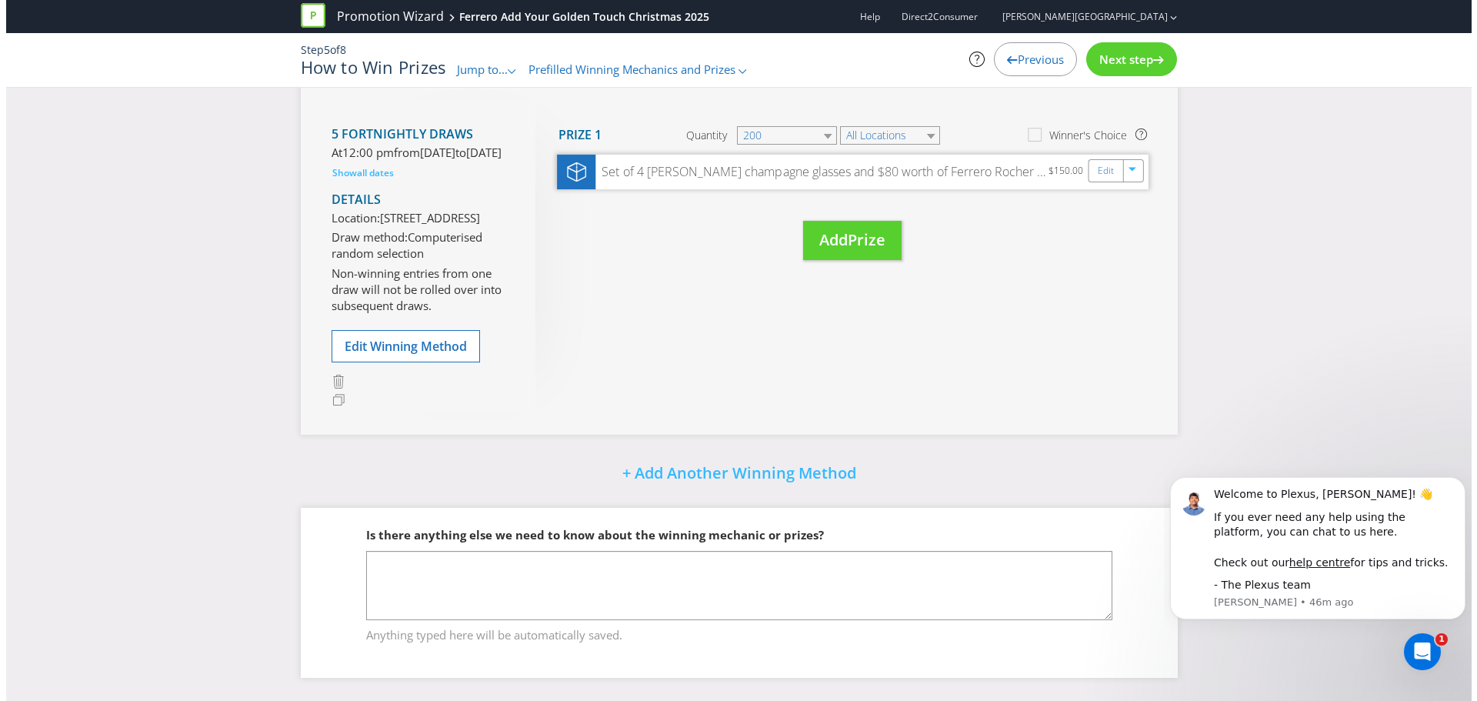
scroll to position [306, 0]
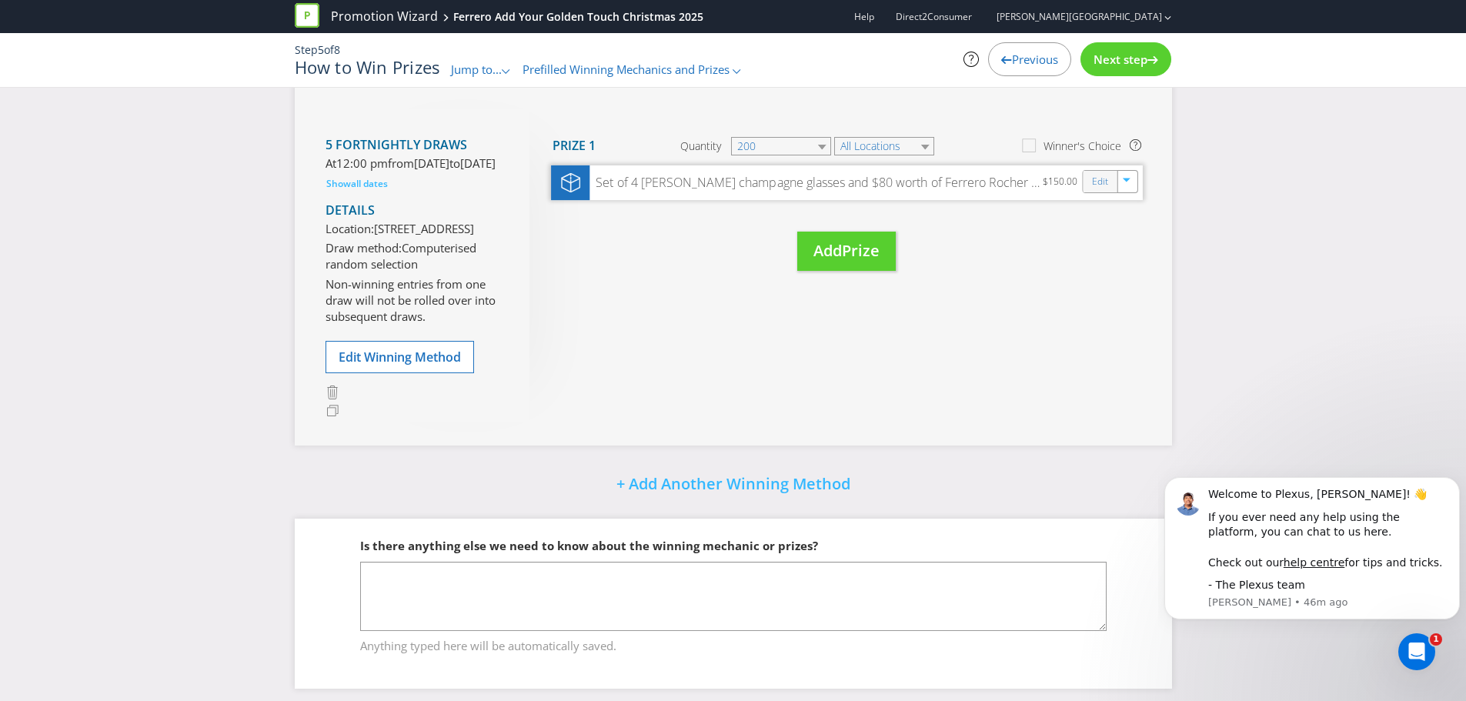
click at [1091, 185] on div "Edit" at bounding box center [1100, 182] width 35 height 22
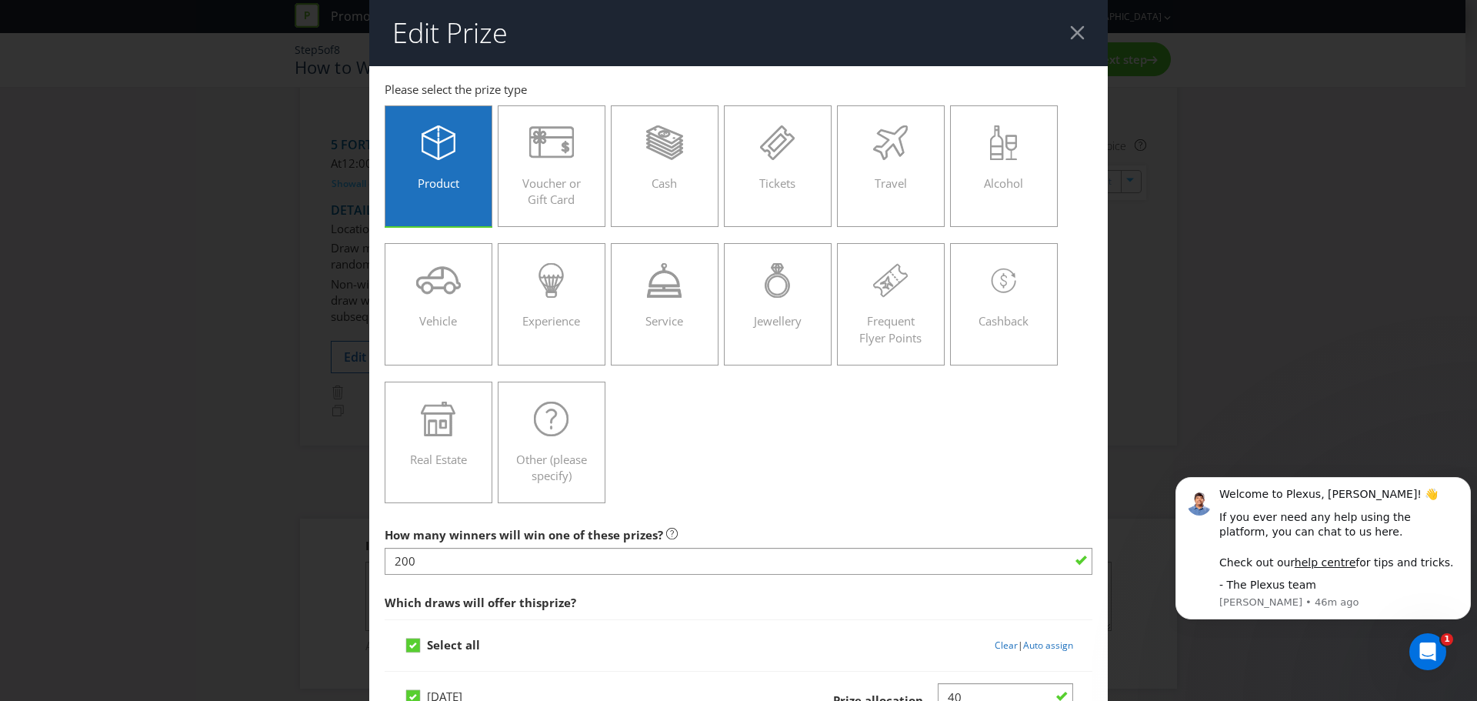
click at [1057, 28] on header "Edit Prize" at bounding box center [738, 33] width 739 height 66
click at [1070, 30] on div at bounding box center [1077, 32] width 15 height 15
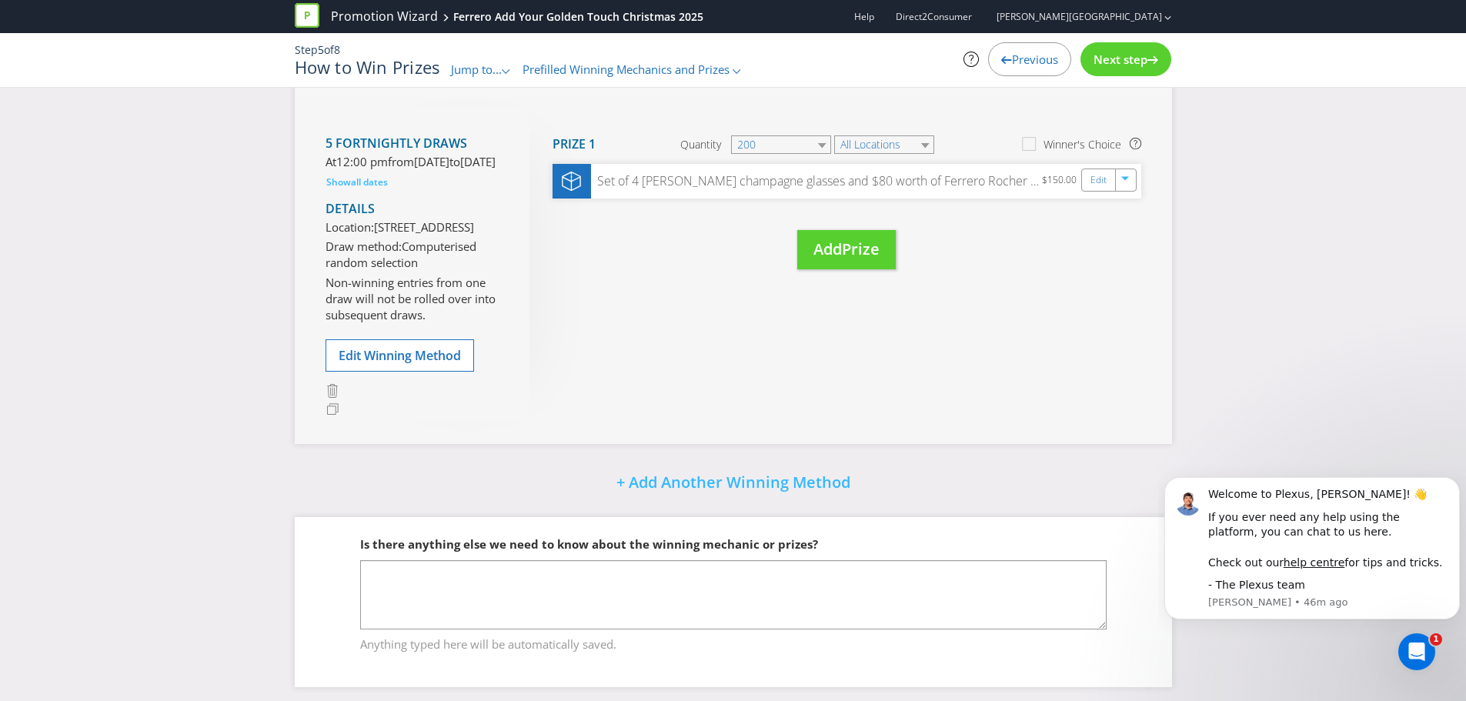
scroll to position [383, 0]
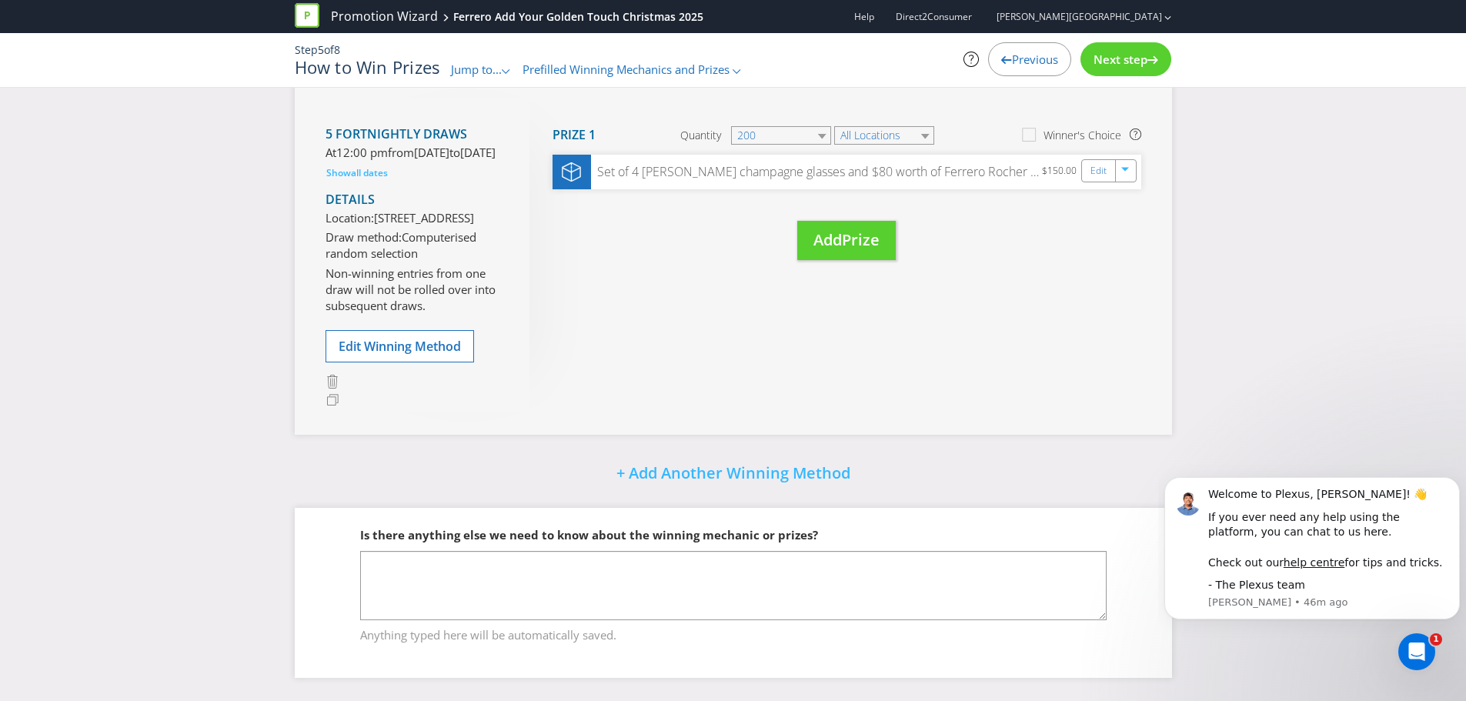
click at [1034, 62] on span "Previous" at bounding box center [1035, 59] width 46 height 15
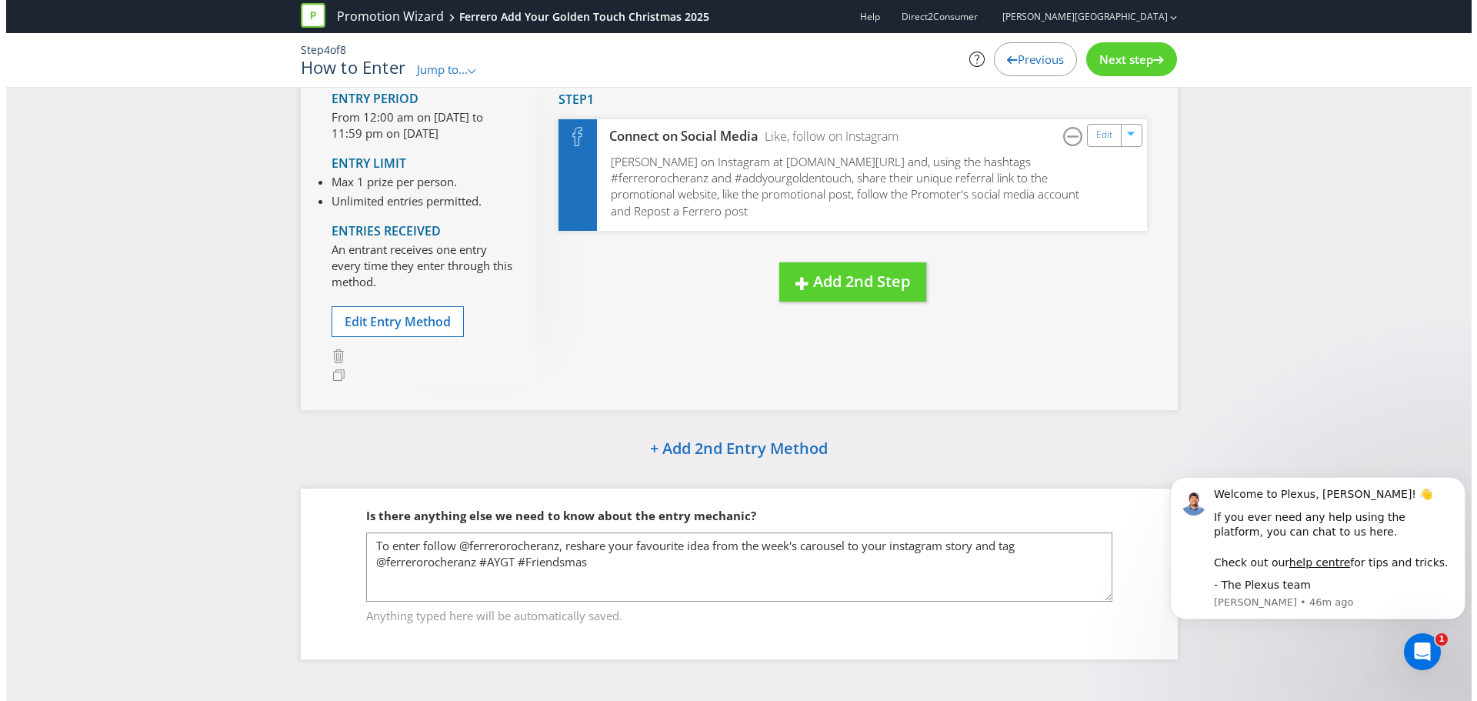
scroll to position [126, 0]
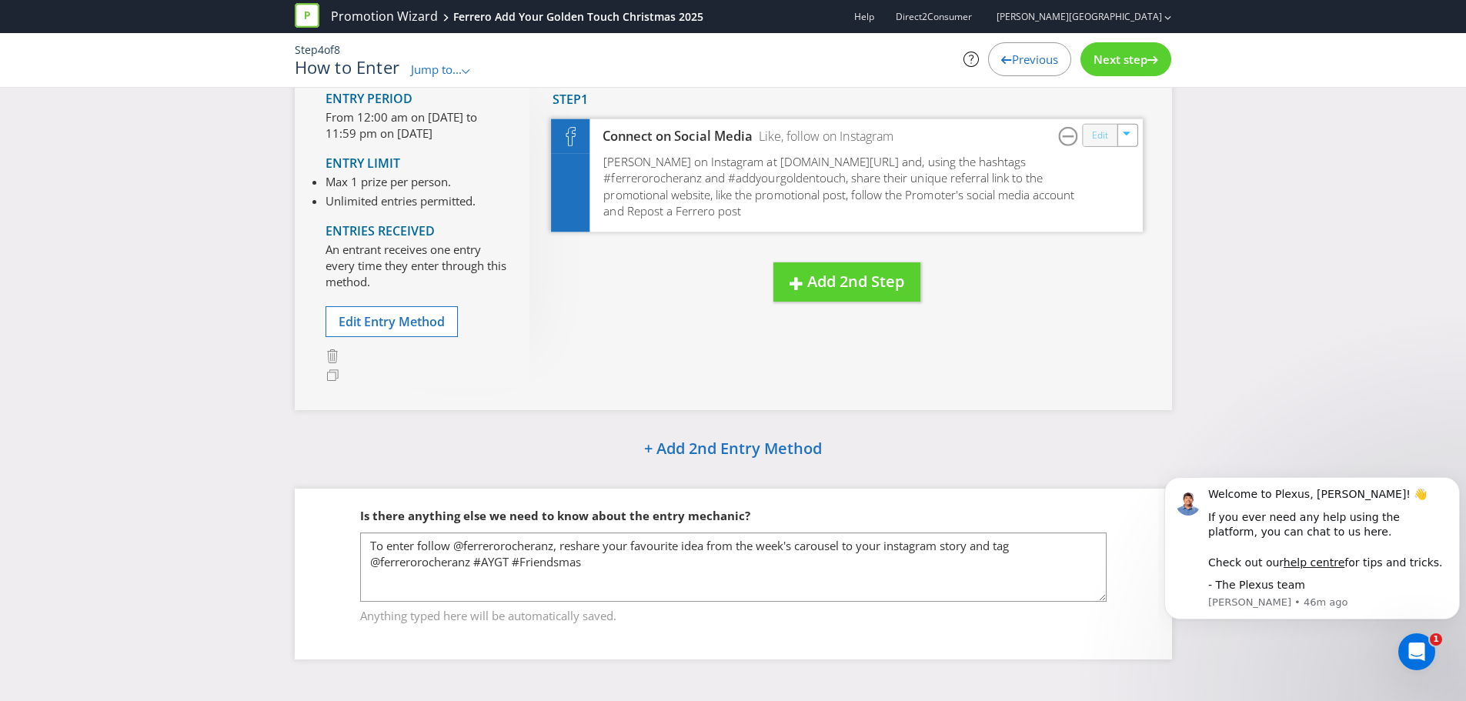
click at [1102, 137] on link "Edit" at bounding box center [1099, 135] width 16 height 18
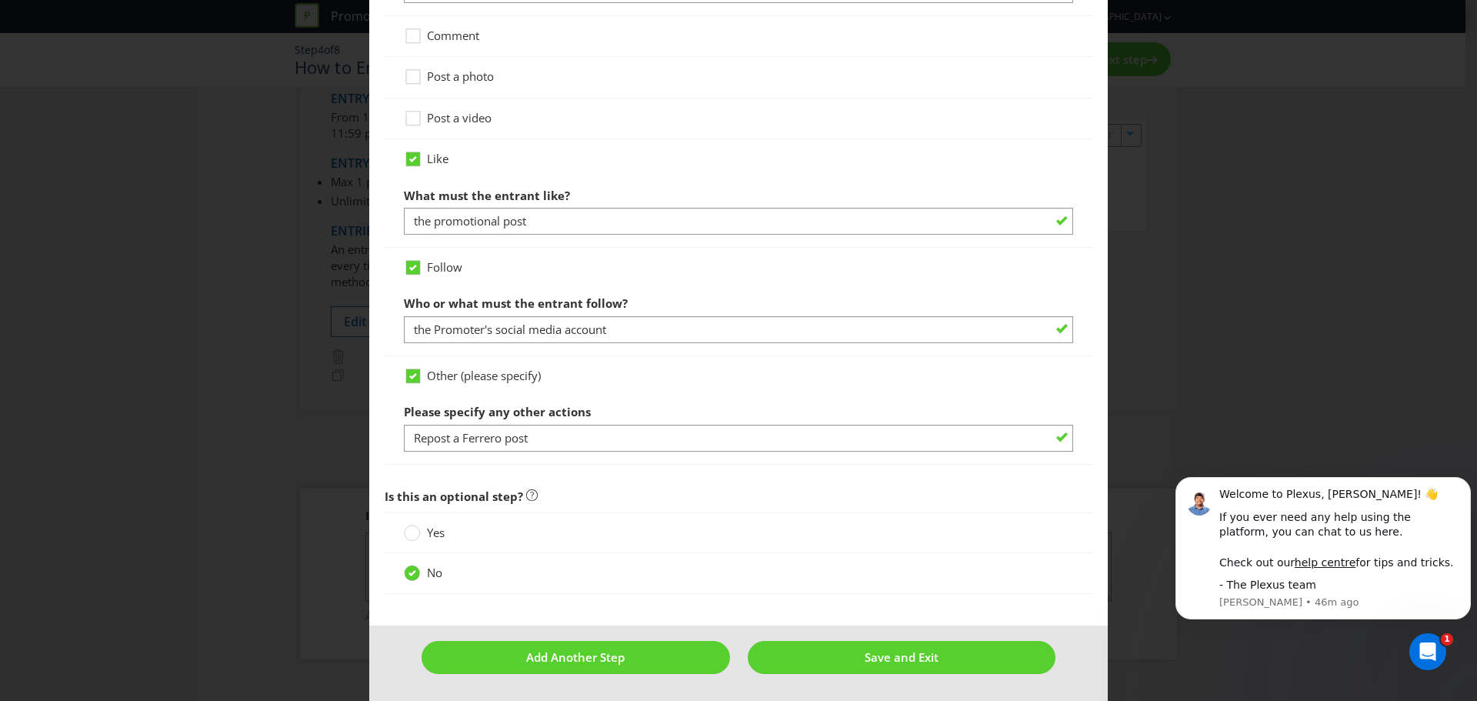
drag, startPoint x: 1241, startPoint y: 307, endPoint x: 1237, endPoint y: 315, distance: 9.3
click at [1238, 315] on div "How to Enter To enter the entrant must... Make a Purchase Connect on Social Med…" at bounding box center [738, 350] width 1477 height 701
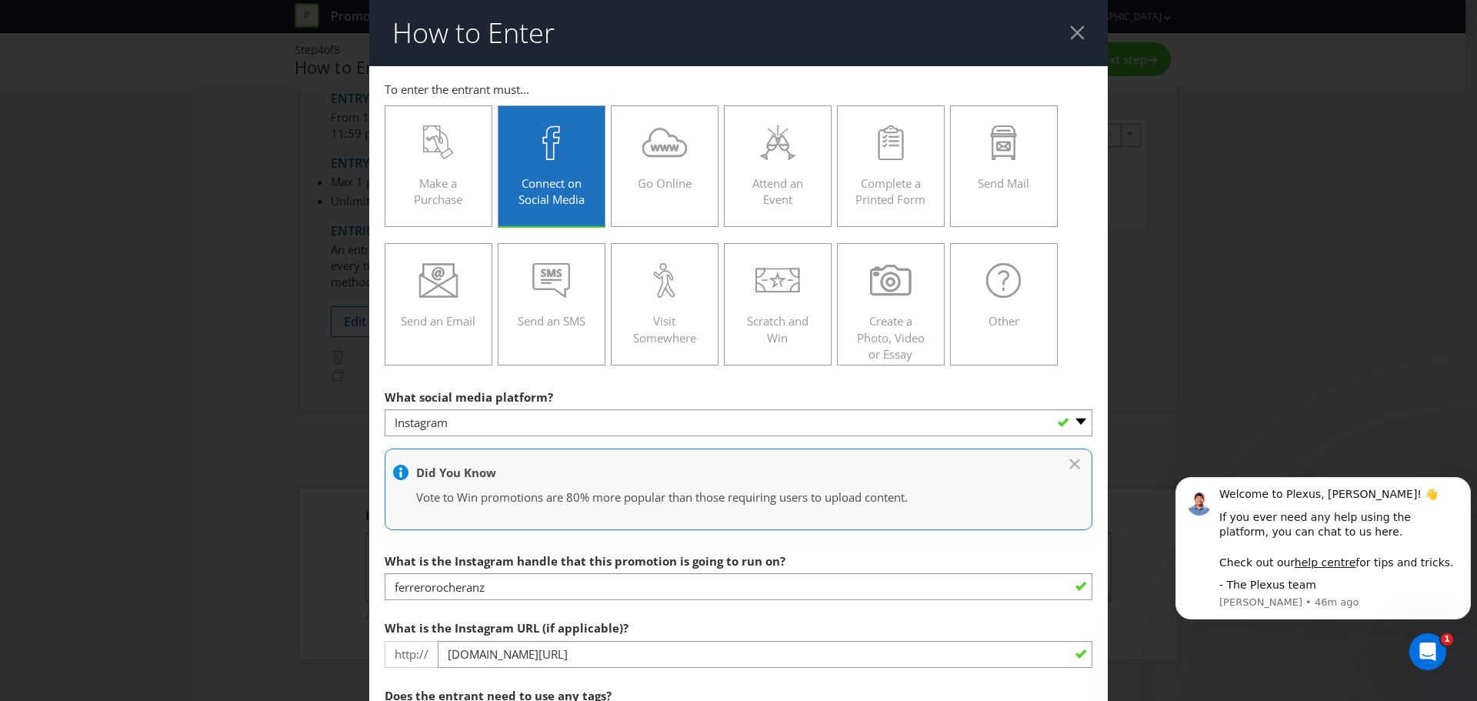
click at [1070, 27] on div at bounding box center [1077, 32] width 15 height 15
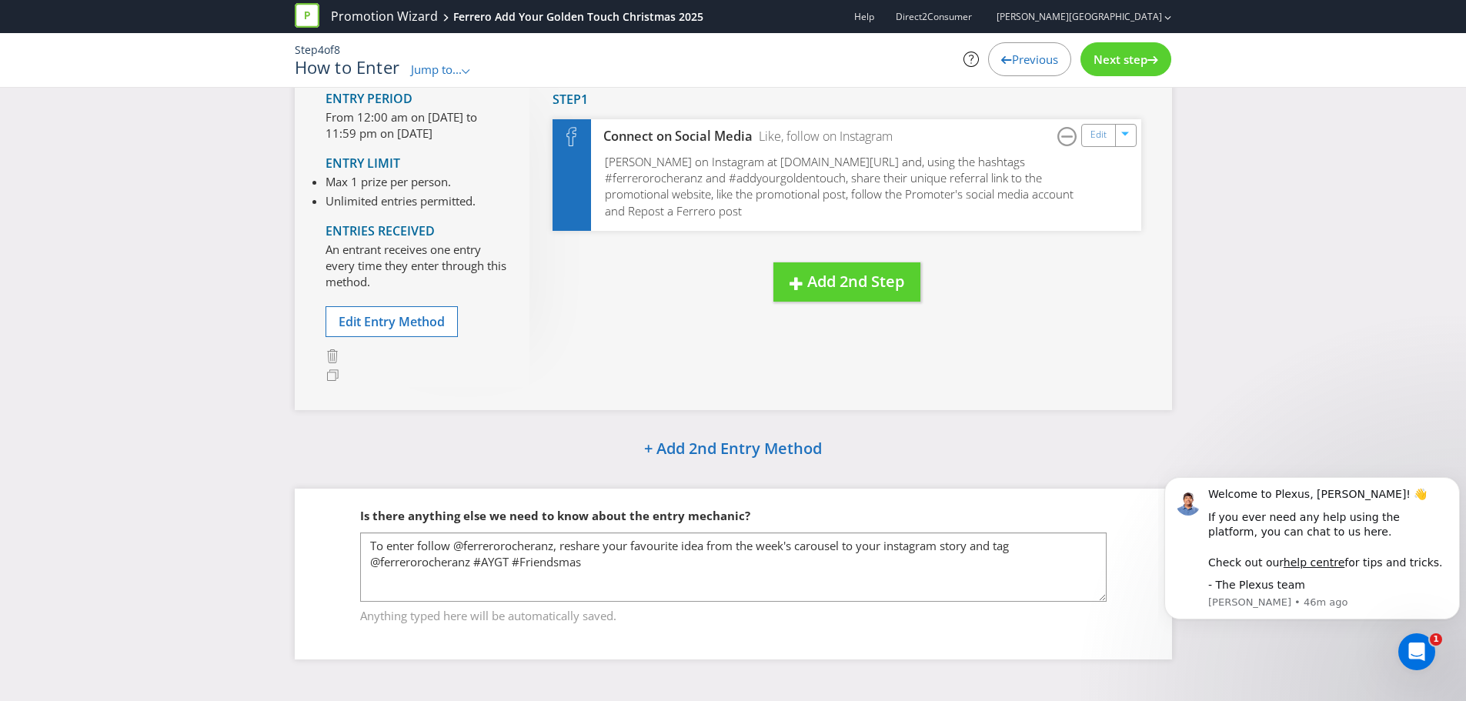
click at [1115, 63] on span "Next step" at bounding box center [1120, 59] width 54 height 15
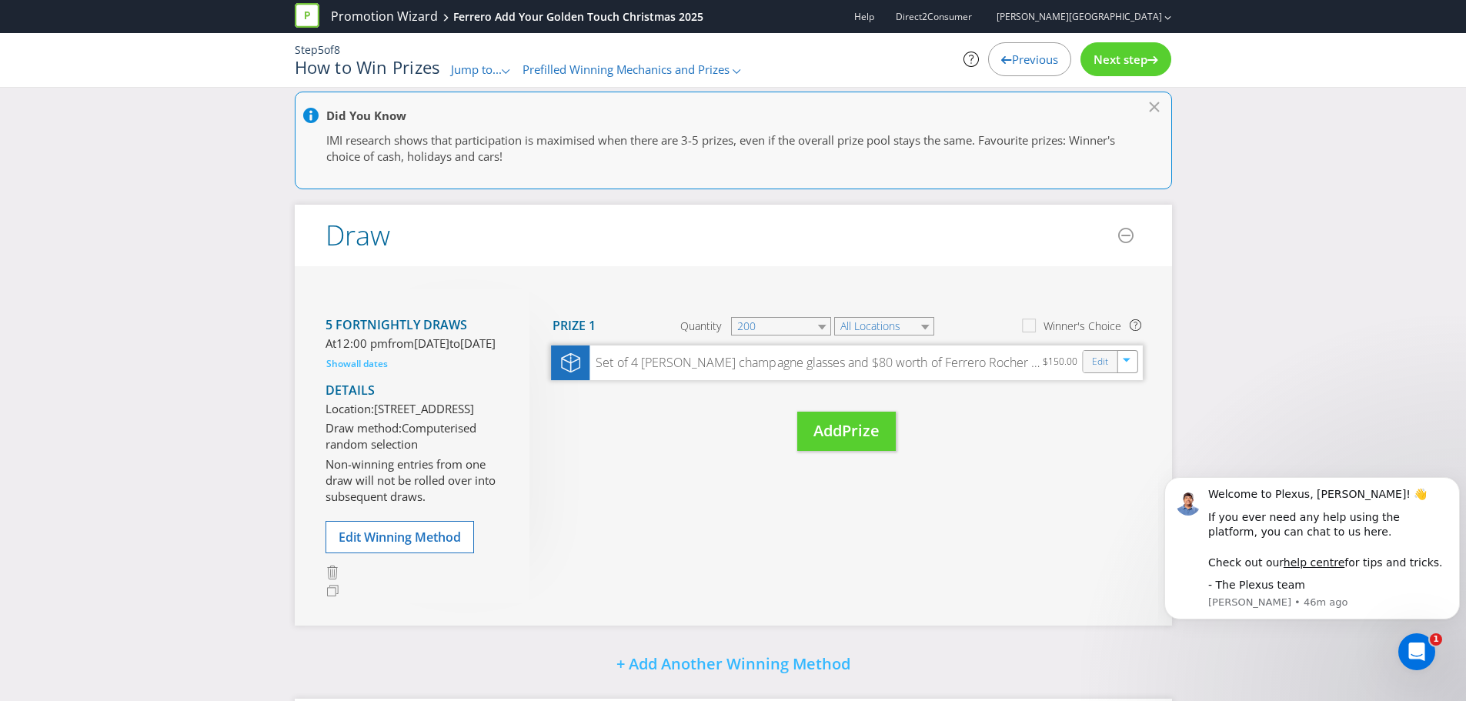
click at [1090, 365] on div "Edit" at bounding box center [1100, 362] width 35 height 22
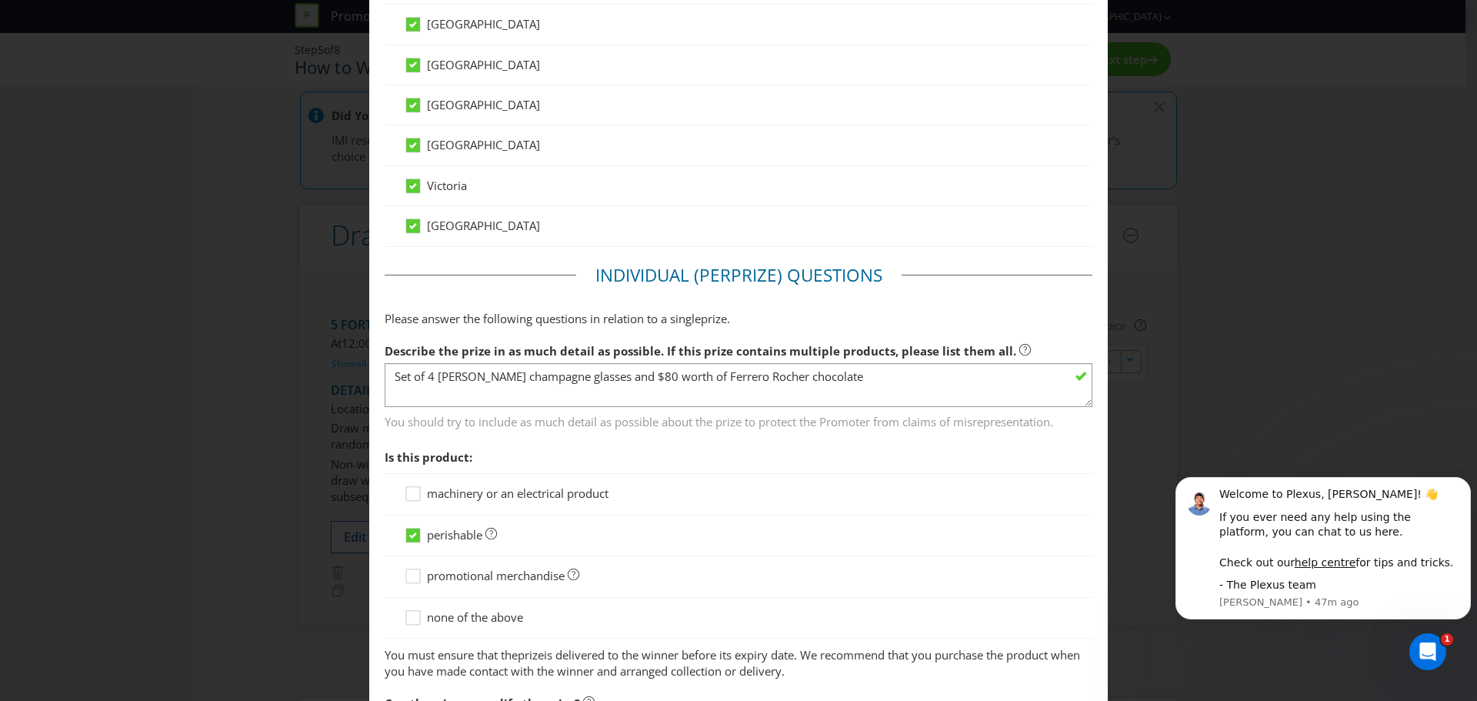
scroll to position [1385, 0]
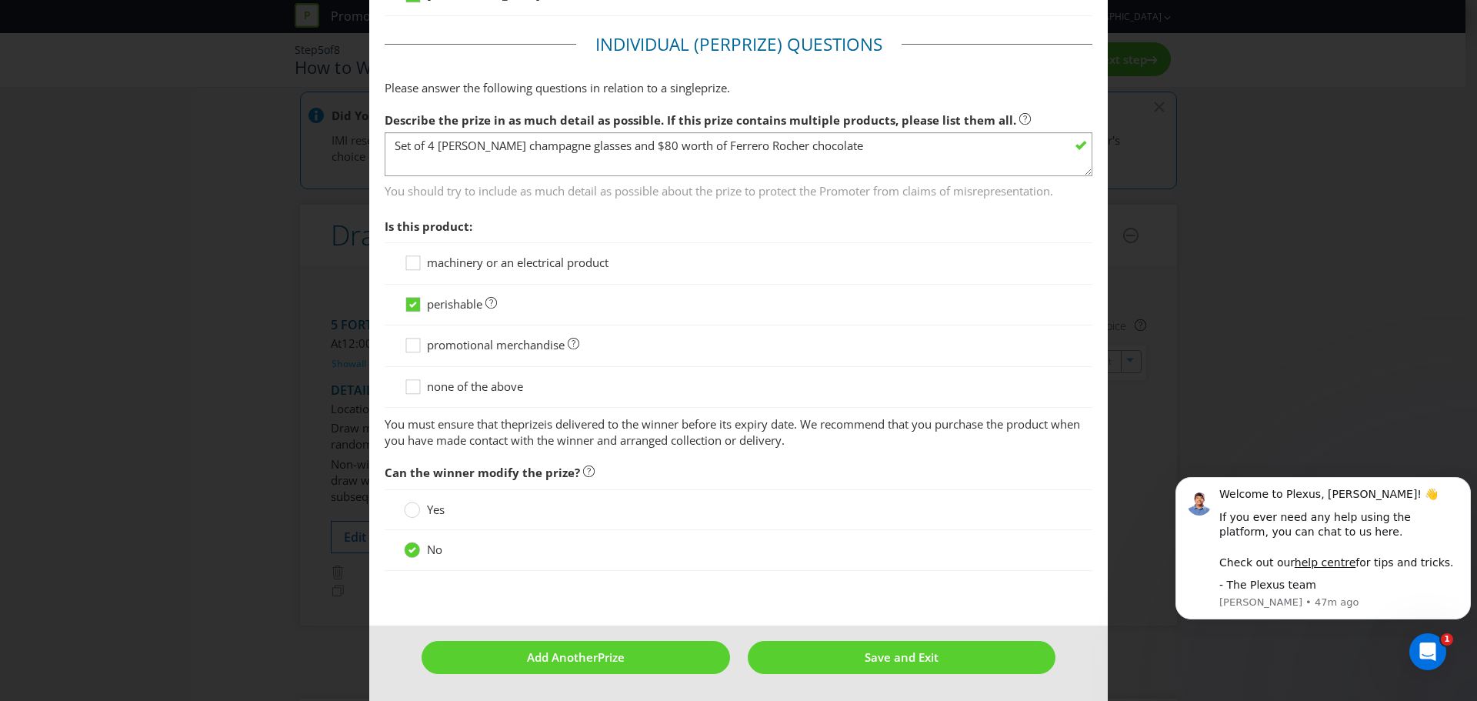
click at [1182, 265] on div "Edit Prize [GEOGRAPHIC_DATA] [GEOGRAPHIC_DATA] [GEOGRAPHIC_DATA] [GEOGRAPHIC_DA…" at bounding box center [738, 350] width 1477 height 701
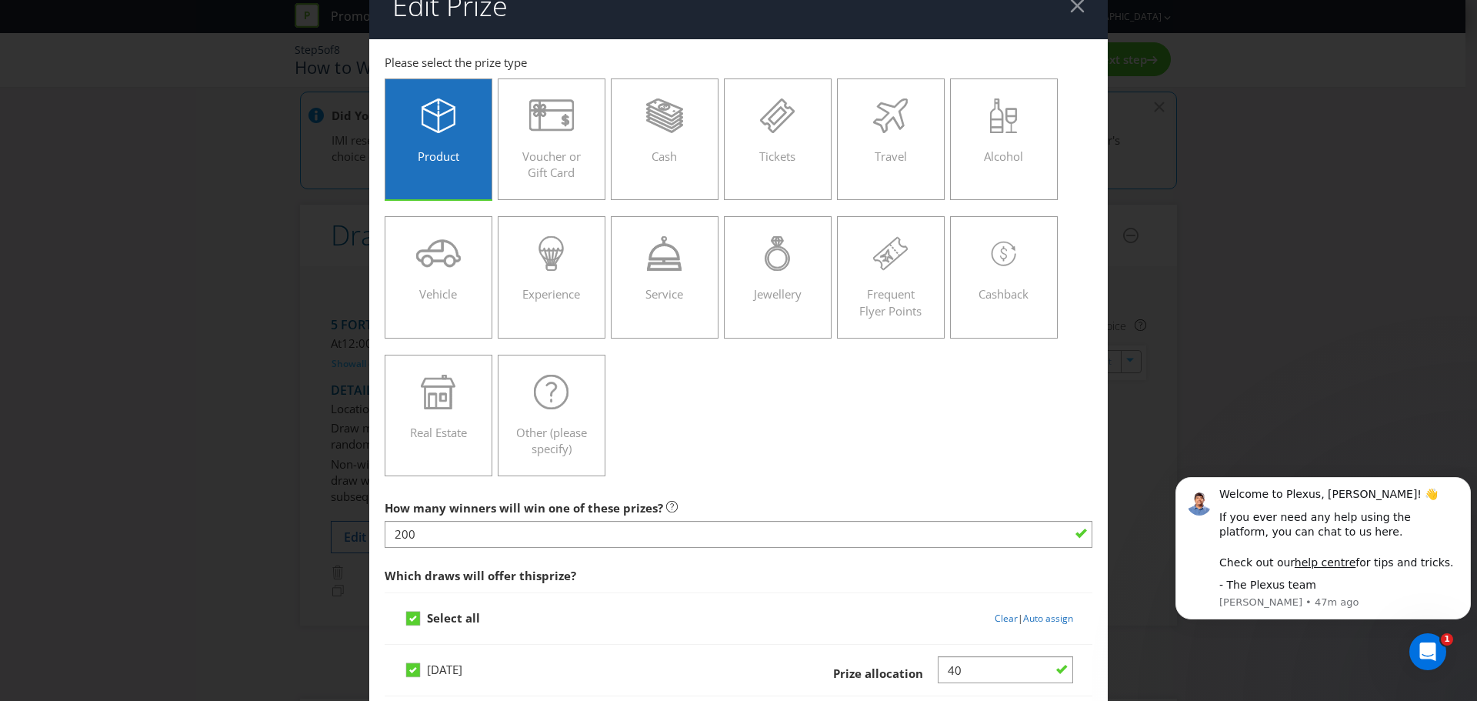
scroll to position [0, 0]
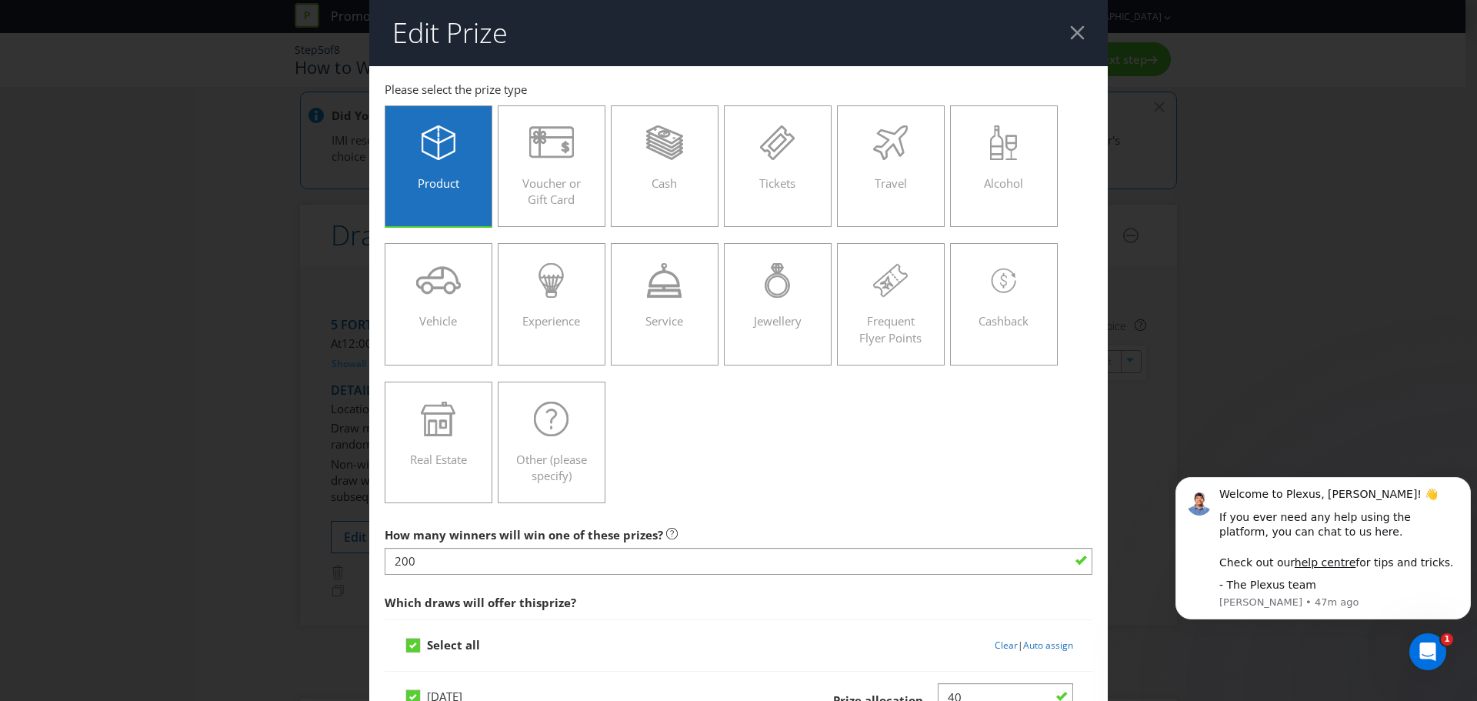
click at [1074, 33] on div at bounding box center [1077, 32] width 15 height 15
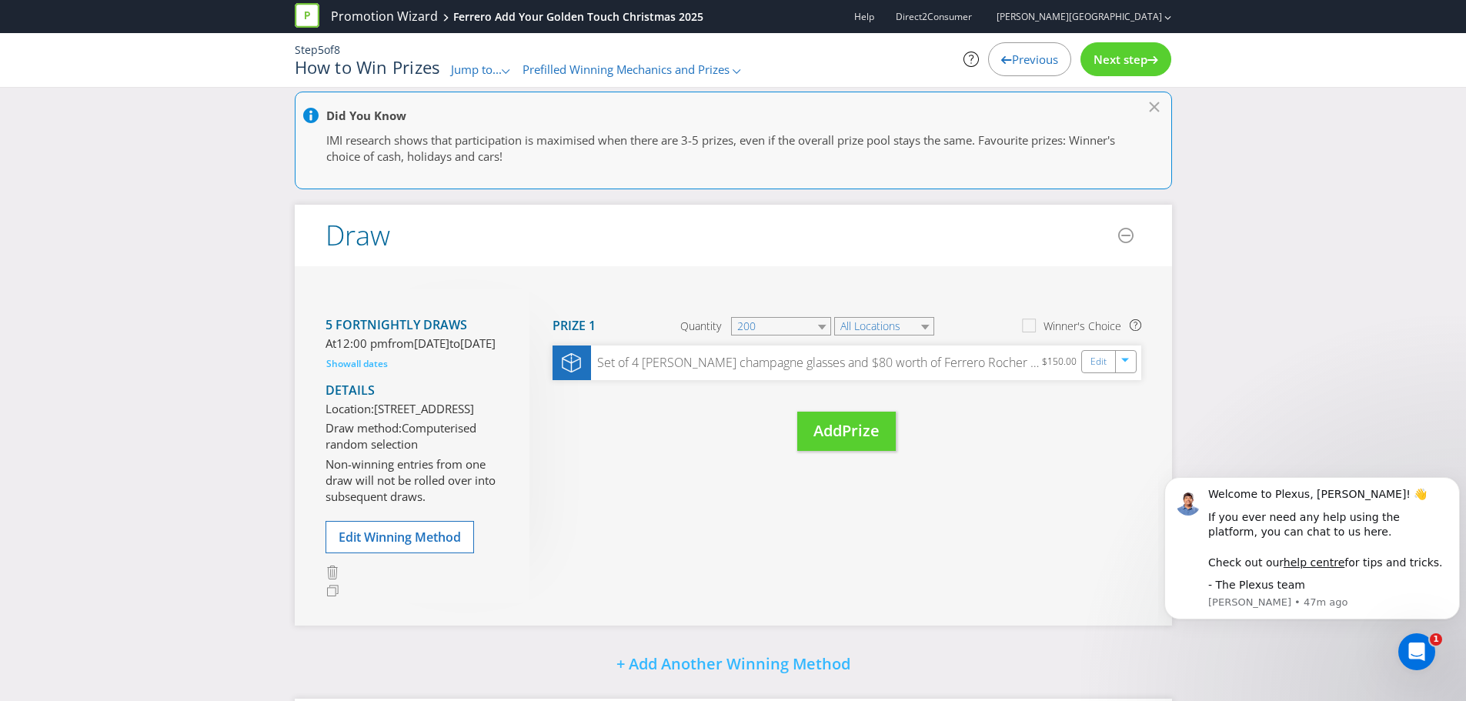
click at [1012, 58] on span "Previous" at bounding box center [1035, 59] width 46 height 15
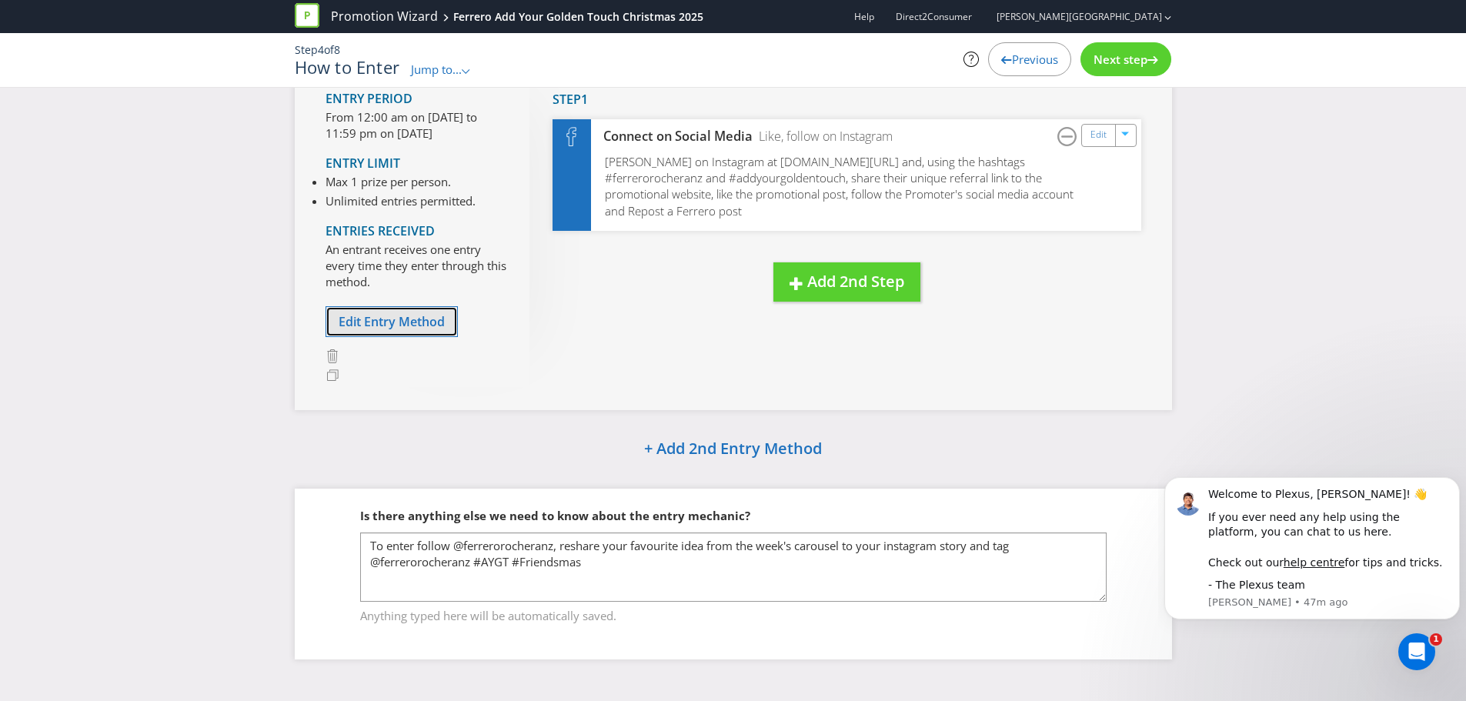
click at [367, 328] on span "Edit Entry Method" at bounding box center [392, 321] width 106 height 17
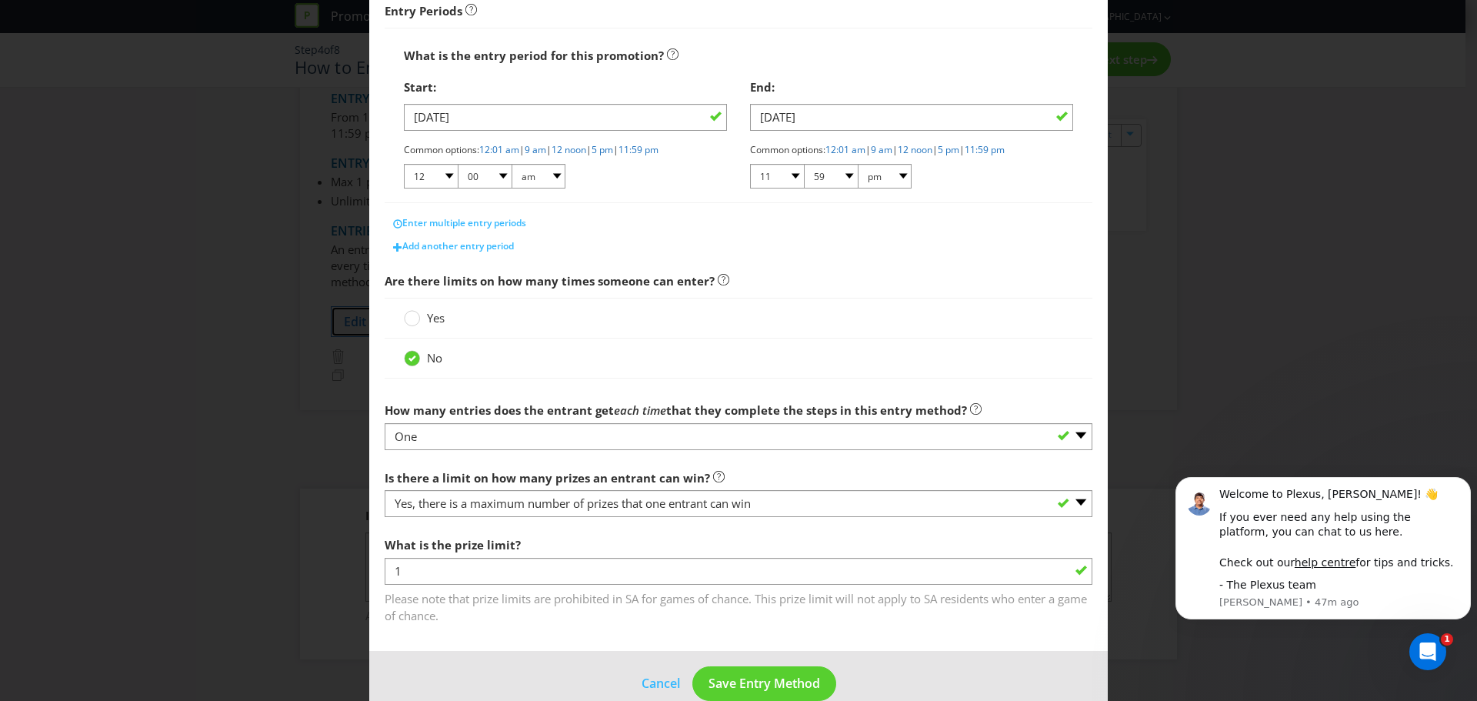
scroll to position [281, 0]
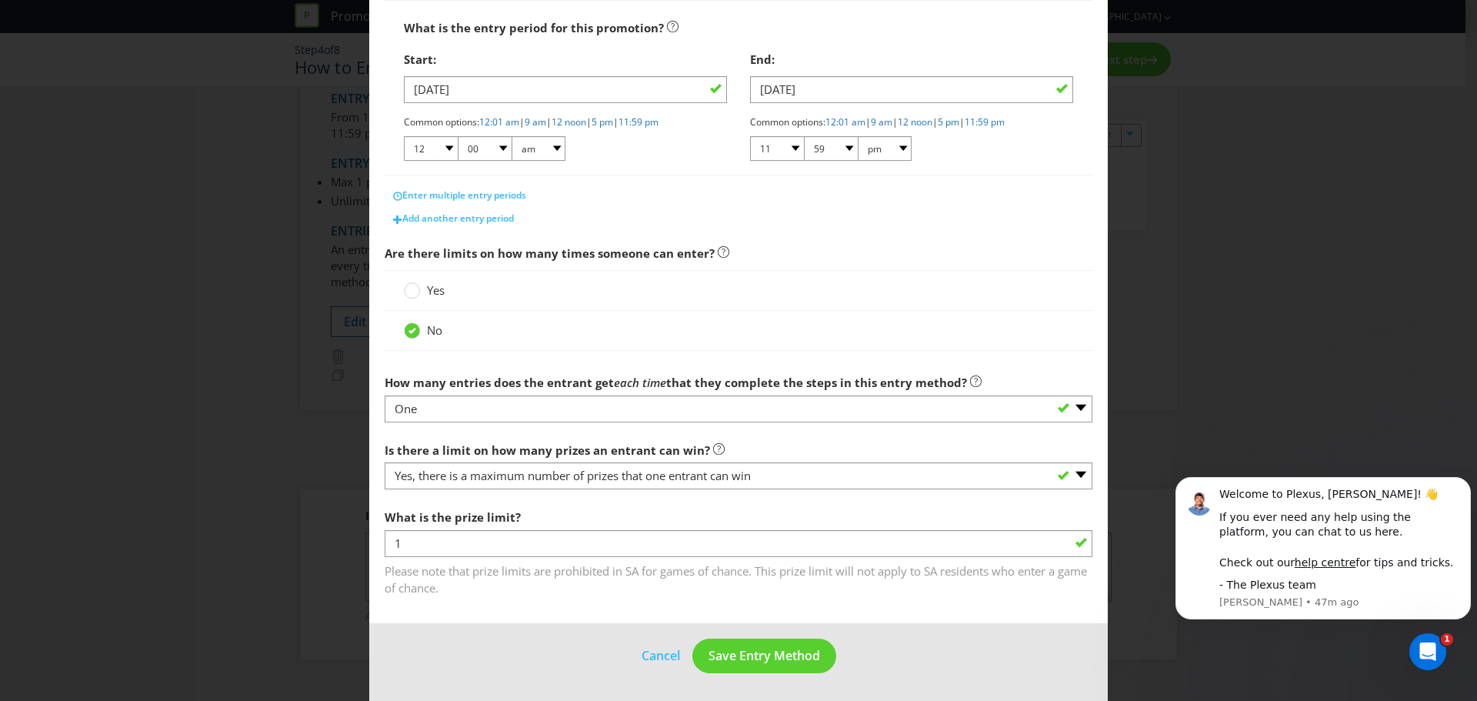
click at [1252, 244] on div "How to Enter What is the name of this entry method? How to Enter This name will…" at bounding box center [738, 350] width 1477 height 701
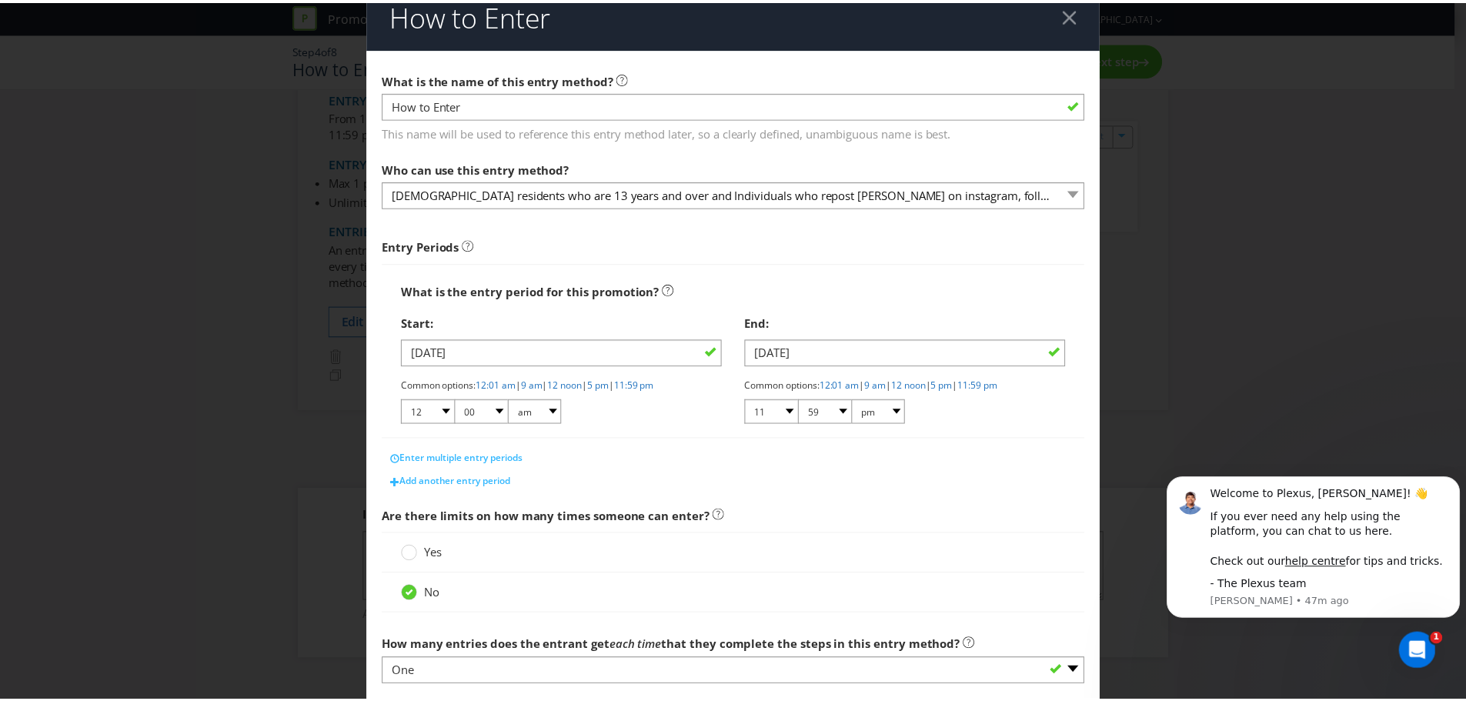
scroll to position [0, 0]
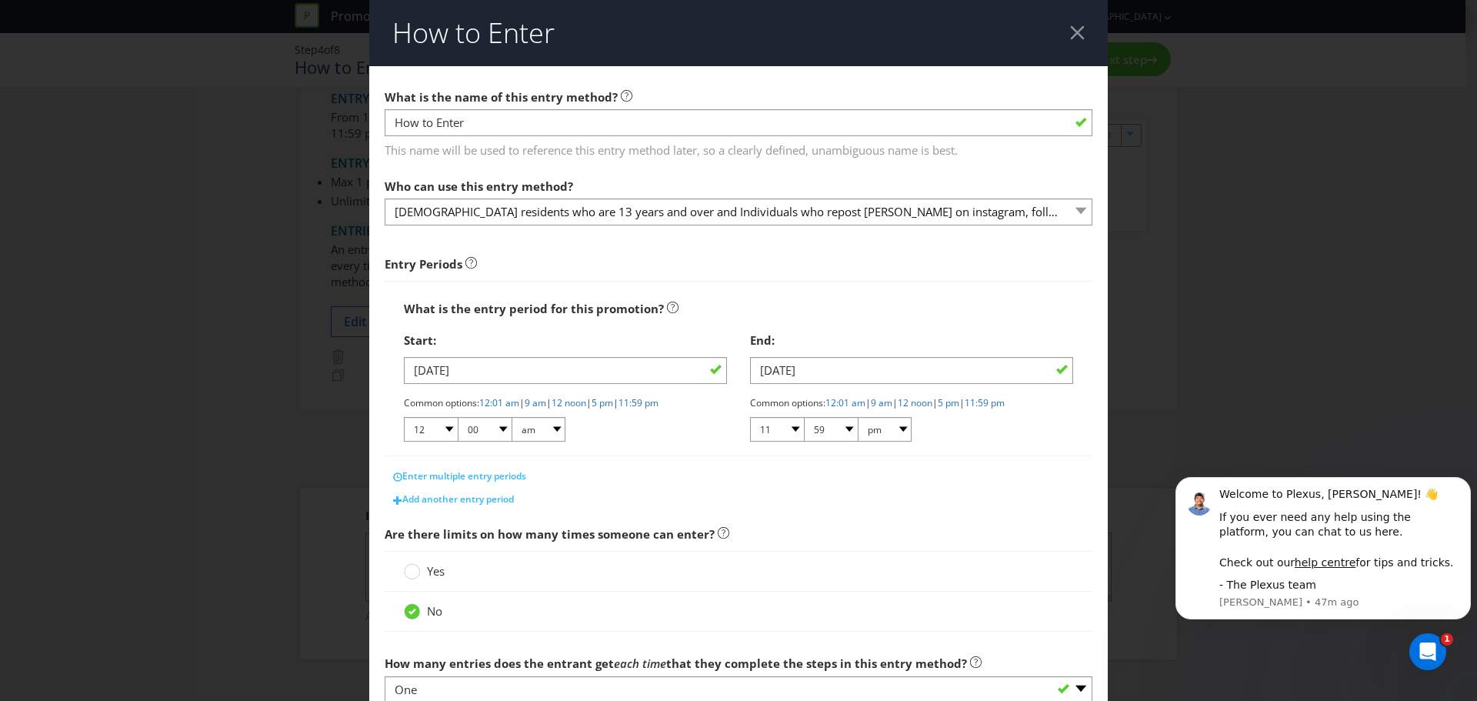
click at [1070, 31] on div at bounding box center [1077, 32] width 15 height 15
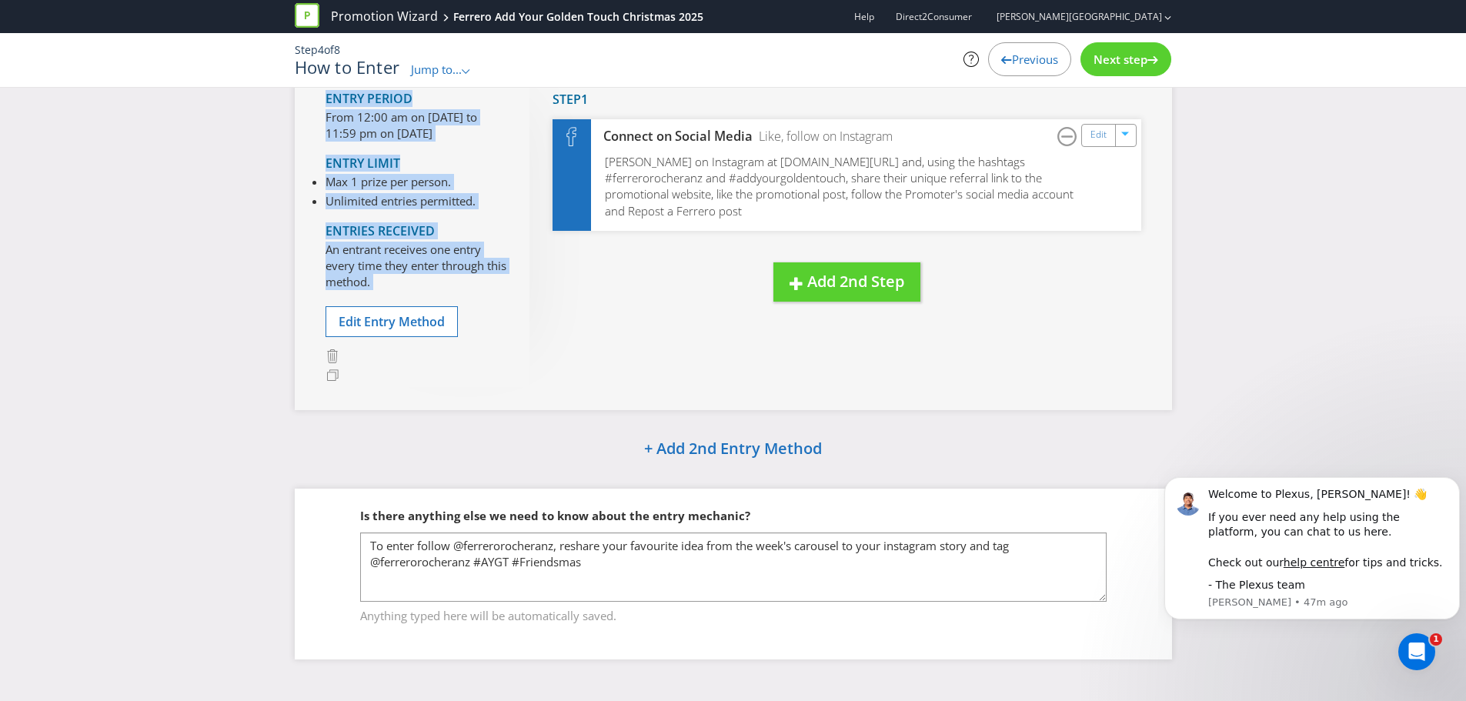
drag, startPoint x: 1136, startPoint y: 60, endPoint x: 740, endPoint y: 278, distance: 452.2
click at [1037, 225] on div "Promotion Wizard Ferrero Add Your Golden Touch Christmas 2025 Help Direct2Consu…" at bounding box center [733, 278] width 1466 height 809
